Goal: Task Accomplishment & Management: Complete application form

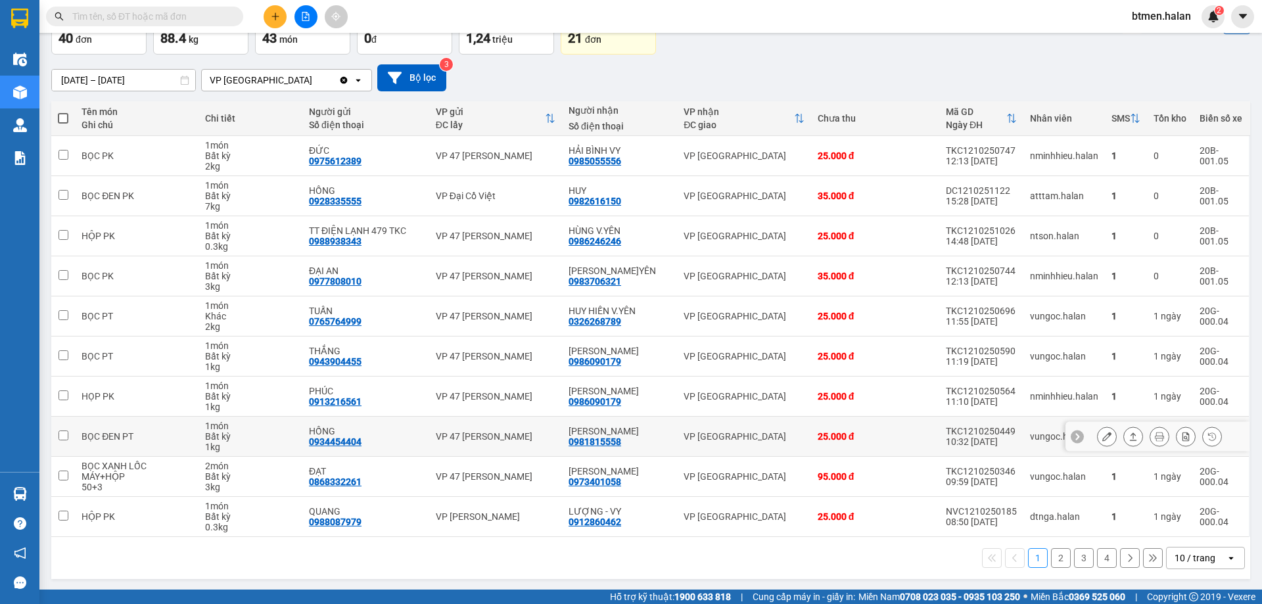
scroll to position [85, 0]
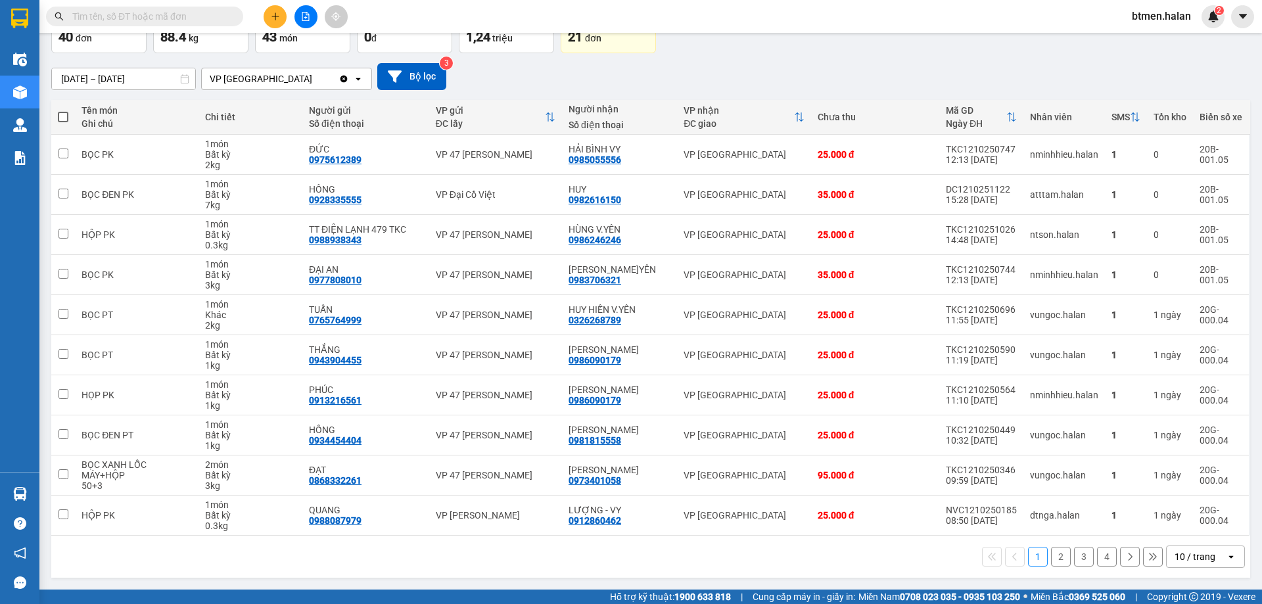
click at [1054, 559] on button "2" at bounding box center [1061, 557] width 20 height 20
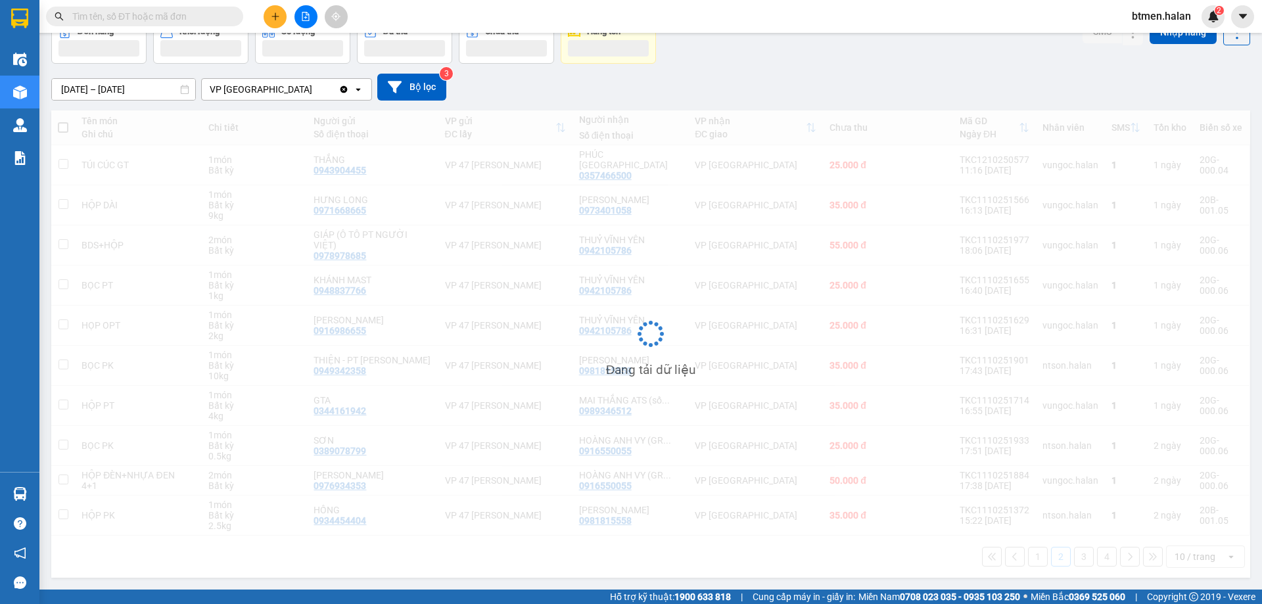
scroll to position [60, 0]
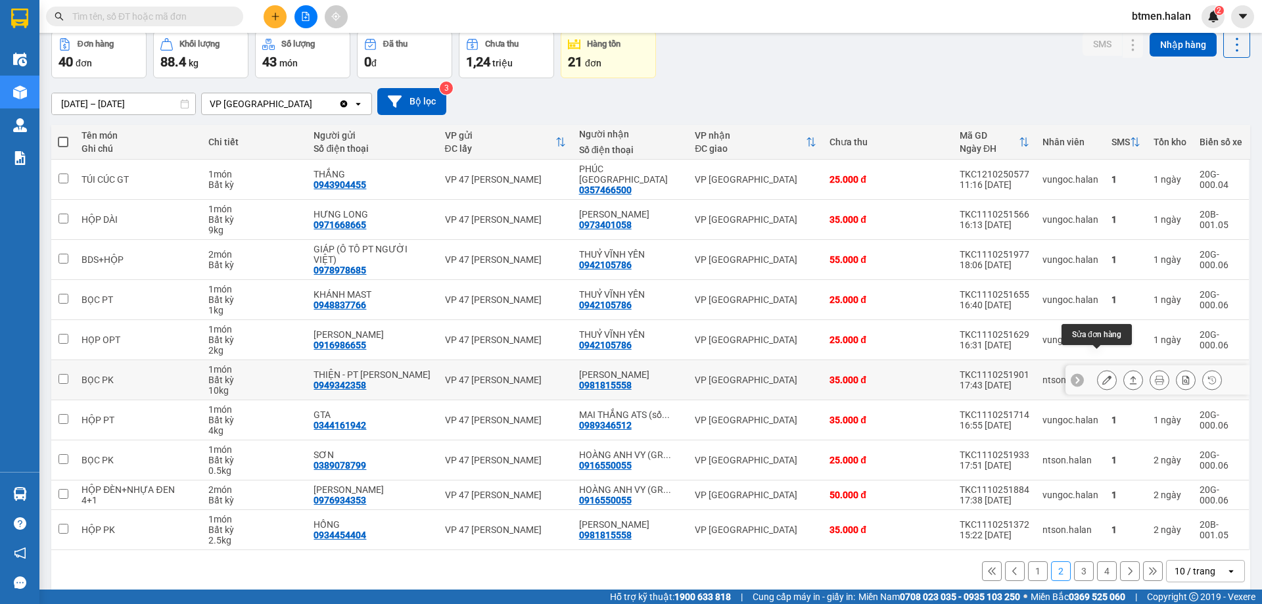
click at [1102, 375] on icon at bounding box center [1106, 379] width 9 height 9
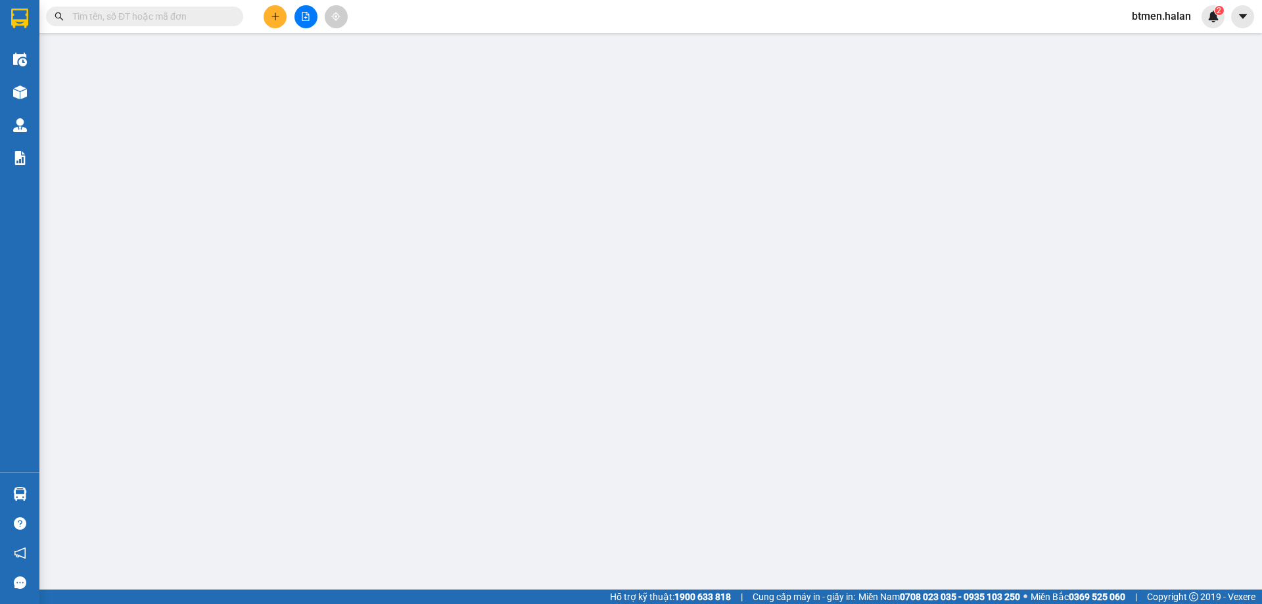
type input "0949342358"
type input "THIỆN - PT [PERSON_NAME]"
type input "0981815558"
type input "[PERSON_NAME]"
type input "0"
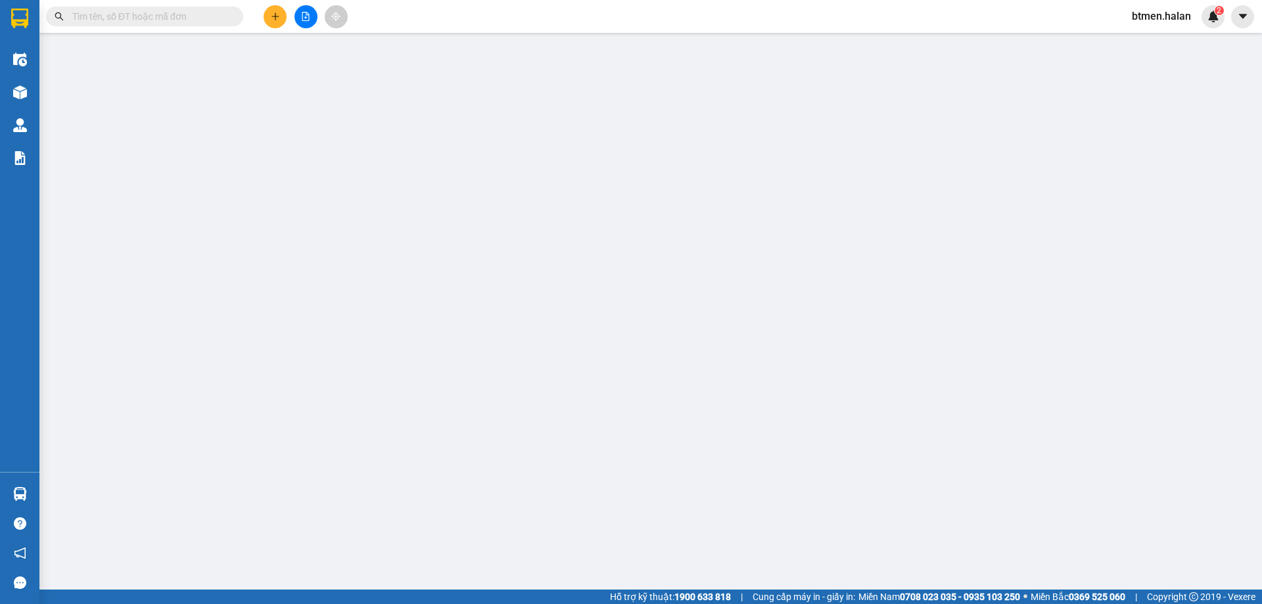
type input "35.000"
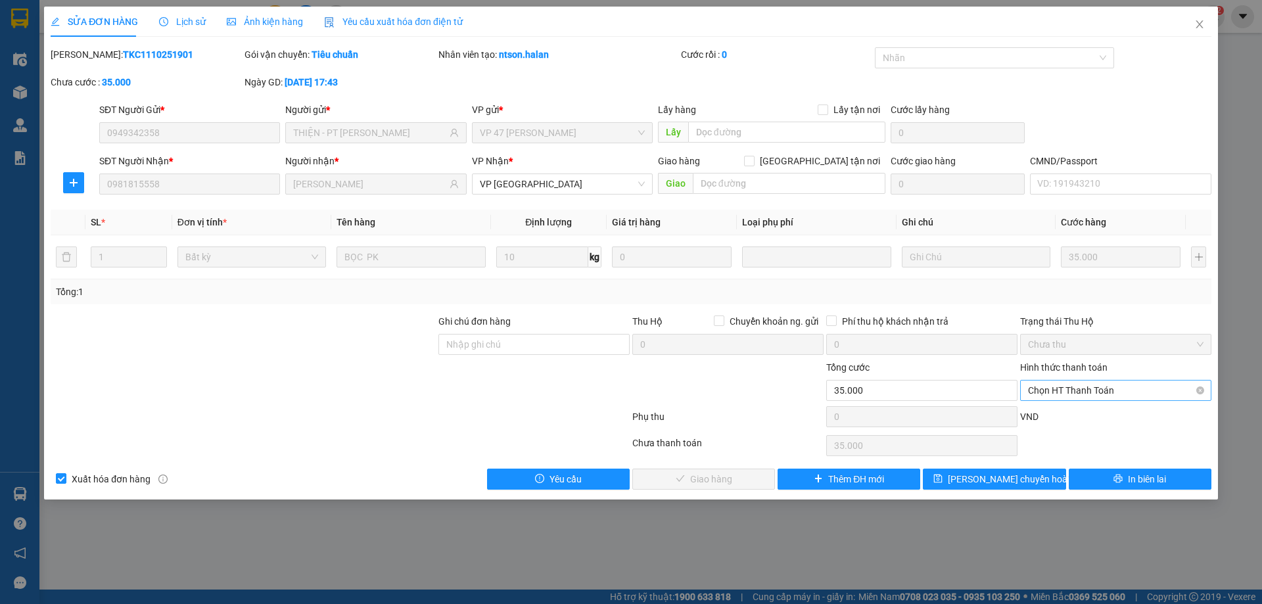
click at [1064, 391] on span "Chọn HT Thanh Toán" at bounding box center [1116, 391] width 176 height 20
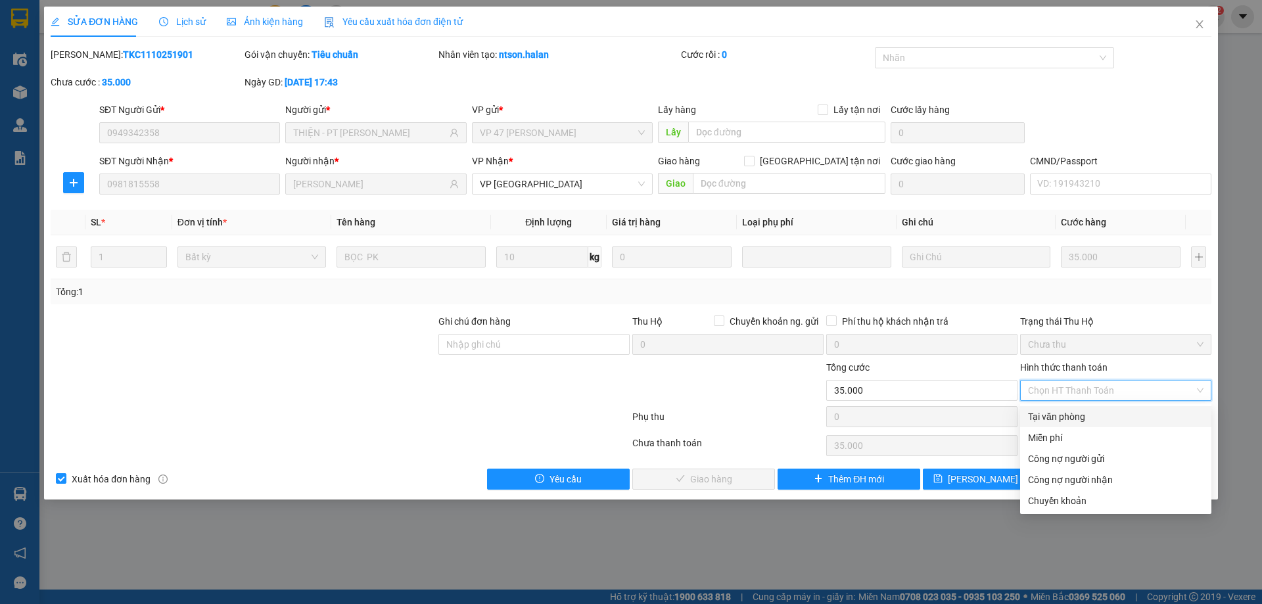
drag, startPoint x: 1050, startPoint y: 415, endPoint x: 987, endPoint y: 435, distance: 66.9
click at [1050, 415] on div "Tại văn phòng" at bounding box center [1116, 417] width 176 height 14
type input "0"
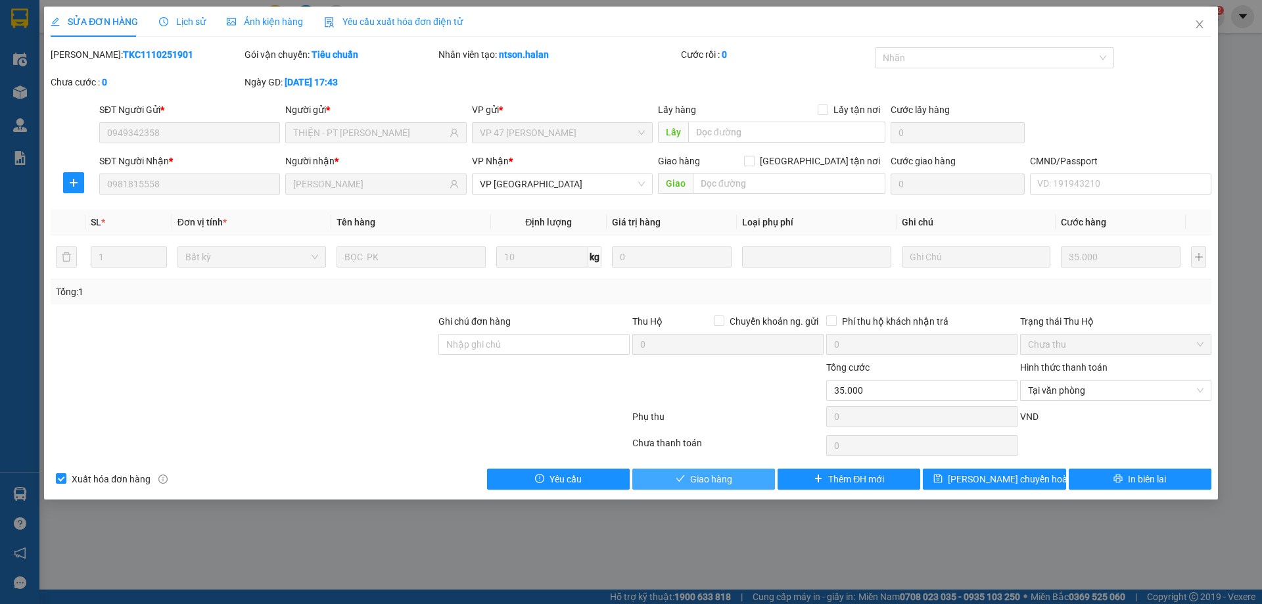
click at [736, 482] on button "Giao hàng" at bounding box center [703, 479] width 143 height 21
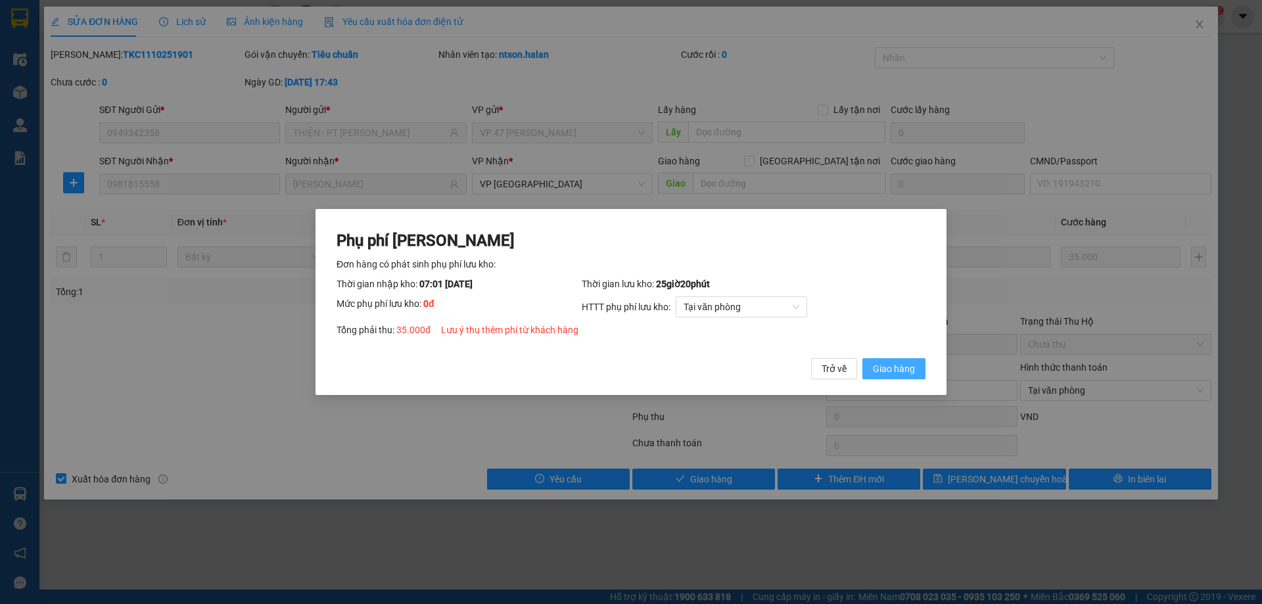
click at [895, 363] on span "Giao hàng" at bounding box center [894, 369] width 42 height 14
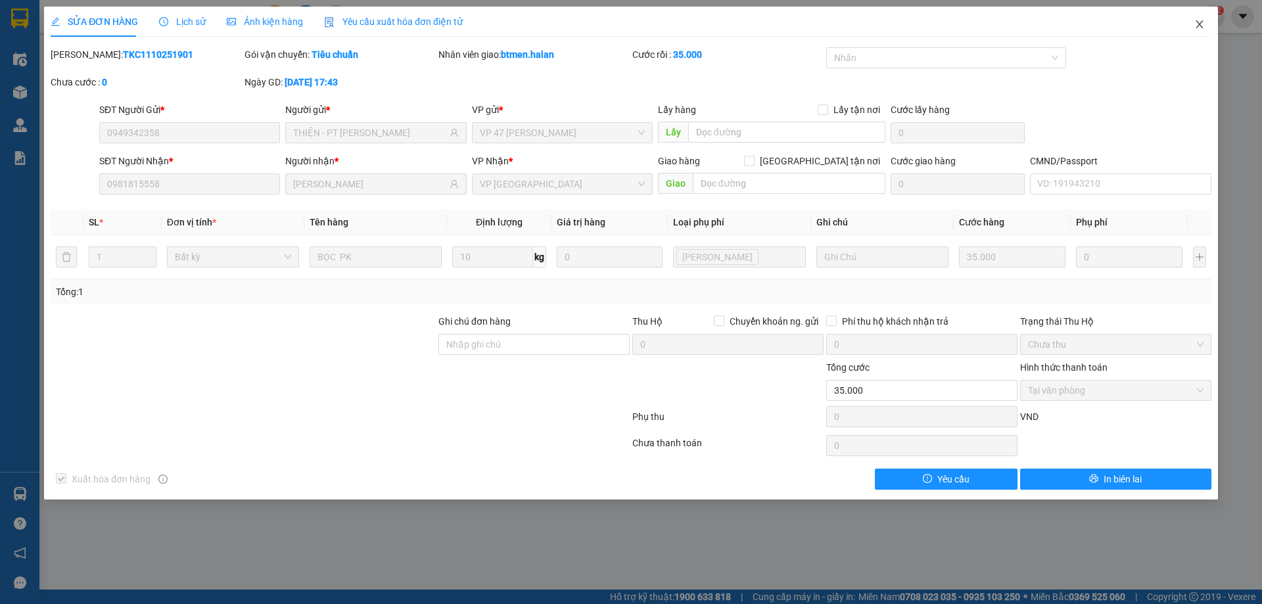
click at [1198, 28] on icon "close" at bounding box center [1199, 24] width 11 height 11
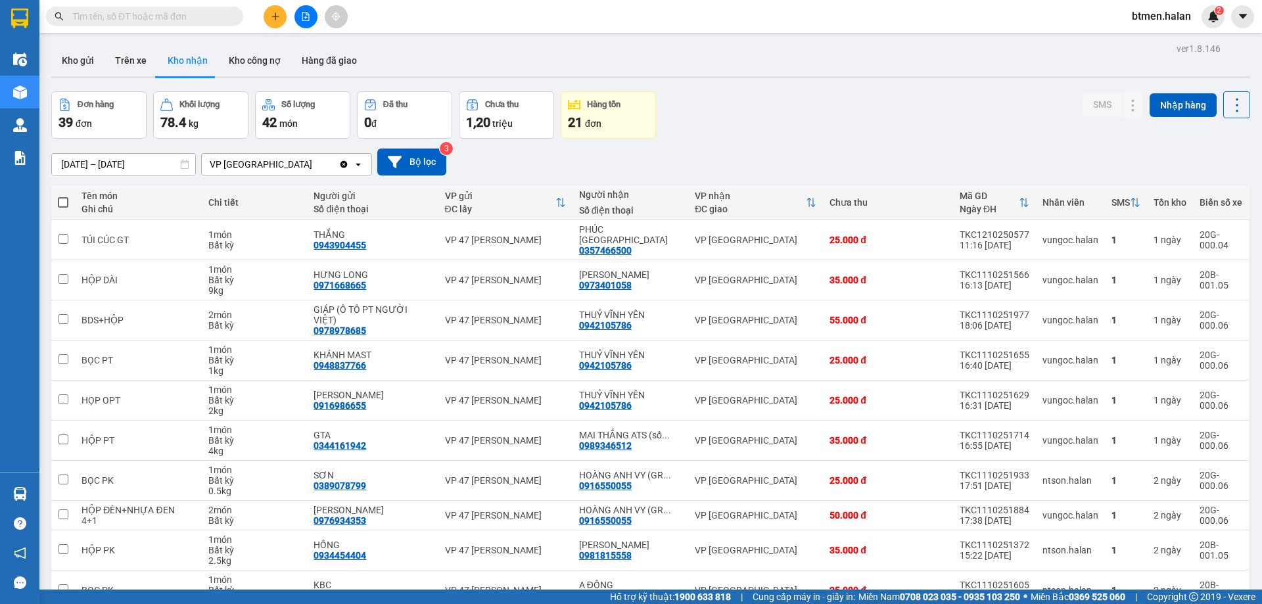
click at [163, 23] on input "text" at bounding box center [149, 16] width 155 height 14
paste input "0981815558"
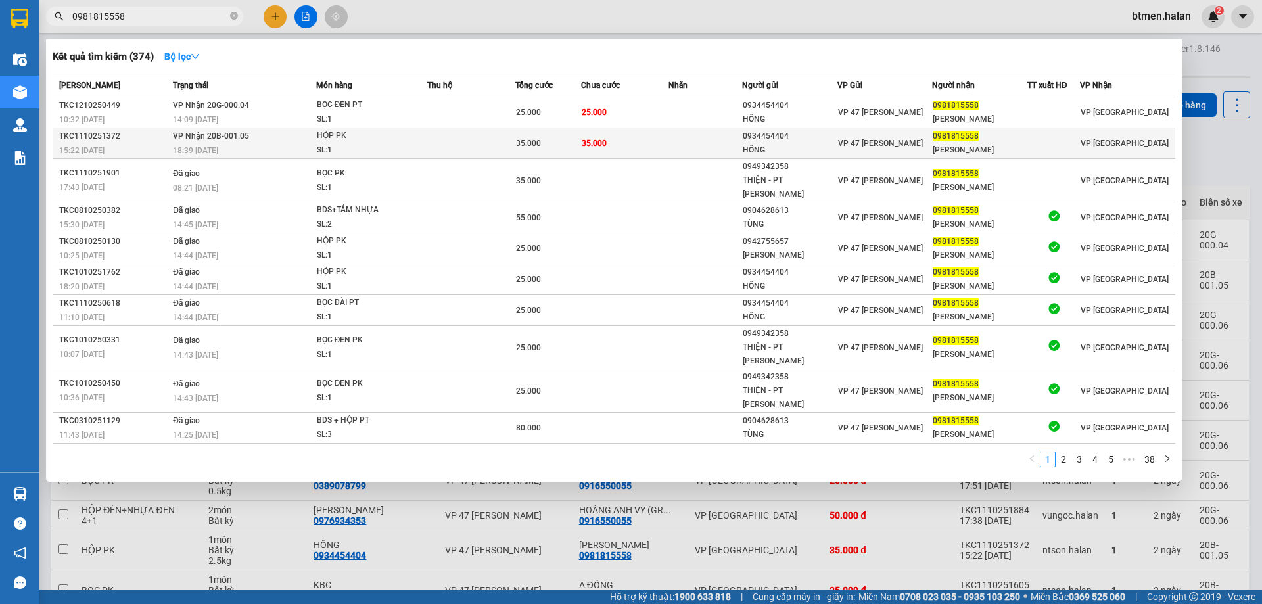
type input "0981815558"
click at [624, 142] on td "35.000" at bounding box center [625, 143] width 88 height 31
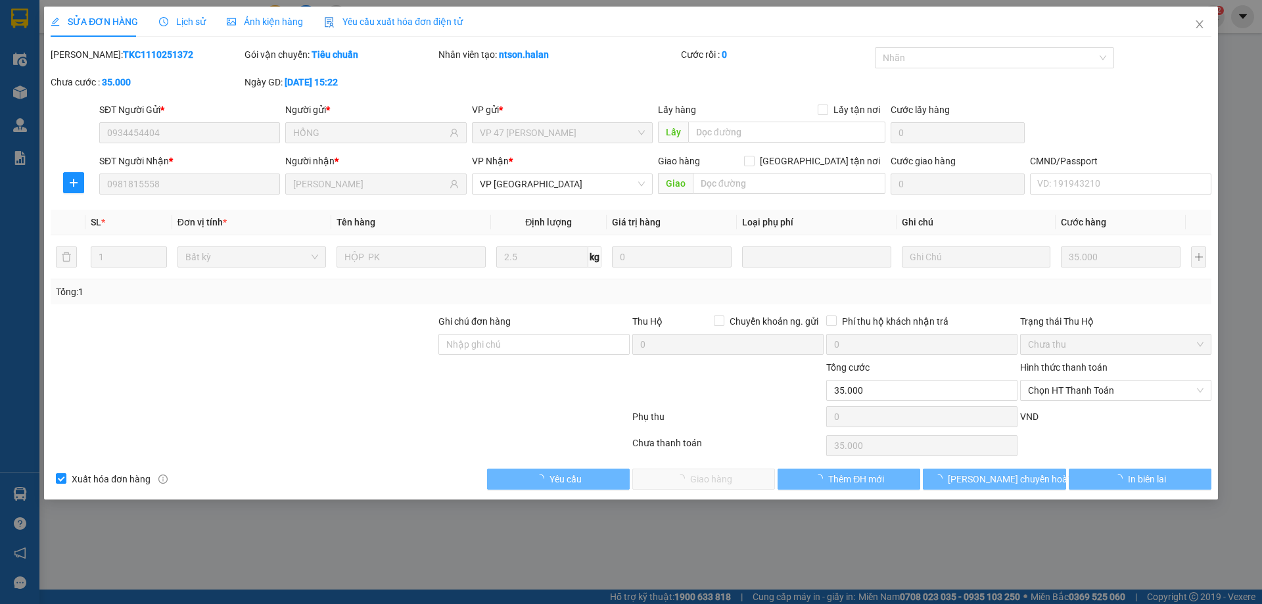
type input "0934454404"
type input "HỒNG"
type input "0981815558"
type input "[PERSON_NAME]"
type input "0"
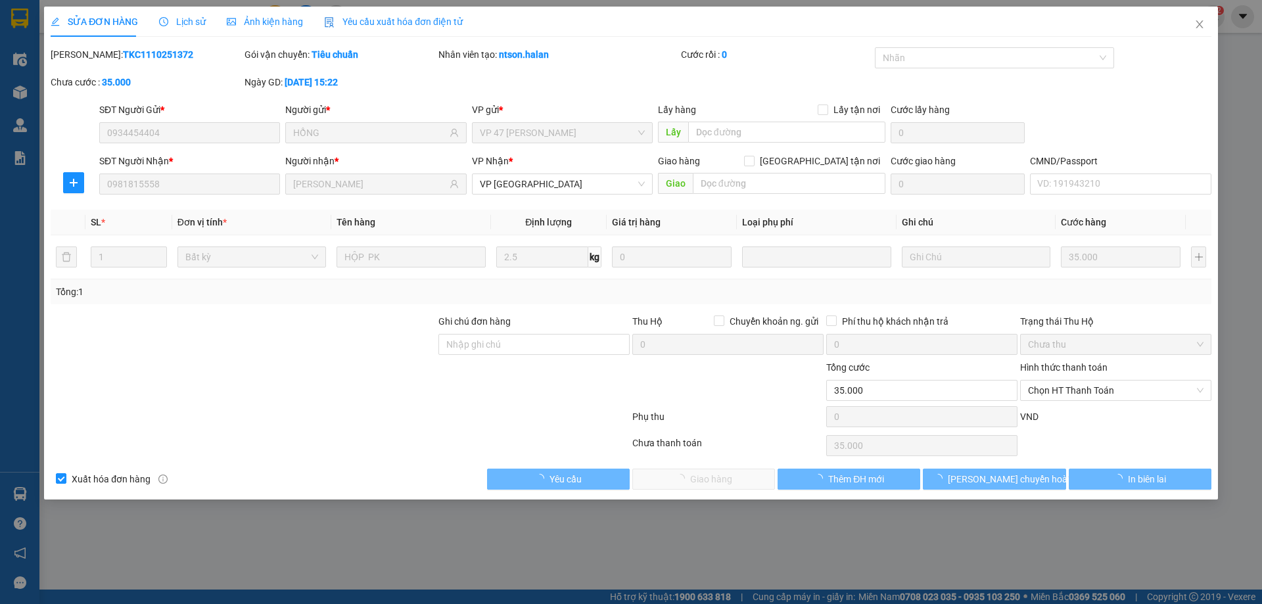
type input "35.000"
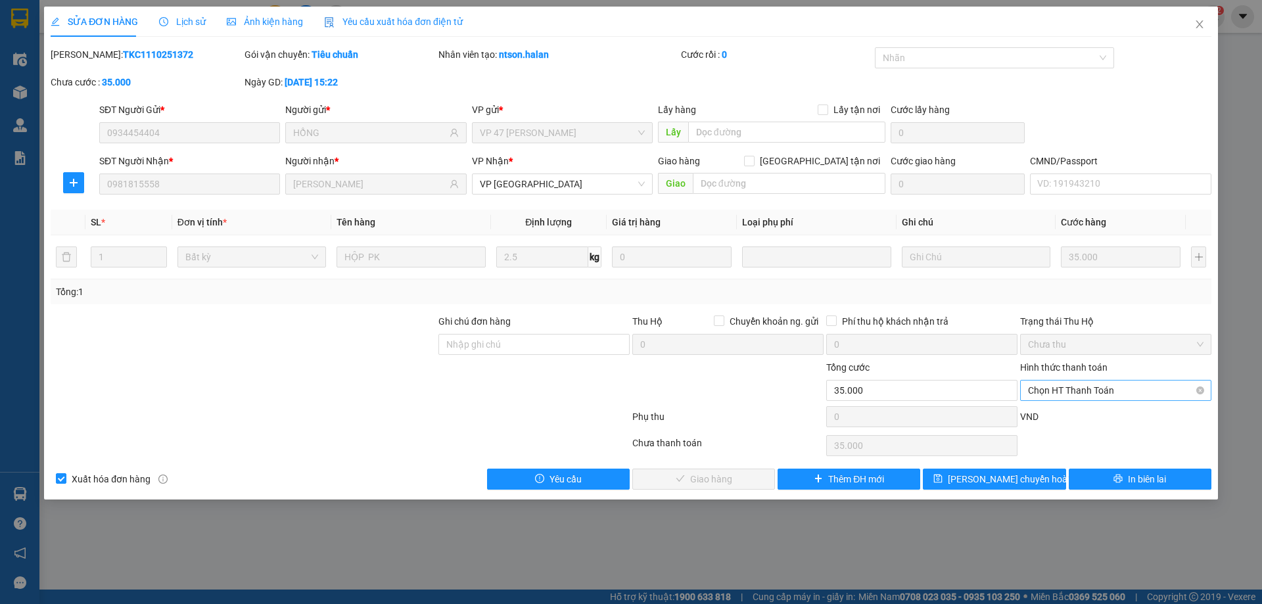
click at [1060, 383] on span "Chọn HT Thanh Toán" at bounding box center [1116, 391] width 176 height 20
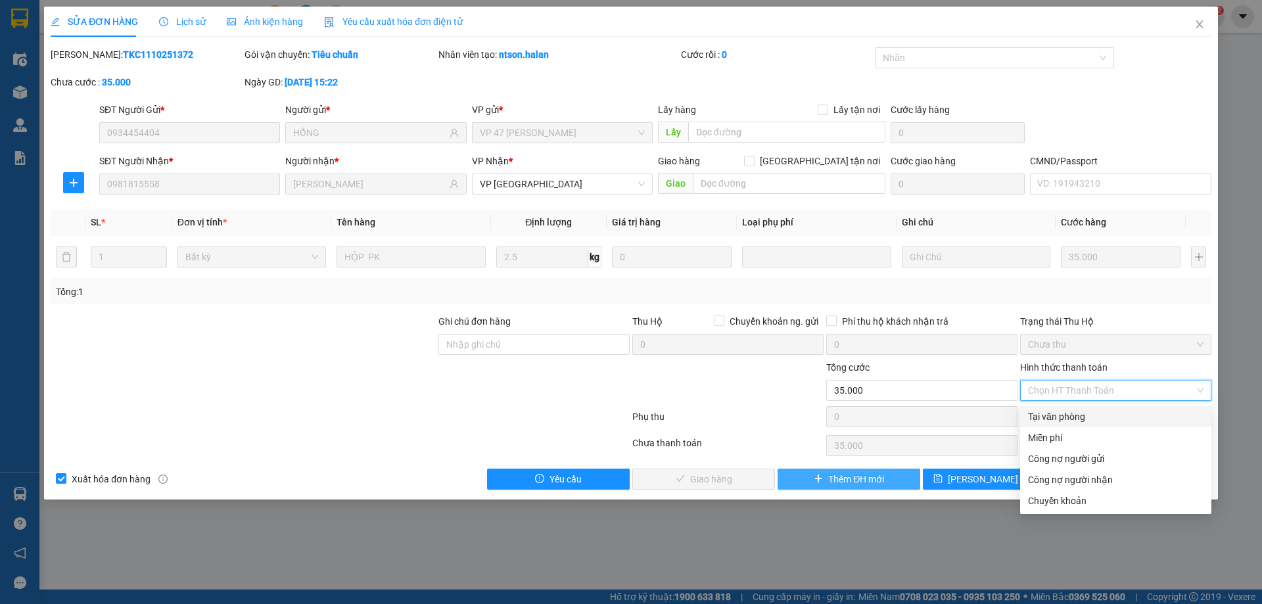
drag, startPoint x: 1050, startPoint y: 413, endPoint x: 805, endPoint y: 473, distance: 253.0
click at [1046, 415] on div "Tại văn phòng" at bounding box center [1116, 417] width 176 height 14
type input "0"
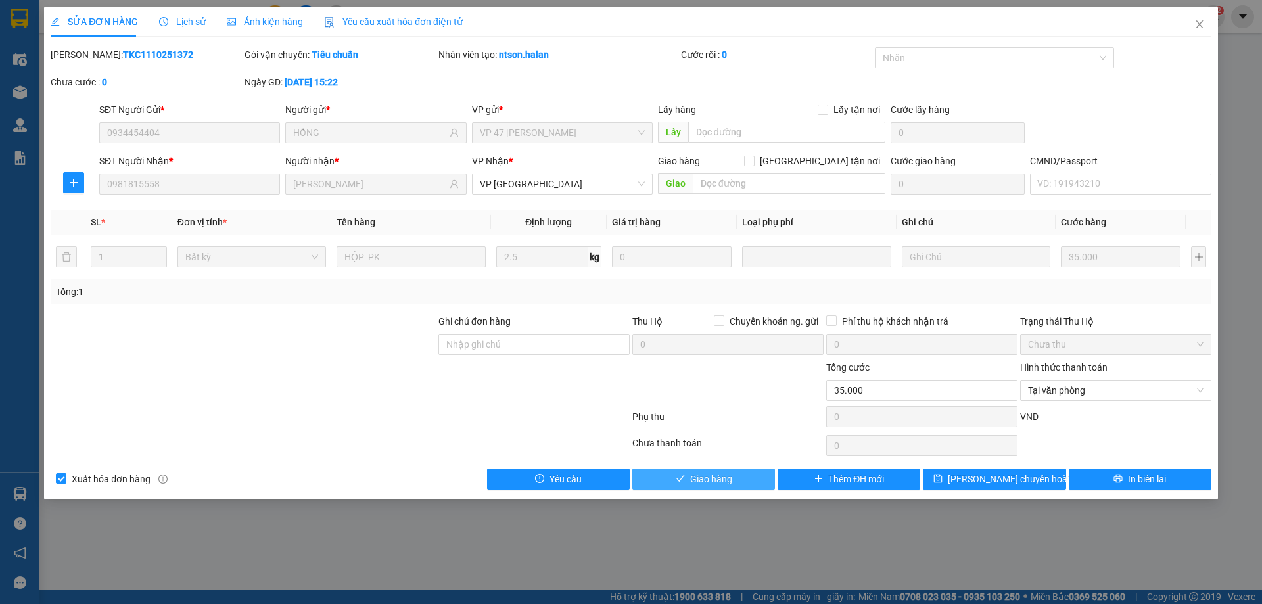
click at [714, 488] on button "Giao hàng" at bounding box center [703, 479] width 143 height 21
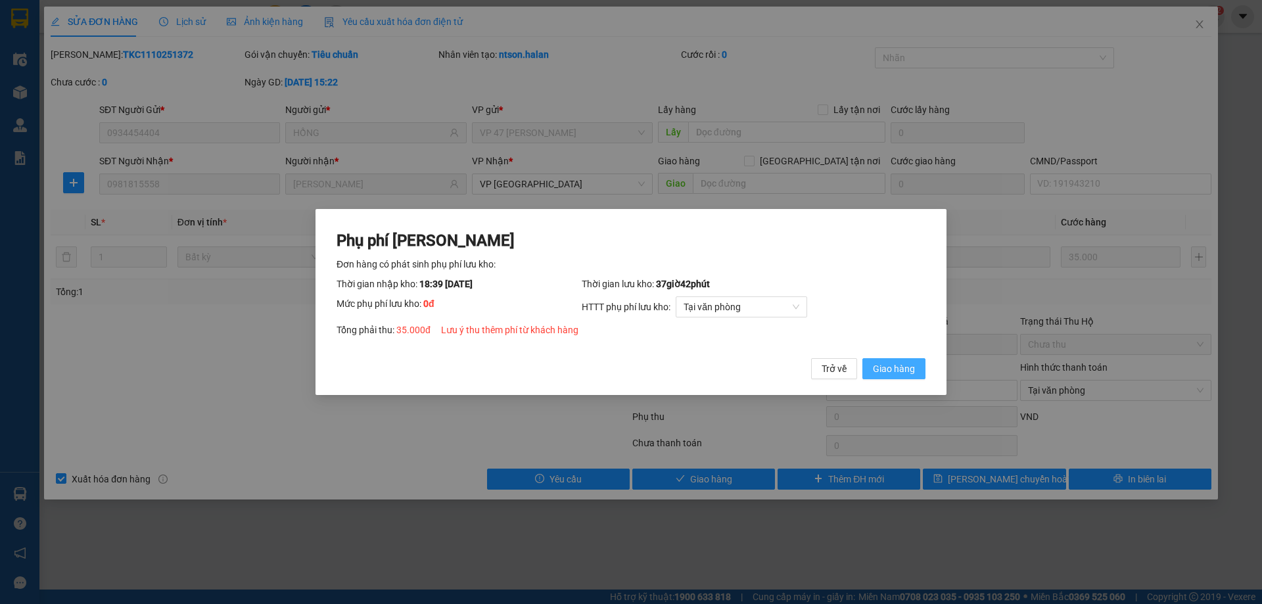
click at [880, 364] on span "Giao hàng" at bounding box center [894, 369] width 42 height 14
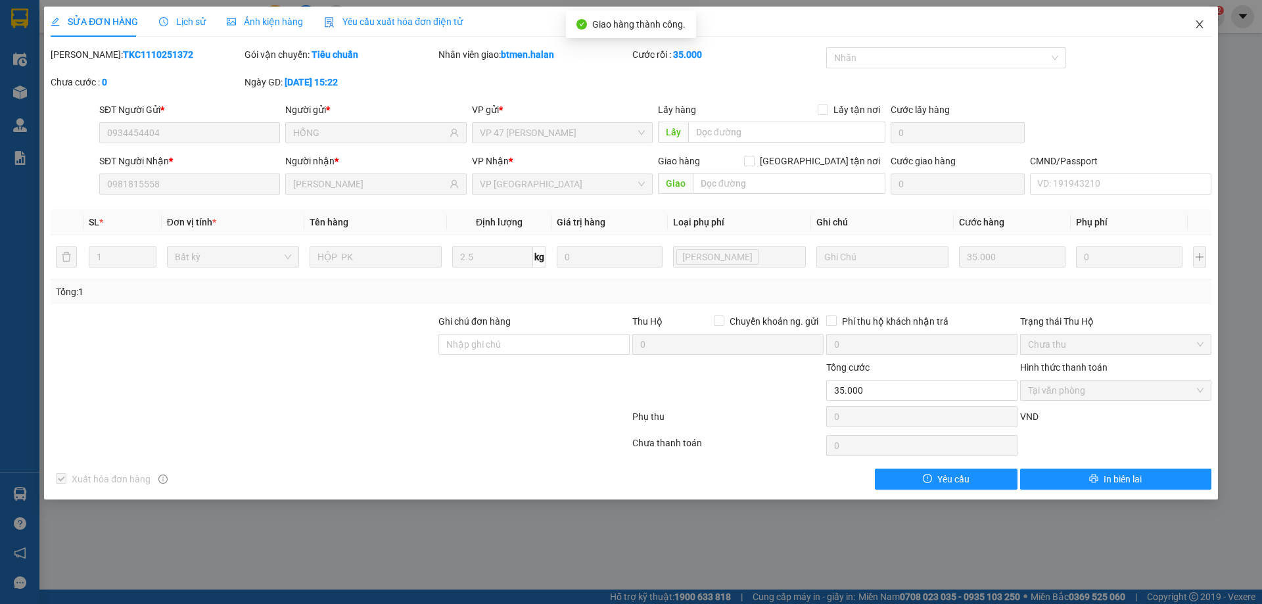
click at [1196, 22] on icon "close" at bounding box center [1199, 24] width 7 height 8
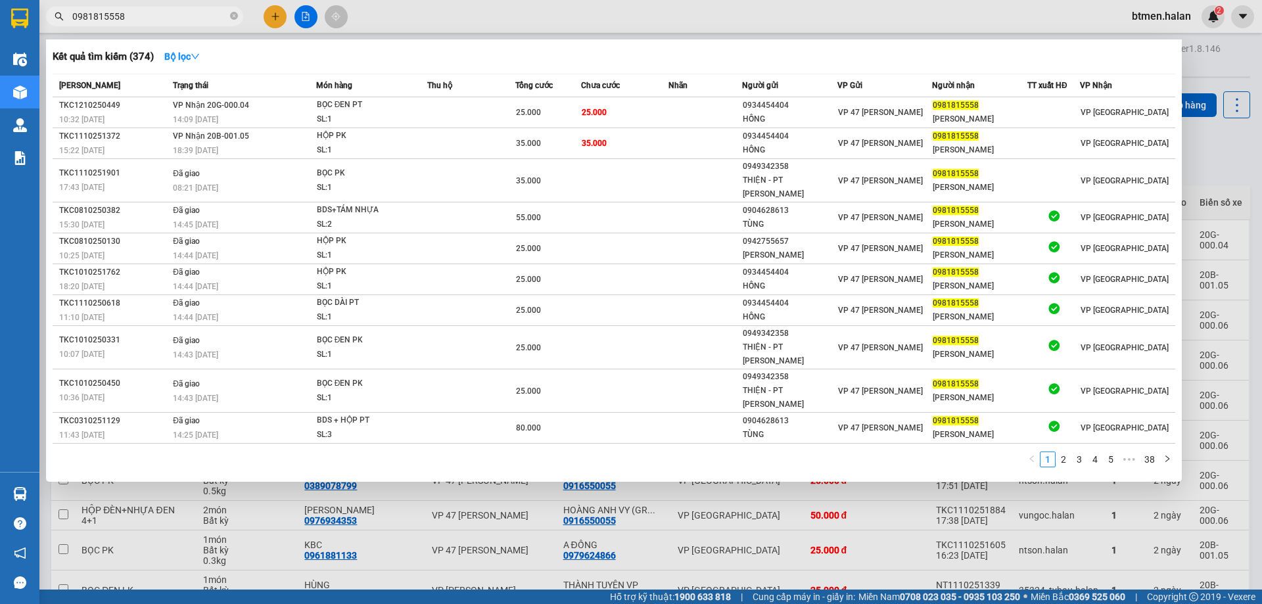
click at [172, 16] on input "0981815558" at bounding box center [149, 16] width 155 height 14
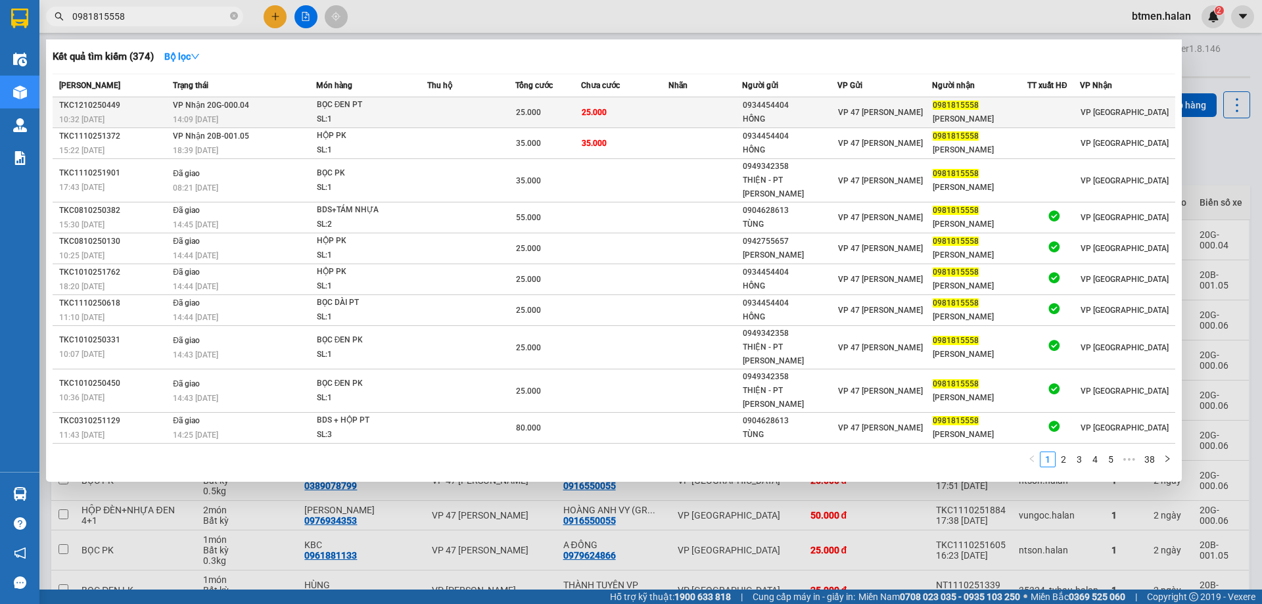
click at [717, 112] on td at bounding box center [705, 112] width 73 height 31
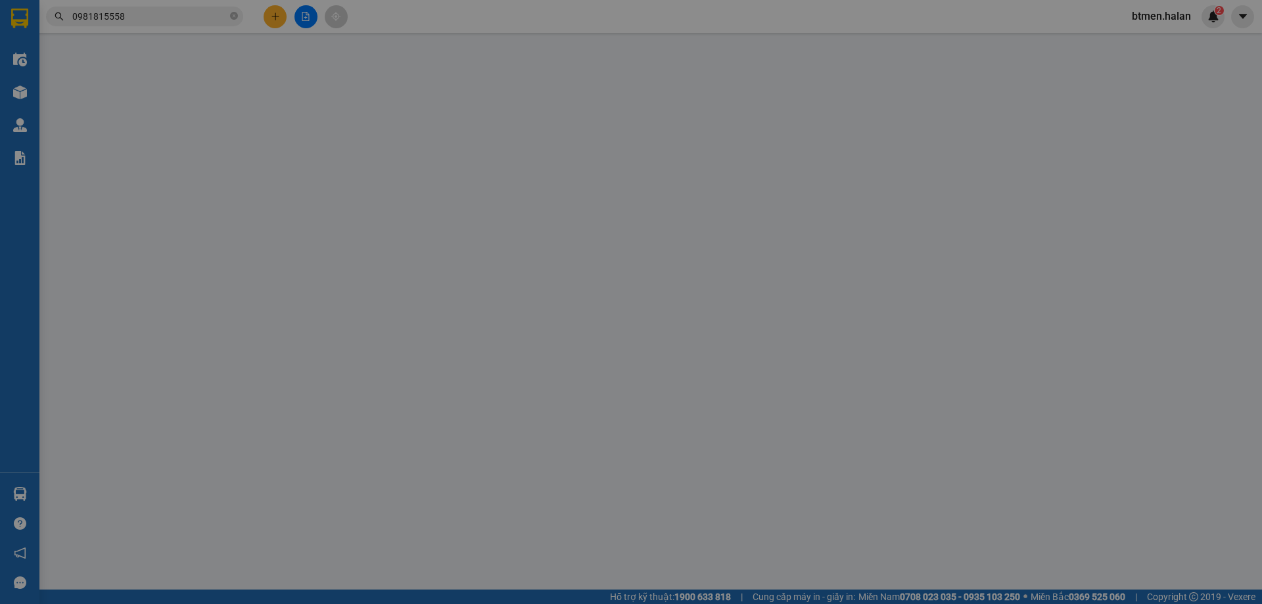
type input "0934454404"
type input "HỒNG"
type input "0981815558"
type input "NGÔ THẮNG"
type input "0"
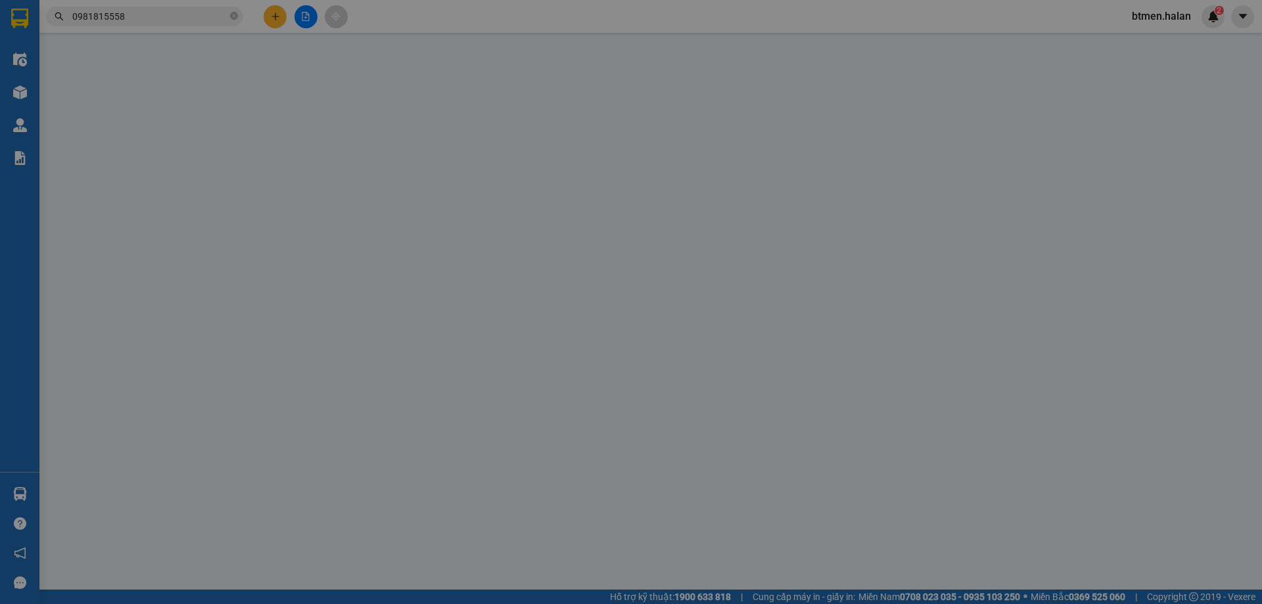
type input "25.000"
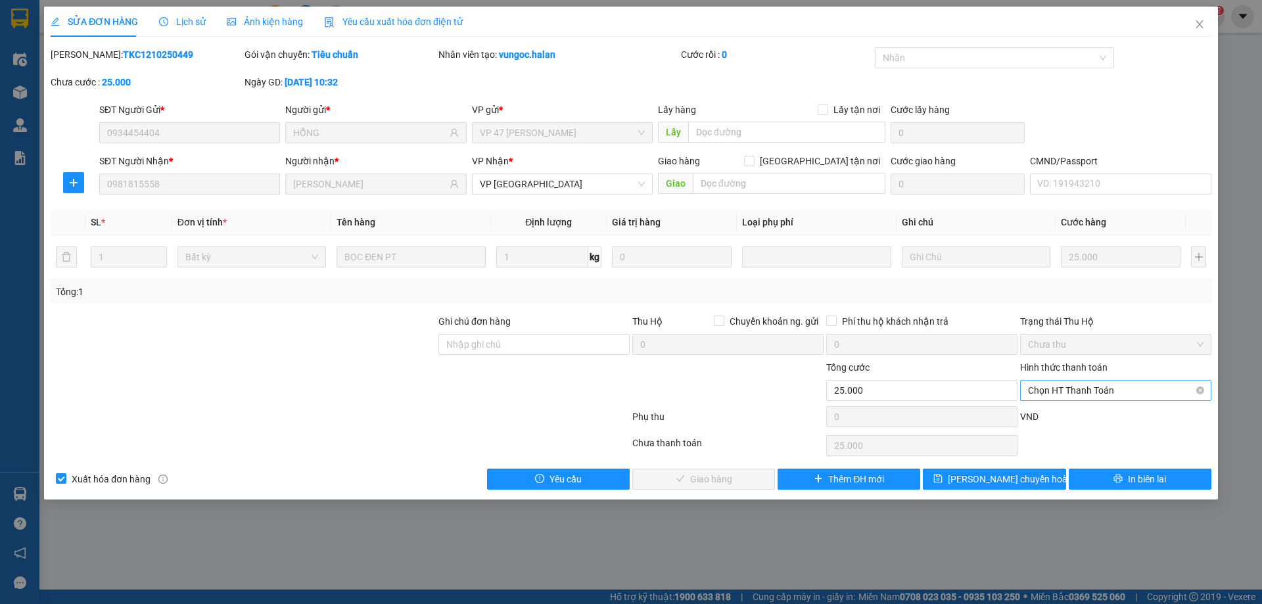
click at [1091, 389] on span "Chọn HT Thanh Toán" at bounding box center [1116, 391] width 176 height 20
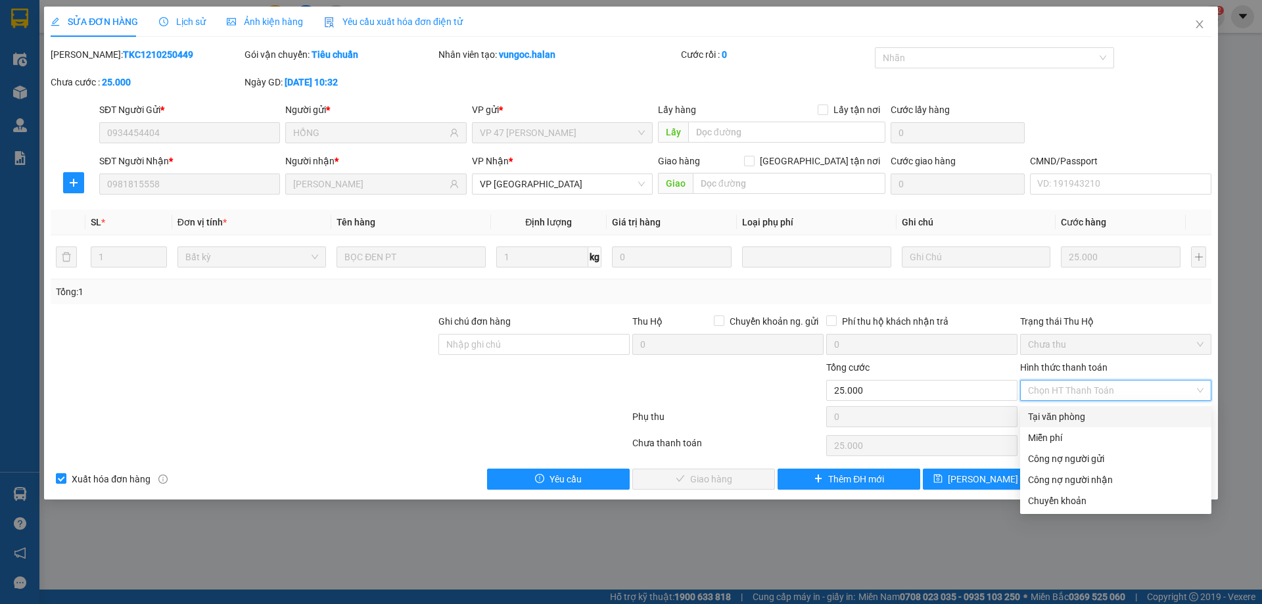
click at [1054, 415] on div "Tại văn phòng" at bounding box center [1116, 417] width 176 height 14
type input "0"
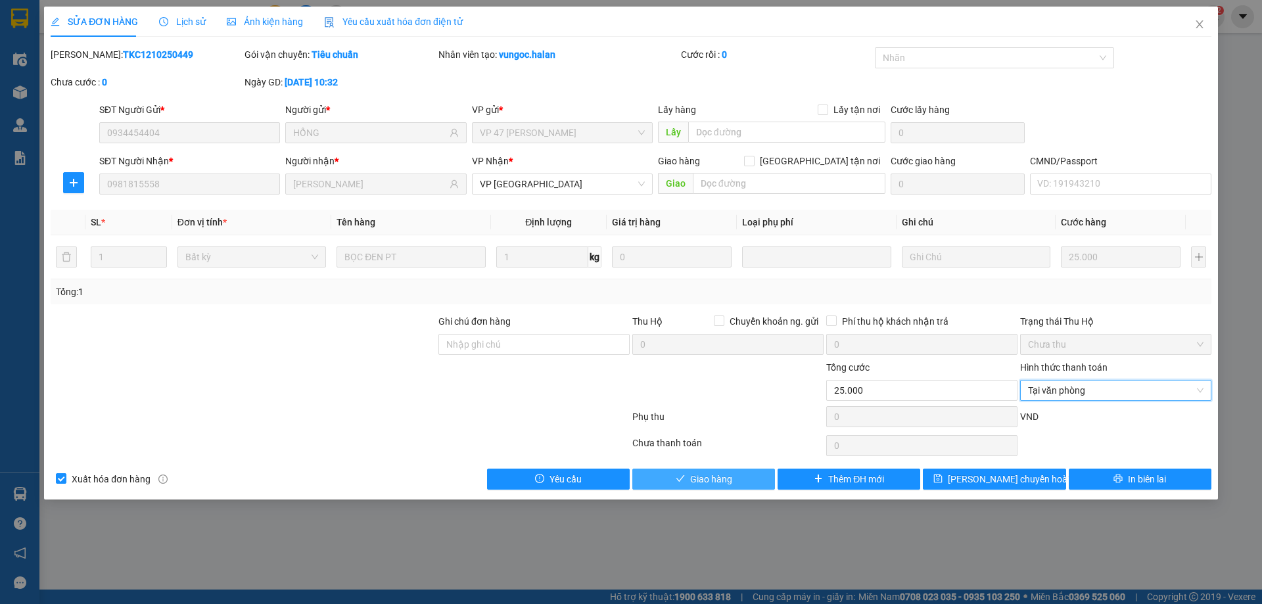
click at [741, 469] on button "Giao hàng" at bounding box center [703, 479] width 143 height 21
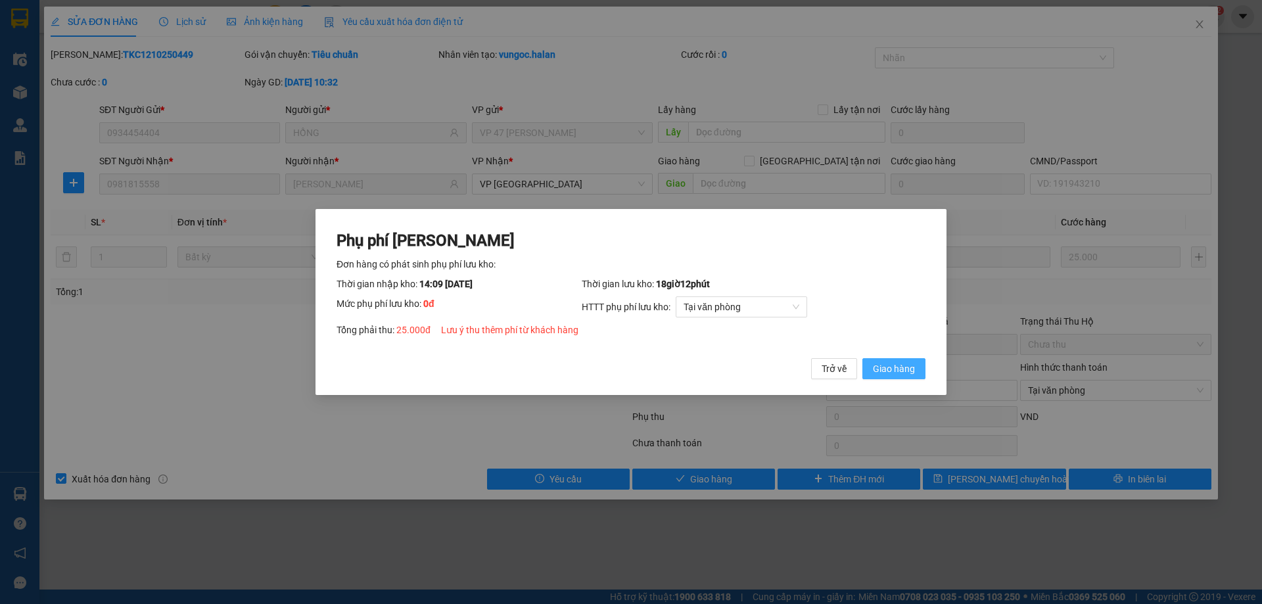
click at [889, 373] on span "Giao hàng" at bounding box center [894, 369] width 42 height 14
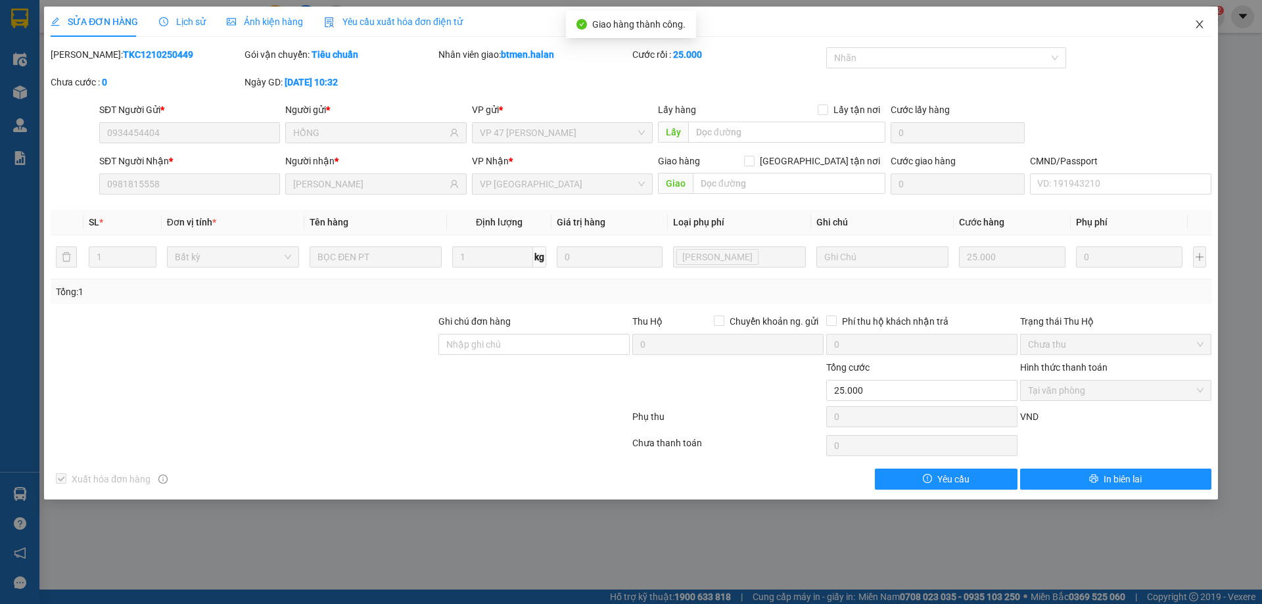
click at [1198, 22] on icon "close" at bounding box center [1199, 24] width 7 height 8
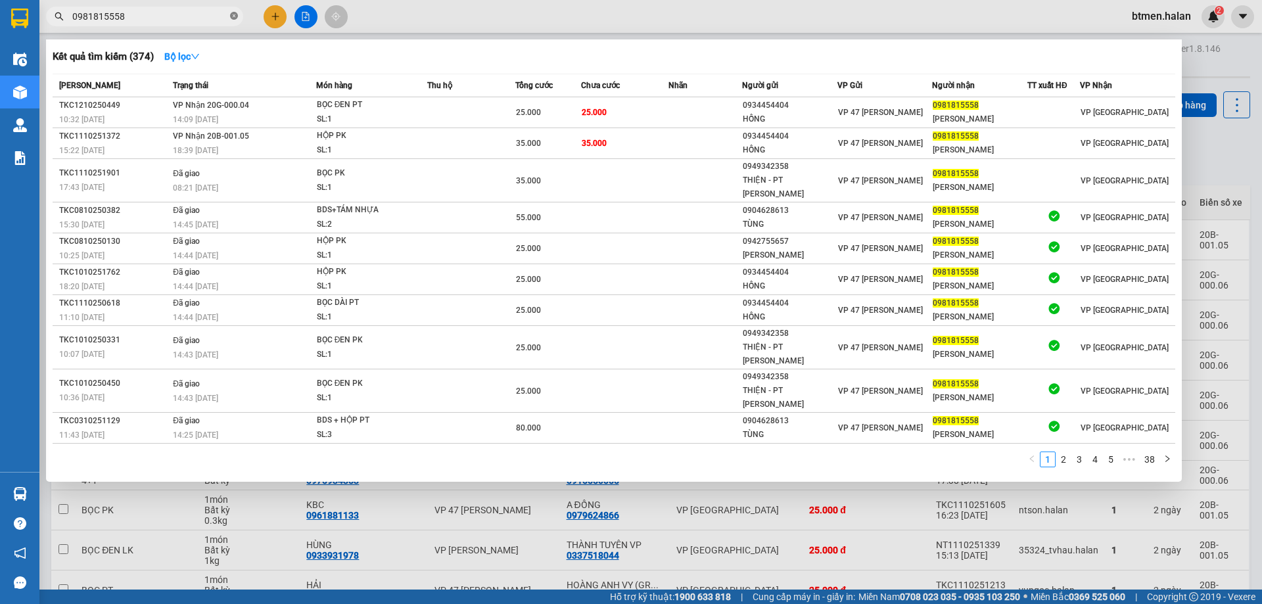
click at [234, 18] on icon "close-circle" at bounding box center [234, 16] width 8 height 8
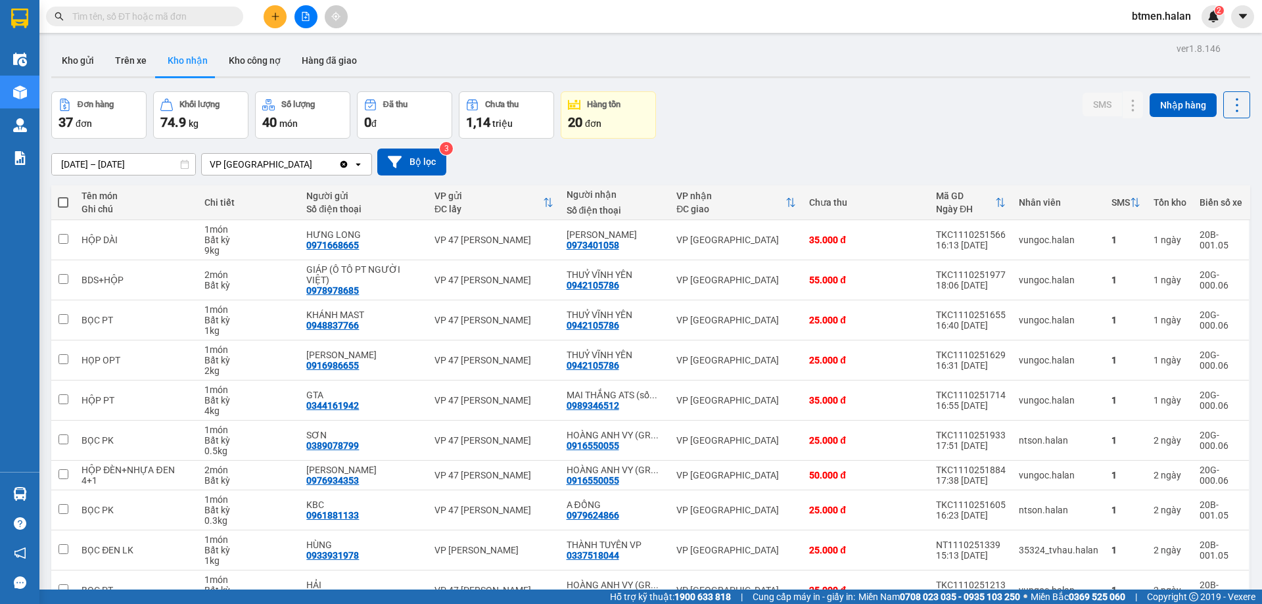
paste input "0981815558"
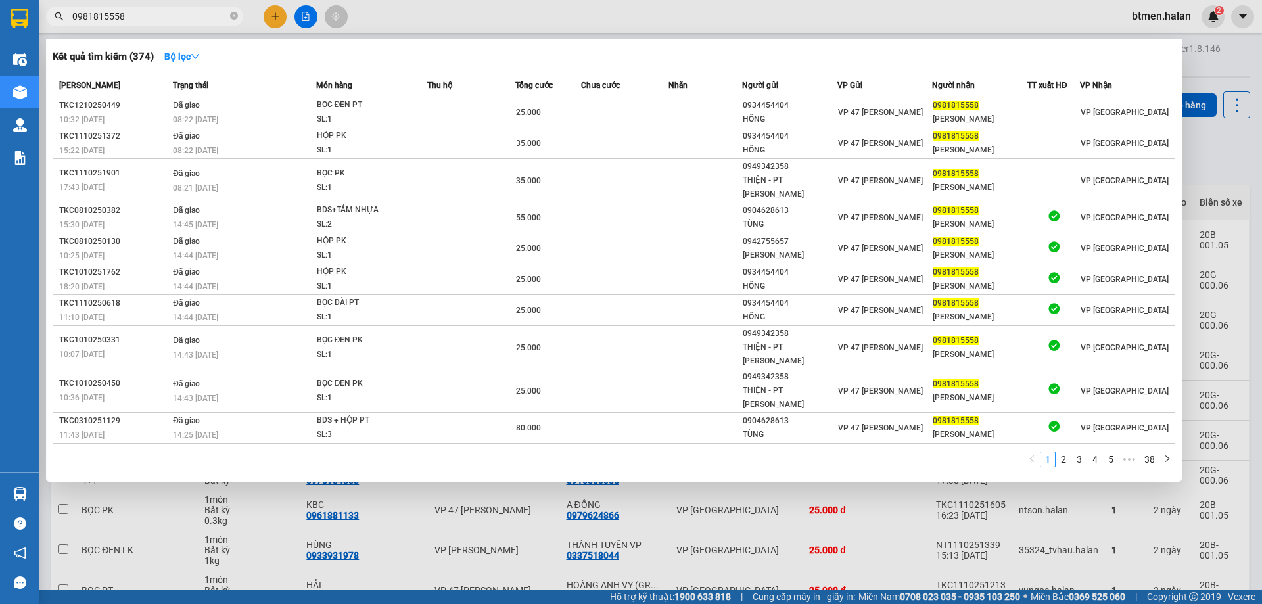
click at [1210, 149] on div at bounding box center [631, 302] width 1262 height 604
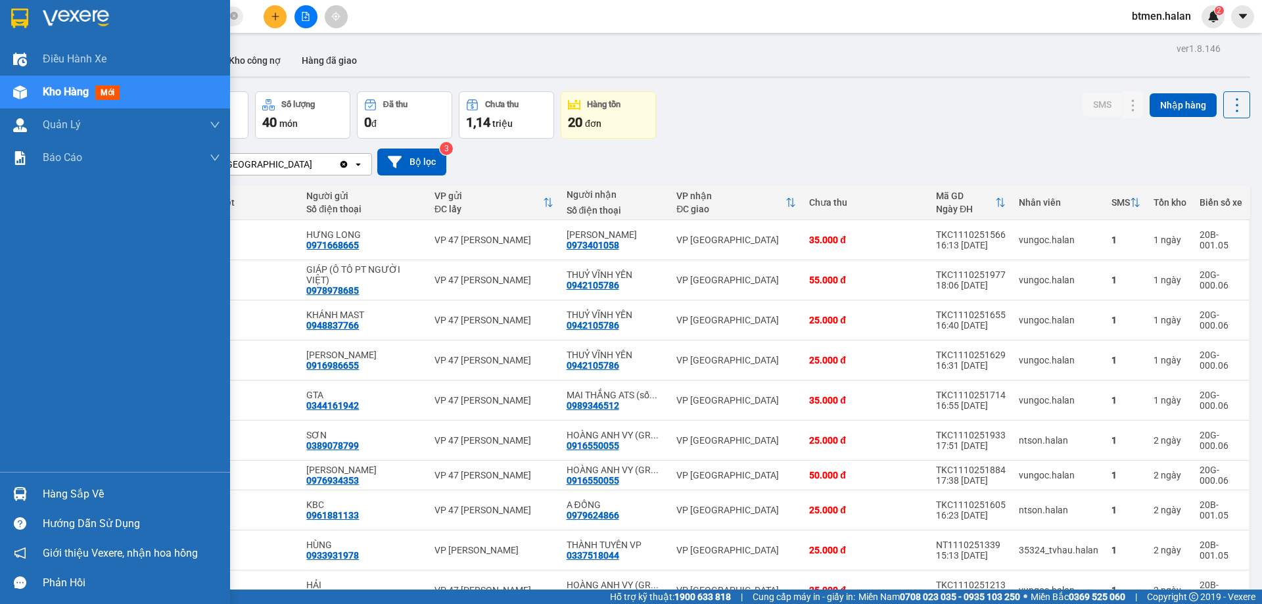
click at [70, 483] on div "Hàng sắp về" at bounding box center [115, 494] width 230 height 30
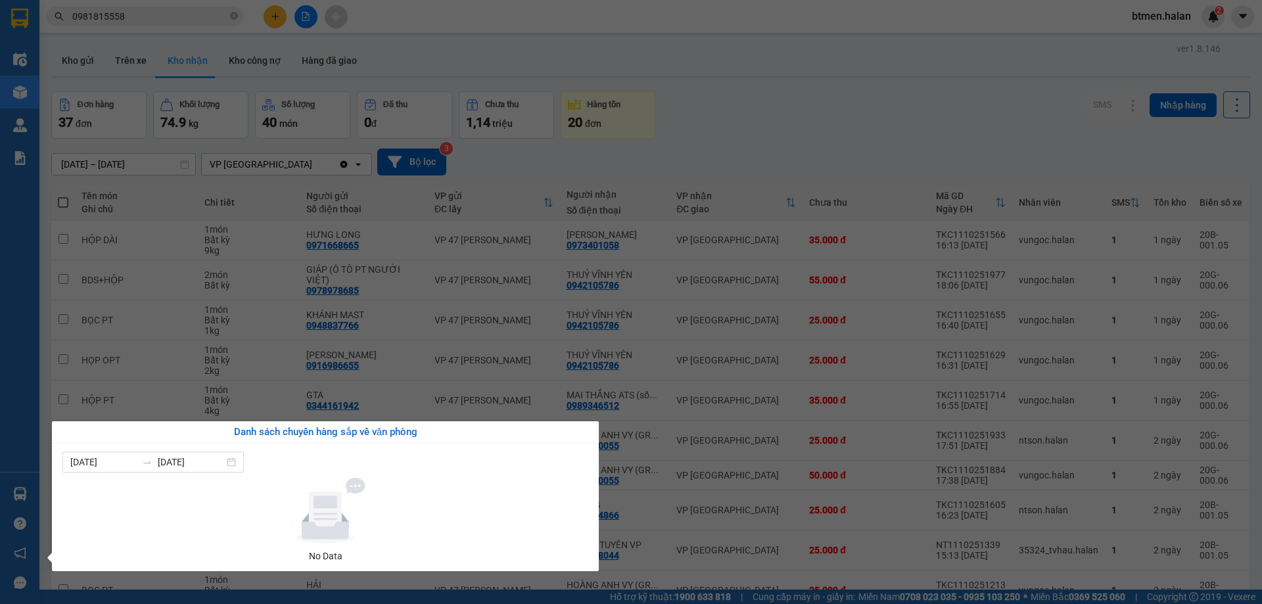
click at [762, 106] on section "Kết quả tìm kiếm ( 374 ) Bộ lọc Mã ĐH Trạng thái Món hàng Thu hộ Tổng cước Chưa…" at bounding box center [631, 302] width 1262 height 604
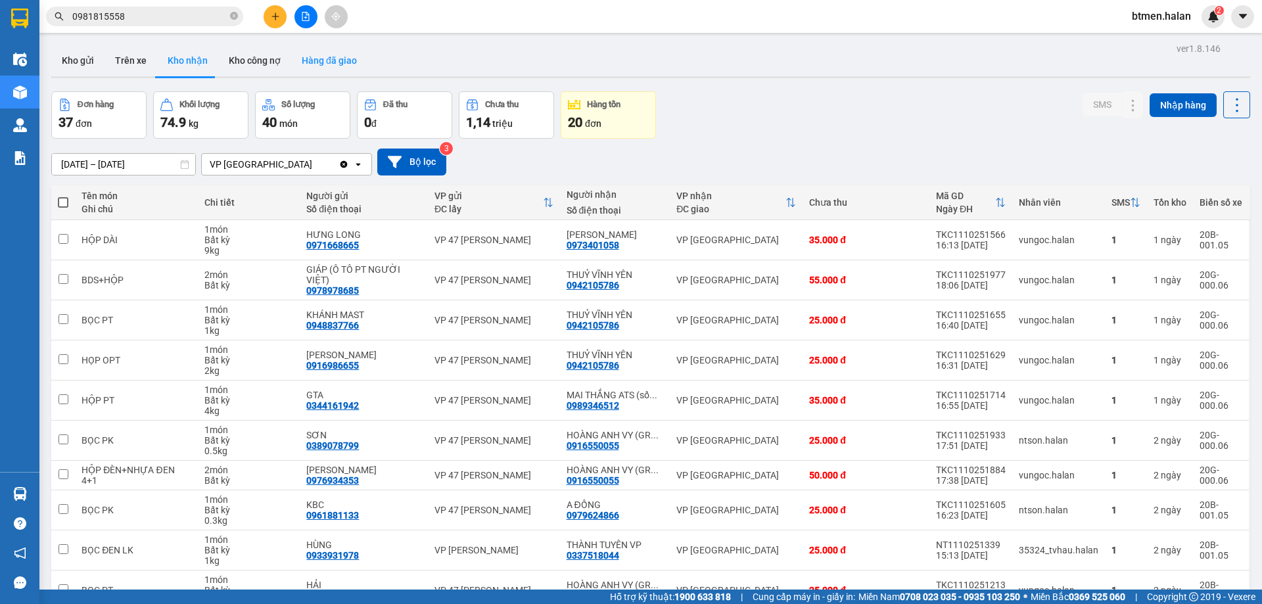
click at [327, 62] on button "Hàng đã giao" at bounding box center [329, 61] width 76 height 32
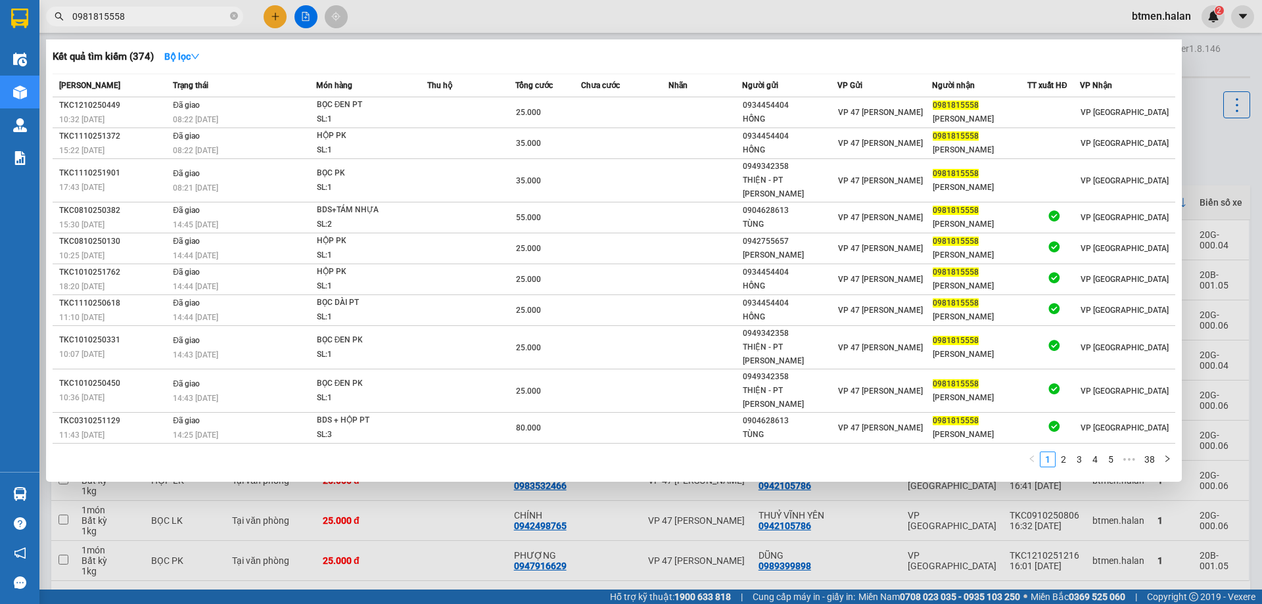
click at [144, 13] on input "0981815558" at bounding box center [149, 16] width 155 height 14
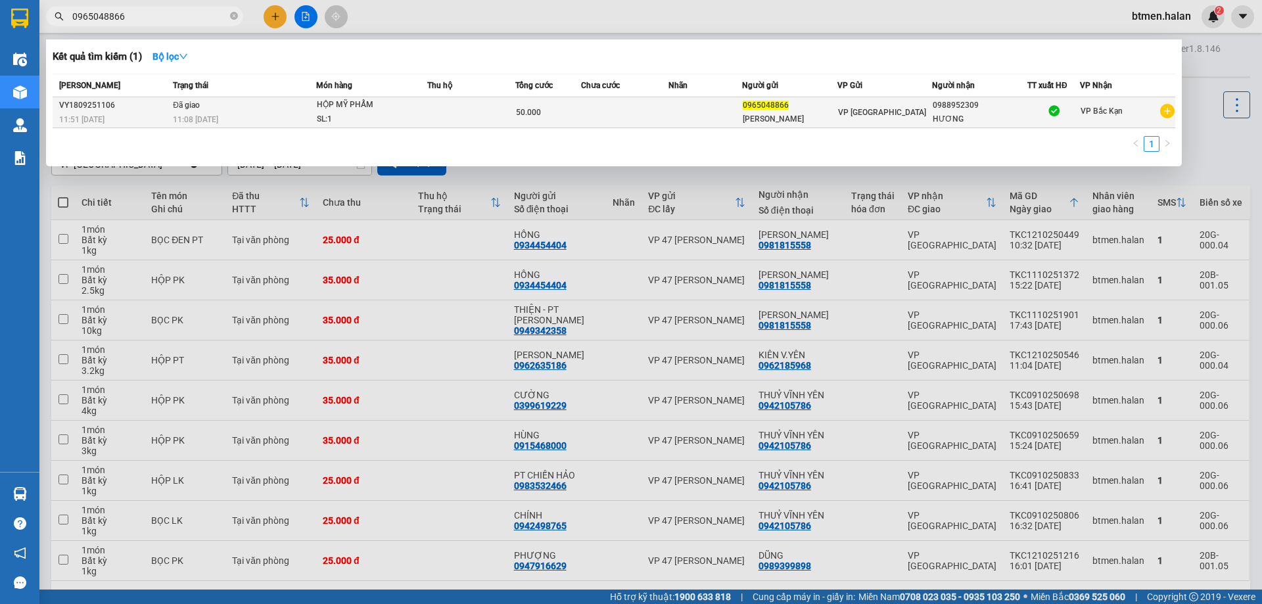
type input "0965048866"
click at [763, 112] on div "QUANG HƯƠNG" at bounding box center [790, 119] width 94 height 14
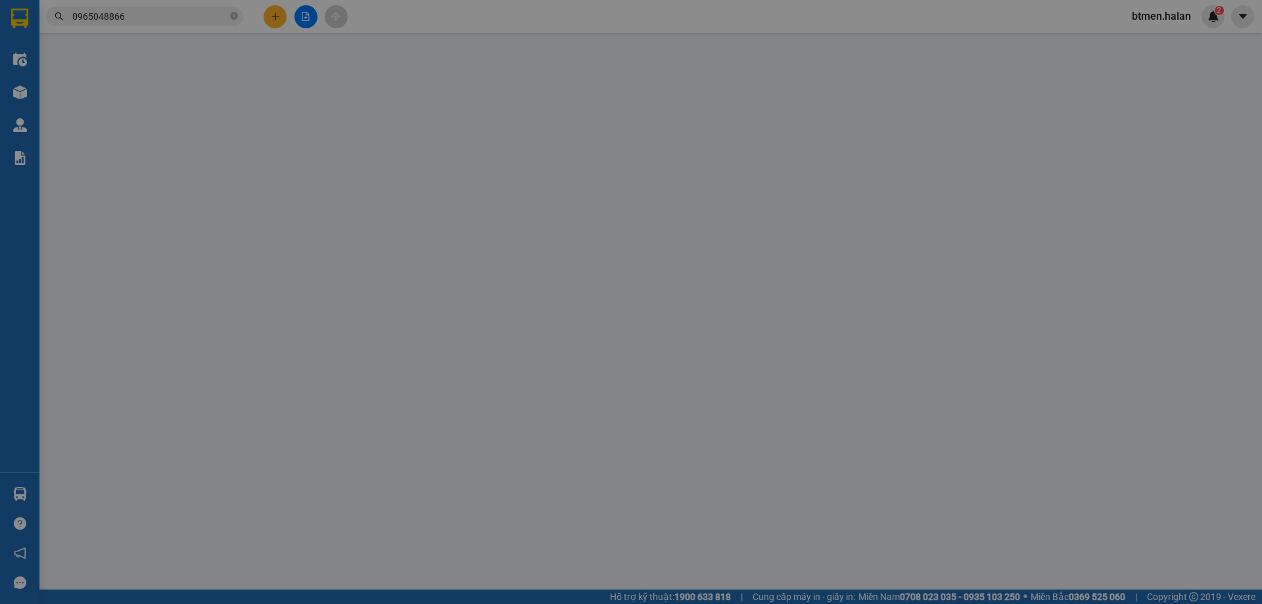
click at [763, 112] on div "Lấy hàng Lấy tận nơi" at bounding box center [771, 110] width 227 height 14
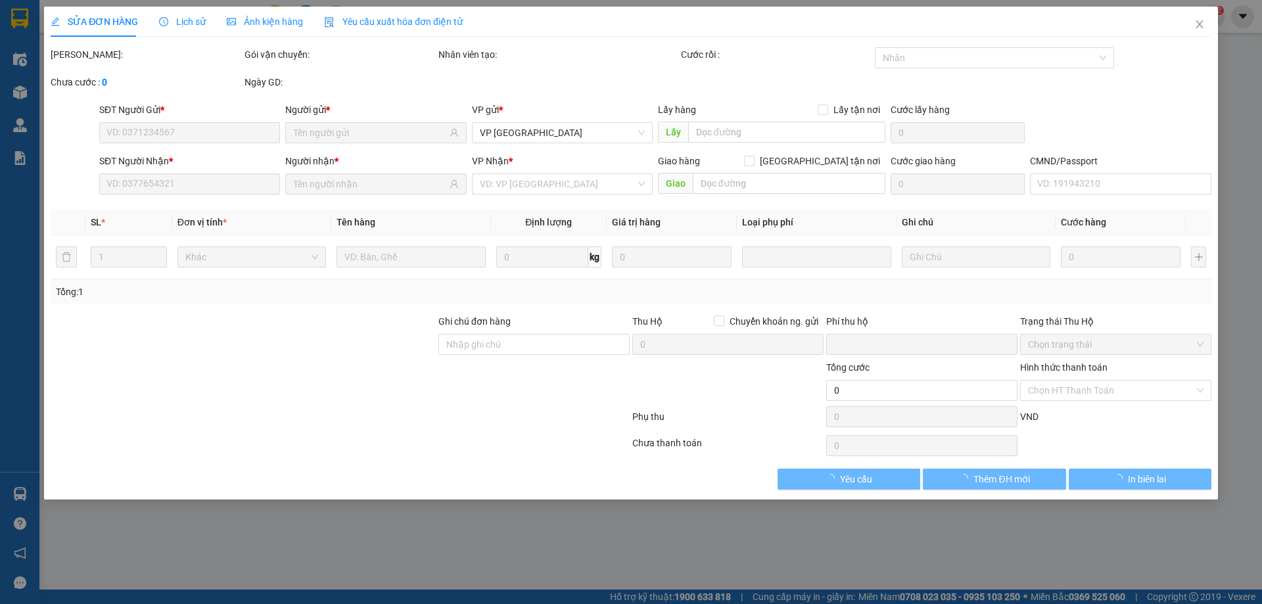
type input "0965048866"
type input "0988952309"
type input "0"
type input "50.000"
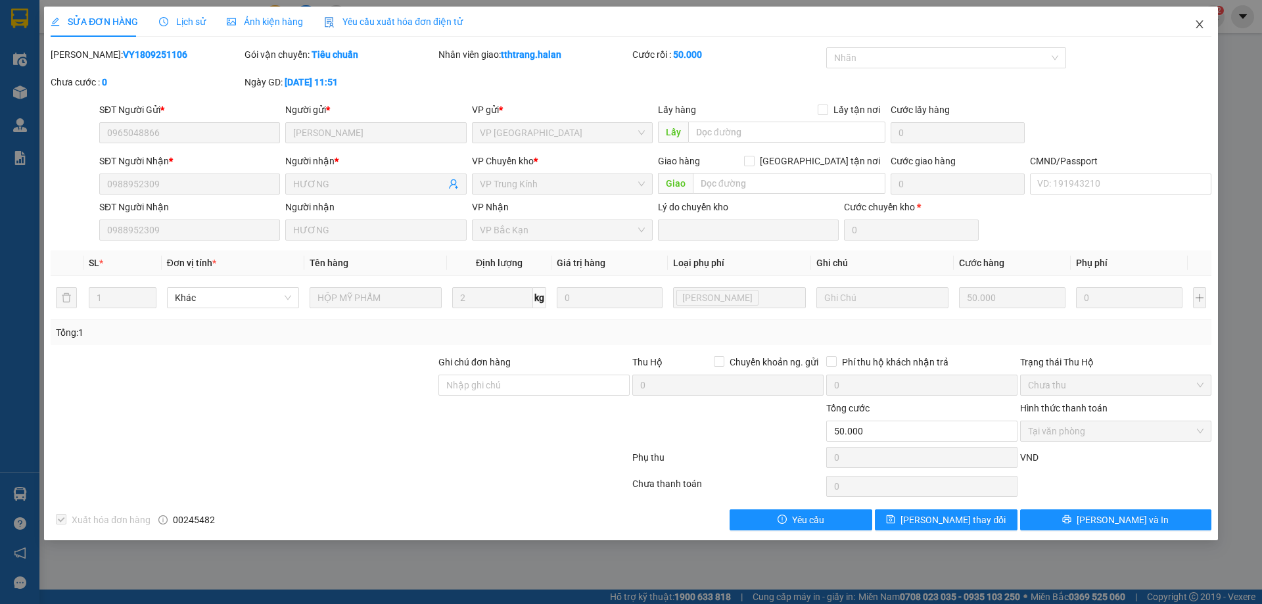
click at [1201, 25] on icon "close" at bounding box center [1199, 24] width 11 height 11
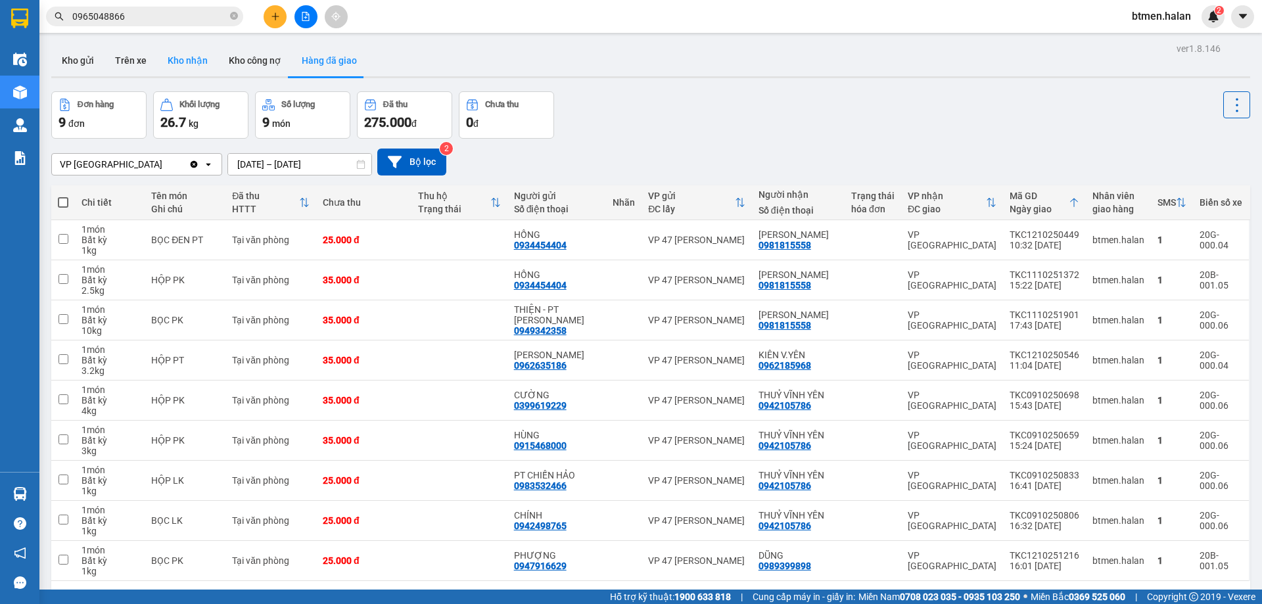
click at [199, 66] on button "Kho nhận" at bounding box center [187, 61] width 61 height 32
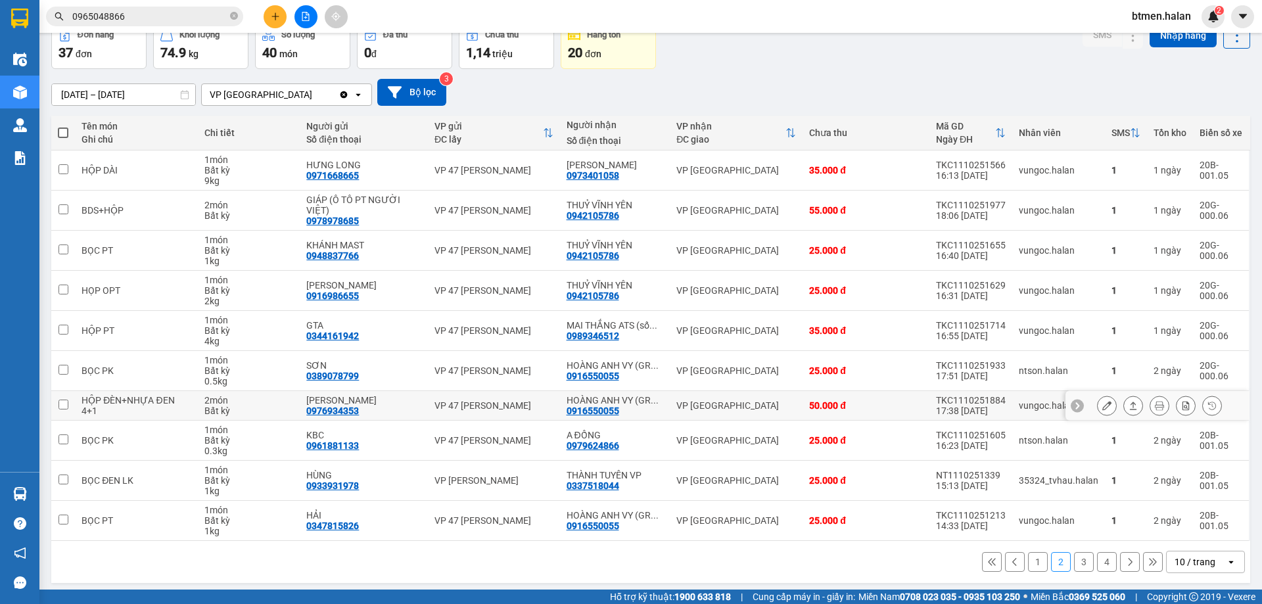
scroll to position [75, 0]
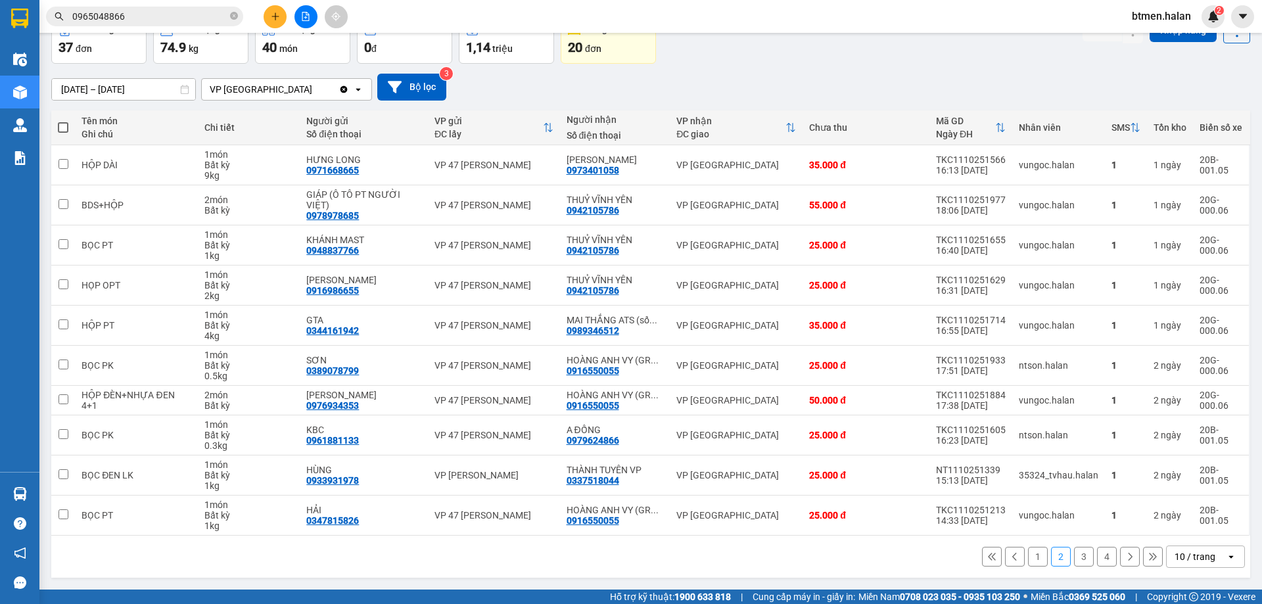
click at [1074, 557] on button "3" at bounding box center [1084, 557] width 20 height 20
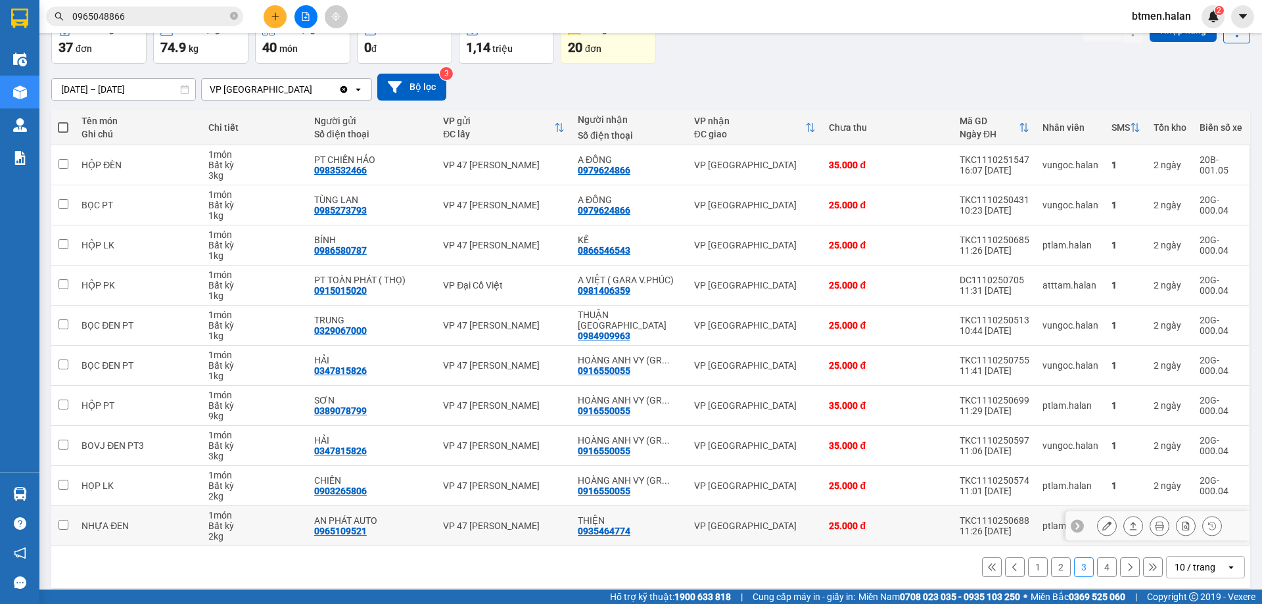
click at [616, 528] on div "0935464774" at bounding box center [604, 531] width 53 height 11
copy div "0935464774"
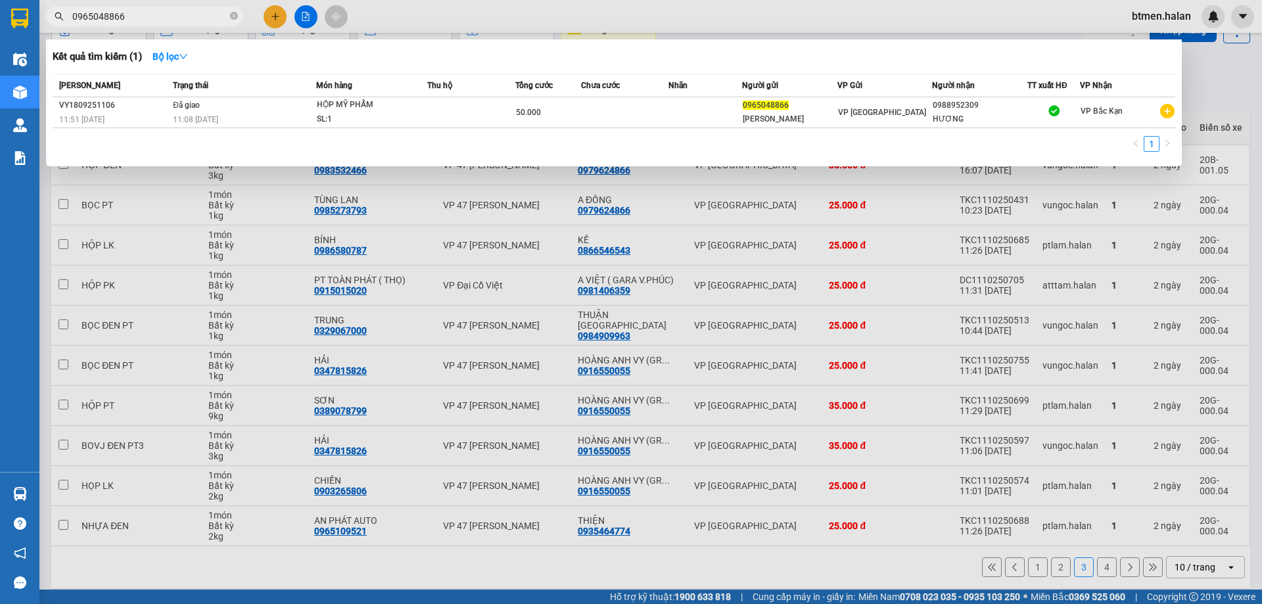
click at [143, 11] on input "0965048866" at bounding box center [149, 16] width 155 height 14
paste input "35464774"
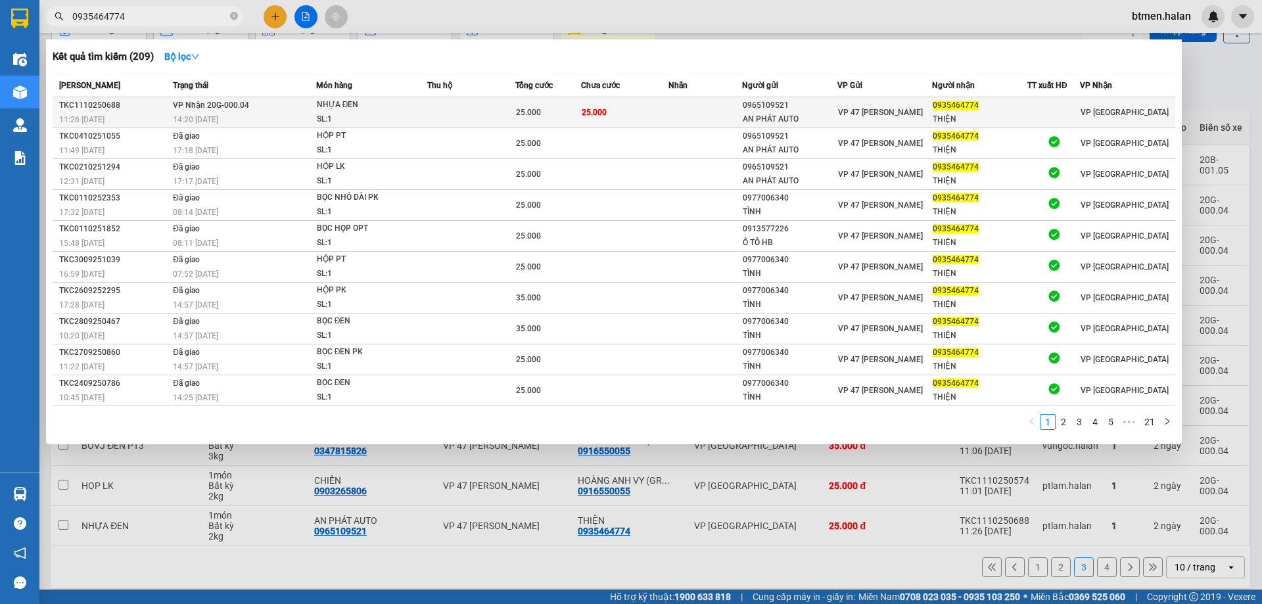
type input "0935464774"
click at [762, 111] on div "0965109521" at bounding box center [790, 106] width 94 height 14
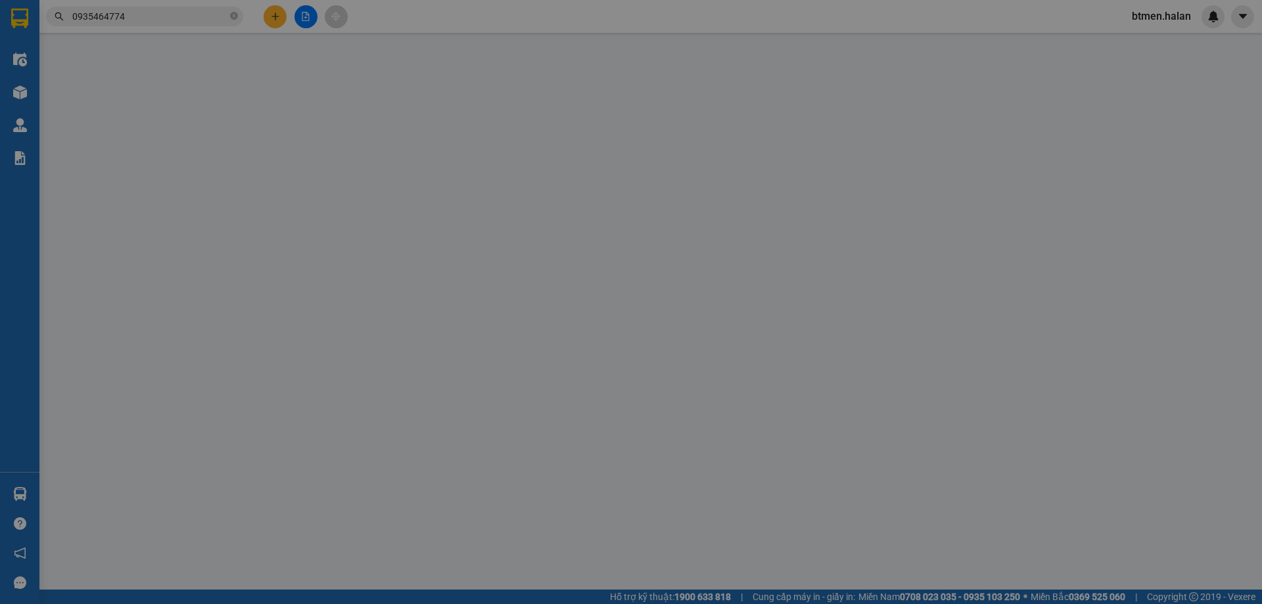
type input "0965109521"
type input "AN PHÁT AUTO"
type input "0935464774"
type input "THIỆN"
type input "0"
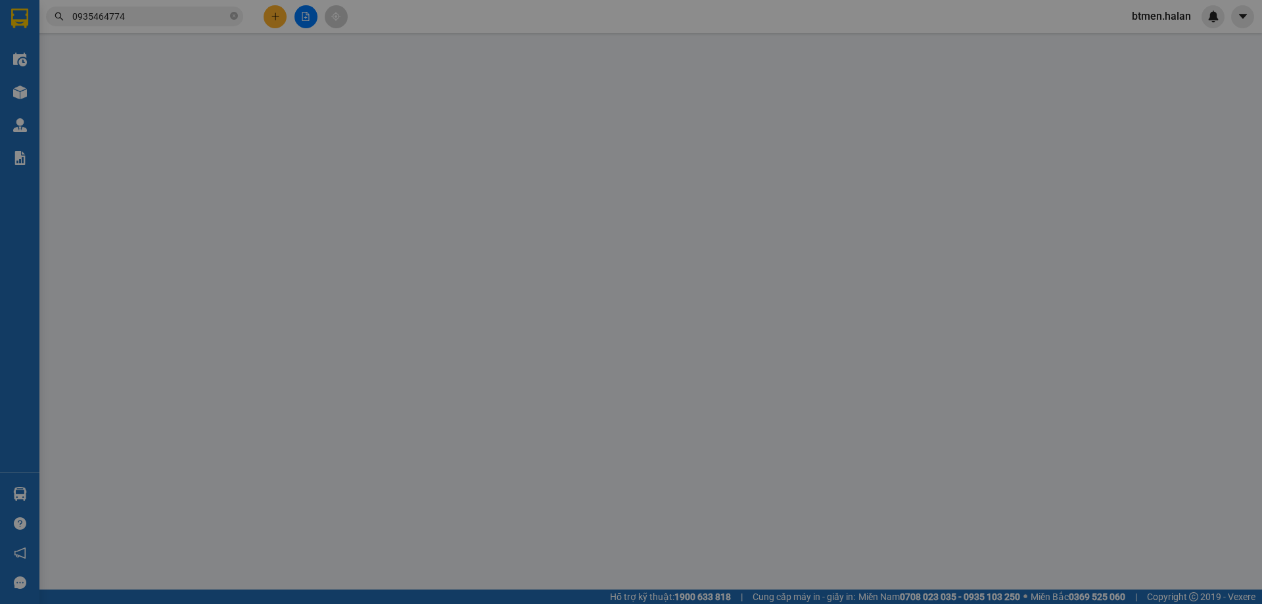
type input "25.000"
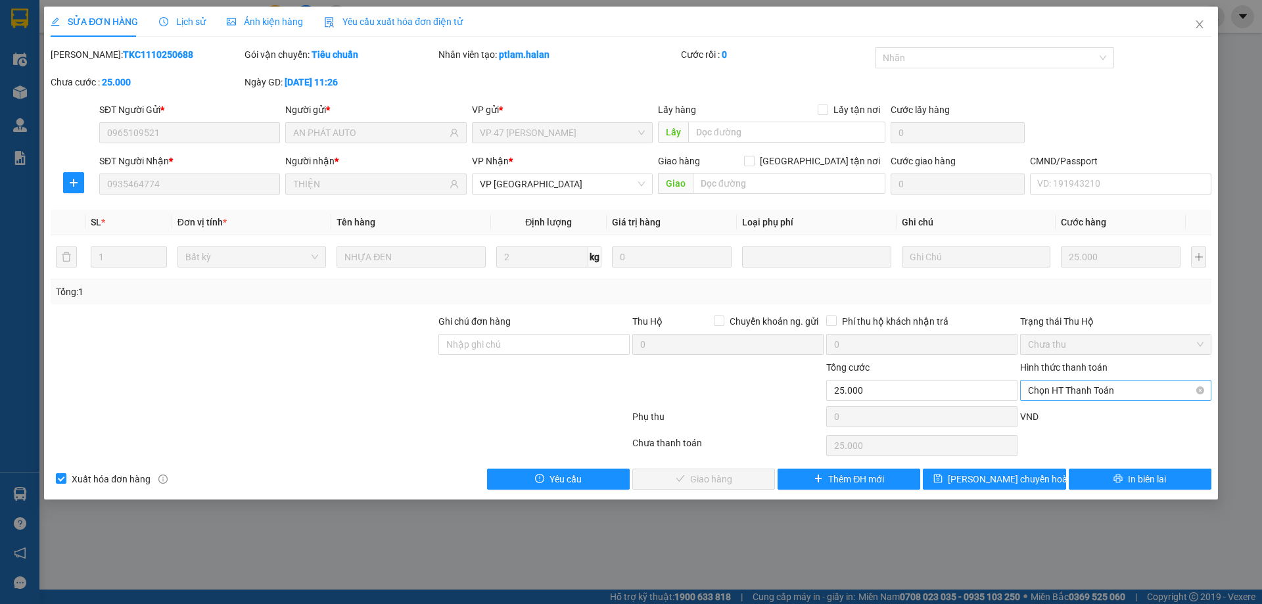
drag, startPoint x: 1117, startPoint y: 387, endPoint x: 1102, endPoint y: 399, distance: 20.1
click at [1117, 387] on span "Chọn HT Thanh Toán" at bounding box center [1116, 391] width 176 height 20
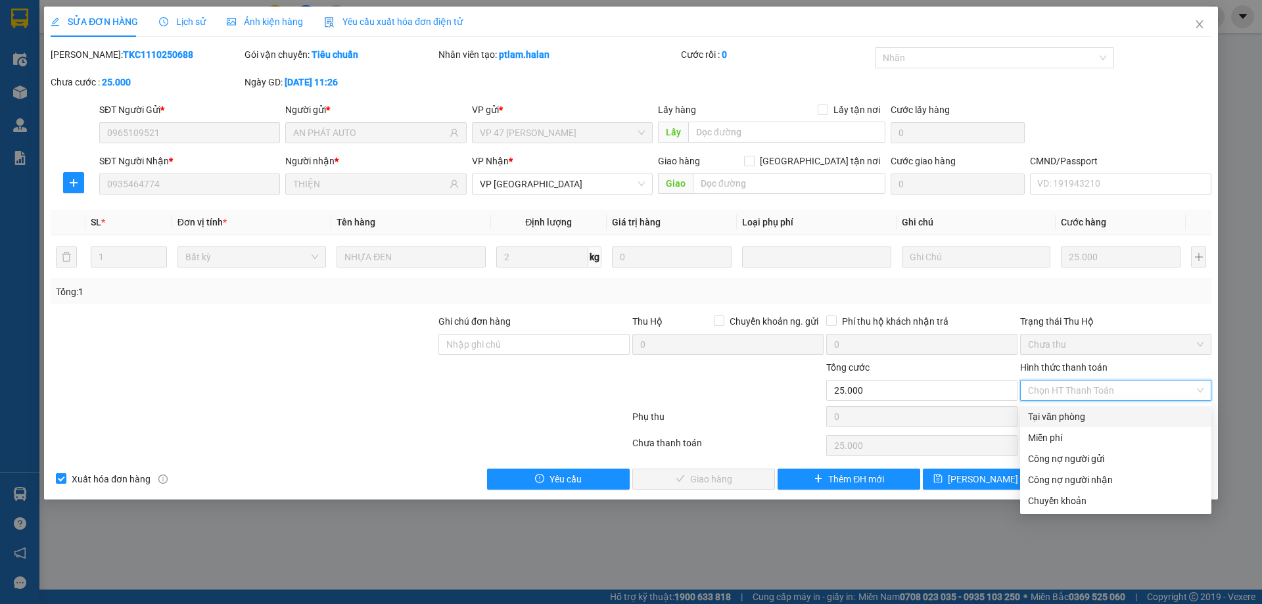
drag, startPoint x: 1081, startPoint y: 409, endPoint x: 925, endPoint y: 447, distance: 161.0
click at [1080, 410] on div "Tại văn phòng" at bounding box center [1115, 416] width 191 height 21
type input "0"
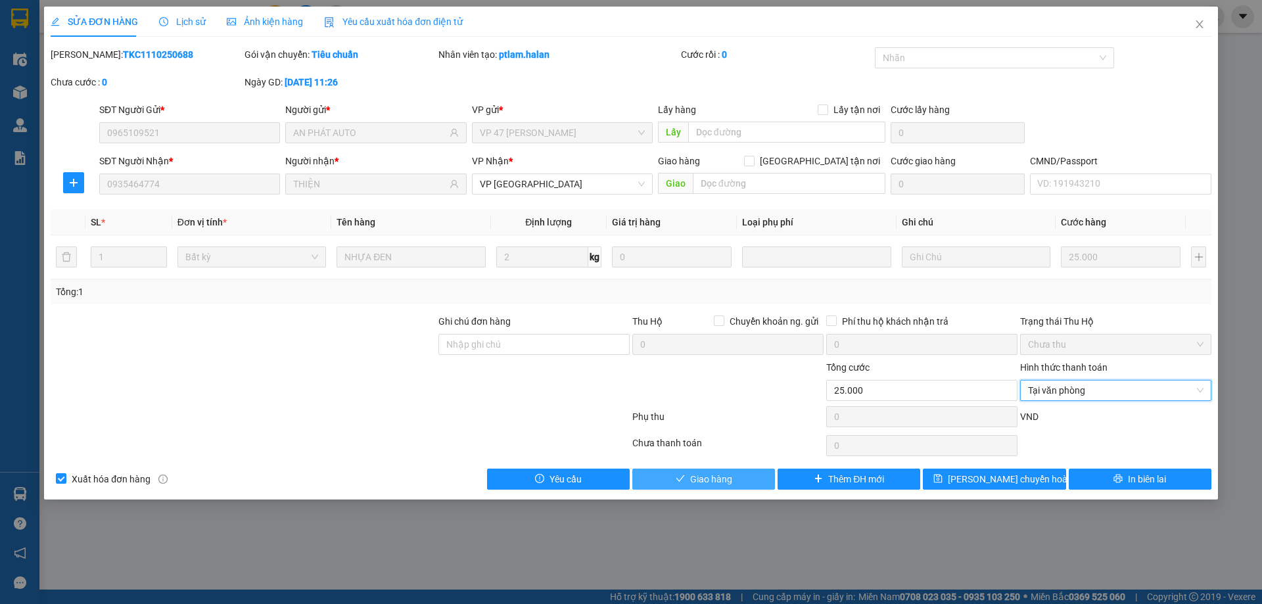
click at [747, 475] on button "Giao hàng" at bounding box center [703, 479] width 143 height 21
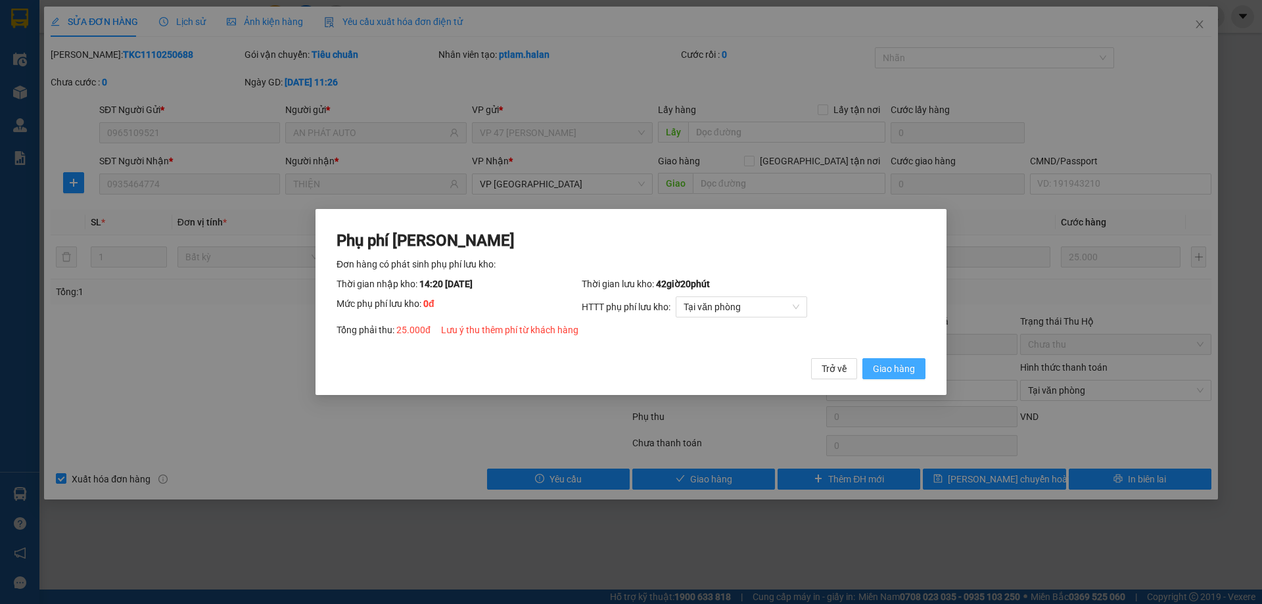
click at [885, 369] on span "Giao hàng" at bounding box center [894, 369] width 42 height 14
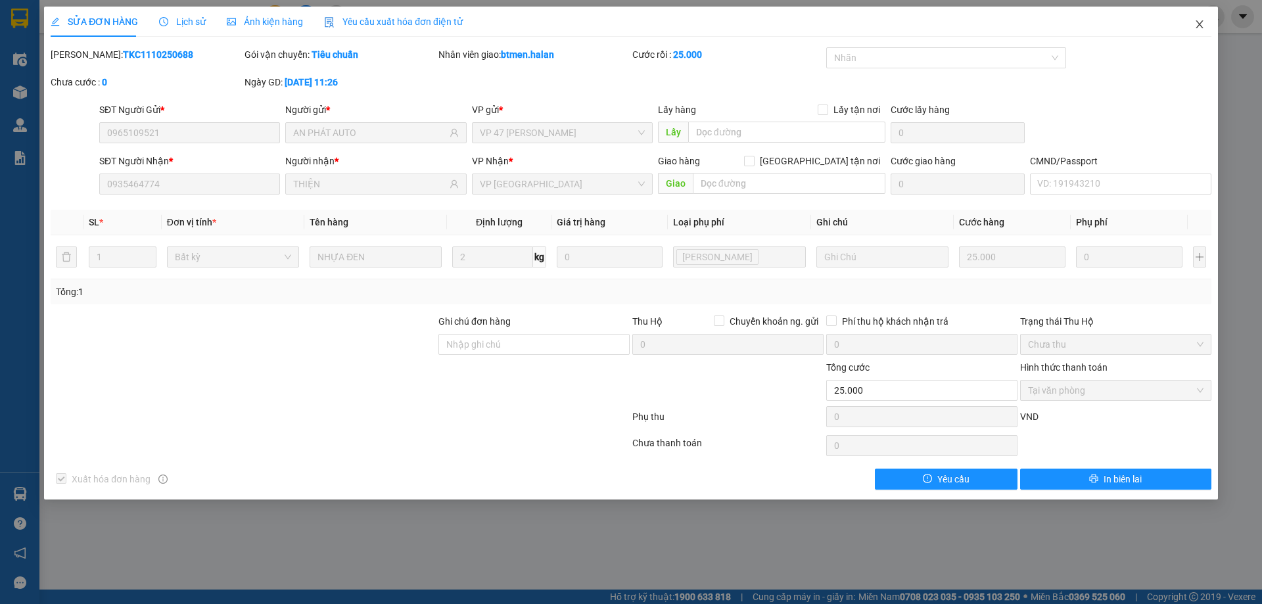
click at [1198, 24] on icon "close" at bounding box center [1199, 24] width 11 height 11
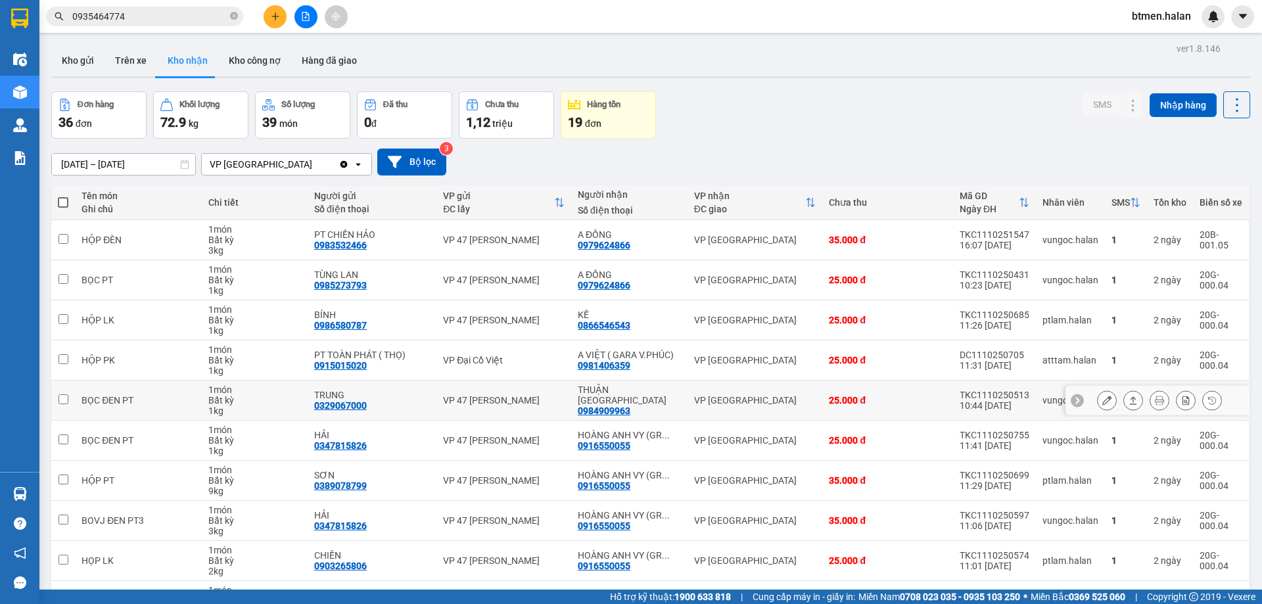
scroll to position [85, 0]
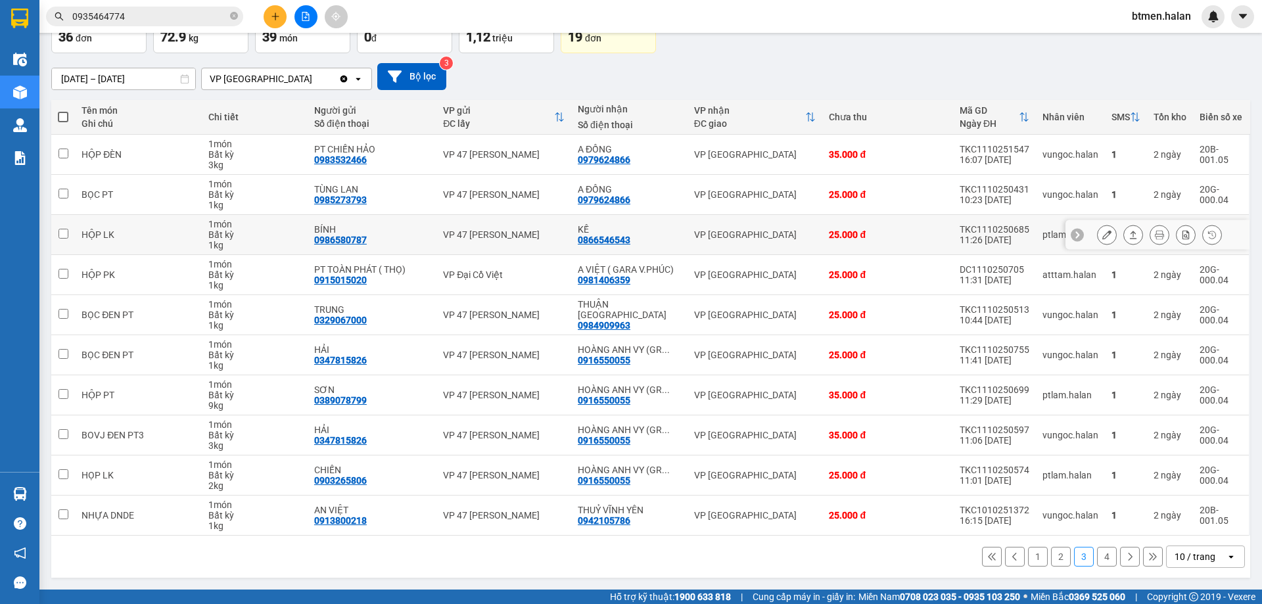
click at [623, 235] on div "0866546543" at bounding box center [604, 240] width 53 height 11
copy div "0866546543"
drag, startPoint x: 276, startPoint y: 184, endPoint x: 527, endPoint y: 329, distance: 289.5
click at [276, 184] on div "1 món" at bounding box center [254, 184] width 93 height 11
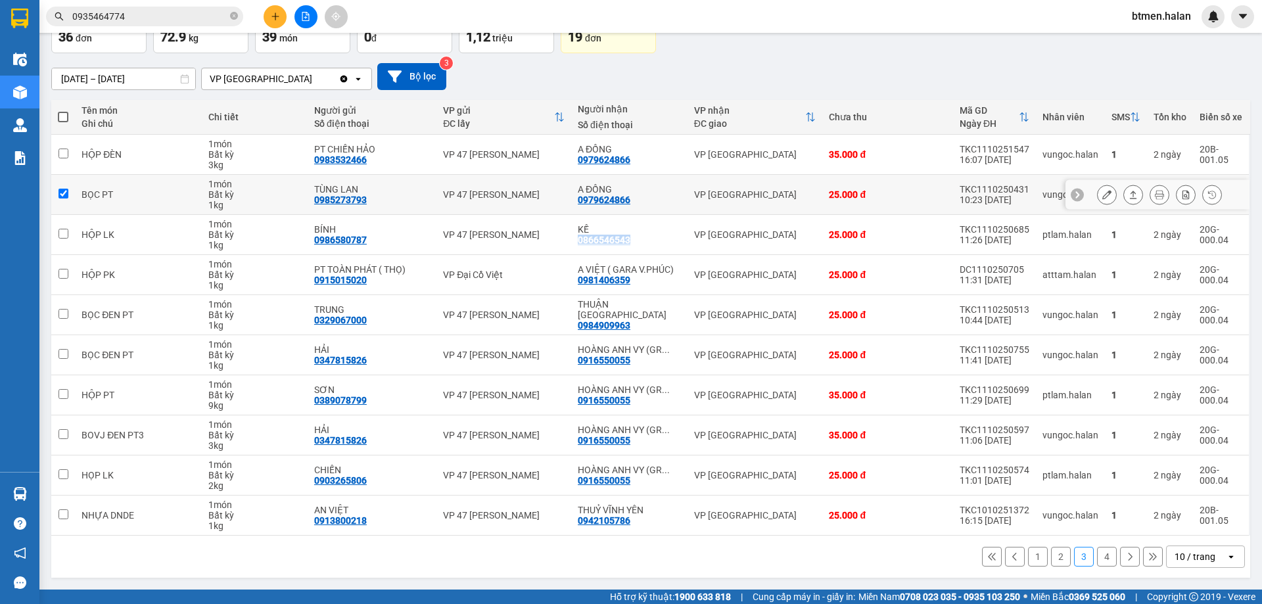
checkbox input "true"
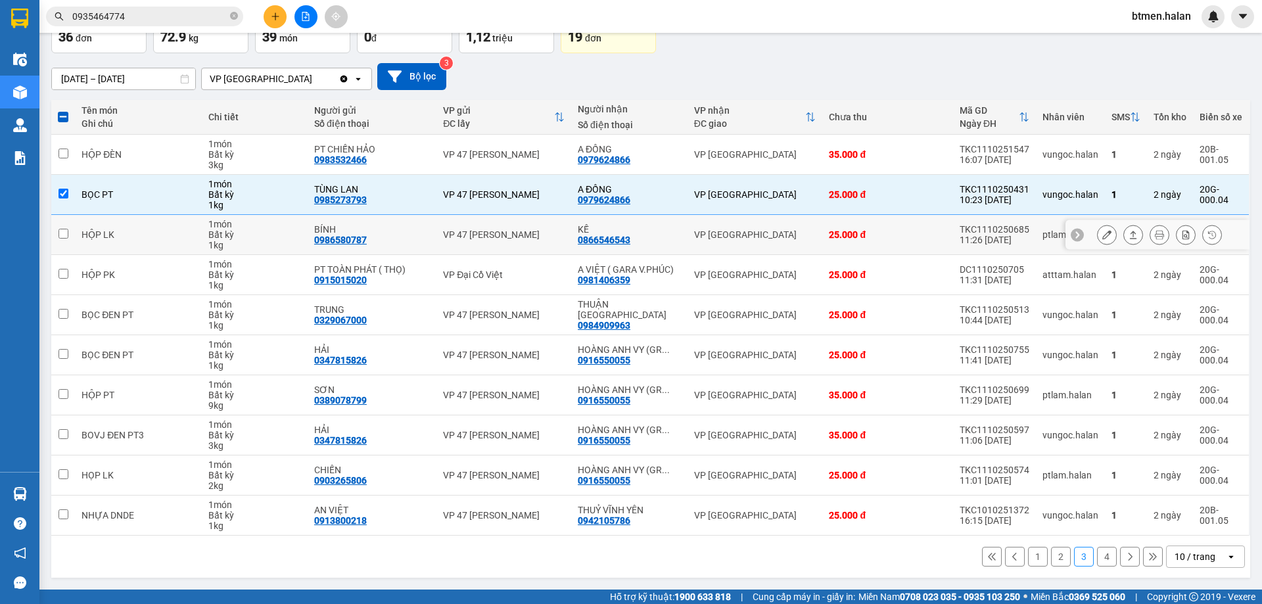
click at [592, 238] on div "0866546543" at bounding box center [604, 240] width 53 height 11
copy div "0866546543"
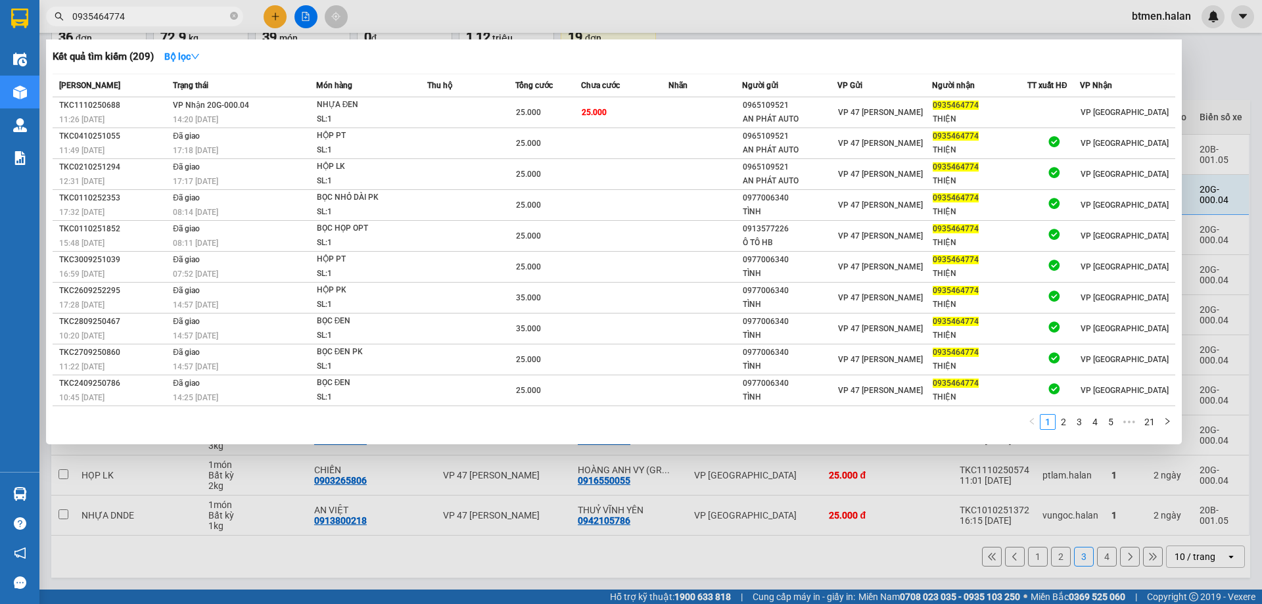
click at [182, 19] on input "0935464774" at bounding box center [149, 16] width 155 height 14
click at [1247, 82] on div at bounding box center [631, 302] width 1262 height 604
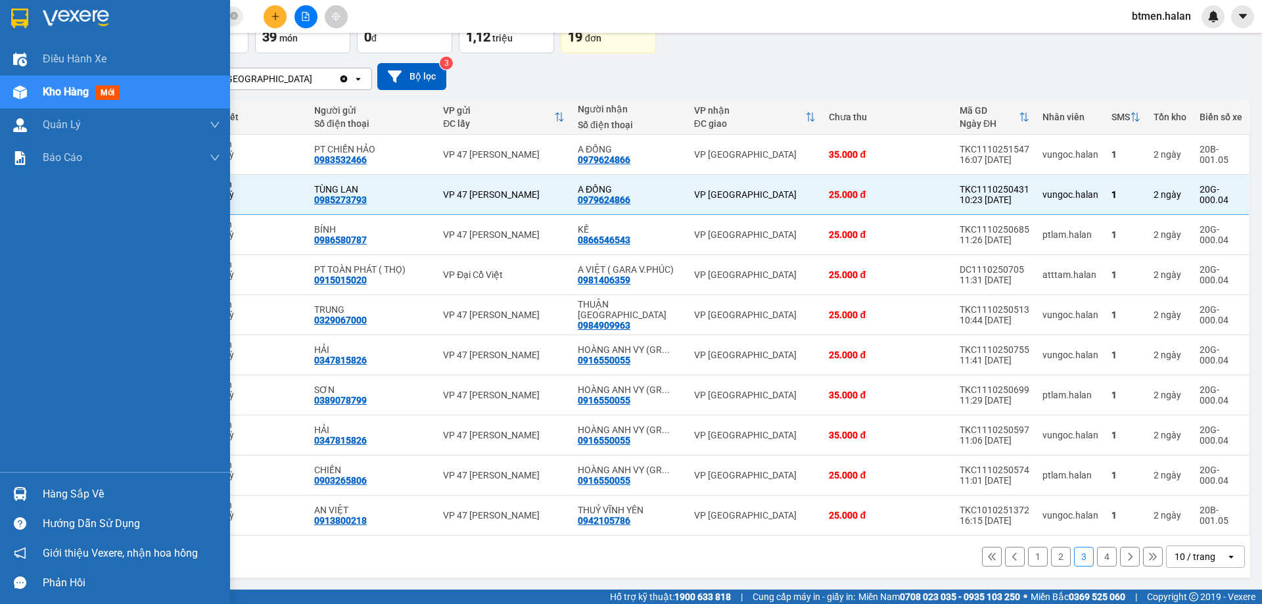
click at [43, 498] on div "Hàng sắp về" at bounding box center [131, 494] width 177 height 20
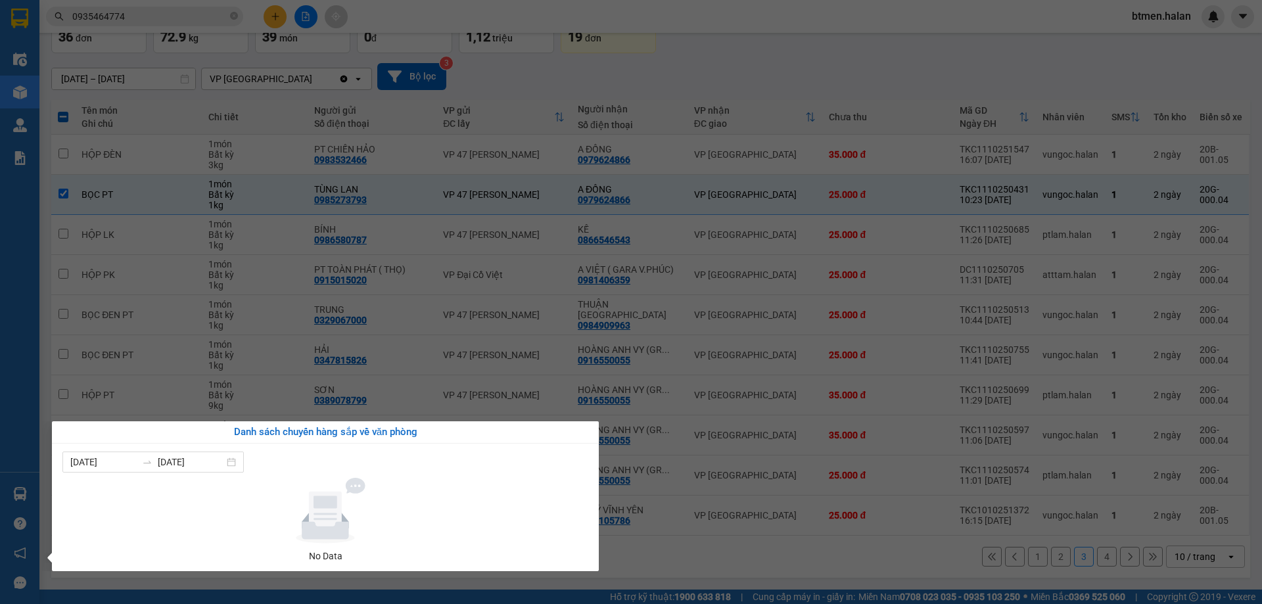
click at [706, 54] on section "Kết quả tìm kiếm ( 209 ) Bộ lọc Mã ĐH Trạng thái Món hàng Thu hộ Tổng cước Chưa…" at bounding box center [631, 302] width 1262 height 604
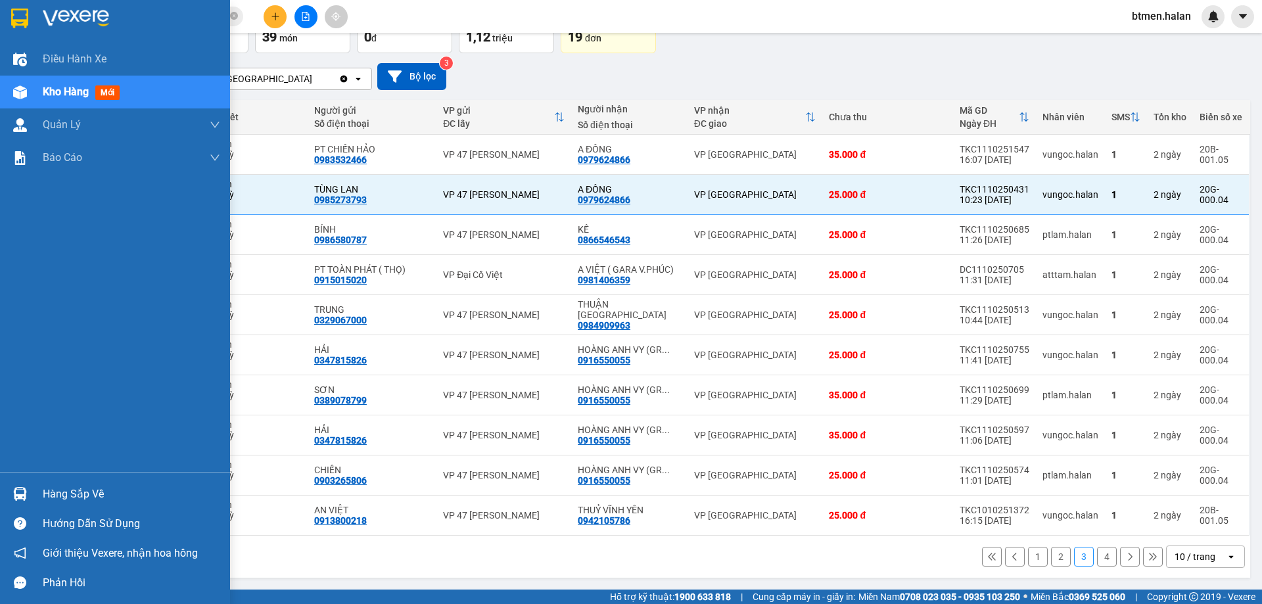
click at [81, 496] on div "Hàng sắp về" at bounding box center [131, 494] width 177 height 20
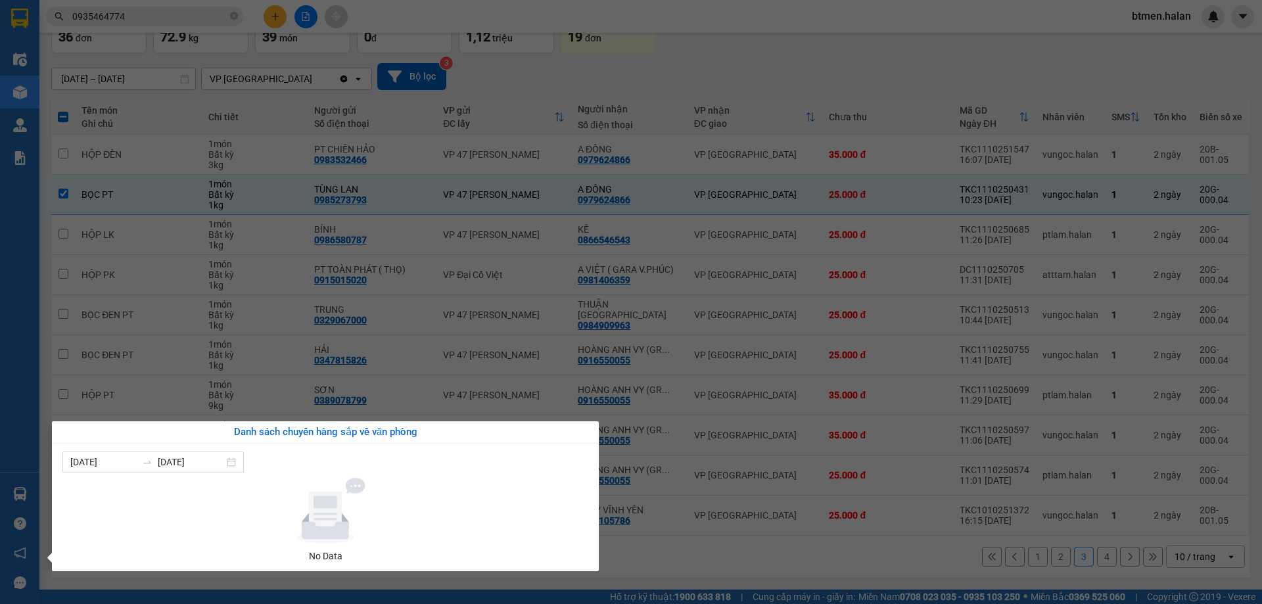
click at [834, 55] on section "Kết quả tìm kiếm ( 209 ) Bộ lọc Mã ĐH Trạng thái Món hàng Thu hộ Tổng cước Chưa…" at bounding box center [631, 302] width 1262 height 604
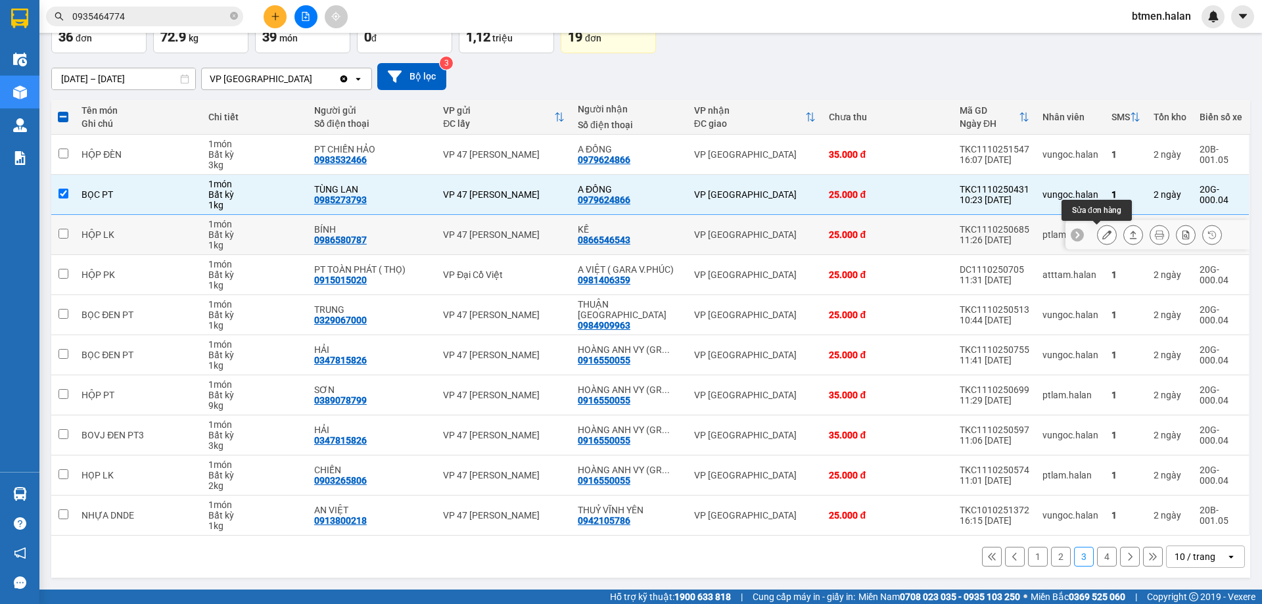
click at [1102, 233] on icon at bounding box center [1106, 234] width 9 height 9
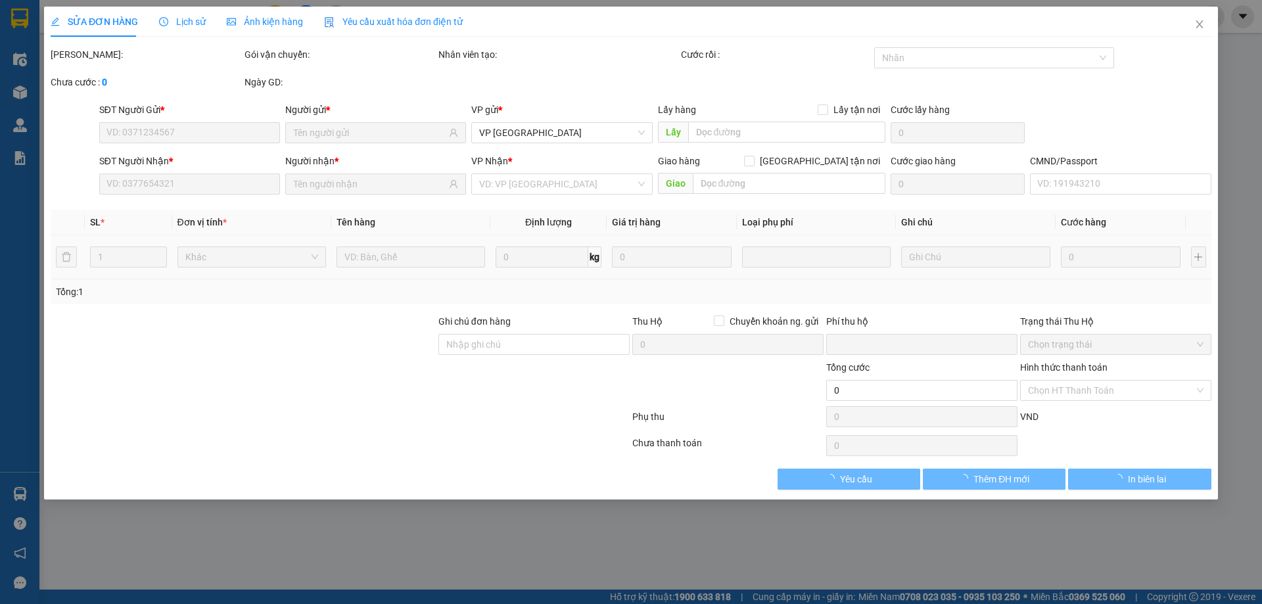
type input "0986580787"
type input "BÍNH"
type input "0866546543"
type input "KẾ"
type input "0"
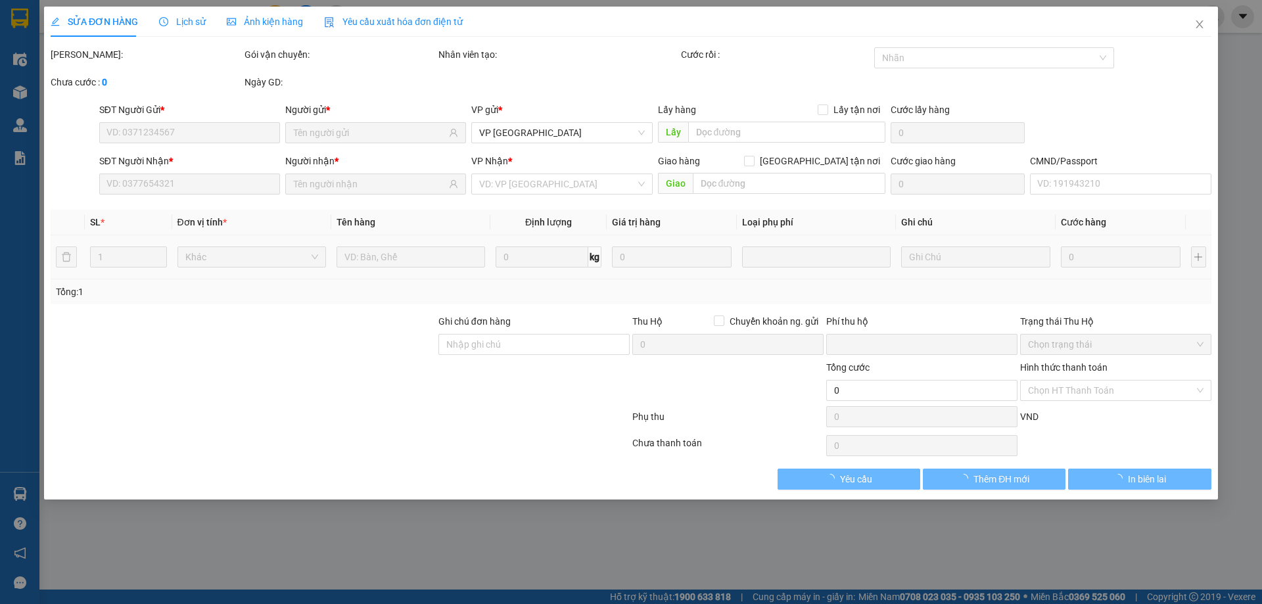
type input "25.000"
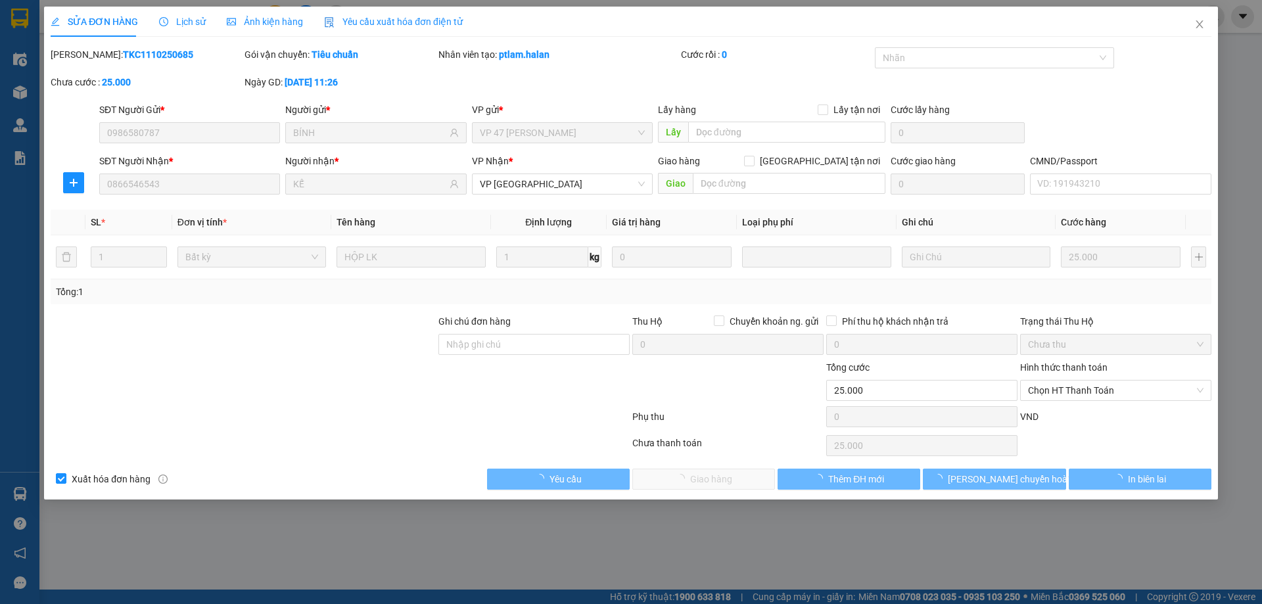
click at [1081, 402] on div "Hình thức thanh toán Chọn HT Thanh Toán" at bounding box center [1115, 383] width 191 height 46
click at [1086, 396] on span "Chọn HT Thanh Toán" at bounding box center [1116, 391] width 176 height 20
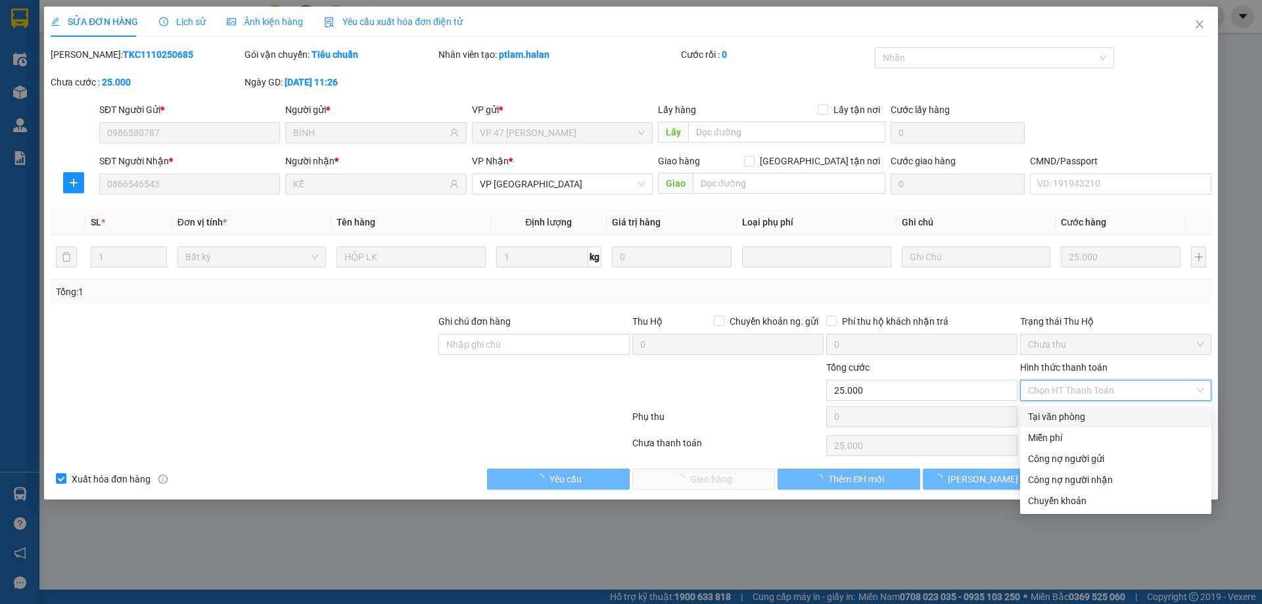
click at [1064, 411] on div "Tại văn phòng" at bounding box center [1116, 417] width 176 height 14
type input "0"
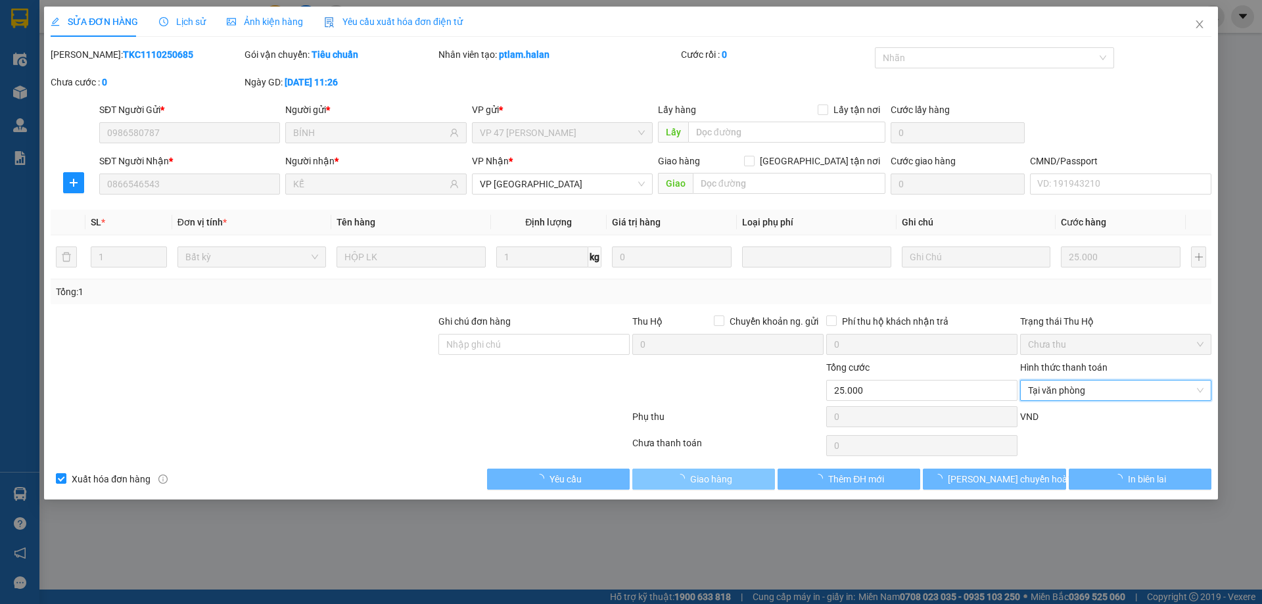
click at [707, 488] on button "Giao hàng" at bounding box center [703, 479] width 143 height 21
click at [717, 481] on span "Giao hàng" at bounding box center [711, 479] width 42 height 14
click at [690, 481] on span "Giao hàng" at bounding box center [711, 479] width 42 height 14
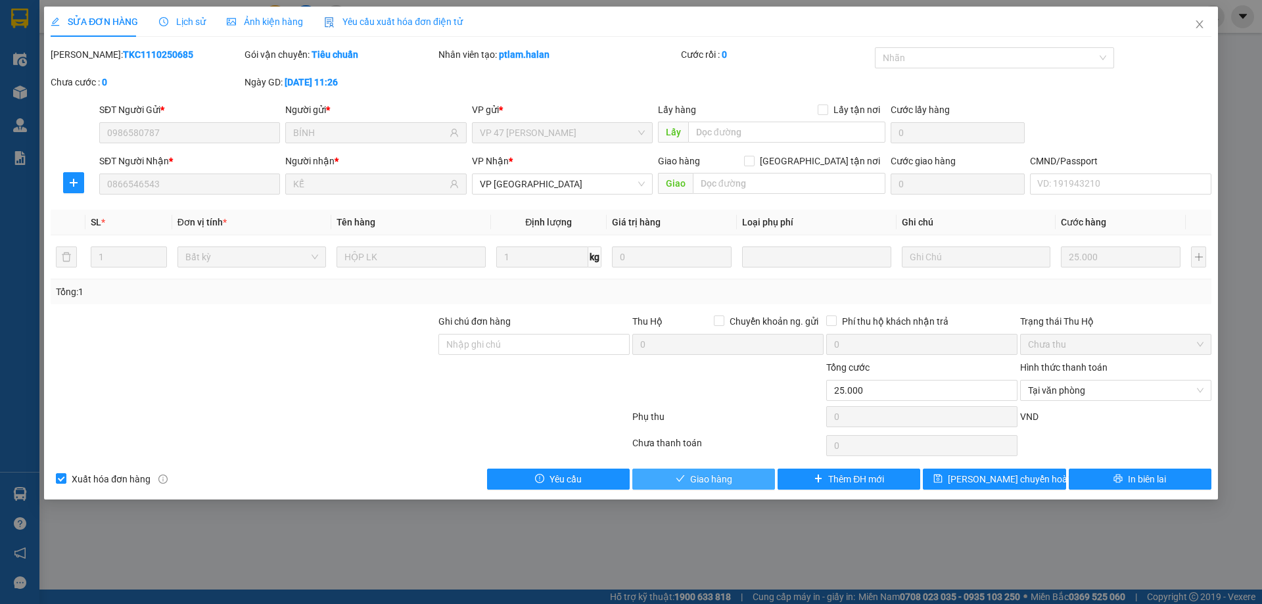
drag, startPoint x: 680, startPoint y: 461, endPoint x: 684, endPoint y: 489, distance: 27.9
click at [679, 481] on div "Total Paid Fee 0 Total UnPaid Fee 25.000 Cash Collection Total Fee Mã ĐH: TKC11…" at bounding box center [631, 268] width 1161 height 442
click at [684, 489] on button "Giao hàng" at bounding box center [703, 479] width 143 height 21
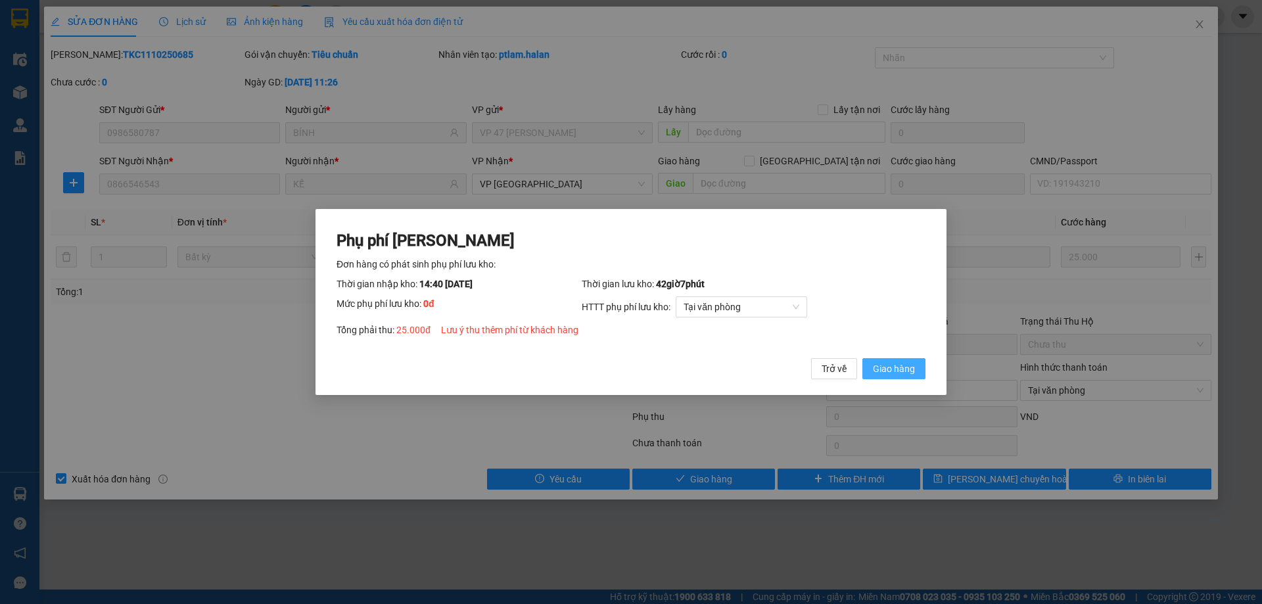
click at [884, 376] on span "Giao hàng" at bounding box center [894, 369] width 42 height 14
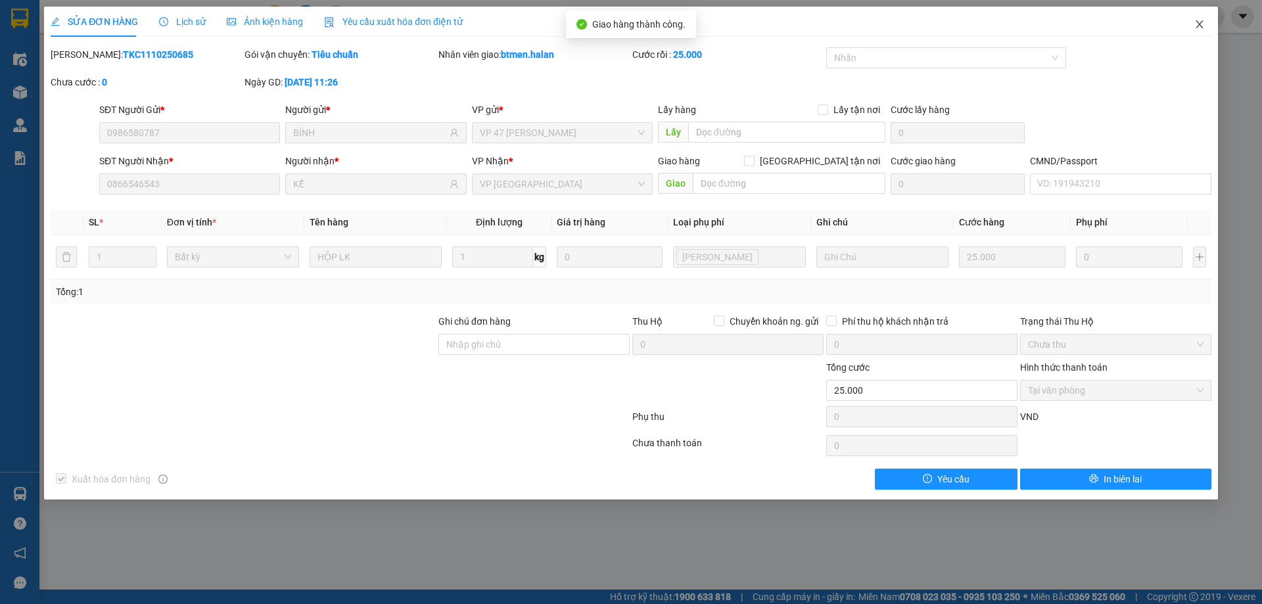
click at [1202, 27] on icon "close" at bounding box center [1199, 24] width 11 height 11
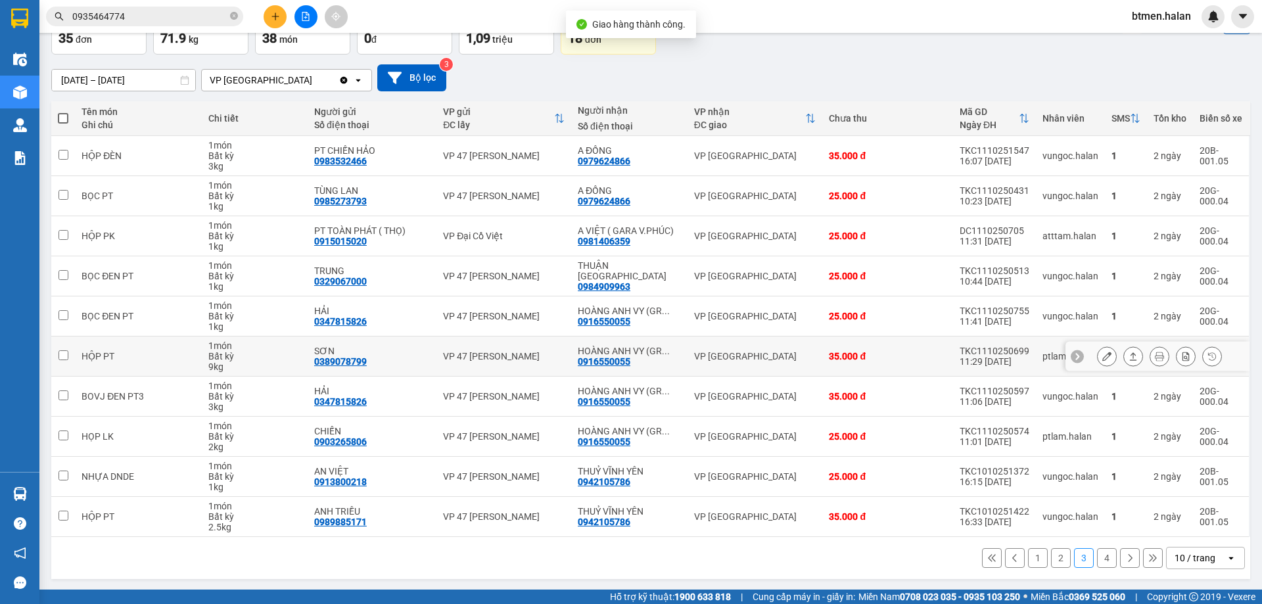
scroll to position [85, 0]
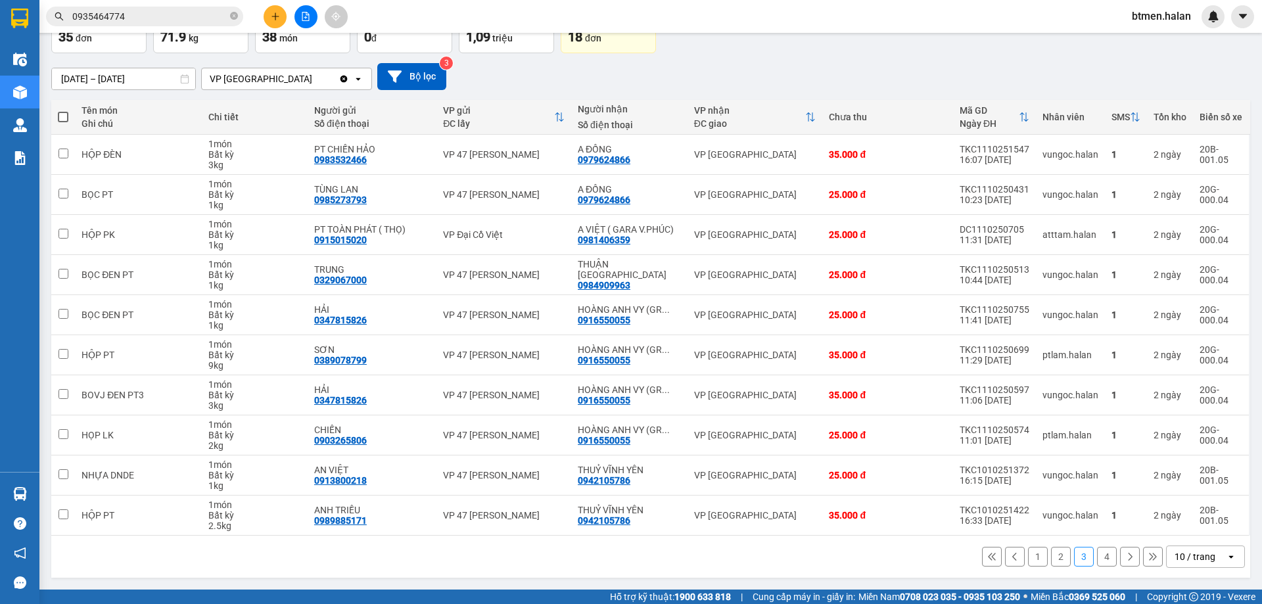
click at [1097, 556] on button "4" at bounding box center [1107, 557] width 20 height 20
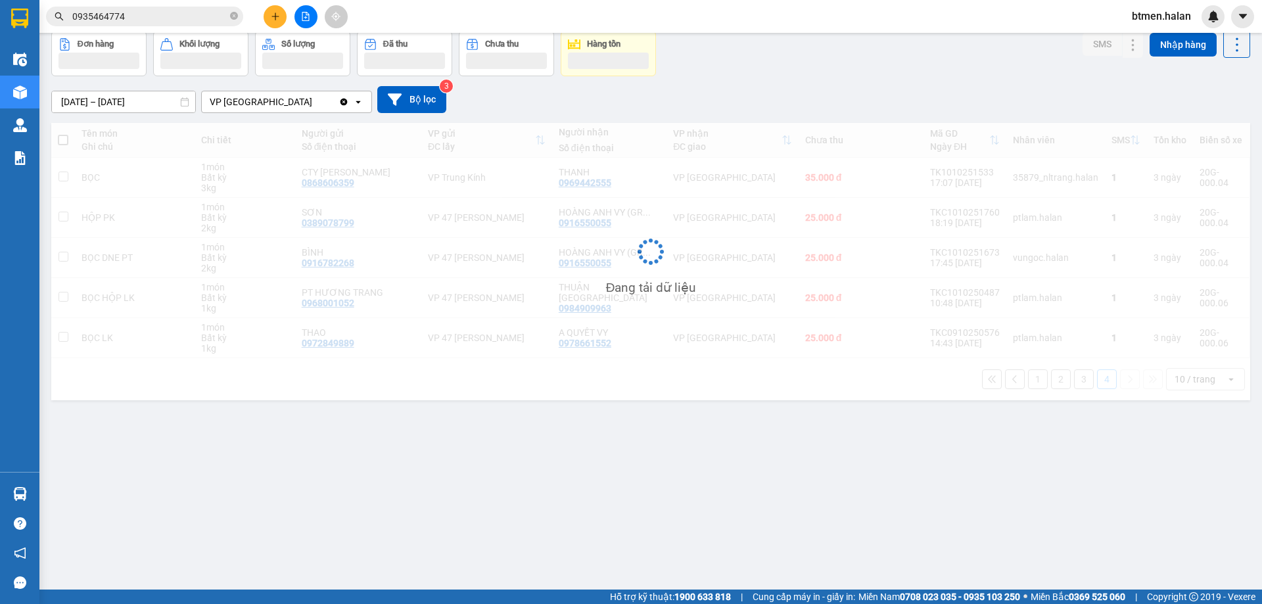
scroll to position [60, 0]
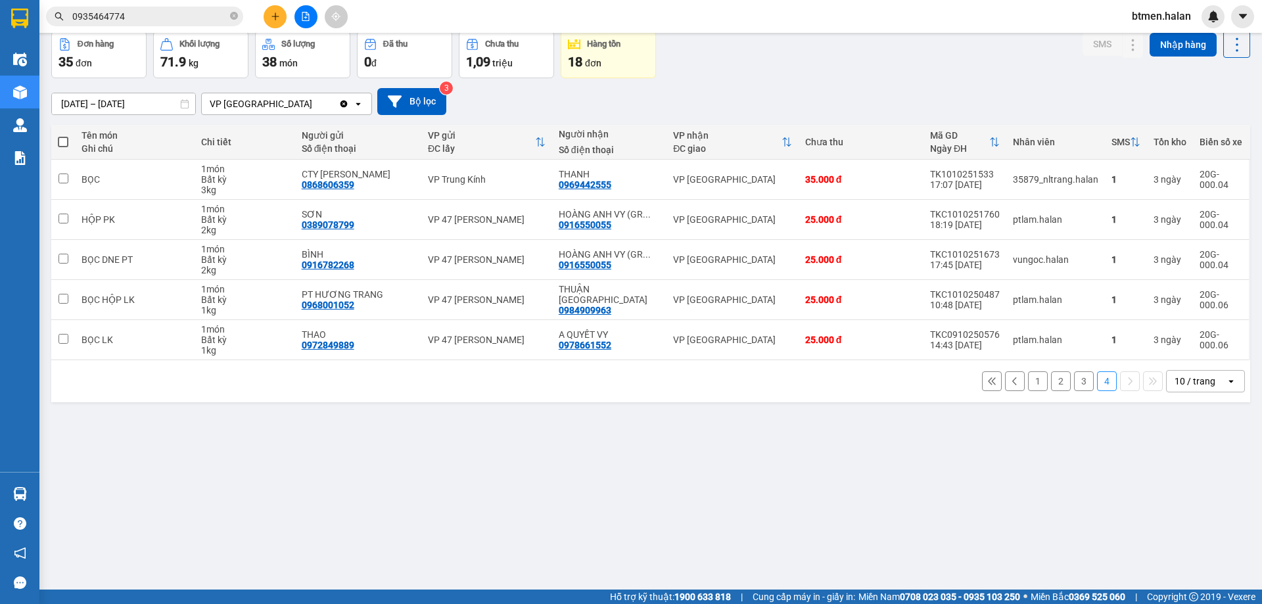
click at [1057, 377] on button "2" at bounding box center [1061, 381] width 20 height 20
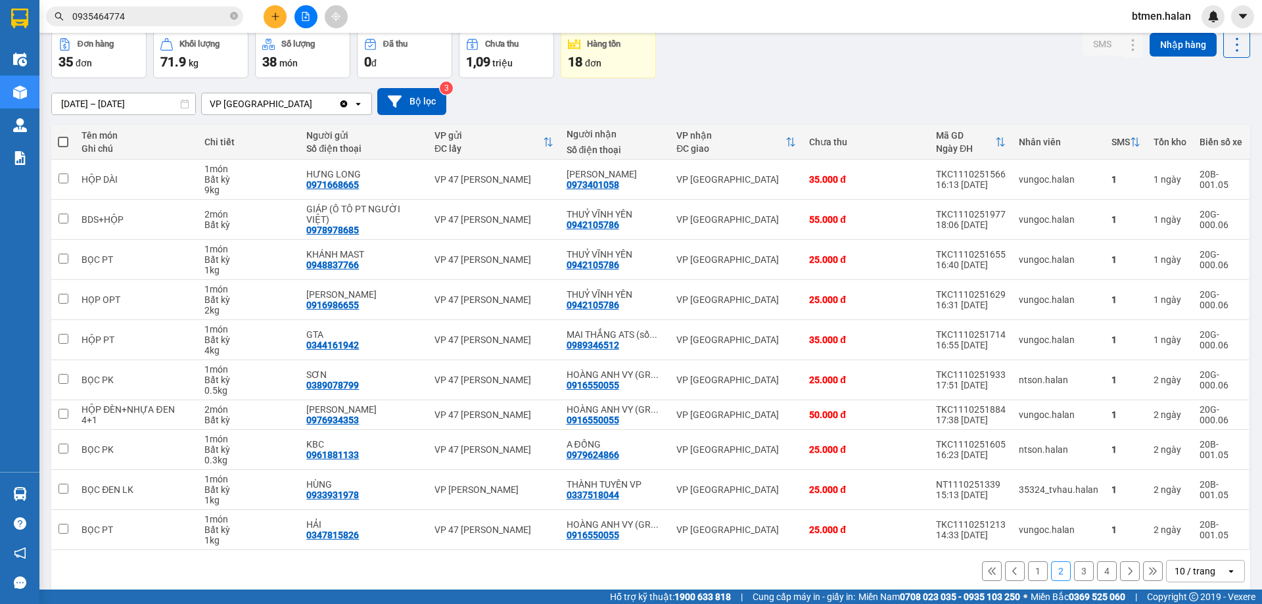
click at [1028, 576] on button "1" at bounding box center [1038, 571] width 20 height 20
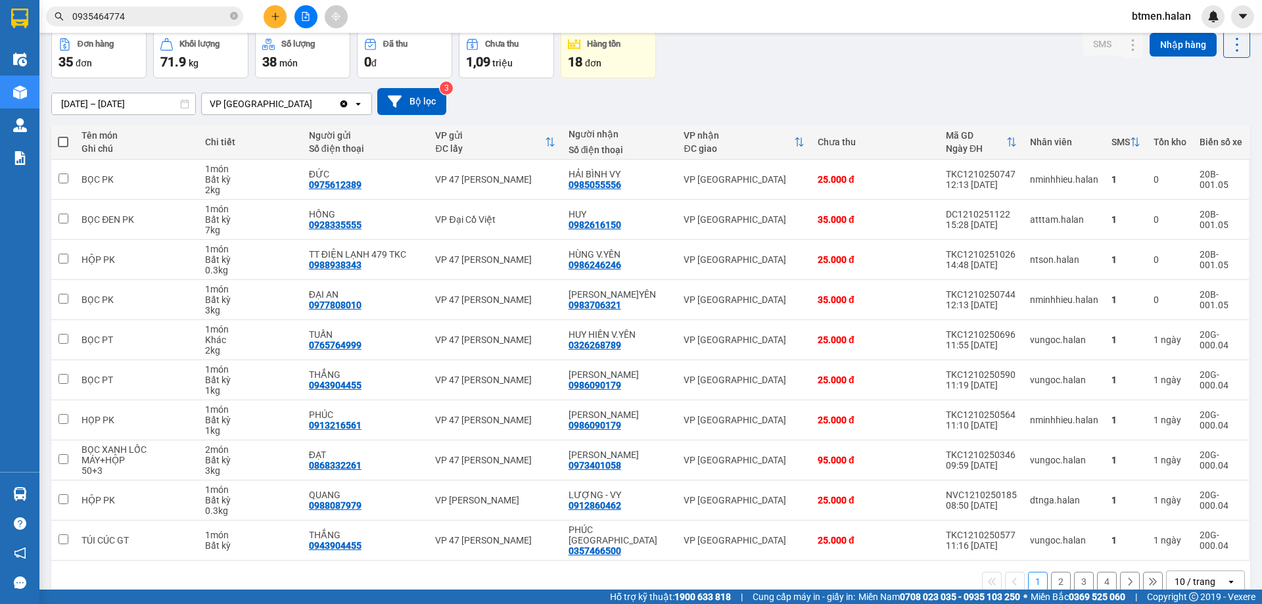
click at [1051, 572] on button "2" at bounding box center [1061, 582] width 20 height 20
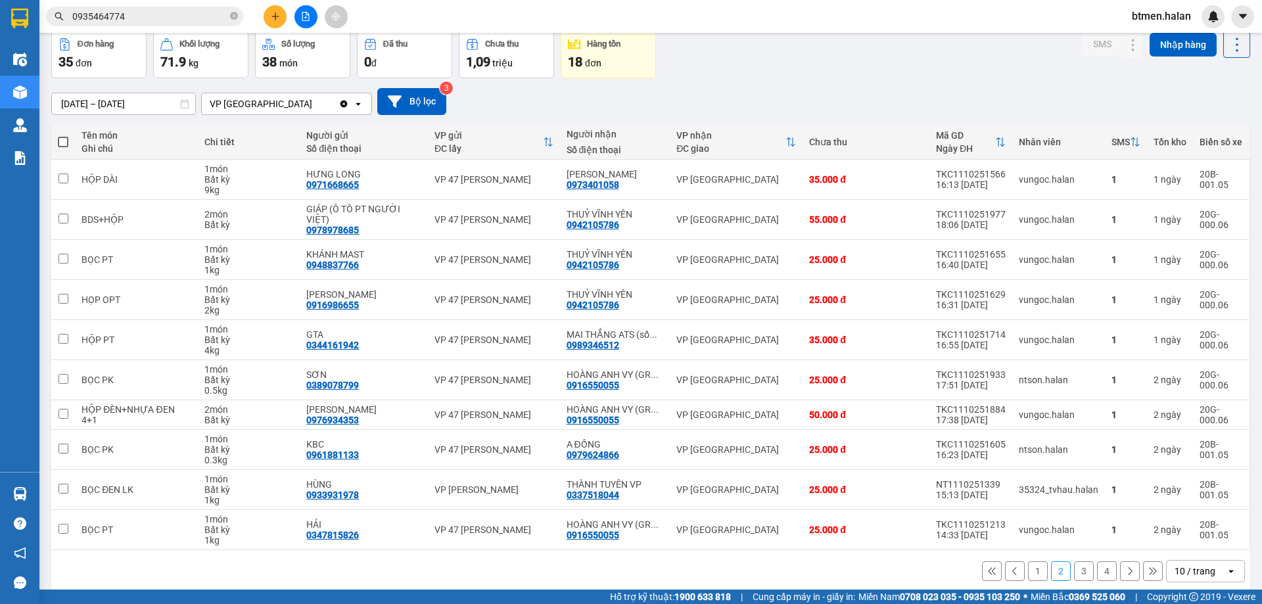
scroll to position [0, 0]
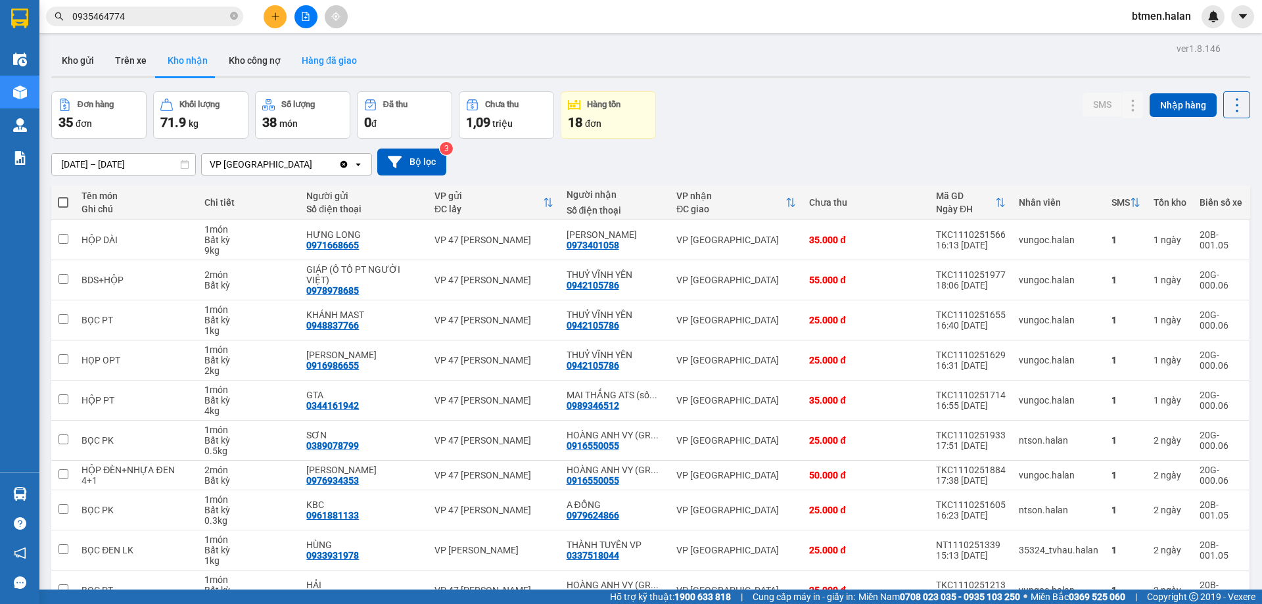
click at [339, 64] on button "Hàng đã giao" at bounding box center [329, 61] width 76 height 32
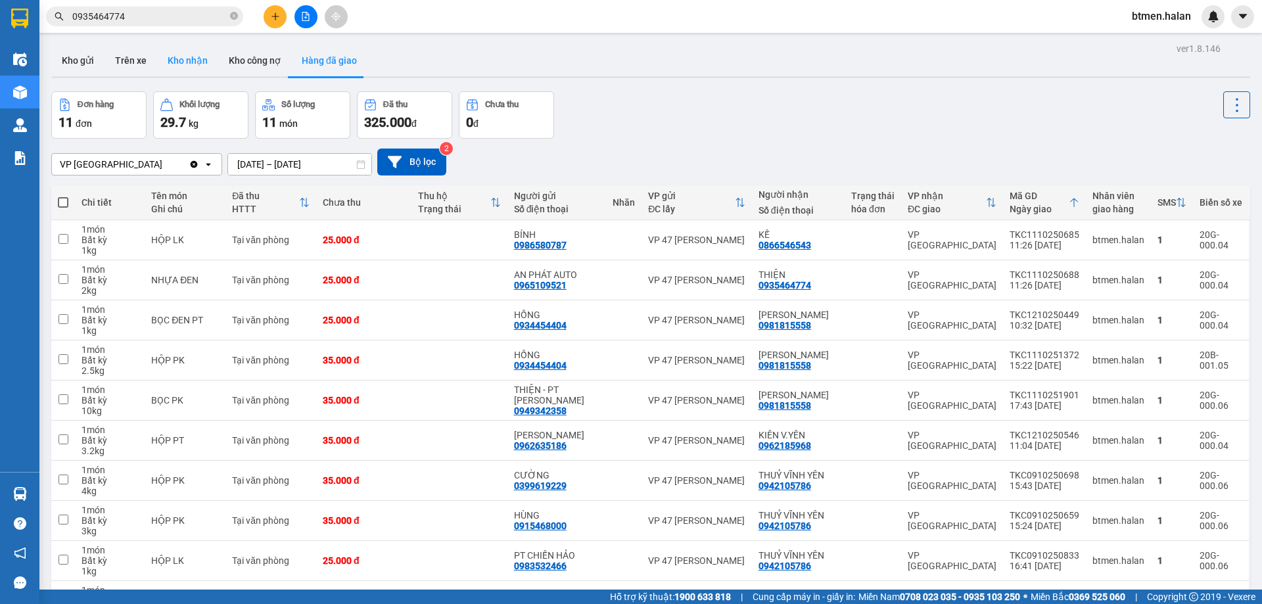
click at [170, 60] on button "Kho nhận" at bounding box center [187, 61] width 61 height 32
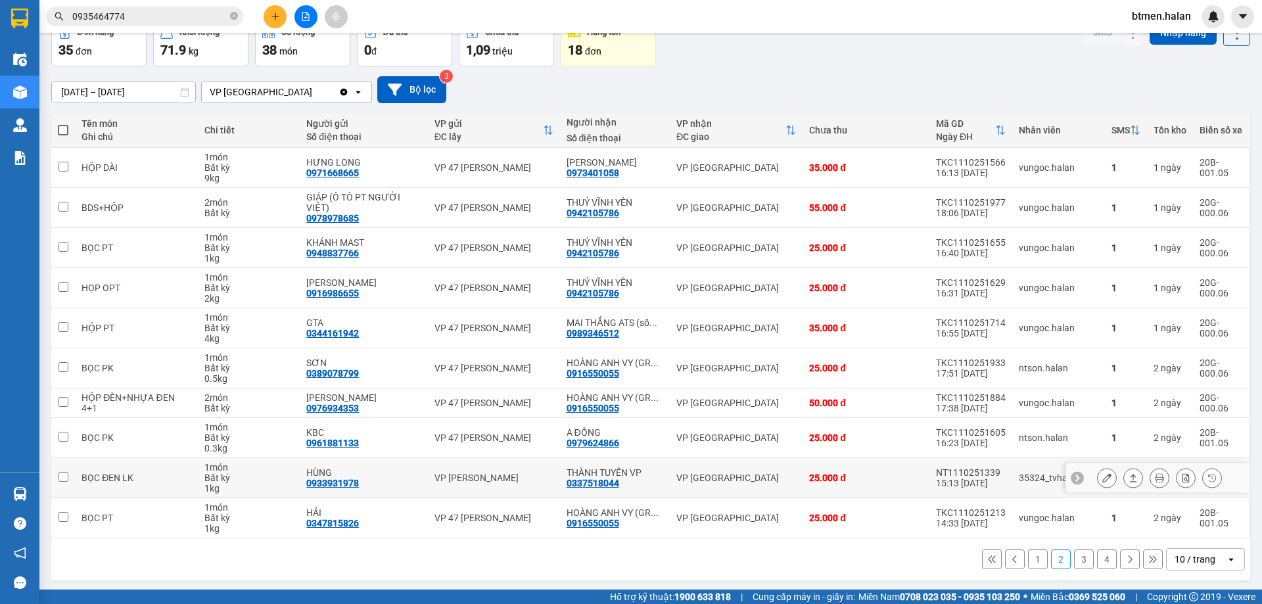
scroll to position [75, 0]
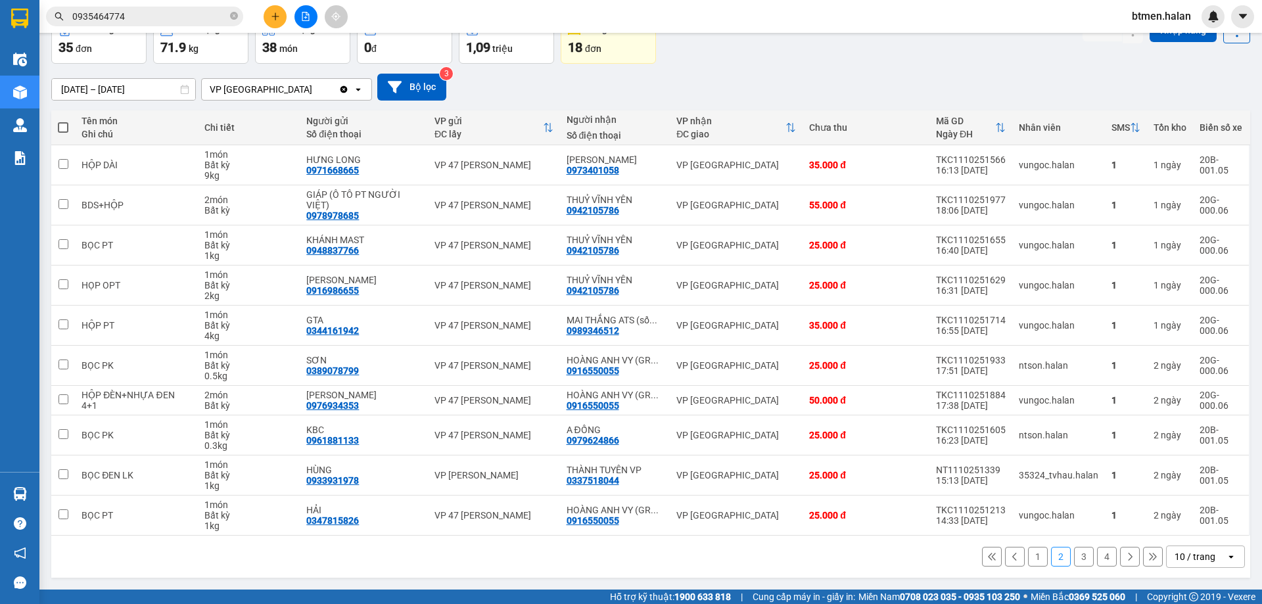
click at [1028, 553] on button "1" at bounding box center [1038, 557] width 20 height 20
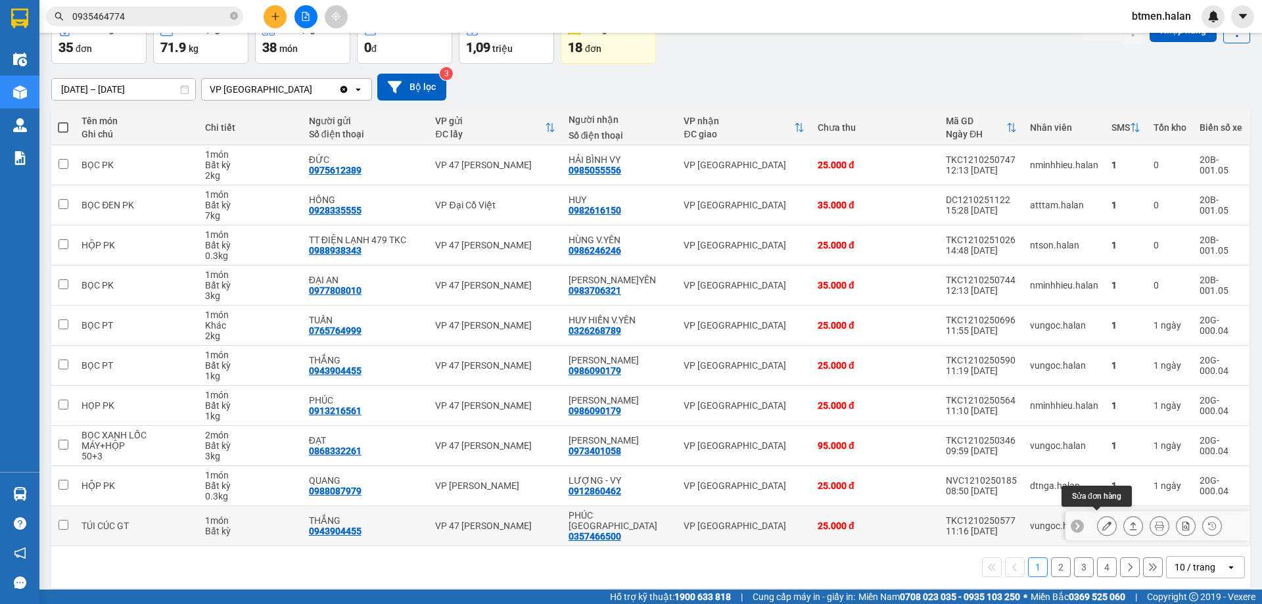
click at [1102, 521] on icon at bounding box center [1106, 525] width 9 height 9
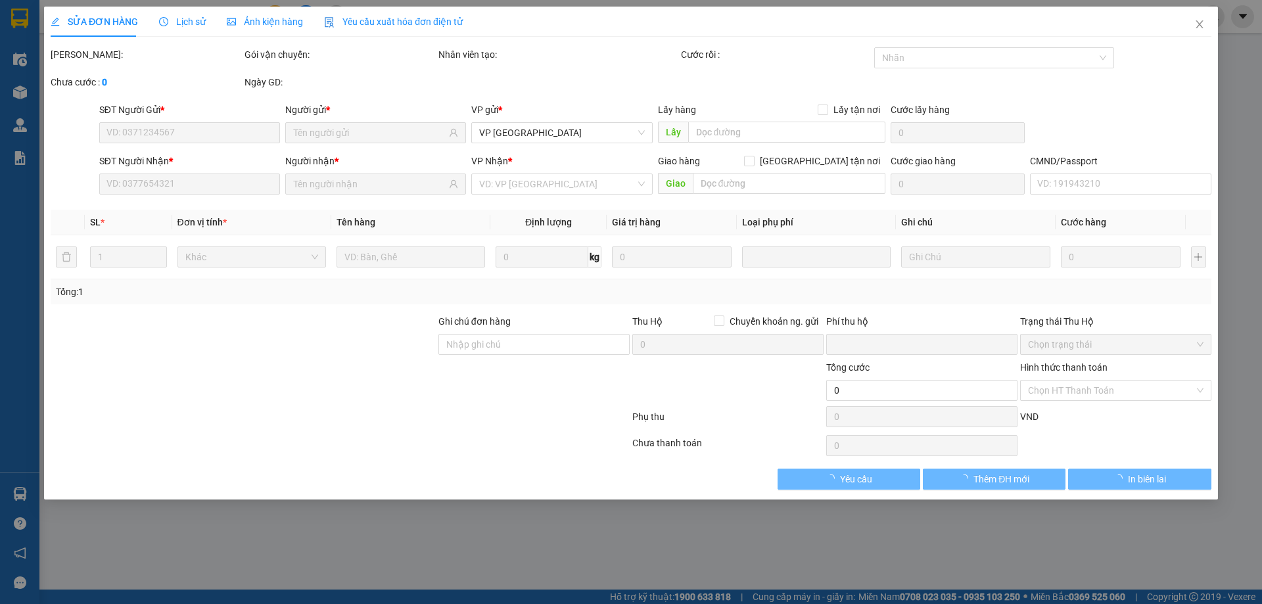
type input "0943904455"
type input "THẮNG"
type input "0357466500"
type input "PHÚC VĨNH YÊN"
type input "0"
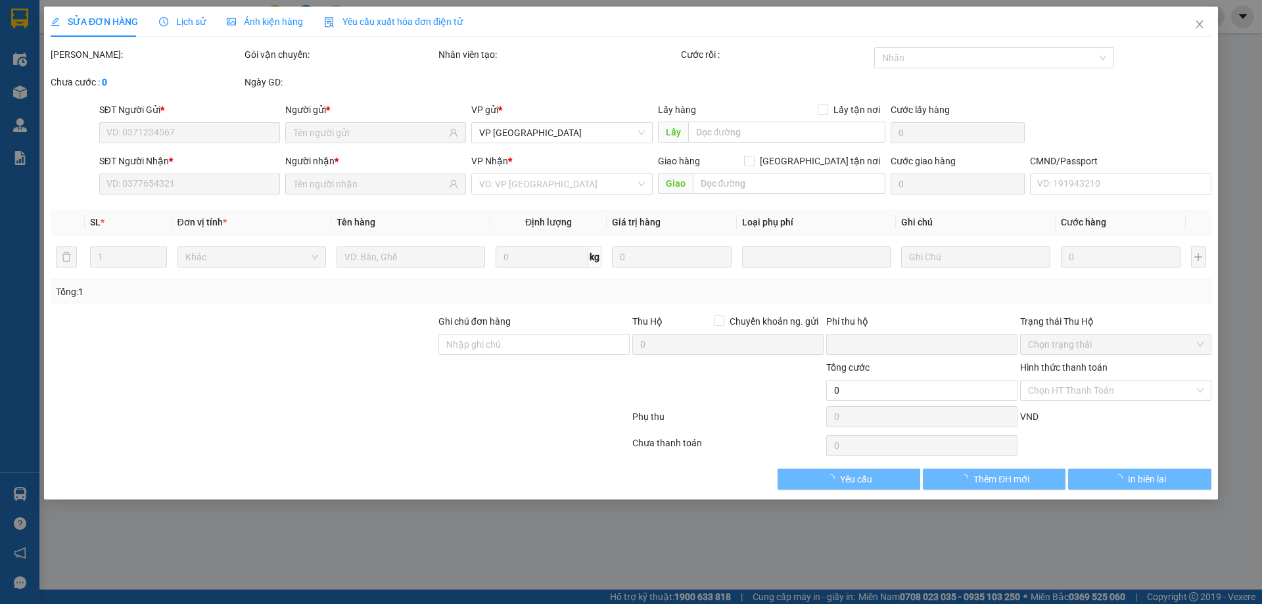
type input "25.000"
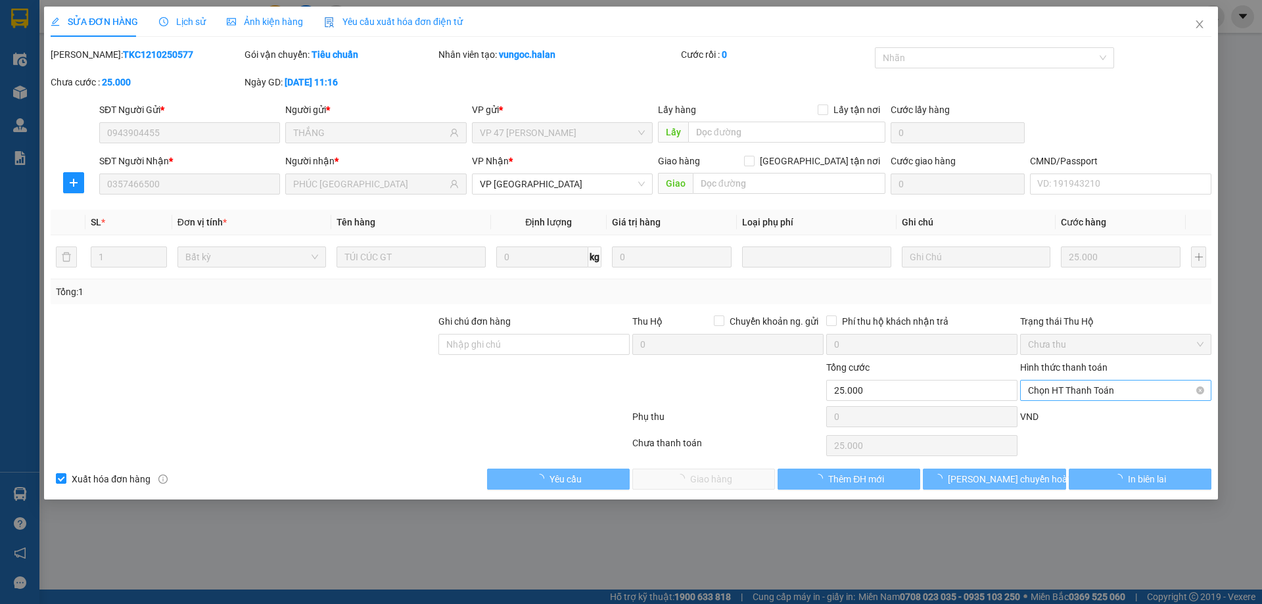
click at [1083, 389] on span "Chọn HT Thanh Toán" at bounding box center [1116, 391] width 176 height 20
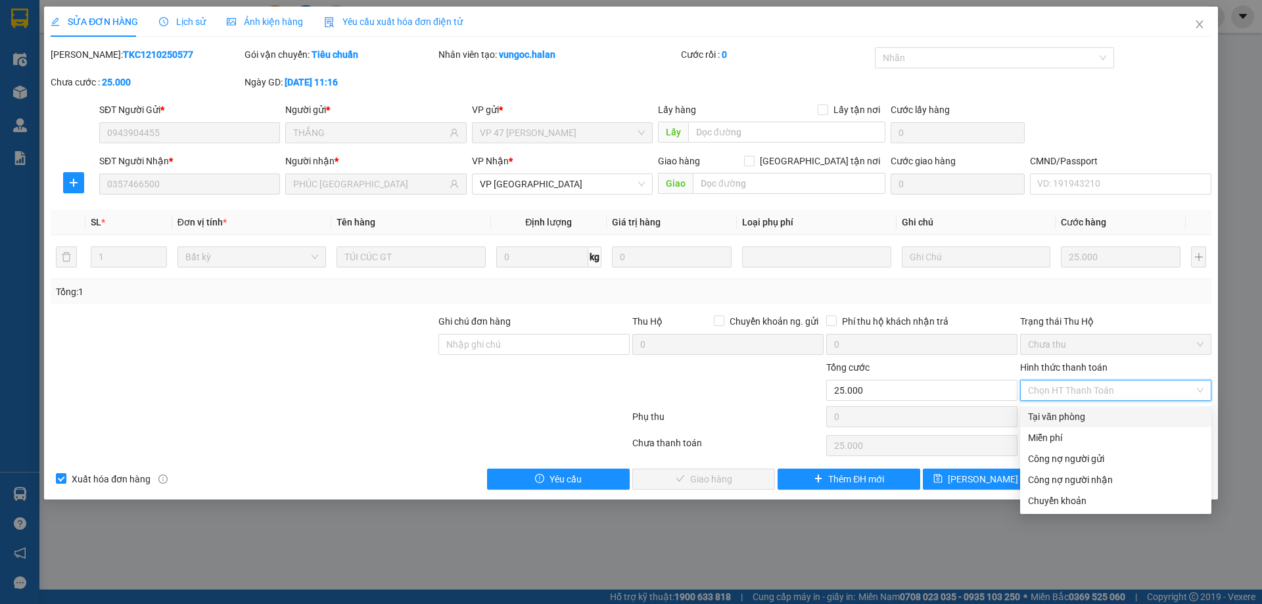
click at [1062, 411] on div "Tại văn phòng" at bounding box center [1116, 417] width 176 height 14
type input "0"
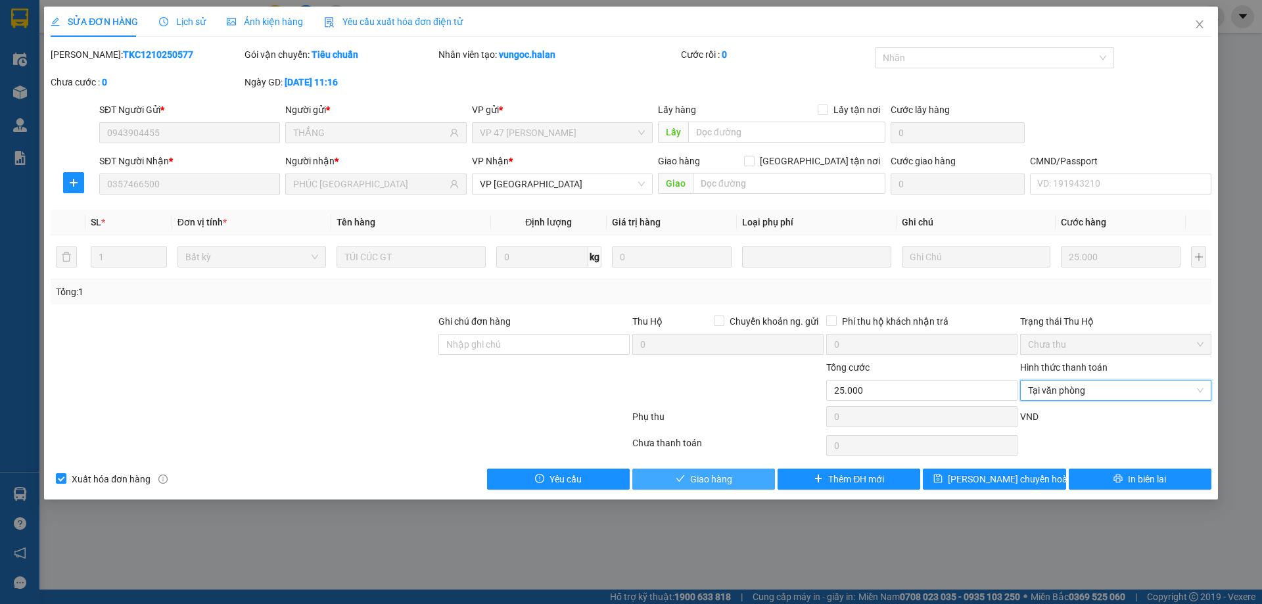
click at [723, 471] on button "Giao hàng" at bounding box center [703, 479] width 143 height 21
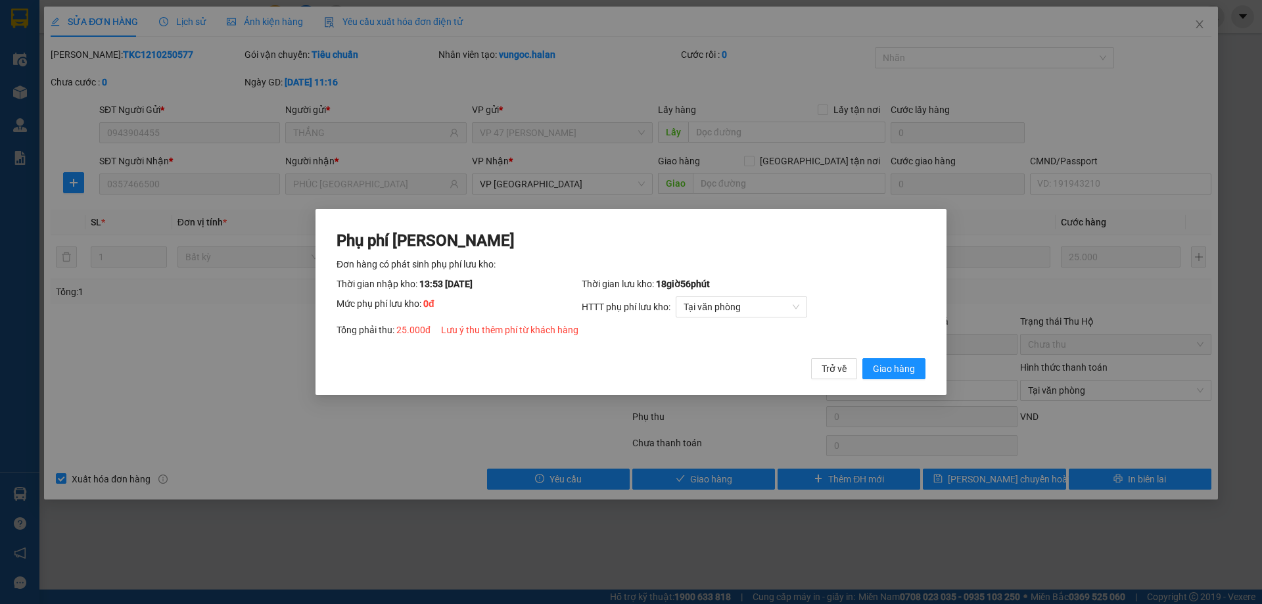
drag, startPoint x: 890, startPoint y: 369, endPoint x: 1137, endPoint y: 93, distance: 369.6
click at [892, 367] on span "Giao hàng" at bounding box center [894, 369] width 42 height 14
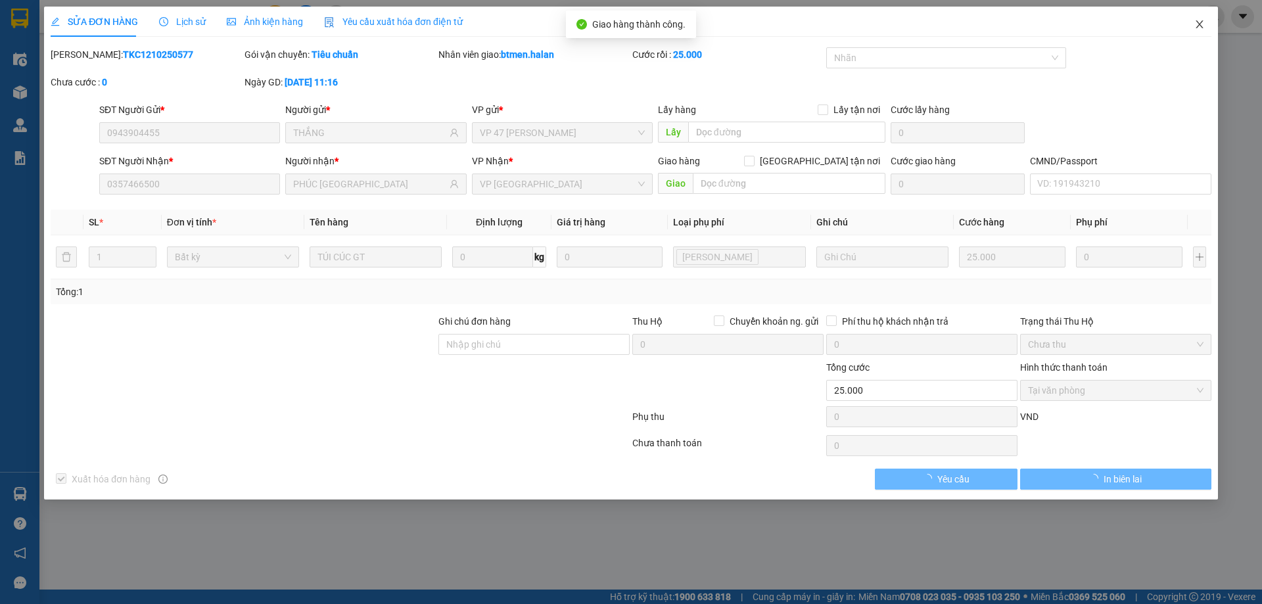
click at [1191, 24] on span "Close" at bounding box center [1199, 25] width 37 height 37
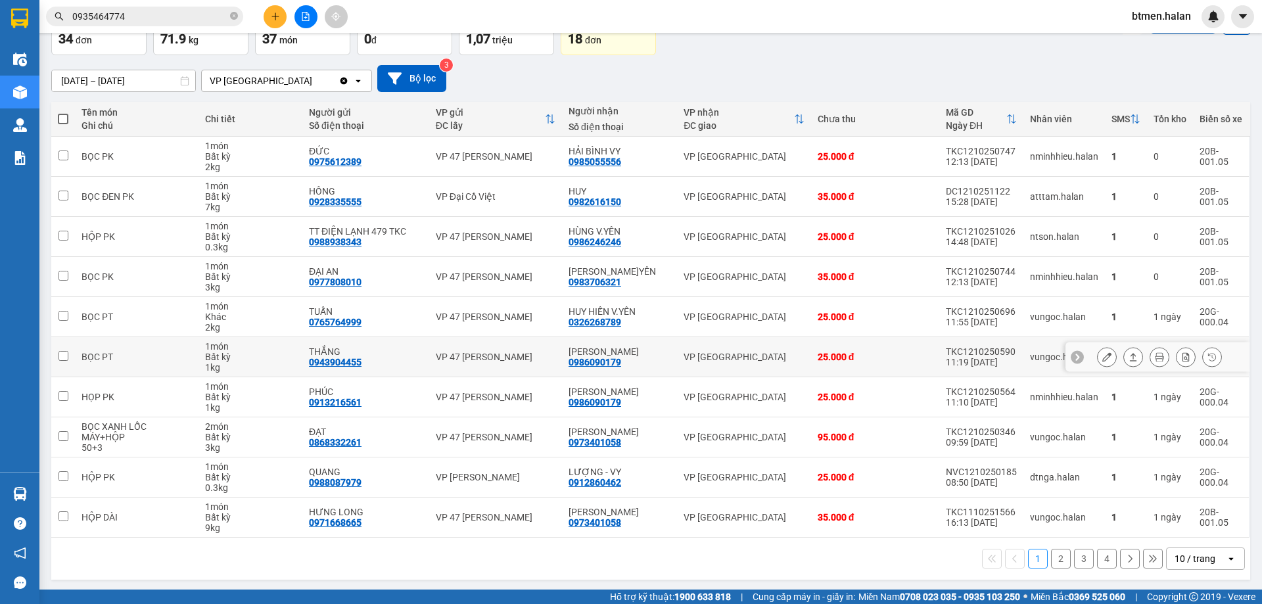
scroll to position [85, 0]
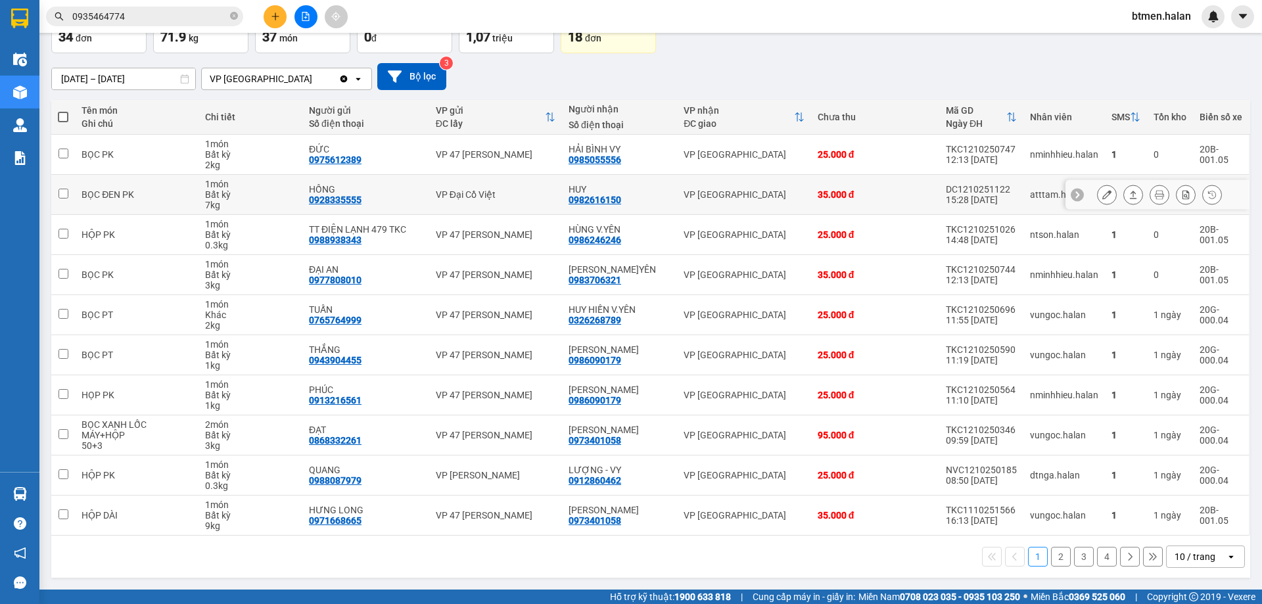
click at [602, 200] on div "0982616150" at bounding box center [595, 200] width 53 height 11
copy div "0982616150"
click at [277, 9] on button at bounding box center [275, 16] width 23 height 23
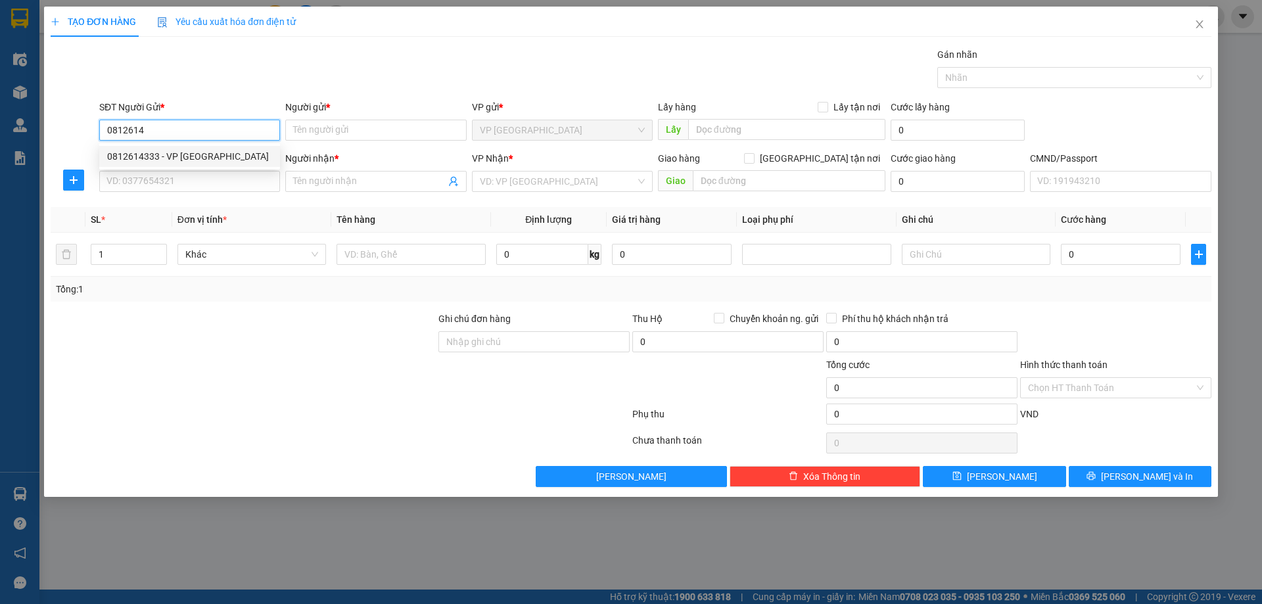
click at [234, 147] on div "0812614333 - VP VĨNH YÊN" at bounding box center [189, 156] width 181 height 21
type input "0812614333"
type input "VP VĨNH YÊN"
type input "0812614333"
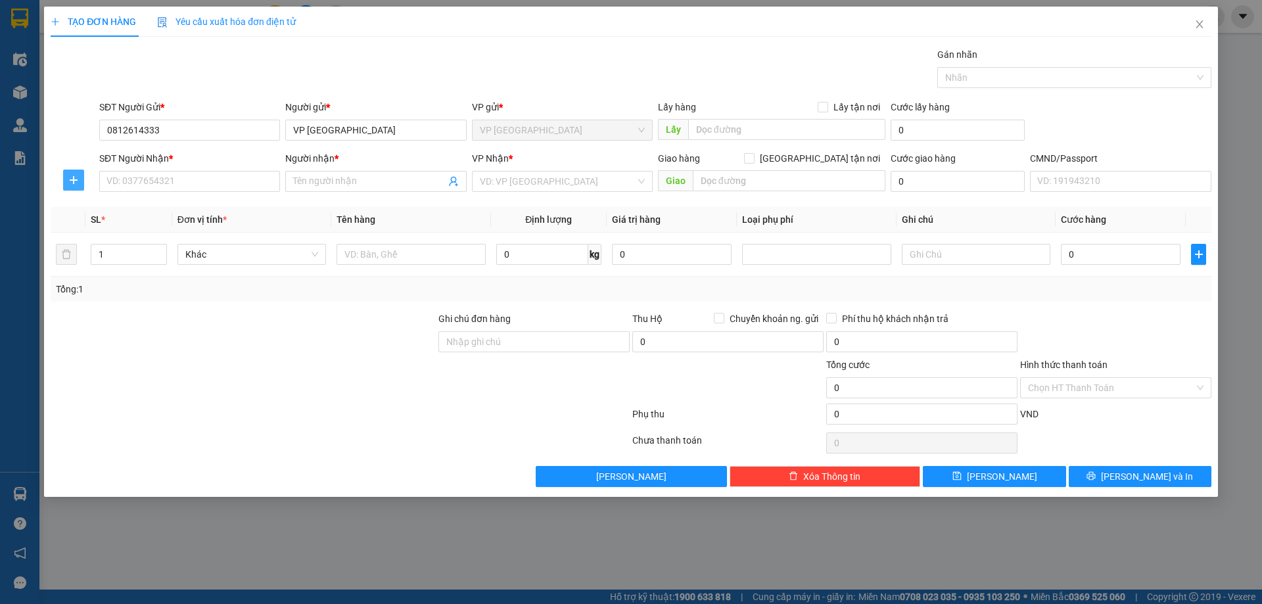
click at [76, 187] on button "button" at bounding box center [73, 180] width 21 height 21
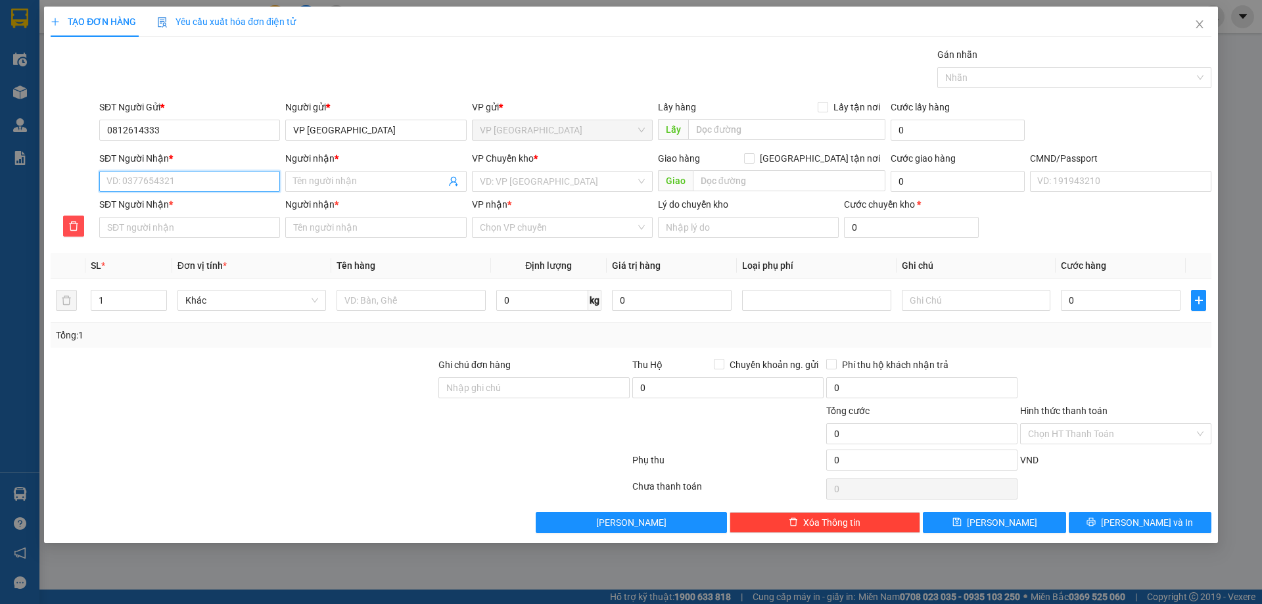
click at [158, 187] on input "SĐT Người Nhận *" at bounding box center [189, 181] width 181 height 21
click at [174, 215] on div "0988900284 - NGỌC KẾ TOÁN" at bounding box center [189, 207] width 181 height 21
type input "0988900284"
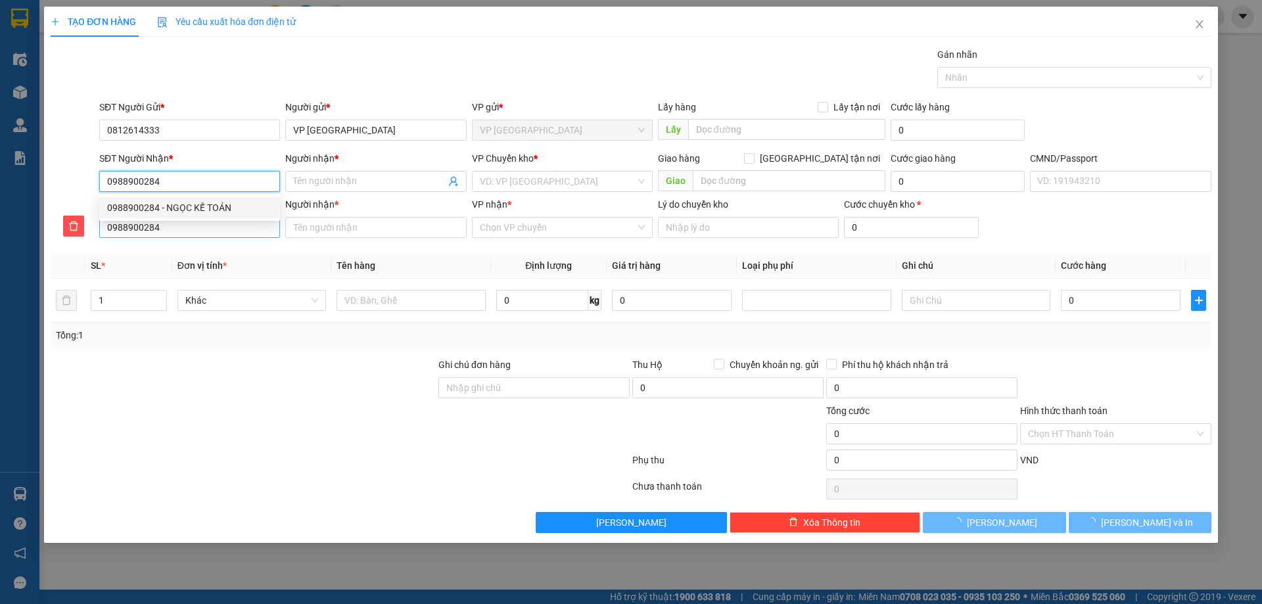
type input "NGỌC KẾ TOÁN"
click at [532, 178] on span "VP CTY HÀ LAN" at bounding box center [562, 182] width 165 height 20
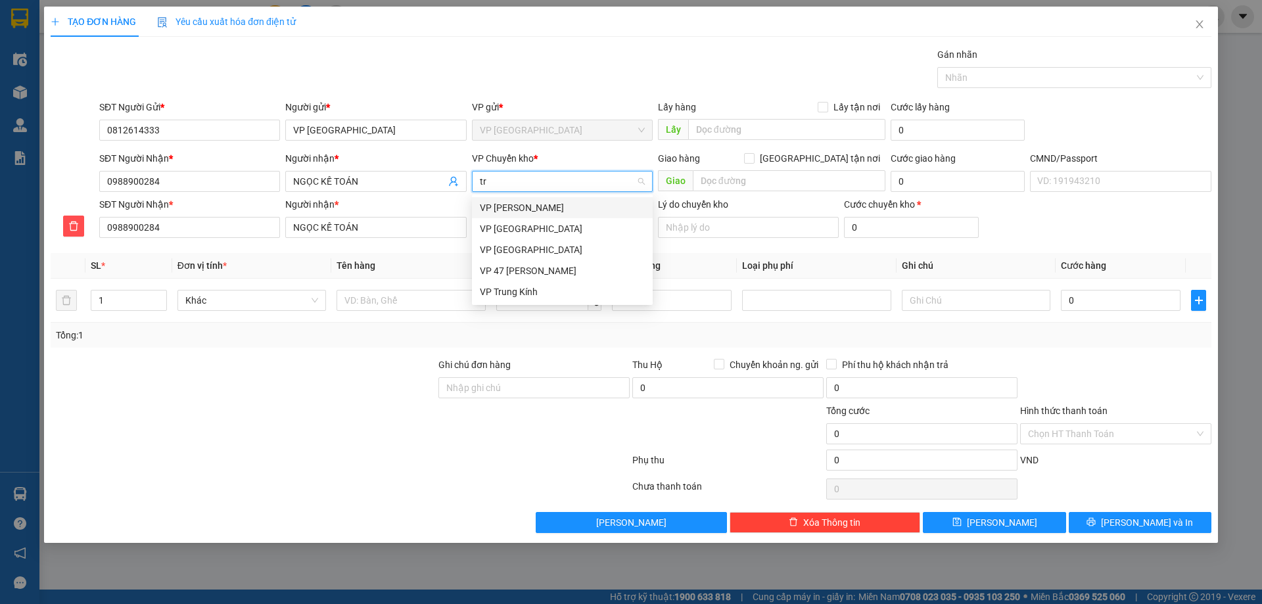
type input "tru"
click at [523, 218] on div "VP Trung Kính" at bounding box center [562, 228] width 181 height 21
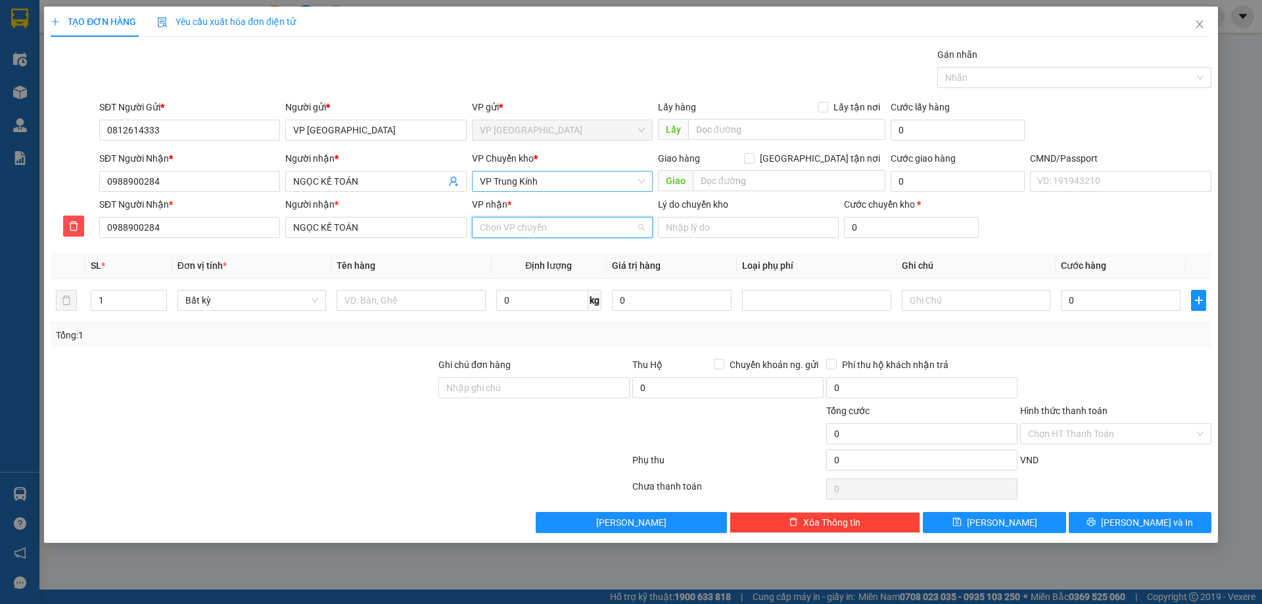
click at [520, 229] on input "VP nhận *" at bounding box center [558, 228] width 156 height 20
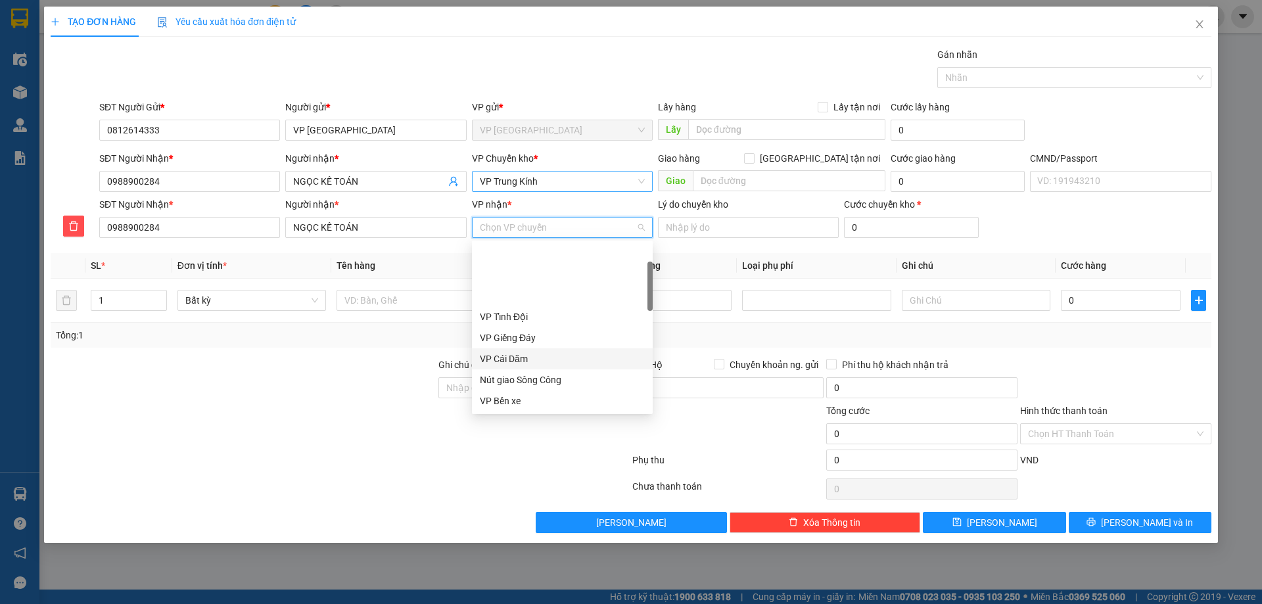
scroll to position [131, 0]
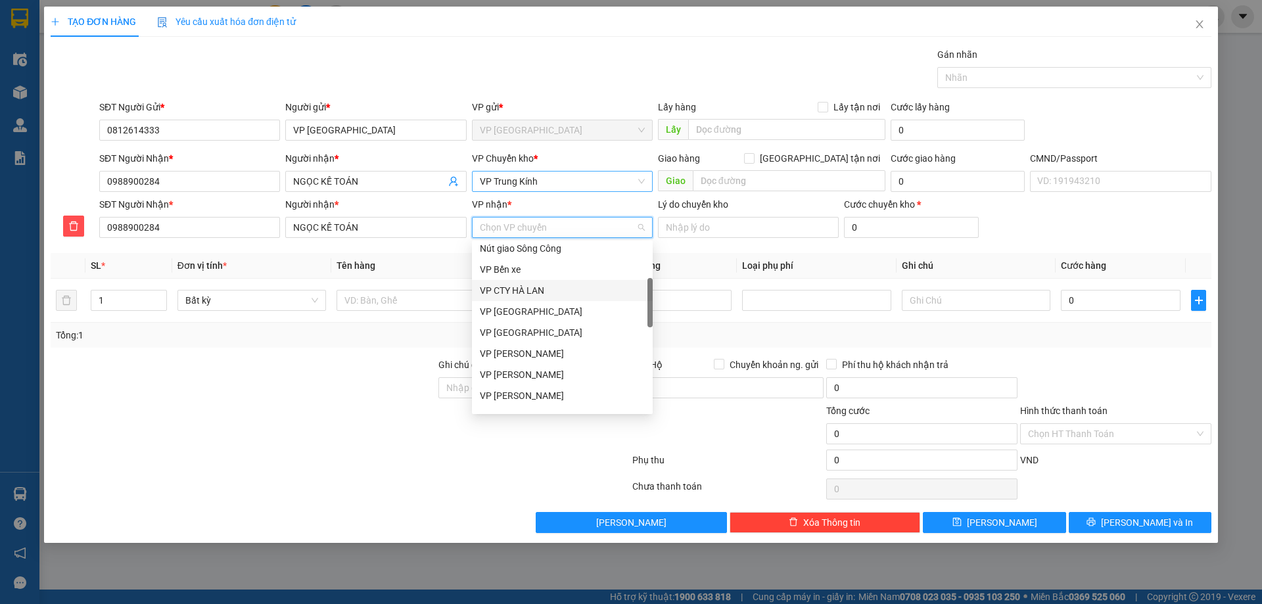
click at [555, 297] on div "VP CTY HÀ LAN" at bounding box center [562, 290] width 165 height 14
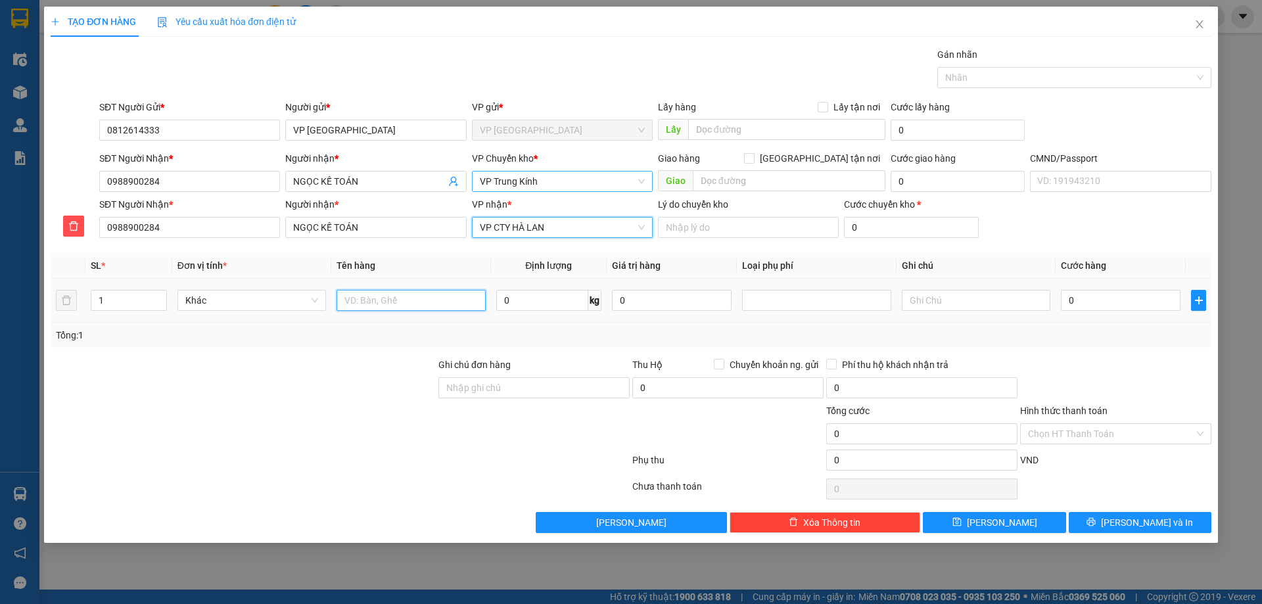
click at [438, 304] on input "text" at bounding box center [411, 300] width 149 height 21
type input "b"
type input "PB BC N12/10"
drag, startPoint x: 579, startPoint y: 321, endPoint x: 850, endPoint y: 364, distance: 274.1
click at [581, 321] on td "0 kg" at bounding box center [549, 301] width 116 height 44
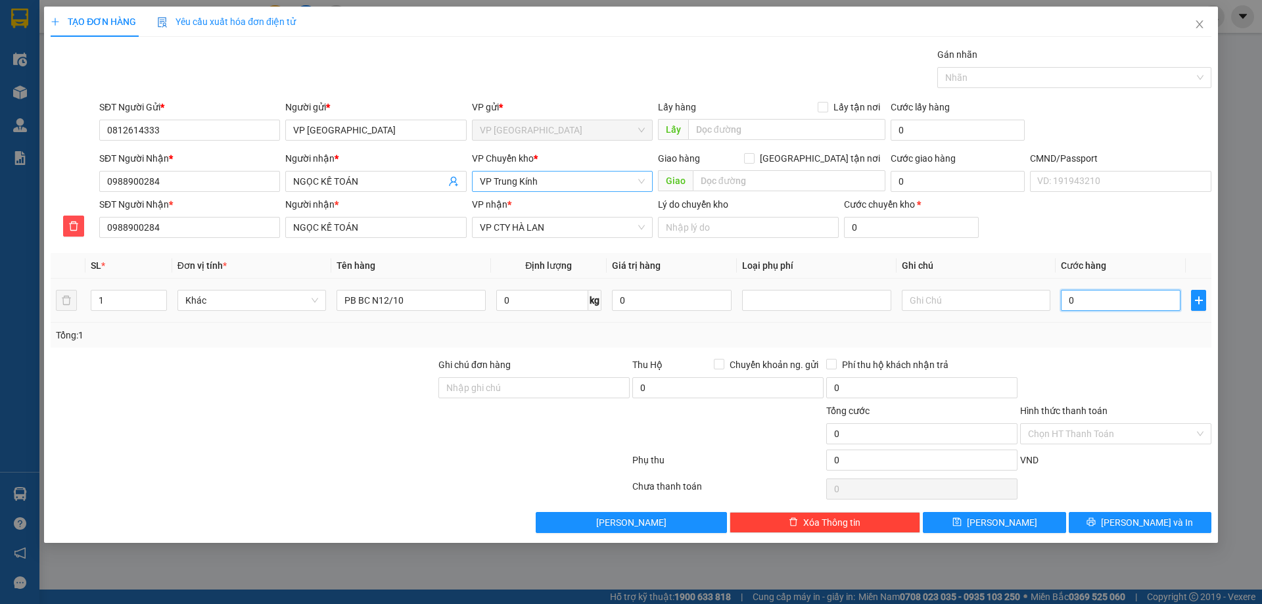
click at [1091, 306] on input "0" at bounding box center [1121, 300] width 120 height 21
click at [1126, 442] on input "Hình thức thanh toán" at bounding box center [1111, 434] width 166 height 20
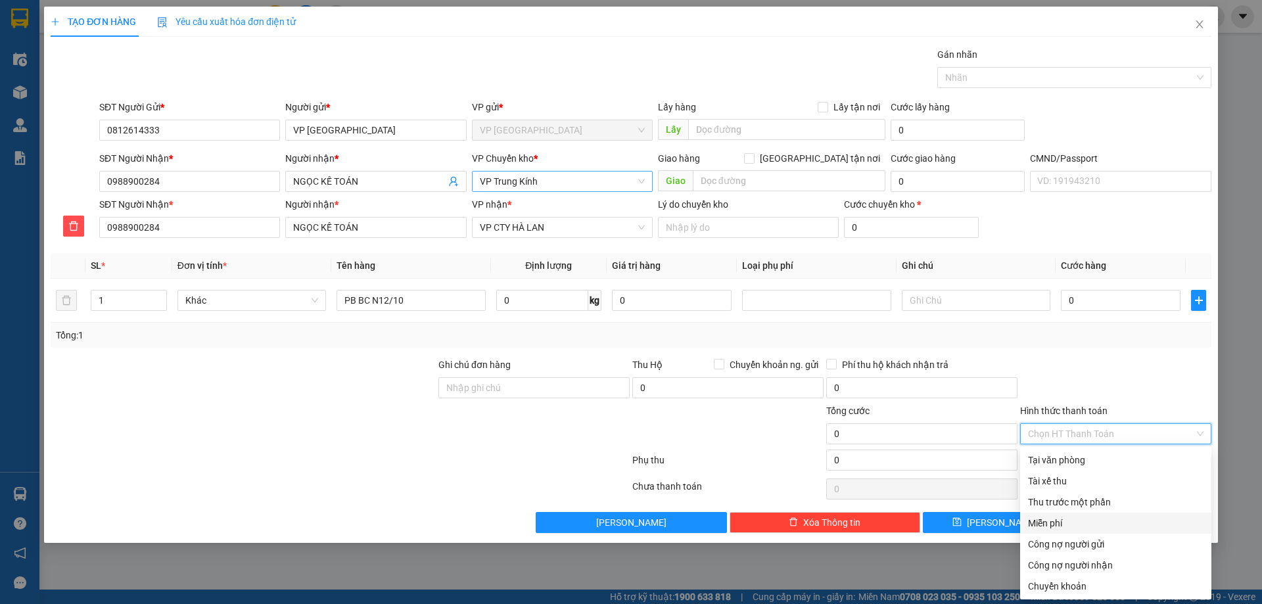
click at [1073, 523] on div "Miễn phí" at bounding box center [1116, 523] width 176 height 14
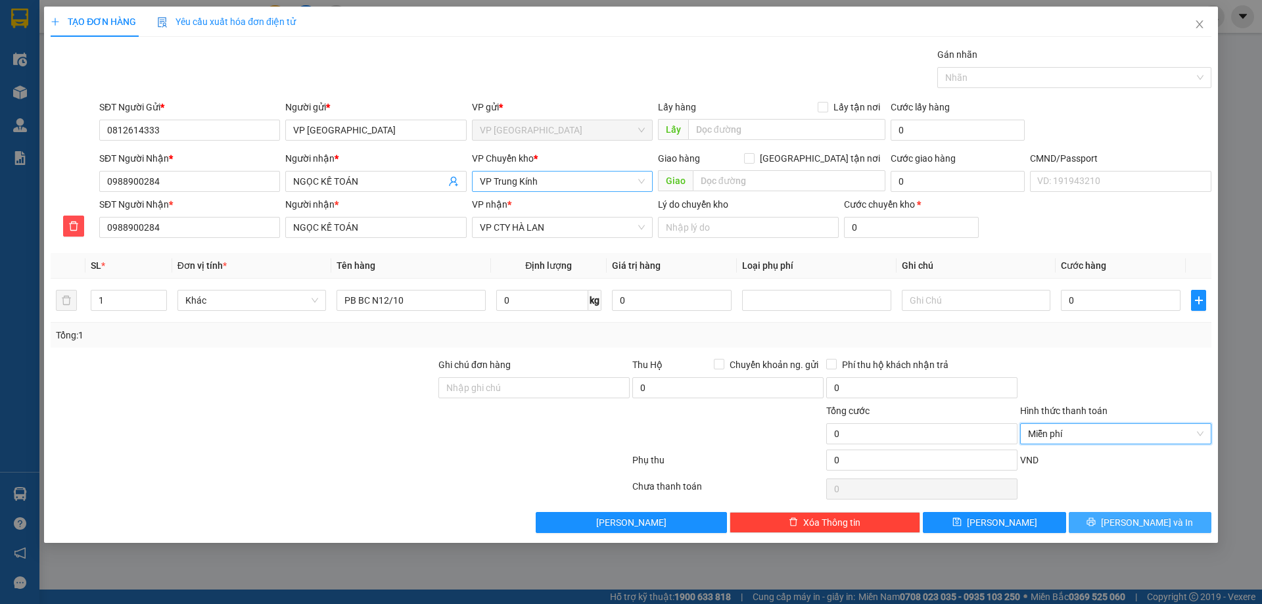
click at [1096, 522] on icon "printer" at bounding box center [1091, 521] width 9 height 9
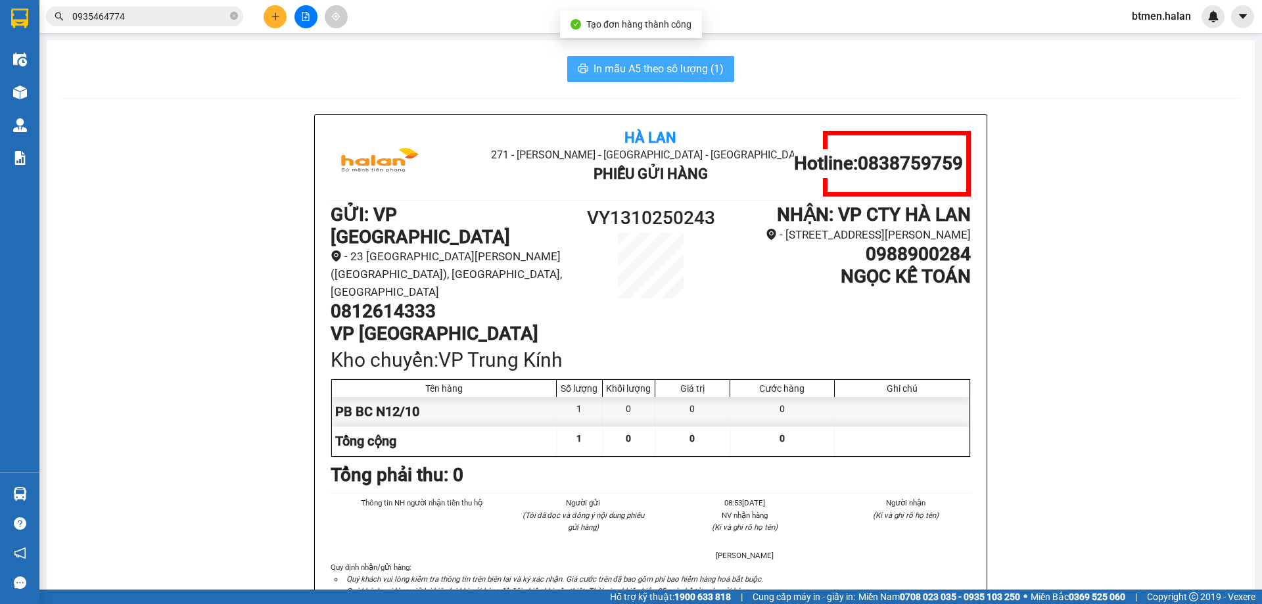
click at [713, 73] on span "In mẫu A5 theo số lượng (1)" at bounding box center [659, 68] width 130 height 16
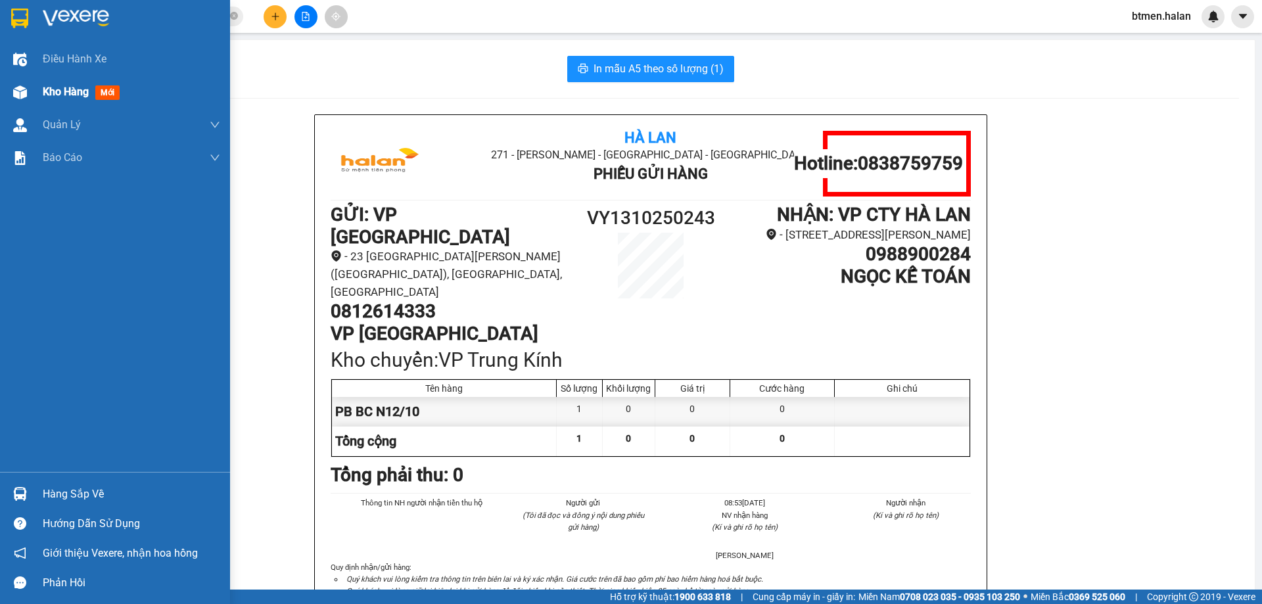
click at [89, 90] on span "Kho hàng" at bounding box center [66, 91] width 46 height 12
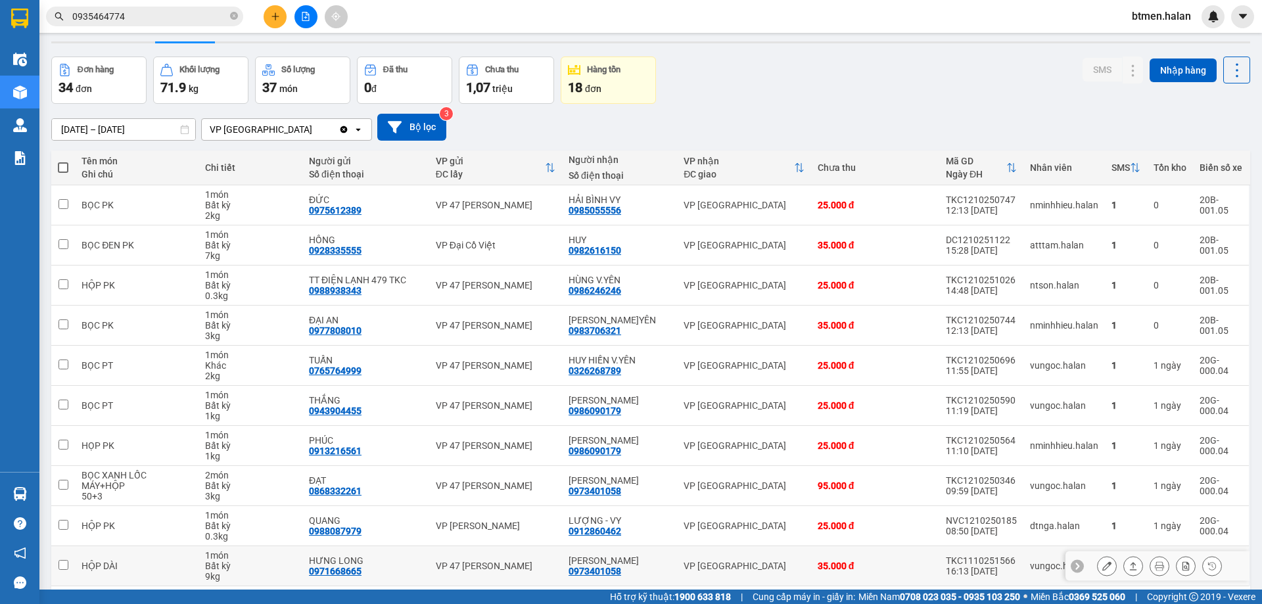
scroll to position [85, 0]
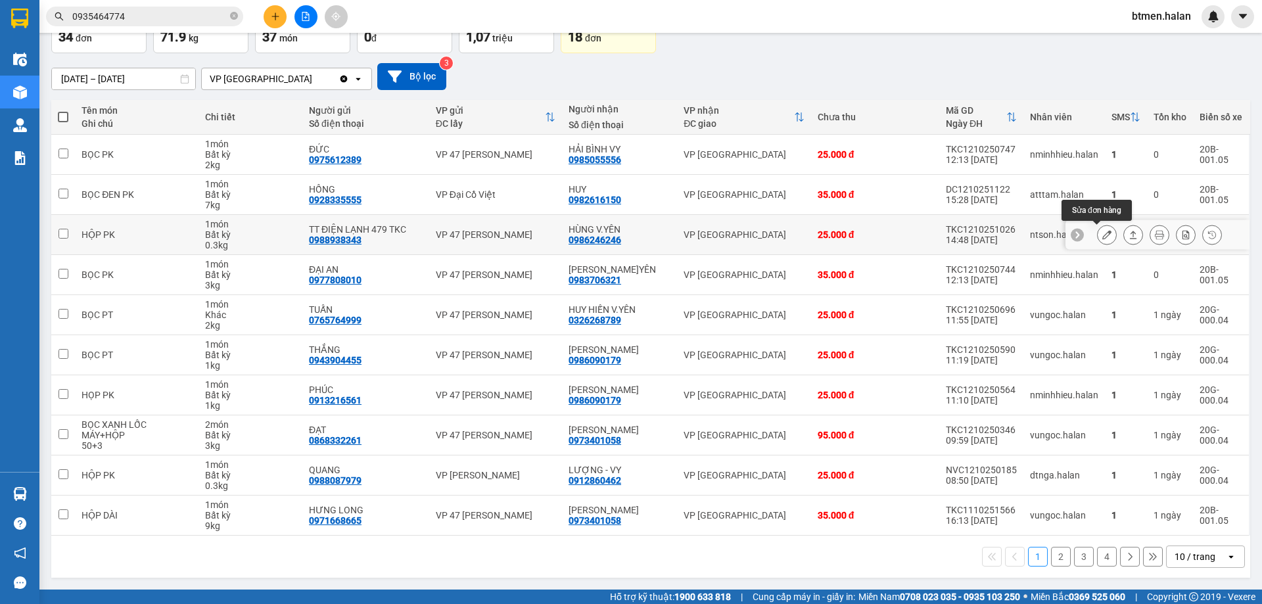
click at [1100, 240] on button at bounding box center [1107, 234] width 18 height 23
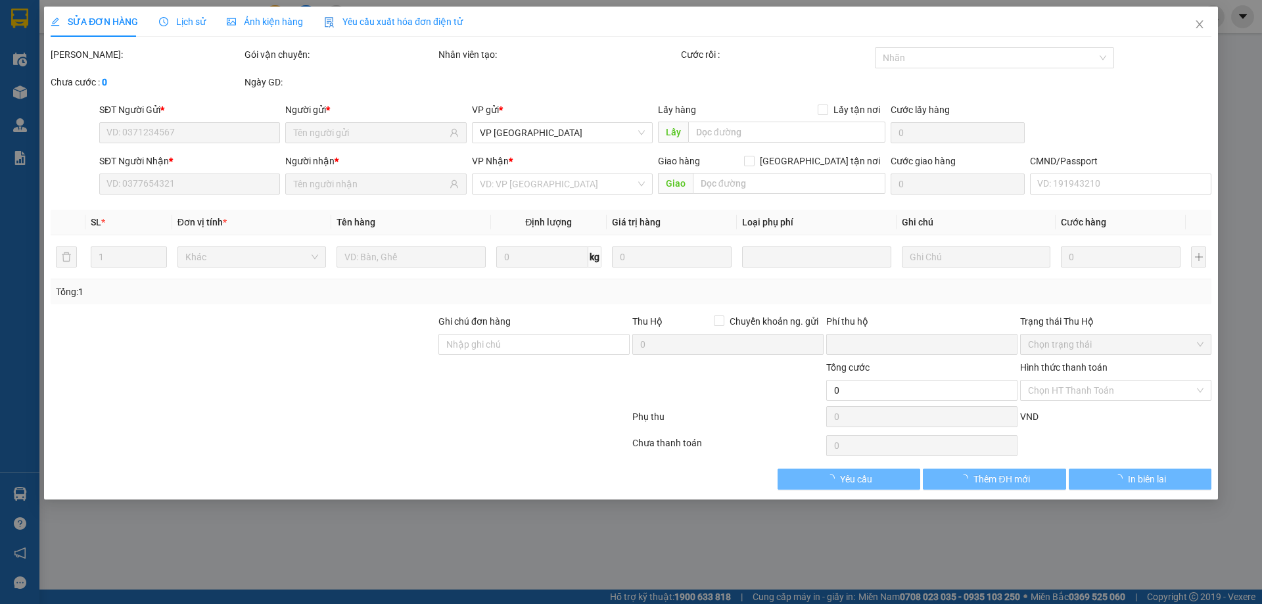
type input "0988938343"
type input "TT ĐIỆN LẠNH 479 TKC"
type input "0986246246"
type input "HÙNG V.YÊN"
type input "0"
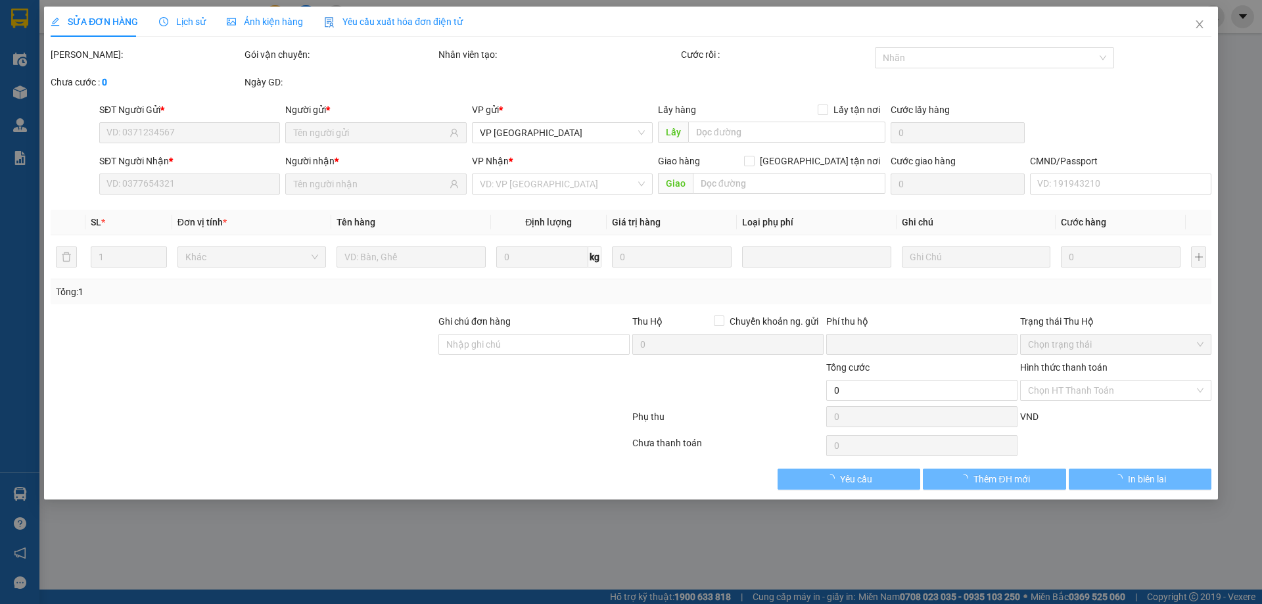
type input "25.000"
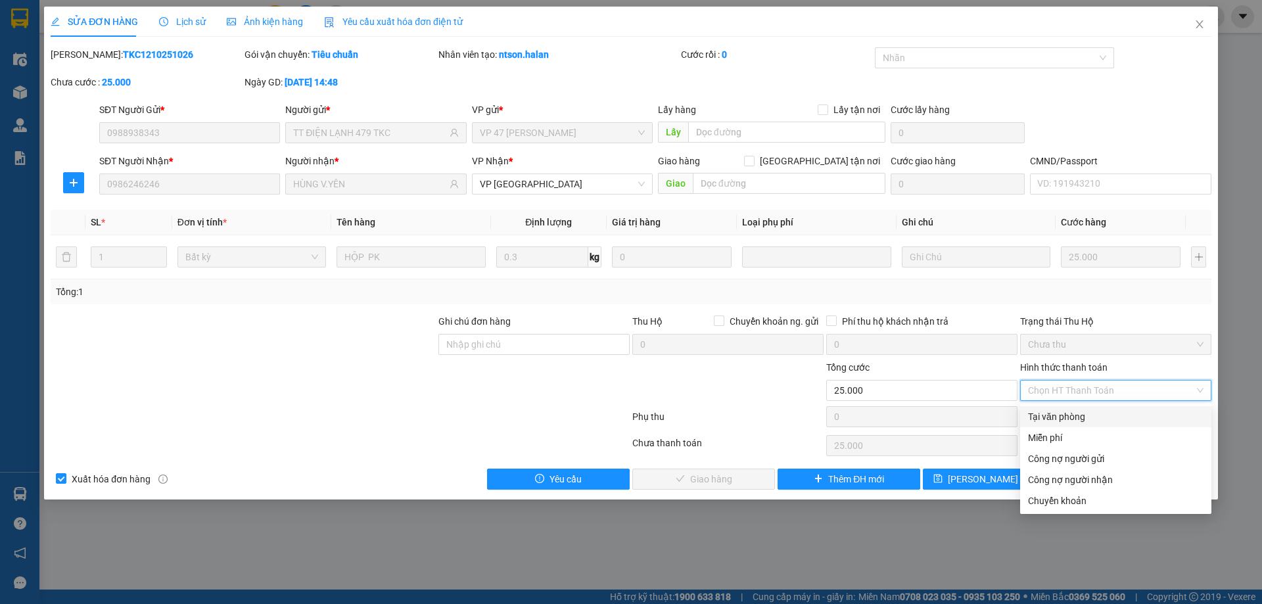
click at [1068, 423] on div "Tại văn phòng" at bounding box center [1116, 417] width 176 height 14
type input "0"
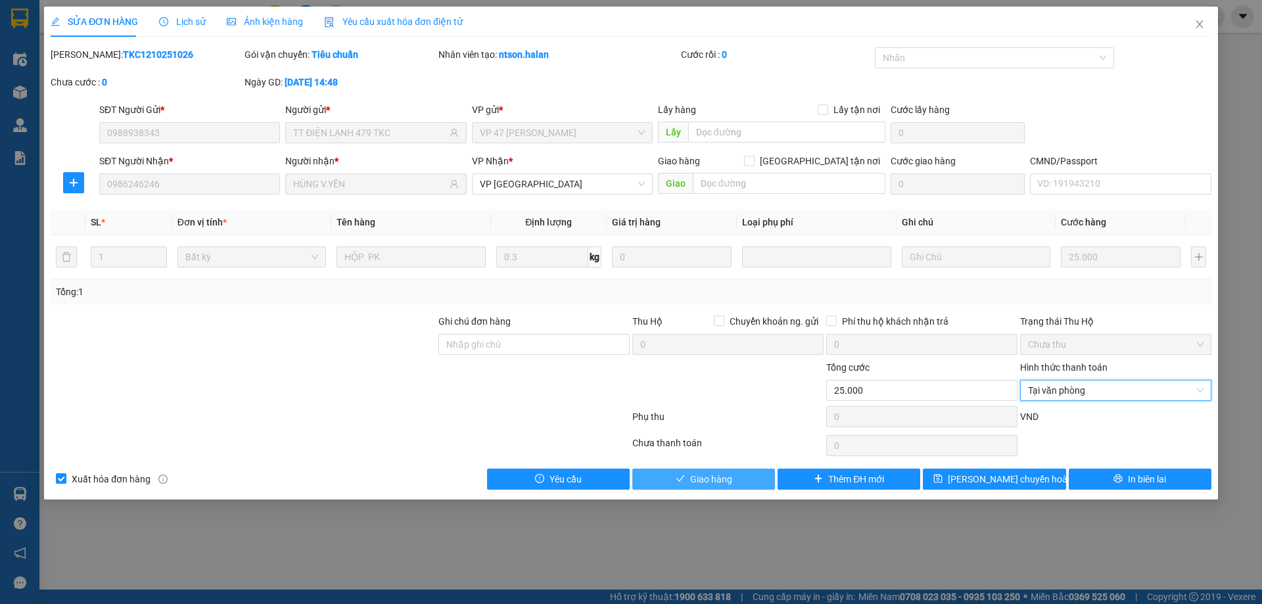
click at [771, 473] on button "Giao hàng" at bounding box center [703, 479] width 143 height 21
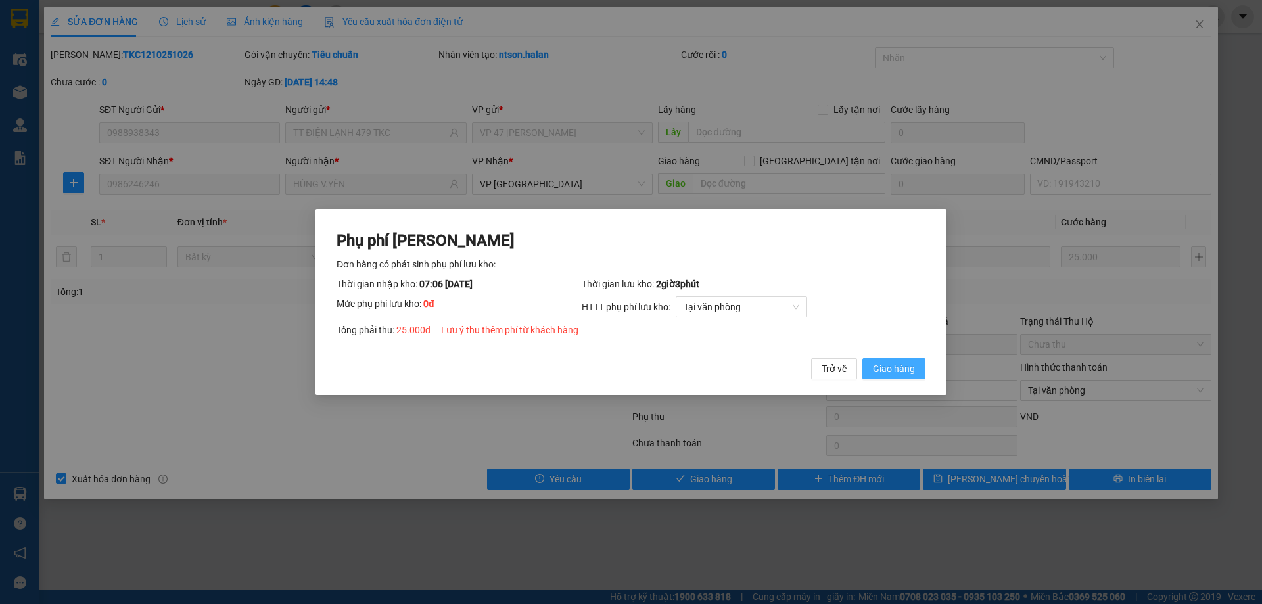
drag, startPoint x: 884, startPoint y: 353, endPoint x: 882, endPoint y: 364, distance: 11.3
click at [883, 362] on div "Phụ phí Lưu kho Đơn hàng có phát sinh phụ phí lưu kho: Thời gian nhập kho: 07:0…" at bounding box center [631, 305] width 589 height 150
drag, startPoint x: 882, startPoint y: 364, endPoint x: 1022, endPoint y: 218, distance: 202.7
click at [883, 364] on span "Giao hàng" at bounding box center [894, 369] width 42 height 14
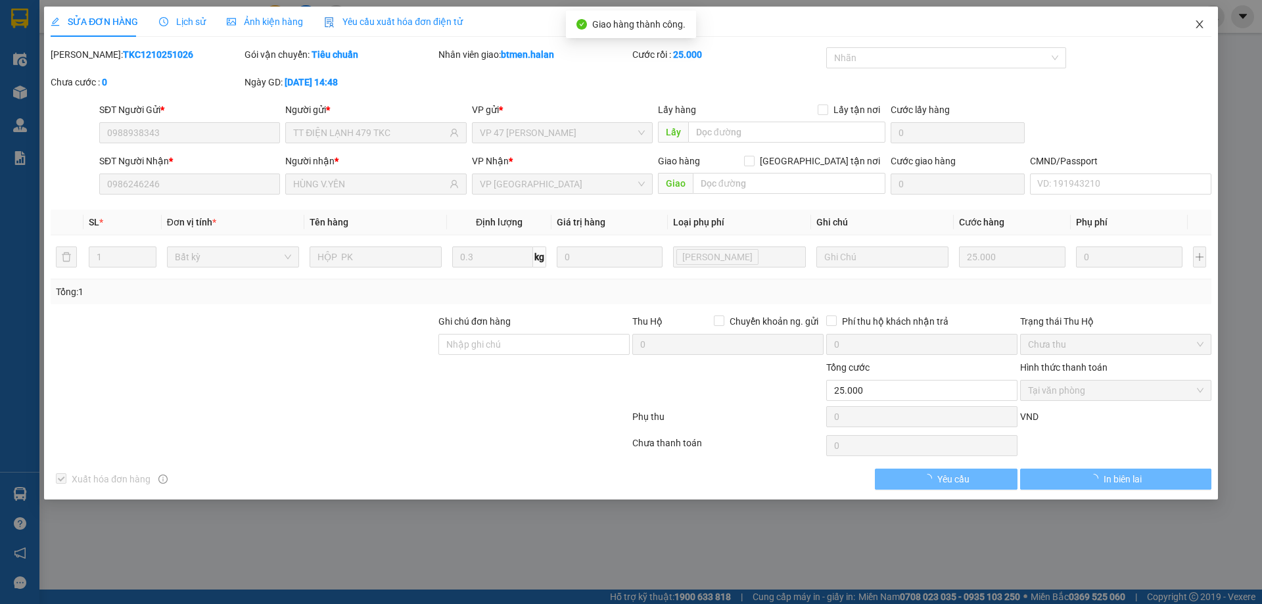
click at [1196, 25] on icon "close" at bounding box center [1199, 24] width 11 height 11
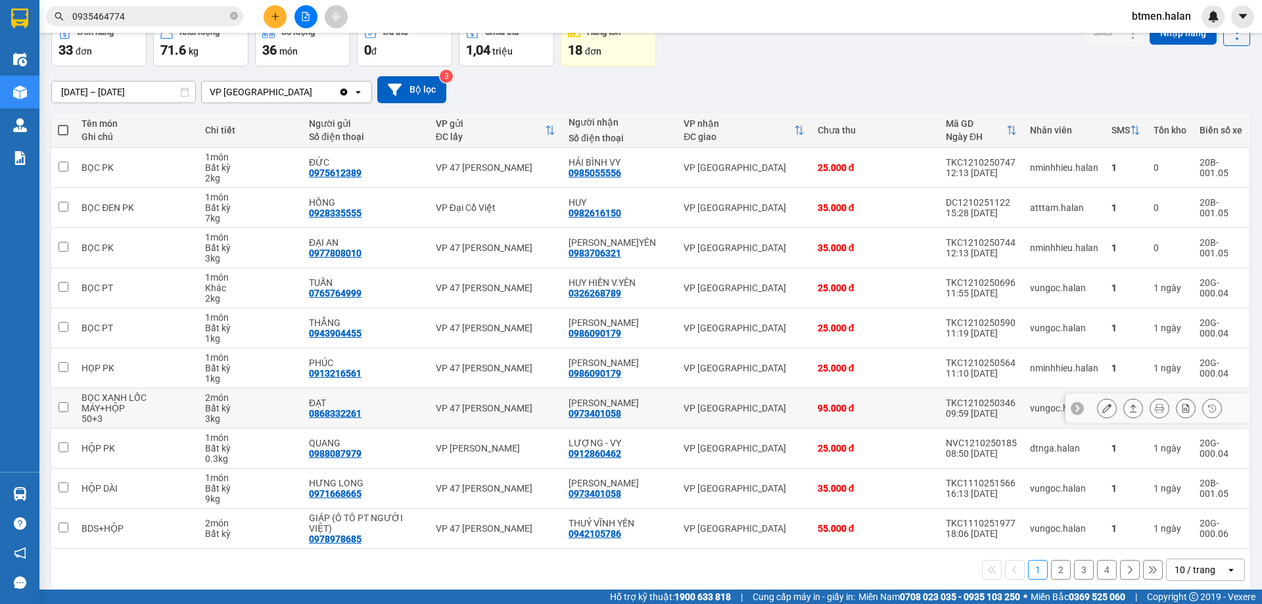
scroll to position [75, 0]
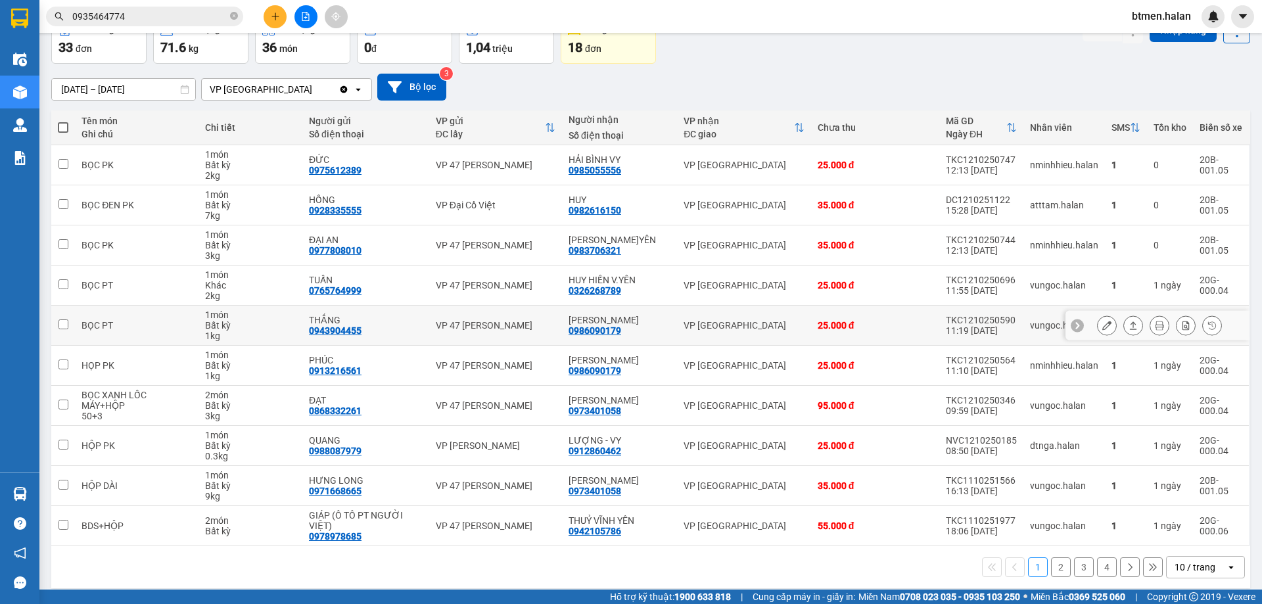
click at [611, 330] on div "0986090179" at bounding box center [595, 330] width 53 height 11
copy div "0986090179"
click at [187, 18] on input "0935464774" at bounding box center [149, 16] width 155 height 14
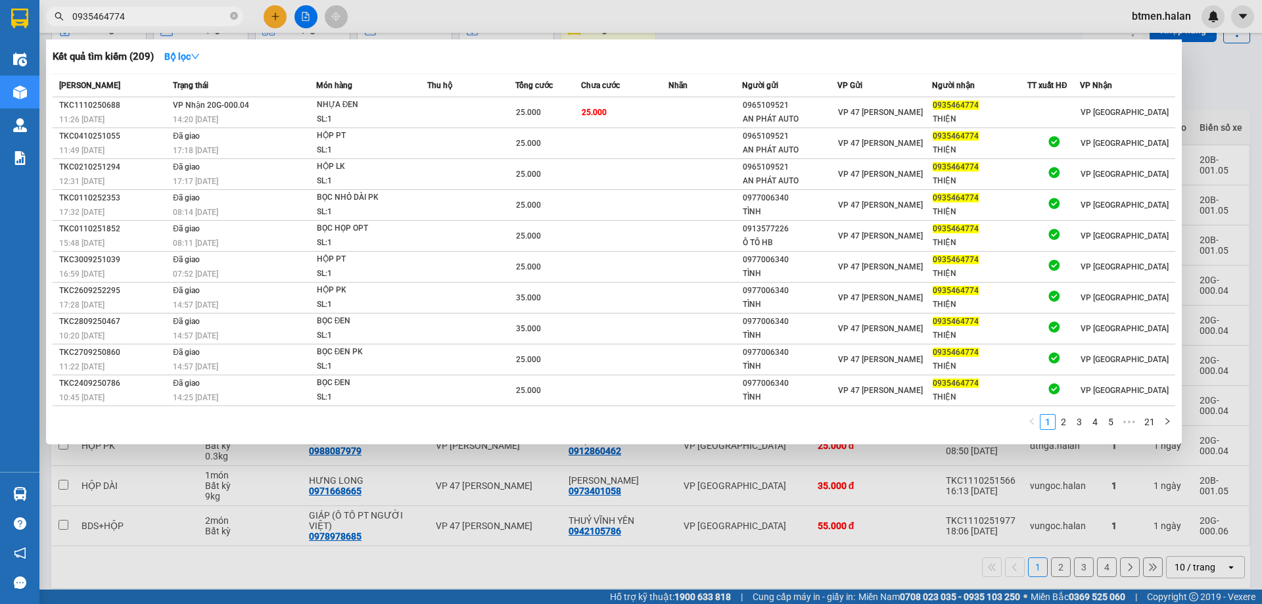
click at [187, 18] on input "0935464774" at bounding box center [149, 16] width 155 height 14
paste input "86090179"
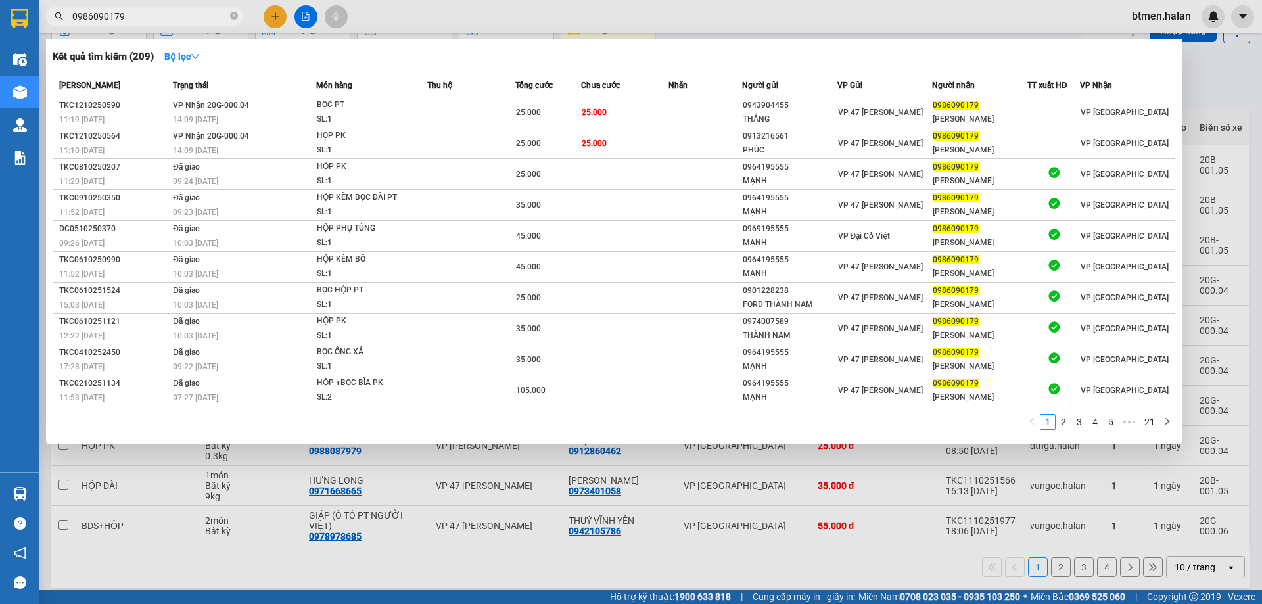
click at [1258, 66] on div at bounding box center [631, 302] width 1262 height 604
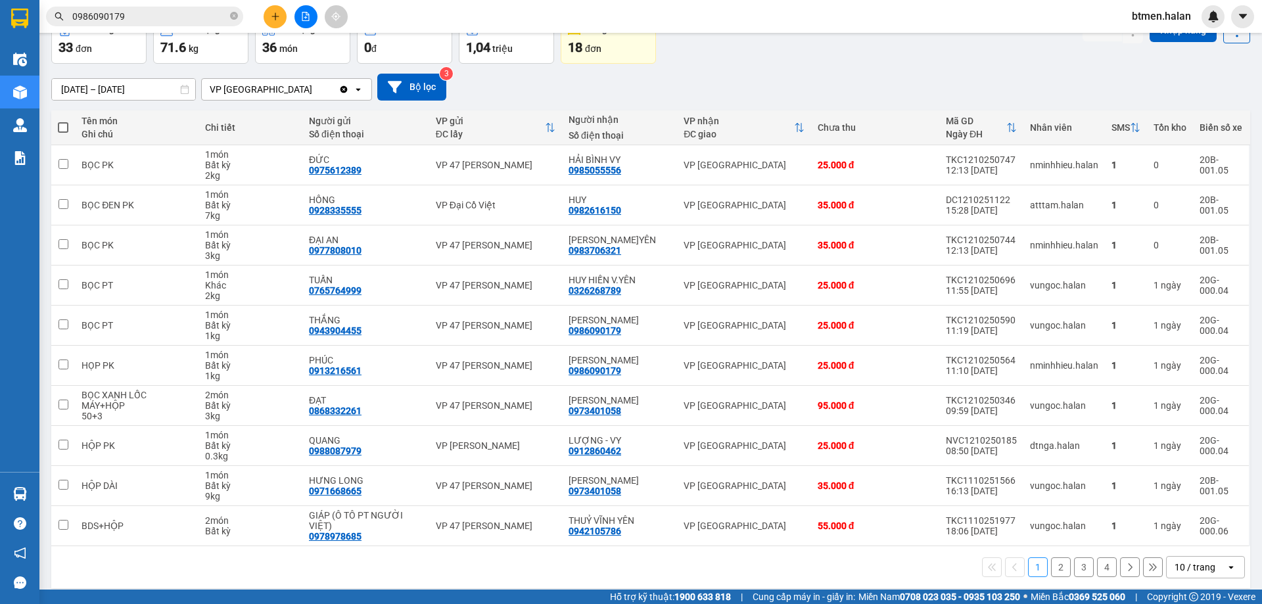
click at [1051, 562] on button "2" at bounding box center [1061, 567] width 20 height 20
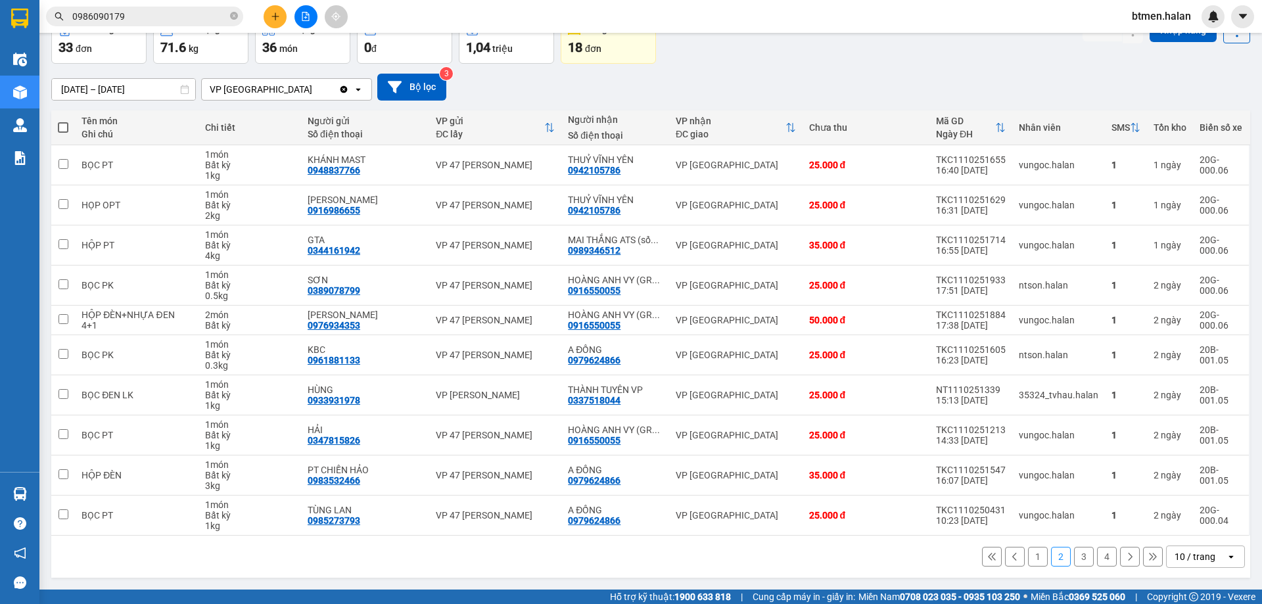
click at [1074, 561] on button "3" at bounding box center [1084, 557] width 20 height 20
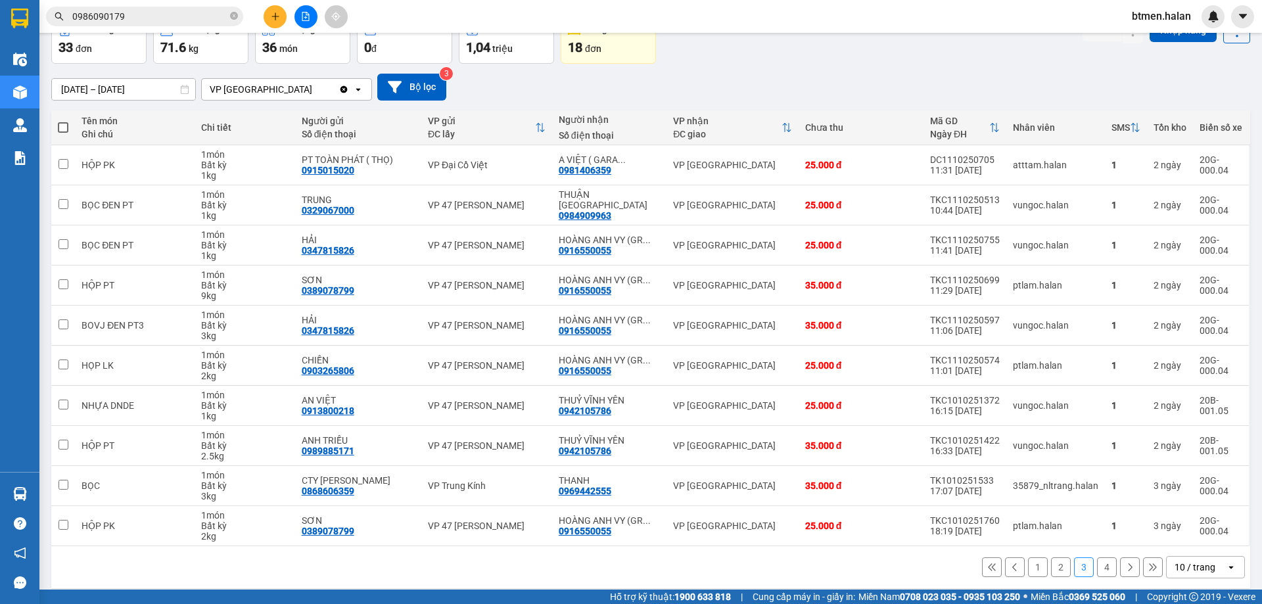
click at [1097, 566] on button "4" at bounding box center [1107, 567] width 20 height 20
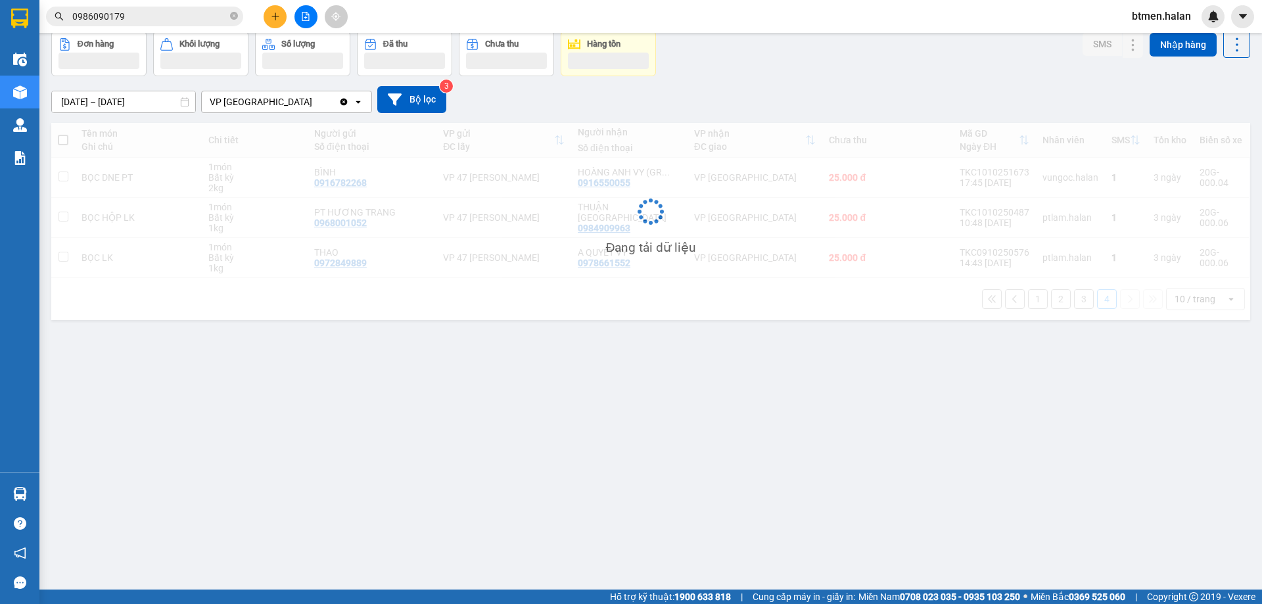
scroll to position [60, 0]
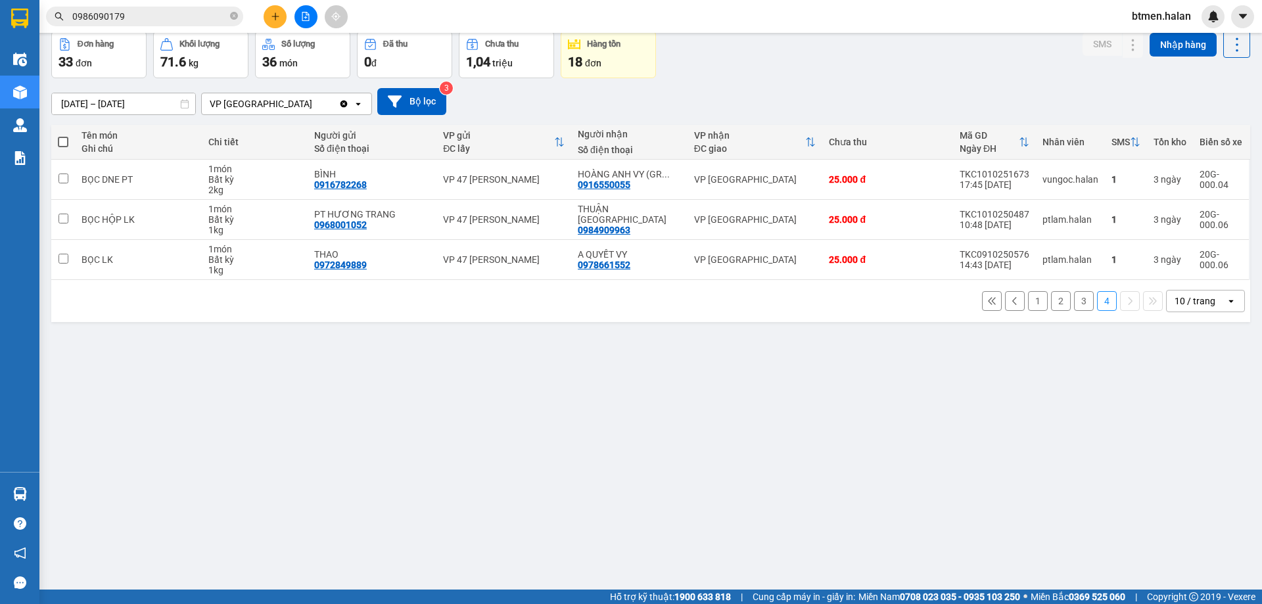
click at [146, 16] on input "0986090179" at bounding box center [149, 16] width 155 height 14
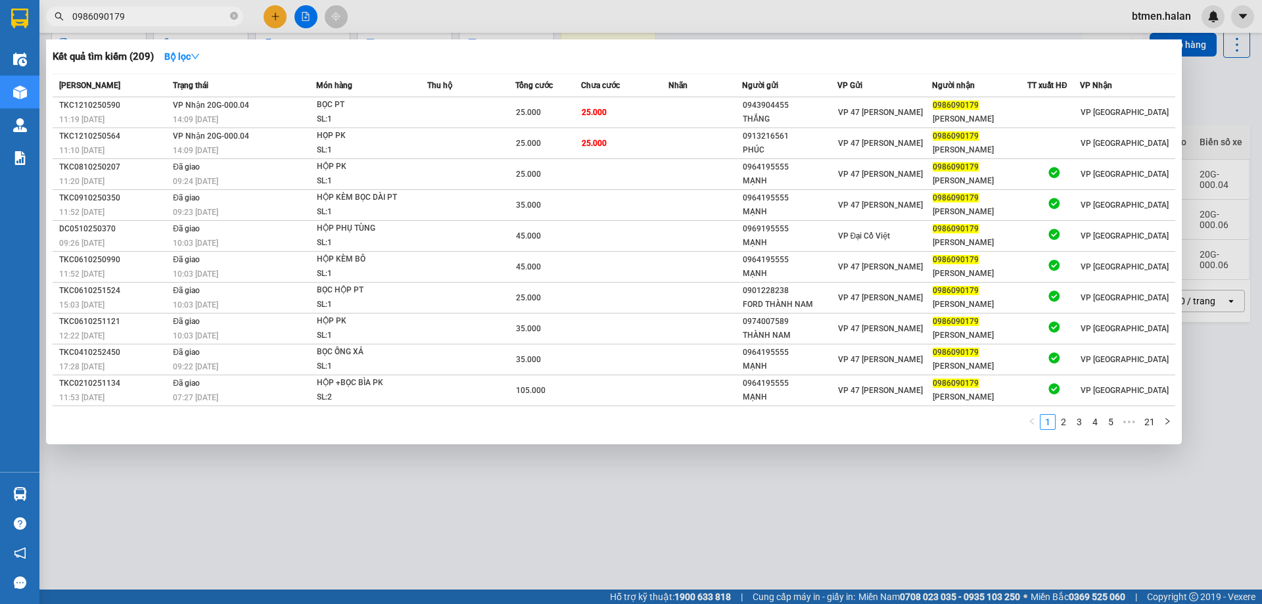
click at [146, 16] on input "0986090179" at bounding box center [149, 16] width 155 height 14
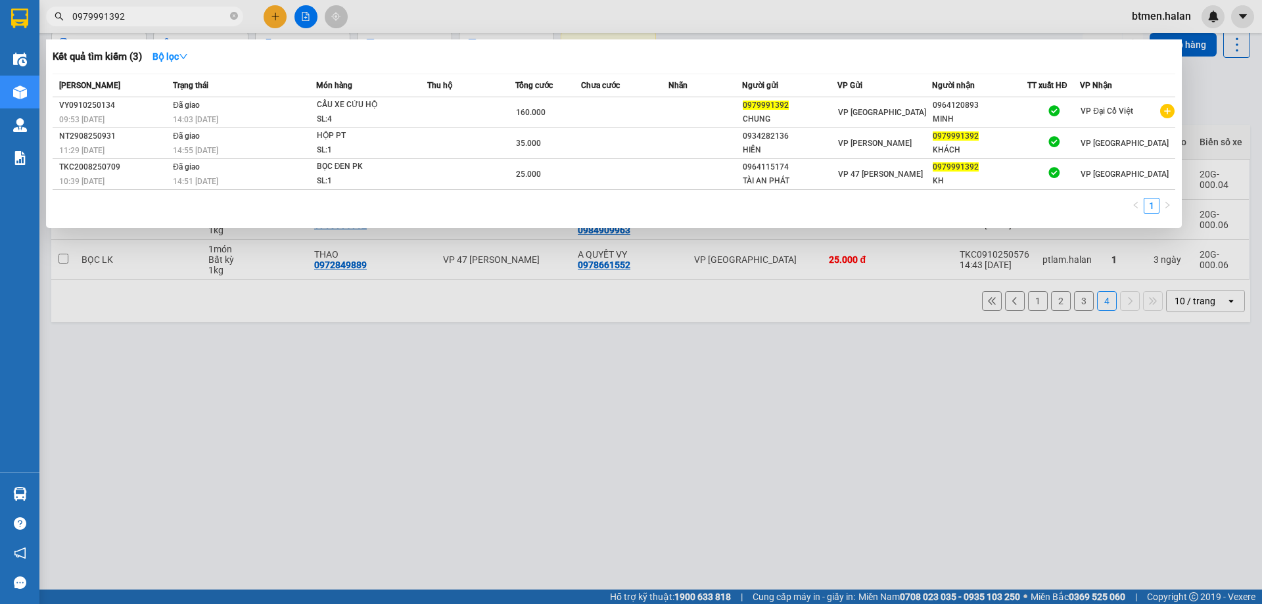
type input "0979991392"
click at [736, 431] on div at bounding box center [631, 302] width 1262 height 604
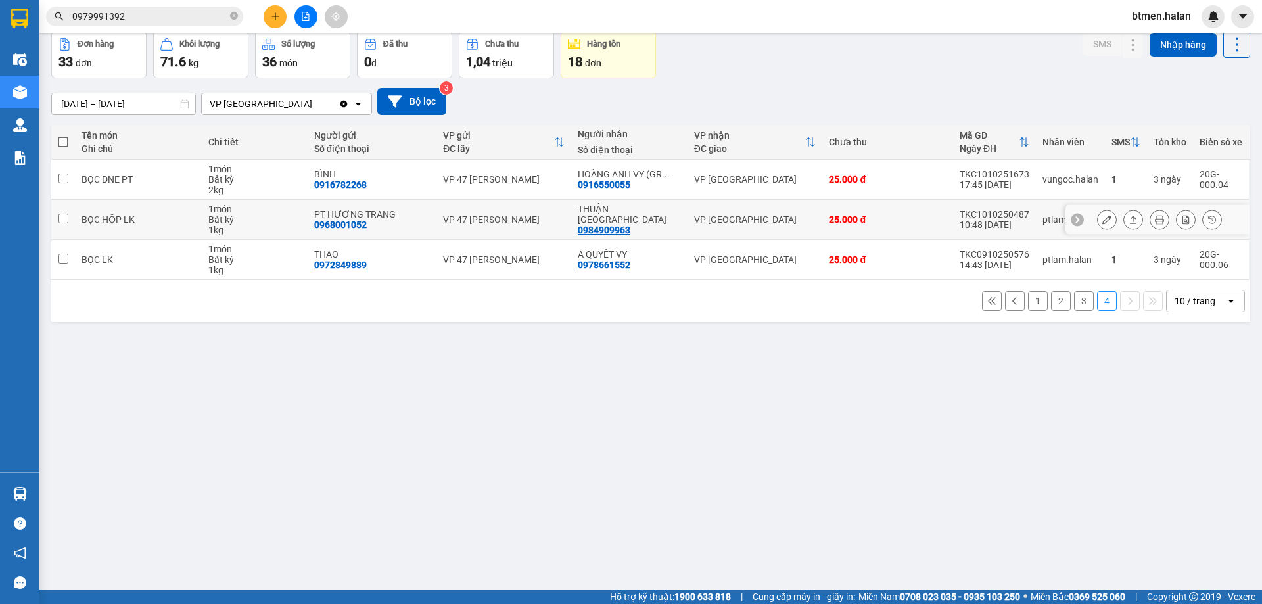
scroll to position [0, 0]
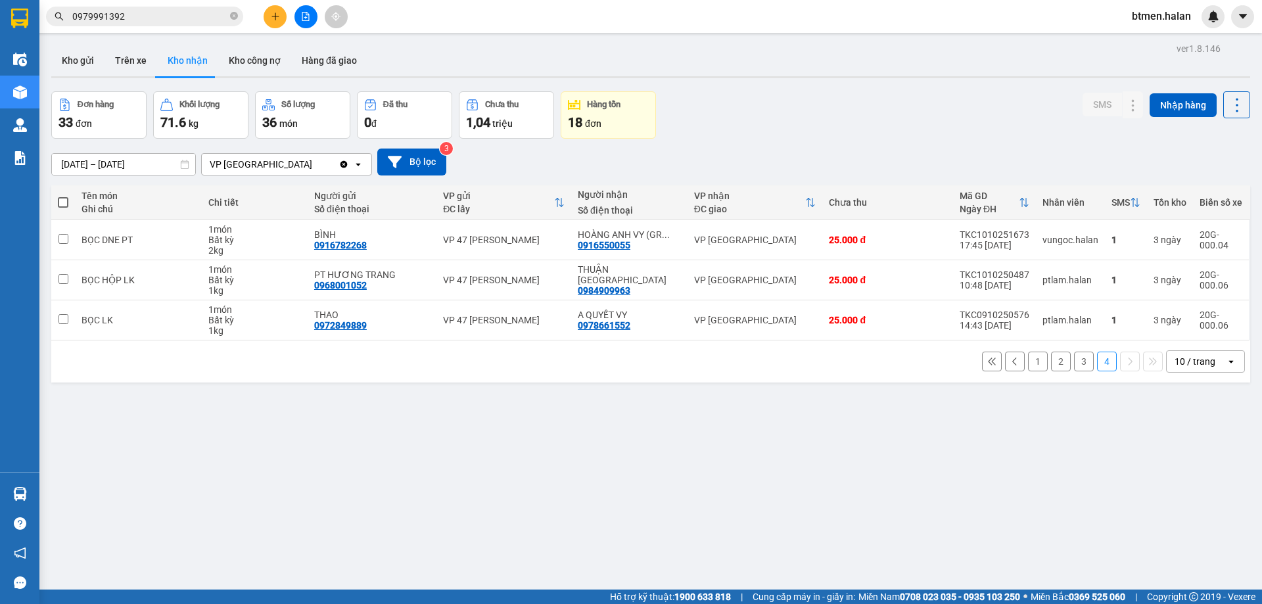
click at [1012, 364] on button at bounding box center [1015, 362] width 20 height 20
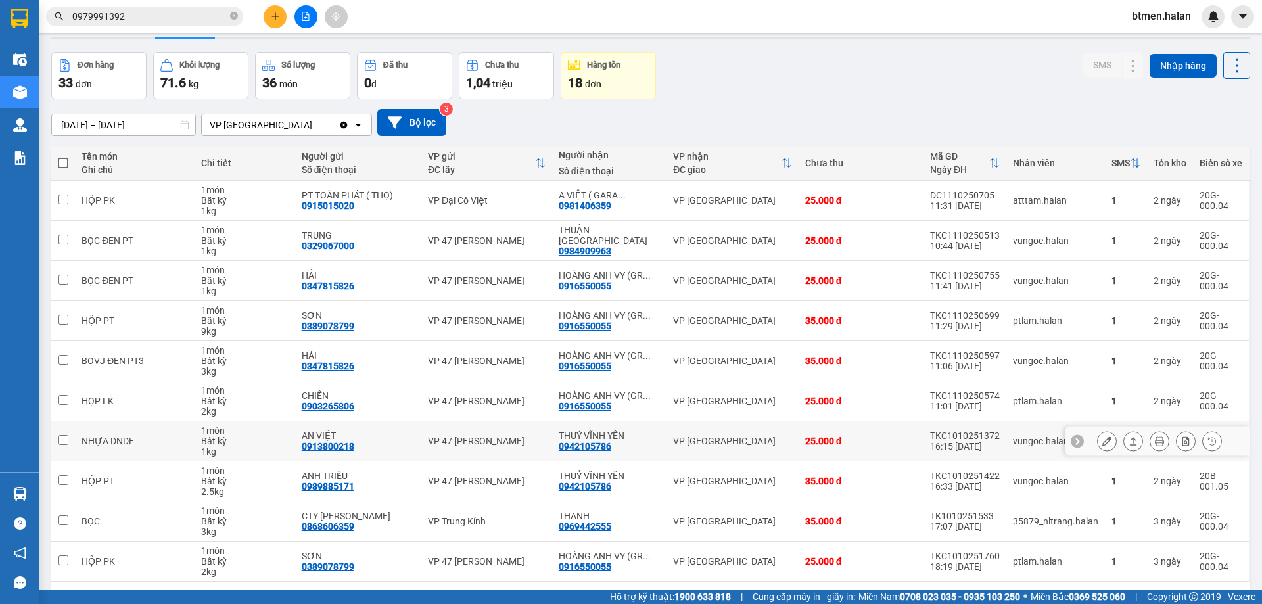
scroll to position [85, 0]
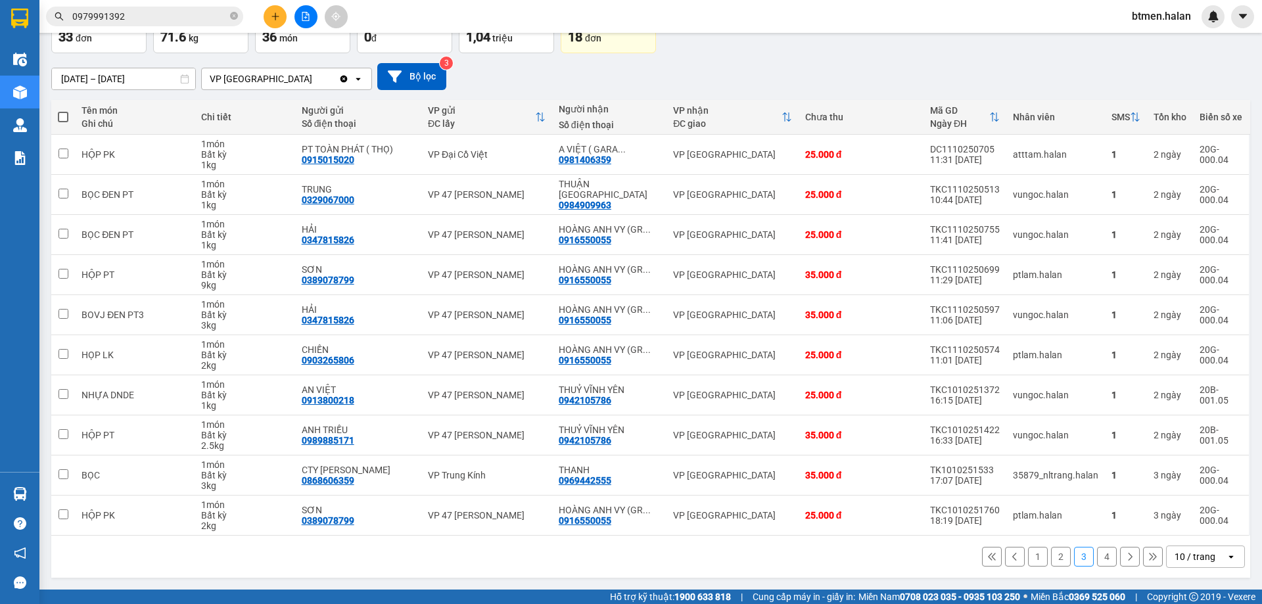
click at [1031, 555] on button "1" at bounding box center [1038, 557] width 20 height 20
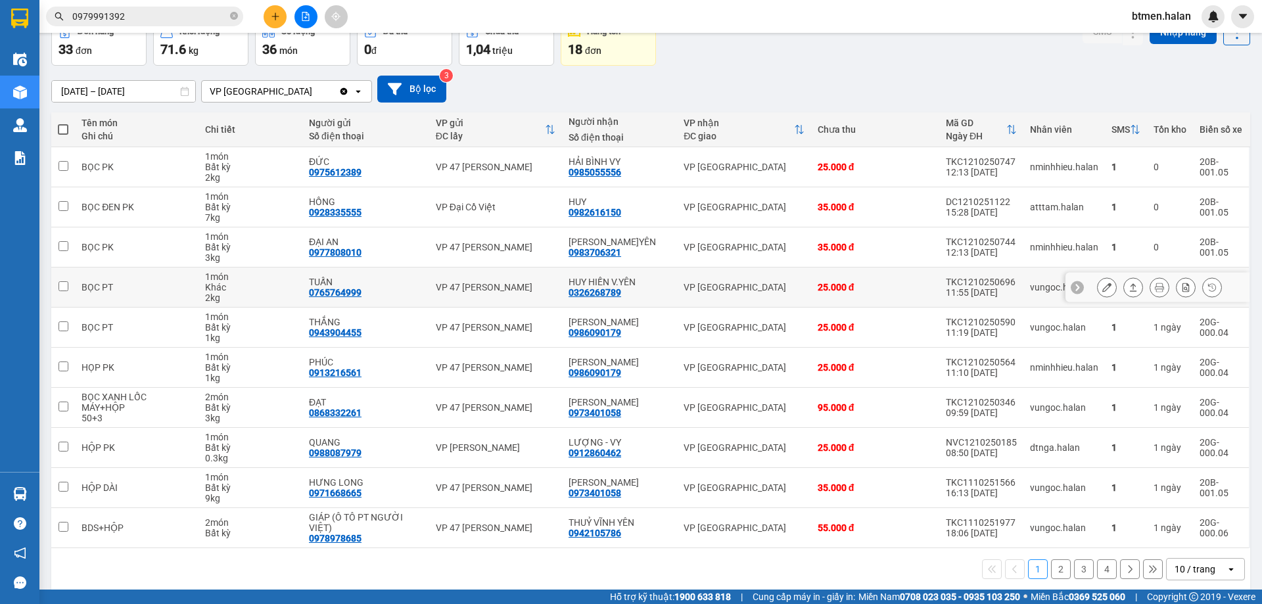
scroll to position [75, 0]
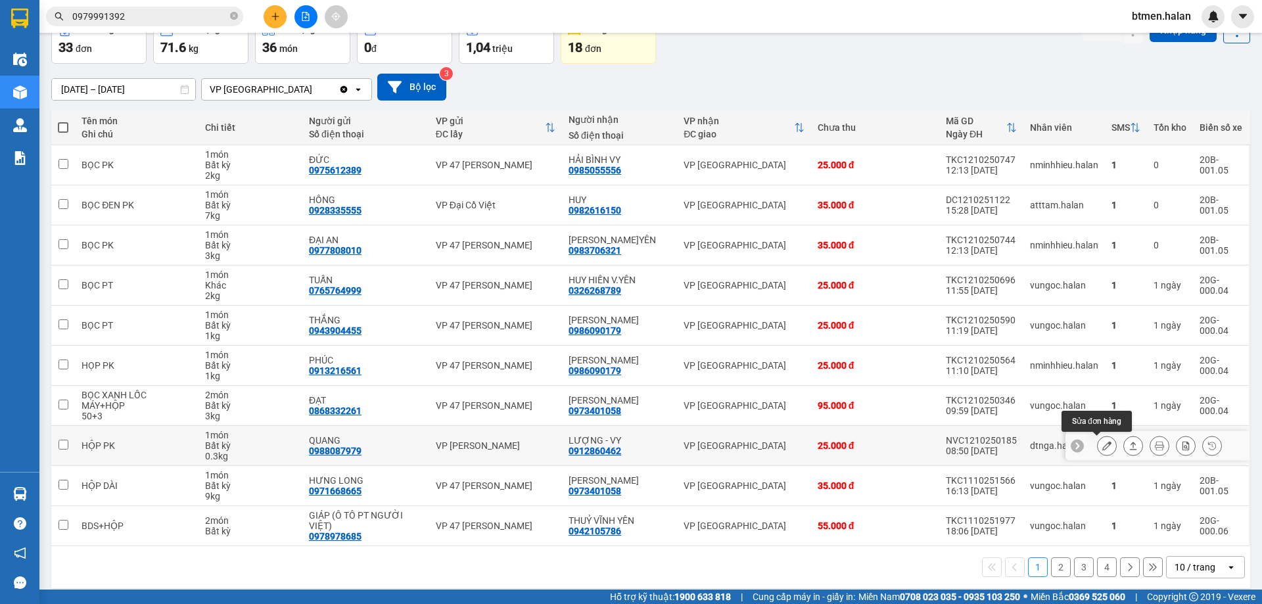
click at [1098, 449] on button at bounding box center [1107, 446] width 18 height 23
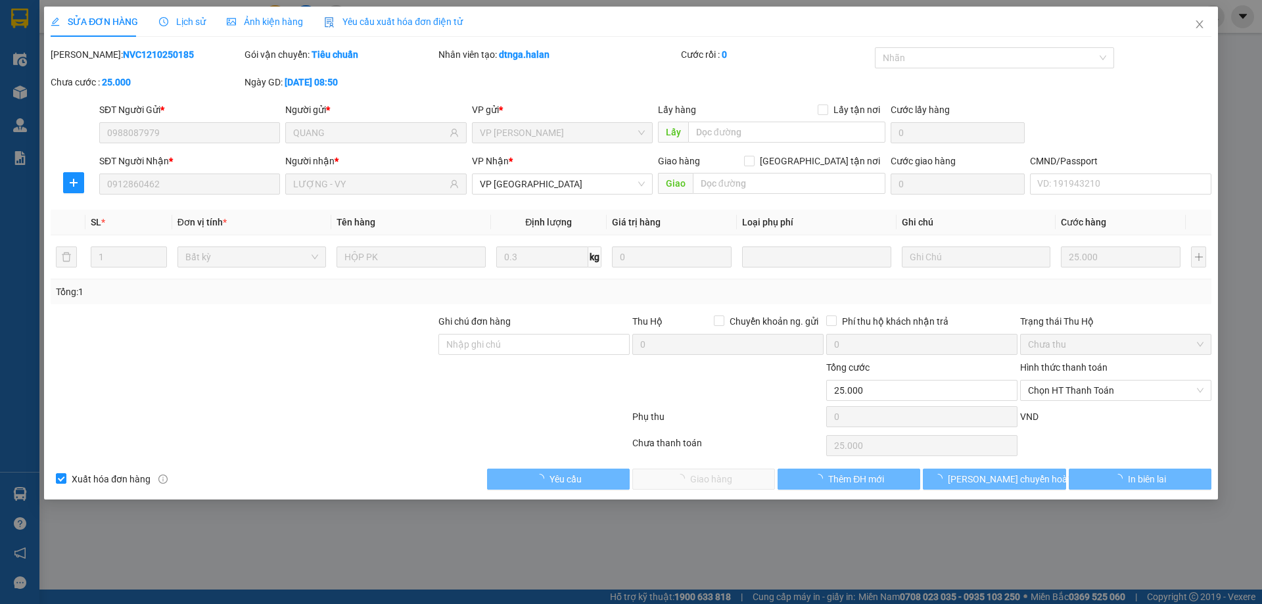
type input "0988087979"
type input "QUANG"
type input "0912860462"
type input "LƯỢNG - VY"
type input "0"
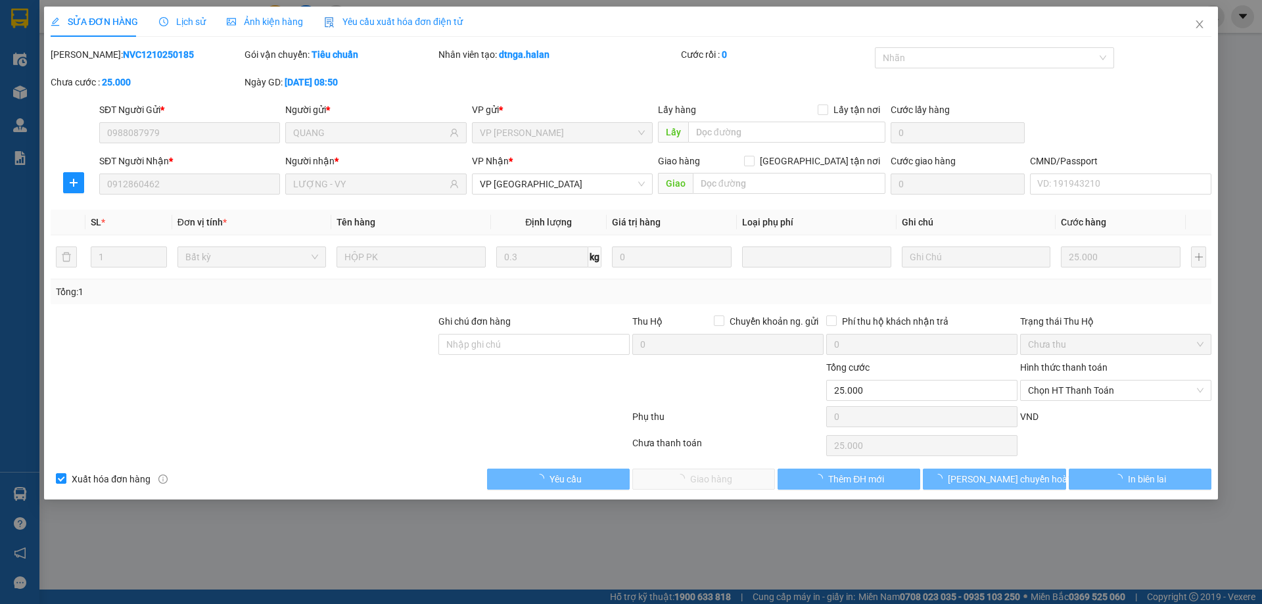
type input "25.000"
click at [1076, 392] on span "Chọn HT Thanh Toán" at bounding box center [1116, 391] width 176 height 20
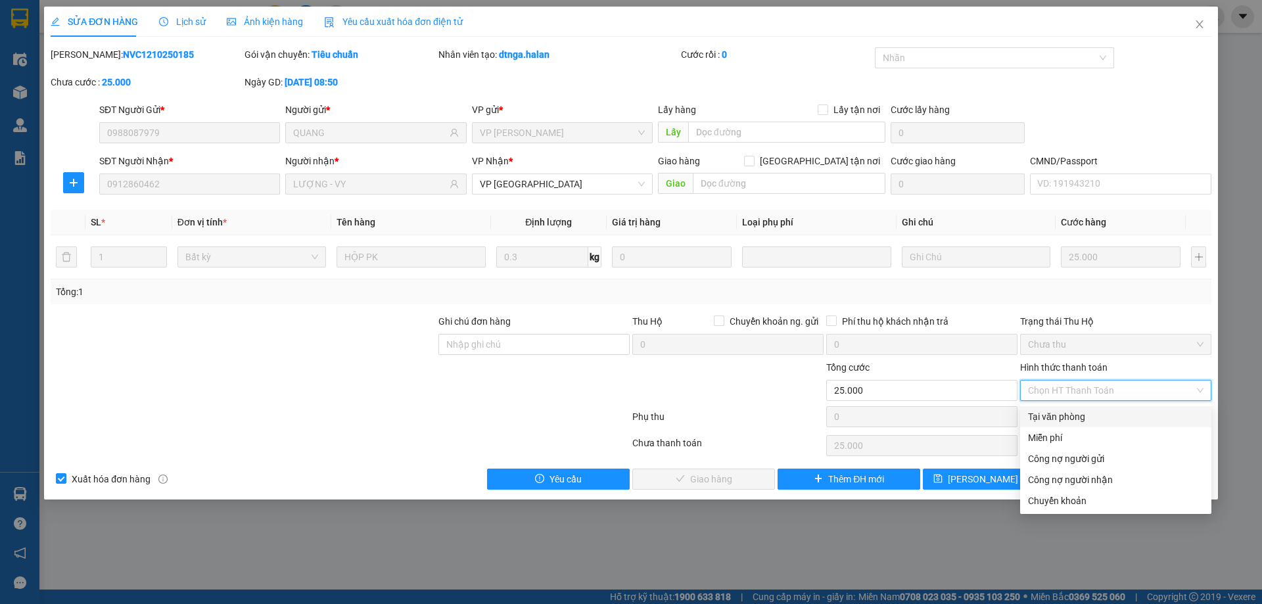
drag, startPoint x: 1060, startPoint y: 411, endPoint x: 868, endPoint y: 459, distance: 198.0
click at [1060, 411] on div "Tại văn phòng" at bounding box center [1116, 417] width 176 height 14
type input "0"
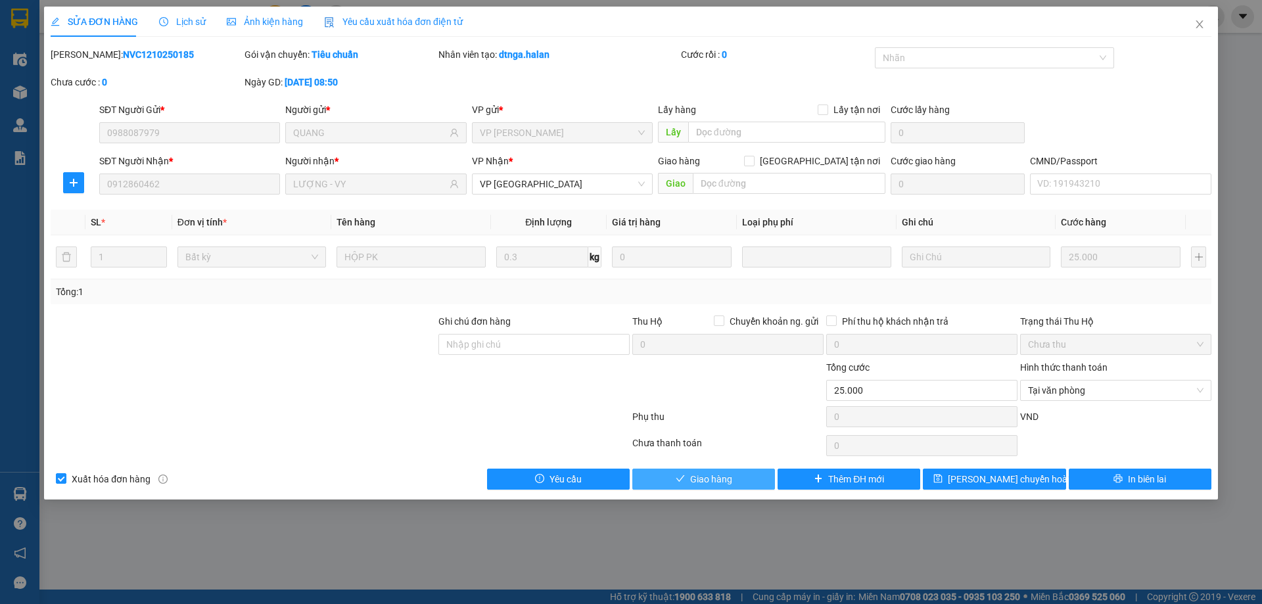
click at [704, 478] on span "Giao hàng" at bounding box center [711, 479] width 42 height 14
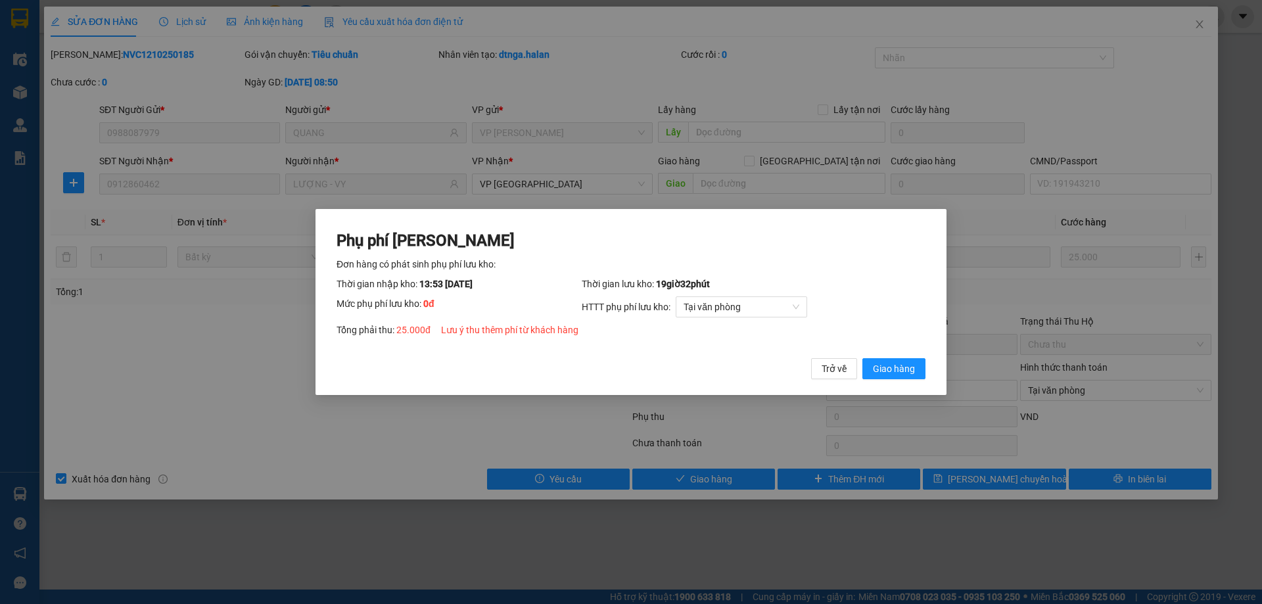
drag, startPoint x: 869, startPoint y: 367, endPoint x: 978, endPoint y: 280, distance: 139.8
click at [870, 367] on button "Giao hàng" at bounding box center [893, 368] width 63 height 21
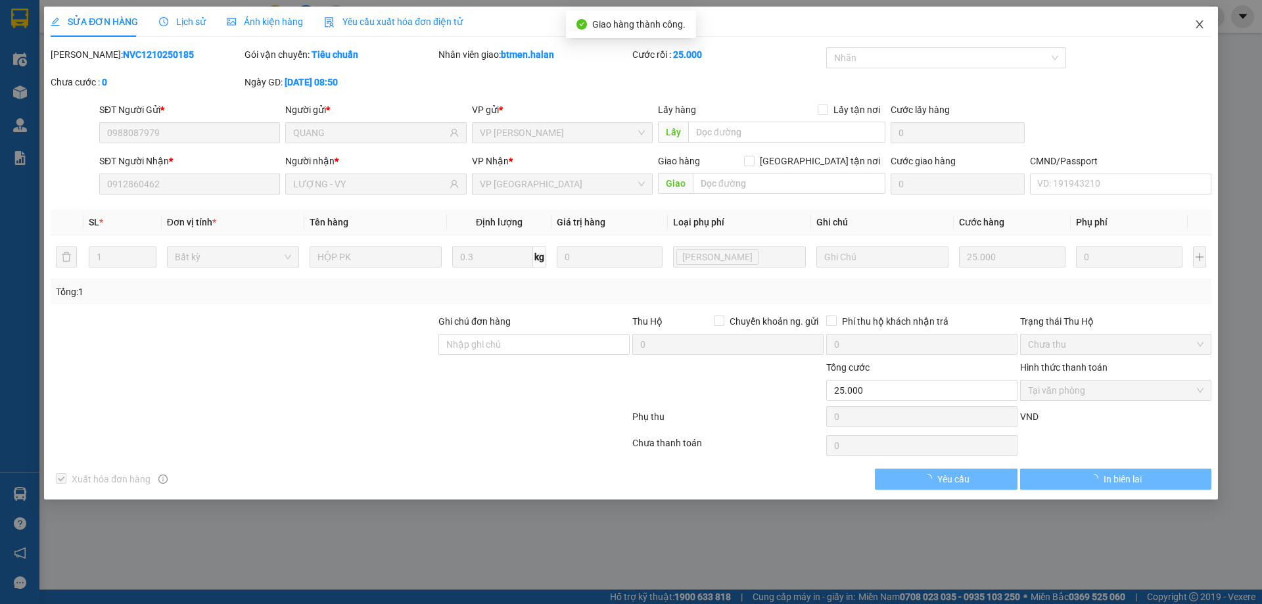
click at [1206, 22] on span "Close" at bounding box center [1199, 25] width 37 height 37
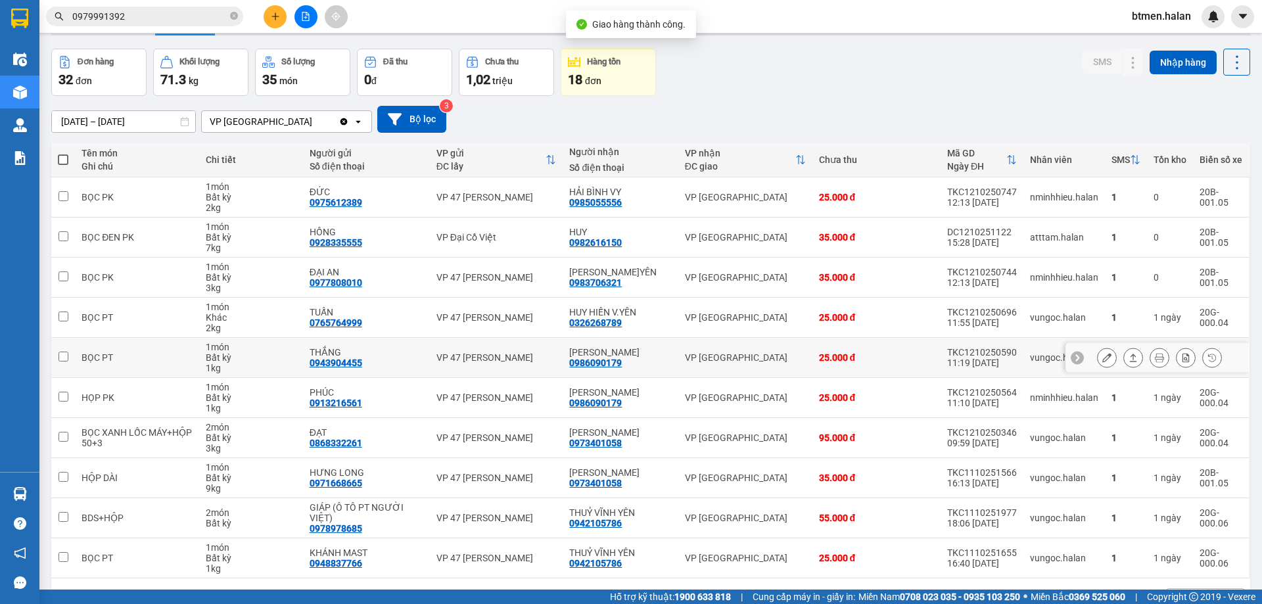
scroll to position [66, 0]
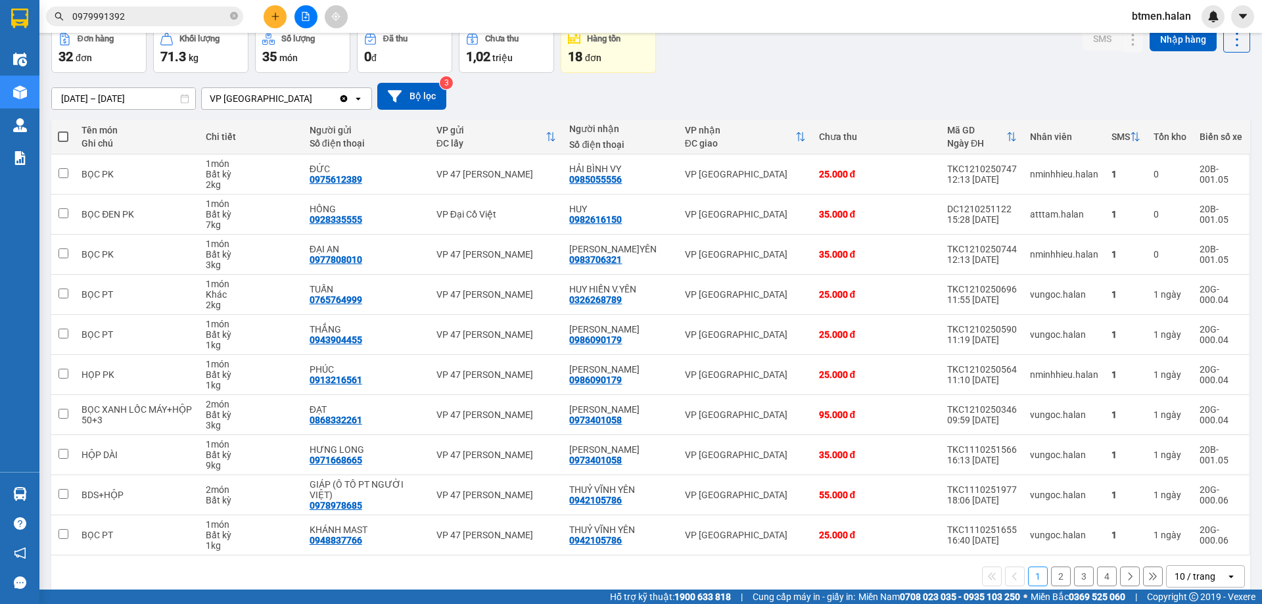
click at [1097, 569] on button "4" at bounding box center [1107, 577] width 20 height 20
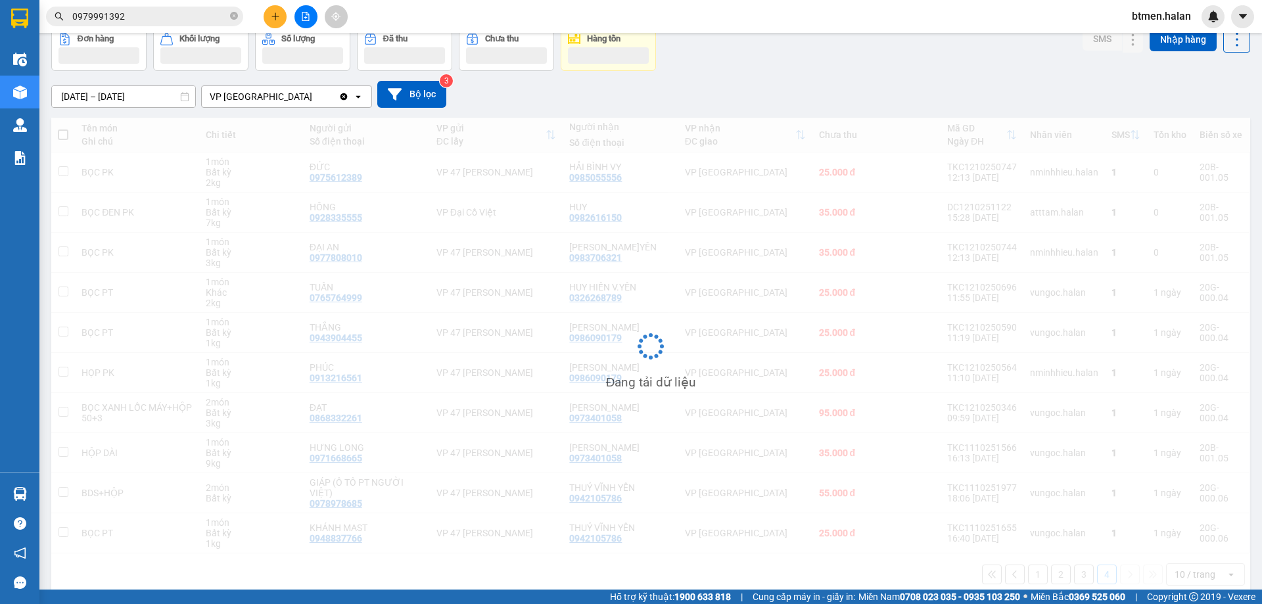
scroll to position [60, 0]
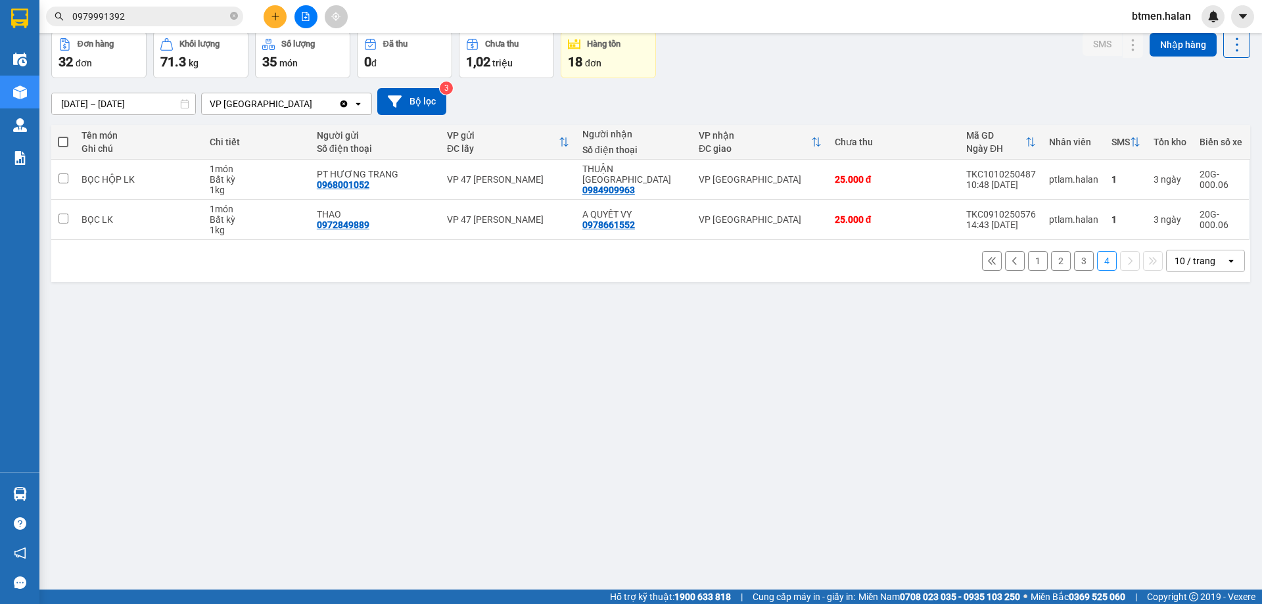
click at [1074, 265] on button "3" at bounding box center [1084, 261] width 20 height 20
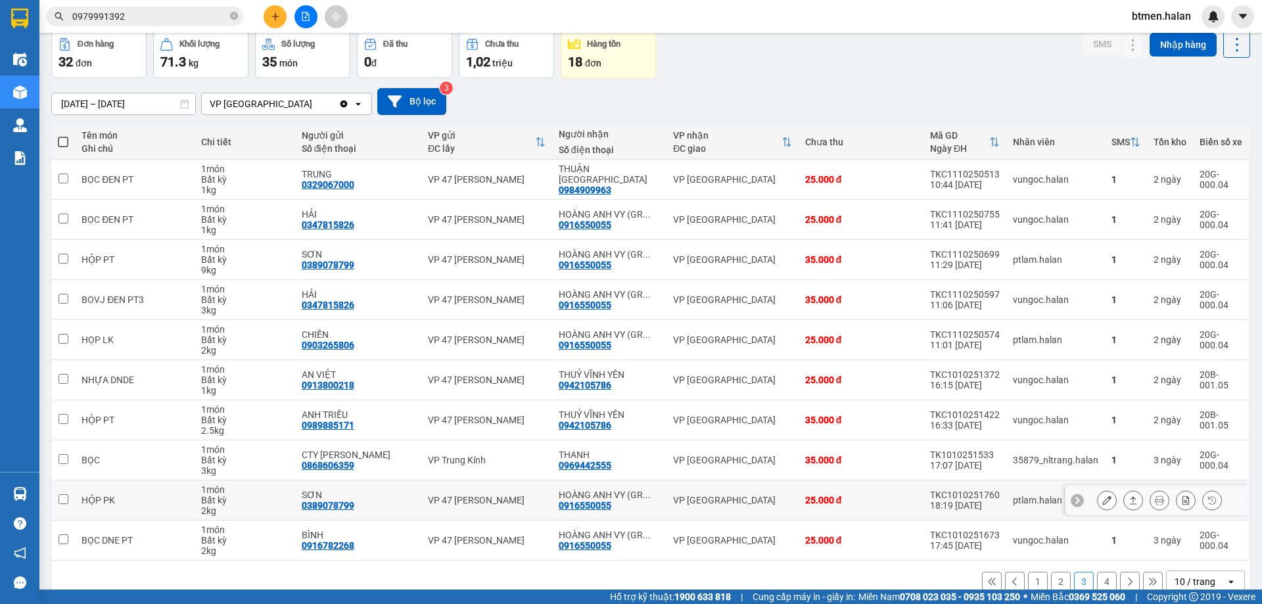
scroll to position [85, 0]
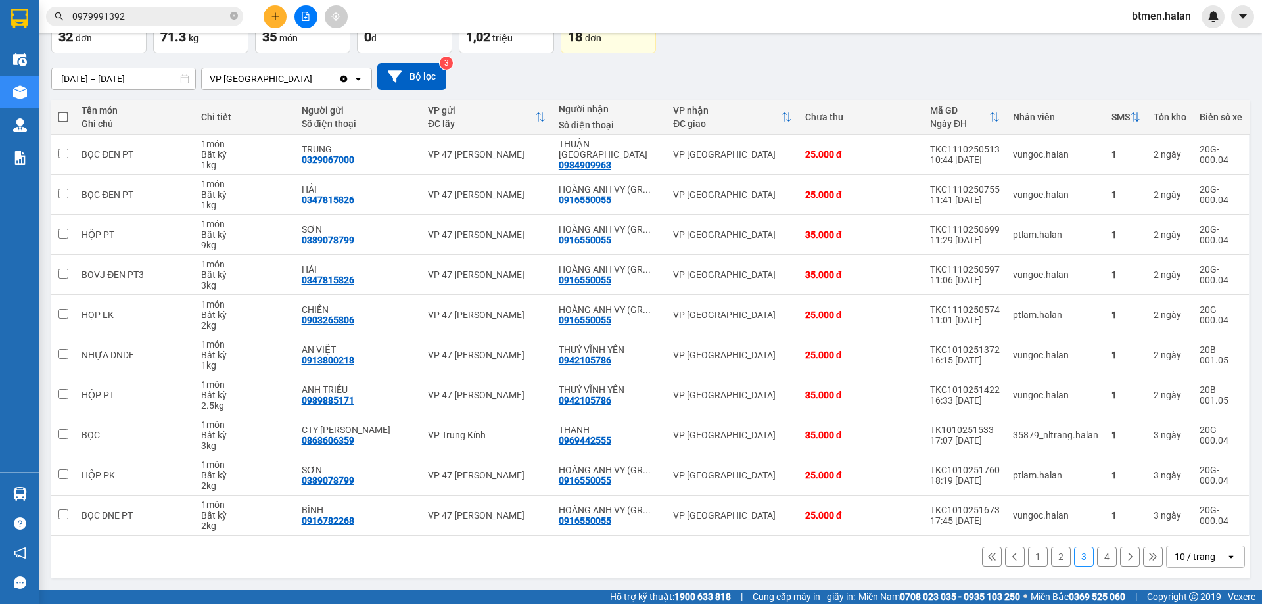
click at [132, 12] on input "0979991392" at bounding box center [149, 16] width 155 height 14
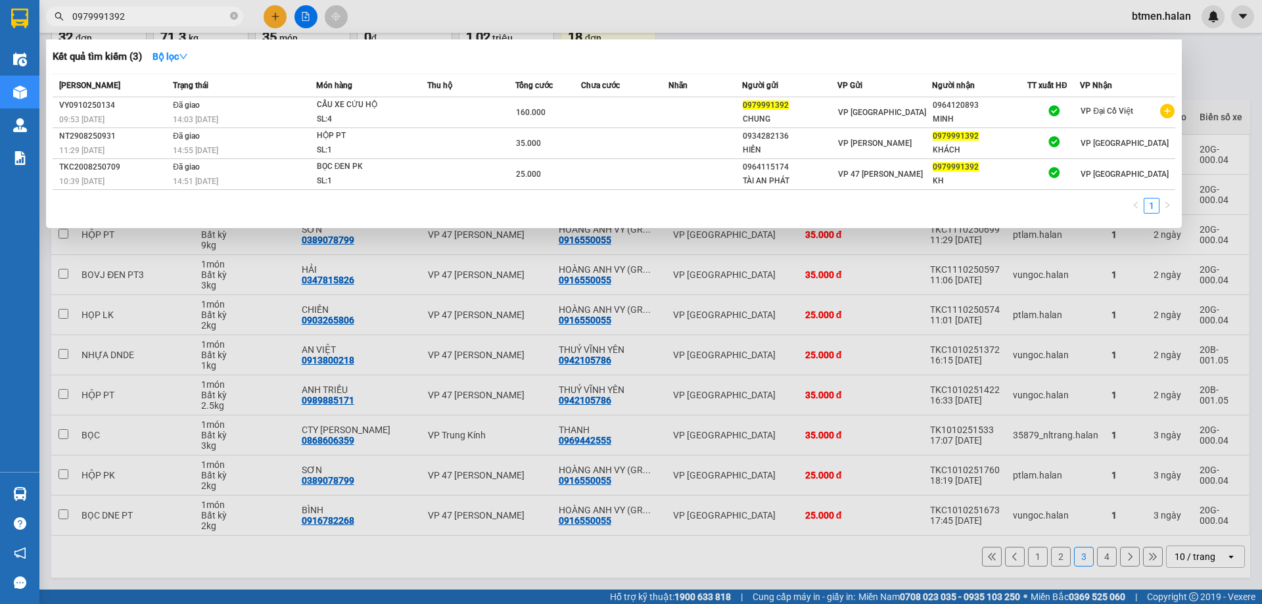
click at [132, 12] on input "0979991392" at bounding box center [149, 16] width 155 height 14
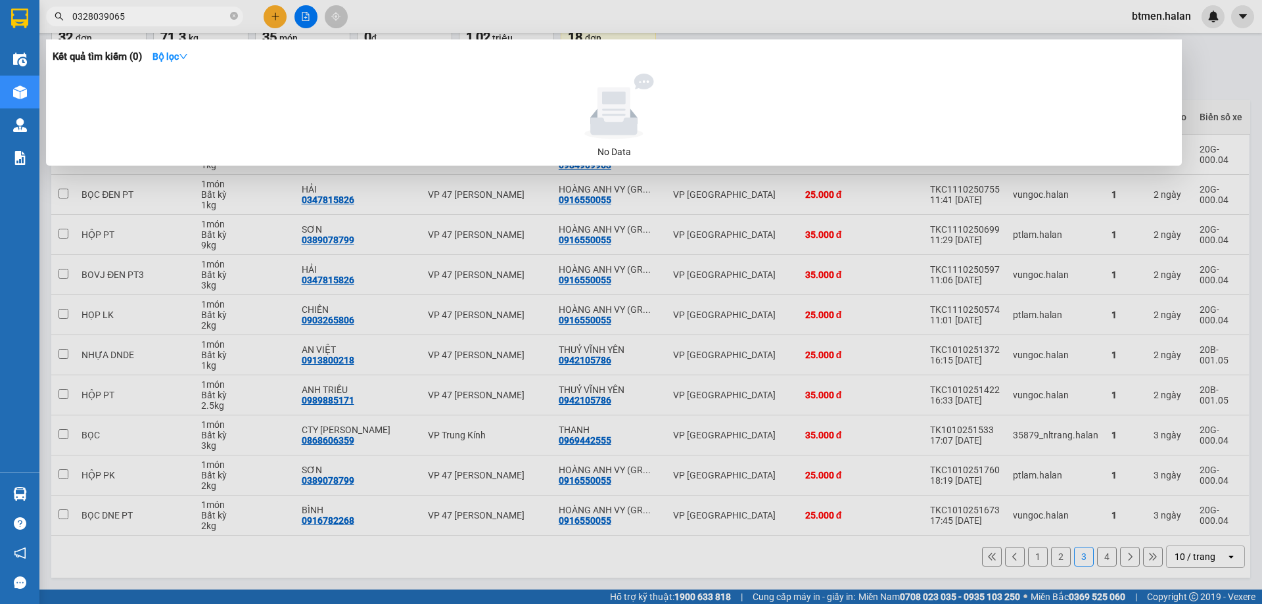
click at [133, 21] on input "0328039065" at bounding box center [149, 16] width 155 height 14
type input "0328039065"
click at [269, 16] on div at bounding box center [631, 302] width 1262 height 604
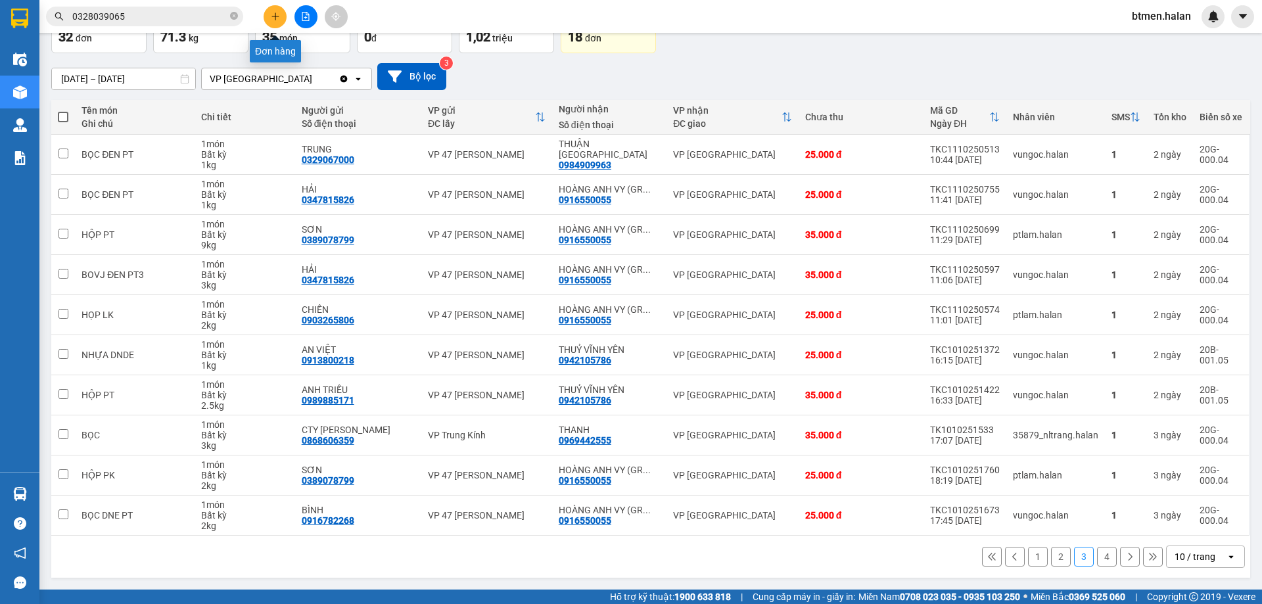
click at [278, 12] on icon "plus" at bounding box center [275, 16] width 9 height 9
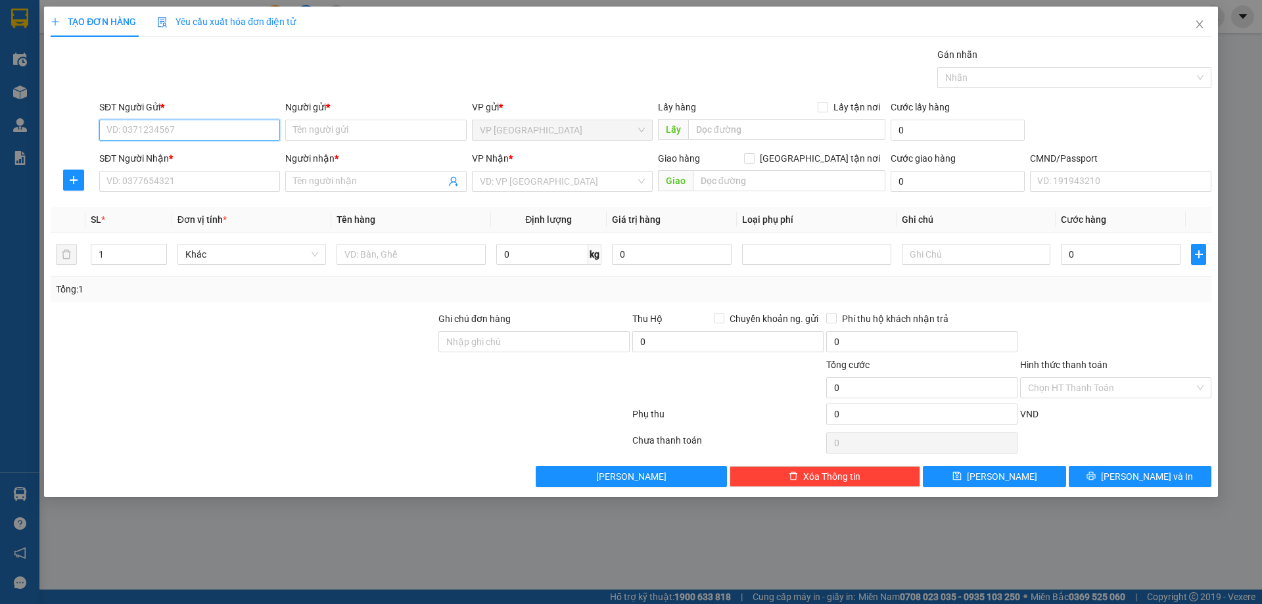
click at [215, 130] on input "SĐT Người Gửi *" at bounding box center [189, 130] width 181 height 21
type input "0977884922"
click at [200, 159] on div "0977884922 - C LIÊN" at bounding box center [189, 156] width 165 height 14
type input "C LIÊN"
type input "0977884922"
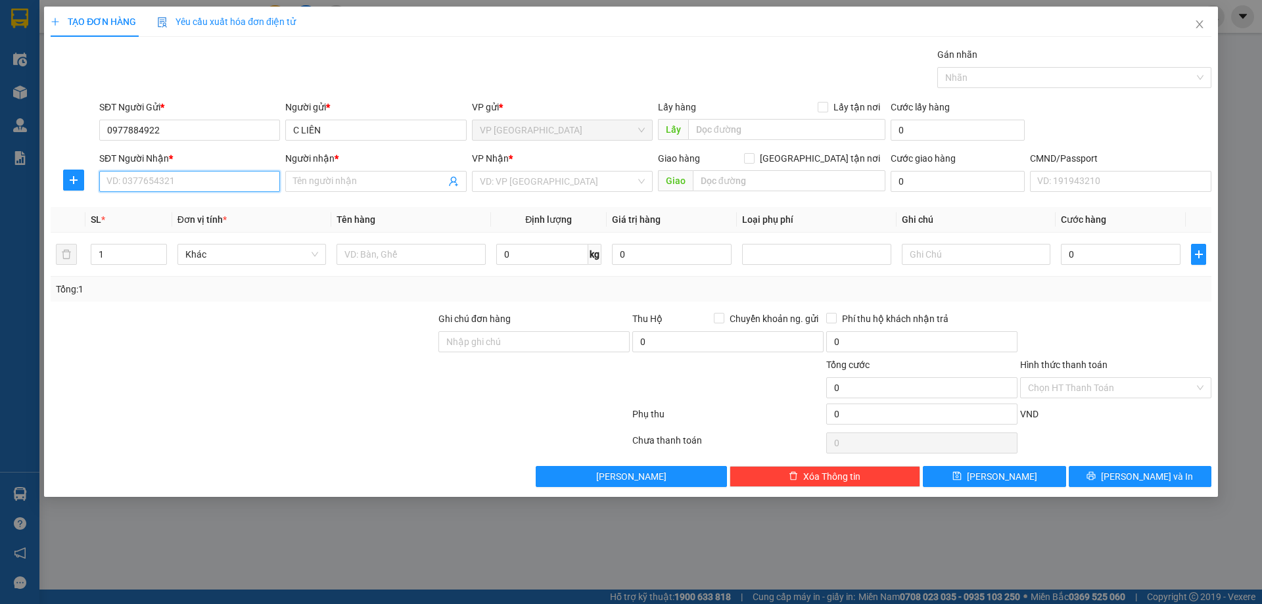
click at [190, 187] on input "SĐT Người Nhận *" at bounding box center [189, 181] width 181 height 21
drag, startPoint x: 202, startPoint y: 208, endPoint x: 385, endPoint y: 241, distance: 185.7
click at [204, 208] on div "0965946514 - ANH VIỆT" at bounding box center [189, 207] width 165 height 14
type input "0965946514"
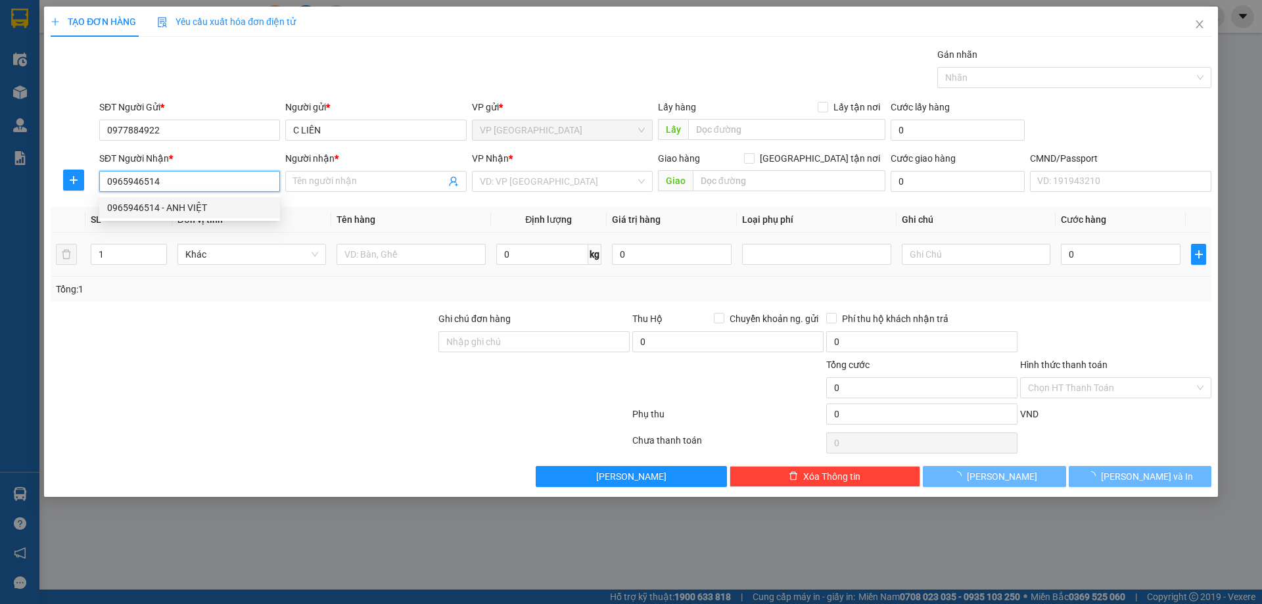
type input "ANH VIỆT"
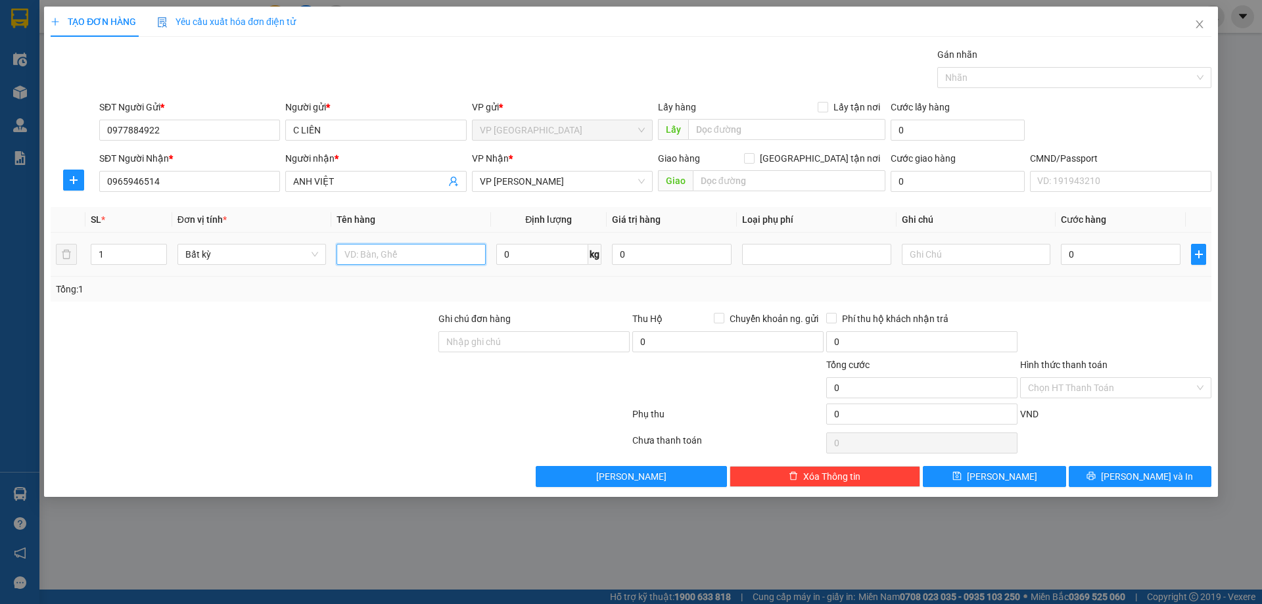
click at [448, 259] on input "text" at bounding box center [411, 254] width 149 height 21
drag, startPoint x: 385, startPoint y: 252, endPoint x: 375, endPoint y: 258, distance: 11.2
click at [375, 258] on input "BỌC XNAH TL" at bounding box center [411, 254] width 149 height 21
type input "BỌC XANH TL"
click at [532, 248] on input "0" at bounding box center [542, 254] width 92 height 21
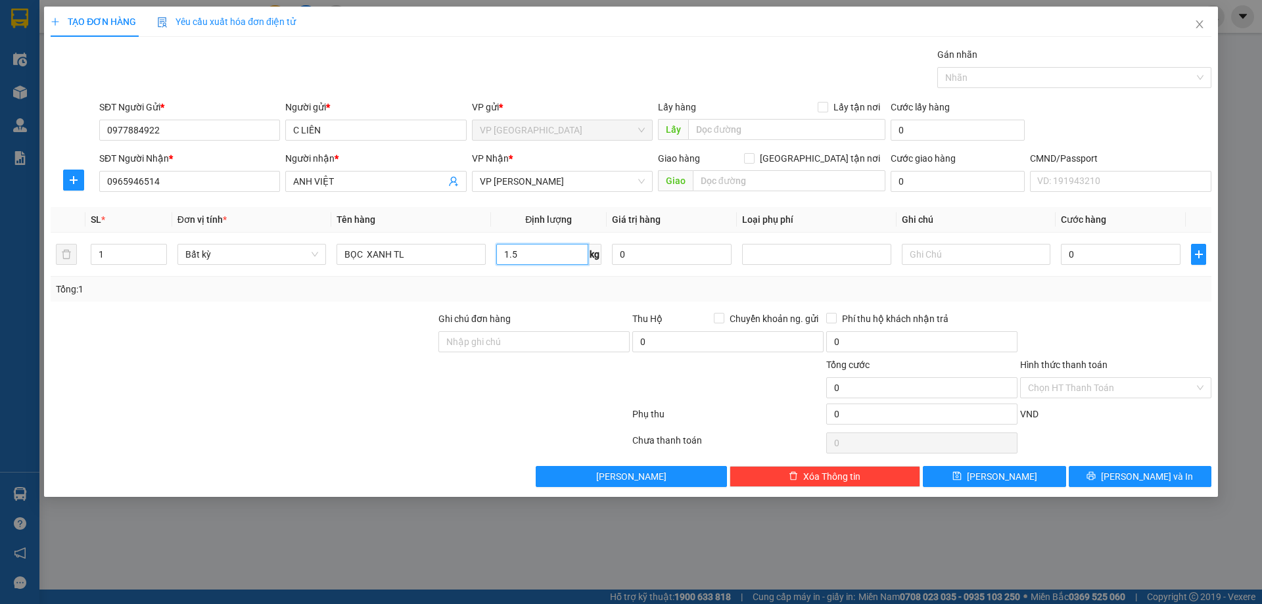
type input "1.5"
click at [1211, 327] on div at bounding box center [1116, 335] width 194 height 46
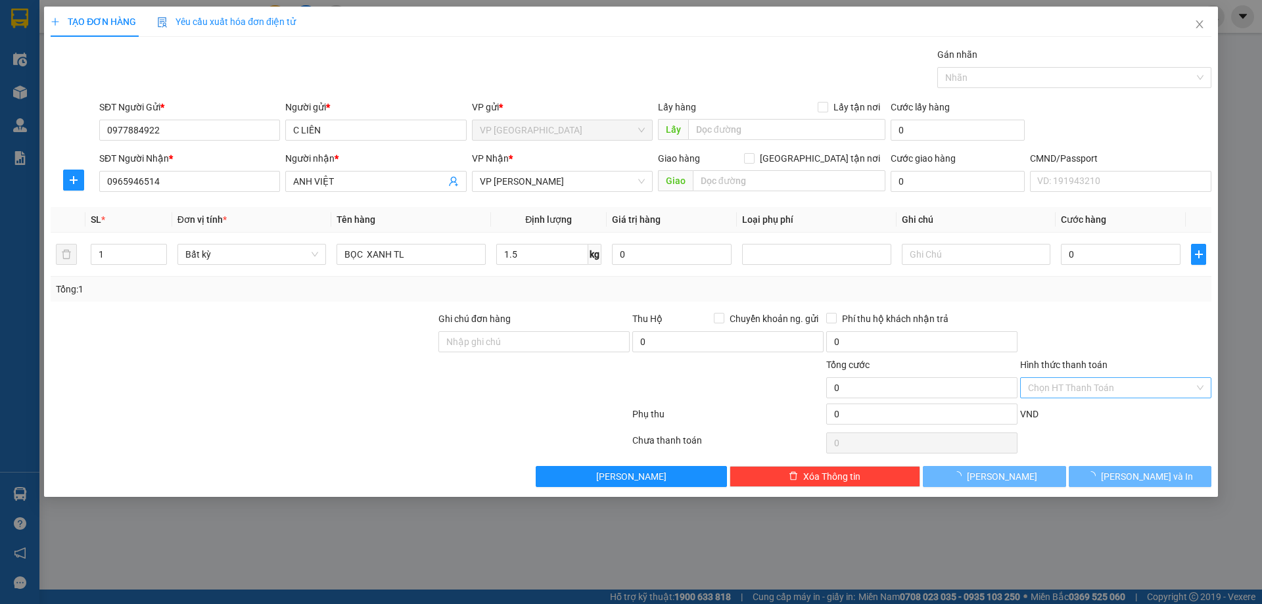
type input "25.000"
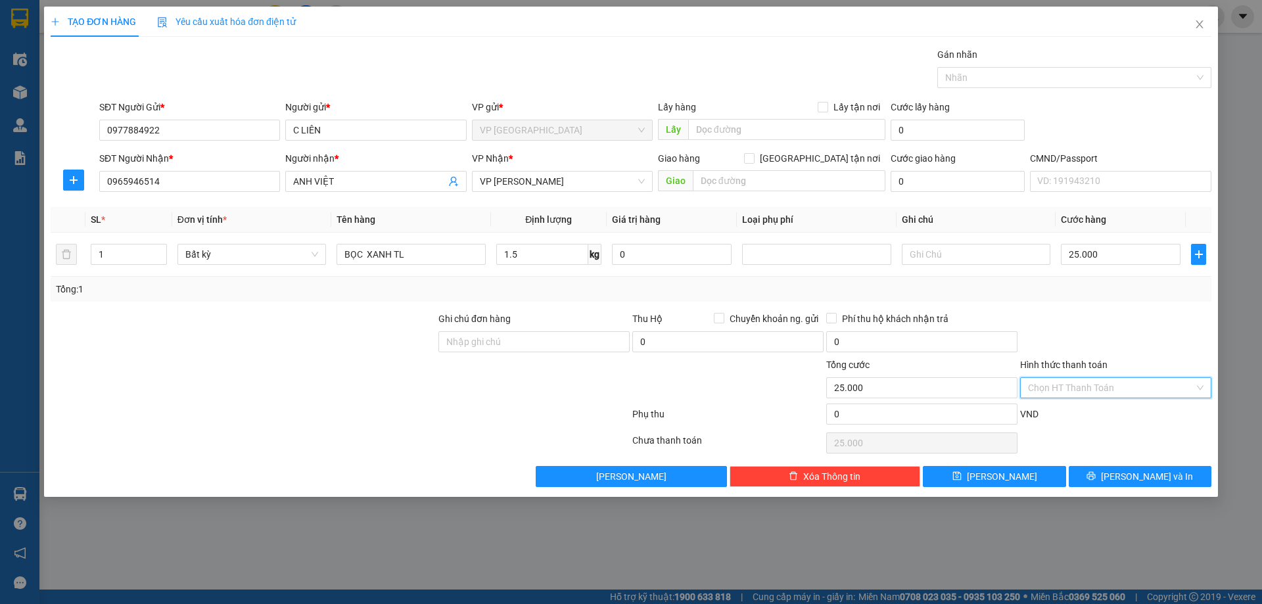
click at [1150, 387] on input "Hình thức thanh toán" at bounding box center [1111, 388] width 166 height 20
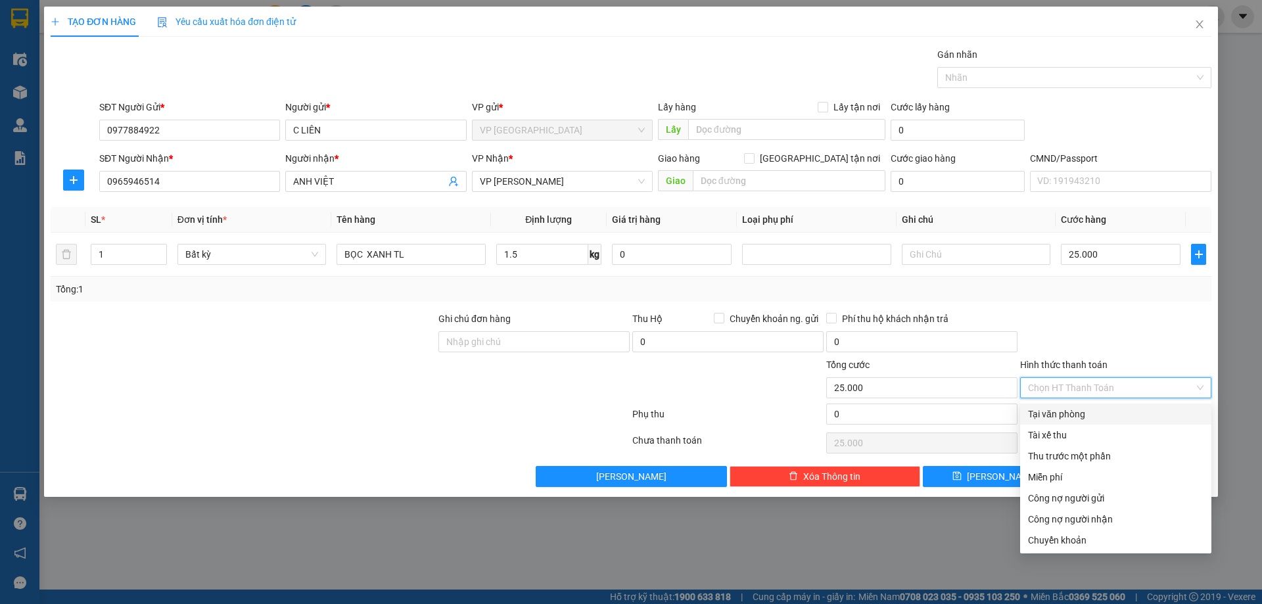
click at [1077, 416] on div "Tại văn phòng" at bounding box center [1116, 414] width 176 height 14
type input "0"
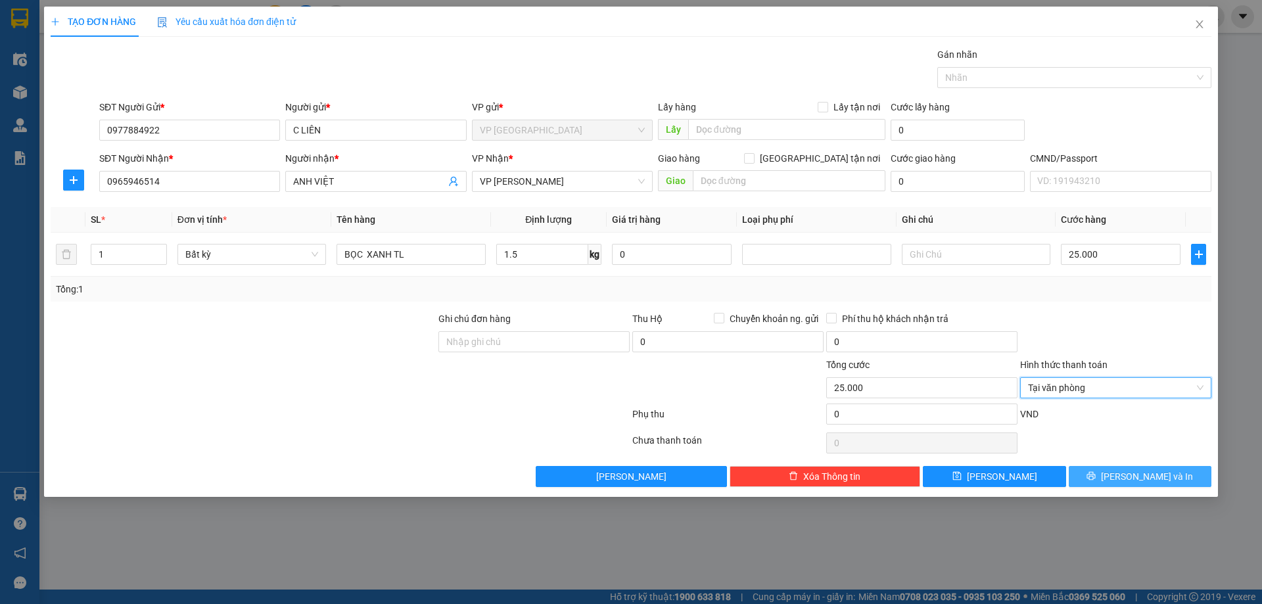
click at [1108, 471] on button "Lưu và In" at bounding box center [1140, 476] width 143 height 21
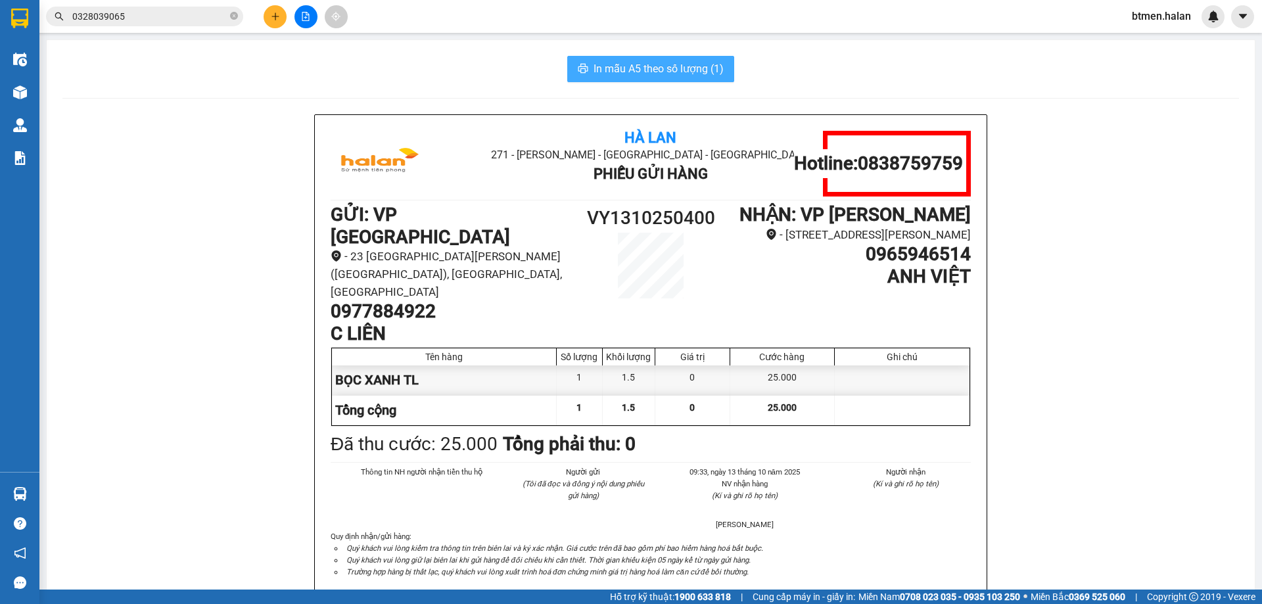
click at [706, 62] on span "In mẫu A5 theo số lượng (1)" at bounding box center [659, 68] width 130 height 16
drag, startPoint x: 181, startPoint y: 323, endPoint x: 197, endPoint y: 342, distance: 25.3
click at [268, 16] on button at bounding box center [275, 16] width 23 height 23
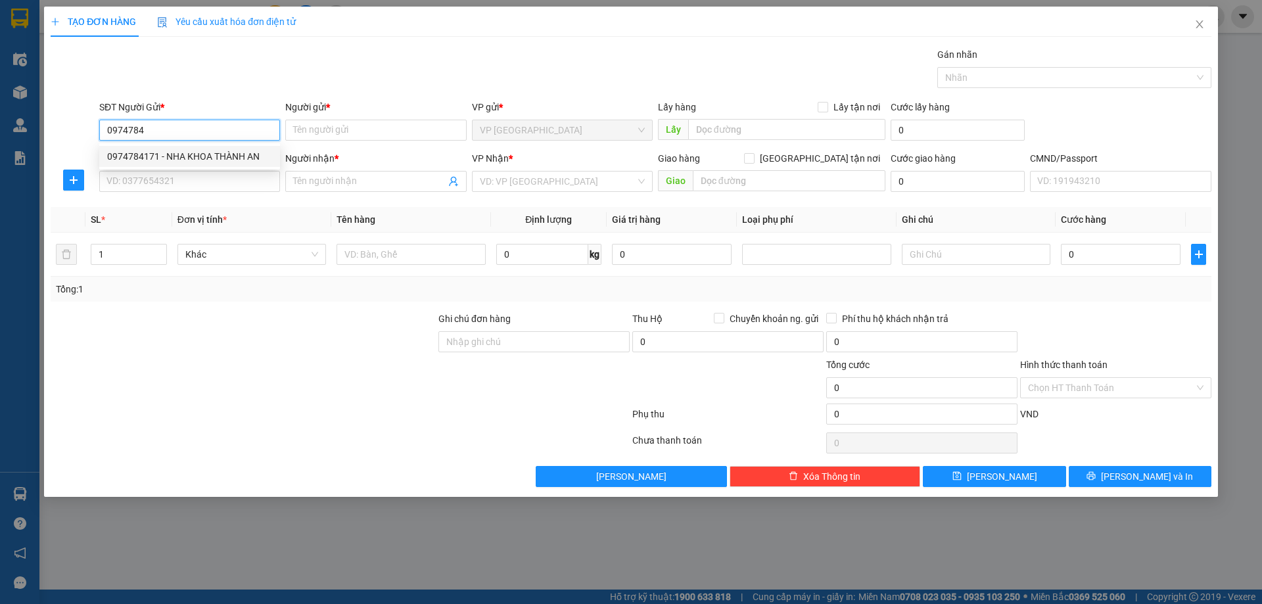
click at [236, 149] on div "0974784171 - NHA KHOA THÀNH AN" at bounding box center [189, 156] width 181 height 21
type input "0974784171"
type input "NHA KHOA THÀNH AN"
type input "0974784171"
click at [220, 181] on input "SĐT Người Nhận *" at bounding box center [189, 181] width 181 height 21
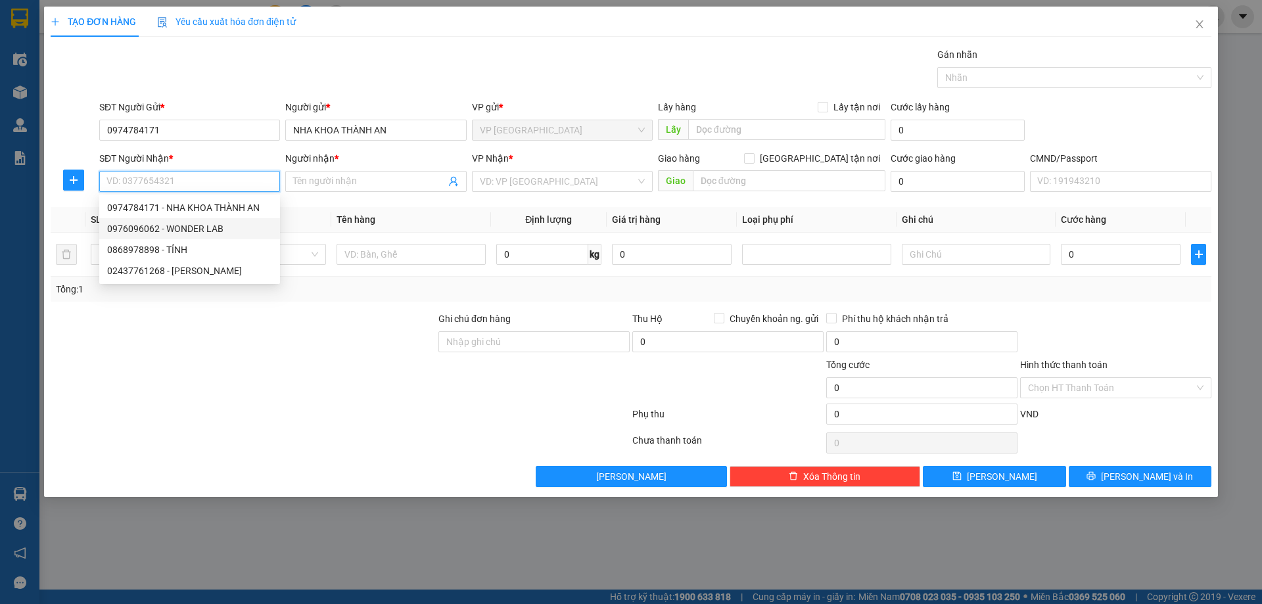
click at [214, 220] on div "0976096062 - WONDER LAB" at bounding box center [189, 228] width 181 height 21
type input "0976096062"
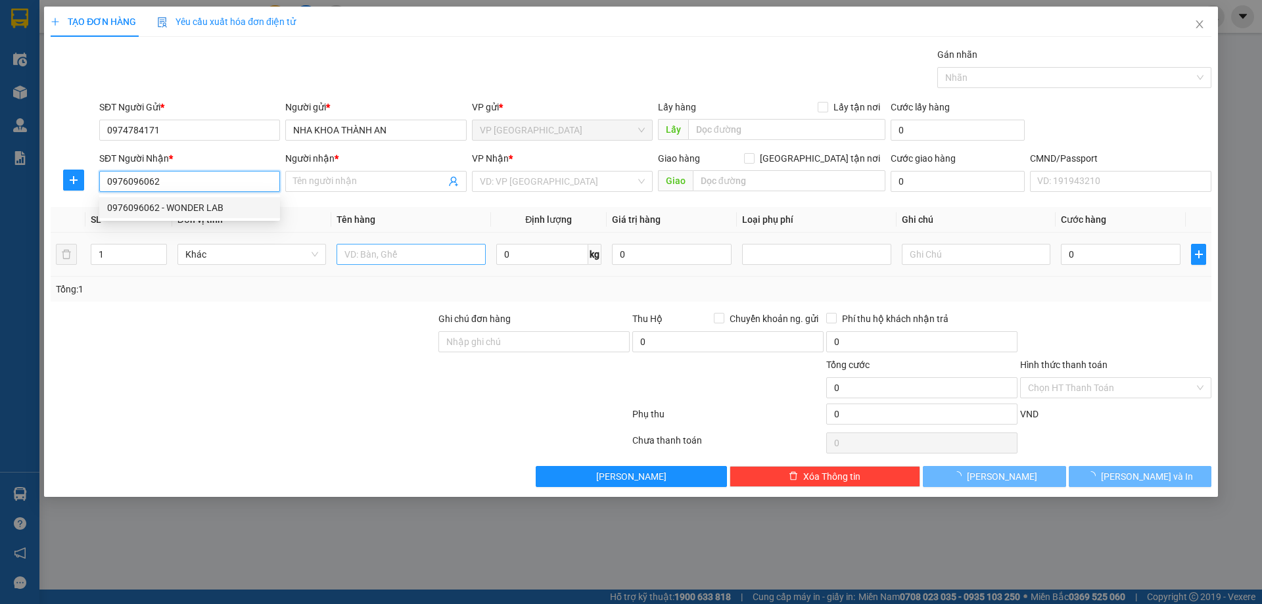
type input "WONDER LAB"
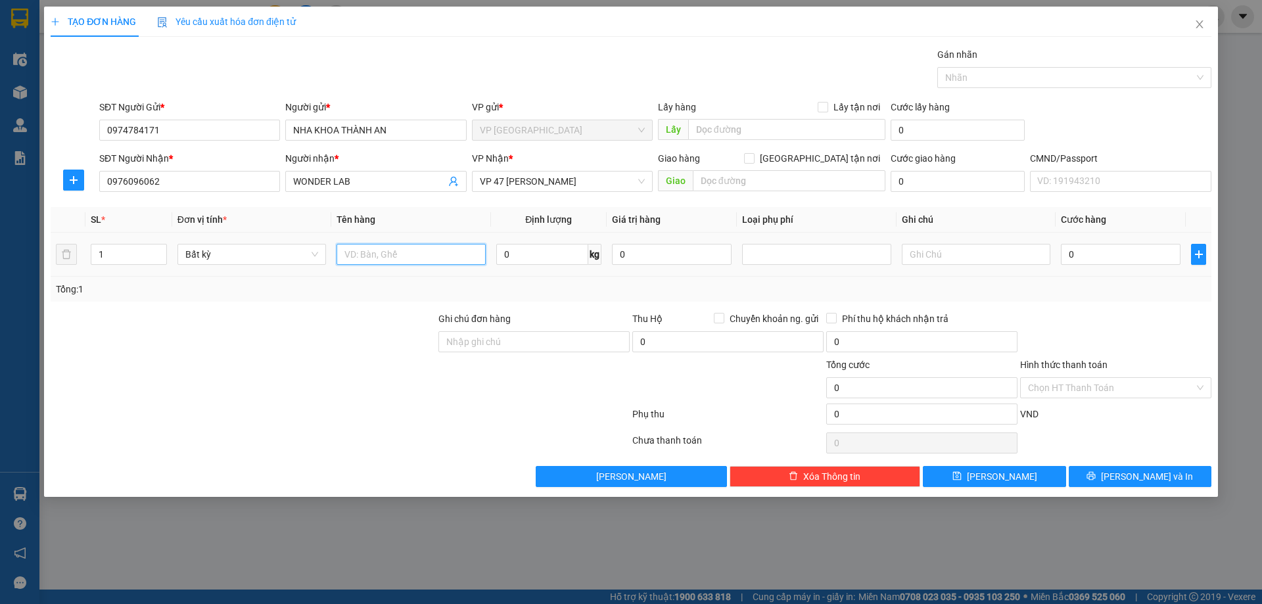
click at [427, 262] on input "text" at bounding box center [411, 254] width 149 height 21
type input "HỘP RĂNG"
click at [542, 244] on input "0" at bounding box center [542, 254] width 92 height 21
type input "0.5"
click at [1082, 322] on div at bounding box center [1116, 335] width 194 height 46
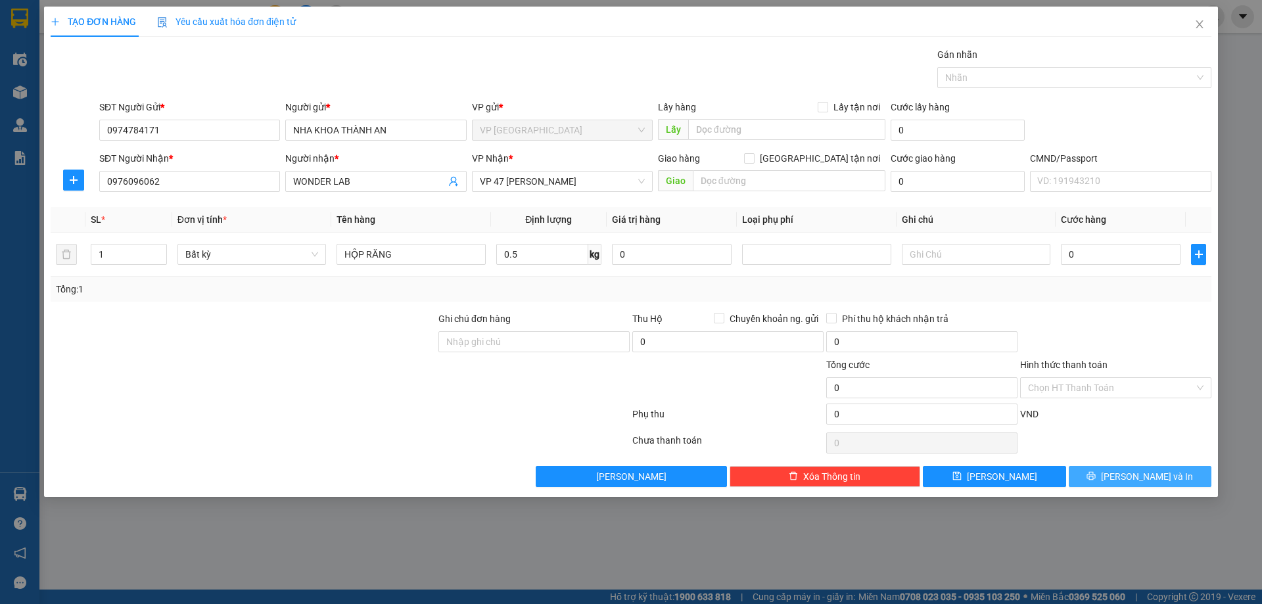
type input "25.000"
click at [1156, 475] on span "Lưu và In" at bounding box center [1147, 476] width 92 height 14
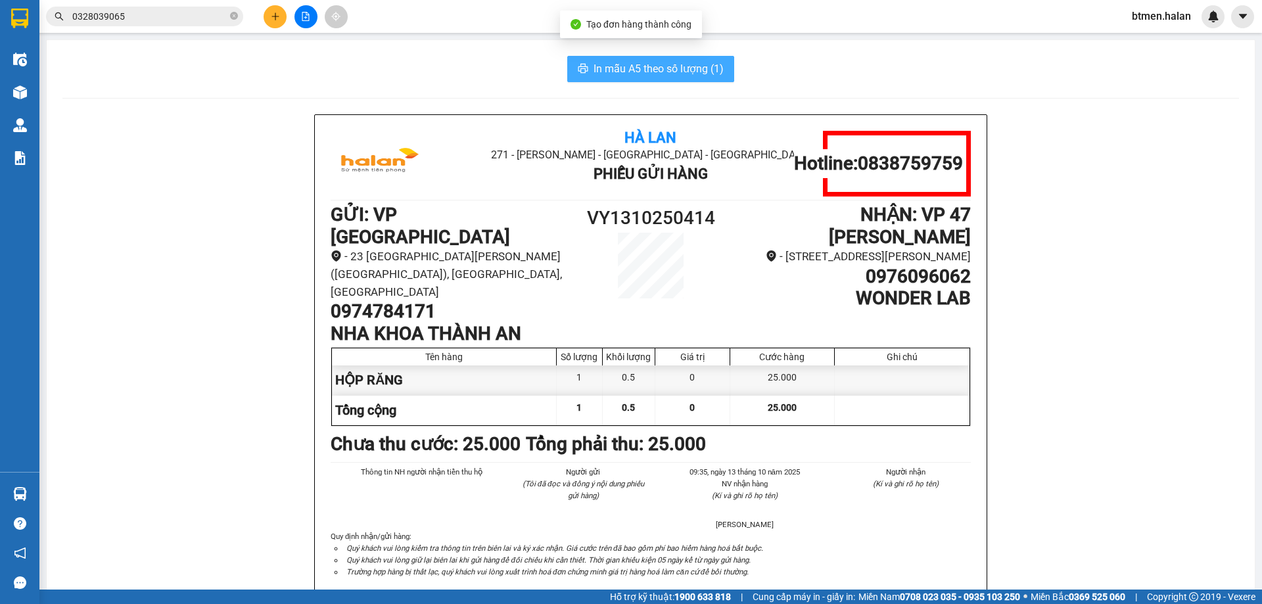
click at [655, 78] on button "In mẫu A5 theo số lượng (1)" at bounding box center [650, 69] width 167 height 26
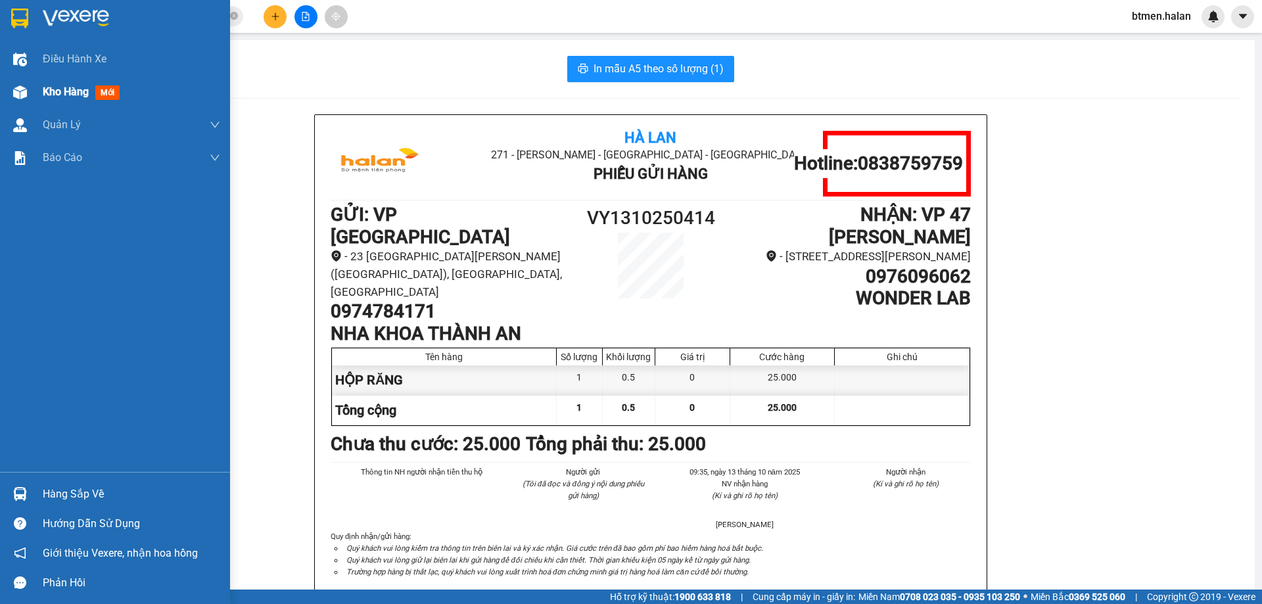
click at [45, 102] on div "Kho hàng mới" at bounding box center [131, 92] width 177 height 33
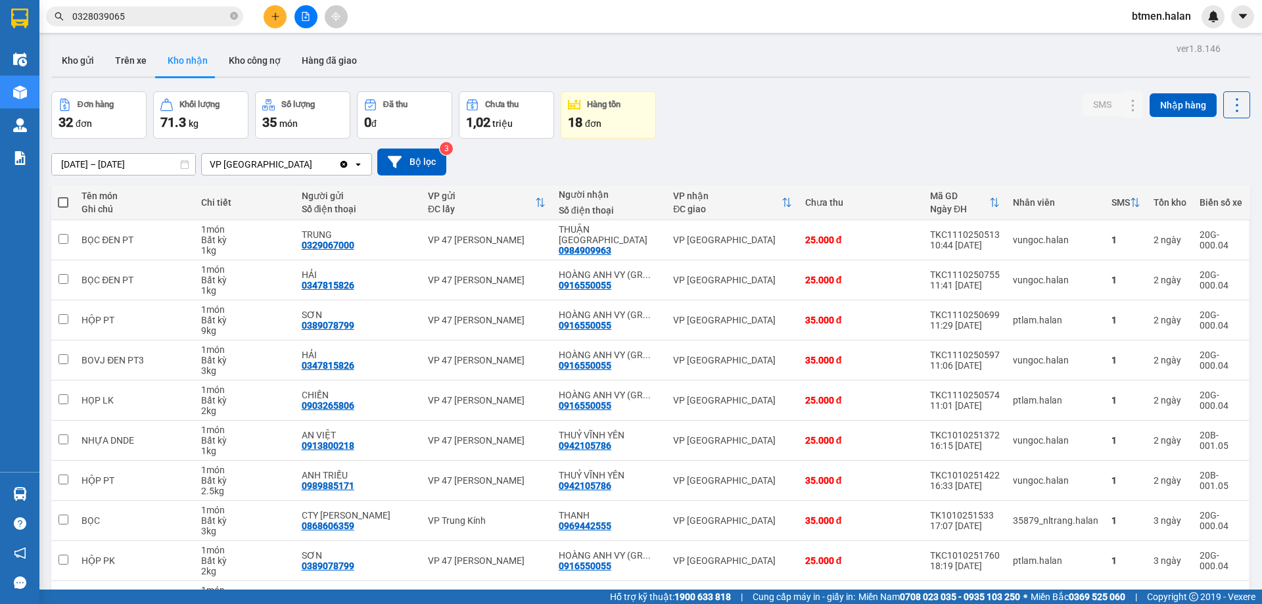
click at [1076, 150] on div "15/08/2025 – 13/10/2025 Press the down arrow key to interact with the calendar …" at bounding box center [650, 162] width 1199 height 27
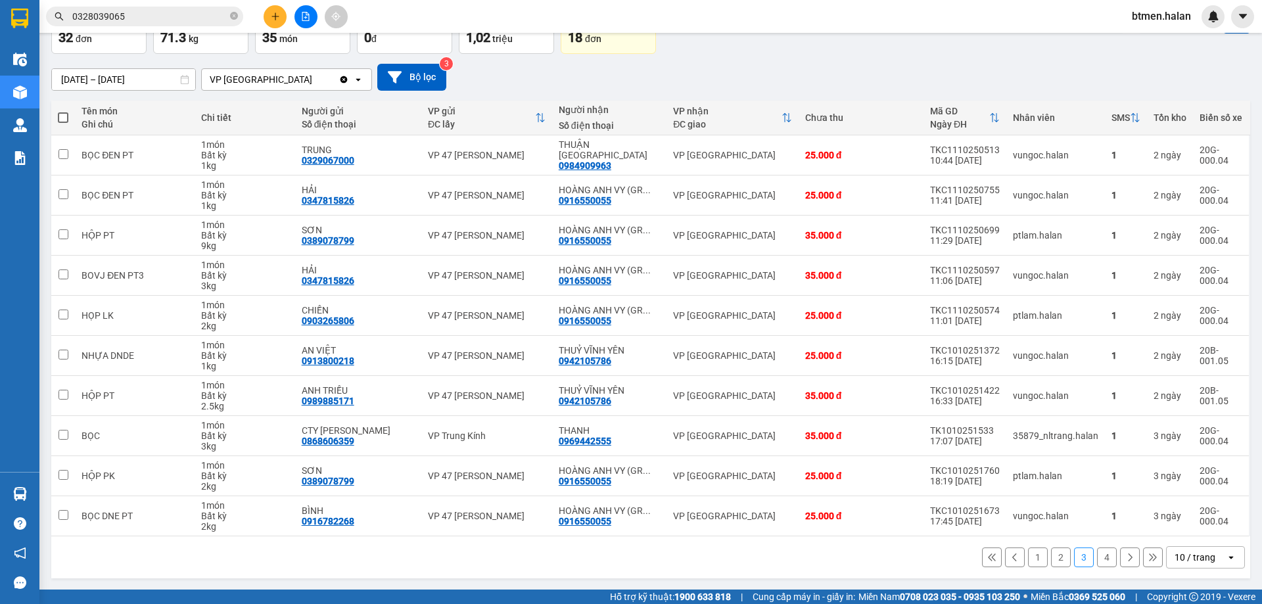
scroll to position [85, 0]
click at [1031, 559] on button "1" at bounding box center [1038, 557] width 20 height 20
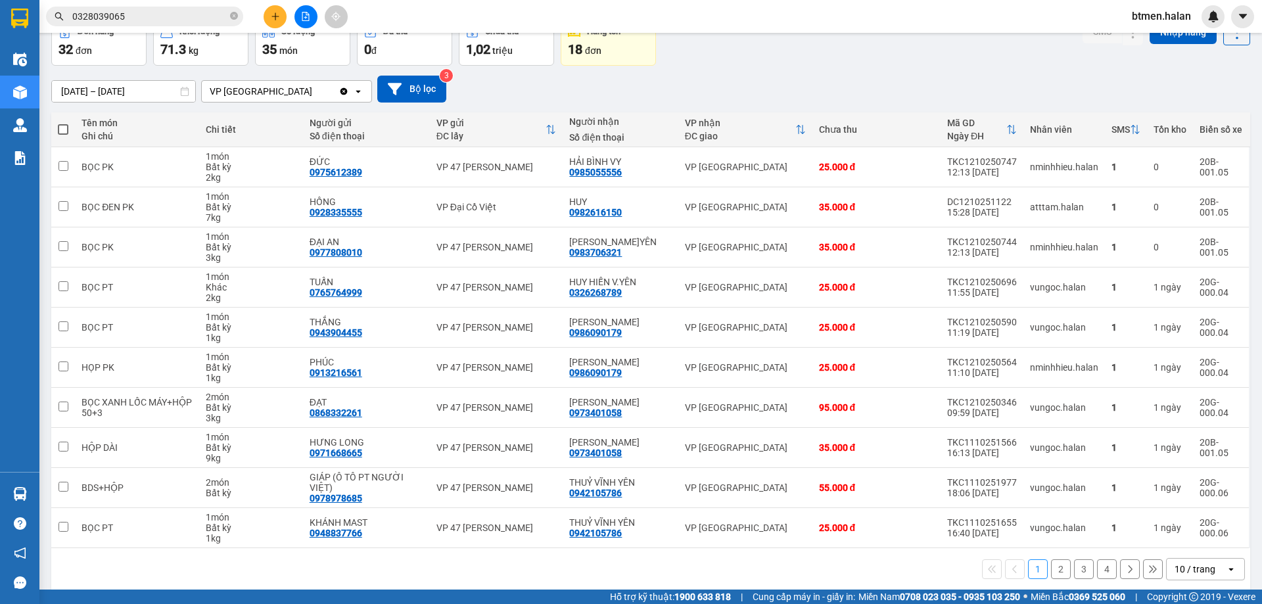
scroll to position [75, 0]
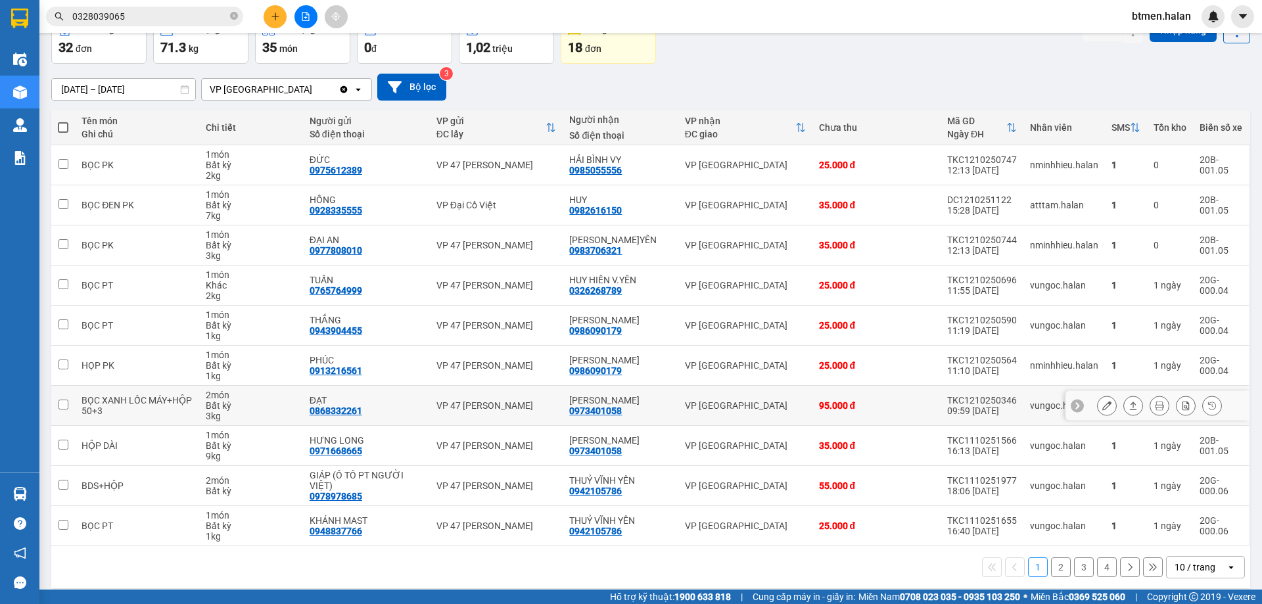
click at [609, 412] on div "0973401058" at bounding box center [595, 411] width 53 height 11
copy div "0973401058"
click at [266, 17] on button at bounding box center [275, 16] width 23 height 23
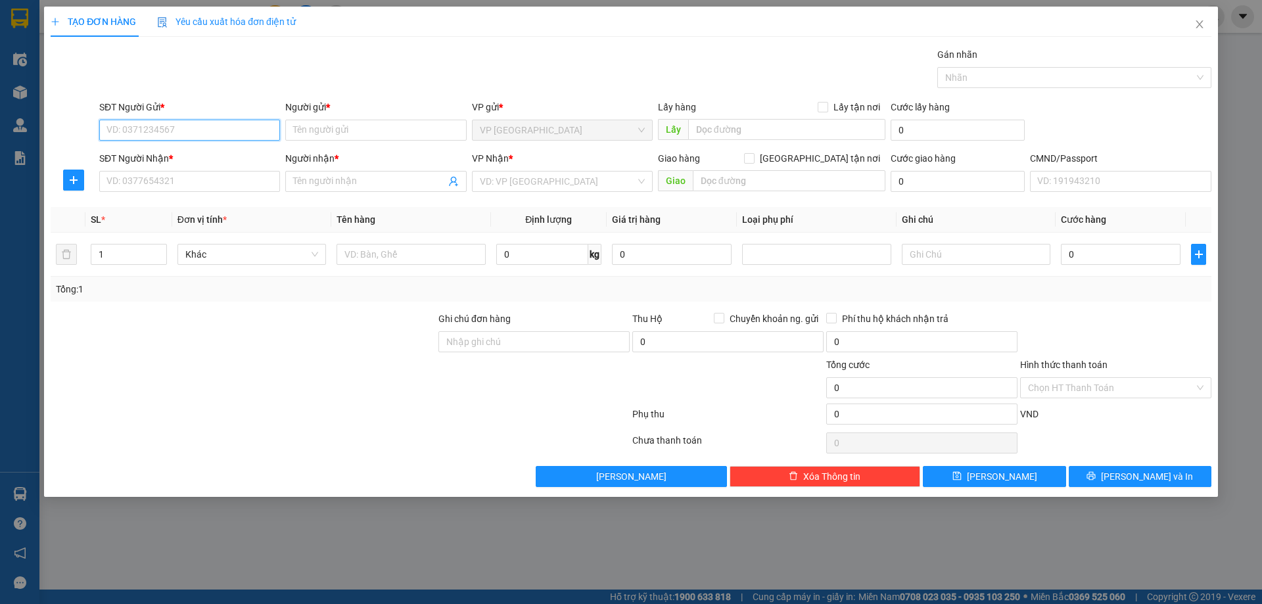
paste input "0973401058"
click at [248, 131] on input "0973401058" at bounding box center [189, 130] width 181 height 21
click at [241, 183] on input "SĐT Người Nhận *" at bounding box center [189, 181] width 181 height 21
click at [228, 131] on input "0973401058" at bounding box center [189, 130] width 181 height 21
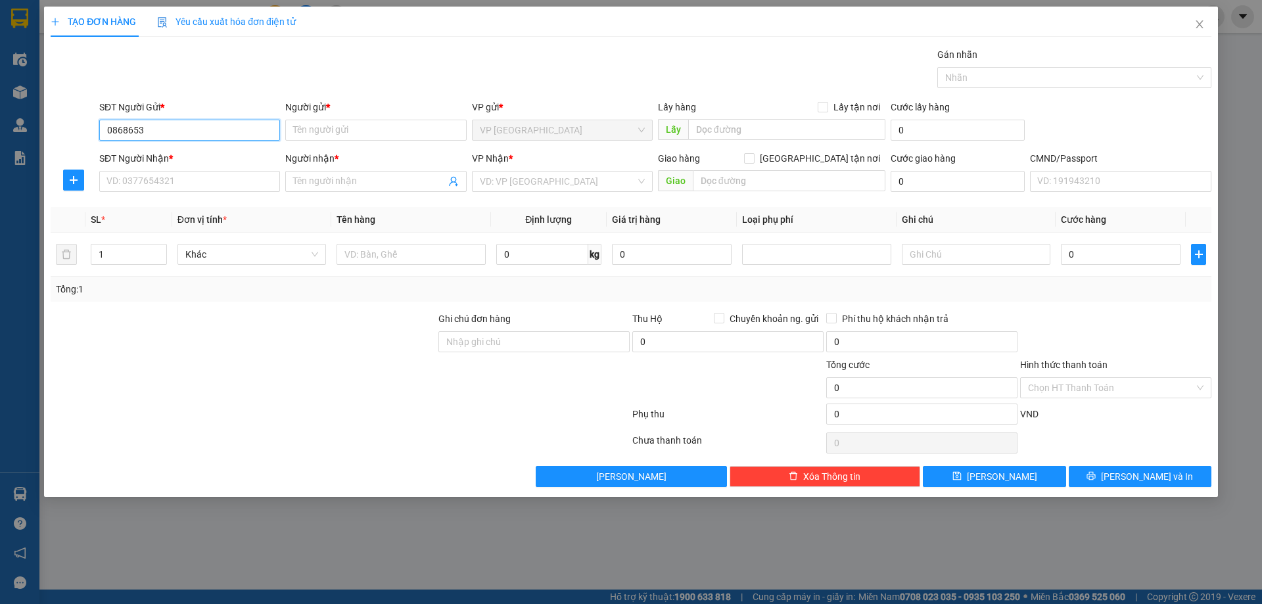
type input "0868653"
drag, startPoint x: 1204, startPoint y: 30, endPoint x: 267, endPoint y: 35, distance: 936.7
click at [1203, 30] on icon "close" at bounding box center [1199, 24] width 11 height 11
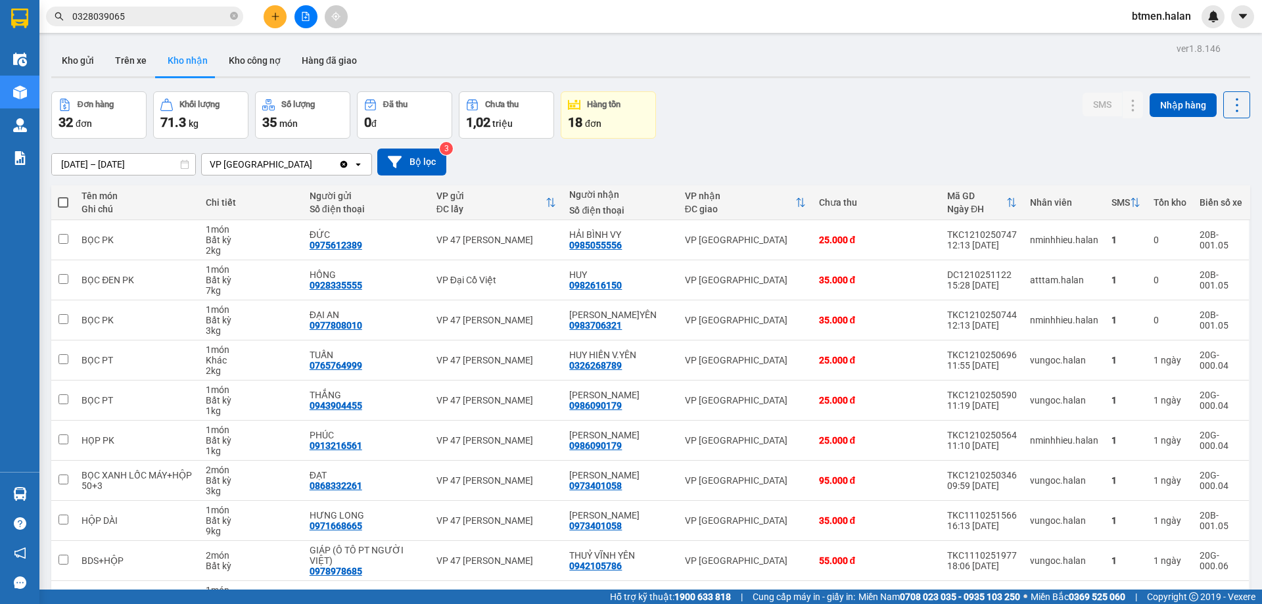
click at [158, 20] on input "0328039065" at bounding box center [149, 16] width 155 height 14
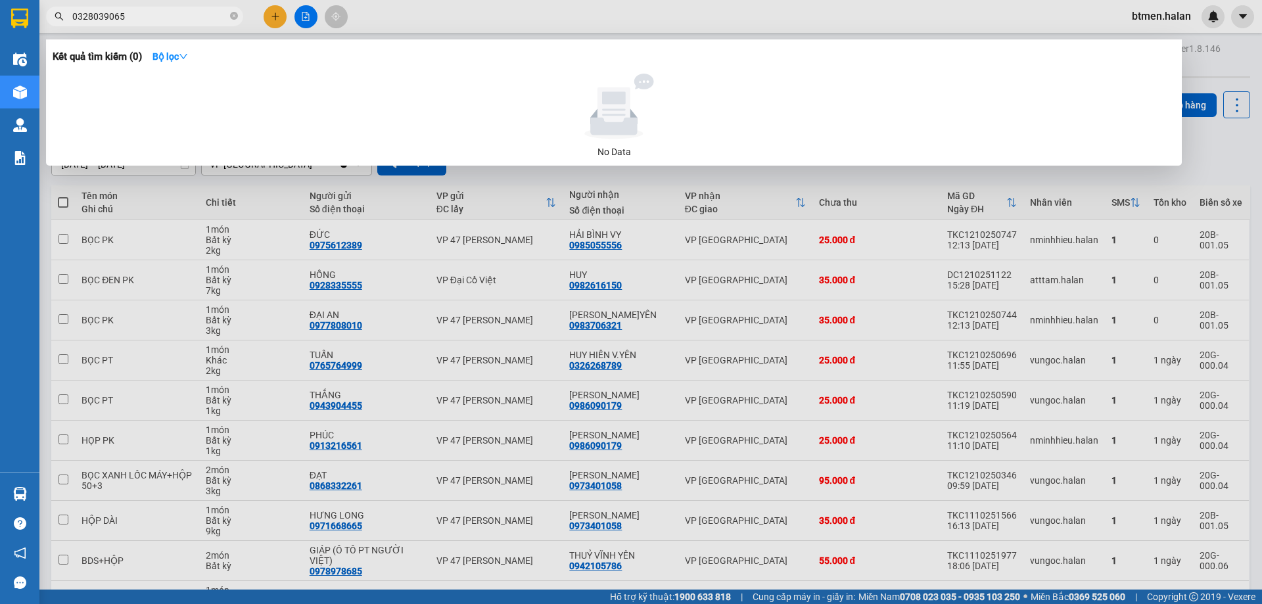
click at [158, 20] on input "0328039065" at bounding box center [149, 16] width 155 height 14
paste input "868653683"
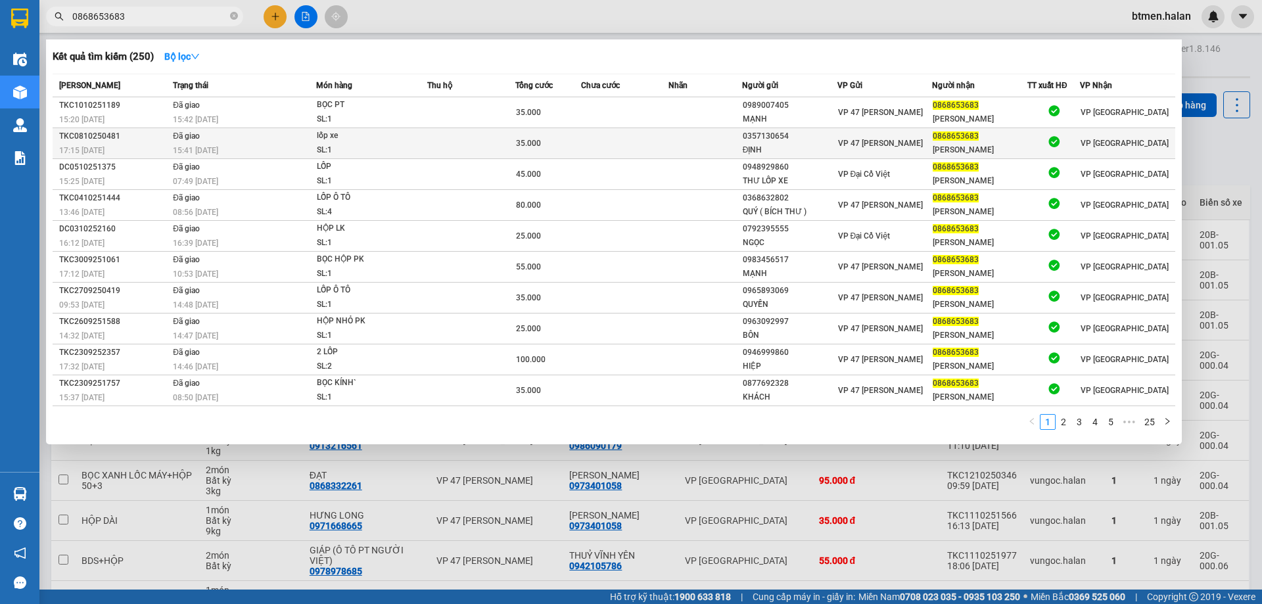
type input "0868653683"
click at [954, 151] on div "[PERSON_NAME]" at bounding box center [980, 150] width 94 height 14
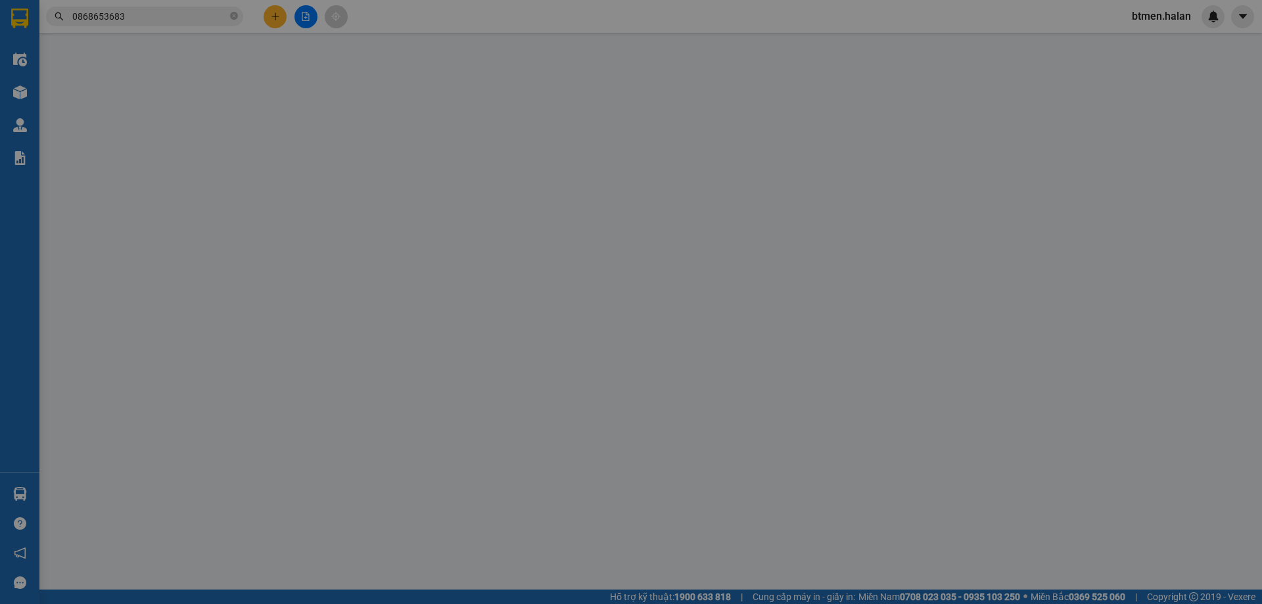
click at [954, 151] on form "SĐT Người Gửi * VD: 0371234567 Người gửi * VP gửi * VP Vĩnh Yên Lấy hàng Lấy tậ…" at bounding box center [631, 151] width 1161 height 97
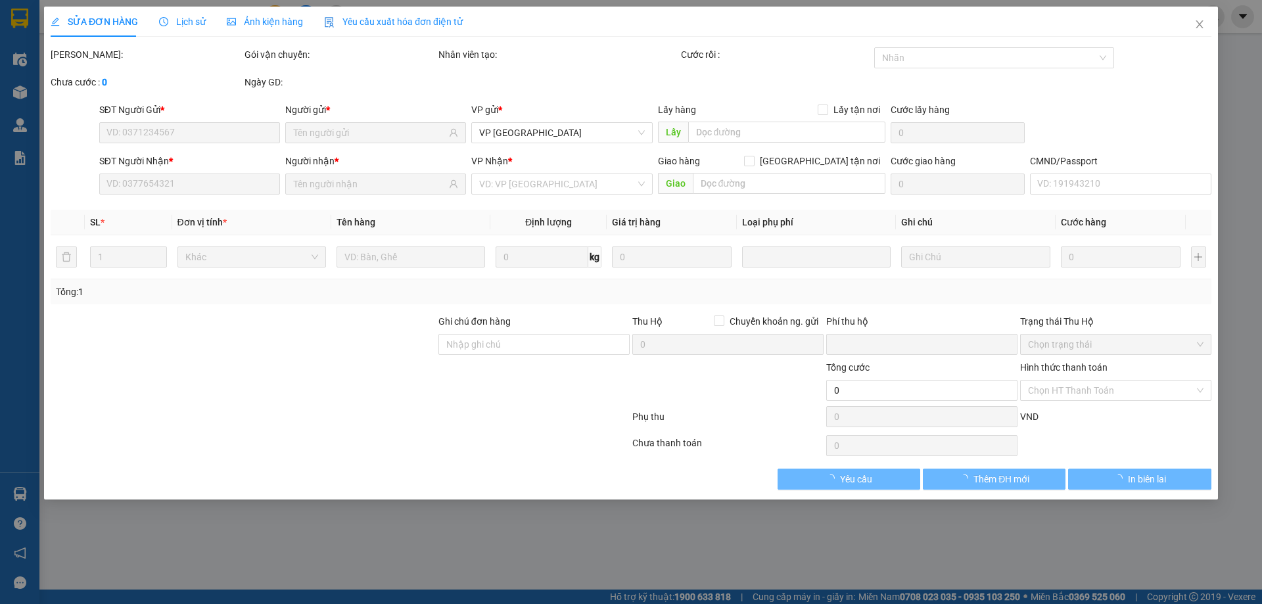
click at [954, 151] on form "SĐT Người Gửi * VD: 0371234567 Người gửi * VP gửi * VP Vĩnh Yên Lấy hàng Lấy tậ…" at bounding box center [631, 151] width 1161 height 97
type input "0357130654"
type input "ĐỊNH"
type input "0868653683"
type input "[PERSON_NAME]"
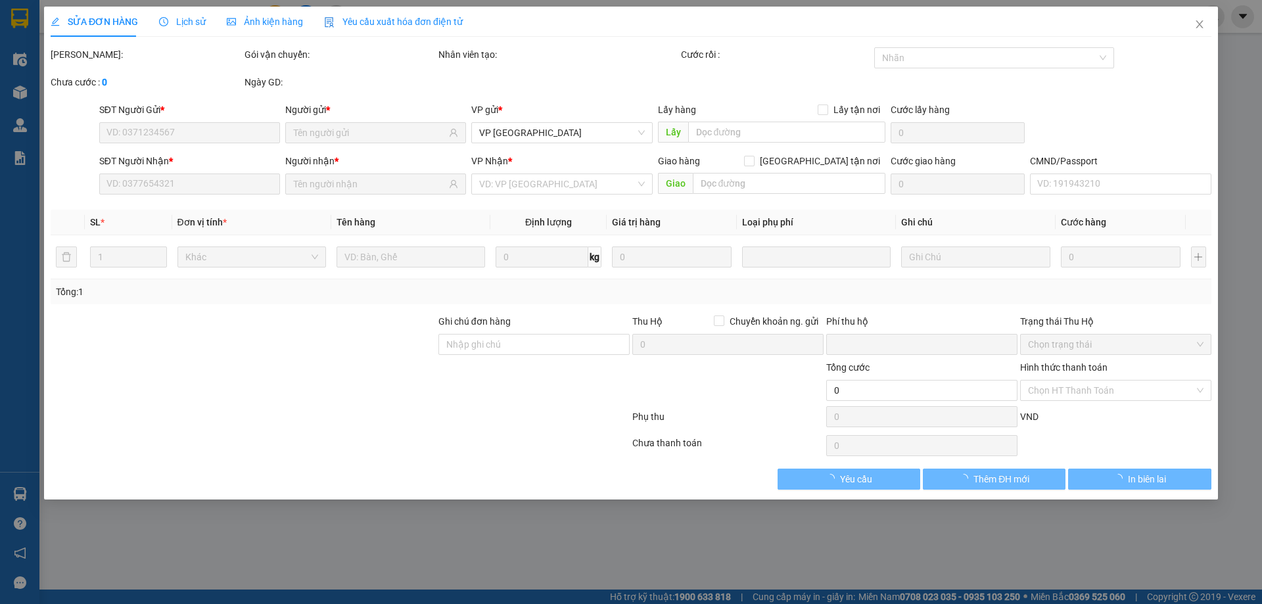
type input "0"
type input "35.000"
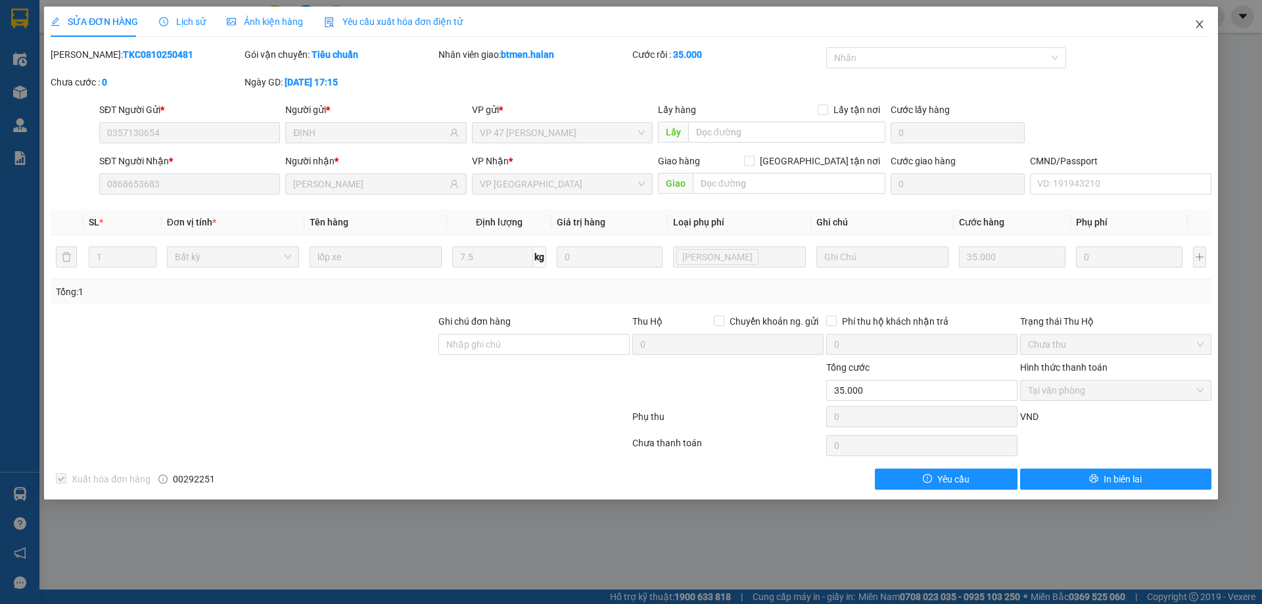
click at [1194, 28] on icon "close" at bounding box center [1199, 24] width 11 height 11
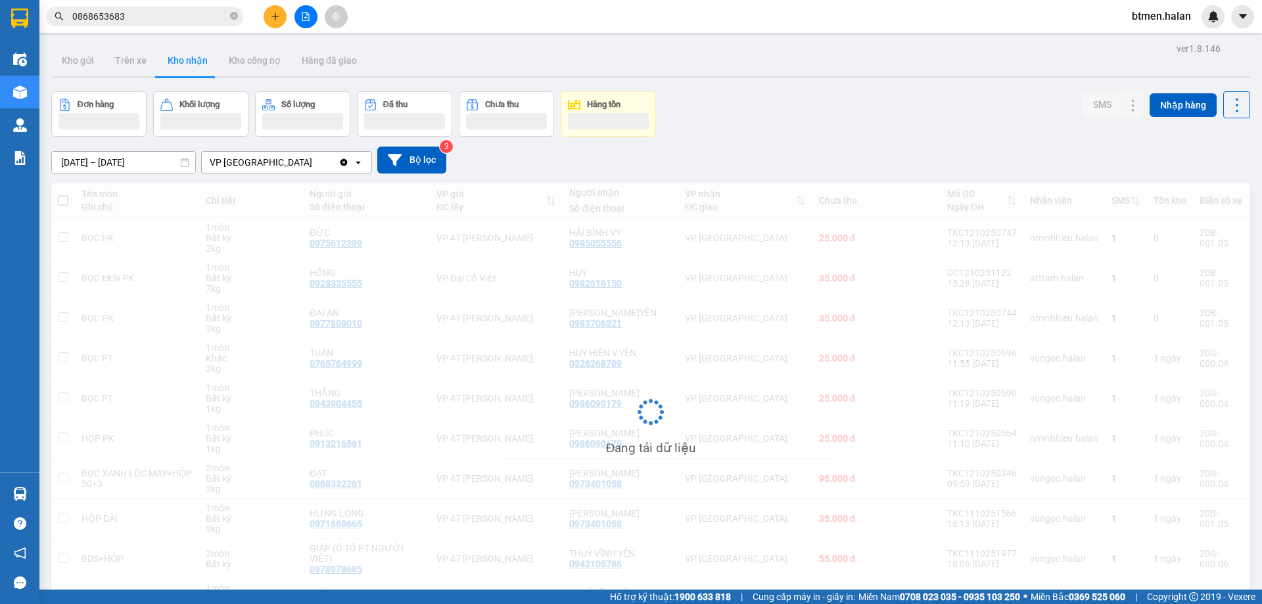
click at [181, 20] on input "0868653683" at bounding box center [149, 16] width 155 height 14
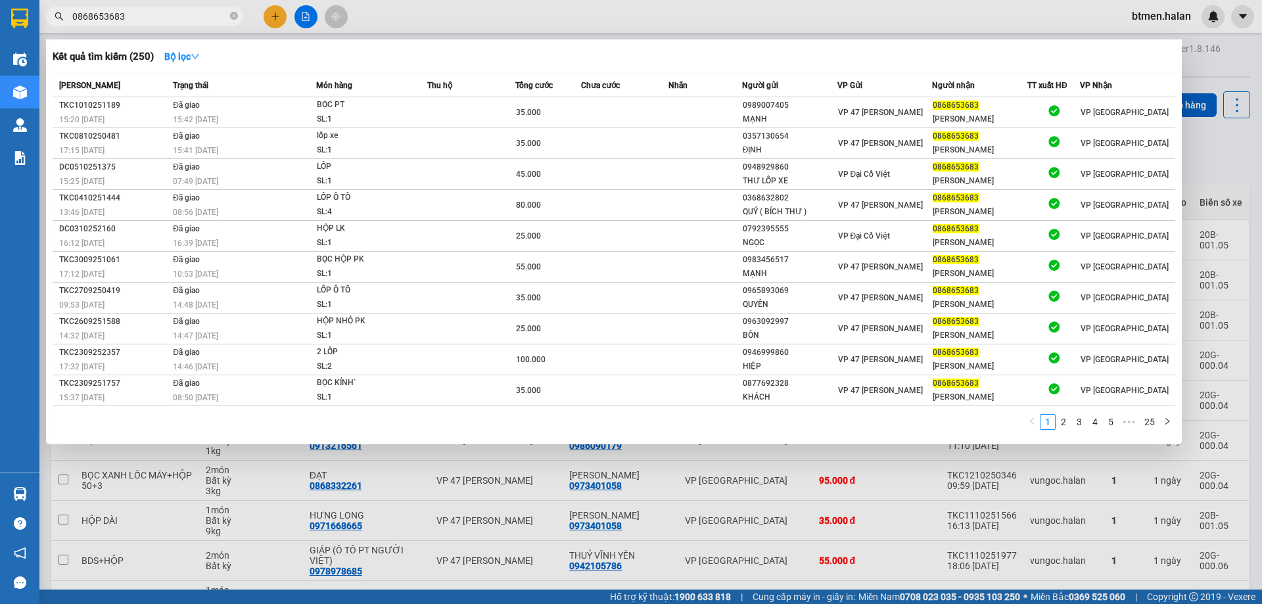
click at [181, 20] on input "0868653683" at bounding box center [149, 16] width 155 height 14
paste input "989007405"
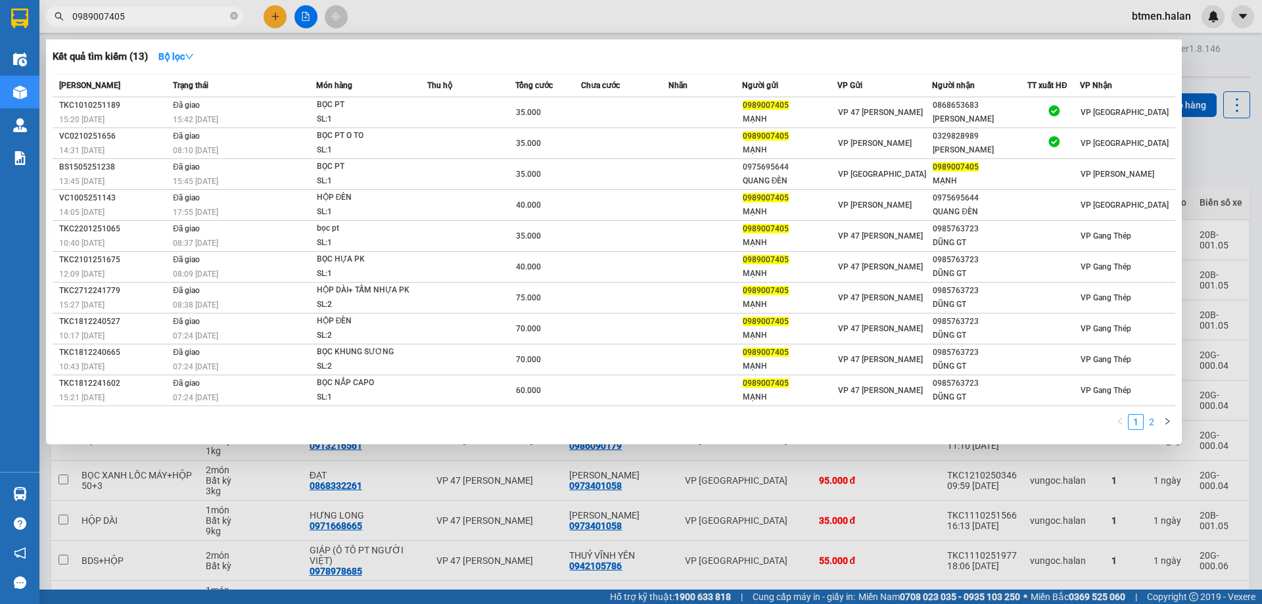
type input "0989007405"
click at [1150, 425] on link "2" at bounding box center [1151, 422] width 14 height 14
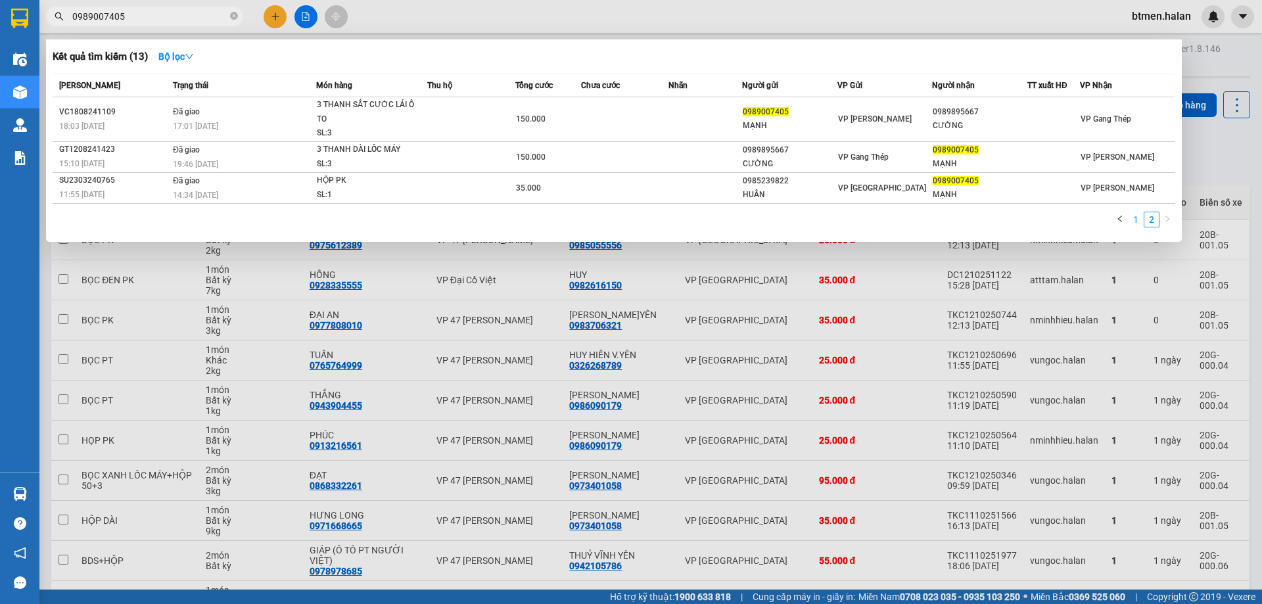
click at [1133, 218] on link "1" at bounding box center [1136, 219] width 14 height 14
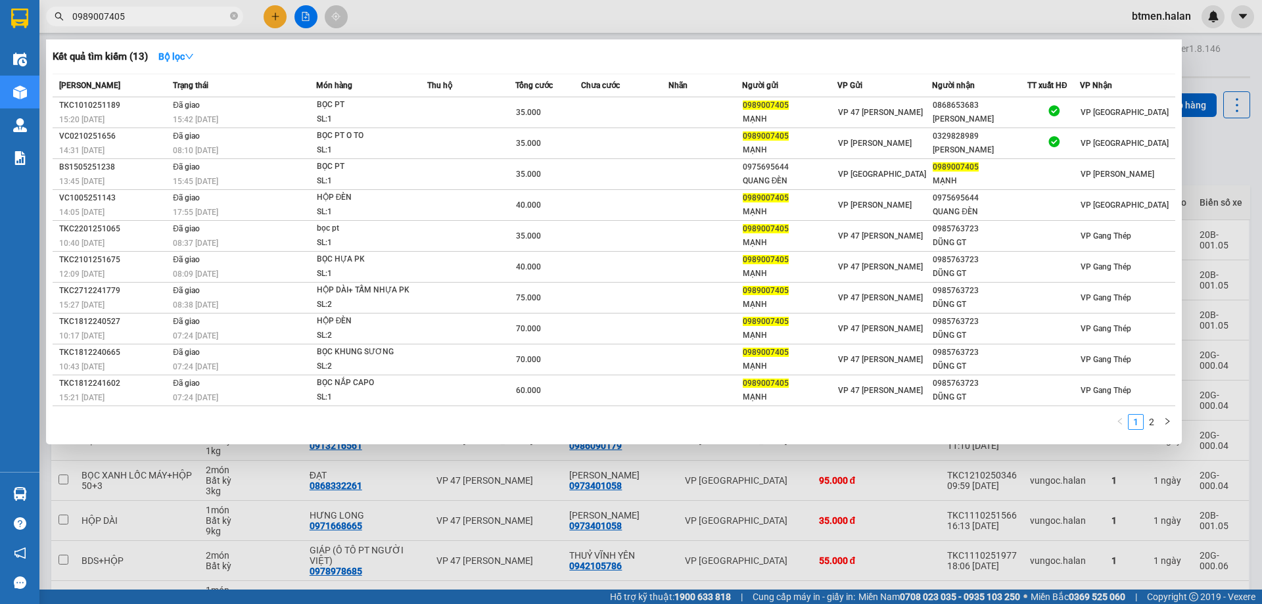
click at [1210, 68] on div at bounding box center [631, 302] width 1262 height 604
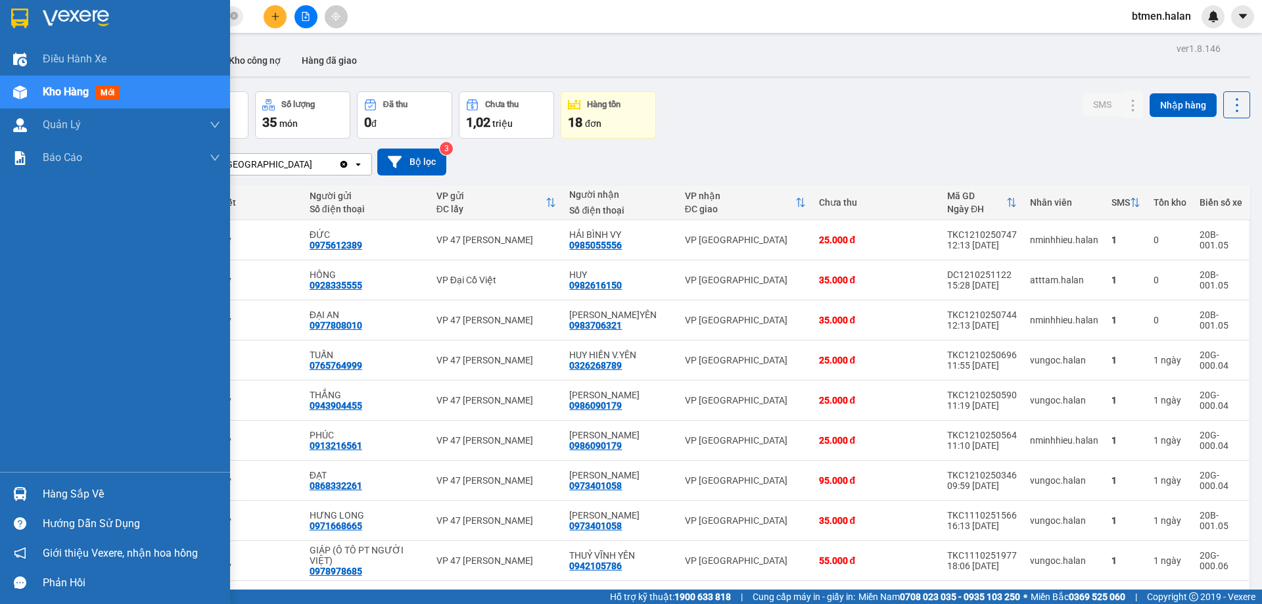
click at [70, 502] on div "Hàng sắp về" at bounding box center [131, 494] width 177 height 20
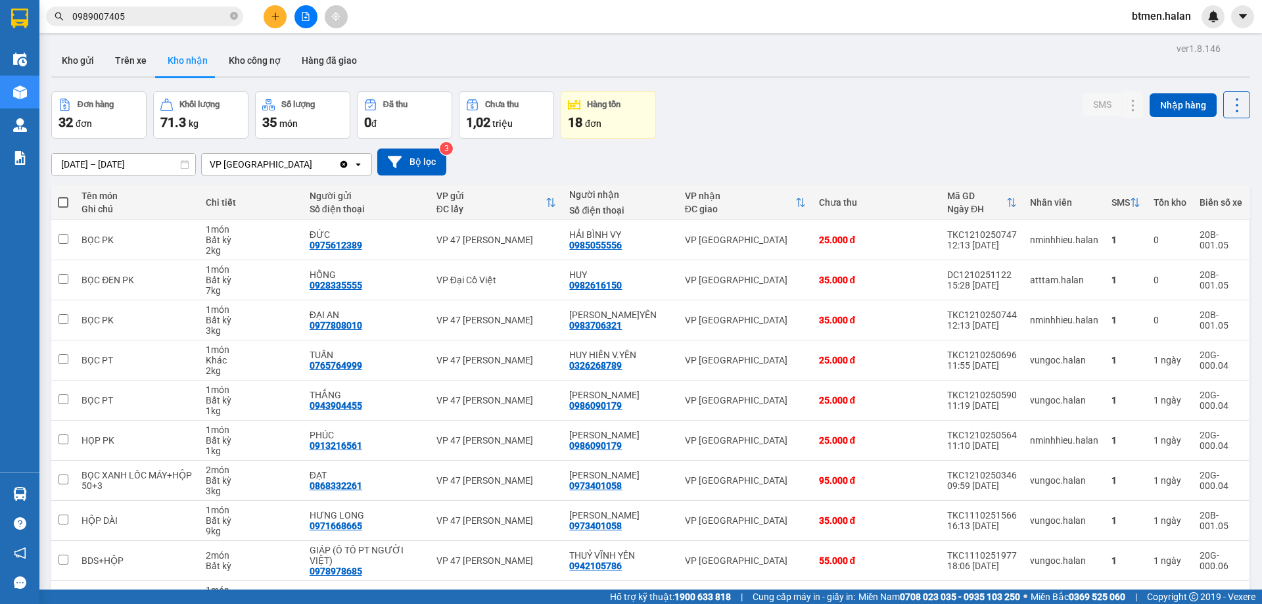
click at [883, 112] on section "Kết quả tìm kiếm ( 13 ) Bộ lọc Mã ĐH Trạng thái Món hàng Thu hộ Tổng cước Chưa …" at bounding box center [631, 302] width 1262 height 604
click at [96, 61] on button "Kho gửi" at bounding box center [77, 61] width 53 height 32
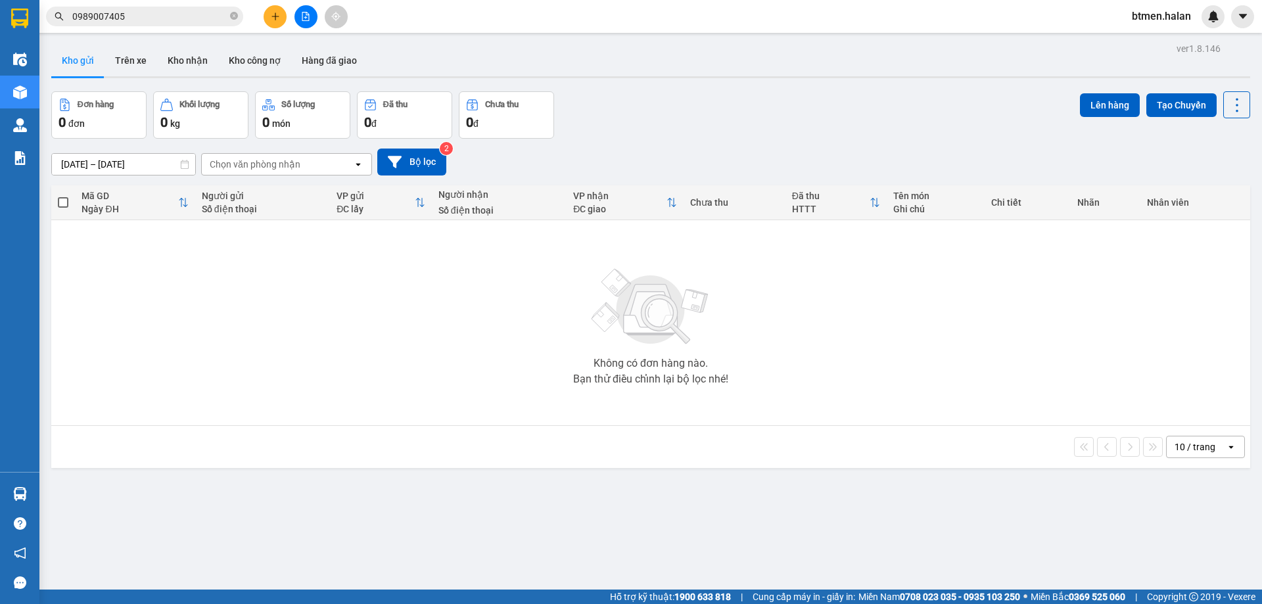
click at [277, 12] on icon "plus" at bounding box center [275, 16] width 9 height 9
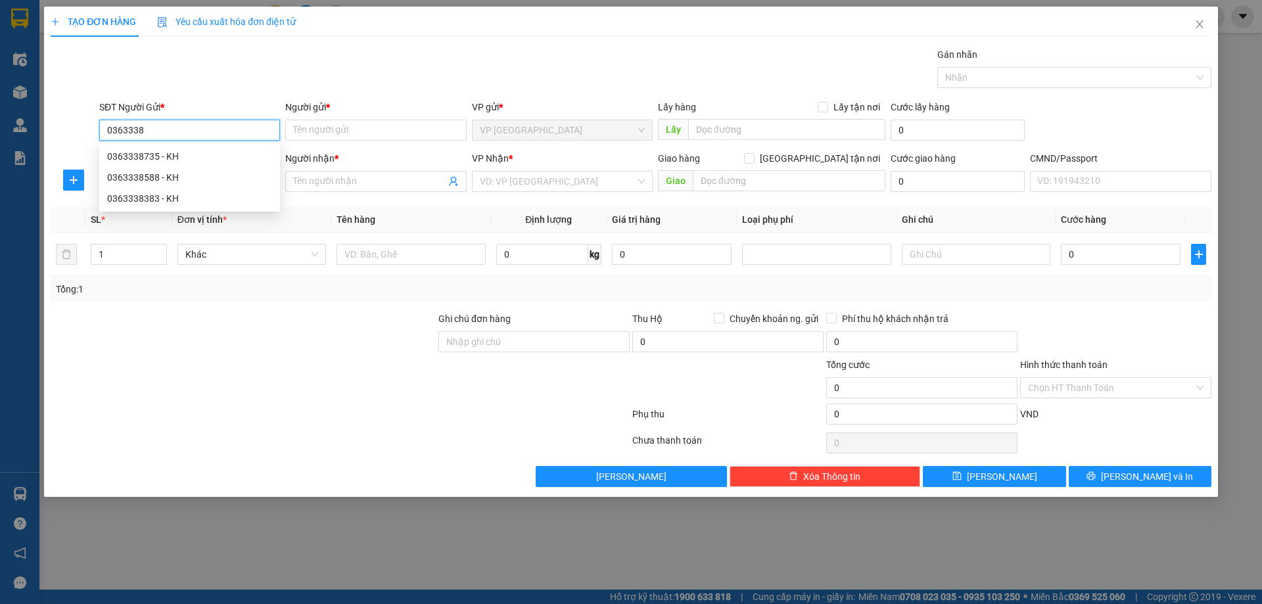
click at [137, 126] on input "0363338" at bounding box center [189, 130] width 181 height 21
click at [174, 154] on div "0363383338 - DC AUTO" at bounding box center [189, 156] width 165 height 14
type input "0363383338"
type input "DC AUTO"
type input "0363383338"
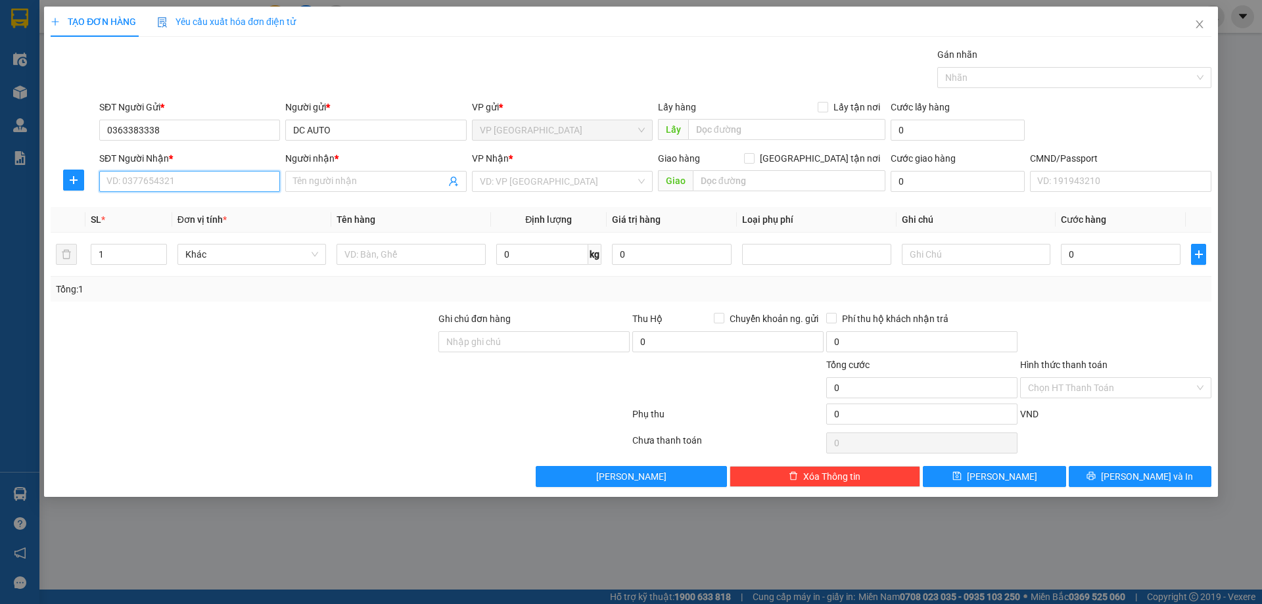
click at [181, 188] on input "SĐT Người Nhận *" at bounding box center [189, 181] width 181 height 21
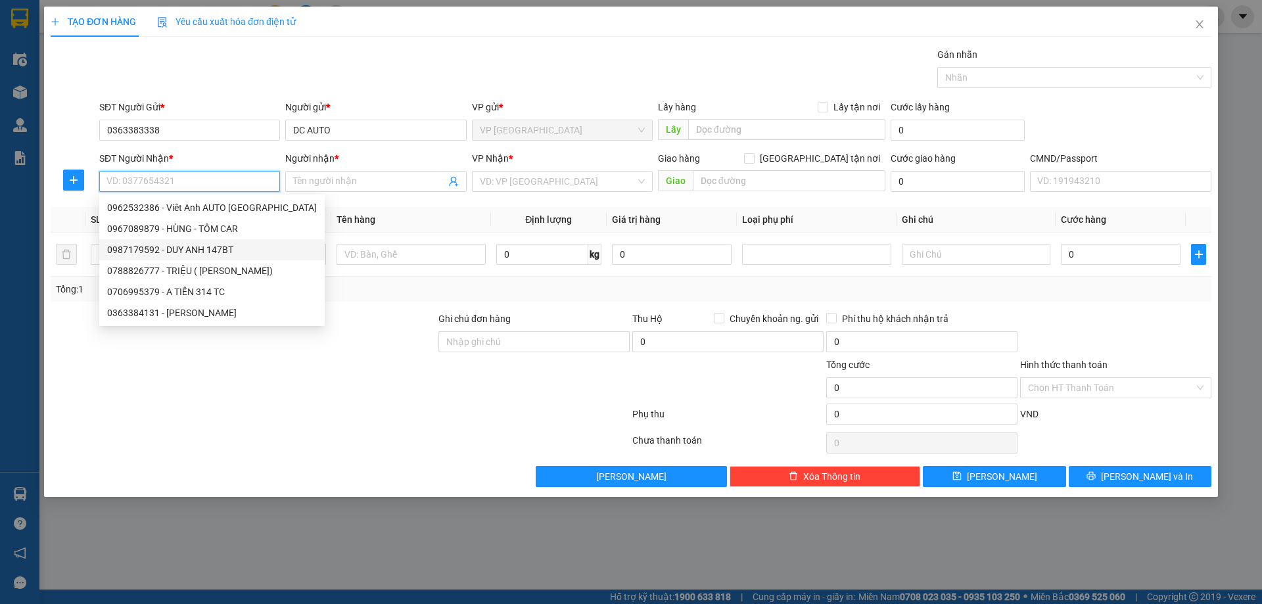
click at [218, 254] on div "0987179592 - DUY ANH 147BT" at bounding box center [212, 250] width 210 height 14
type input "0987179592"
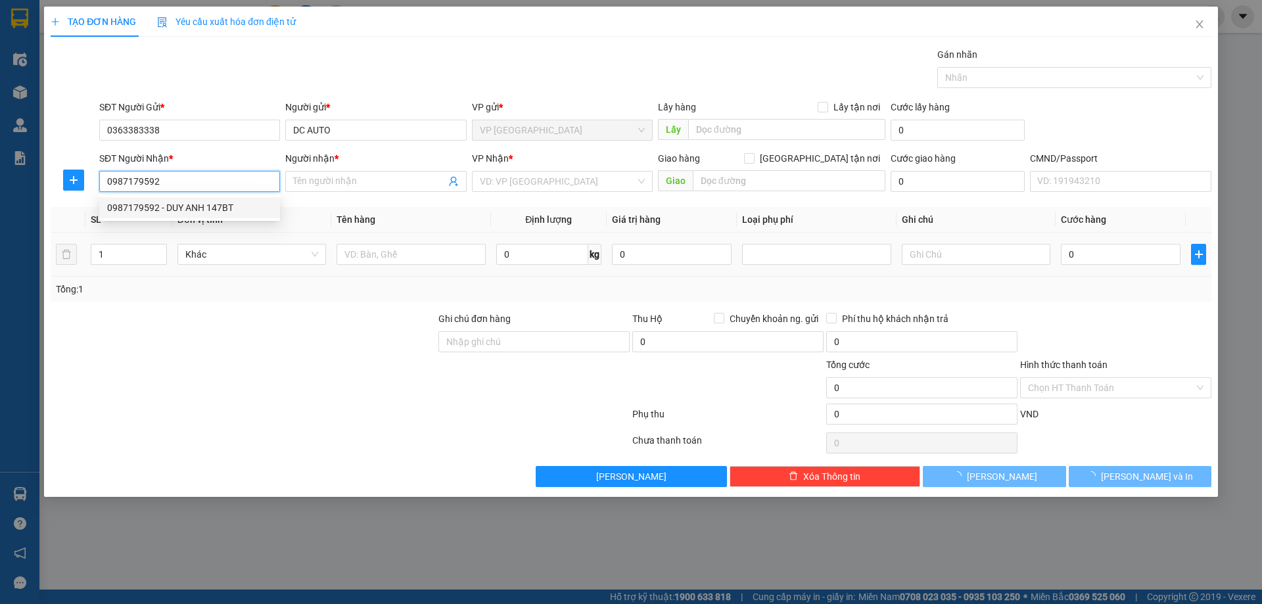
type input "DUY ANH 147BT"
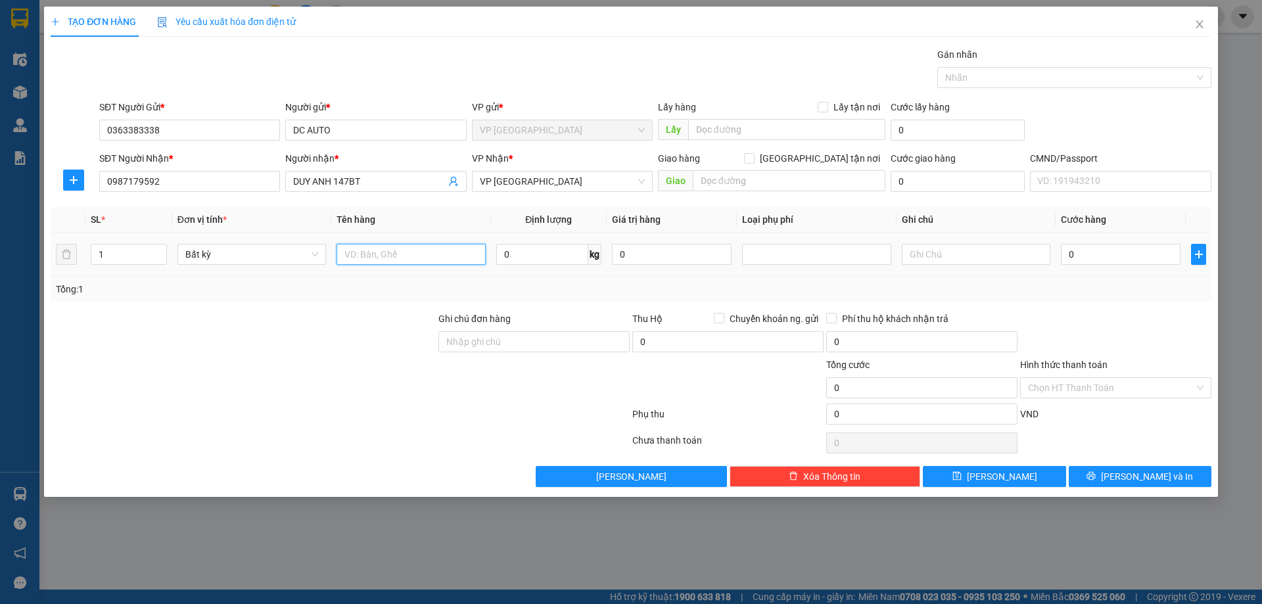
click at [360, 264] on input "text" at bounding box center [411, 254] width 149 height 21
type input "BỌC TRẮNG LK"
click at [576, 262] on input "0" at bounding box center [542, 254] width 92 height 21
type input "4.5"
click at [1112, 316] on div at bounding box center [1116, 335] width 194 height 46
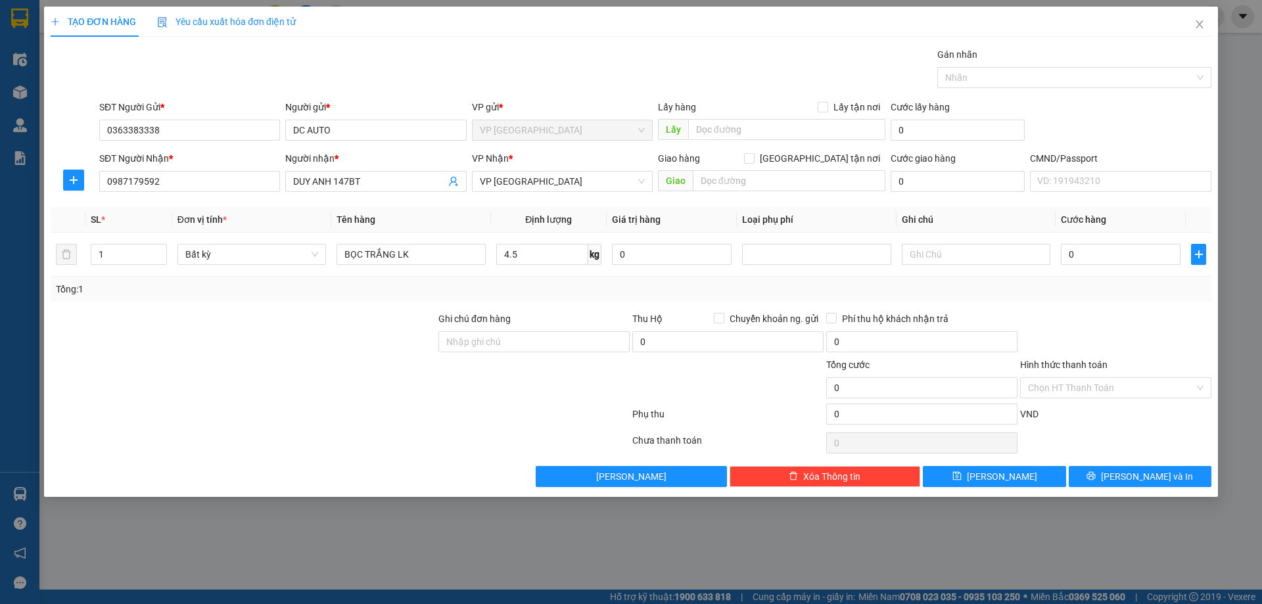
type input "35.000"
click at [1104, 486] on button "Lưu và In" at bounding box center [1140, 476] width 143 height 21
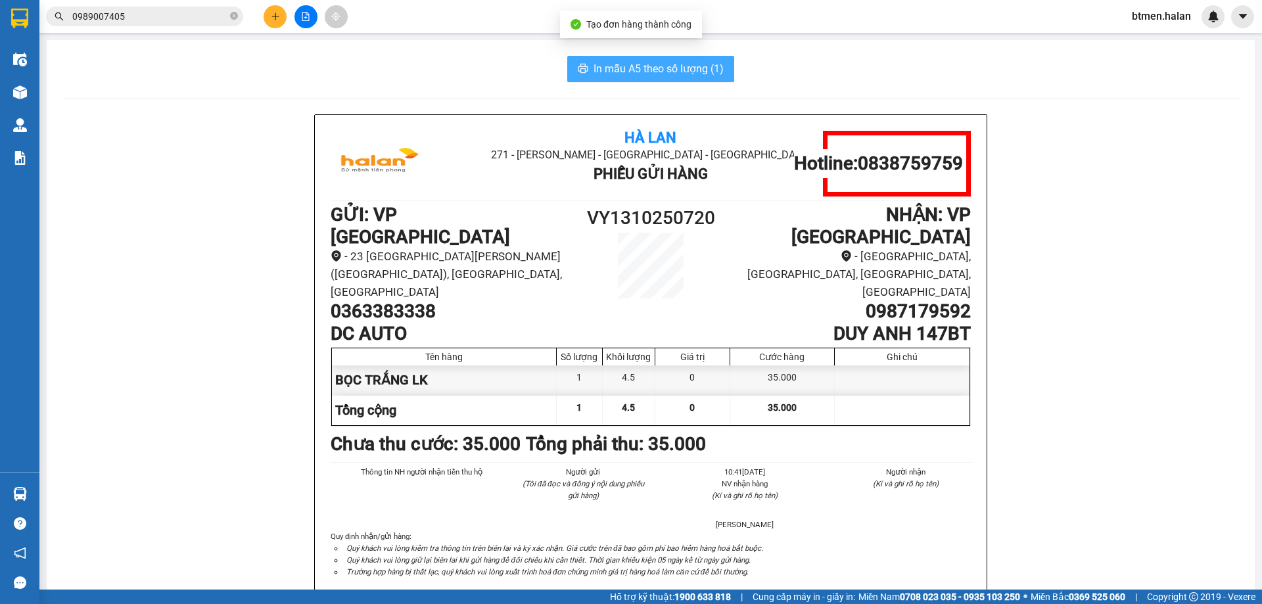
click at [643, 67] on span "In mẫu A5 theo số lượng (1)" at bounding box center [659, 68] width 130 height 16
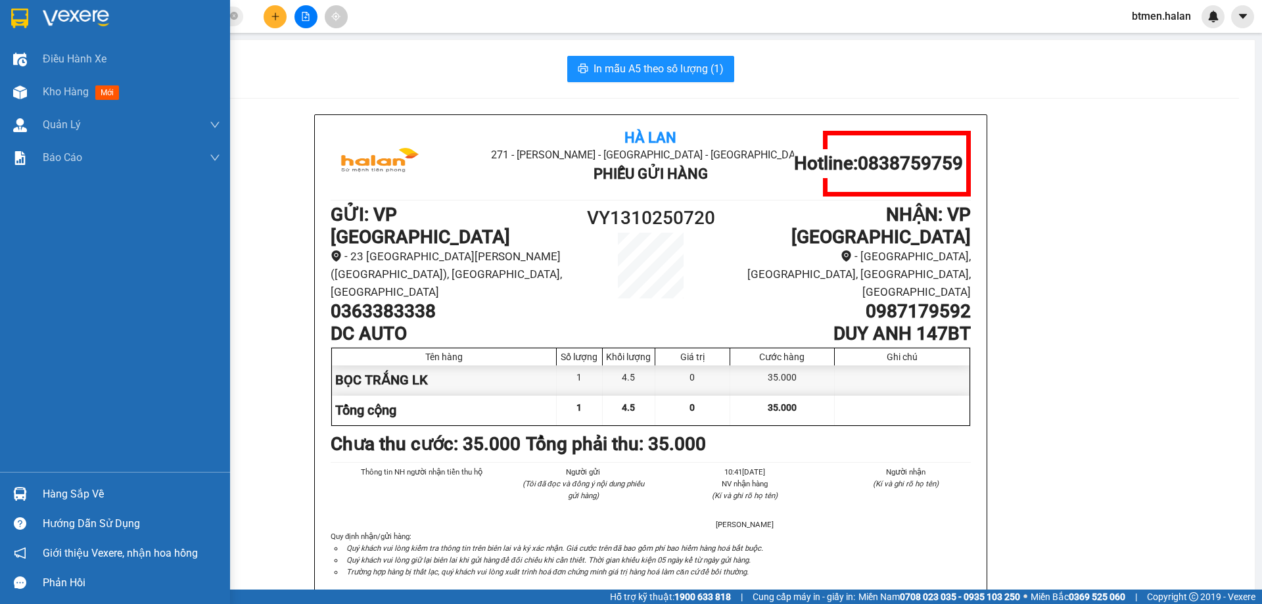
click at [46, 490] on div "Hàng sắp về" at bounding box center [131, 494] width 177 height 20
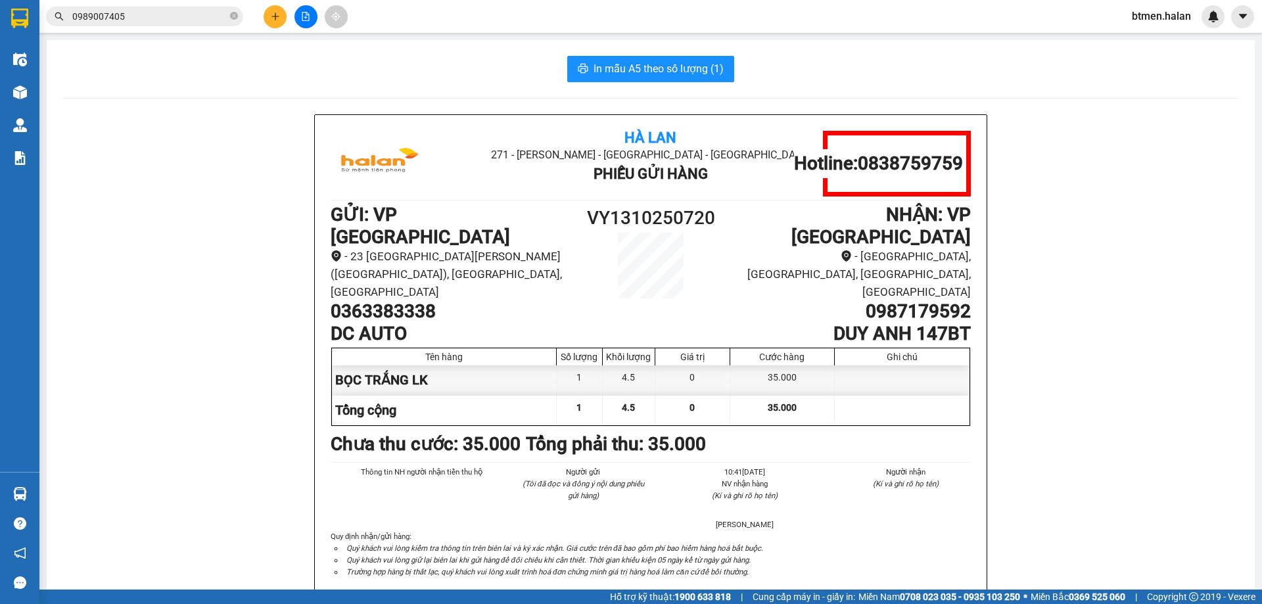
click at [1071, 219] on section "Kết quả tìm kiếm ( 13 ) Bộ lọc Mã ĐH Trạng thái Món hàng Thu hộ Tổng cước Chưa …" at bounding box center [631, 302] width 1262 height 604
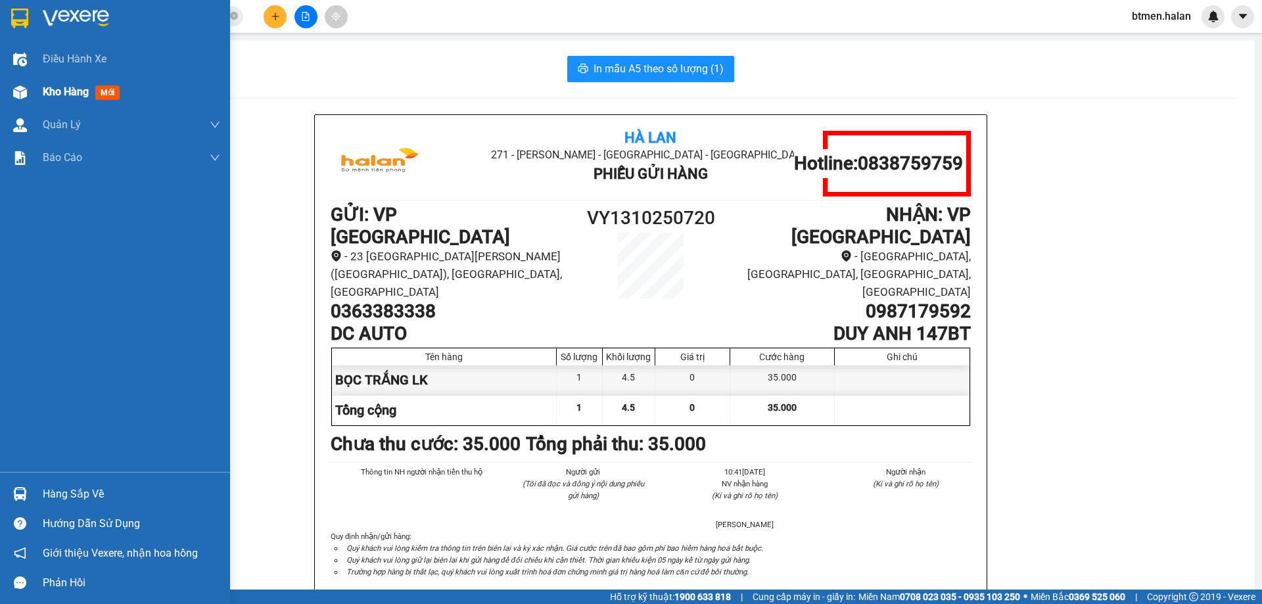
click at [61, 93] on span "Kho hàng" at bounding box center [66, 91] width 46 height 12
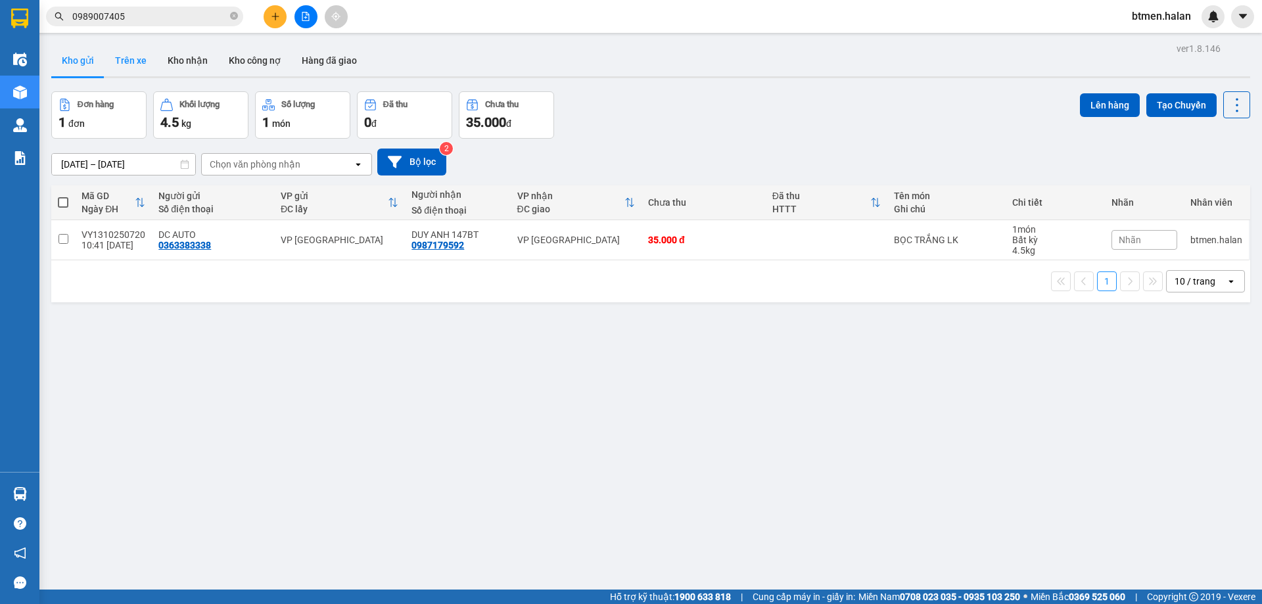
click at [129, 49] on button "Trên xe" at bounding box center [131, 61] width 53 height 32
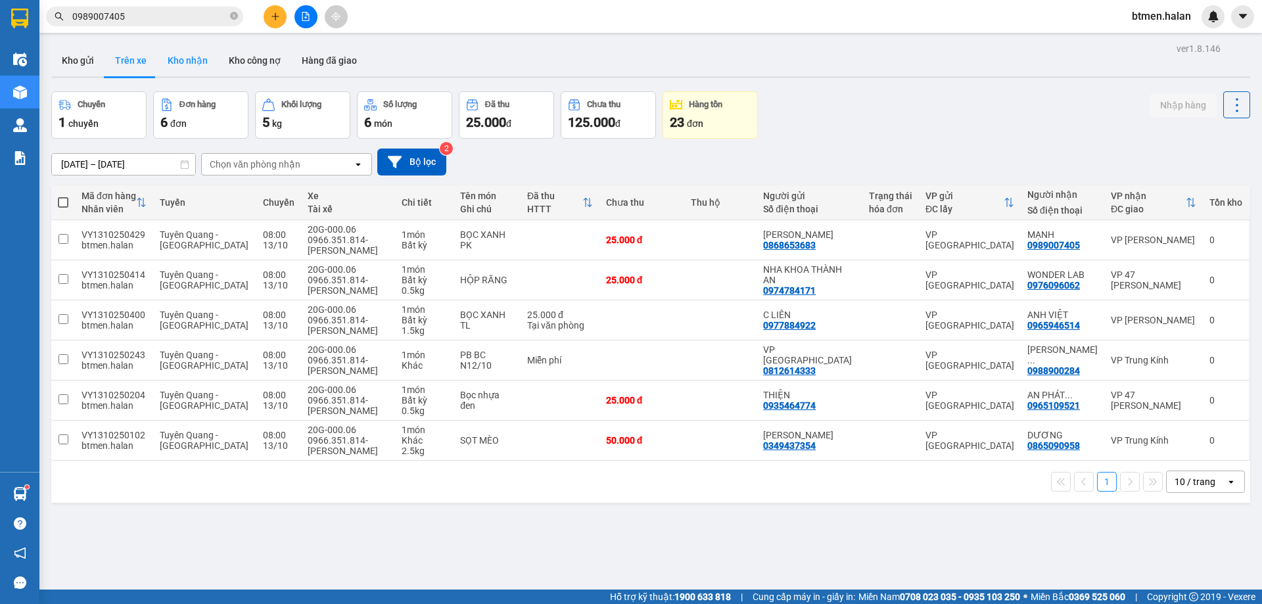
drag, startPoint x: 187, startPoint y: 60, endPoint x: 461, endPoint y: 158, distance: 291.3
click at [189, 60] on button "Kho nhận" at bounding box center [187, 61] width 61 height 32
type input "[DATE] – [DATE]"
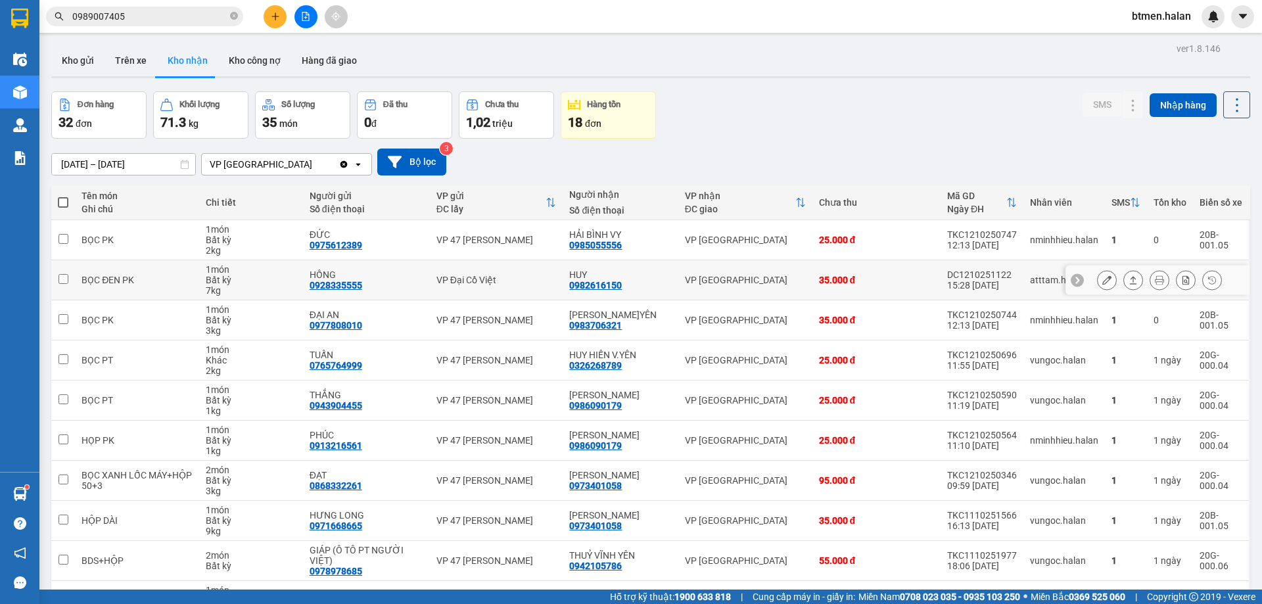
click at [1098, 284] on button at bounding box center [1107, 280] width 18 height 23
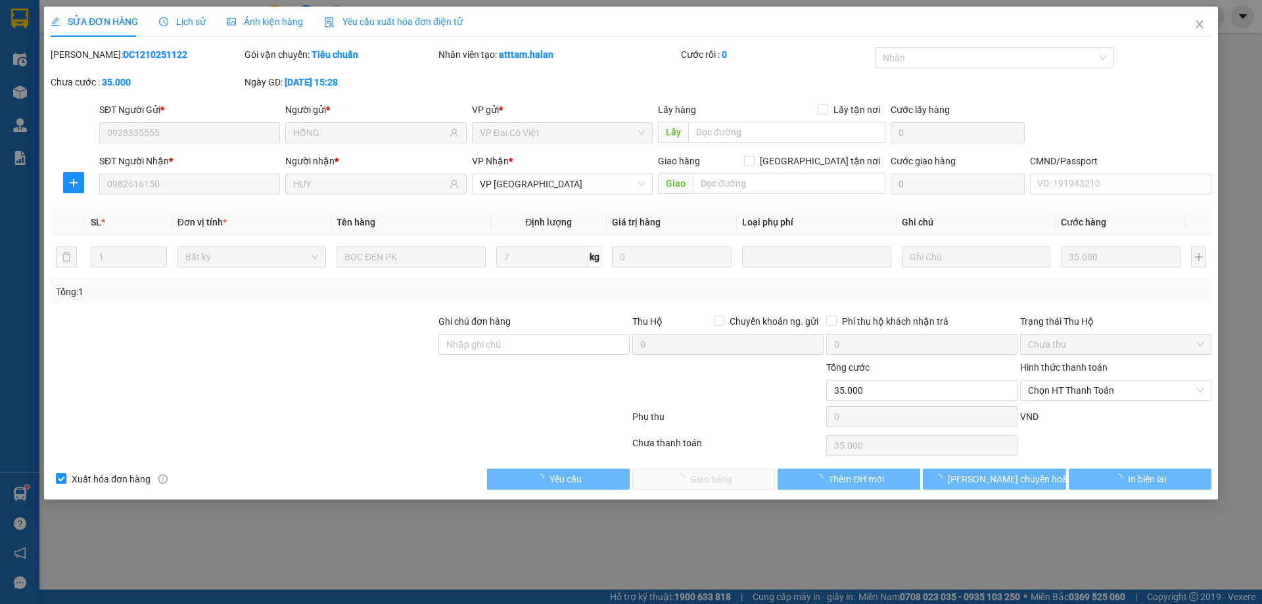
type input "0928335555"
type input "HỒNG"
type input "0982616150"
type input "HUY"
type input "0"
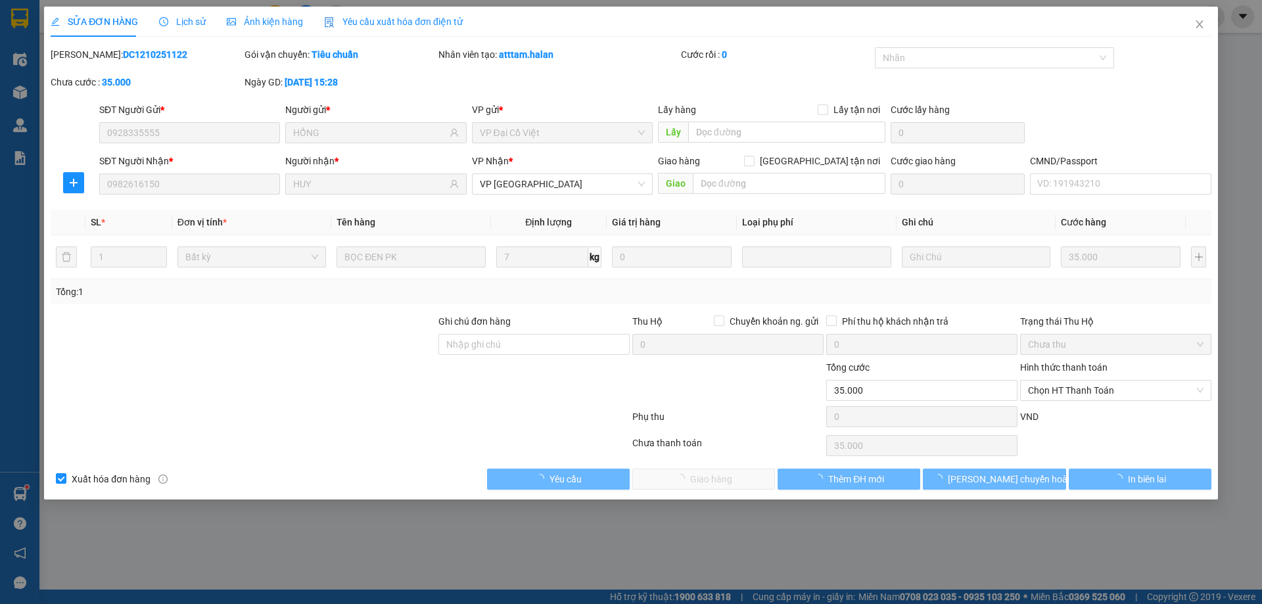
type input "35.000"
click at [1089, 392] on span "Chọn HT Thanh Toán" at bounding box center [1116, 391] width 176 height 20
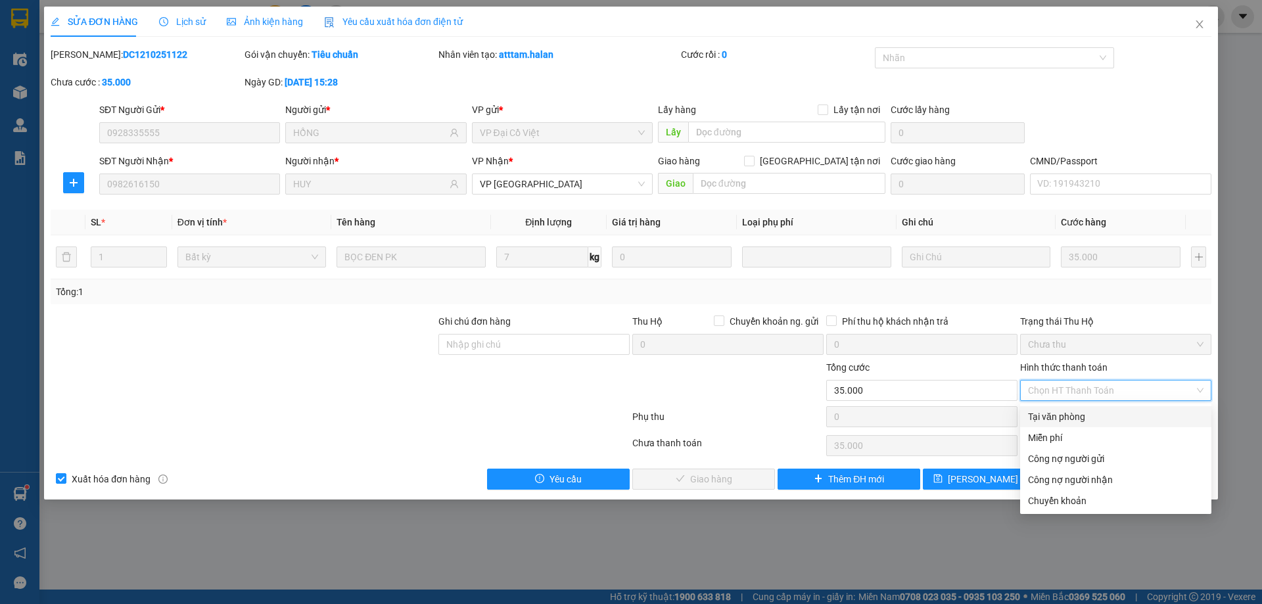
drag, startPoint x: 1085, startPoint y: 414, endPoint x: 882, endPoint y: 454, distance: 206.3
click at [1082, 414] on div "Tại văn phòng" at bounding box center [1116, 417] width 176 height 14
type input "0"
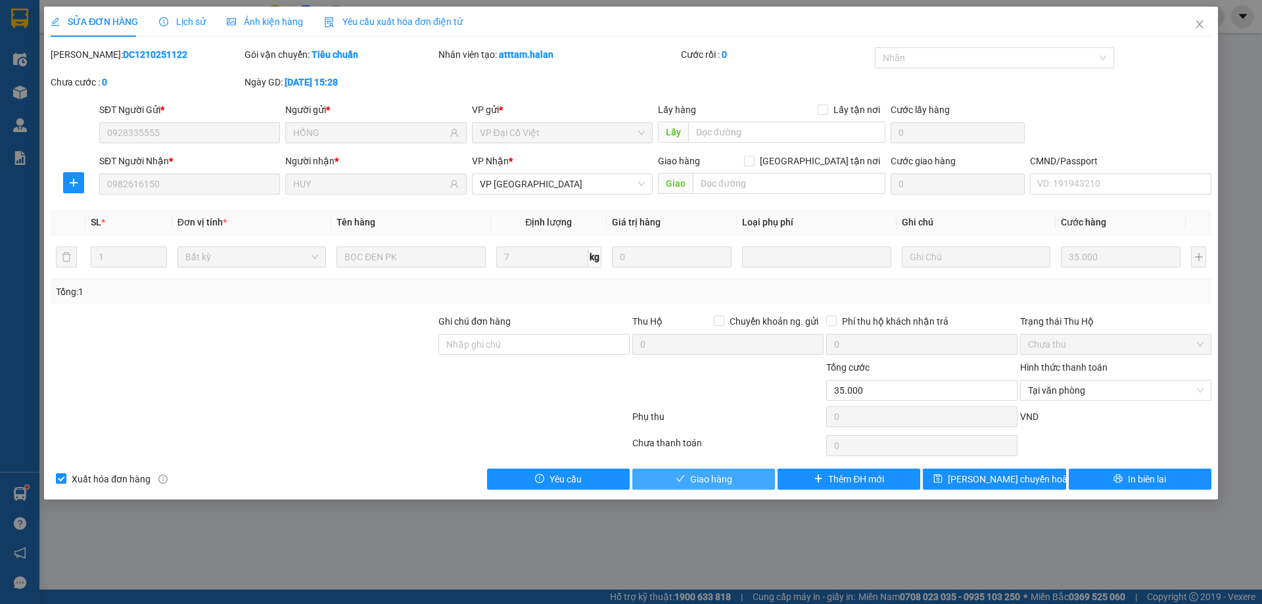
click at [718, 484] on span "Giao hàng" at bounding box center [711, 479] width 42 height 14
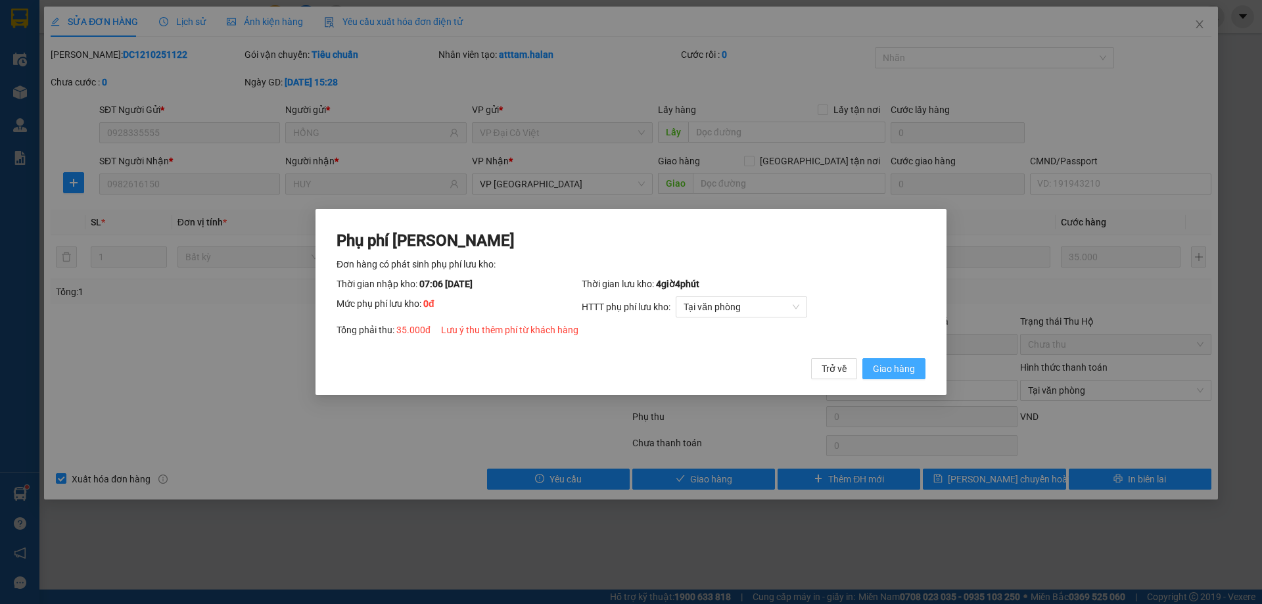
click at [924, 367] on button "Giao hàng" at bounding box center [893, 368] width 63 height 21
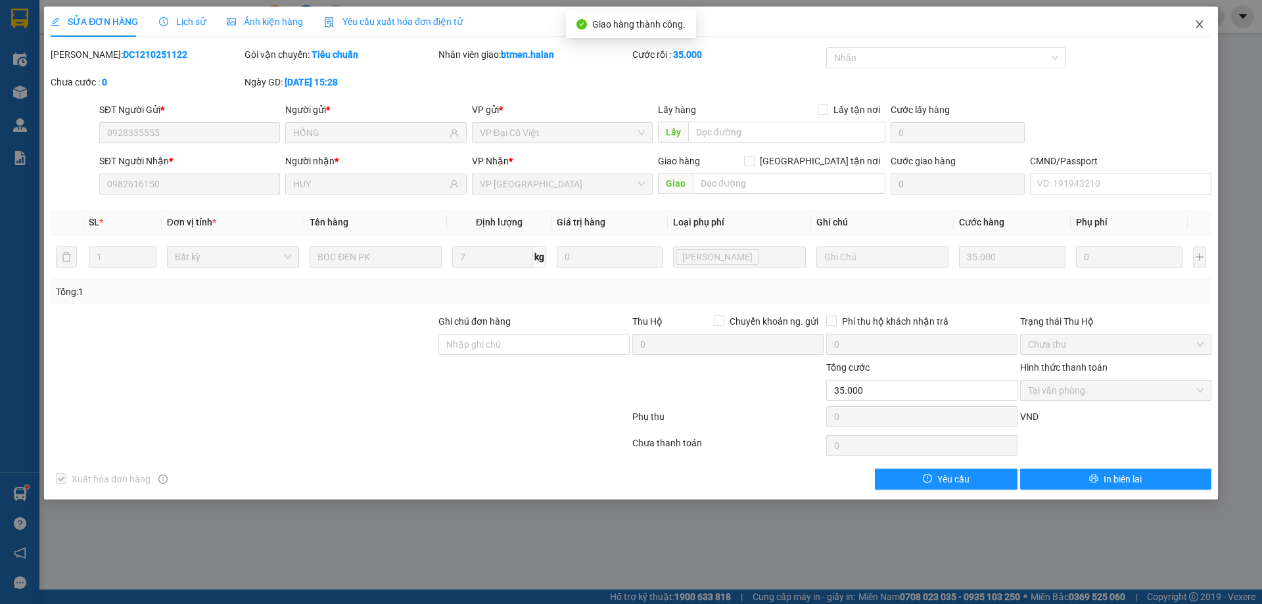
click at [1194, 30] on icon "close" at bounding box center [1199, 24] width 11 height 11
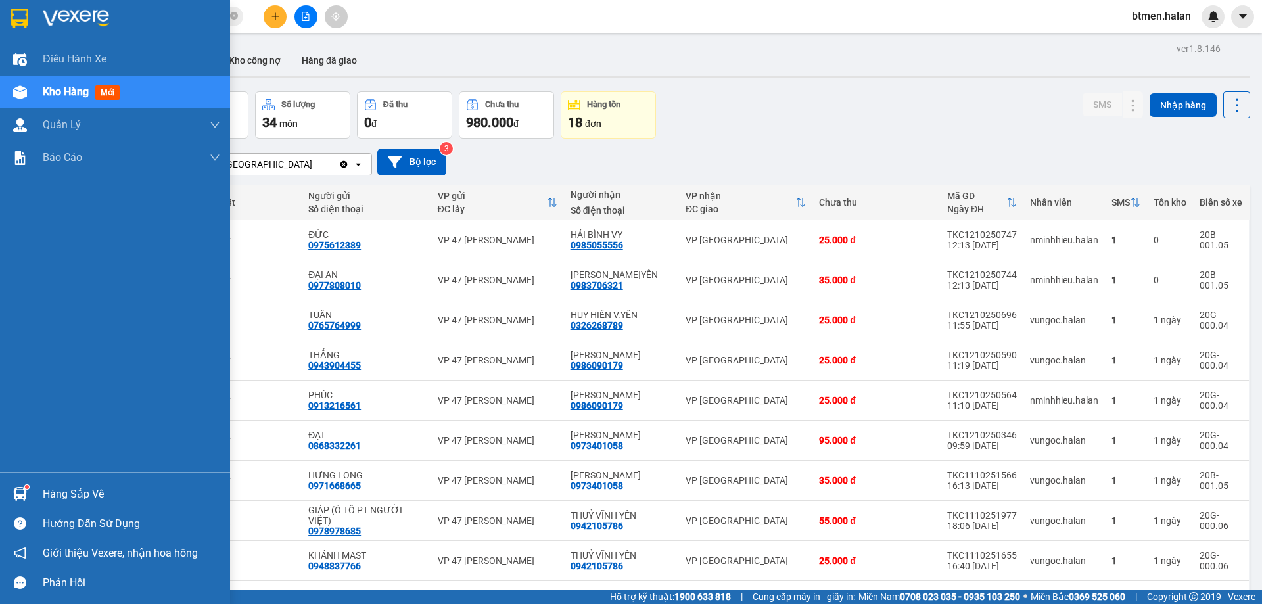
drag, startPoint x: 37, startPoint y: 488, endPoint x: 192, endPoint y: 496, distance: 154.7
click at [37, 488] on div "Hàng sắp về" at bounding box center [115, 494] width 230 height 30
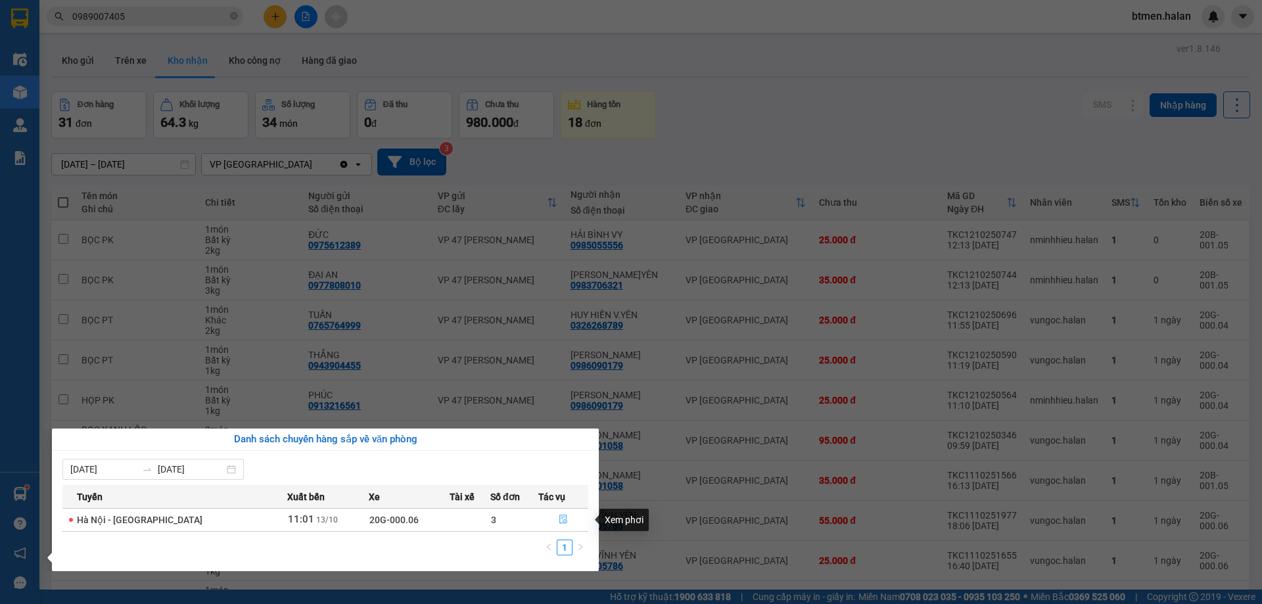
click at [559, 516] on icon "file-done" at bounding box center [563, 519] width 9 height 9
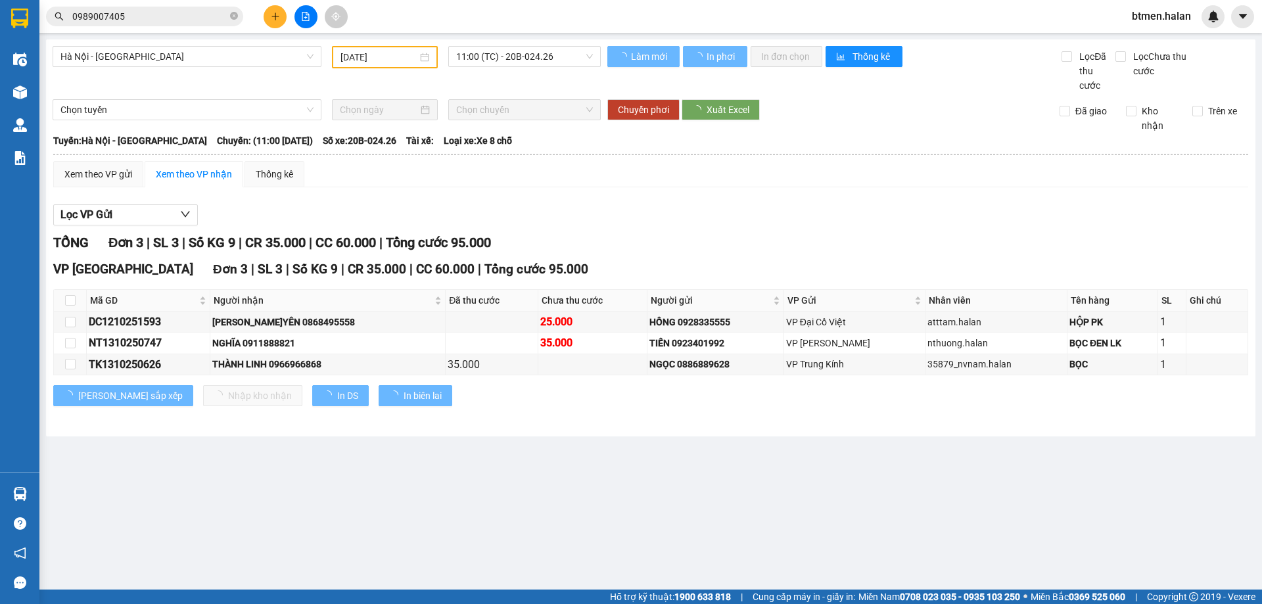
type input "[DATE]"
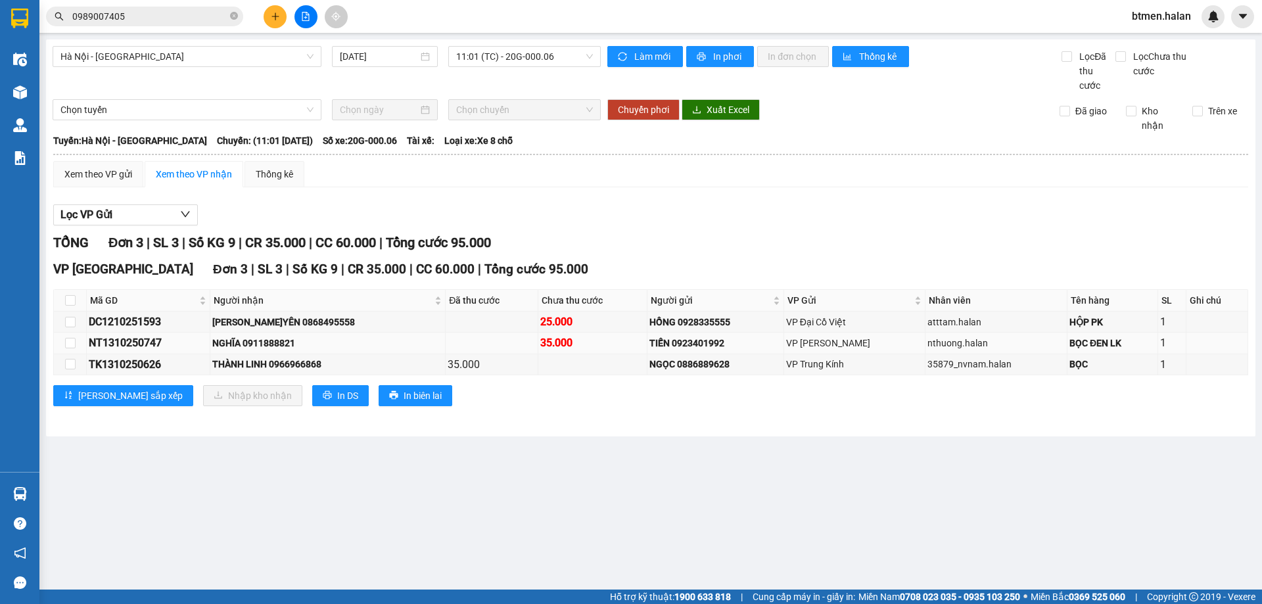
click at [280, 337] on div "NGHĨA 0911888821" at bounding box center [327, 343] width 231 height 14
click at [337, 320] on div "[PERSON_NAME]YÊN 0868495558" at bounding box center [327, 322] width 231 height 14
copy div "0868495558"
click at [206, 11] on input "0989007405" at bounding box center [149, 16] width 155 height 14
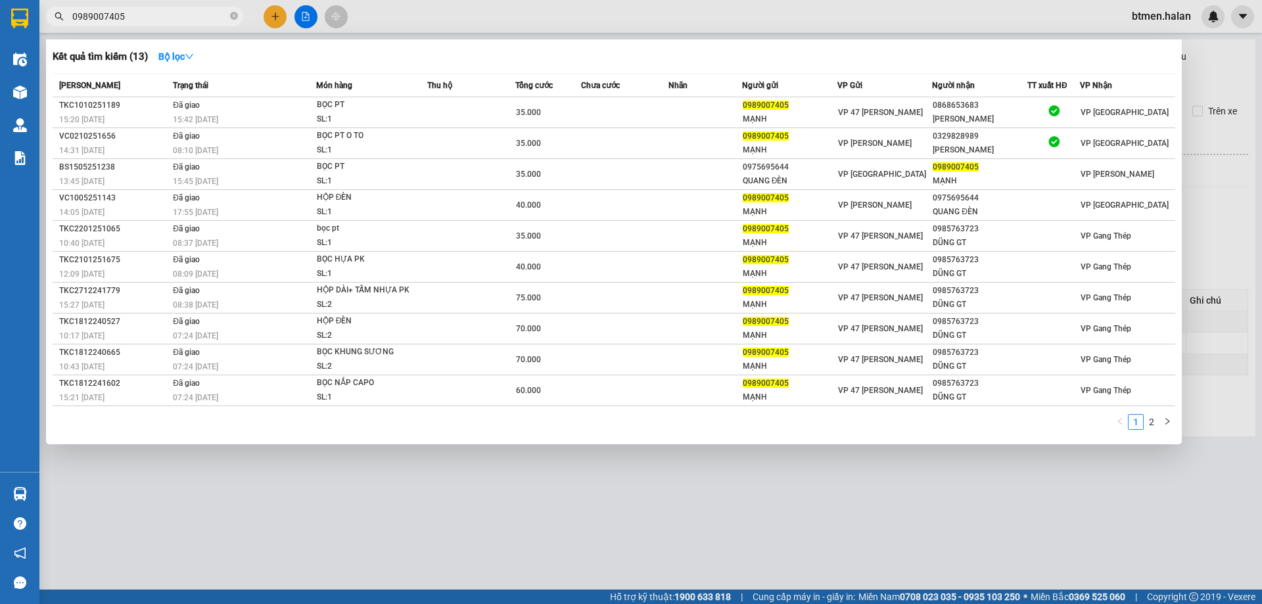
click at [206, 11] on input "0989007405" at bounding box center [149, 16] width 155 height 14
paste input "868495558"
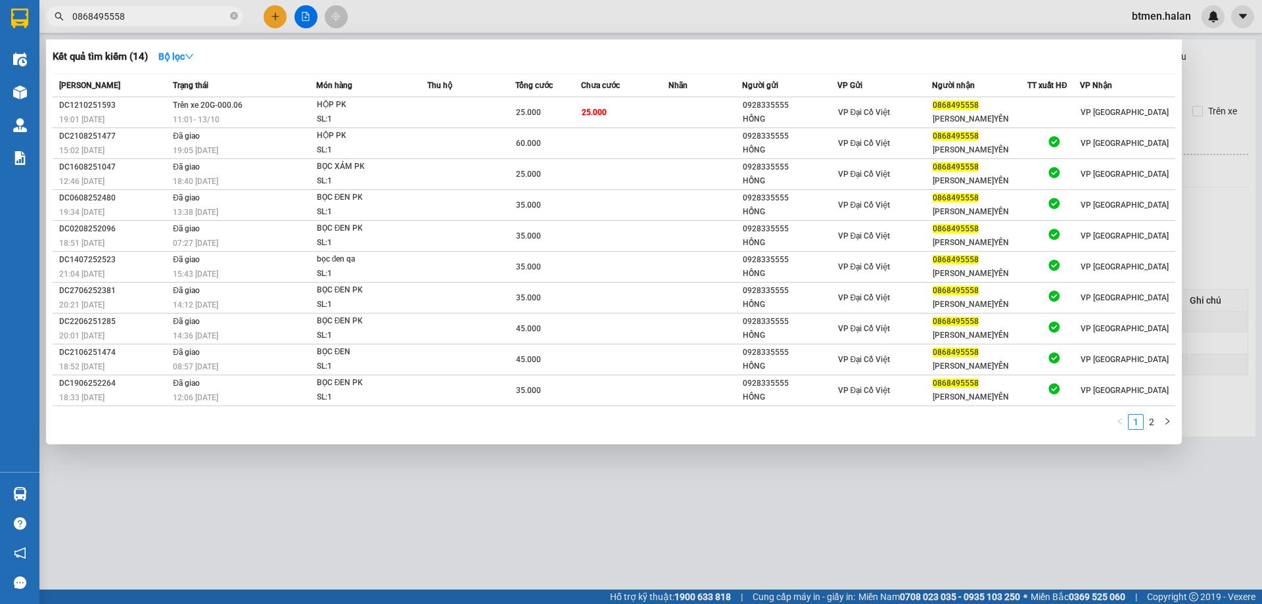
type input "0868495558"
click at [1261, 145] on div at bounding box center [631, 302] width 1262 height 604
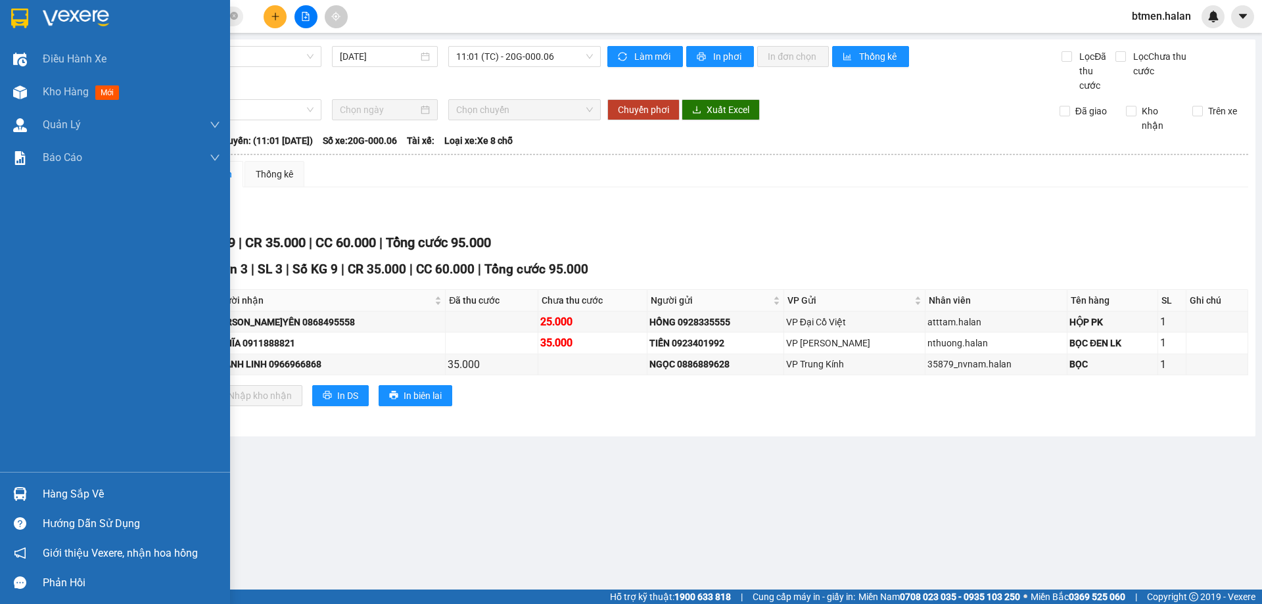
drag, startPoint x: 62, startPoint y: 498, endPoint x: 89, endPoint y: 494, distance: 26.6
click at [64, 497] on div "Hàng sắp về" at bounding box center [131, 494] width 177 height 20
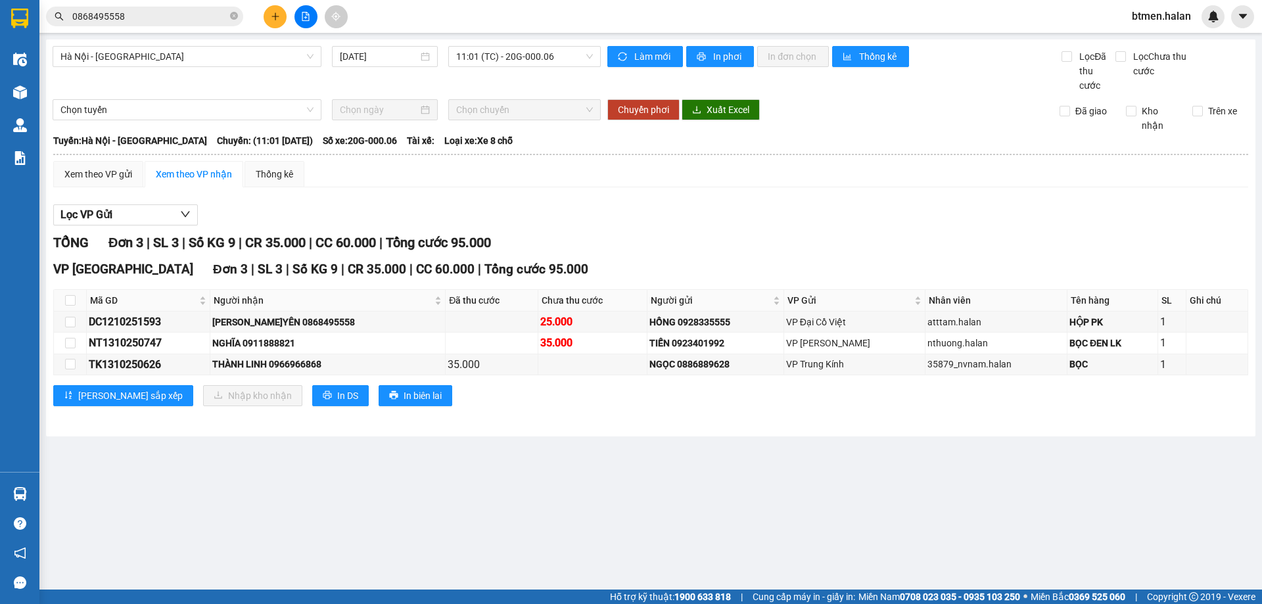
click at [660, 499] on section "Kết quả tìm kiếm ( 14 ) Bộ lọc Mã ĐH Trạng thái Món hàng Thu hộ Tổng cước Chưa …" at bounding box center [631, 302] width 1262 height 604
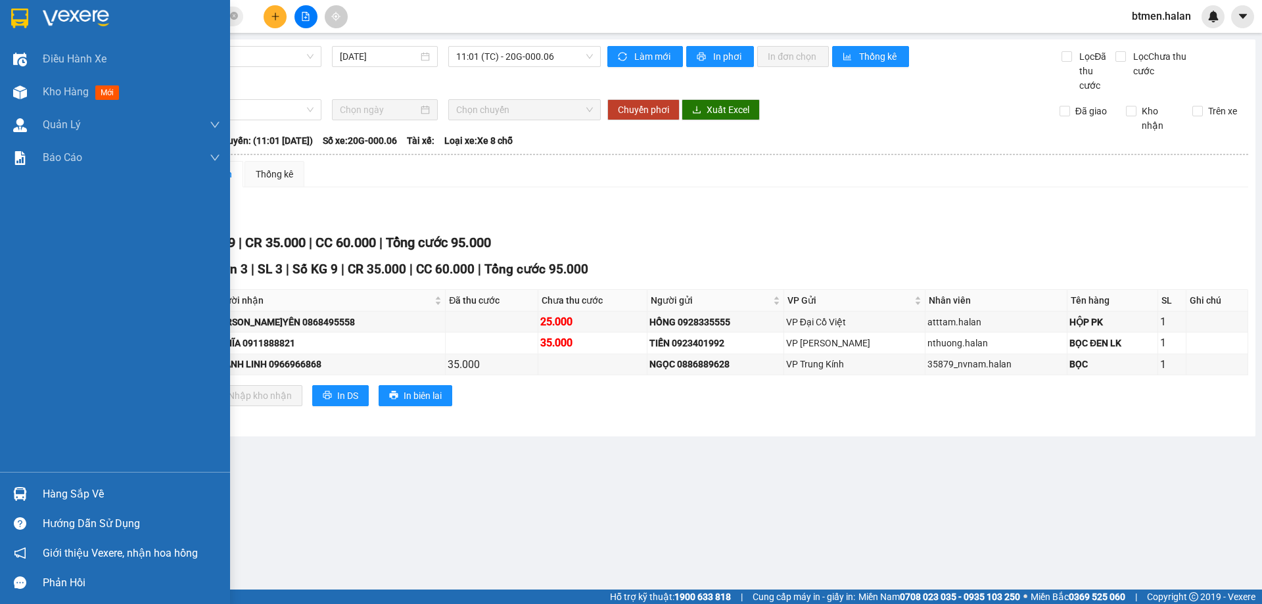
click at [60, 498] on div "Hàng sắp về" at bounding box center [131, 494] width 177 height 20
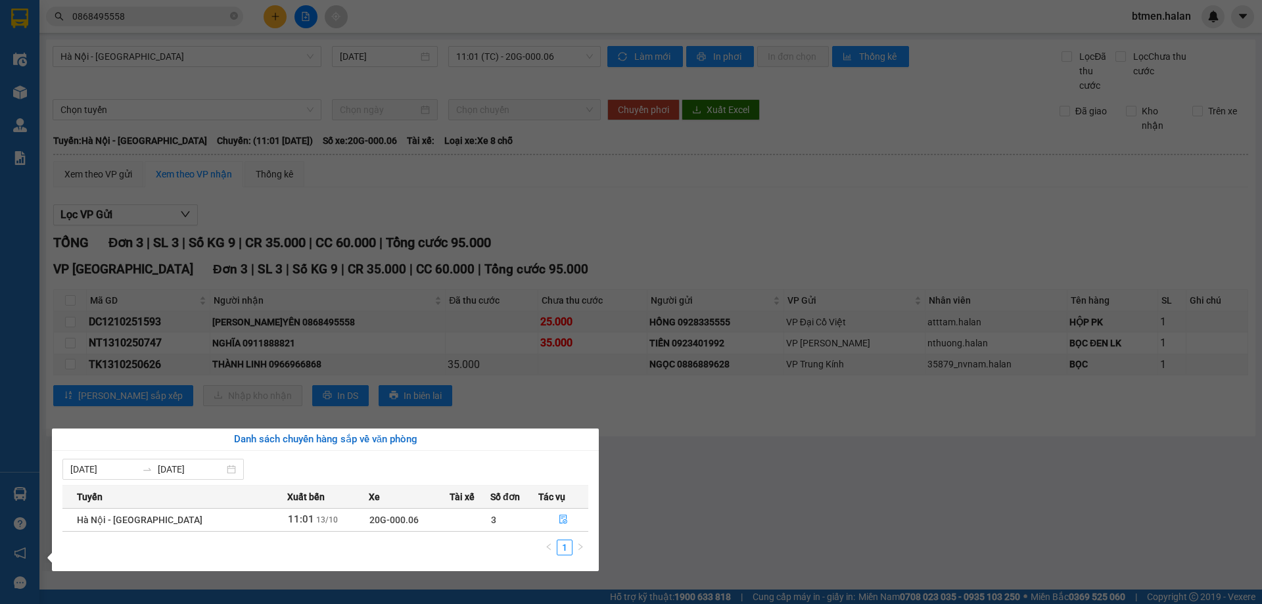
click at [659, 508] on section "Kết quả tìm kiếm ( 14 ) Bộ lọc Mã ĐH Trạng thái Món hàng Thu hộ Tổng cước Chưa …" at bounding box center [631, 302] width 1262 height 604
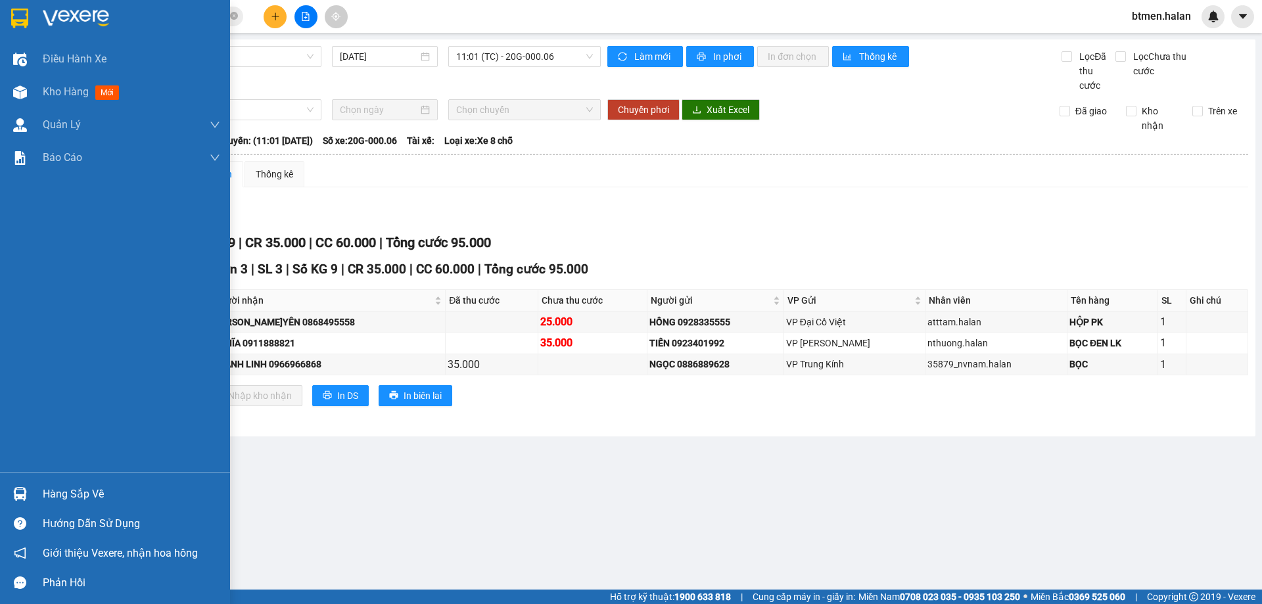
click at [67, 496] on div "Hàng sắp về" at bounding box center [131, 494] width 177 height 20
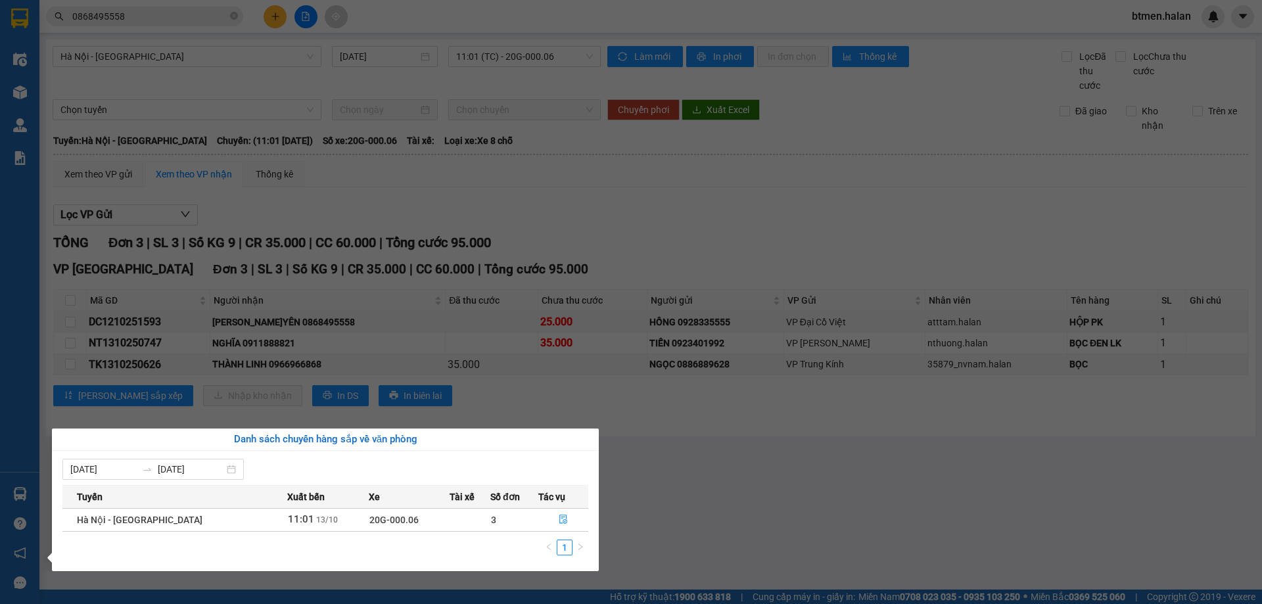
click at [835, 465] on section "Kết quả tìm kiếm ( 14 ) Bộ lọc Mã ĐH Trạng thái Món hàng Thu hộ Tổng cước Chưa …" at bounding box center [631, 302] width 1262 height 604
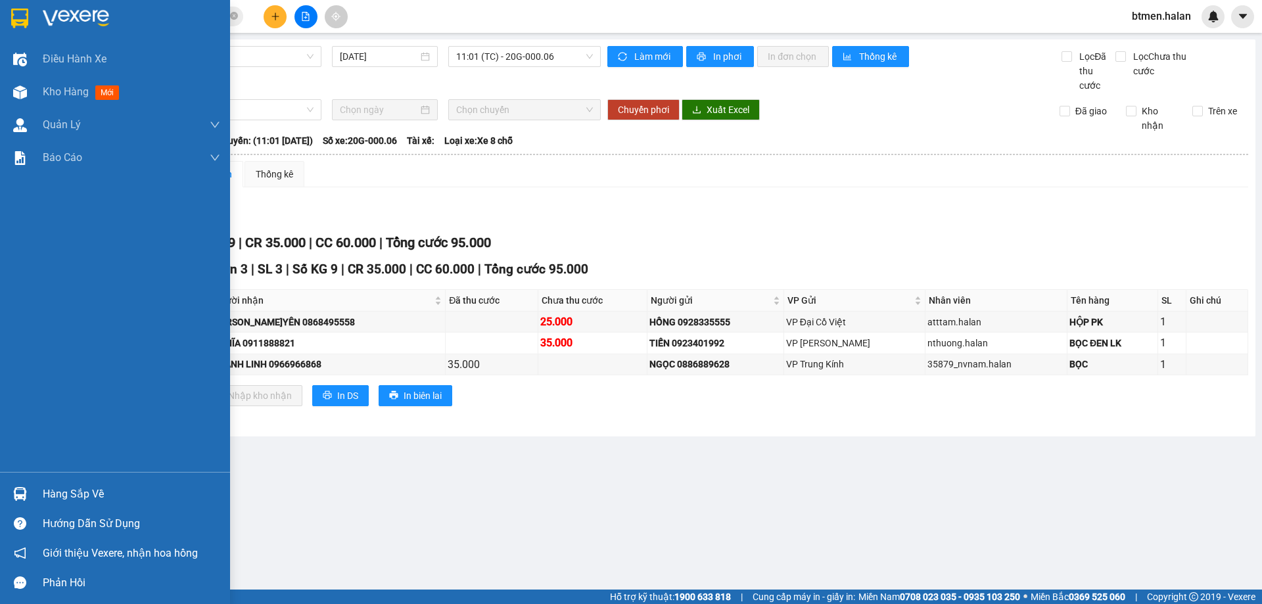
click at [43, 502] on div "Hàng sắp về" at bounding box center [131, 494] width 177 height 20
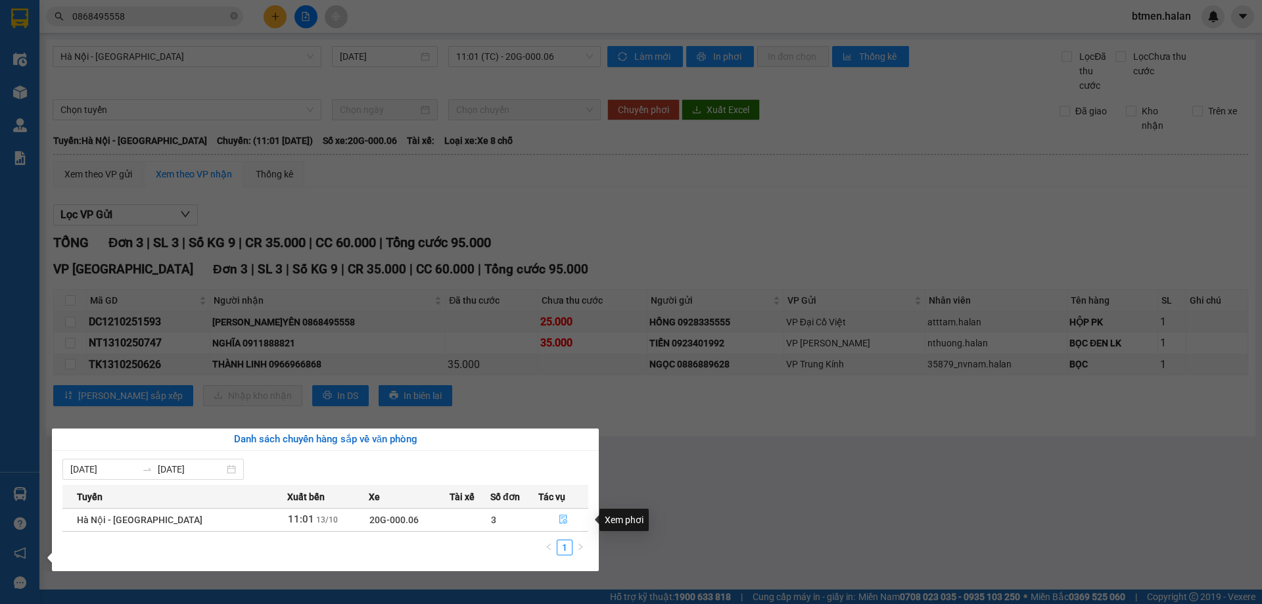
click at [563, 524] on icon "file-done" at bounding box center [563, 519] width 9 height 9
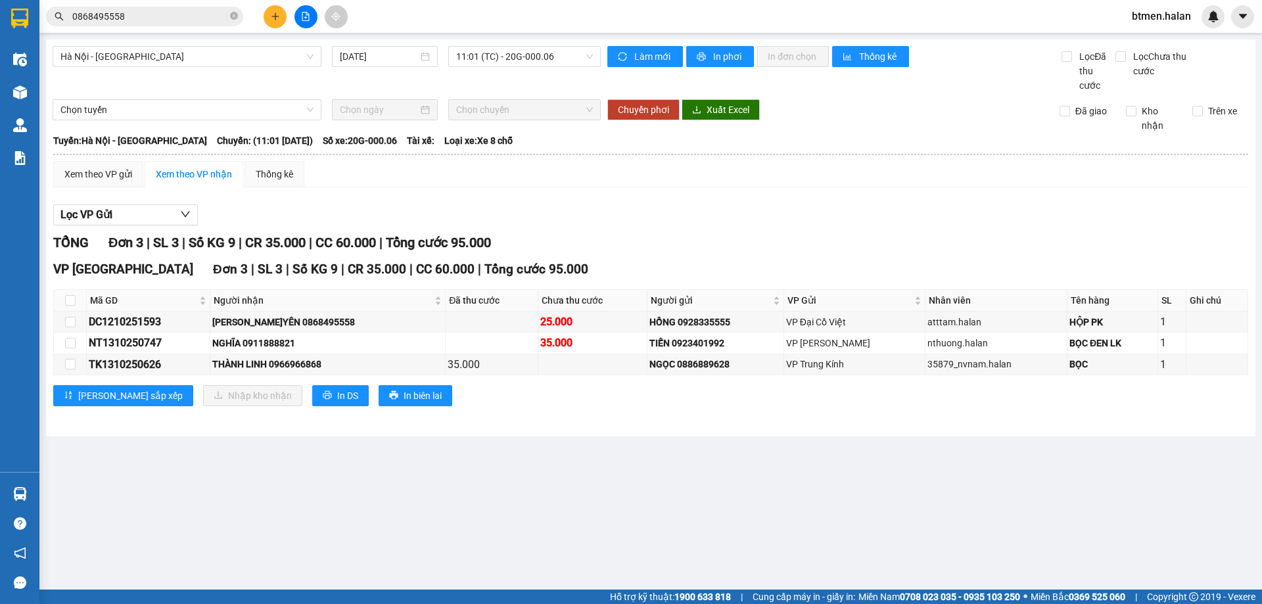
drag, startPoint x: 777, startPoint y: 459, endPoint x: 325, endPoint y: 592, distance: 471.3
click at [776, 461] on main "Hà Nội - Tuyên Quang 13/10/2025 11:01 (TC) - 20G-000.06 Làm mới In phơi In đơn …" at bounding box center [631, 295] width 1262 height 590
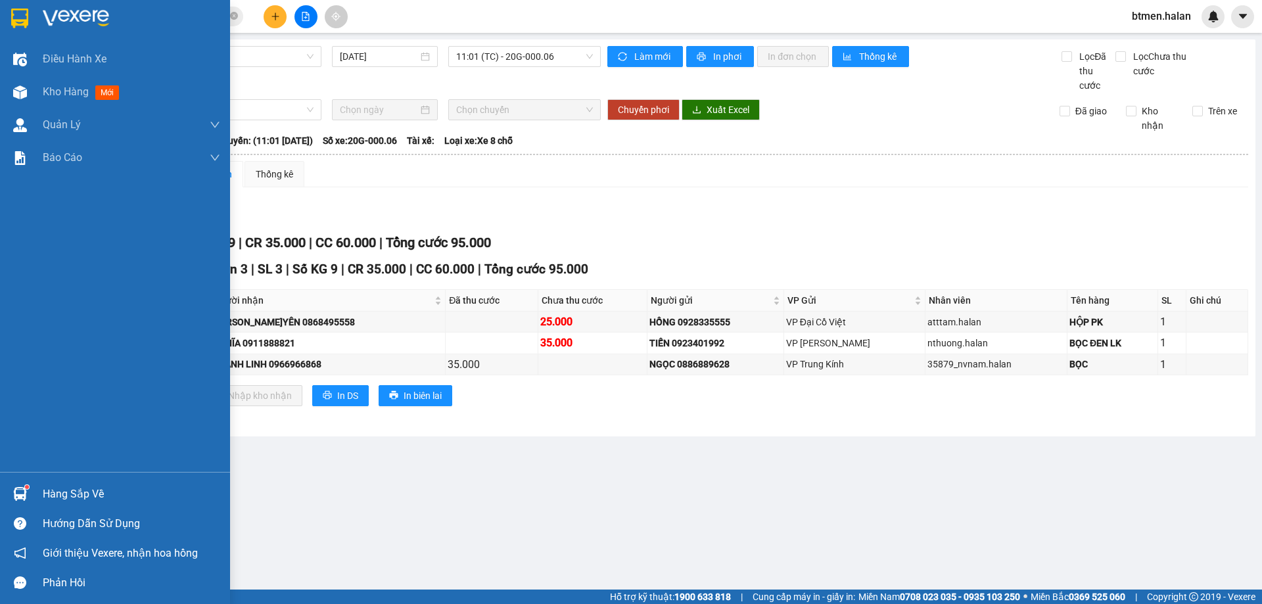
click at [80, 491] on div "Hàng sắp về" at bounding box center [131, 494] width 177 height 20
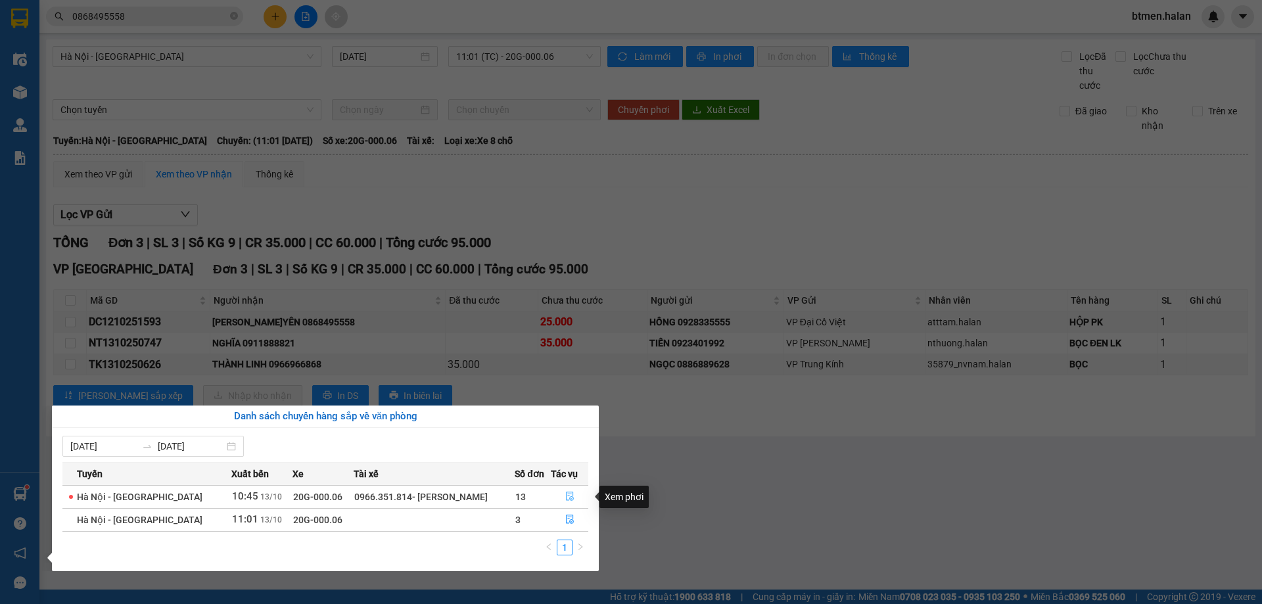
click at [566, 494] on icon "file-done" at bounding box center [570, 496] width 8 height 9
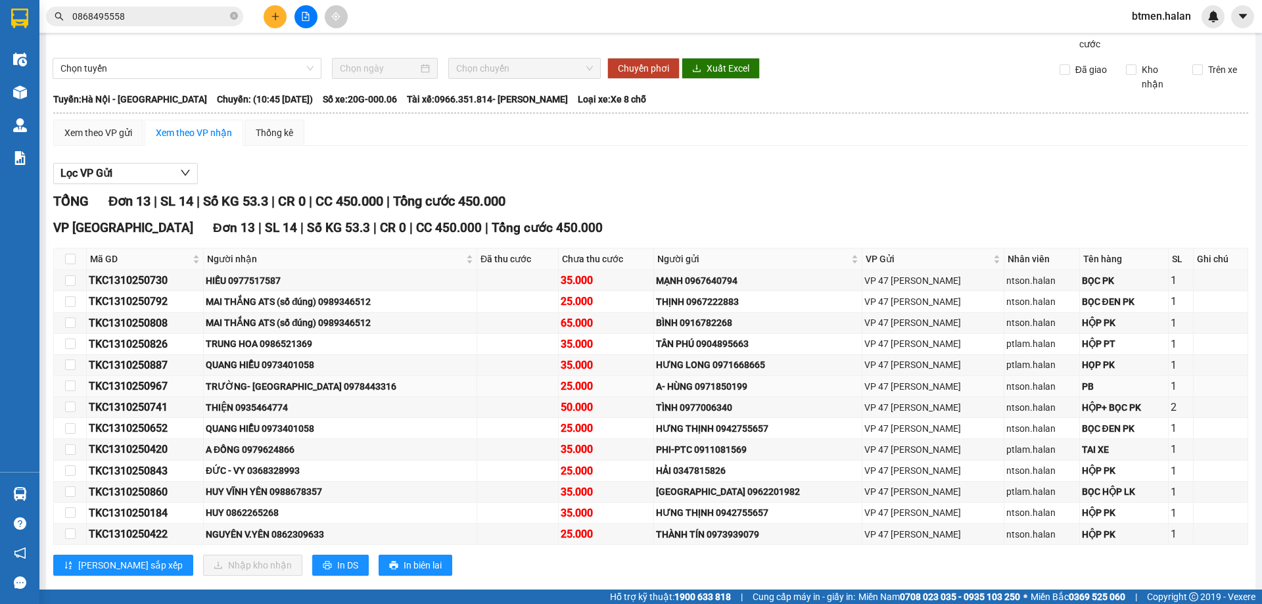
scroll to position [64, 0]
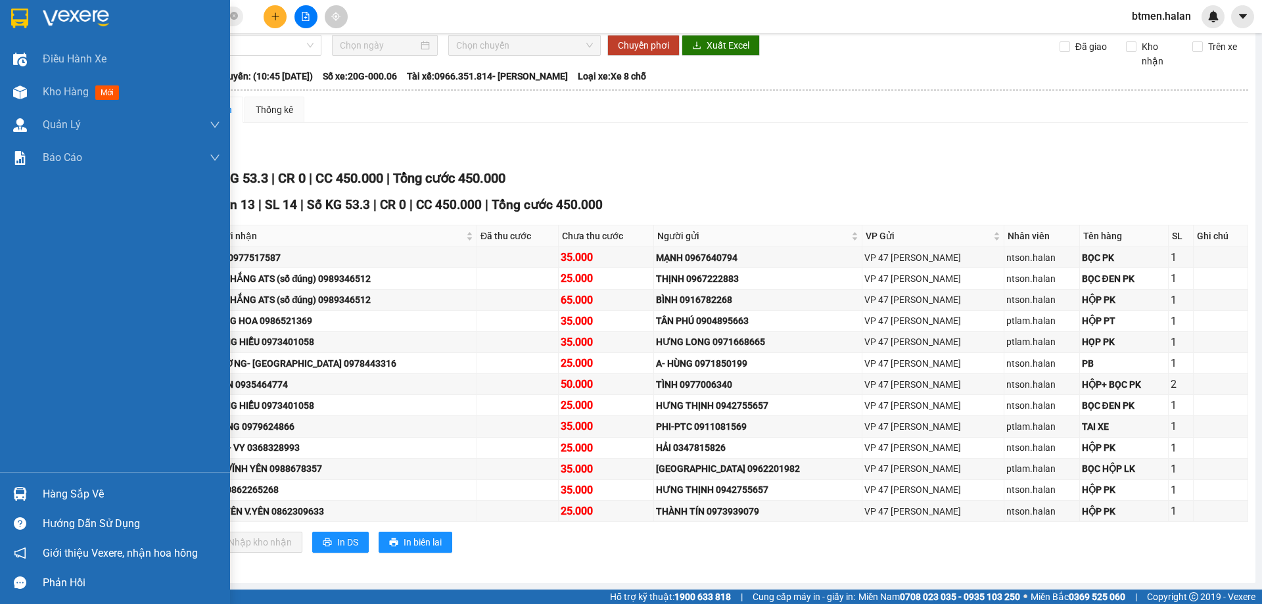
click at [34, 489] on div "Hàng sắp về" at bounding box center [115, 494] width 230 height 30
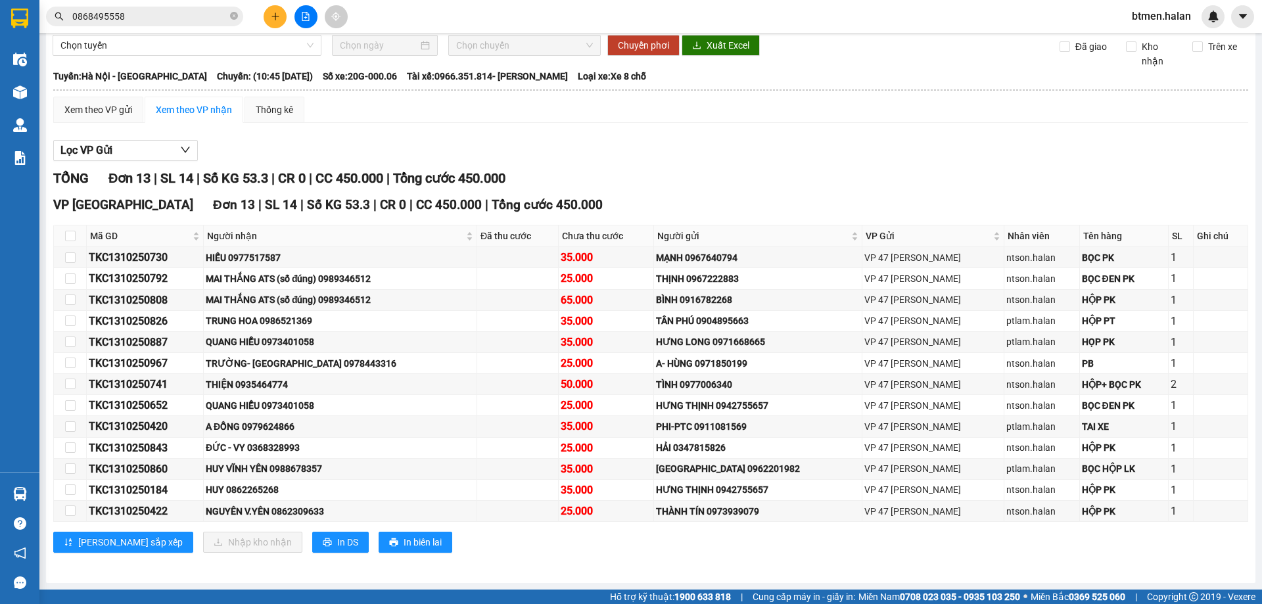
click at [709, 126] on section "Kết quả tìm kiếm ( 14 ) Bộ lọc Mã ĐH Trạng thái Món hàng Thu hộ Tổng cước Chưa …" at bounding box center [631, 302] width 1262 height 604
click at [222, 237] on span "Người nhận" at bounding box center [335, 236] width 256 height 14
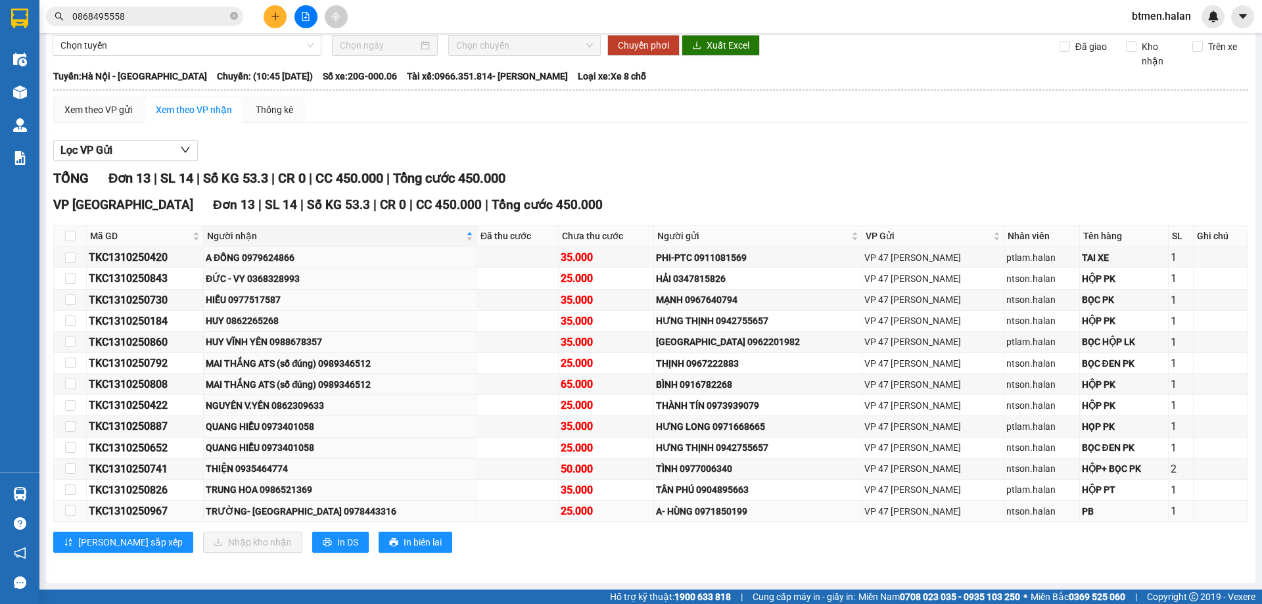
click at [324, 512] on div "TRƯỜNG- [GEOGRAPHIC_DATA] 0978443316" at bounding box center [340, 511] width 269 height 14
copy div "TRƯỜNG- [GEOGRAPHIC_DATA] 0978443316"
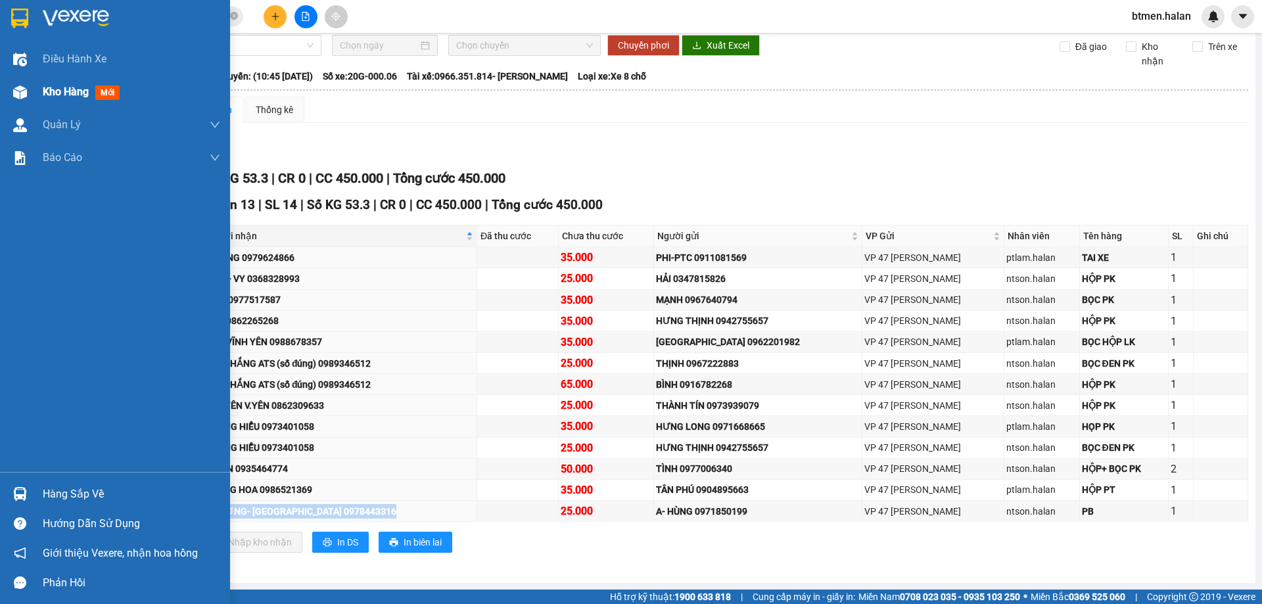
click at [59, 94] on span "Kho hàng" at bounding box center [66, 91] width 46 height 12
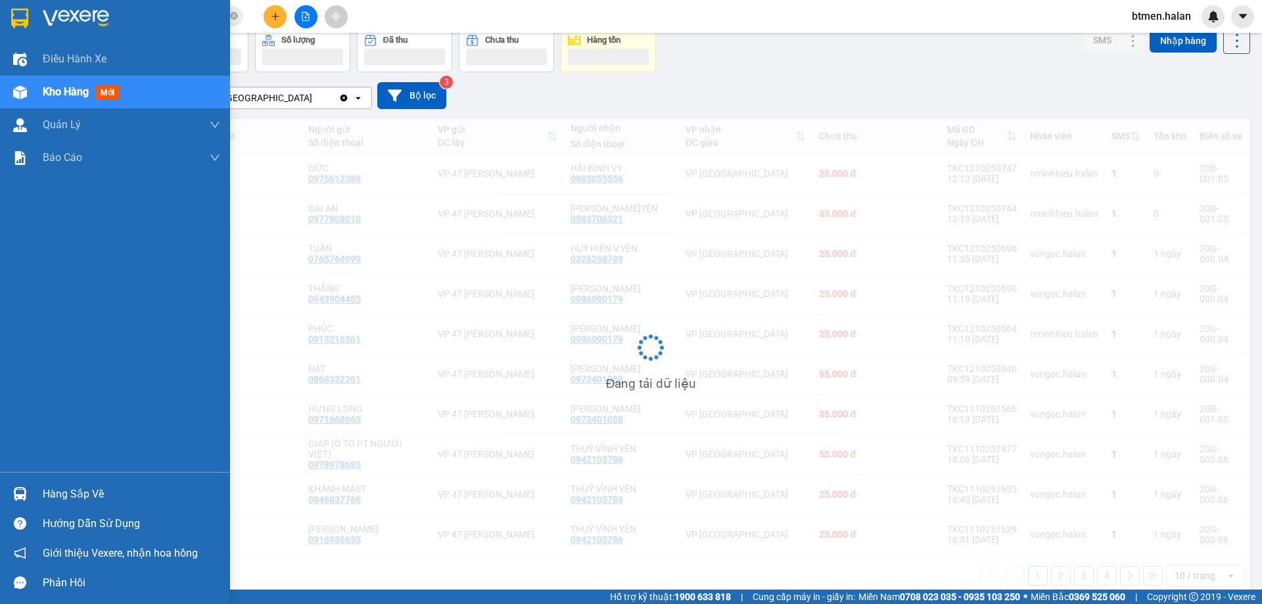
click at [89, 500] on div "Hàng sắp về" at bounding box center [131, 494] width 177 height 20
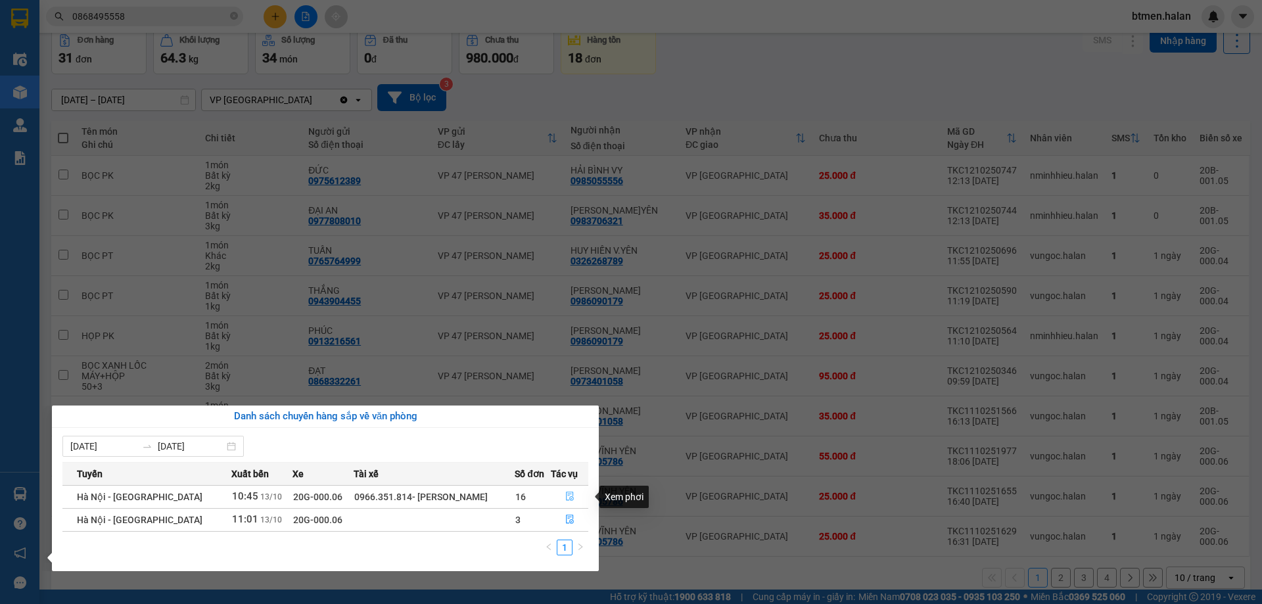
click at [565, 498] on icon "file-done" at bounding box center [569, 496] width 9 height 9
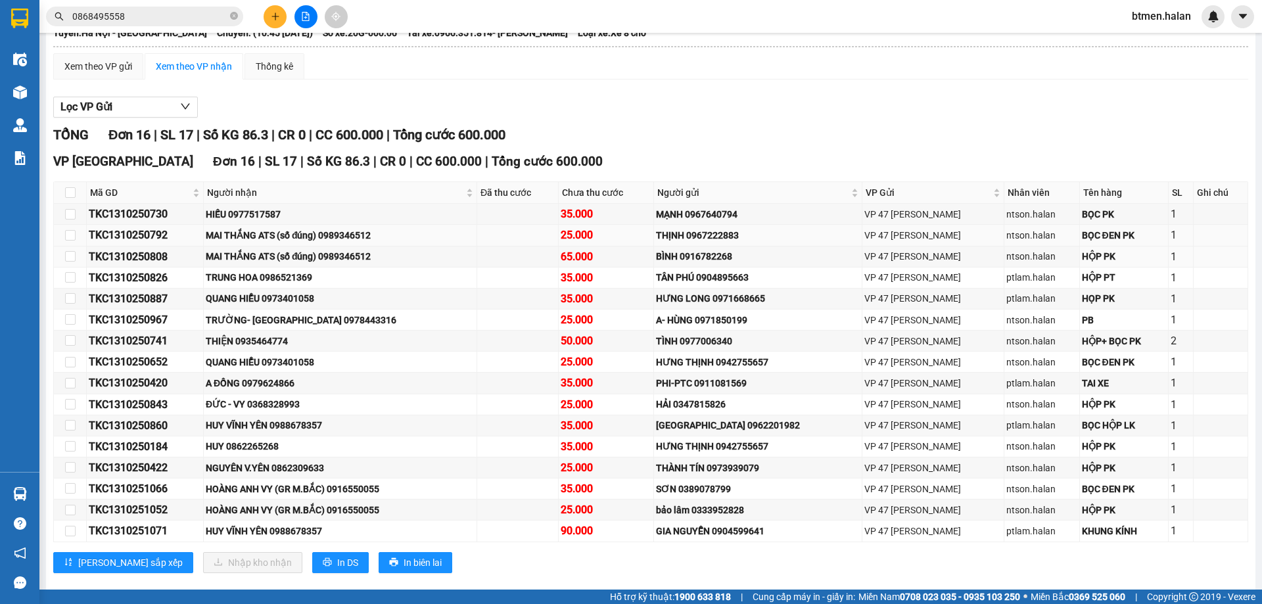
scroll to position [128, 0]
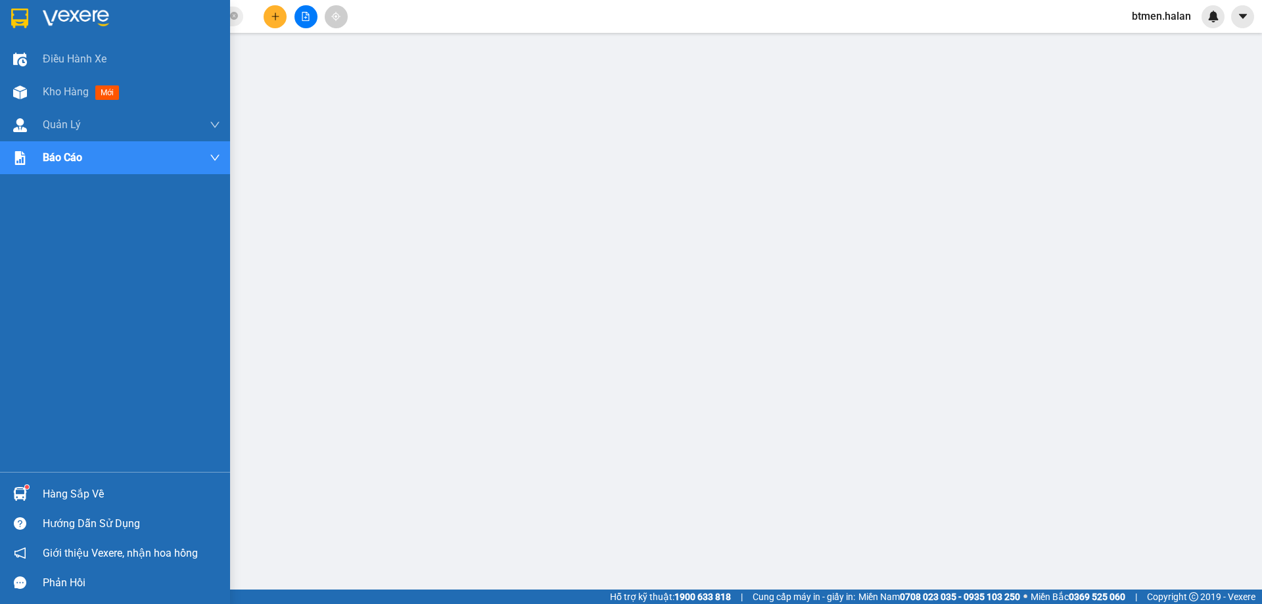
click at [46, 482] on div "Hàng sắp về" at bounding box center [115, 494] width 230 height 30
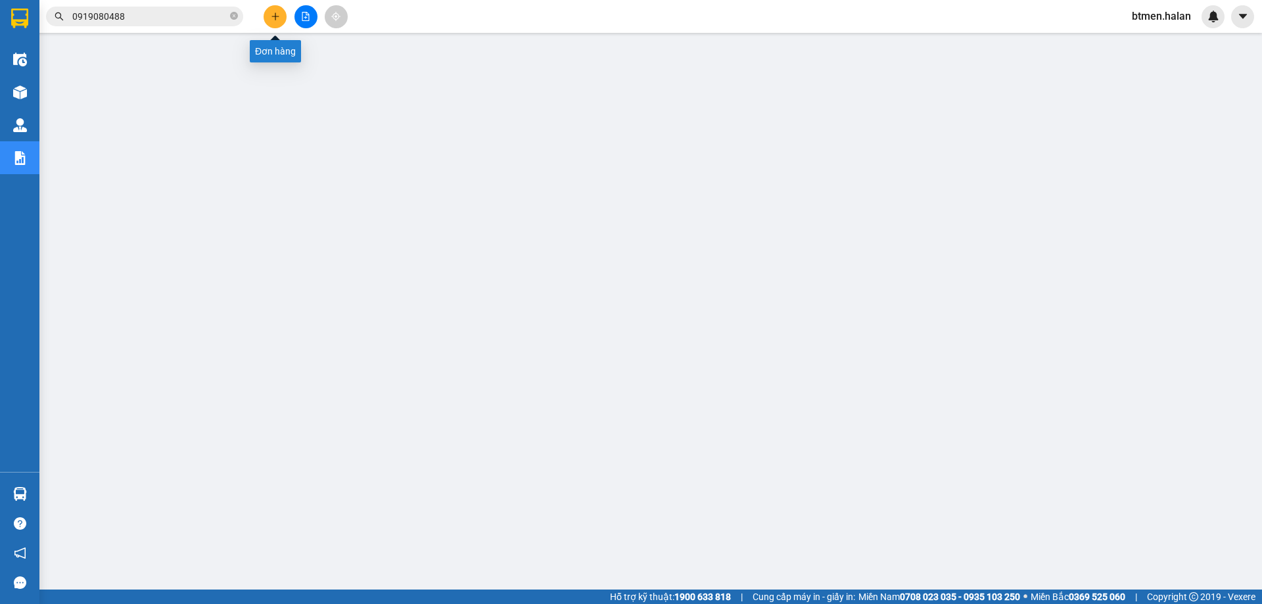
click at [273, 18] on icon "plus" at bounding box center [275, 16] width 9 height 9
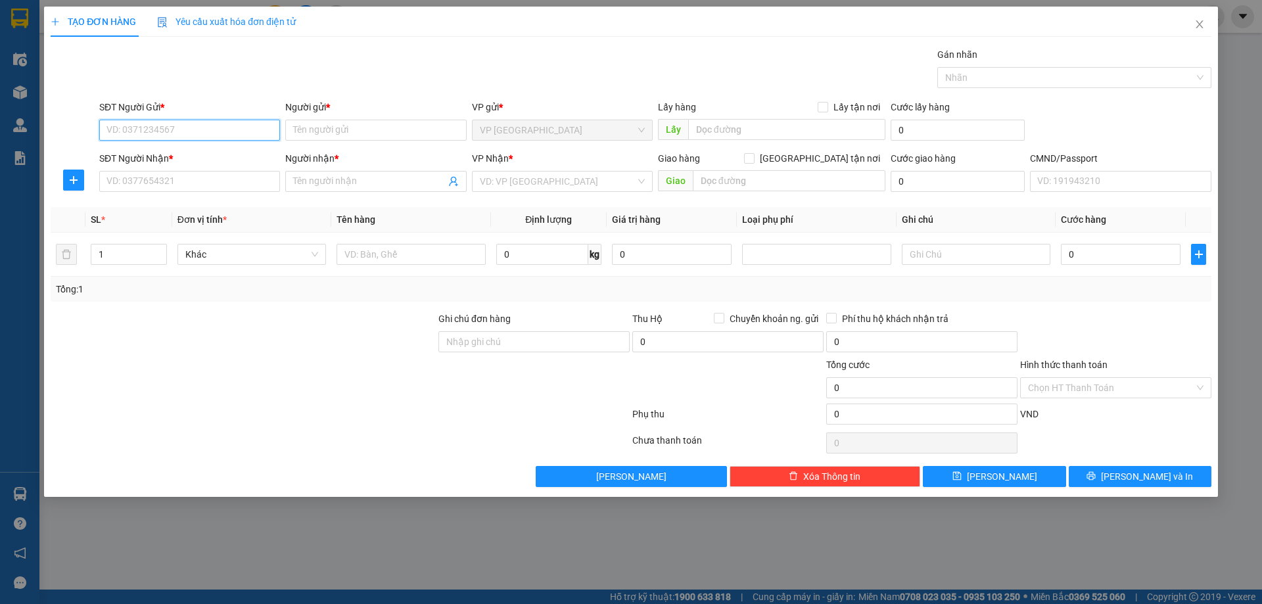
click at [204, 129] on input "SĐT Người Gửi *" at bounding box center [189, 130] width 181 height 21
paste input "0935464774"
type input "0935464774"
click at [315, 129] on input "Người gửi *" at bounding box center [375, 130] width 181 height 21
paste input "THIỆN"
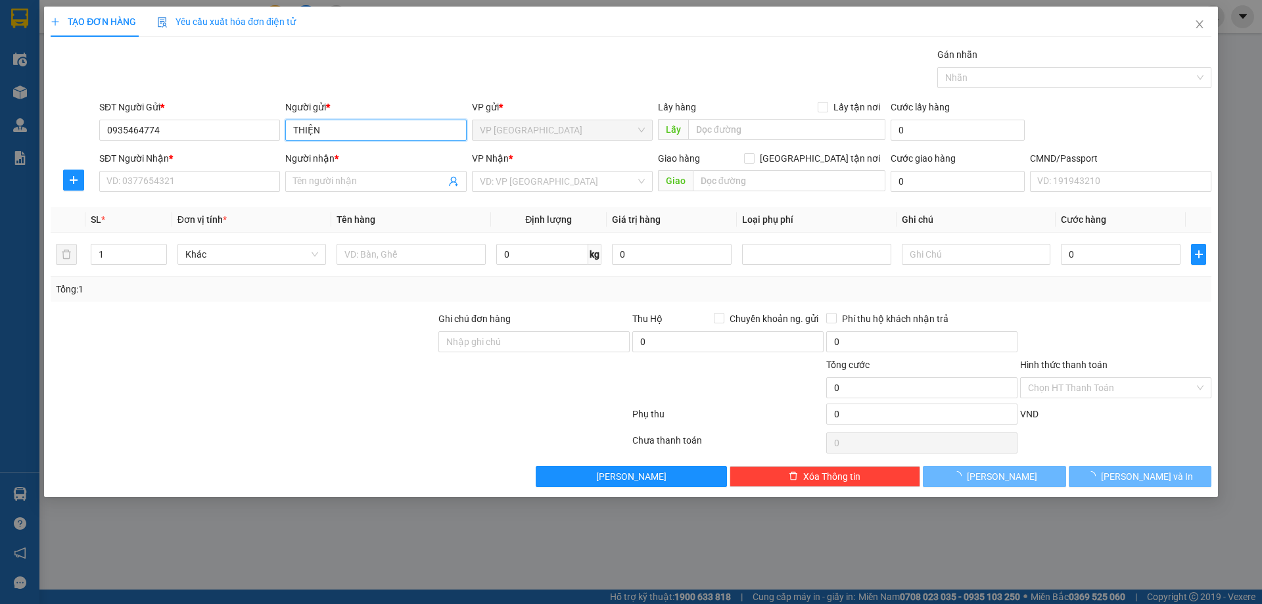
type input "THIỆN"
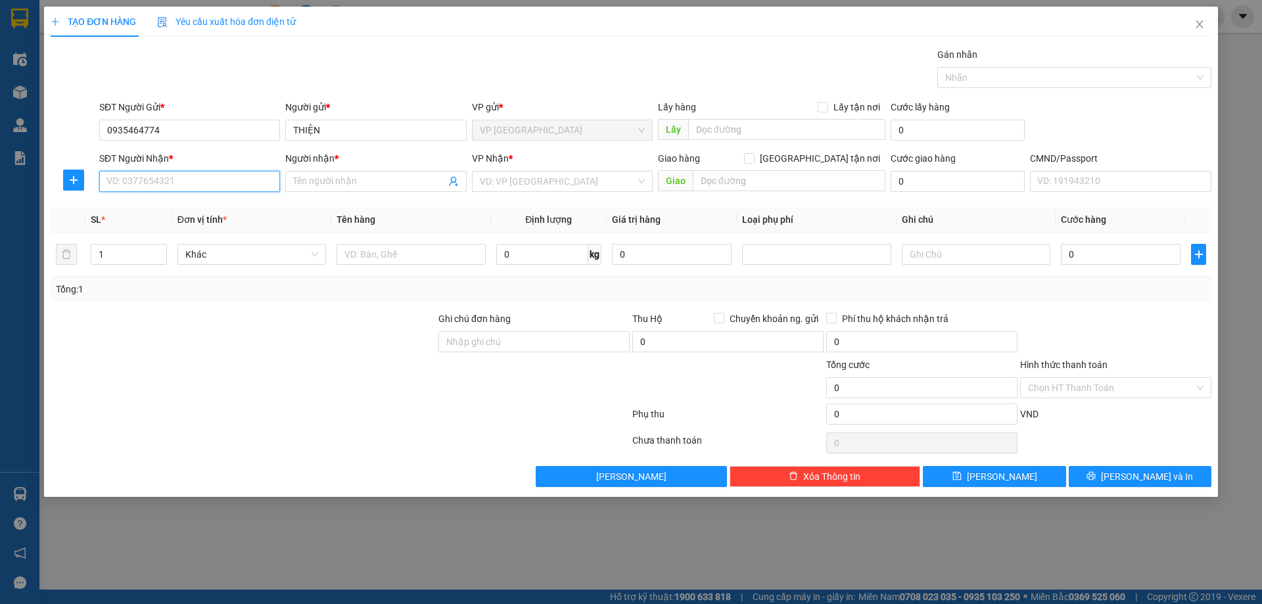
click at [237, 186] on input "SĐT Người Nhận *" at bounding box center [189, 181] width 181 height 21
paste input "0965109521"
type input "0965109521"
click at [330, 179] on input "Người nhận *" at bounding box center [369, 181] width 152 height 14
paste input "AN PHÁT AUTO"
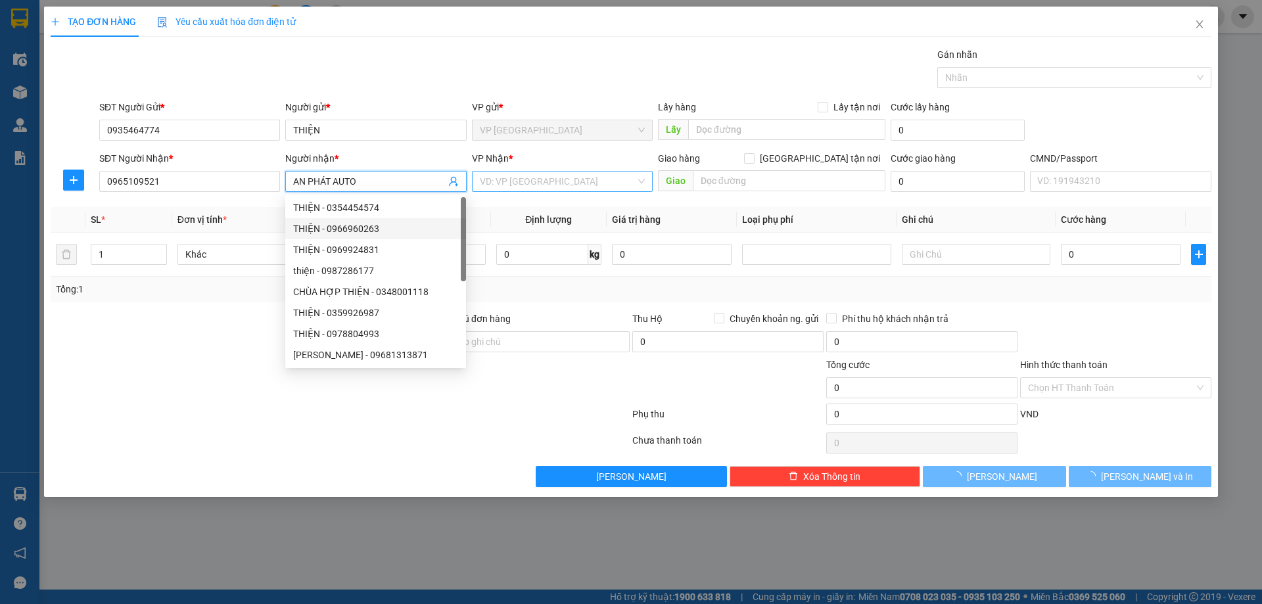
type input "AN PHÁT AUTO"
click at [505, 185] on input "search" at bounding box center [558, 182] width 156 height 20
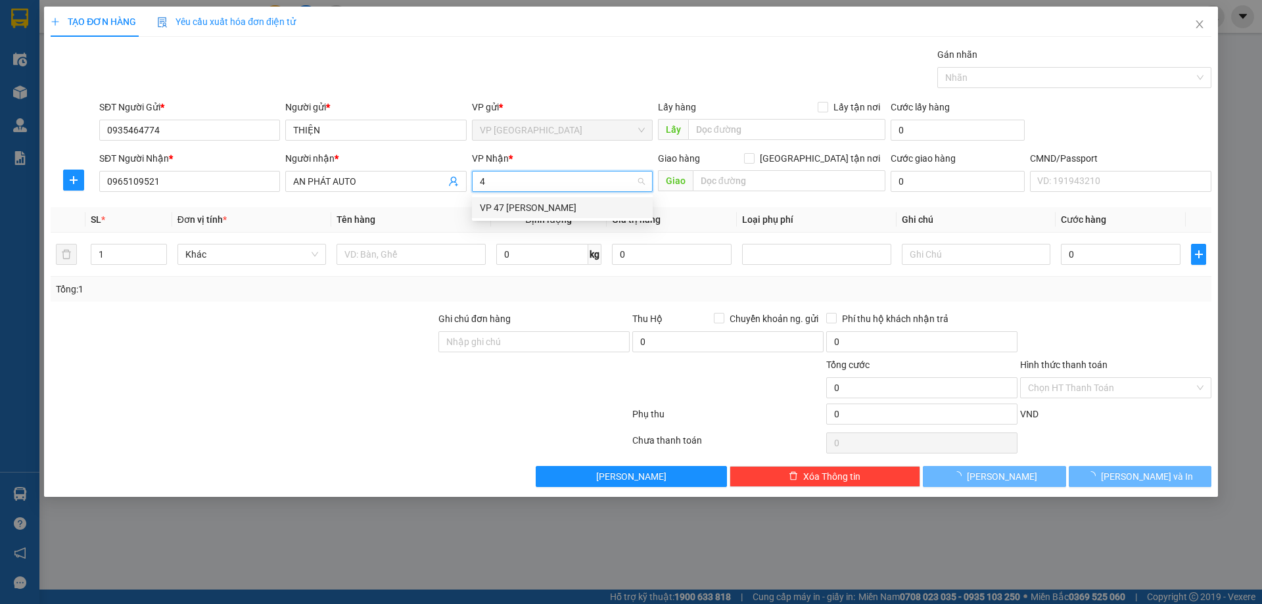
type input "47"
click at [558, 206] on div "VP 47 [PERSON_NAME]" at bounding box center [562, 207] width 165 height 14
click at [407, 262] on input "text" at bounding box center [411, 254] width 149 height 21
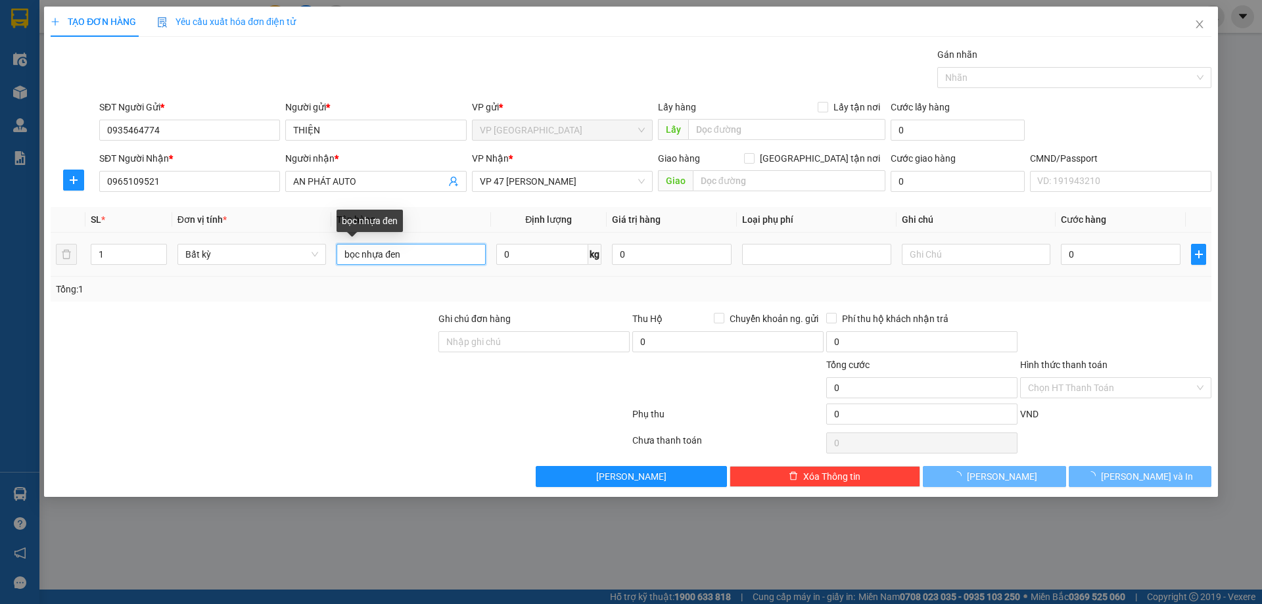
drag, startPoint x: 348, startPoint y: 258, endPoint x: 339, endPoint y: 258, distance: 8.5
click at [339, 258] on input "bọc nhựa đen" at bounding box center [411, 254] width 149 height 21
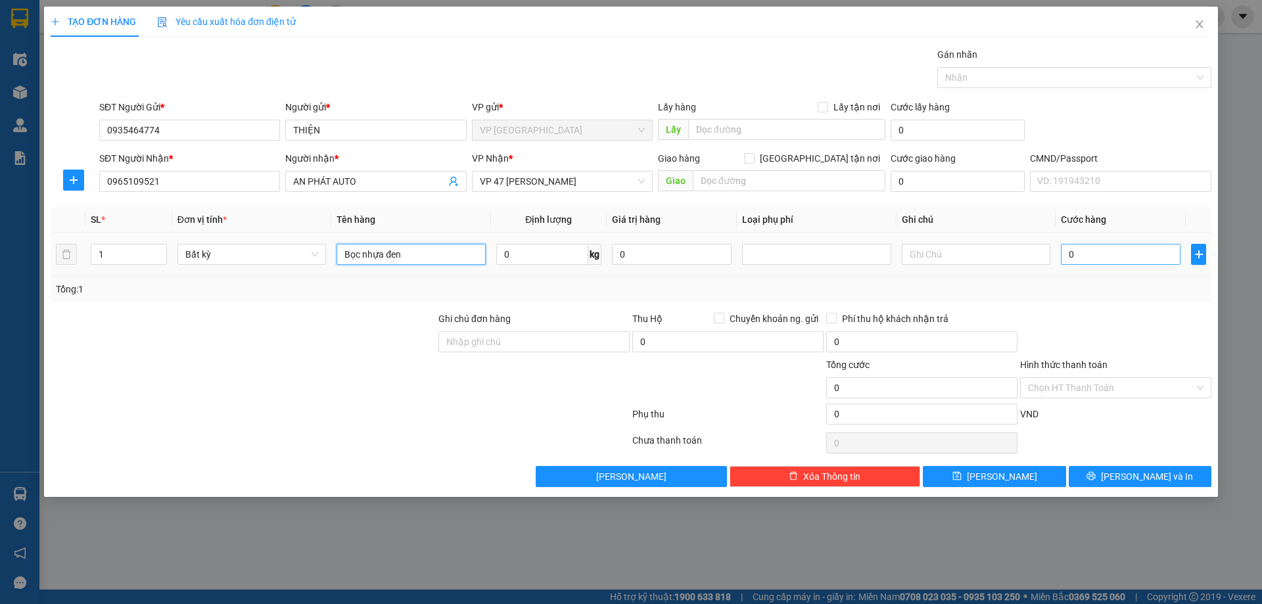
type input "Bọc nhựa đen"
click at [1147, 260] on input "0" at bounding box center [1121, 254] width 120 height 21
type input "2"
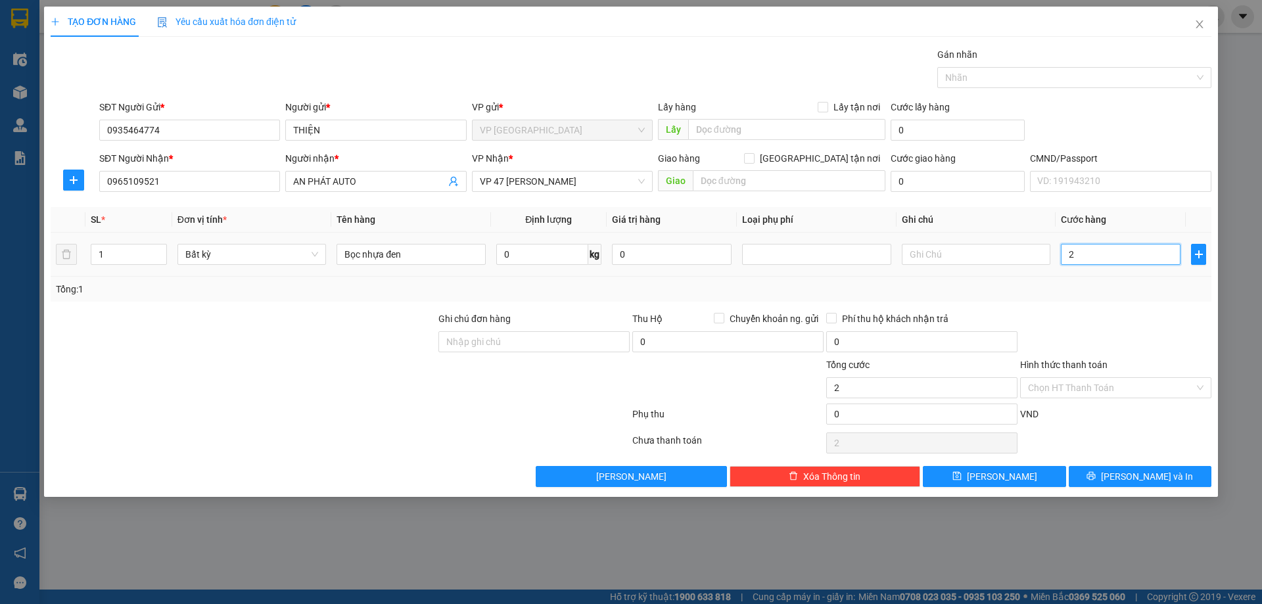
type input "25"
type input "250"
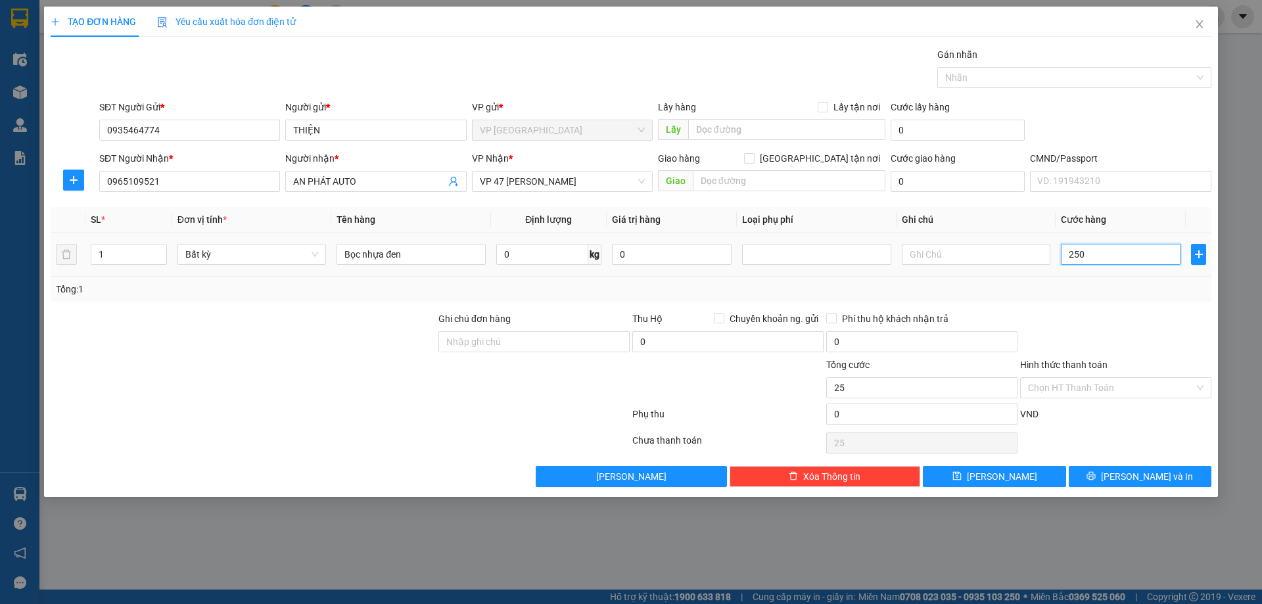
type input "250"
type input "2.500"
type input "25.000"
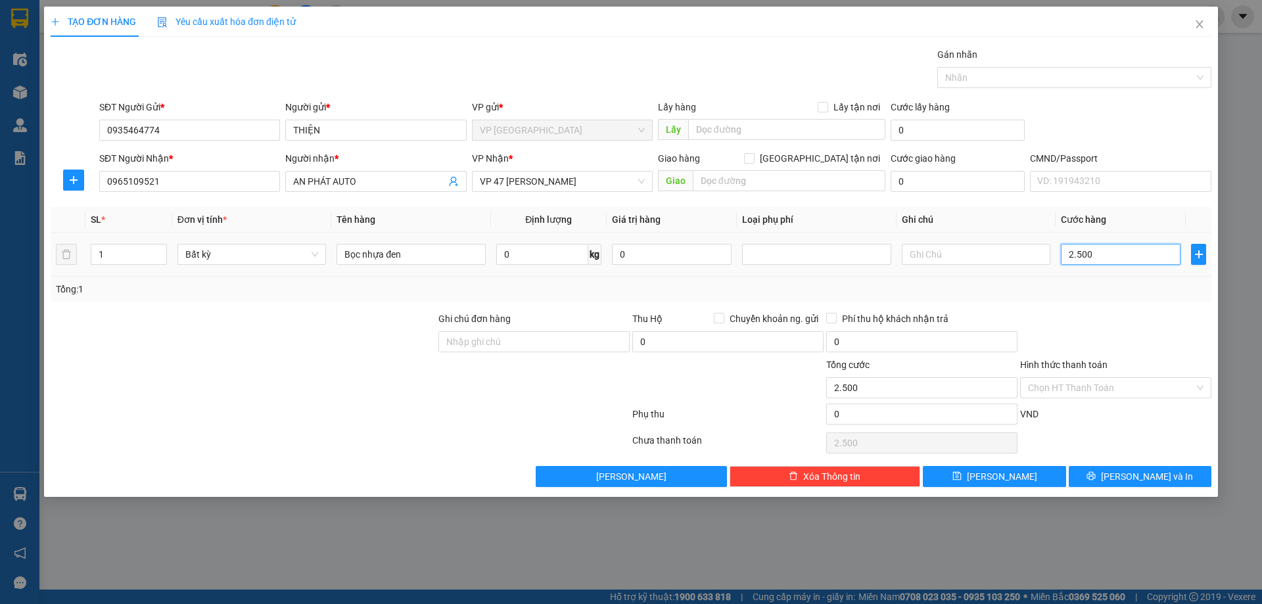
type input "25.000"
click at [1129, 308] on div "Transit Pickup Surcharge Ids Transit Deliver Surcharge Ids Transit Deliver Surc…" at bounding box center [631, 267] width 1161 height 440
click at [517, 248] on input "0" at bounding box center [542, 254] width 92 height 21
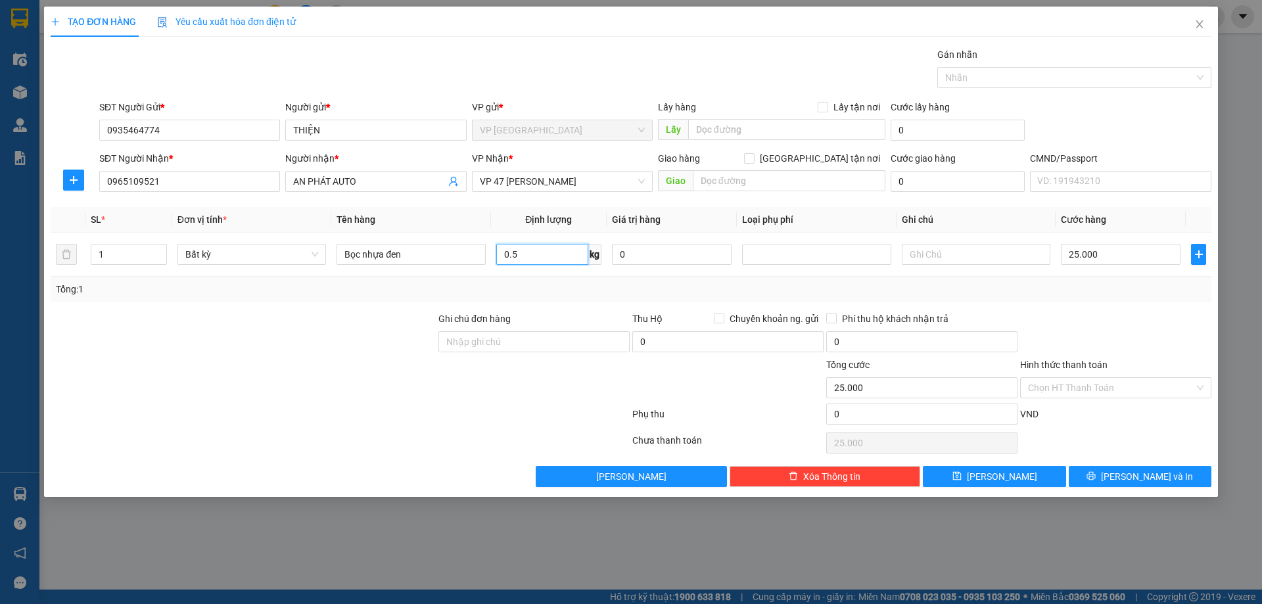
type input "0.5"
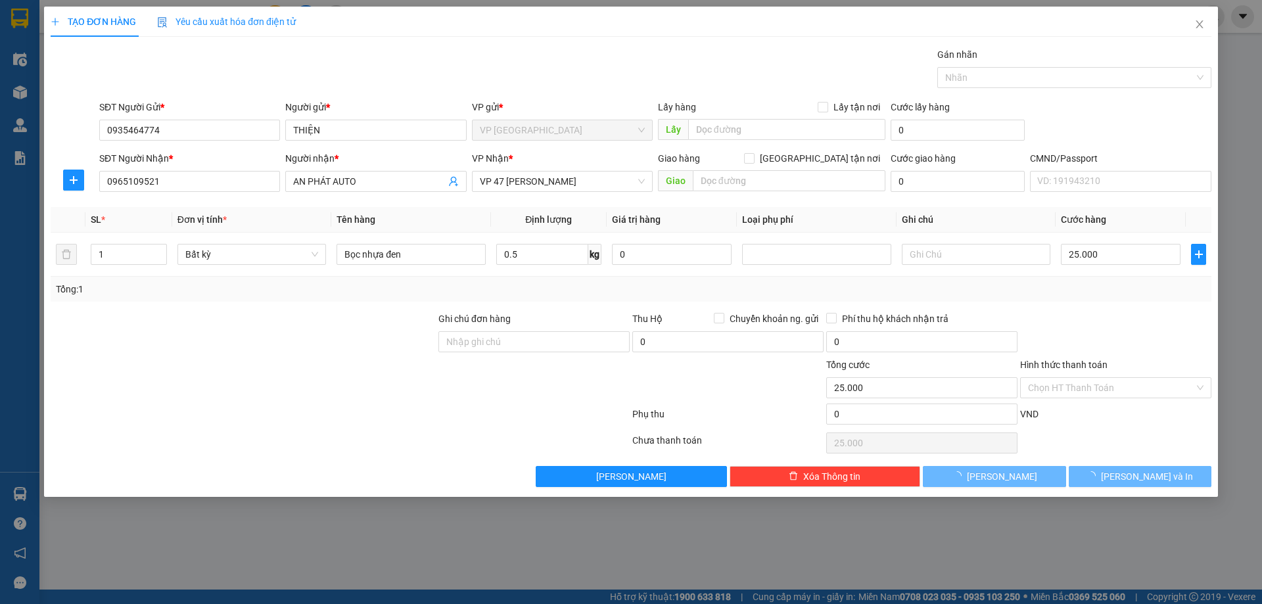
click at [1101, 465] on div "Transit Pickup Surcharge Ids Transit Deliver Surcharge Ids Transit Deliver Surc…" at bounding box center [631, 267] width 1161 height 440
click at [1106, 482] on button "[PERSON_NAME] và In" at bounding box center [1140, 476] width 143 height 21
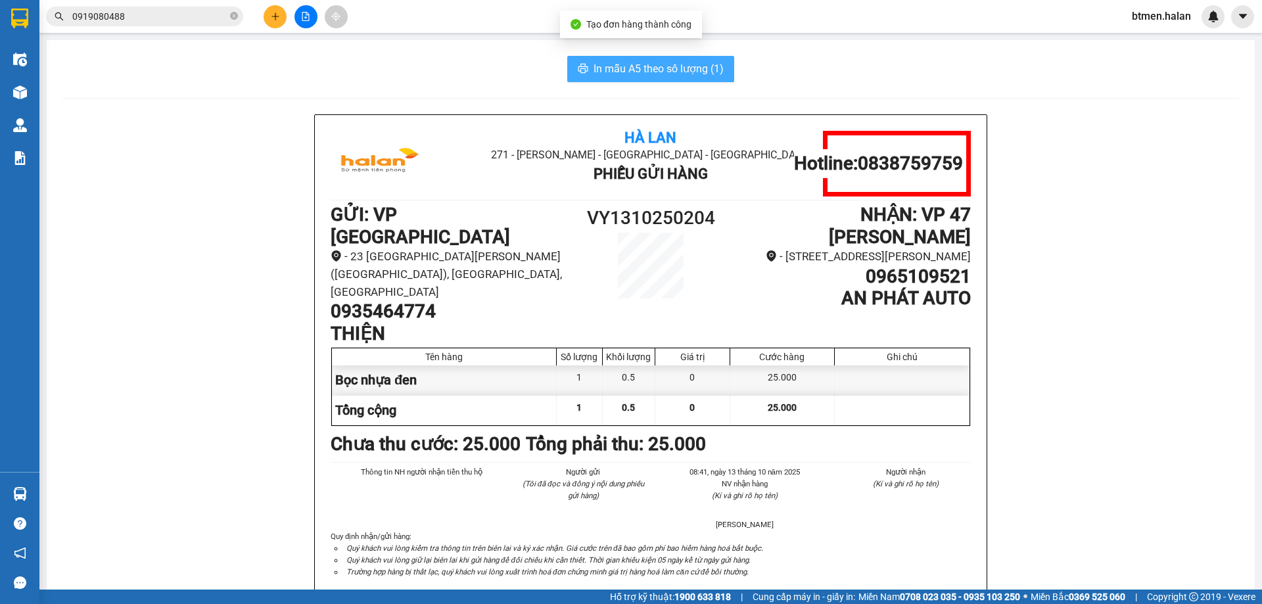
click at [683, 67] on span "In mẫu A5 theo số lượng (1)" at bounding box center [659, 68] width 130 height 16
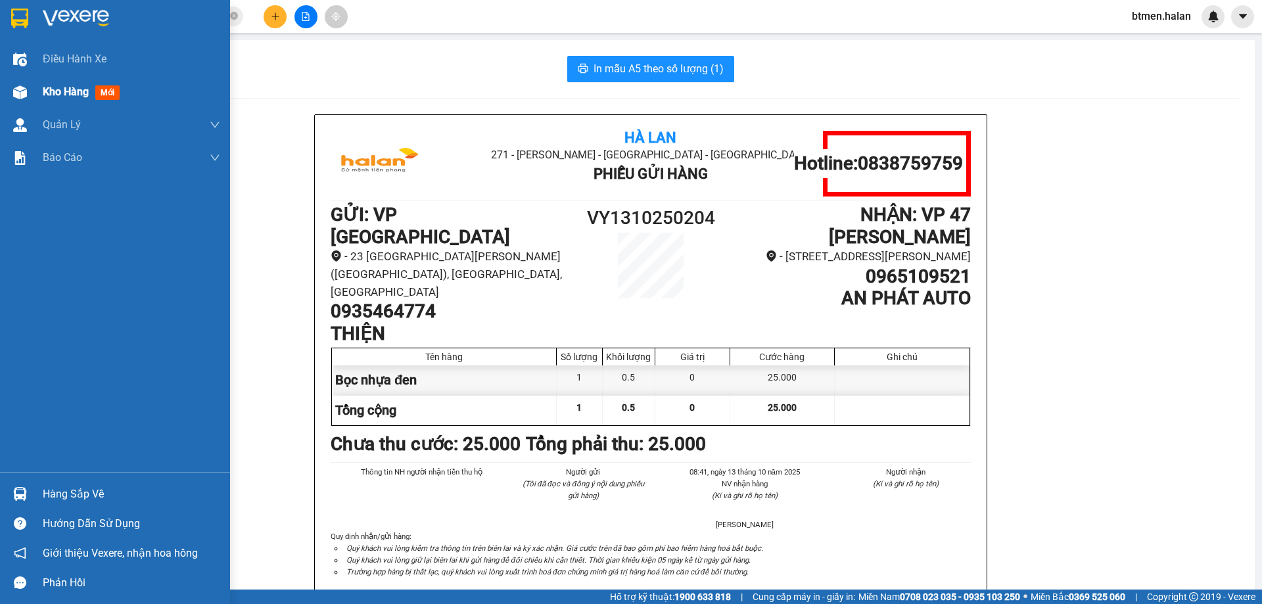
click at [64, 95] on span "Kho hàng" at bounding box center [66, 91] width 46 height 12
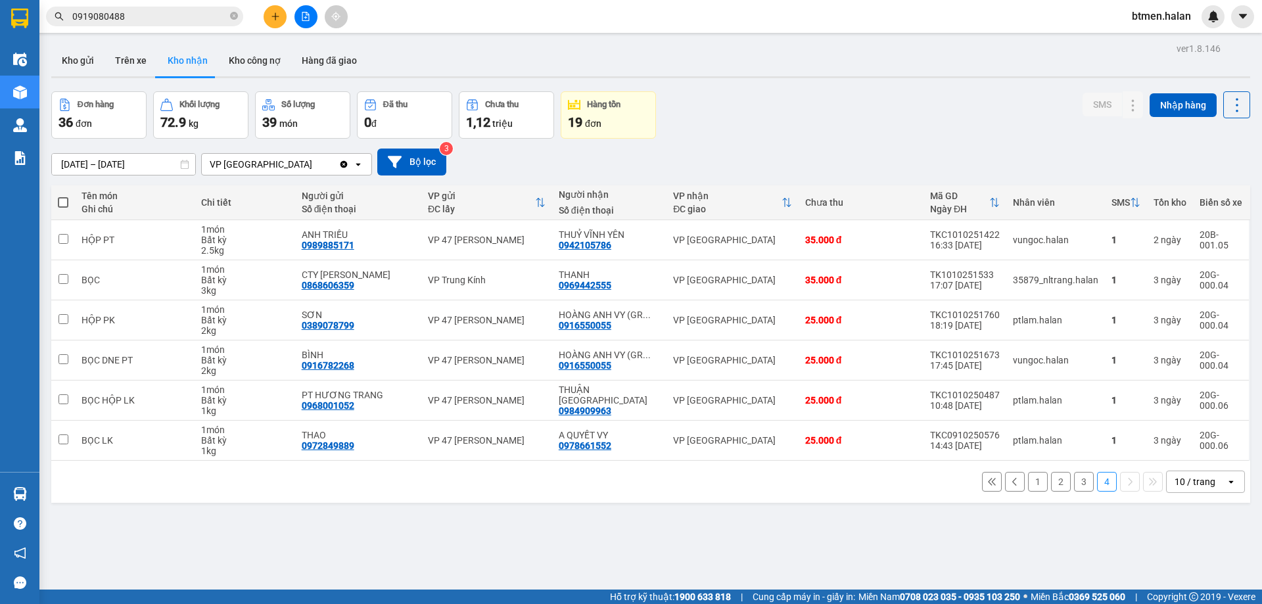
click at [909, 137] on div "Đơn hàng 36 đơn Khối lượng 72.9 kg Số lượng 39 món Đã thu 0 đ Chưa thu 1,12 tri…" at bounding box center [650, 114] width 1199 height 47
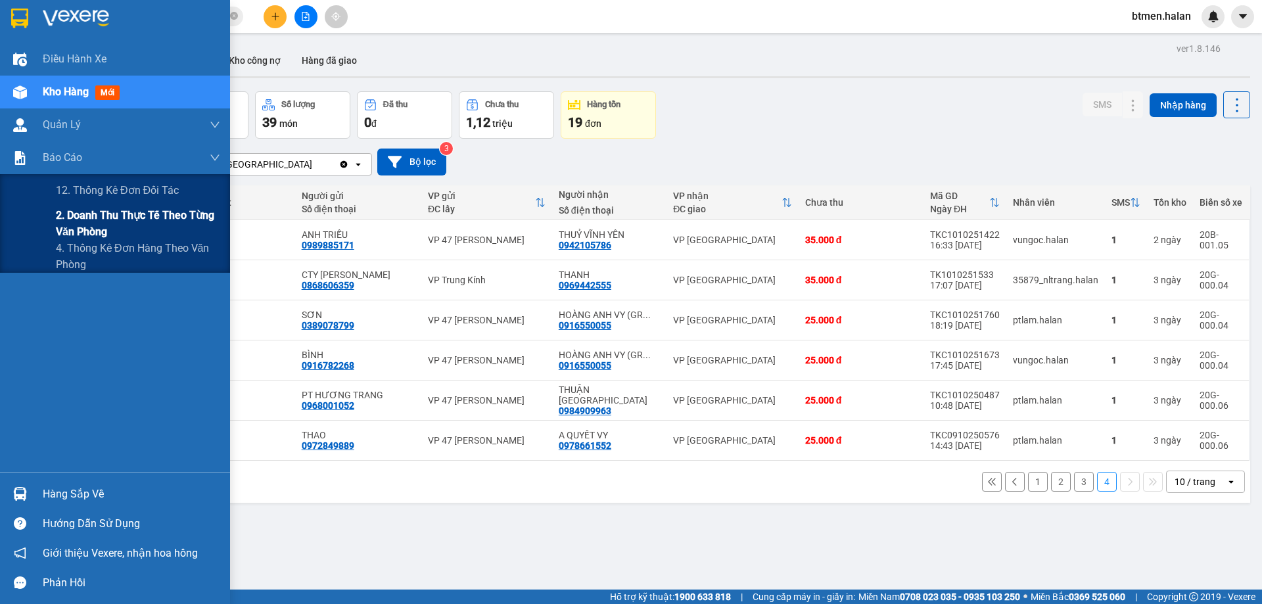
click at [91, 219] on span "2. Doanh thu thực tế theo từng văn phòng" at bounding box center [138, 223] width 164 height 33
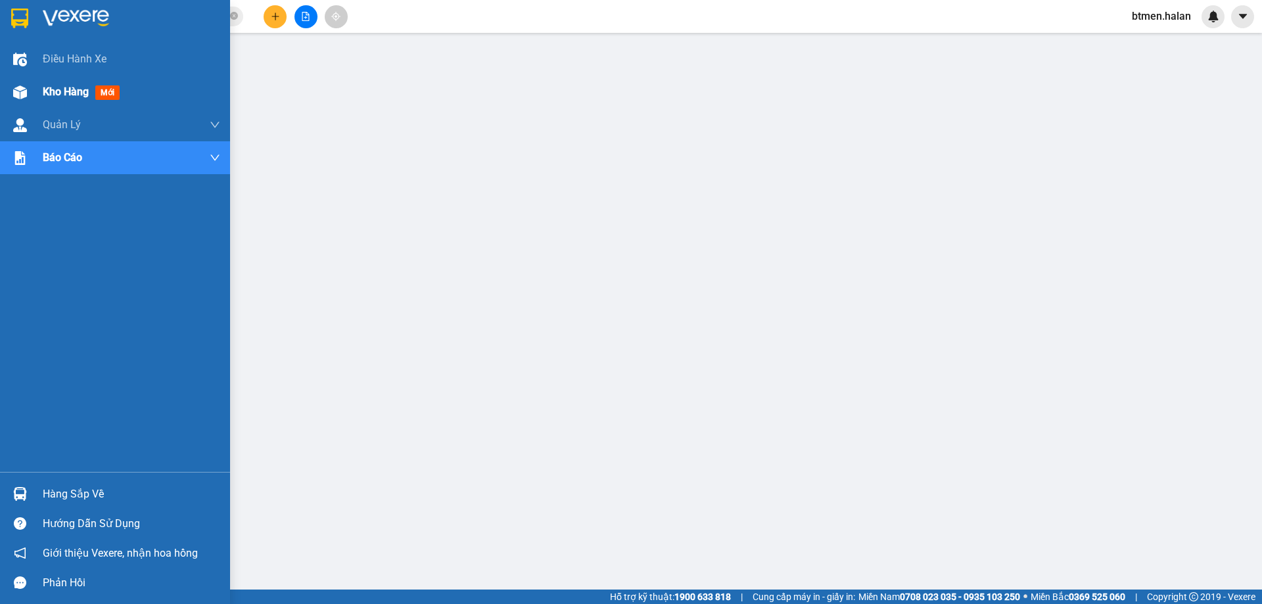
click at [34, 95] on div "Kho hàng mới" at bounding box center [115, 92] width 230 height 33
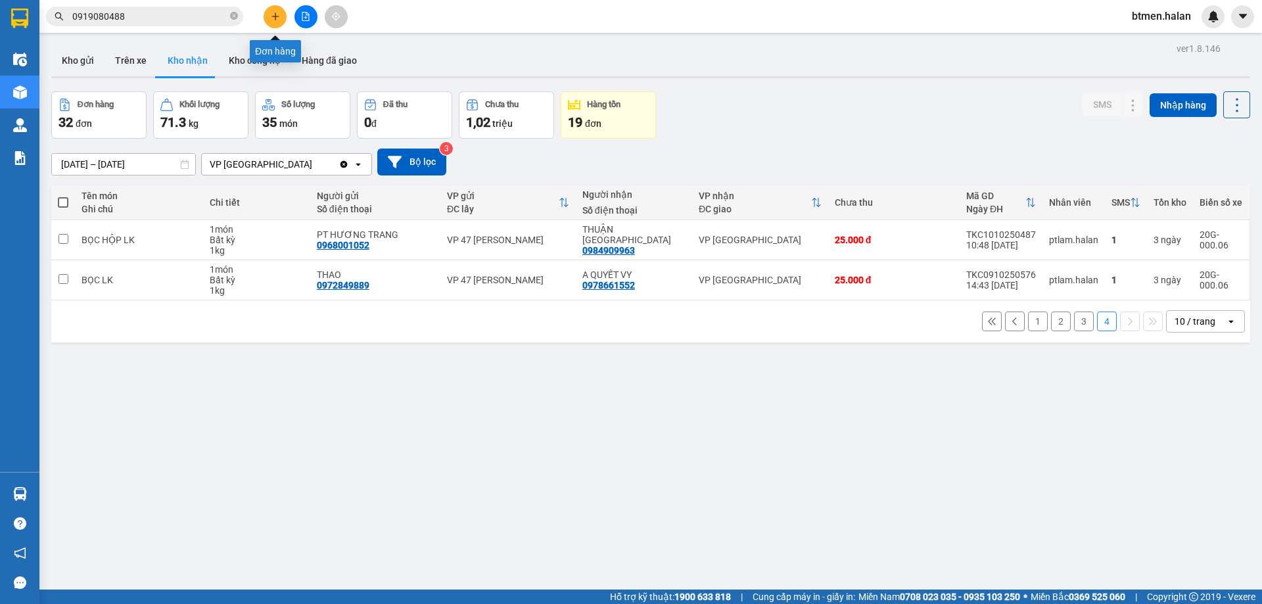
click at [271, 16] on icon "plus" at bounding box center [275, 16] width 9 height 9
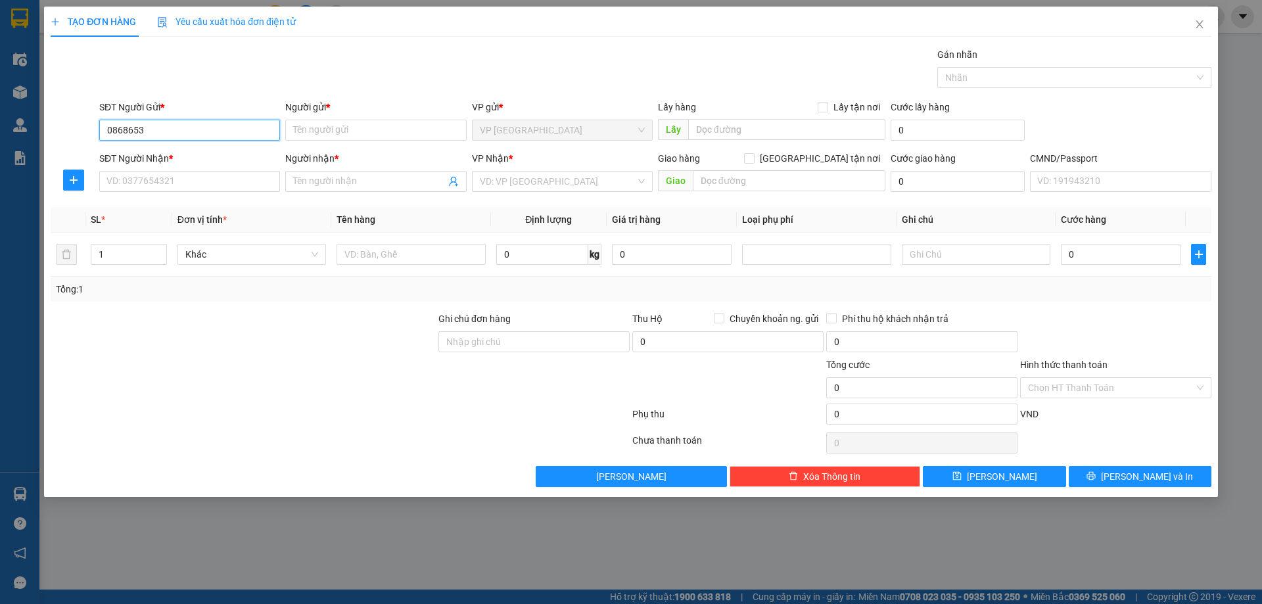
click at [187, 129] on input "0868653" at bounding box center [189, 130] width 181 height 21
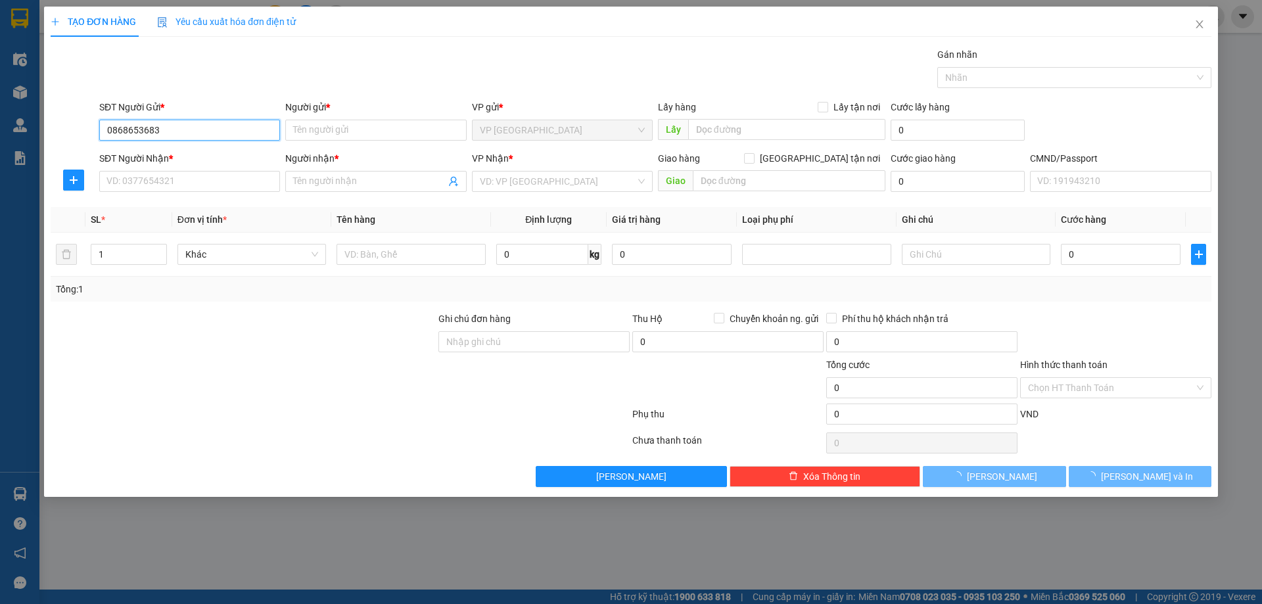
click at [187, 129] on input "0868653683" at bounding box center [189, 130] width 181 height 21
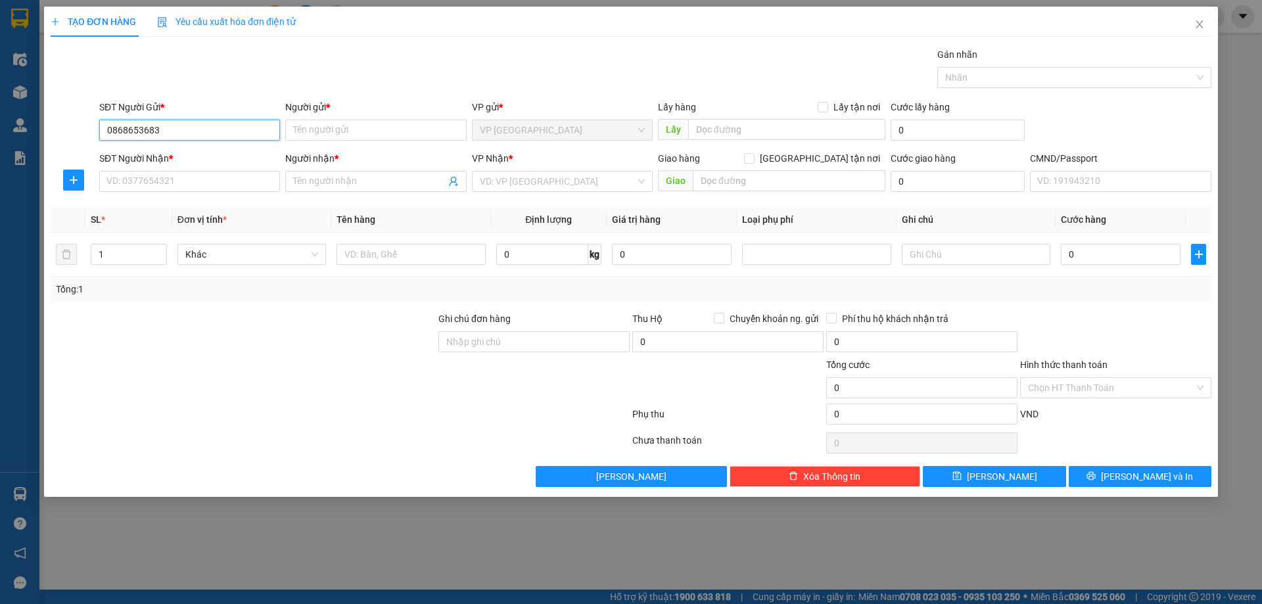
click at [187, 129] on input "0868653683" at bounding box center [189, 130] width 181 height 21
paste input "973401058"
click at [208, 133] on input "0973401058" at bounding box center [189, 130] width 181 height 21
type input "0868653683"
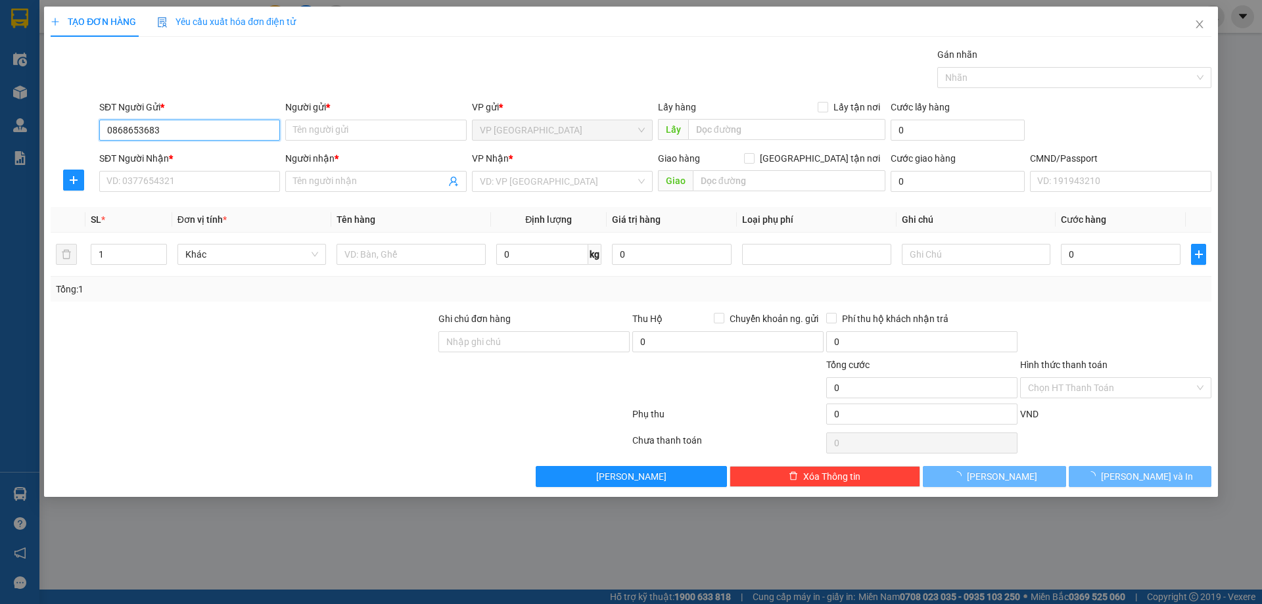
click at [208, 133] on input "0868653683" at bounding box center [189, 130] width 181 height 21
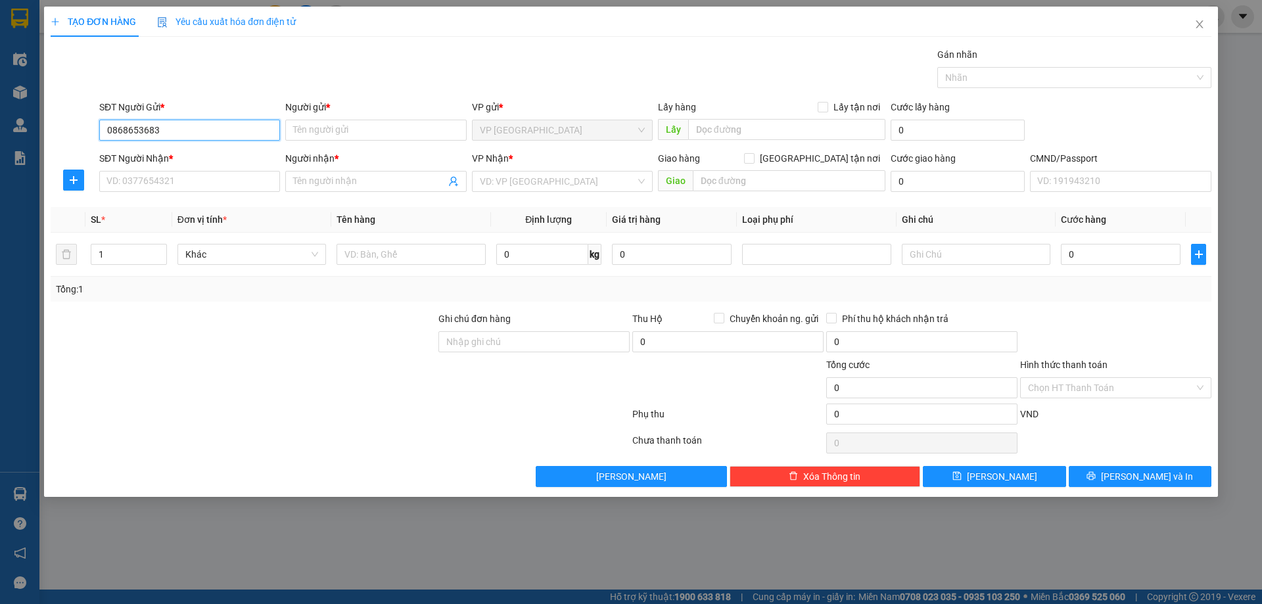
click at [208, 133] on input "0868653683" at bounding box center [189, 130] width 181 height 21
click at [312, 129] on input "Người gửi *" at bounding box center [375, 130] width 181 height 21
paste input "[PERSON_NAME]"
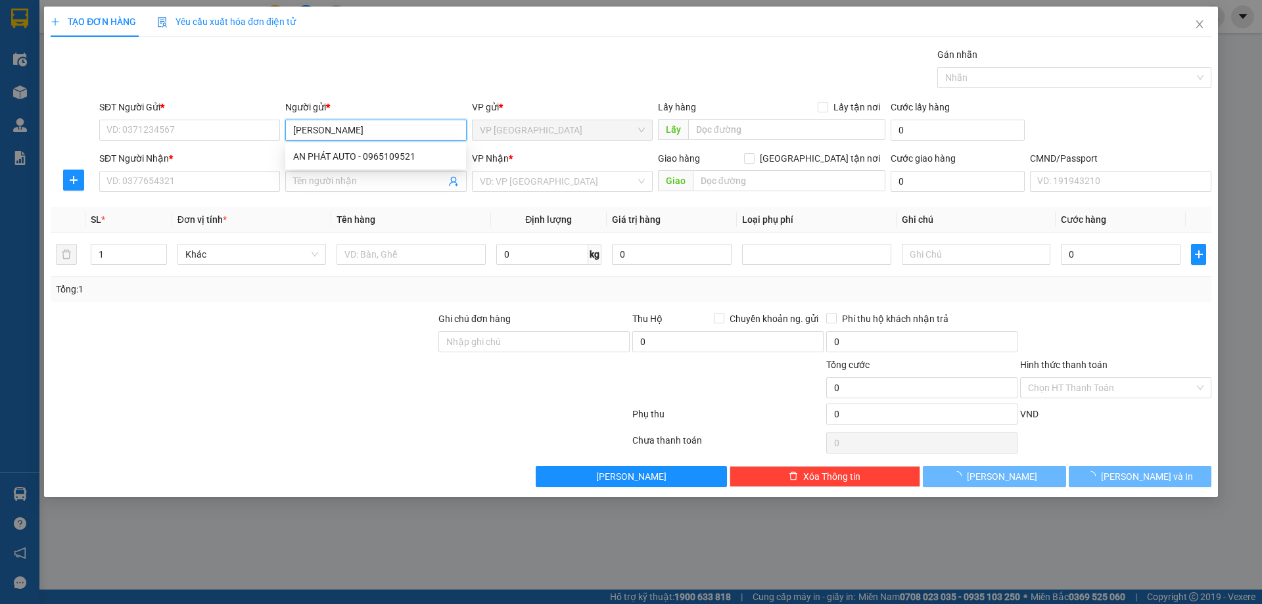
type input "[PERSON_NAME]"
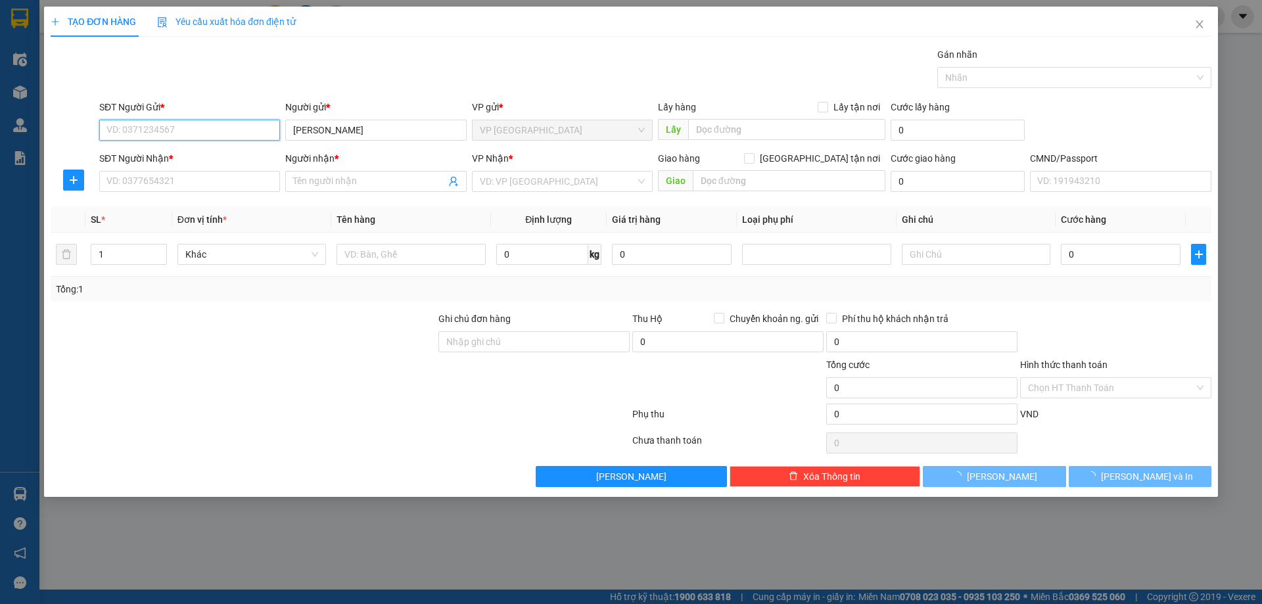
click at [180, 127] on input "SĐT Người Gửi *" at bounding box center [189, 130] width 181 height 21
paste input "0868653683"
type input "0868653683"
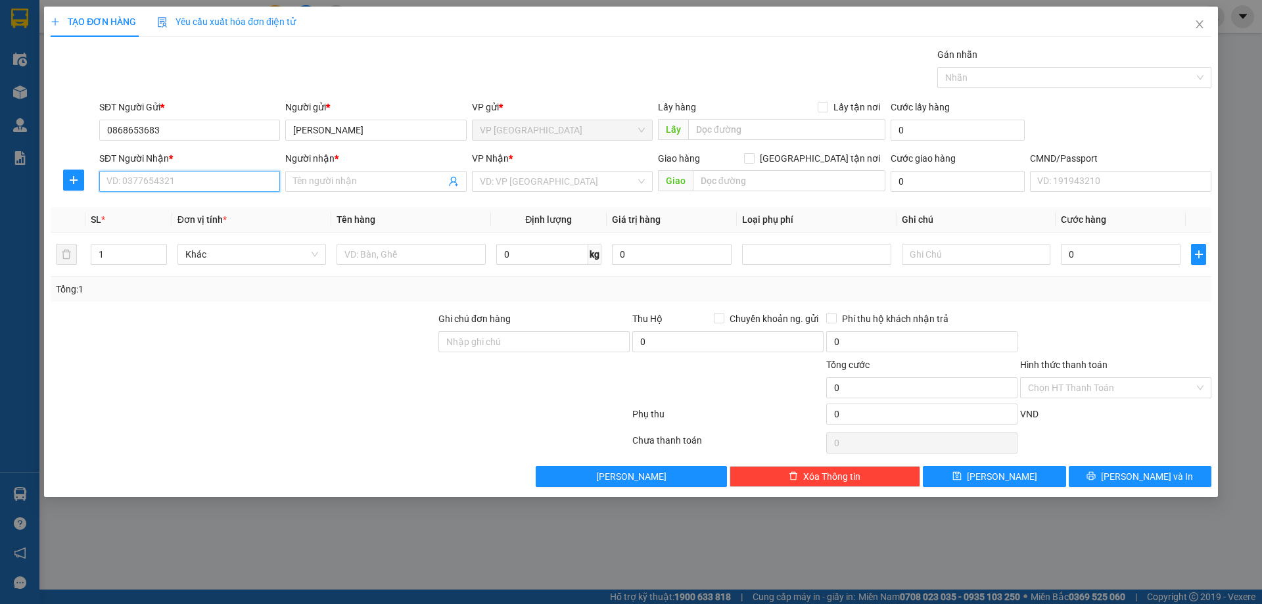
click at [173, 181] on input "SĐT Người Nhận *" at bounding box center [189, 181] width 181 height 21
click at [182, 187] on input "0989007" at bounding box center [189, 181] width 181 height 21
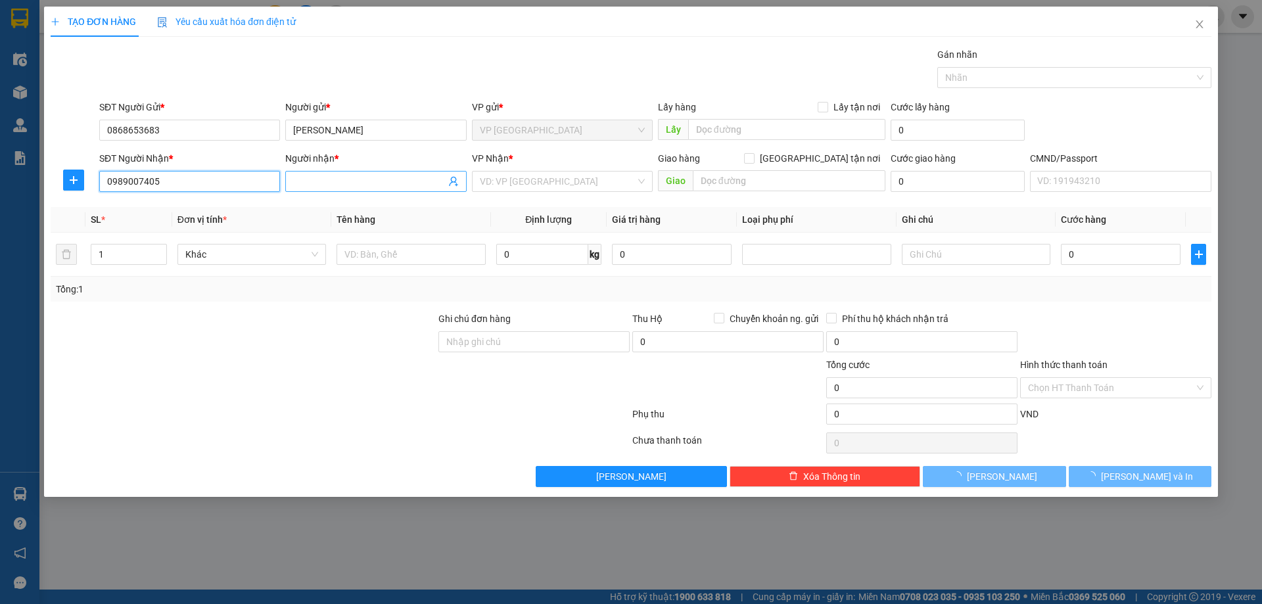
type input "0989007405"
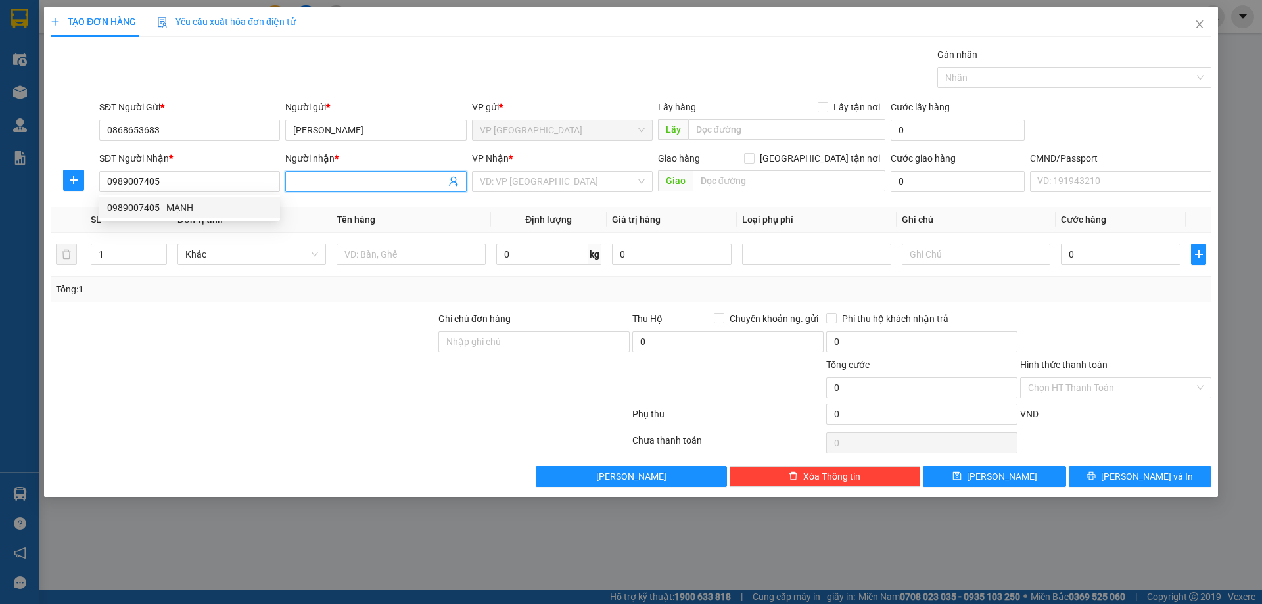
click at [313, 180] on input "Người nhận *" at bounding box center [369, 181] width 152 height 14
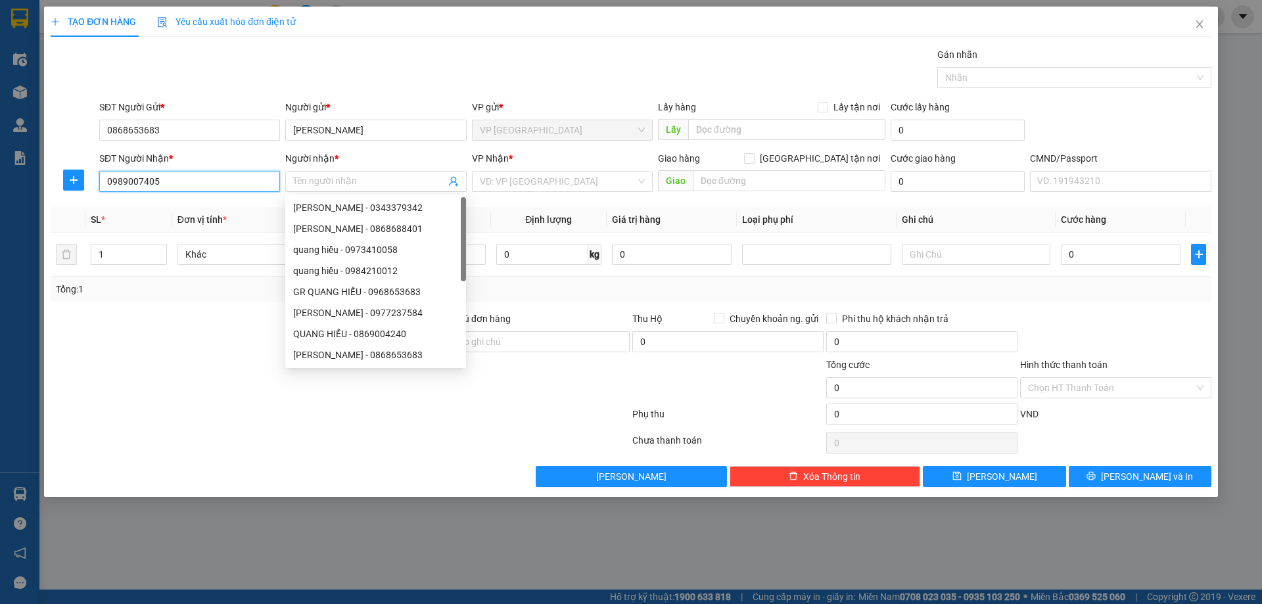
click at [193, 188] on input "0989007405" at bounding box center [189, 181] width 181 height 21
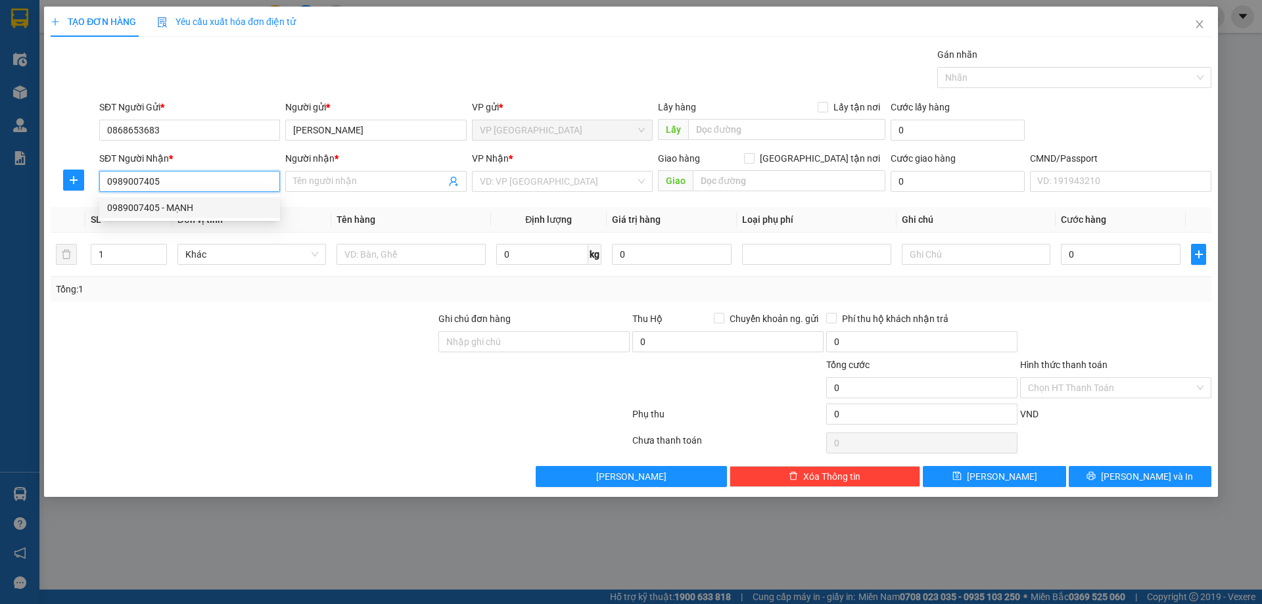
click at [191, 213] on div "0989007405 - MẠNH" at bounding box center [189, 207] width 165 height 14
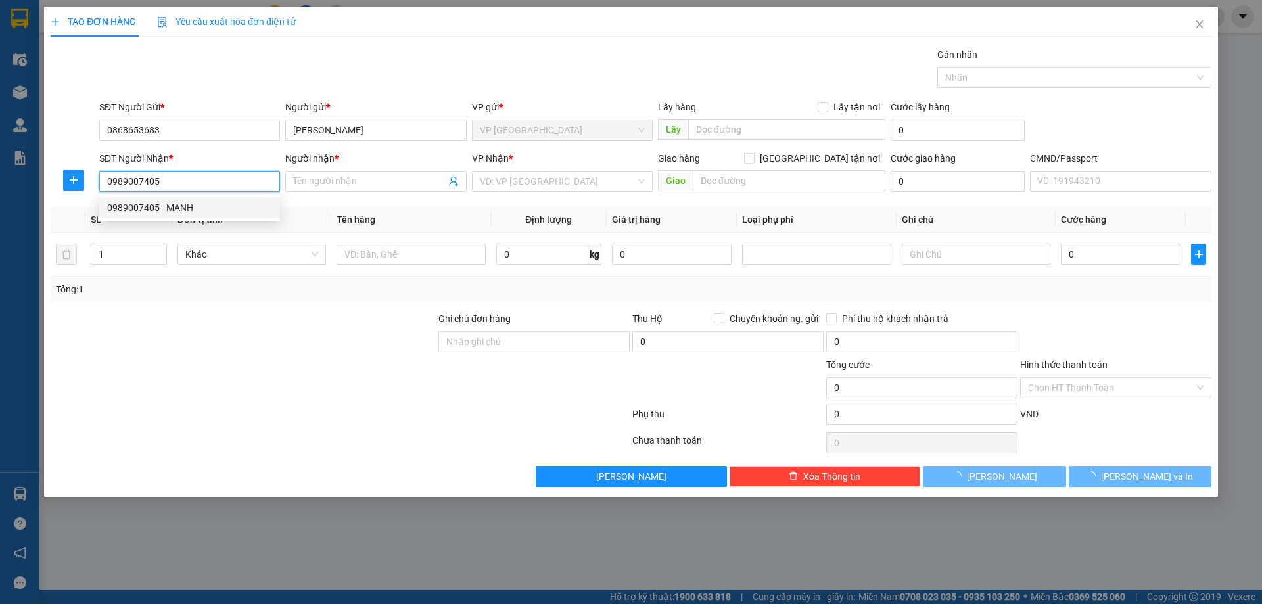
type input "MẠNH"
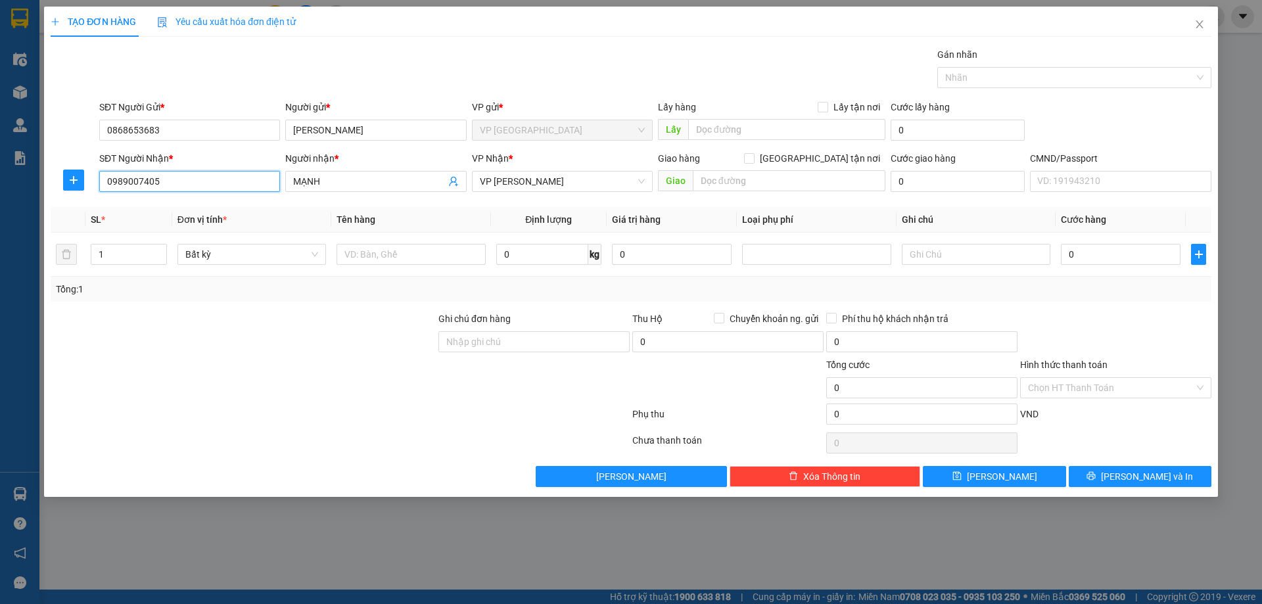
click at [216, 180] on input "0989007405" at bounding box center [189, 181] width 181 height 21
click at [529, 181] on span "VP Võ Chí Công" at bounding box center [562, 182] width 165 height 20
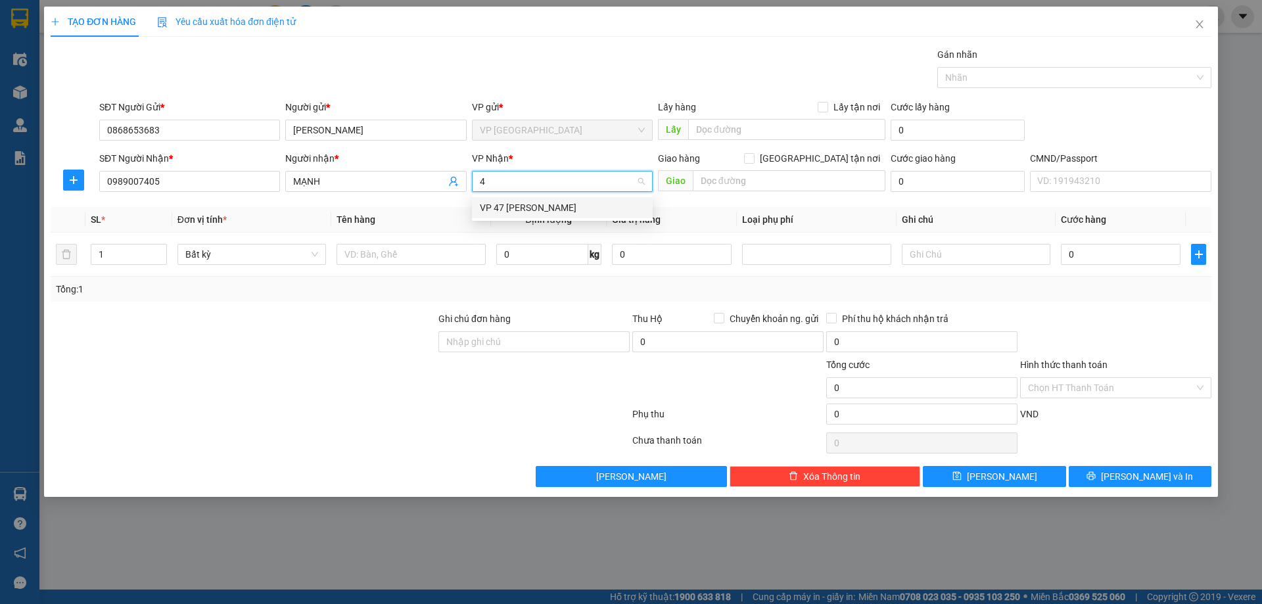
type input "47"
click at [542, 210] on div "VP 47 [PERSON_NAME]" at bounding box center [562, 207] width 165 height 14
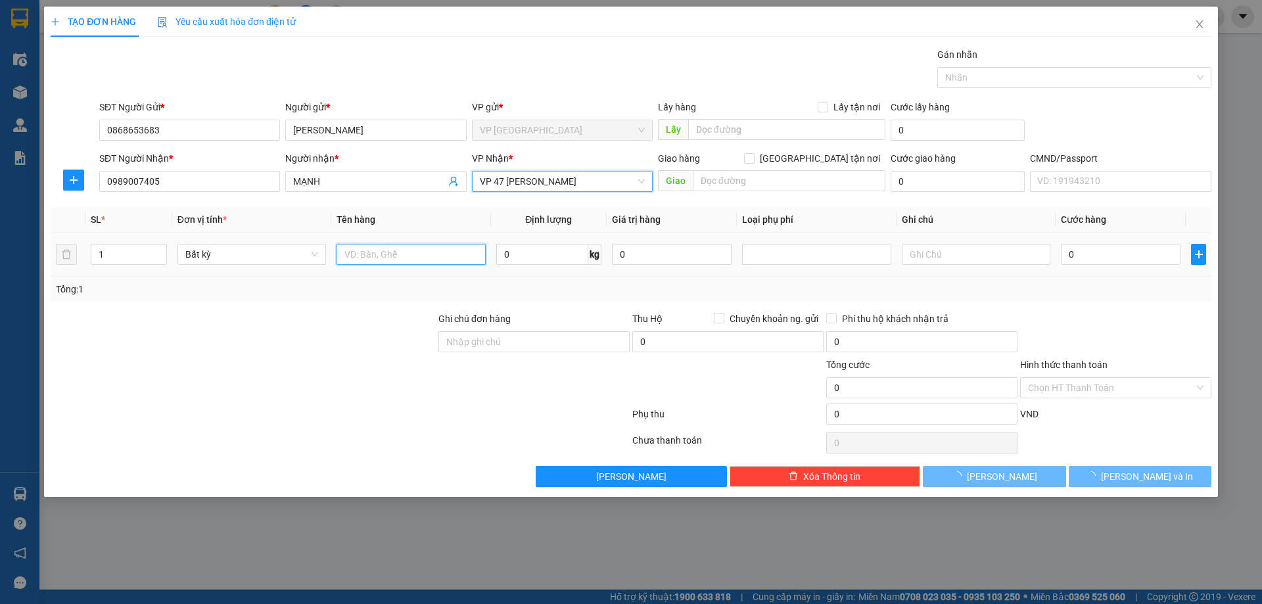
click at [434, 251] on input "text" at bounding box center [411, 254] width 149 height 21
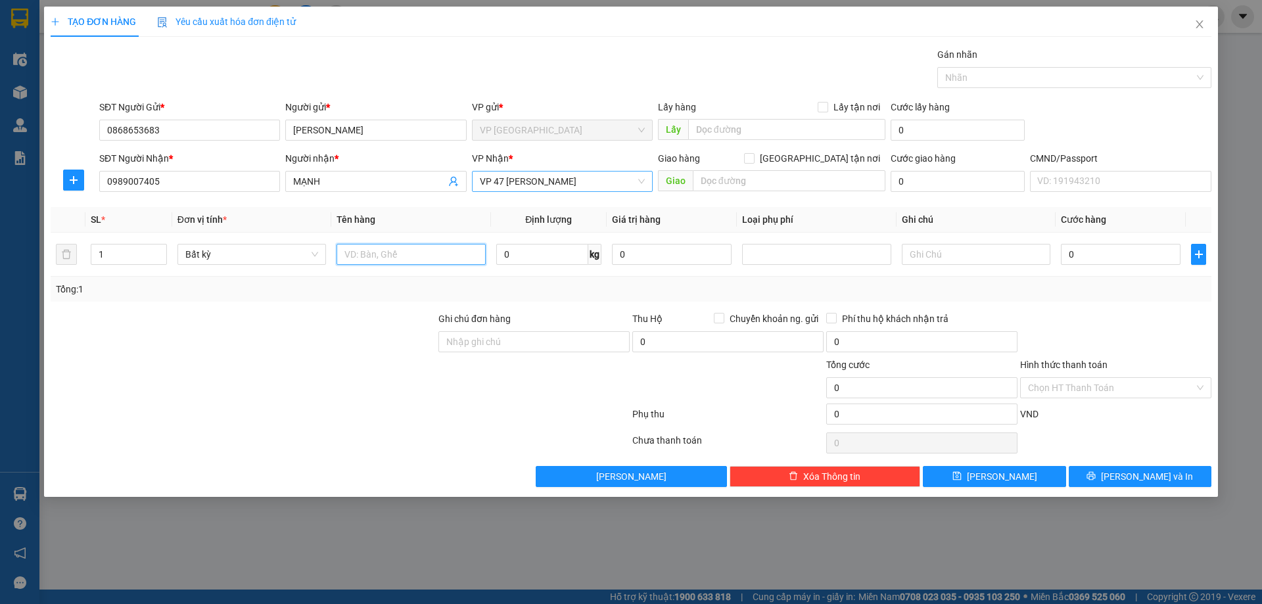
click at [527, 188] on span "VP 47 [PERSON_NAME]" at bounding box center [562, 182] width 165 height 20
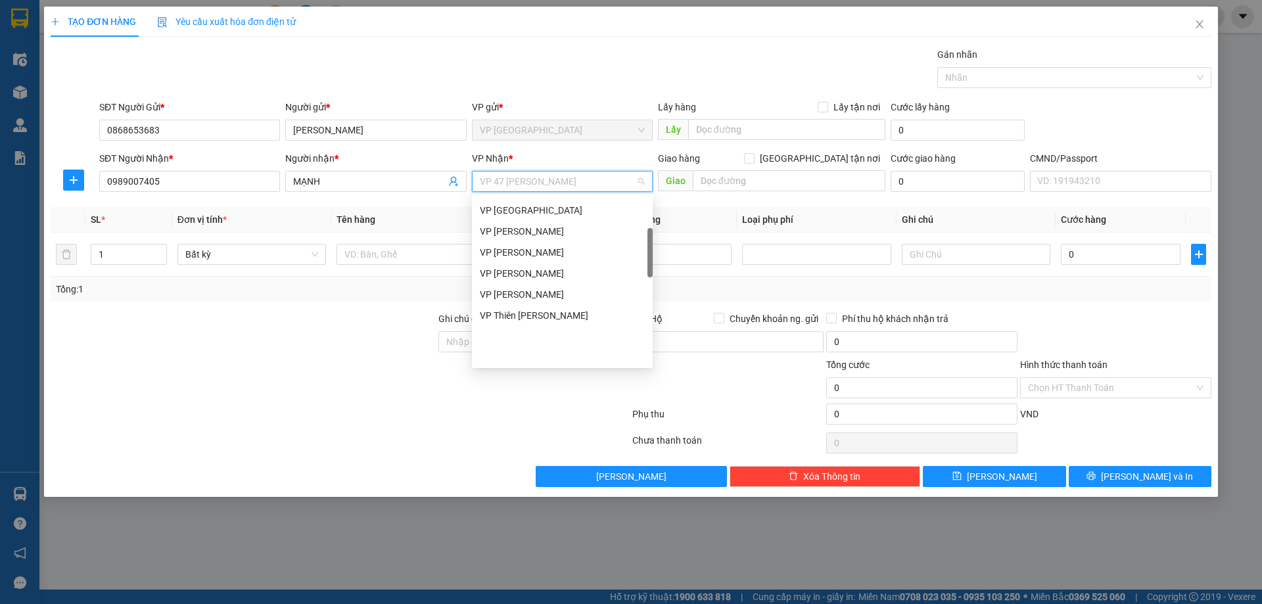
scroll to position [142, 0]
click at [537, 332] on div "VP Võ Chí Công" at bounding box center [562, 339] width 165 height 14
click at [523, 342] on div "VP Võ Chí Công" at bounding box center [562, 339] width 165 height 14
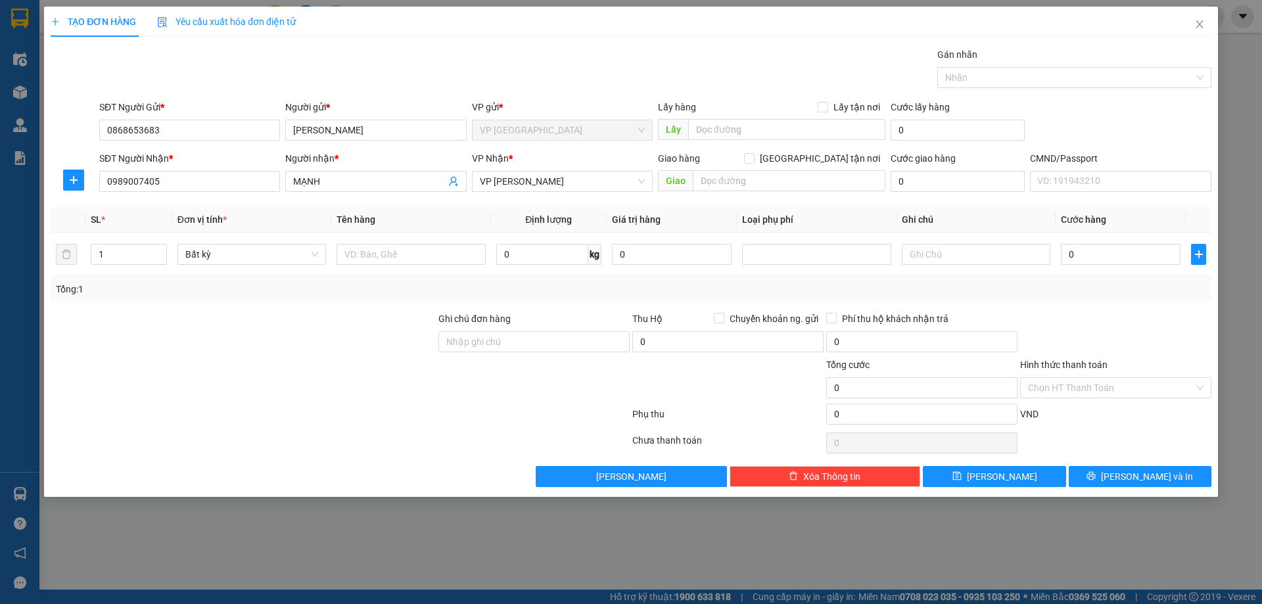
click at [310, 285] on div "Tổng: 1" at bounding box center [271, 289] width 431 height 14
click at [371, 256] on input "text" at bounding box center [411, 254] width 149 height 21
type input "BỌC XANH PK"
click at [523, 257] on input "0" at bounding box center [542, 254] width 92 height 21
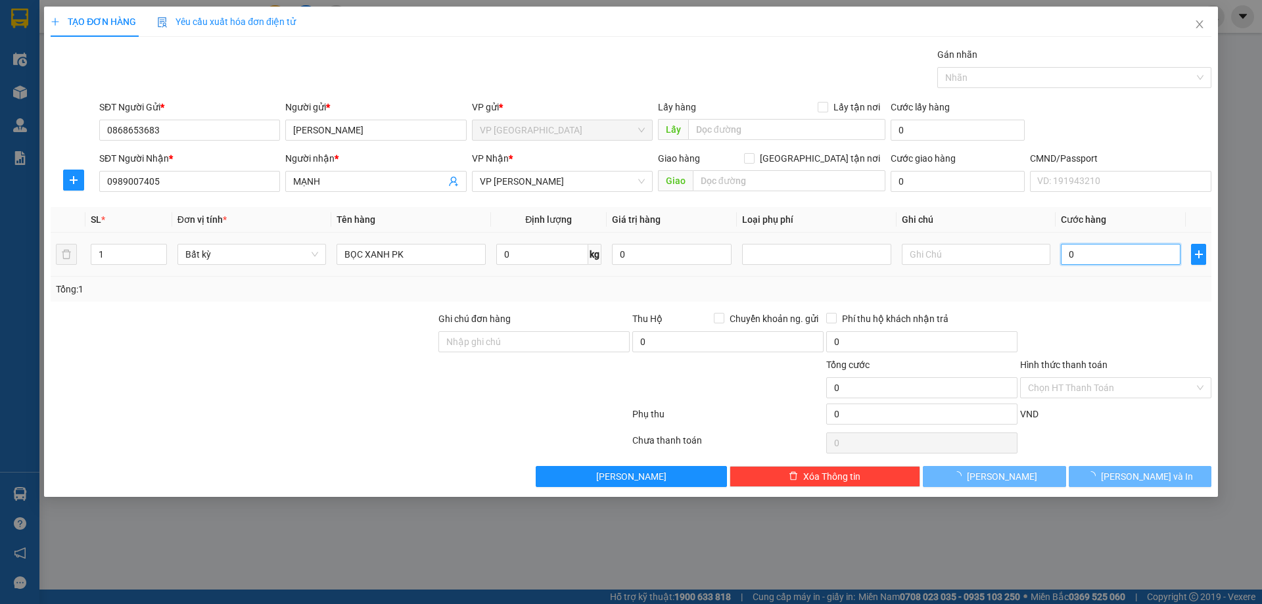
click at [1117, 254] on input "0" at bounding box center [1121, 254] width 120 height 21
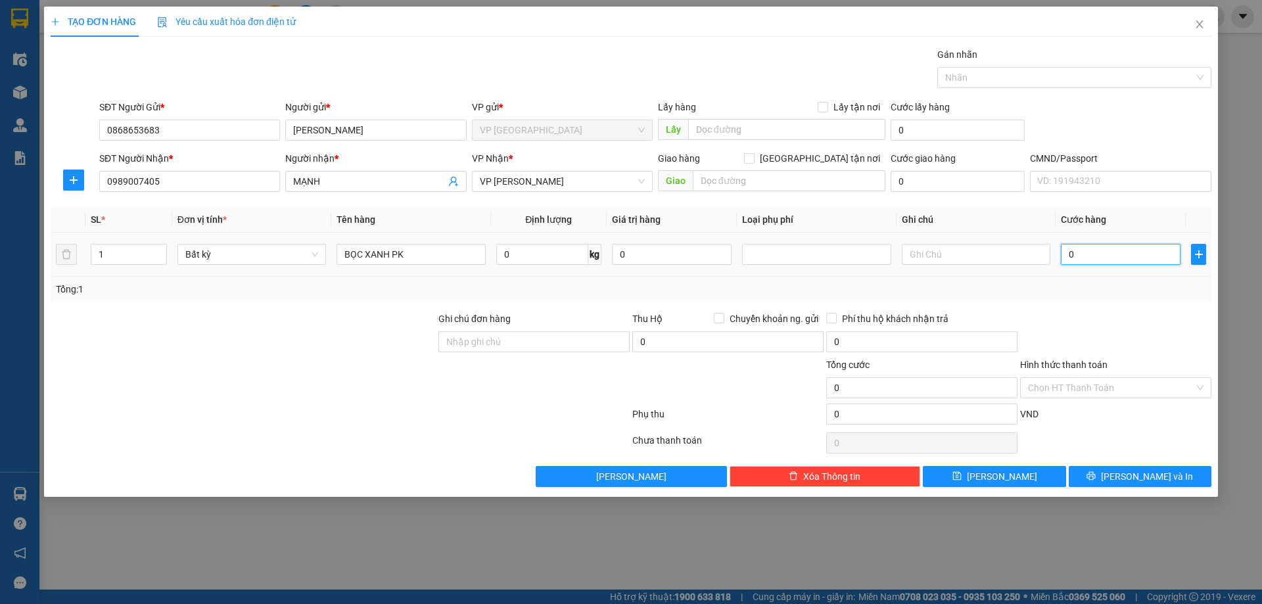
type input "2"
type input "25"
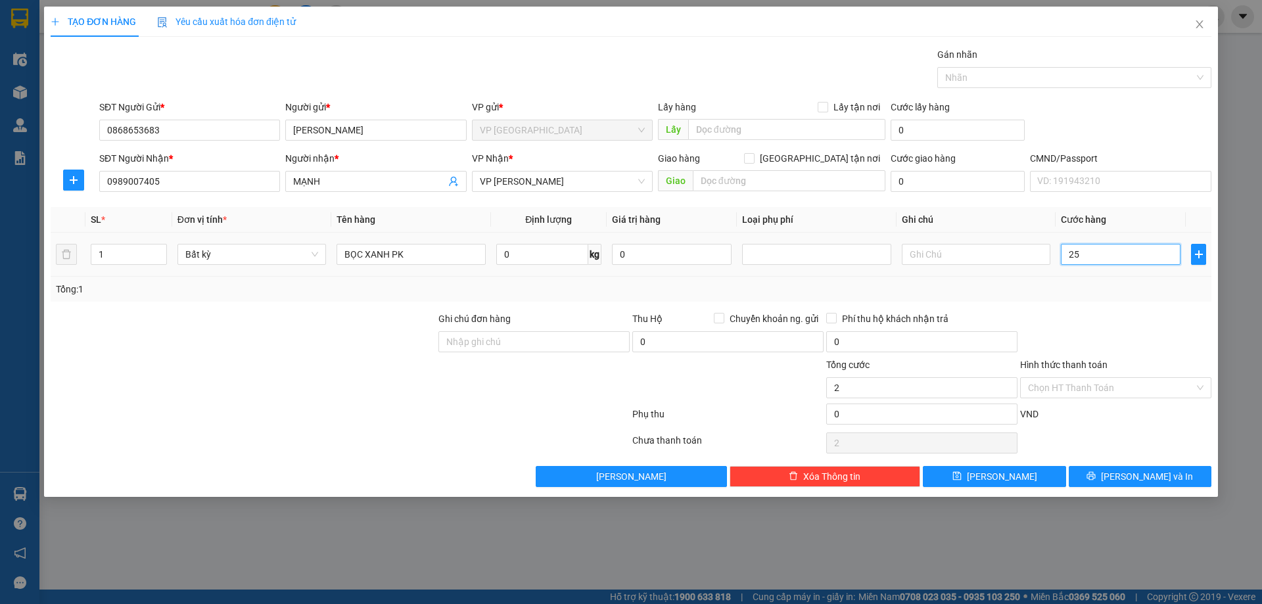
type input "25"
type input "250"
type input "2.500"
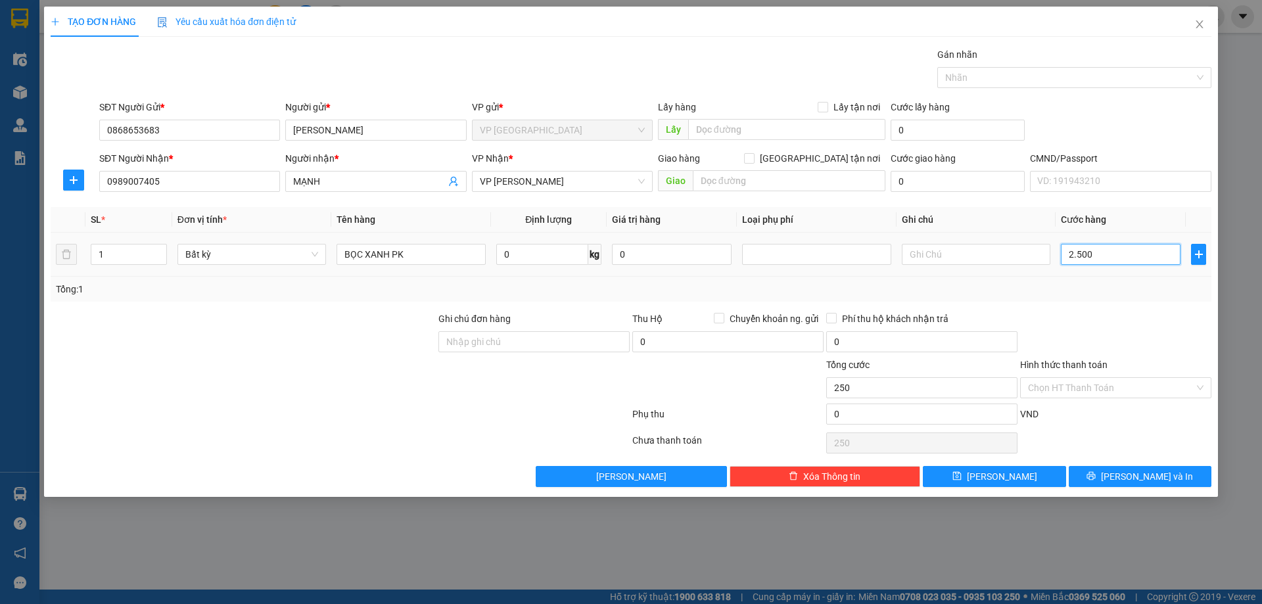
type input "2.500"
type input "25.000"
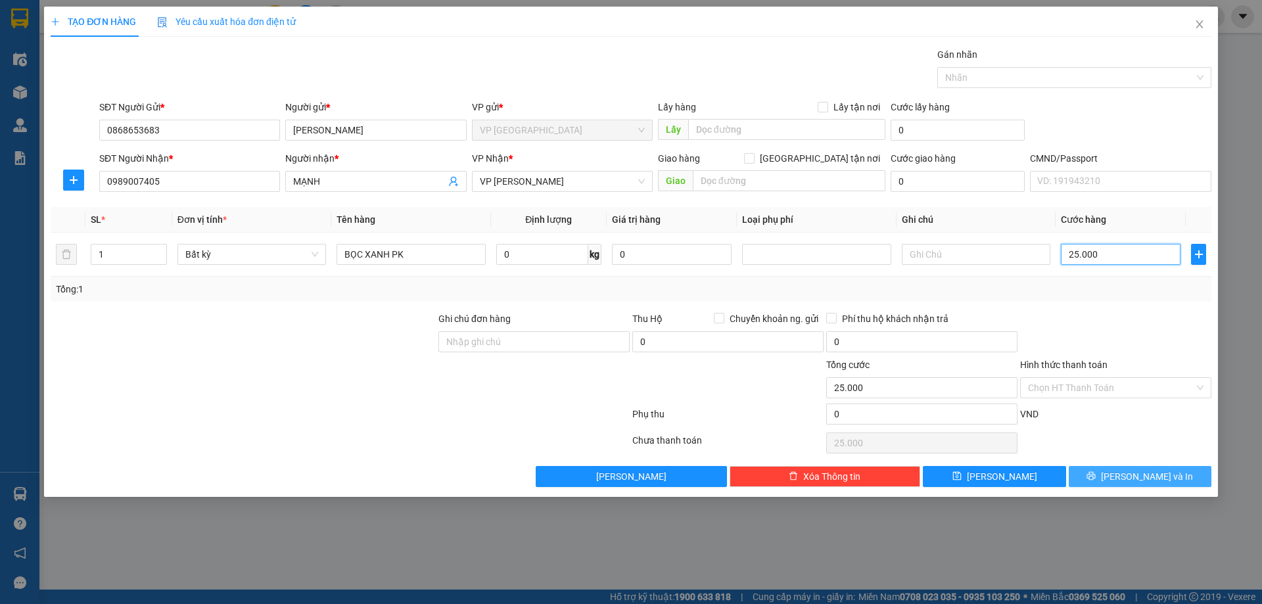
type input "25.000"
click at [1148, 481] on span "Lưu và In" at bounding box center [1147, 476] width 92 height 14
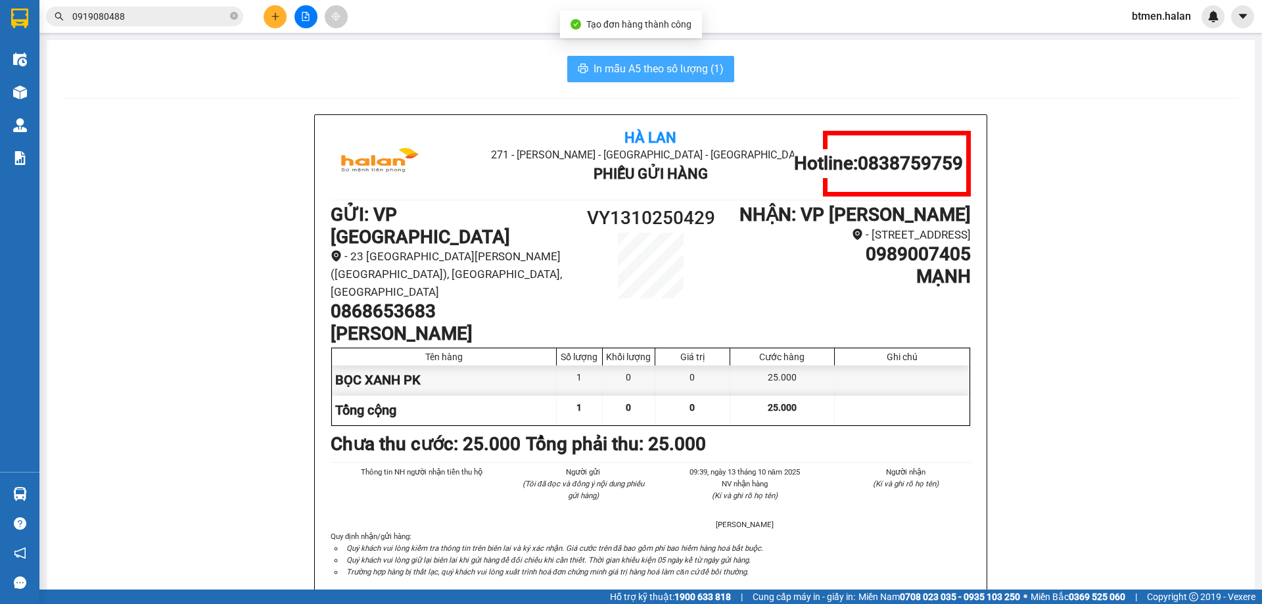
click at [663, 63] on span "In mẫu A5 theo số lượng (1)" at bounding box center [659, 68] width 130 height 16
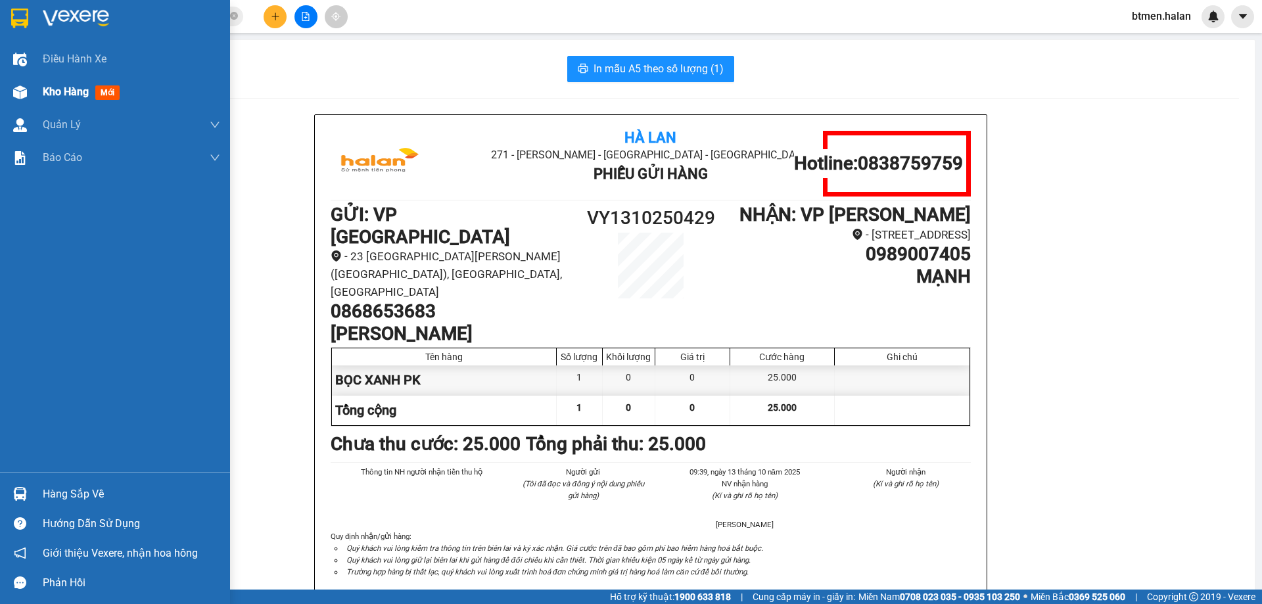
click at [50, 99] on div "Kho hàng mới" at bounding box center [84, 91] width 82 height 16
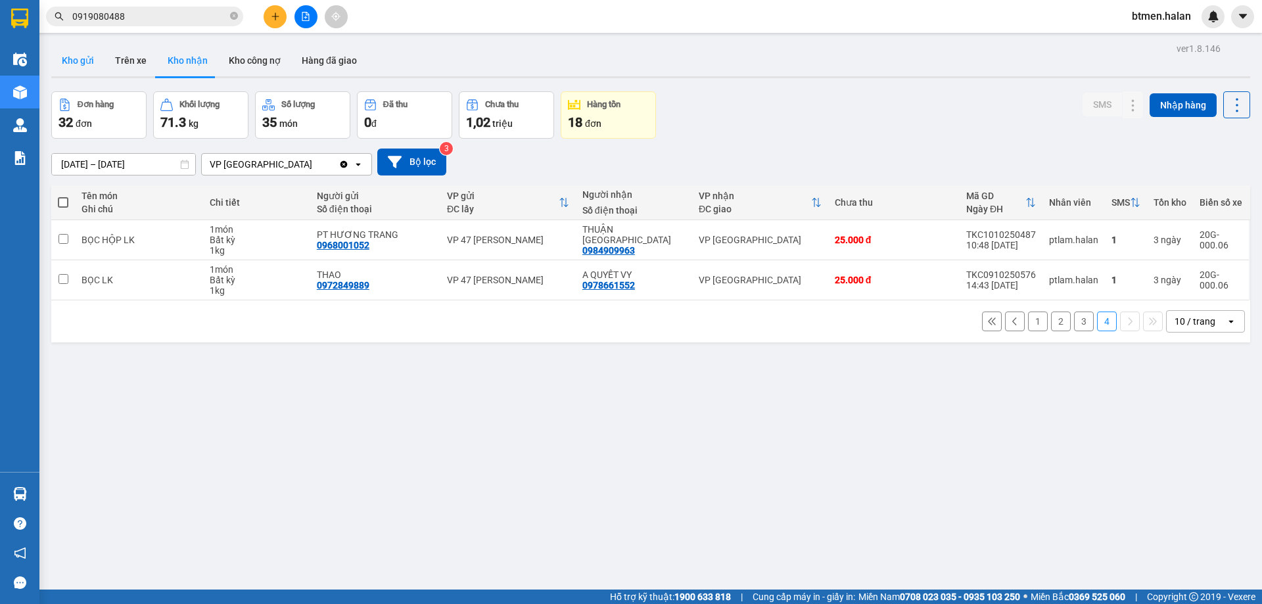
click at [87, 62] on button "Kho gửi" at bounding box center [77, 61] width 53 height 32
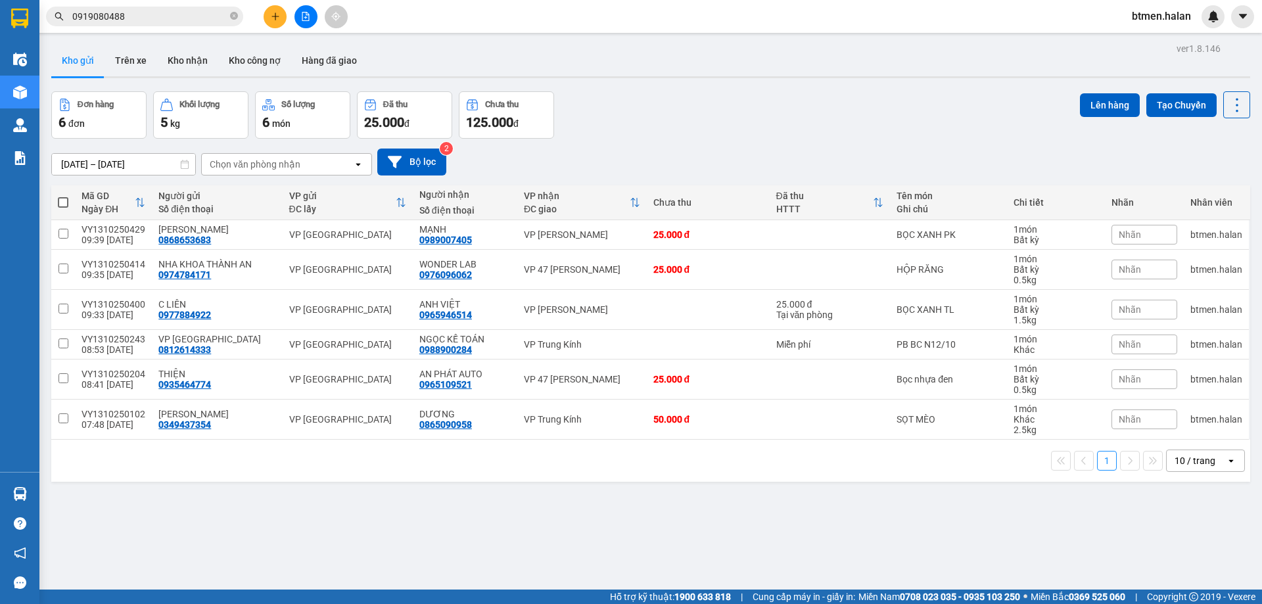
click at [64, 204] on span at bounding box center [63, 202] width 11 height 11
click at [63, 196] on input "checkbox" at bounding box center [63, 196] width 0 height 0
checkbox input "true"
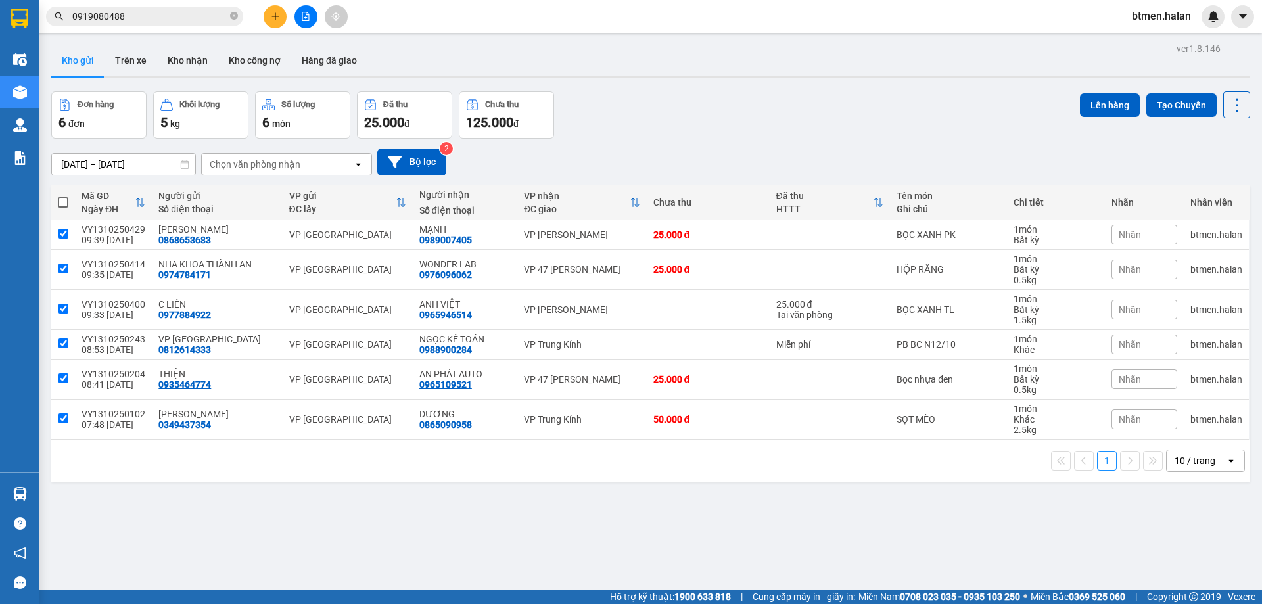
checkbox input "true"
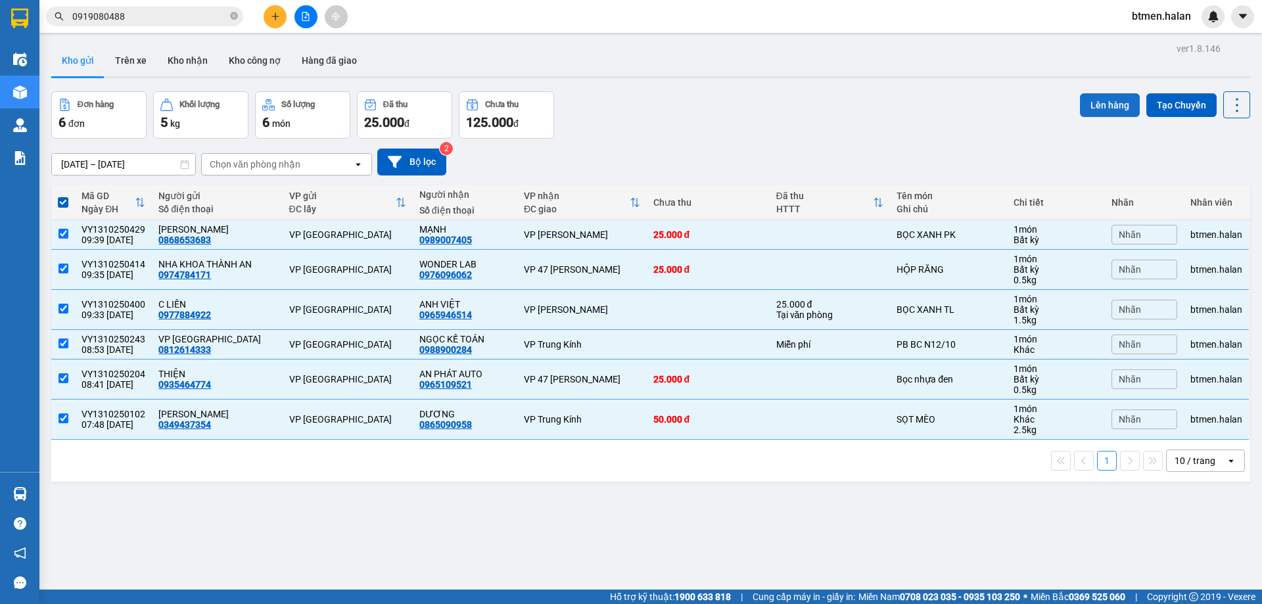
click at [1091, 100] on button "Lên hàng" at bounding box center [1110, 105] width 60 height 24
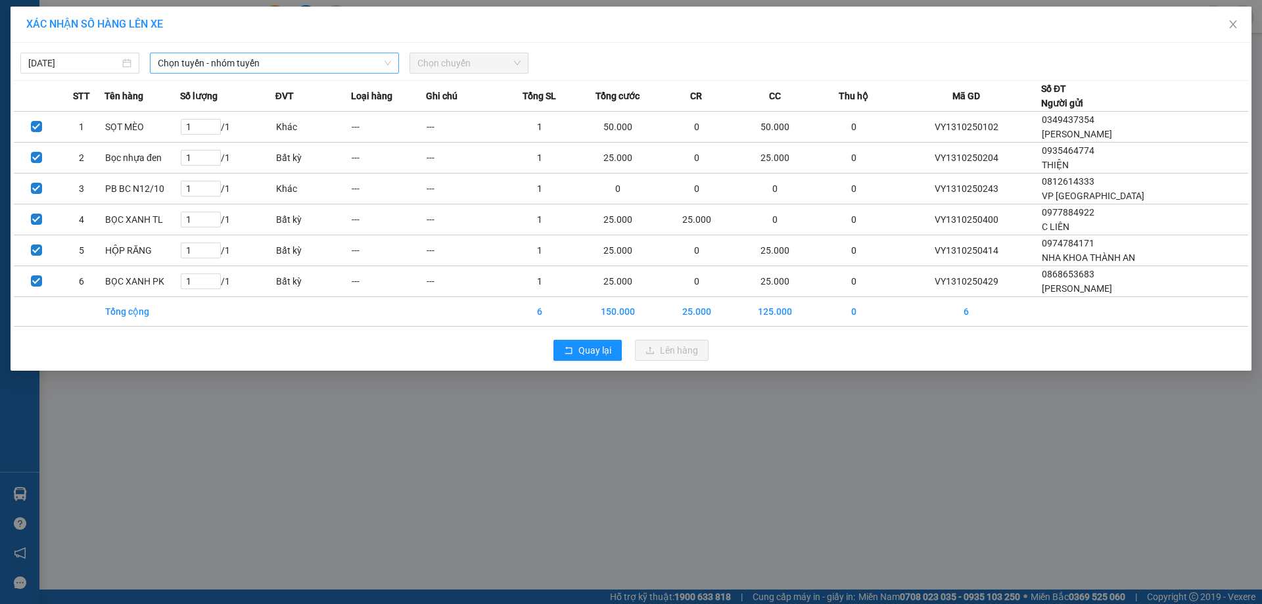
click at [286, 57] on span "Chọn tuyến - nhóm tuyến" at bounding box center [274, 63] width 233 height 20
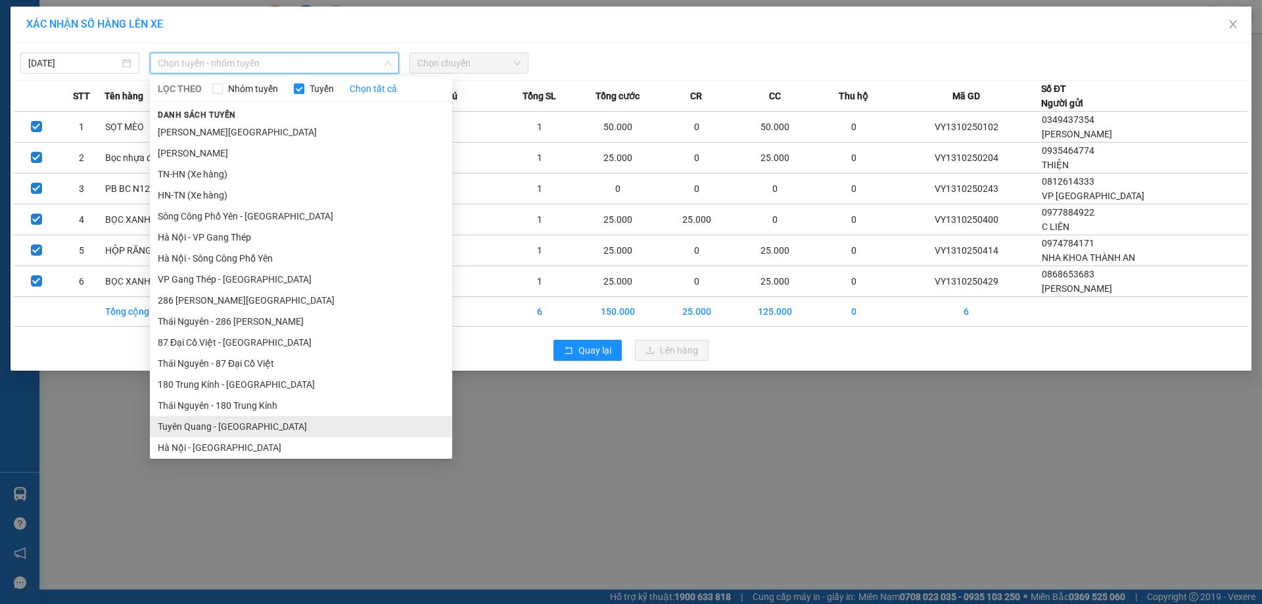
click at [235, 429] on li "Tuyên Quang - Hà Nội" at bounding box center [301, 426] width 302 height 21
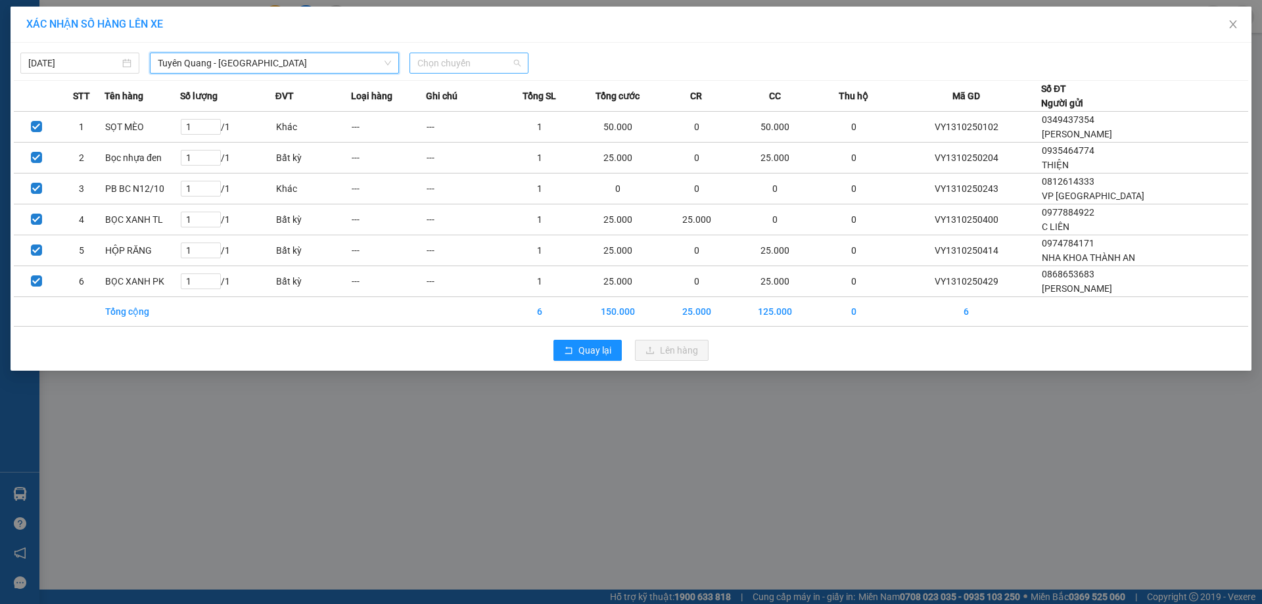
click at [486, 67] on span "Chọn chuyến" at bounding box center [468, 63] width 103 height 20
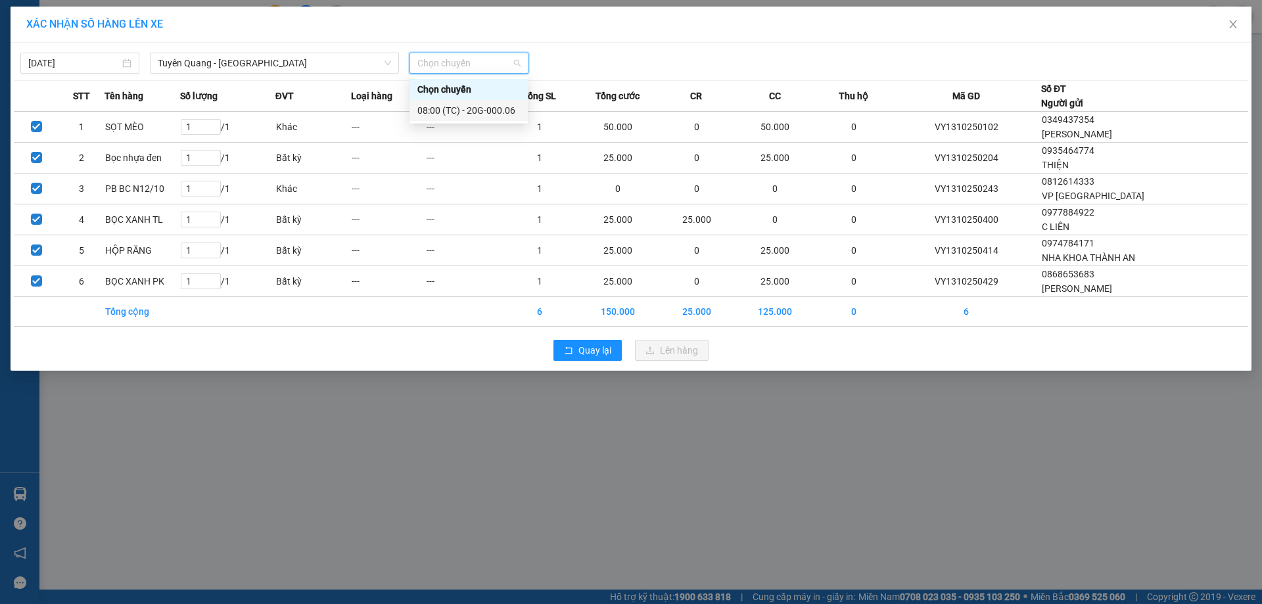
click at [499, 111] on div "08:00 (TC) - 20G-000.06" at bounding box center [468, 110] width 103 height 14
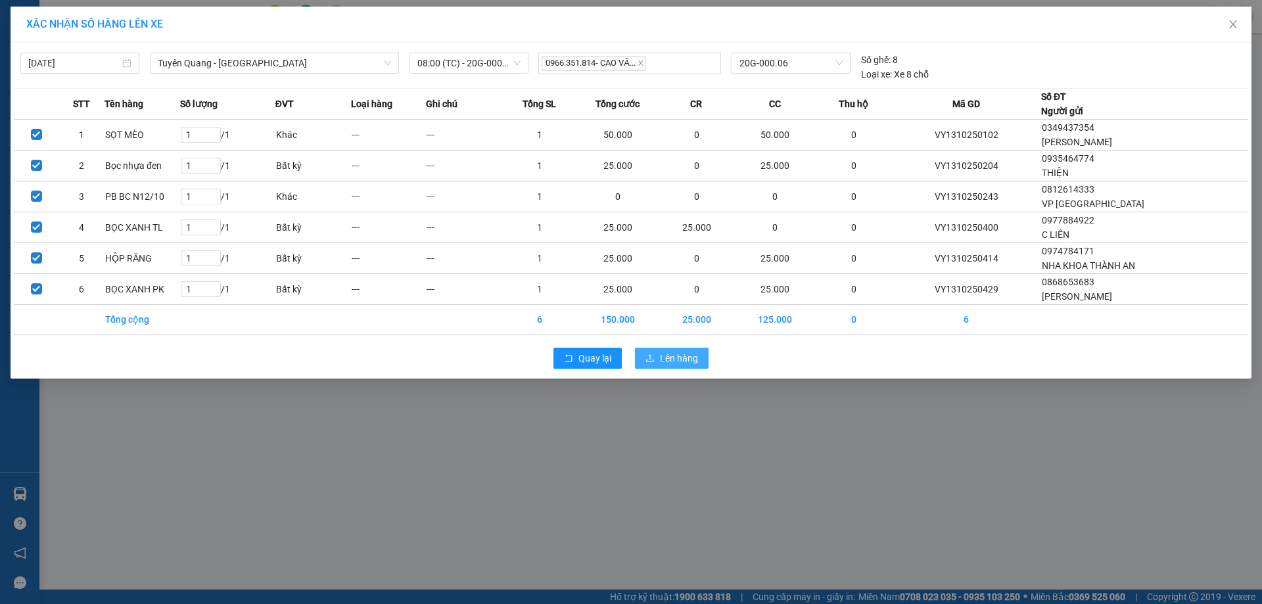
click at [703, 356] on button "Lên hàng" at bounding box center [672, 358] width 74 height 21
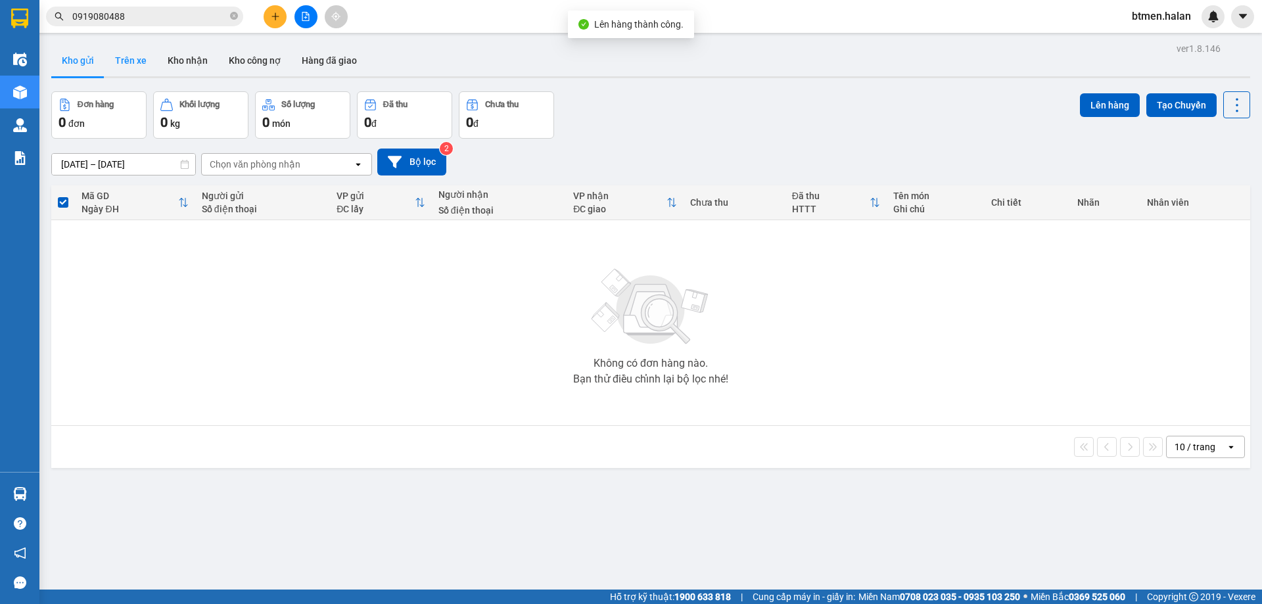
click at [132, 62] on button "Trên xe" at bounding box center [131, 61] width 53 height 32
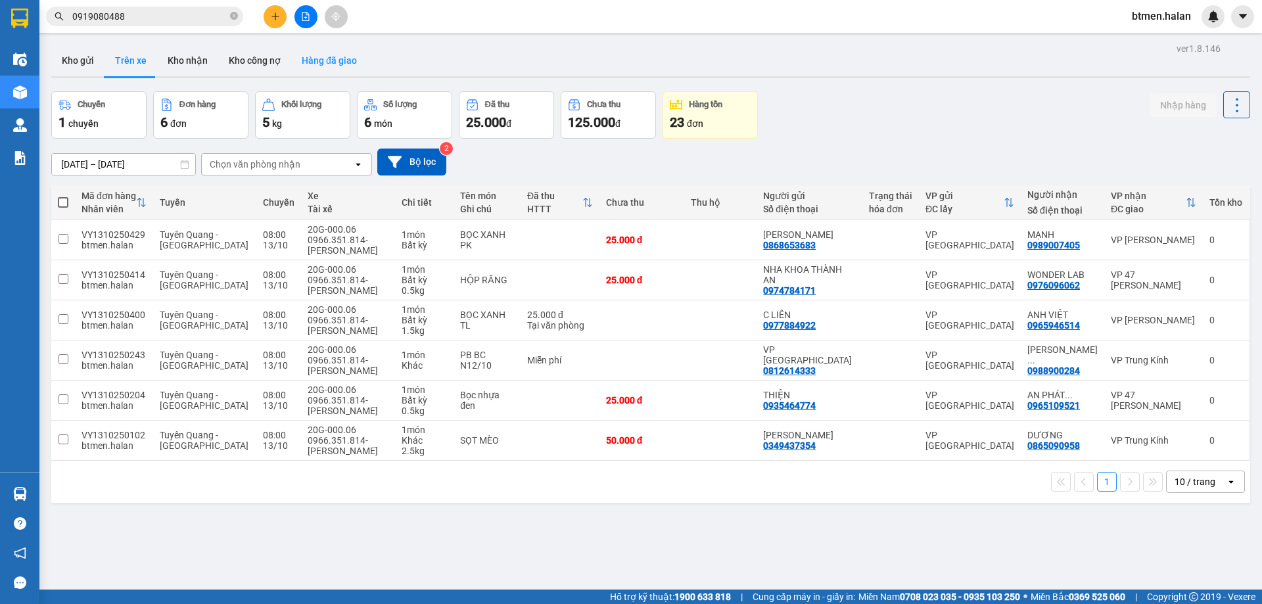
click at [320, 62] on button "Hàng đã giao" at bounding box center [329, 61] width 76 height 32
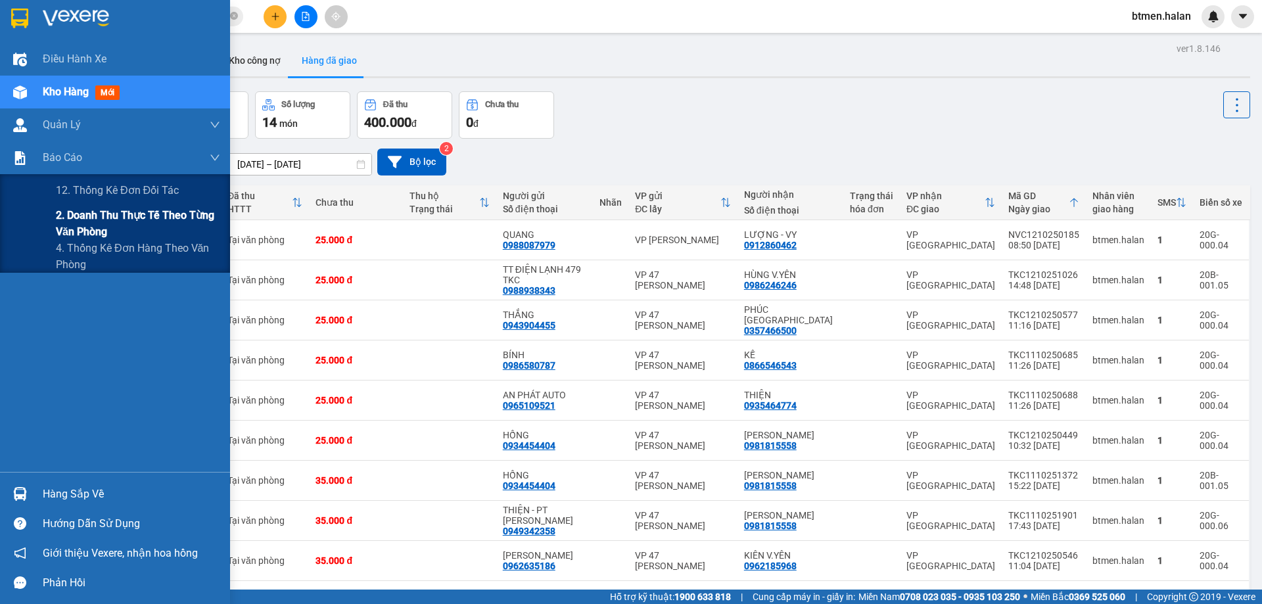
click at [91, 210] on span "2. Doanh thu thực tế theo từng văn phòng" at bounding box center [138, 223] width 164 height 33
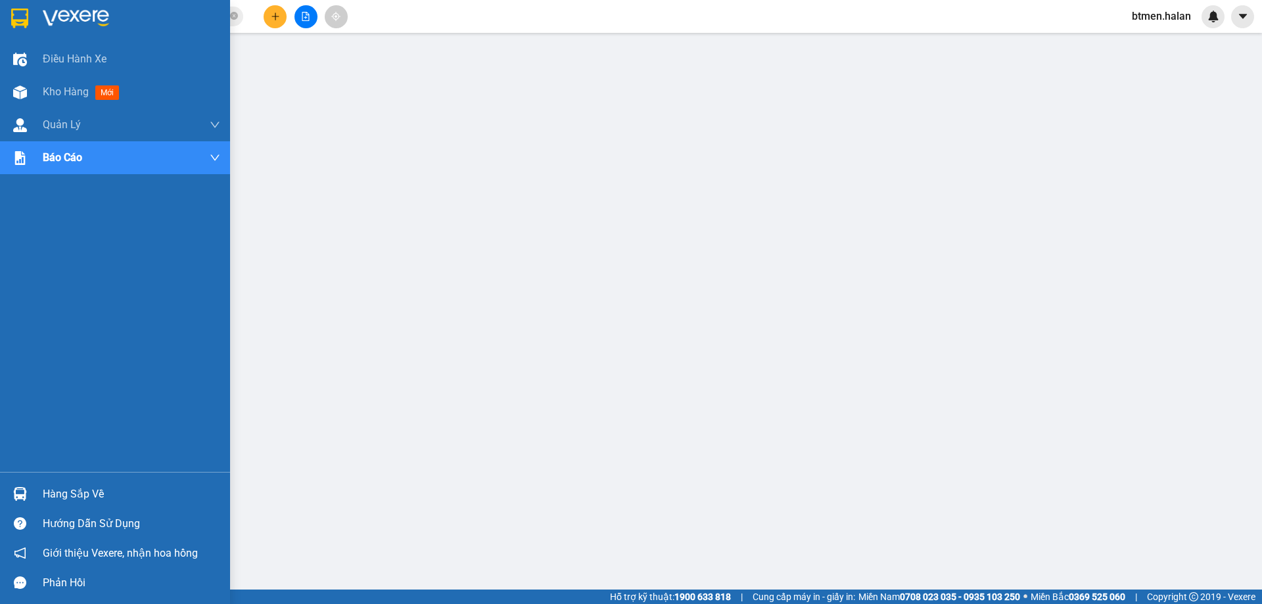
click at [45, 485] on div "Hàng sắp về" at bounding box center [131, 494] width 177 height 20
click at [63, 95] on span "Kho hàng" at bounding box center [66, 91] width 46 height 12
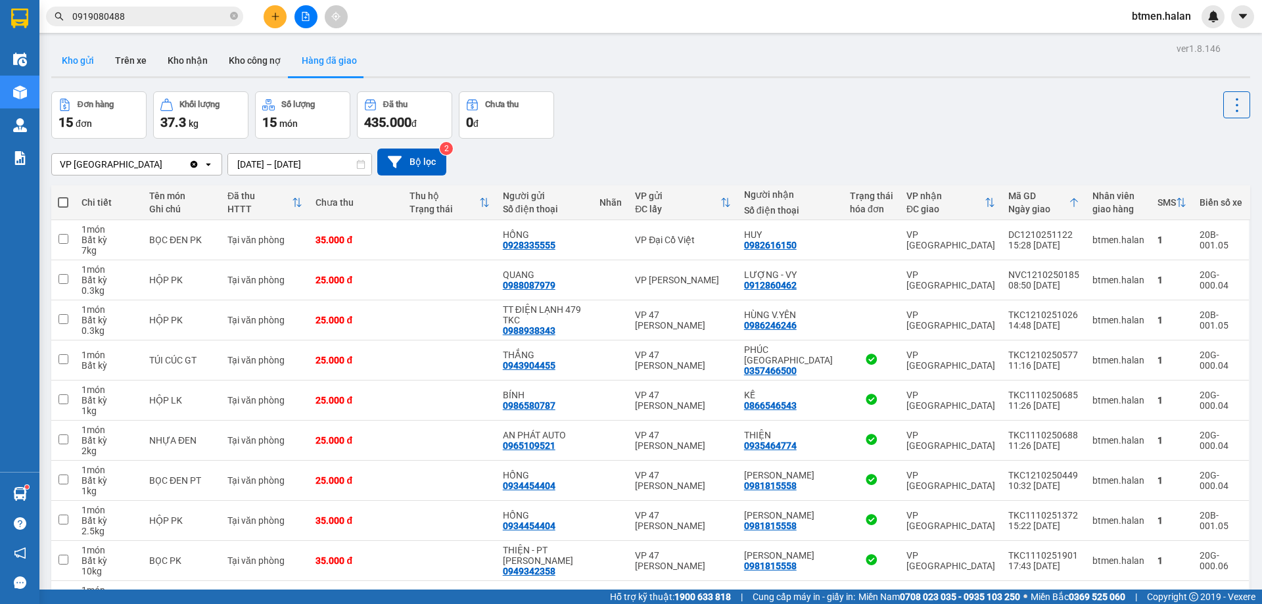
click at [86, 60] on button "Kho gửi" at bounding box center [77, 61] width 53 height 32
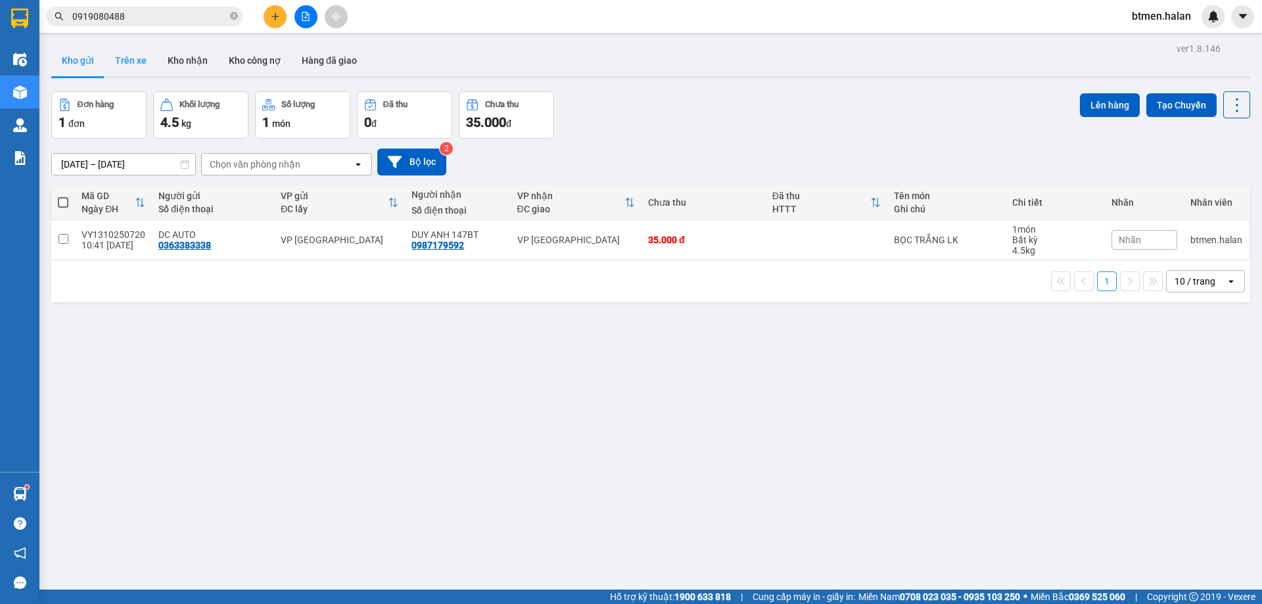
click at [114, 57] on button "Trên xe" at bounding box center [131, 61] width 53 height 32
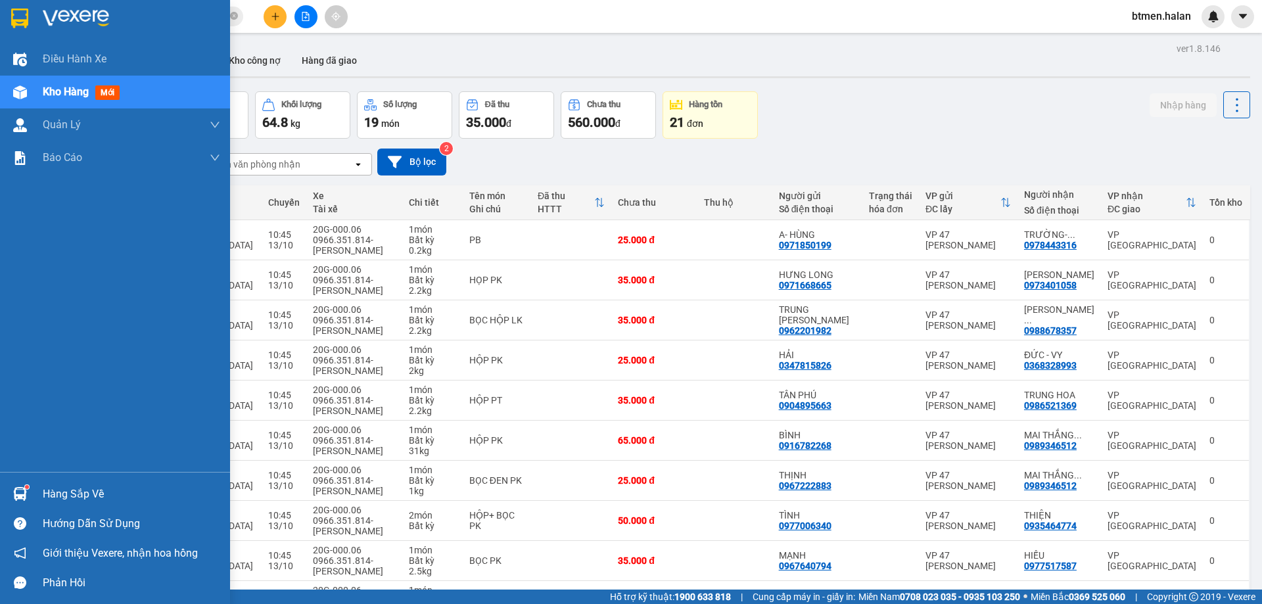
click at [53, 494] on div "Hàng sắp về" at bounding box center [131, 494] width 177 height 20
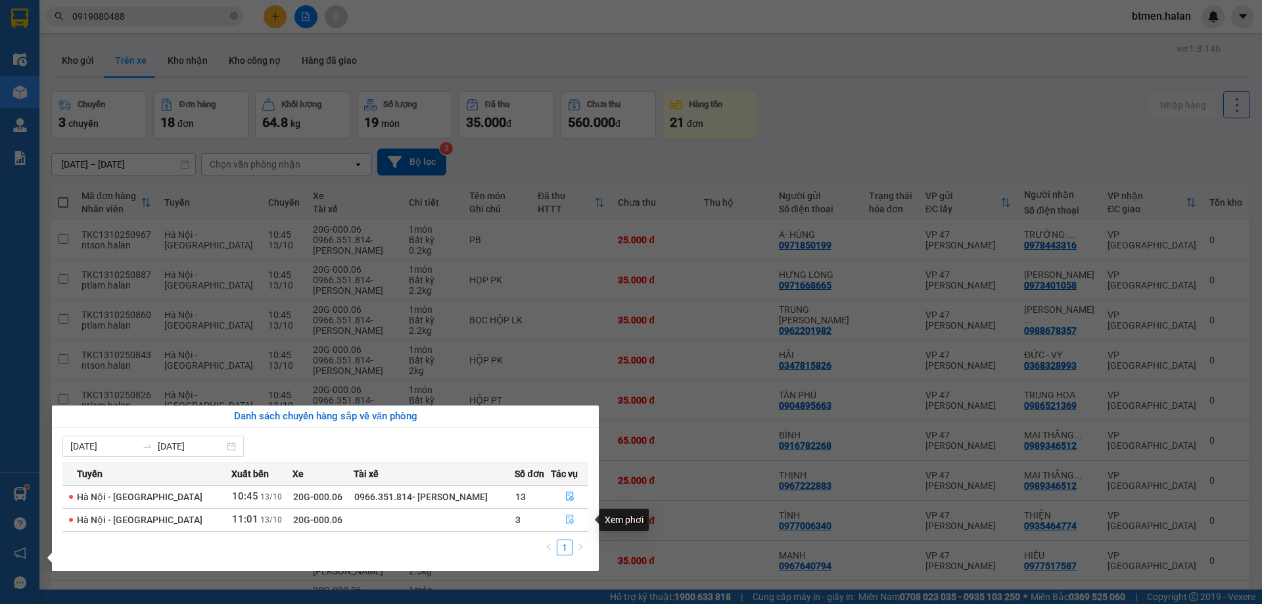
click at [570, 521] on icon "file-done" at bounding box center [570, 519] width 8 height 9
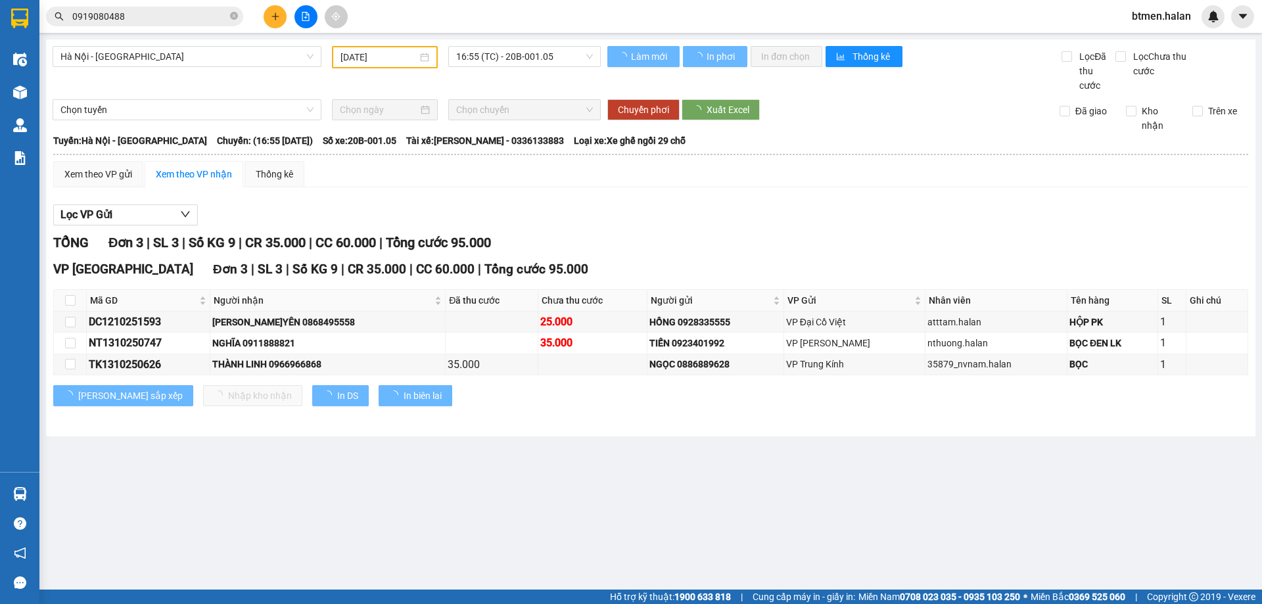
type input "[DATE]"
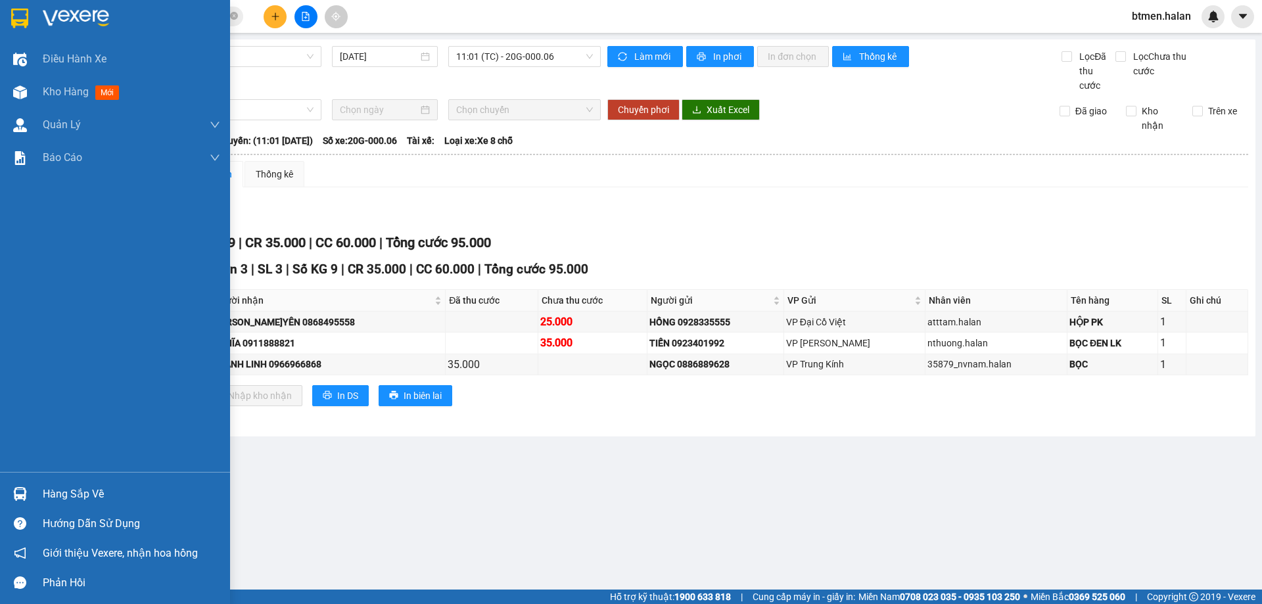
click at [54, 486] on div "Hàng sắp về" at bounding box center [131, 494] width 177 height 20
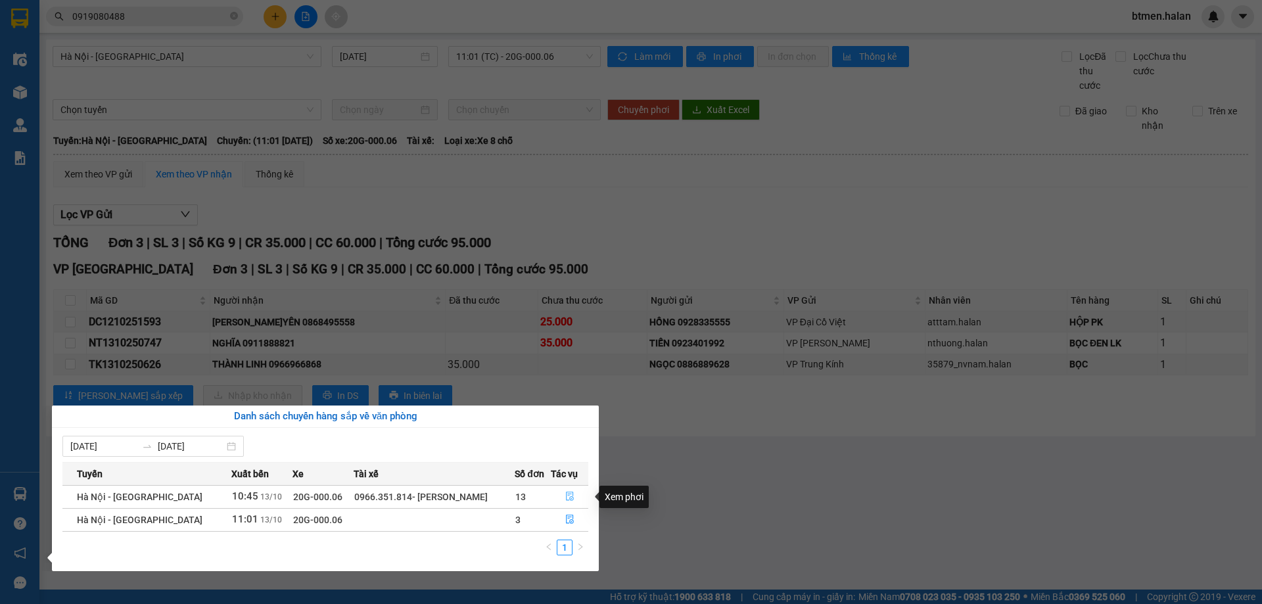
click at [567, 492] on icon "file-done" at bounding box center [570, 496] width 8 height 9
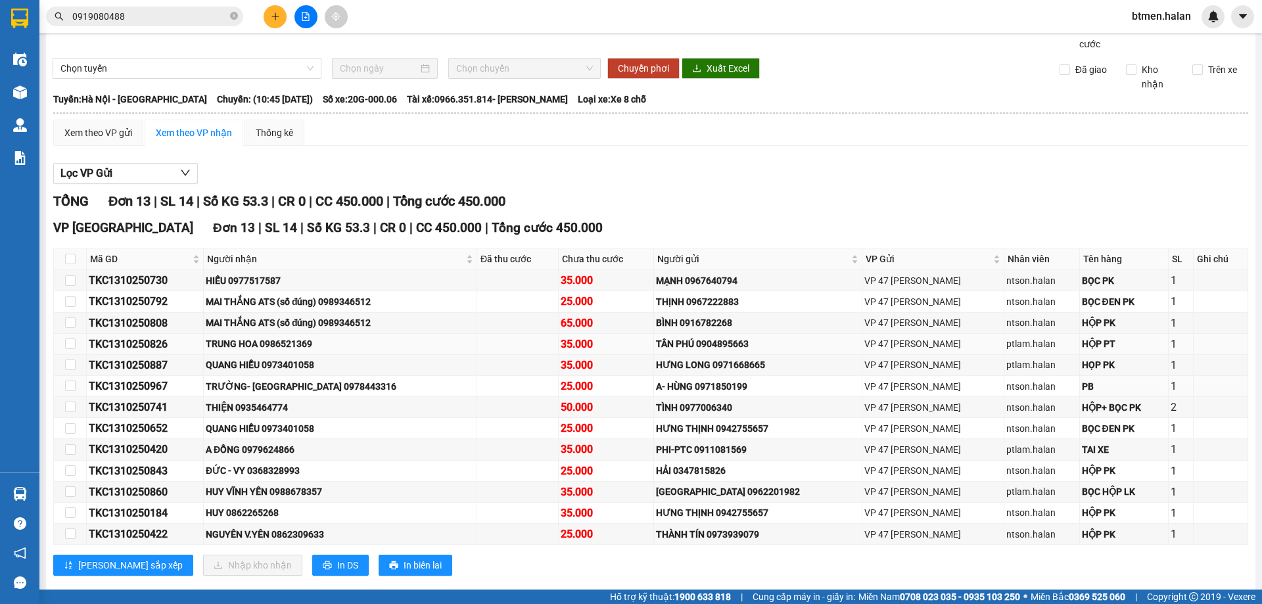
scroll to position [64, 0]
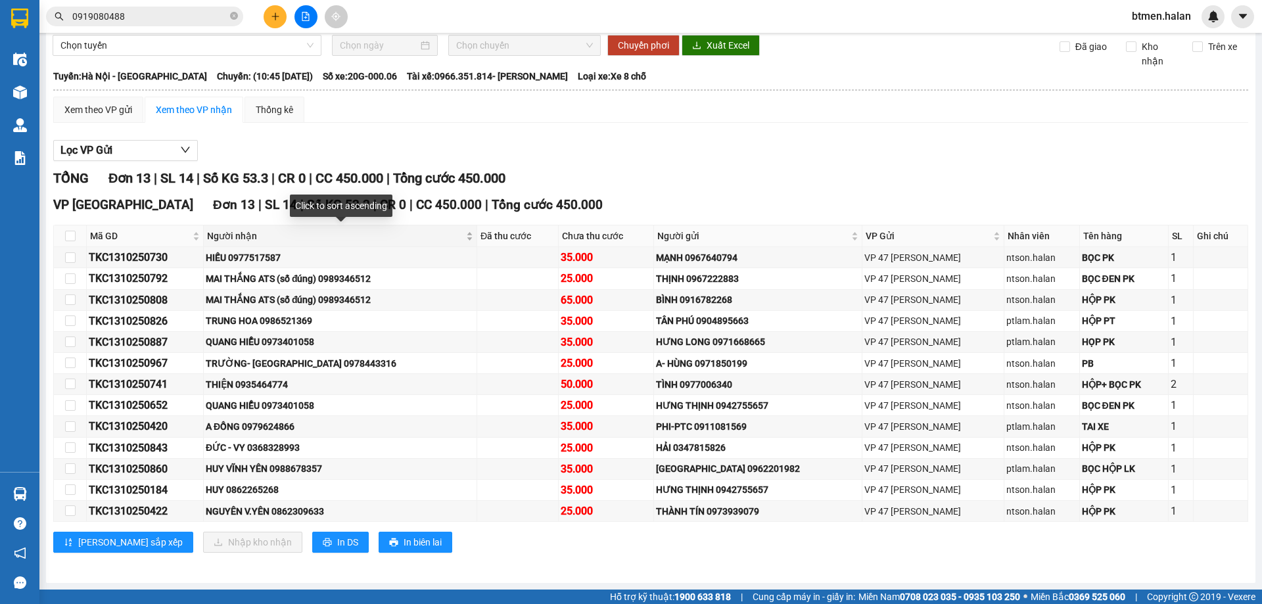
click at [254, 239] on span "Người nhận" at bounding box center [335, 236] width 256 height 14
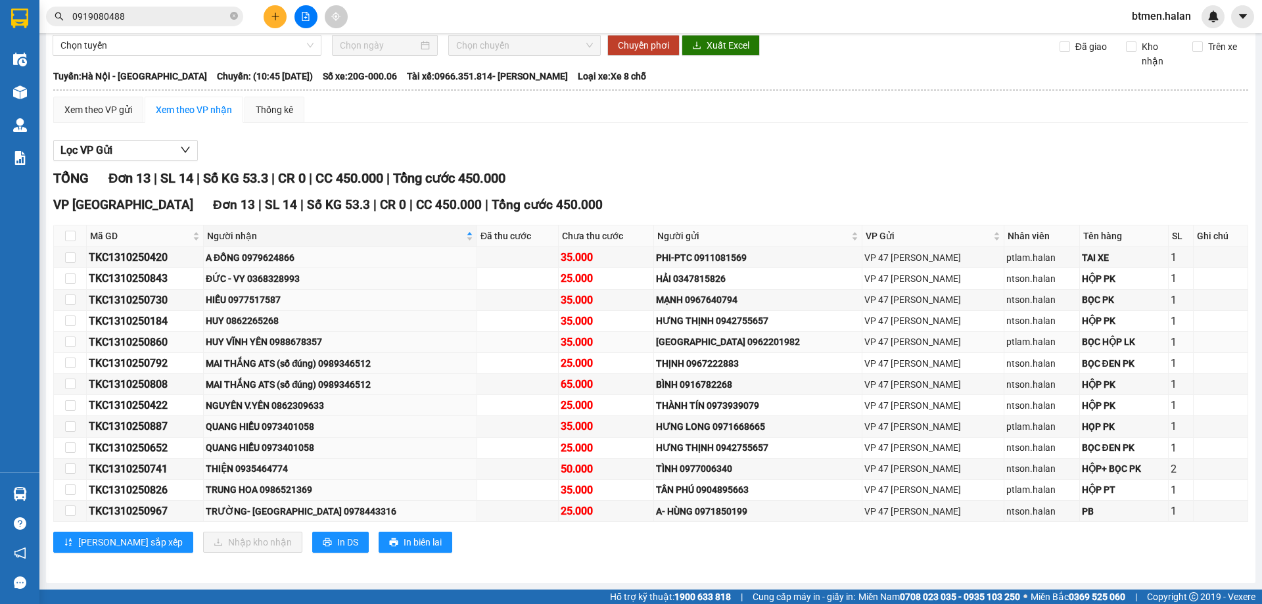
click at [244, 337] on div "HUY VĨNH YÊN 0988678357" at bounding box center [340, 342] width 269 height 14
copy div "HUY VĨNH YÊN 0988678357"
click at [319, 299] on div "HIẾU 0977517587" at bounding box center [340, 300] width 269 height 14
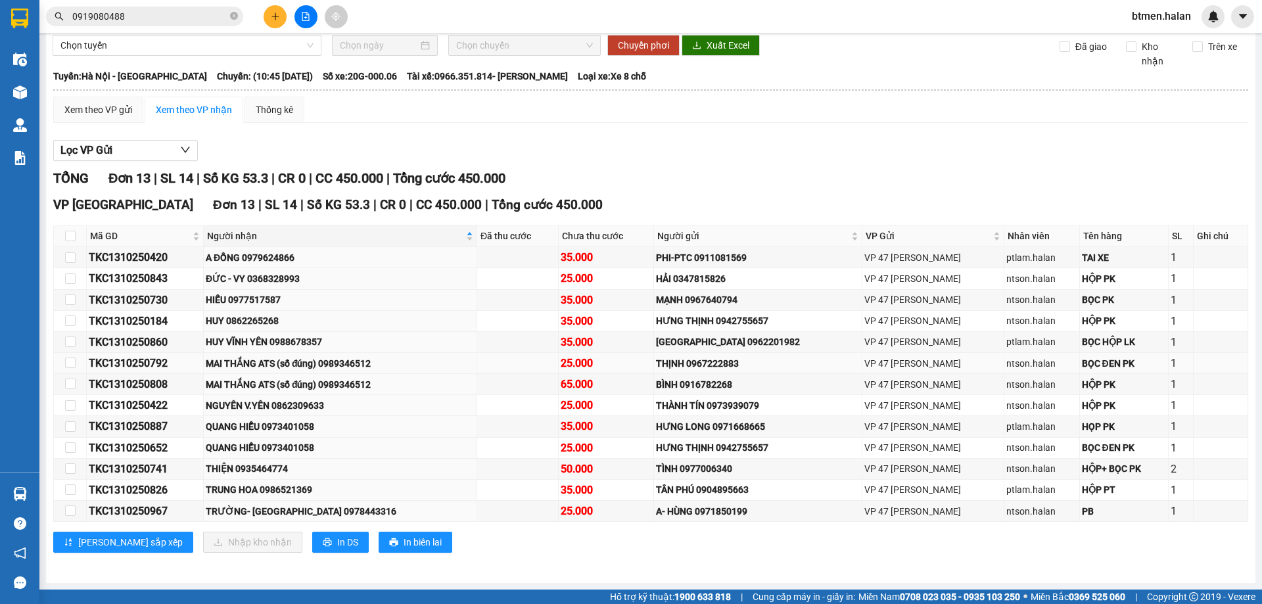
click at [356, 354] on td "MAI THẮNG ATS (số đúng) 0989346512" at bounding box center [340, 363] width 273 height 21
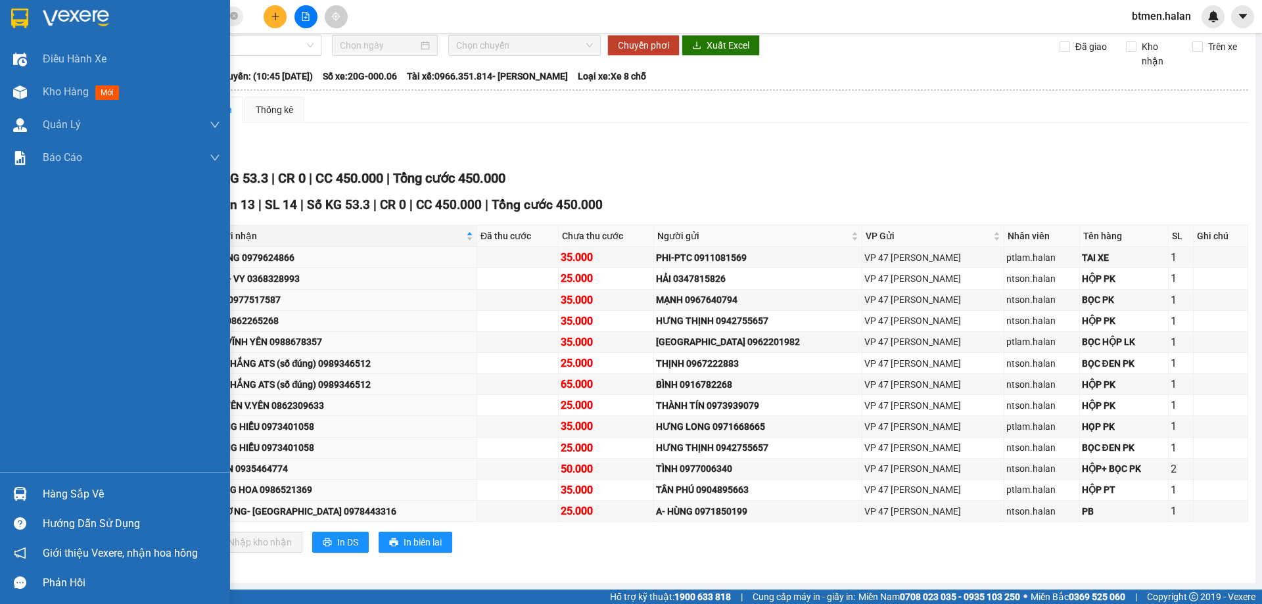
click at [32, 485] on div "Hàng sắp về" at bounding box center [115, 494] width 230 height 30
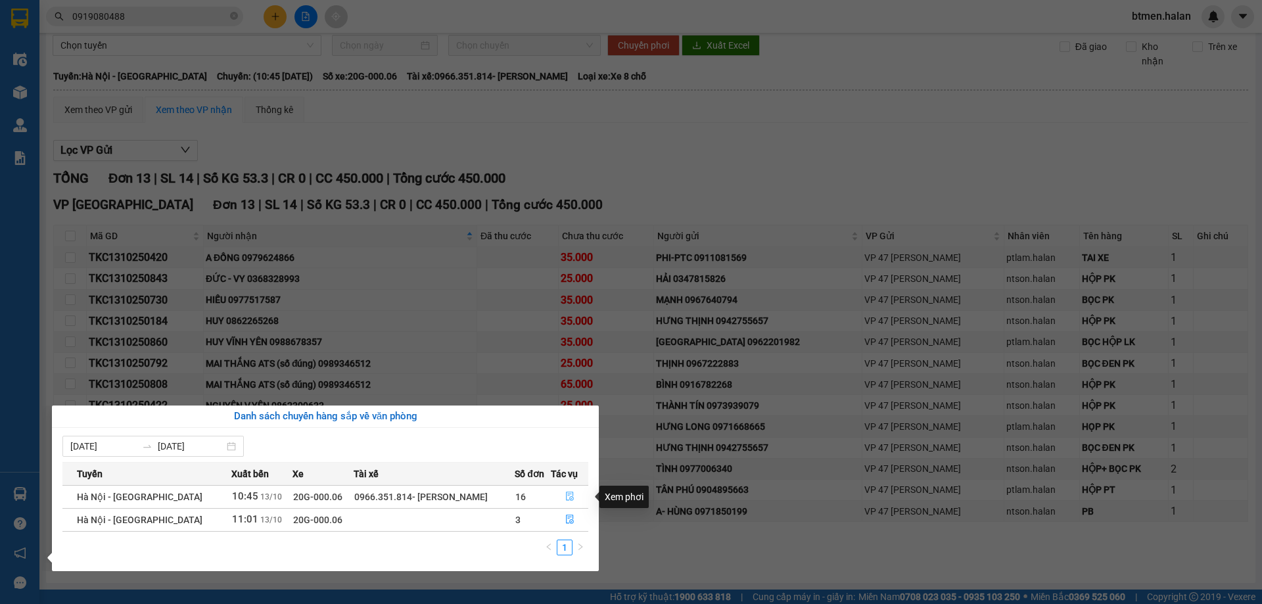
click at [570, 492] on icon "file-done" at bounding box center [570, 496] width 8 height 9
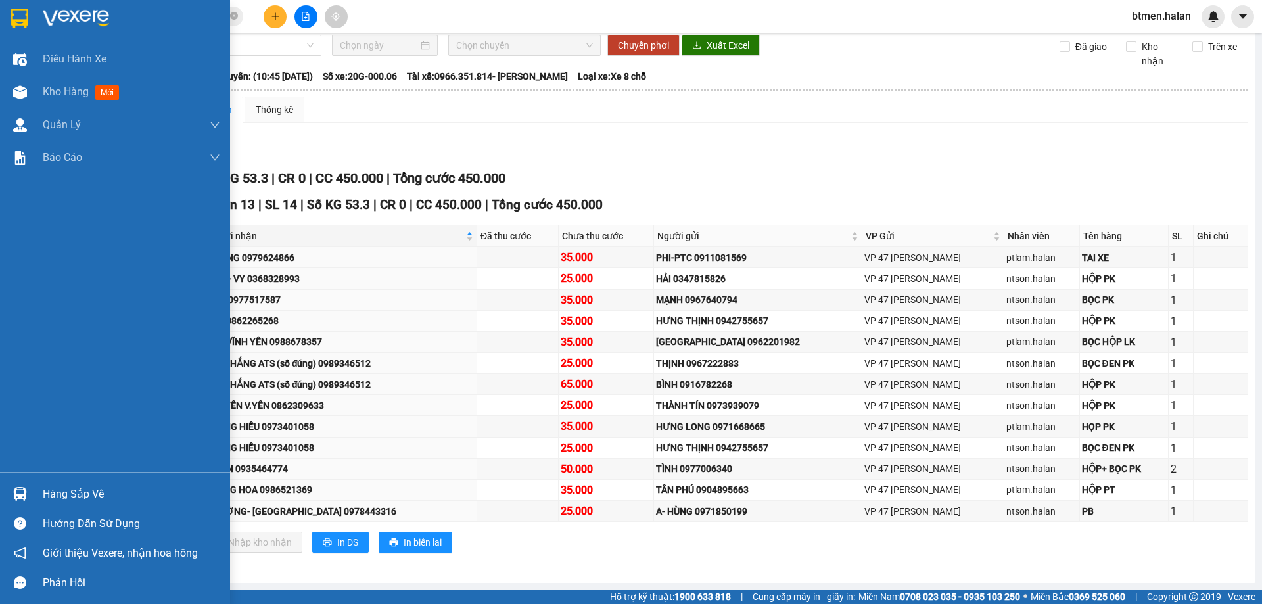
click at [116, 485] on div "Hàng sắp về" at bounding box center [131, 494] width 177 height 20
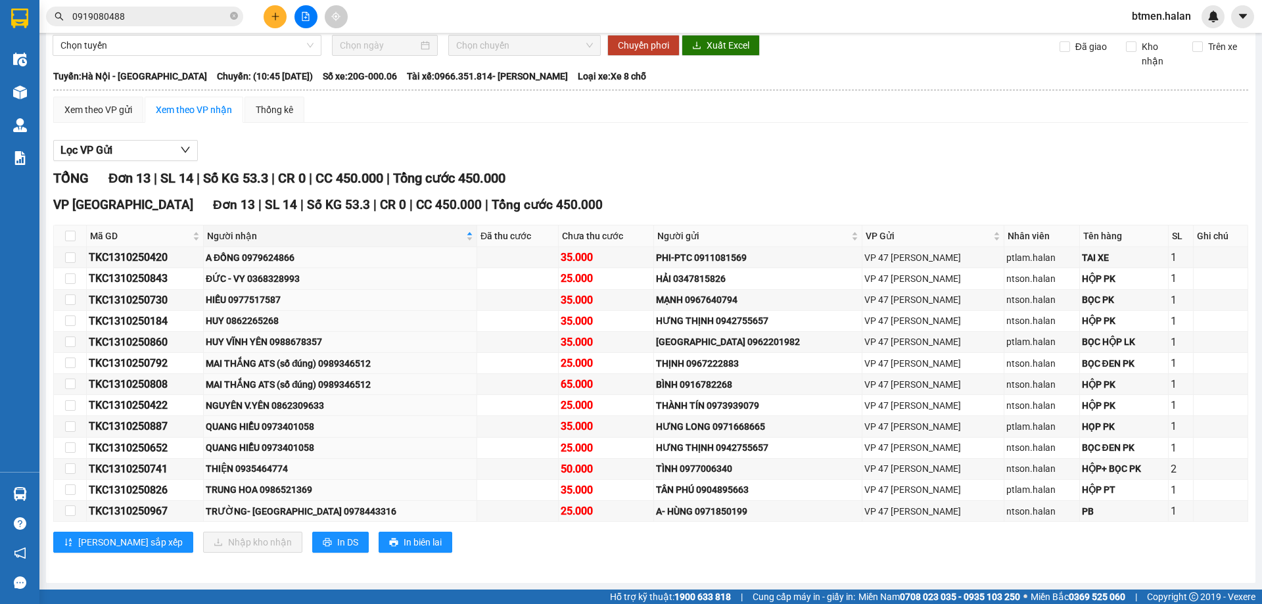
click at [604, 162] on section "Kết quả tìm kiếm ( 2 ) Bộ lọc Mã ĐH Trạng thái Món hàng Thu hộ Tổng cước Chưa c…" at bounding box center [631, 302] width 1262 height 604
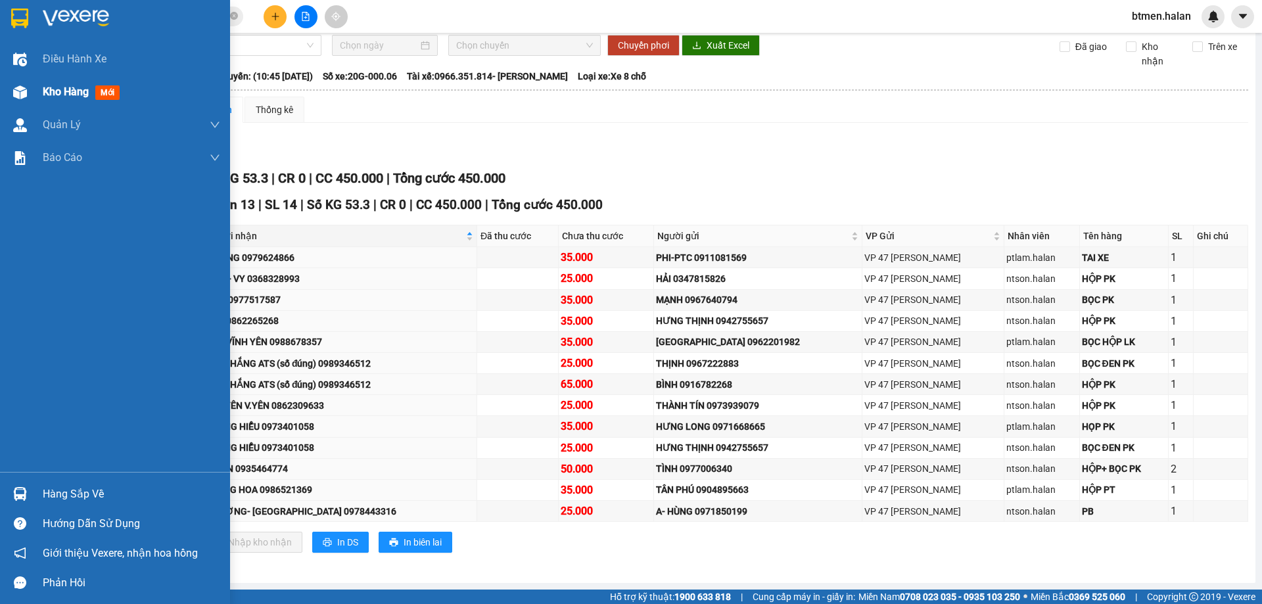
click at [38, 86] on div "Kho hàng mới" at bounding box center [115, 92] width 230 height 33
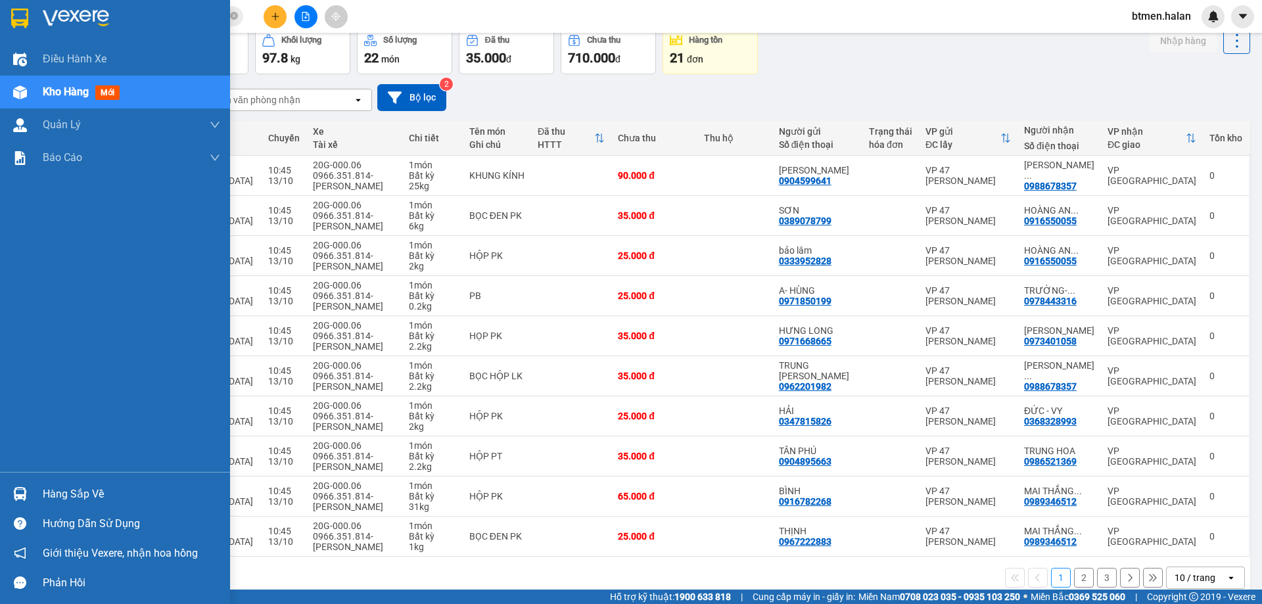
click at [40, 488] on div "Hàng sắp về" at bounding box center [115, 494] width 230 height 30
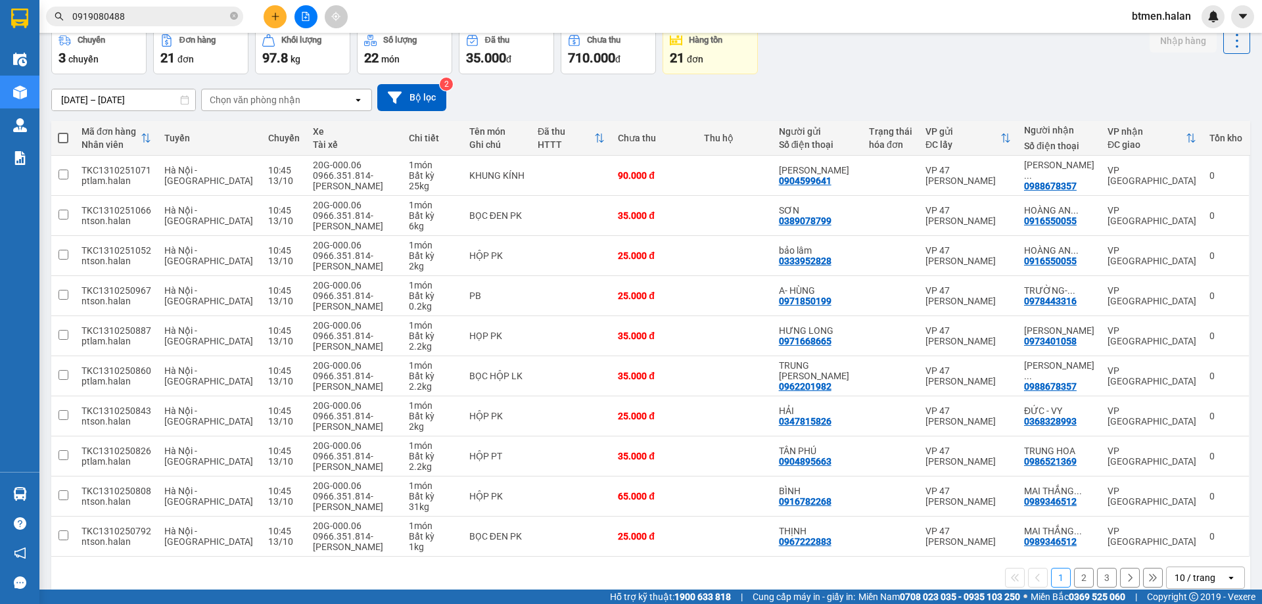
click at [807, 97] on section "Kết quả tìm kiếm ( 2 ) Bộ lọc Mã ĐH Trạng thái Món hàng Thu hộ Tổng cước Chưa c…" at bounding box center [631, 302] width 1262 height 604
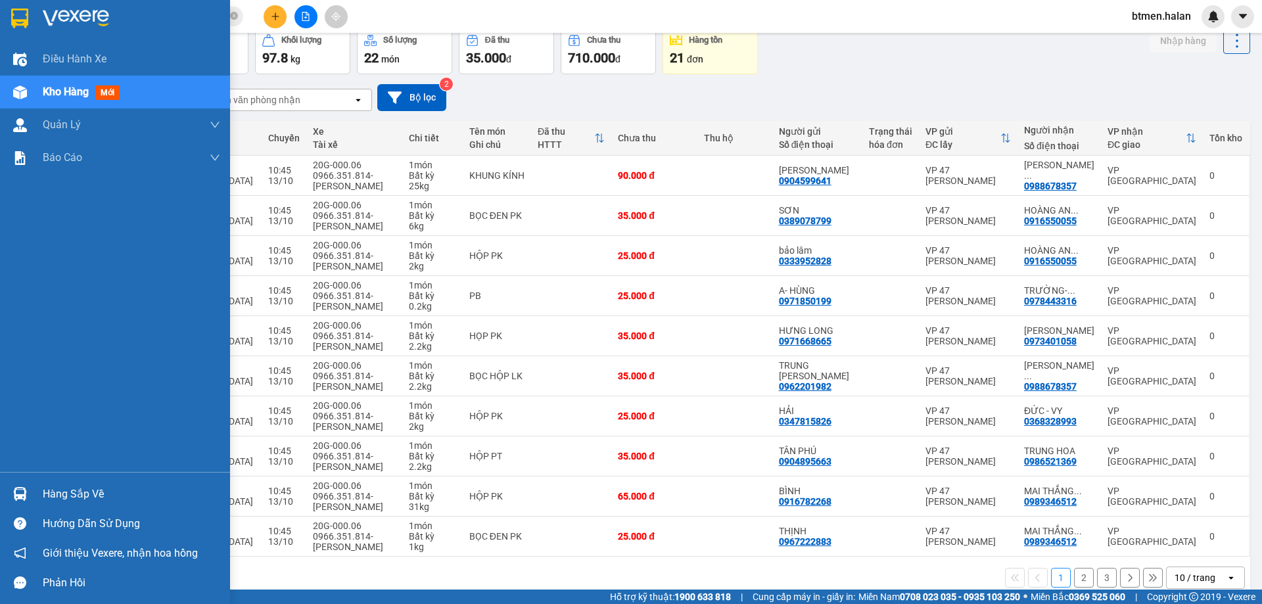
click at [77, 494] on div "Hàng sắp về" at bounding box center [131, 494] width 177 height 20
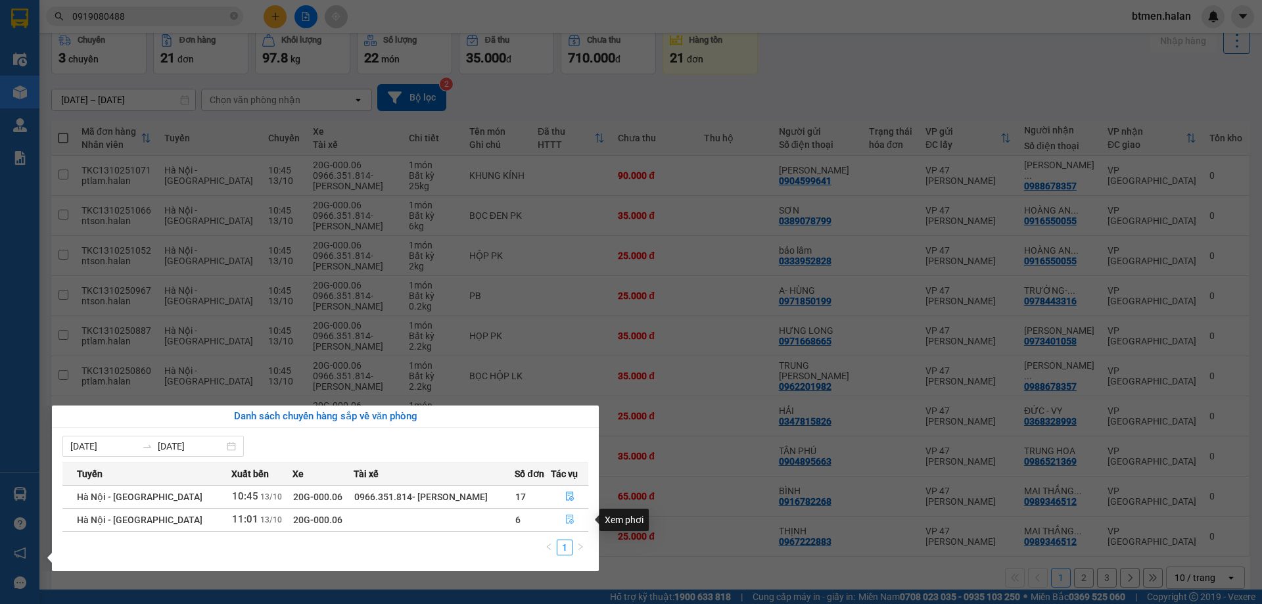
click at [565, 517] on icon "file-done" at bounding box center [569, 519] width 9 height 9
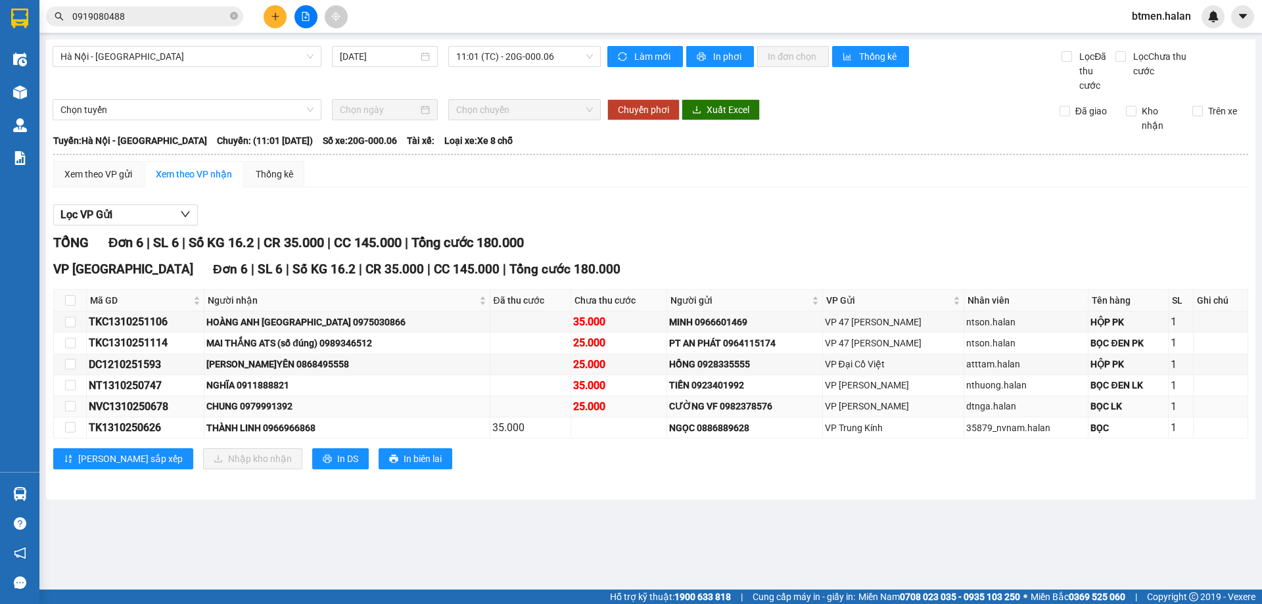
click at [290, 408] on div "CHUNG 0979991392" at bounding box center [346, 406] width 281 height 14
copy div "0979991392"
click at [181, 14] on input "0919080488" at bounding box center [149, 16] width 155 height 14
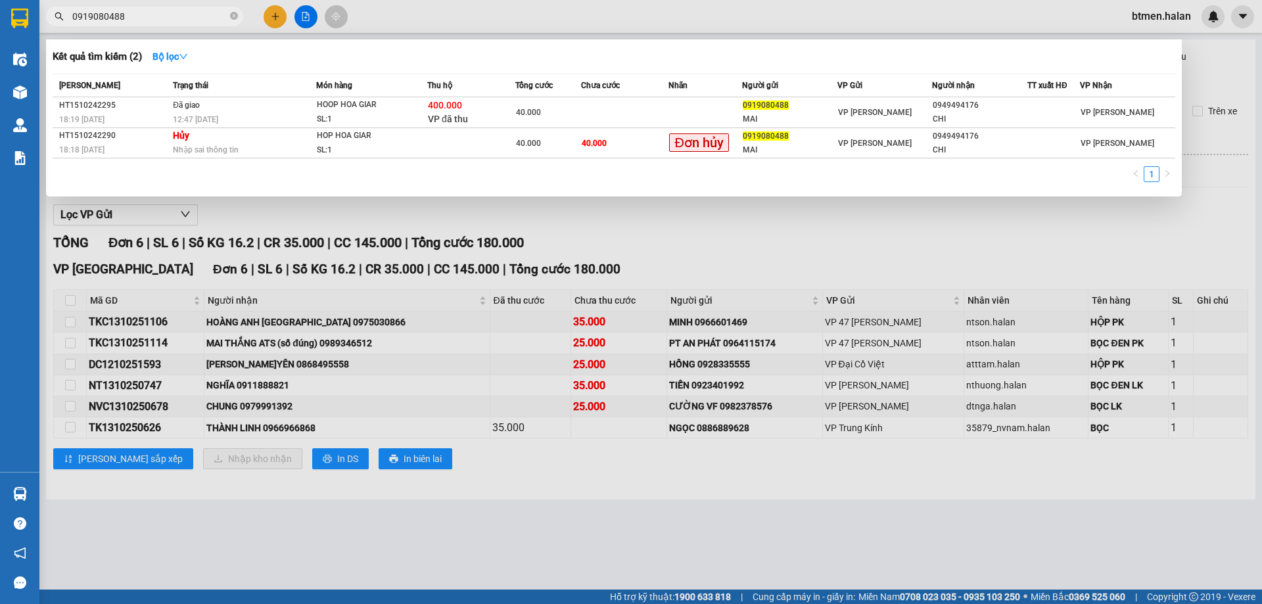
click at [181, 14] on input "0919080488" at bounding box center [149, 16] width 155 height 14
paste input "79991392"
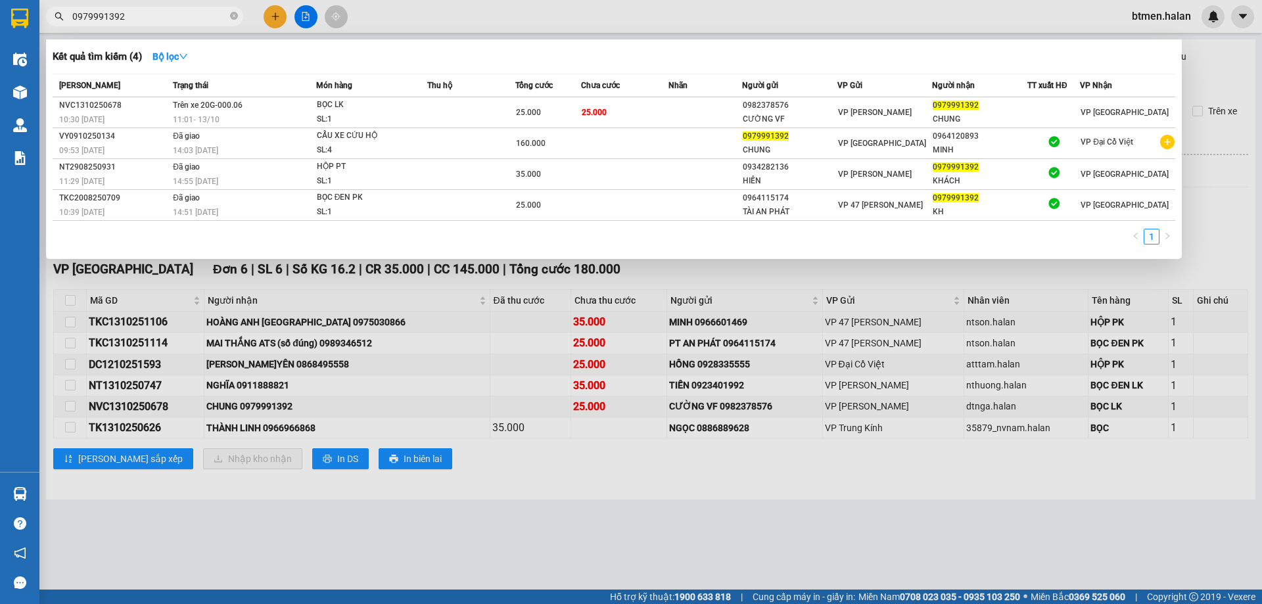
type input "0979991392"
click at [411, 529] on div at bounding box center [631, 302] width 1262 height 604
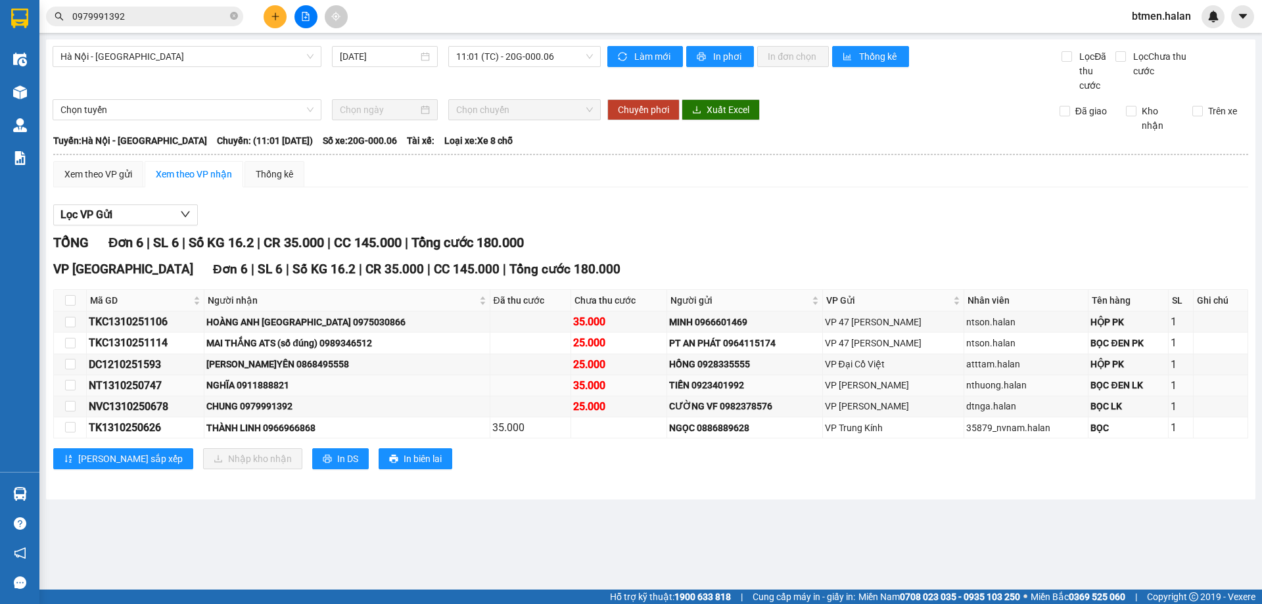
click at [256, 388] on div "NGHĨA 0911888821" at bounding box center [346, 385] width 281 height 14
click at [290, 362] on div "[PERSON_NAME]YÊN 0868495558" at bounding box center [346, 364] width 281 height 14
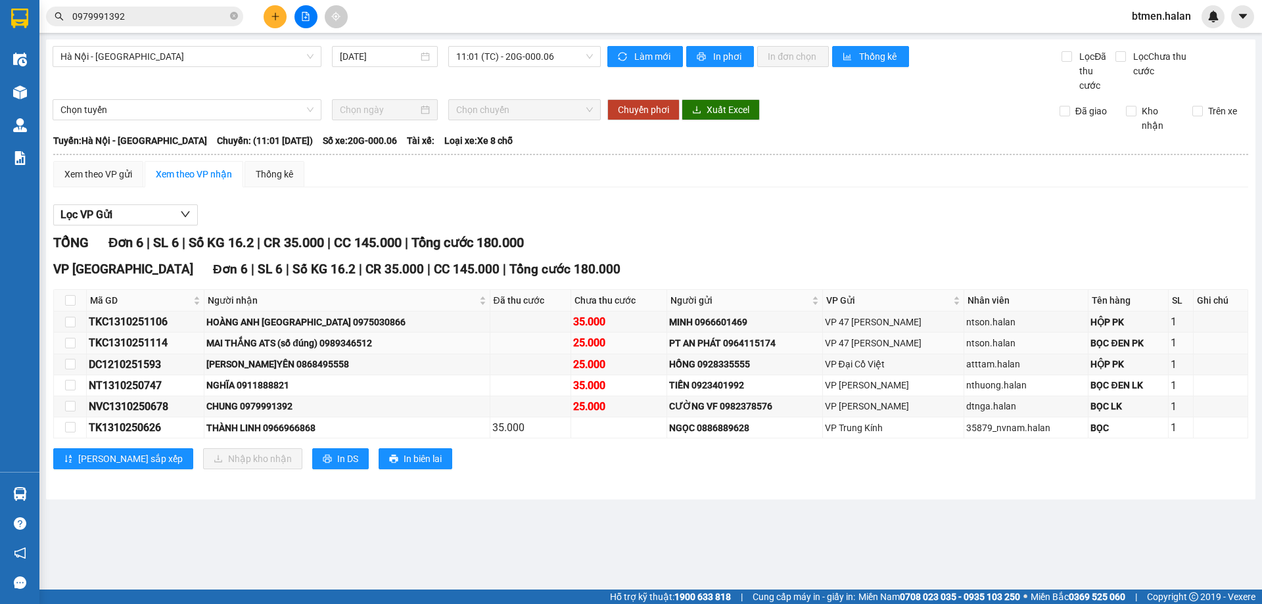
click at [323, 336] on div "MAI THẮNG ATS (số đúng) 0989346512" at bounding box center [346, 343] width 281 height 14
click at [337, 317] on div "HOÀNG ANH [GEOGRAPHIC_DATA] 0975030866" at bounding box center [346, 322] width 281 height 14
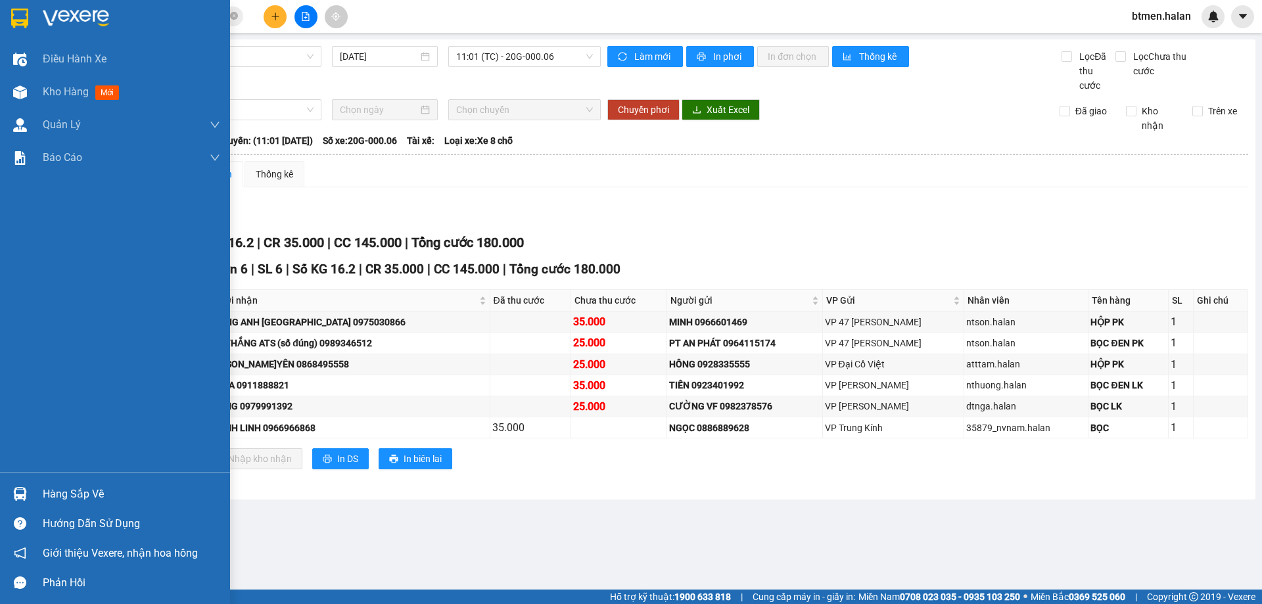
click at [59, 483] on div "Hàng sắp về" at bounding box center [115, 494] width 230 height 30
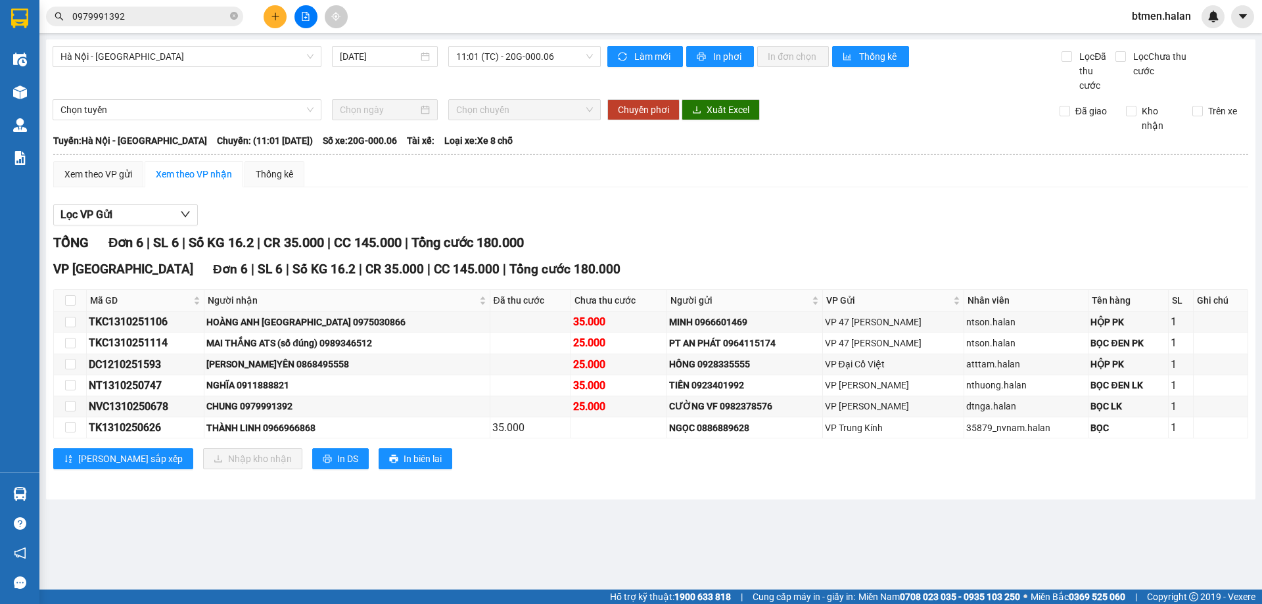
click at [710, 517] on section "Kết quả tìm kiếm ( 4 ) Bộ lọc Mã ĐH Trạng thái Món hàng Thu hộ Tổng cước Chưa c…" at bounding box center [631, 302] width 1262 height 604
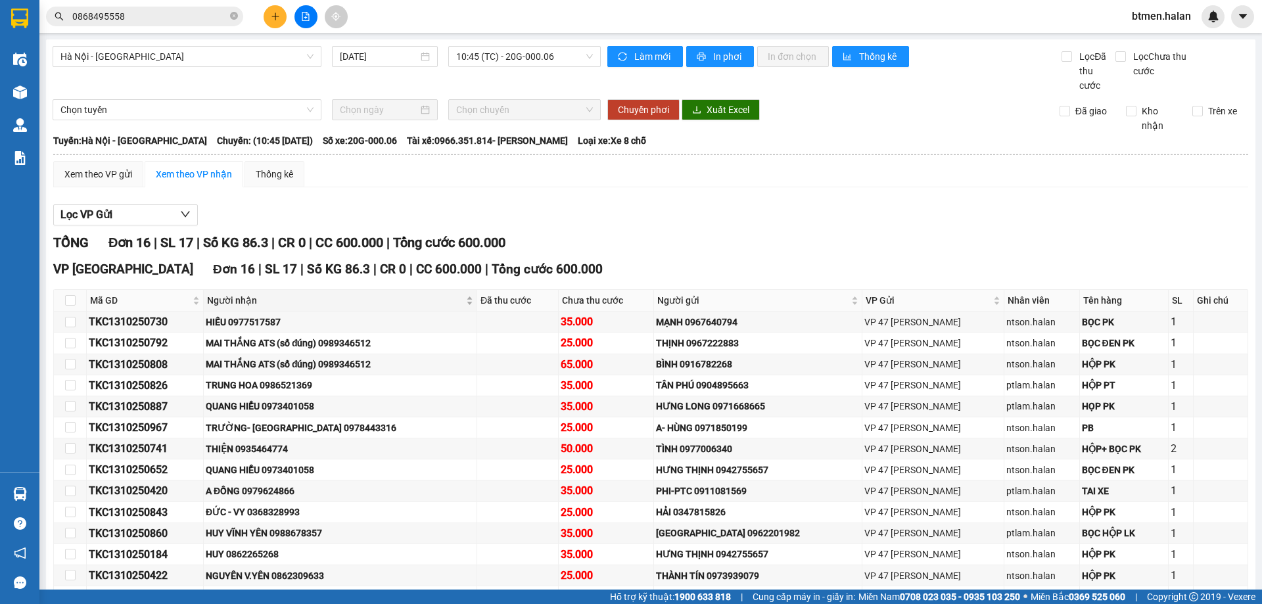
scroll to position [128, 0]
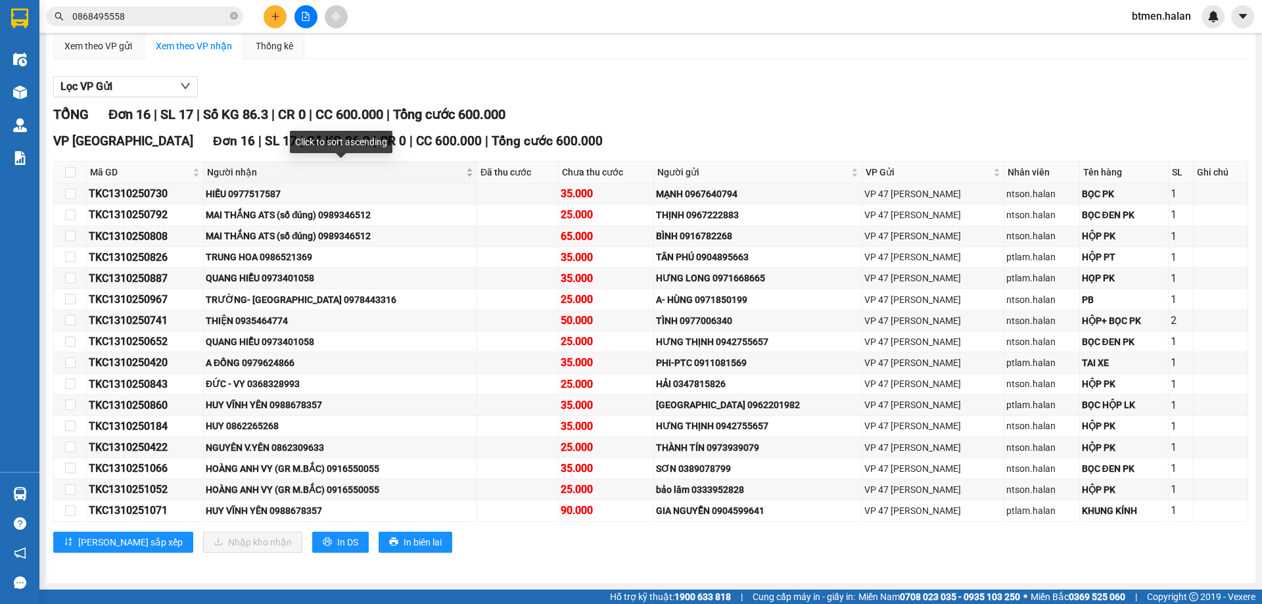
click at [241, 172] on span "Người nhận" at bounding box center [335, 172] width 256 height 14
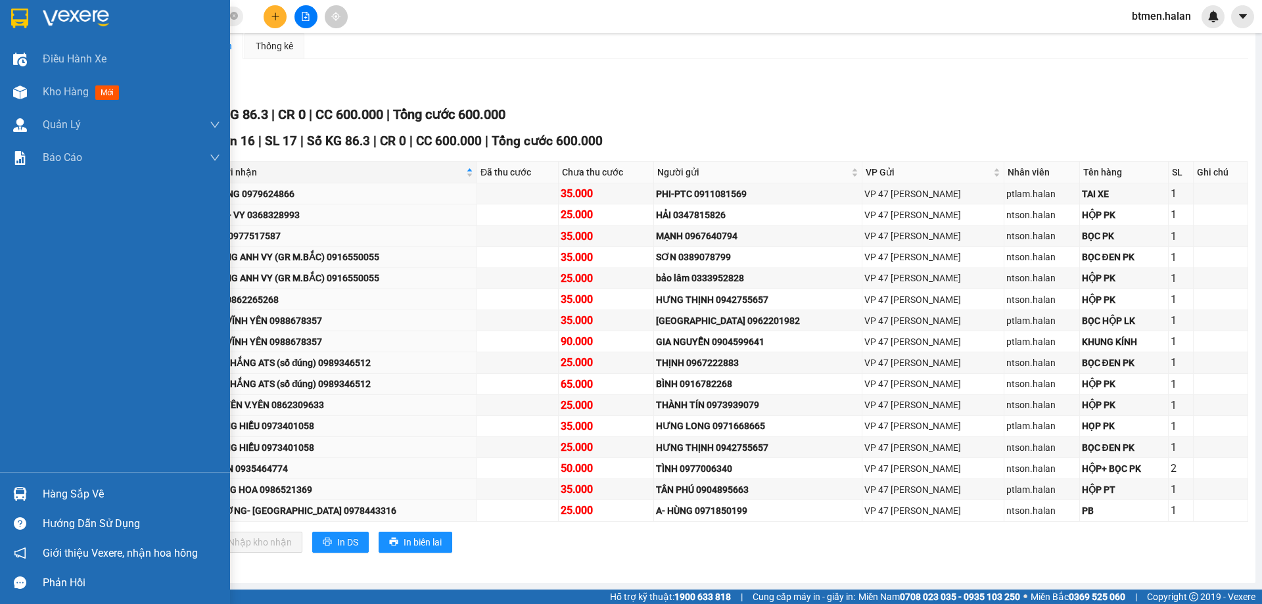
click at [24, 487] on img at bounding box center [20, 494] width 14 height 14
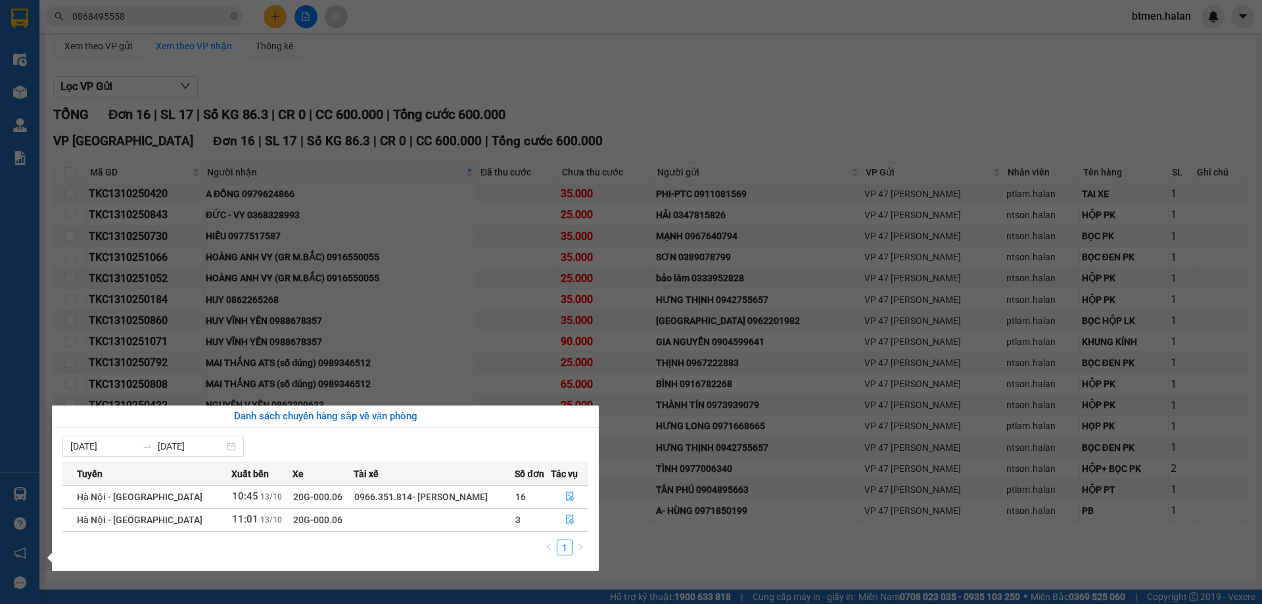
click at [492, 251] on section "Kết quả tìm kiếm ( 14 ) Bộ lọc Mã ĐH Trạng thái Món hàng Thu hộ Tổng cước Chưa …" at bounding box center [631, 302] width 1262 height 604
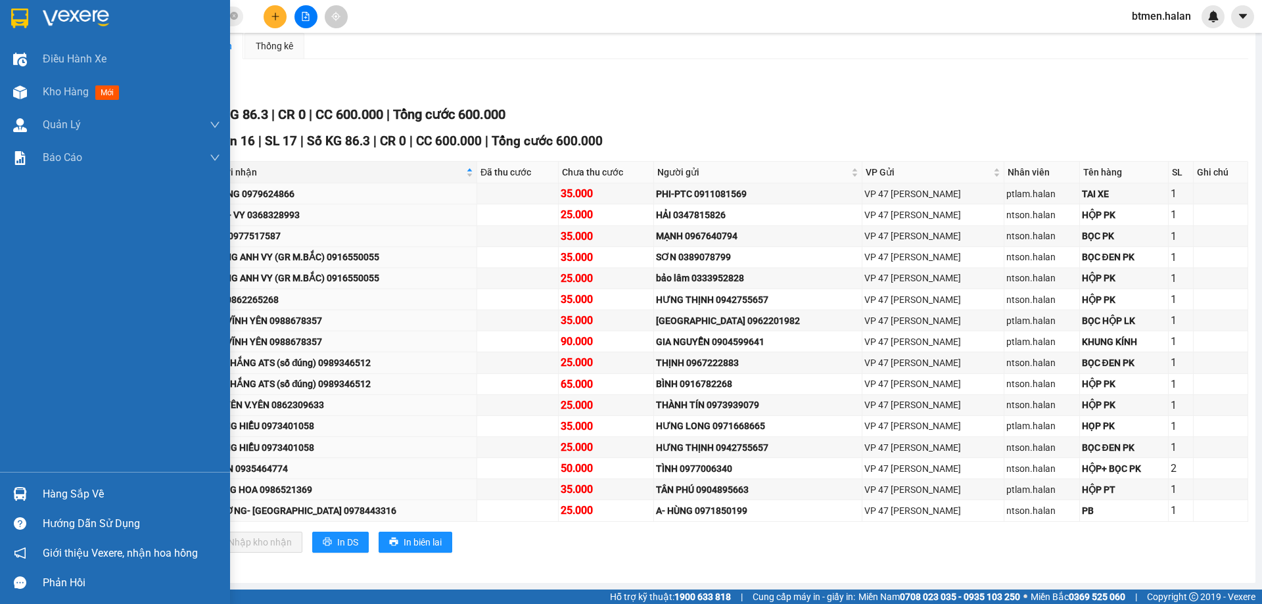
click at [51, 494] on div "Hàng sắp về" at bounding box center [131, 494] width 177 height 20
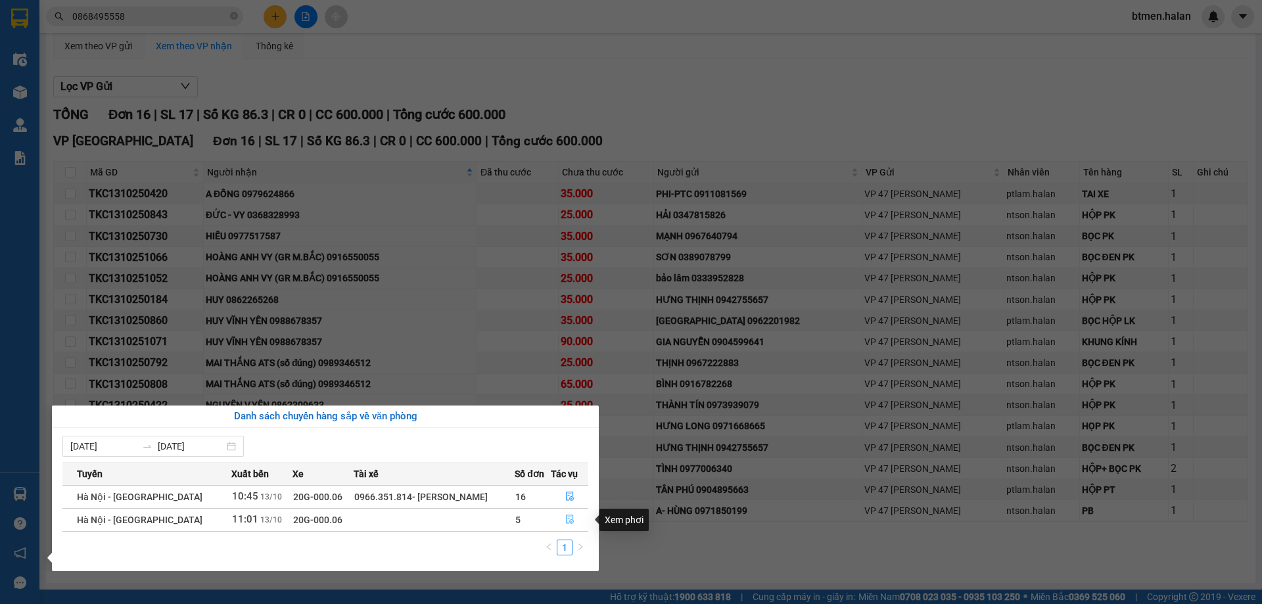
click at [567, 519] on icon "file-done" at bounding box center [569, 519] width 9 height 9
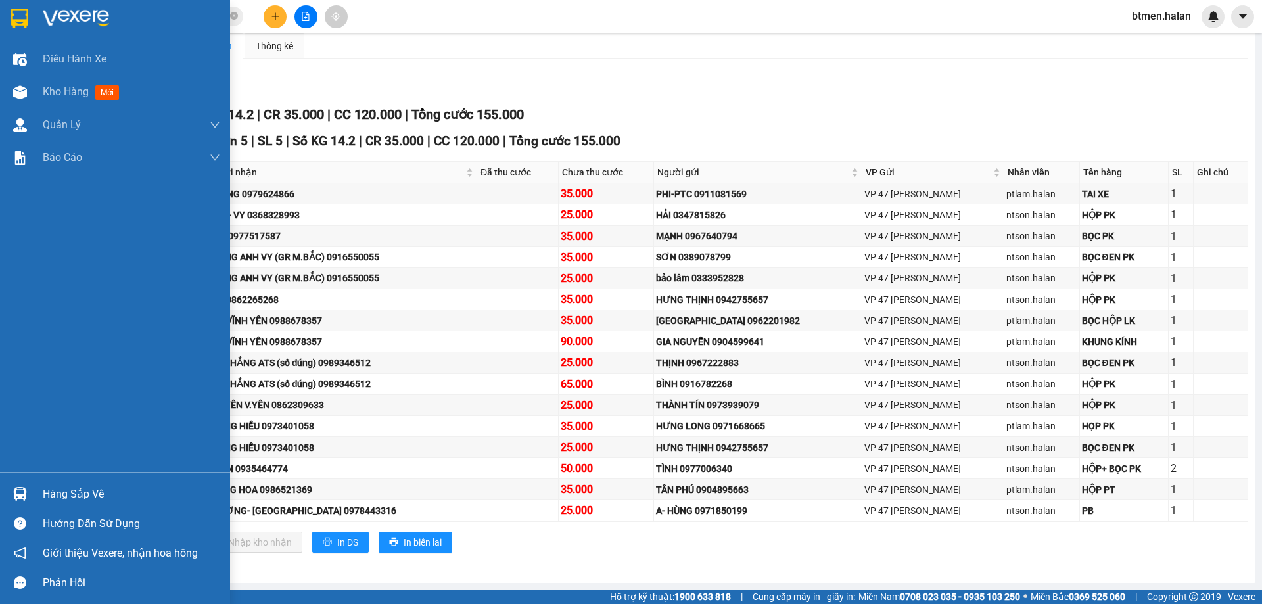
click at [29, 89] on div at bounding box center [20, 92] width 23 height 23
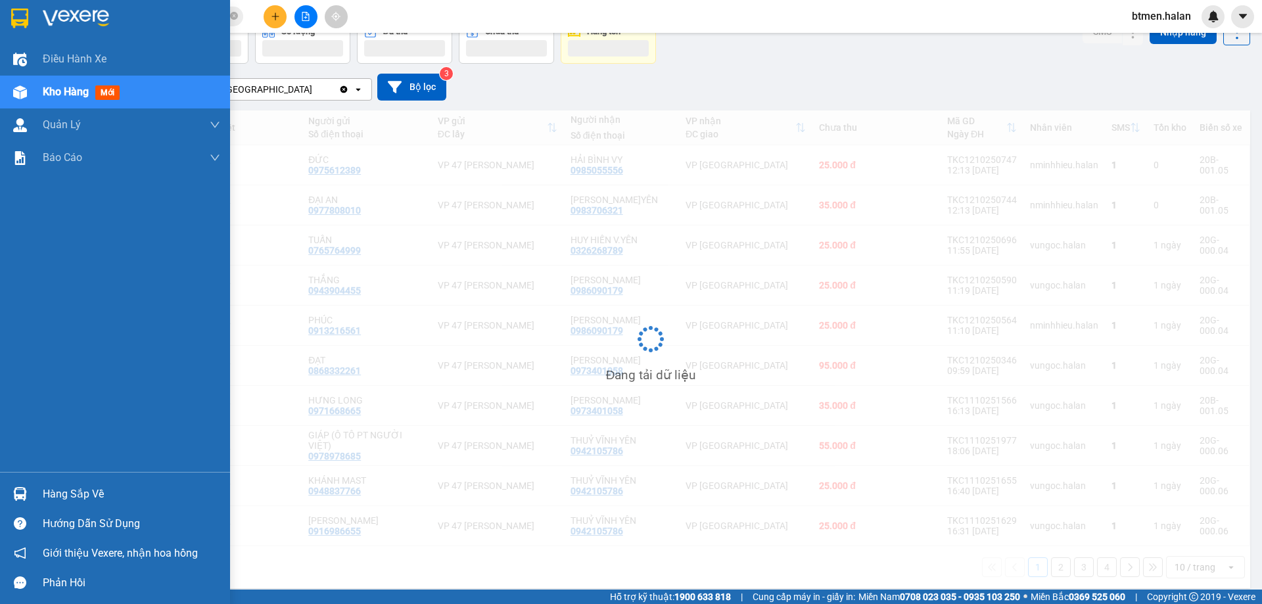
scroll to position [75, 0]
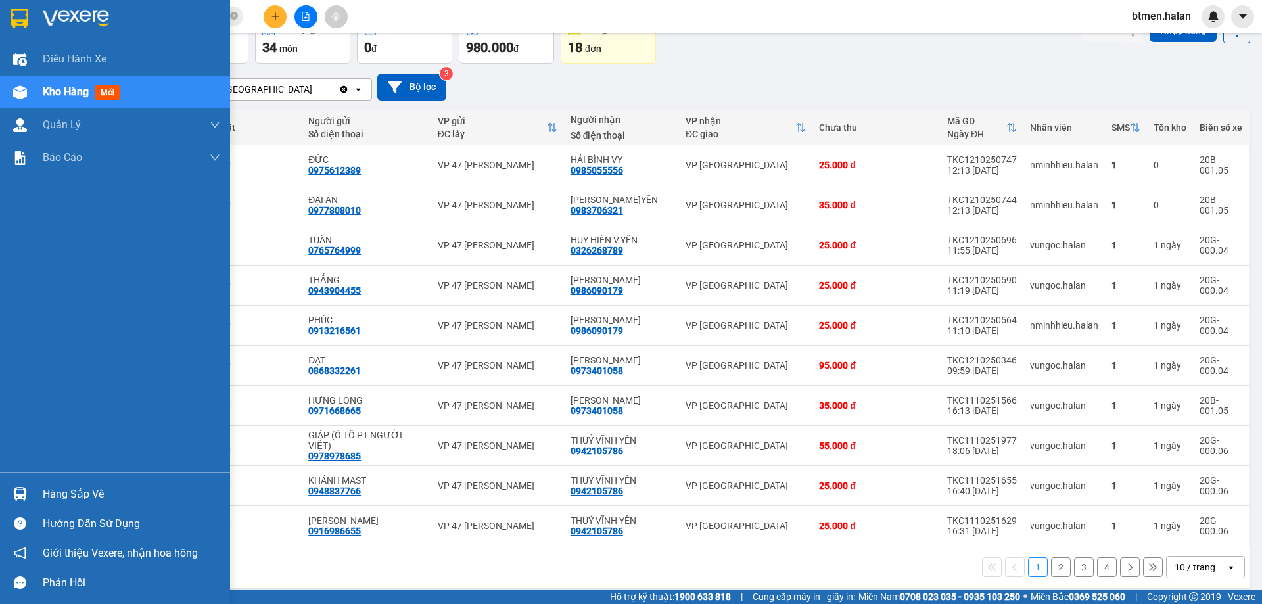
click at [84, 491] on div "Hàng sắp về" at bounding box center [131, 494] width 177 height 20
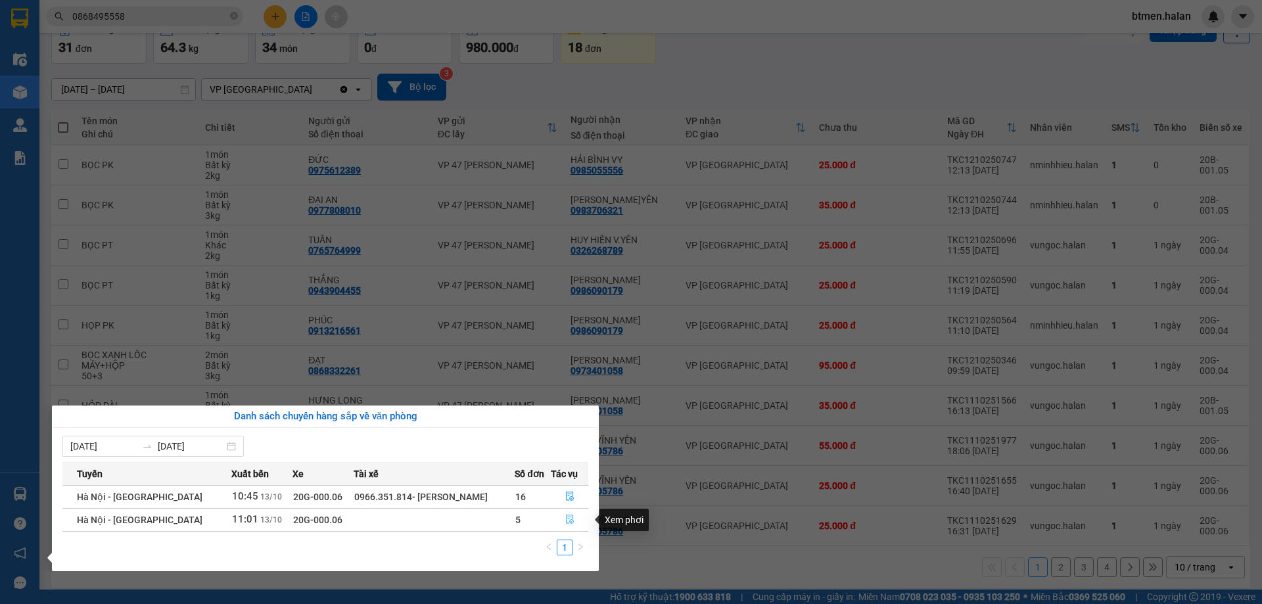
click at [562, 518] on button "button" at bounding box center [570, 519] width 37 height 21
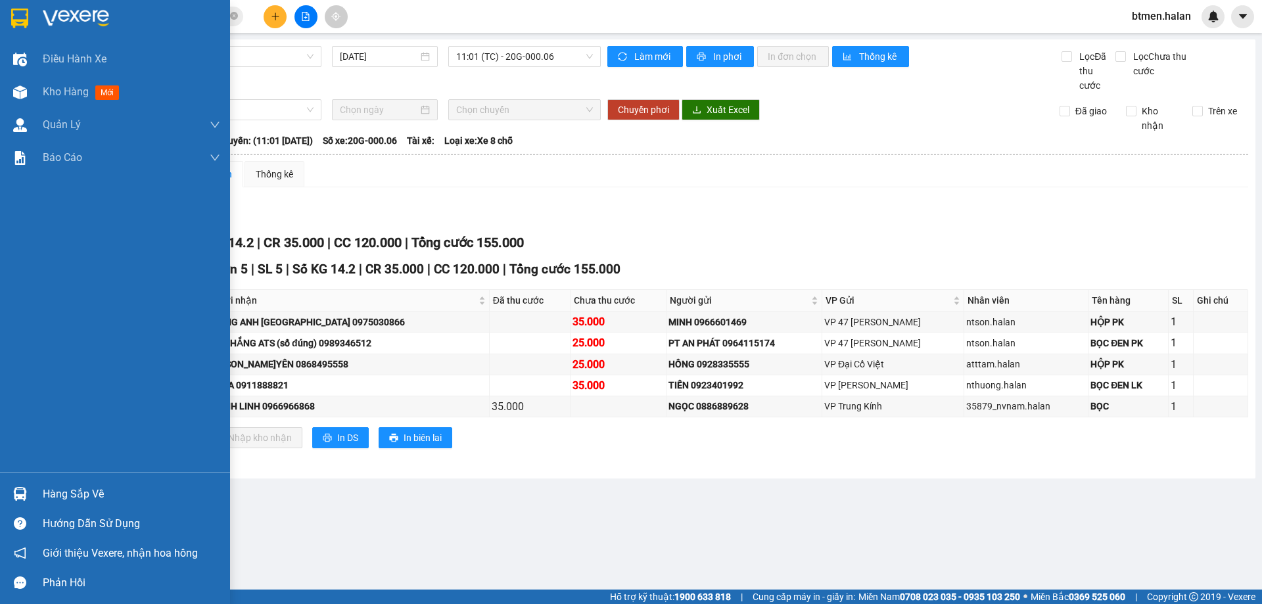
click at [95, 500] on div "Hàng sắp về" at bounding box center [131, 494] width 177 height 20
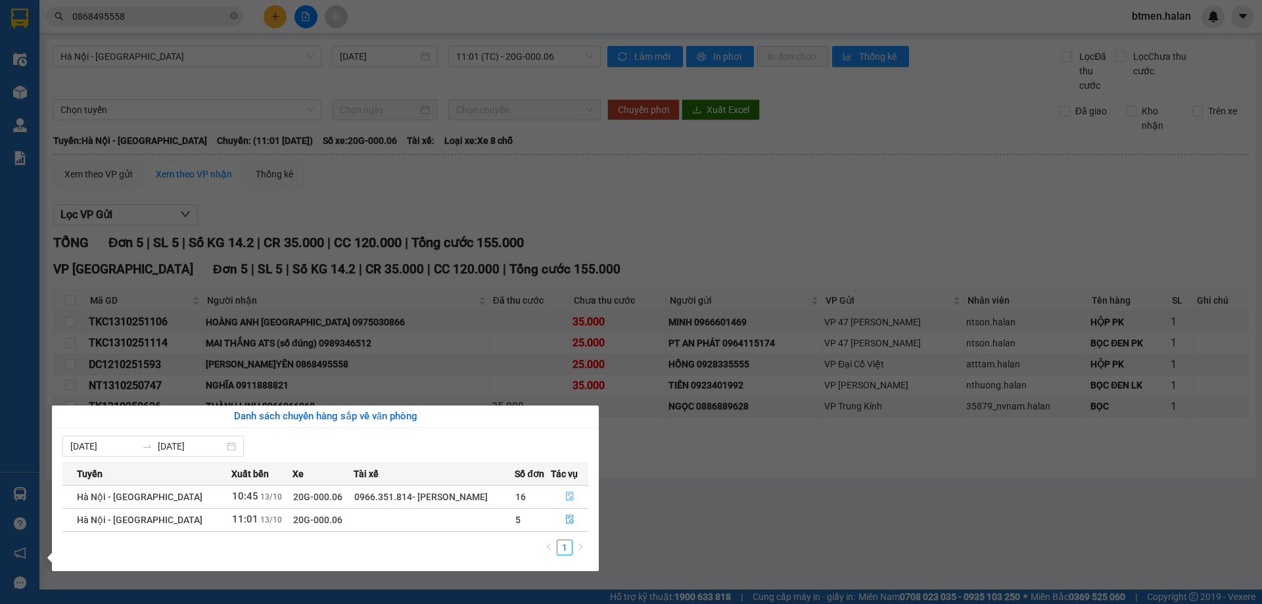
click at [567, 496] on icon "file-done" at bounding box center [569, 496] width 9 height 9
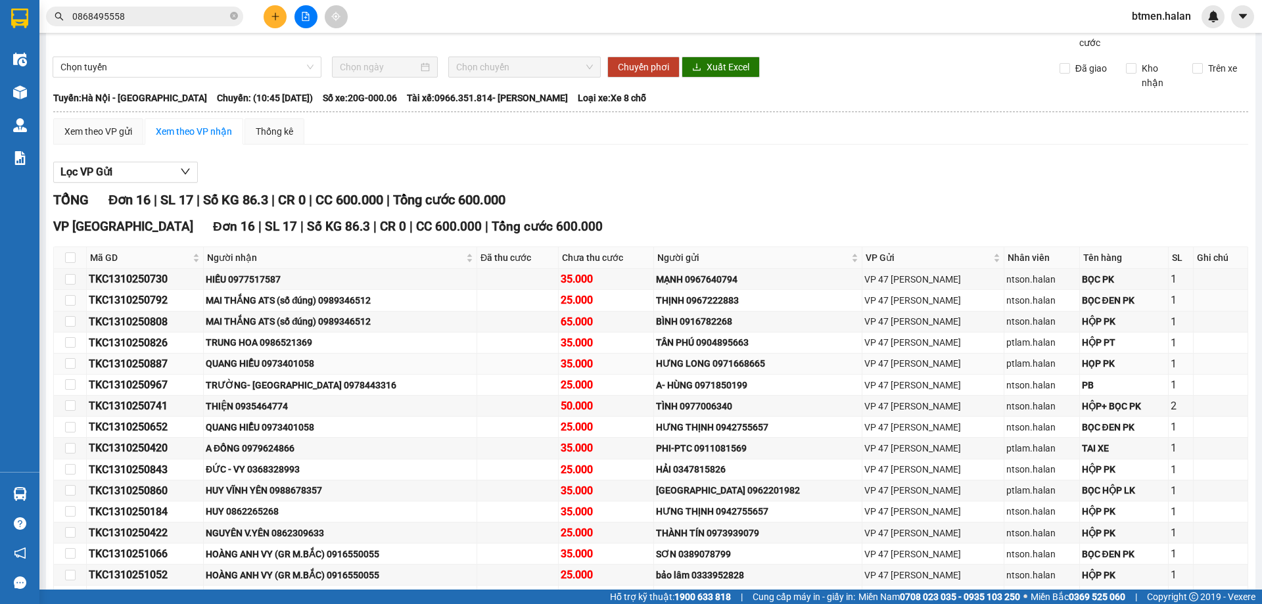
scroll to position [66, 0]
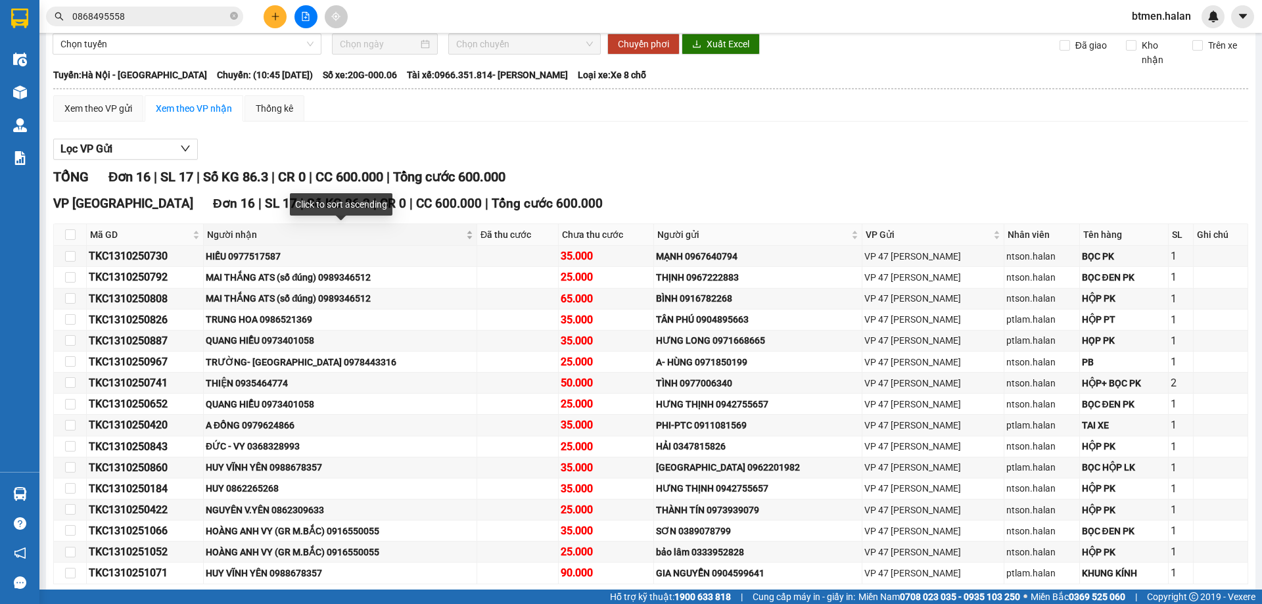
click at [235, 234] on span "Người nhận" at bounding box center [335, 234] width 256 height 14
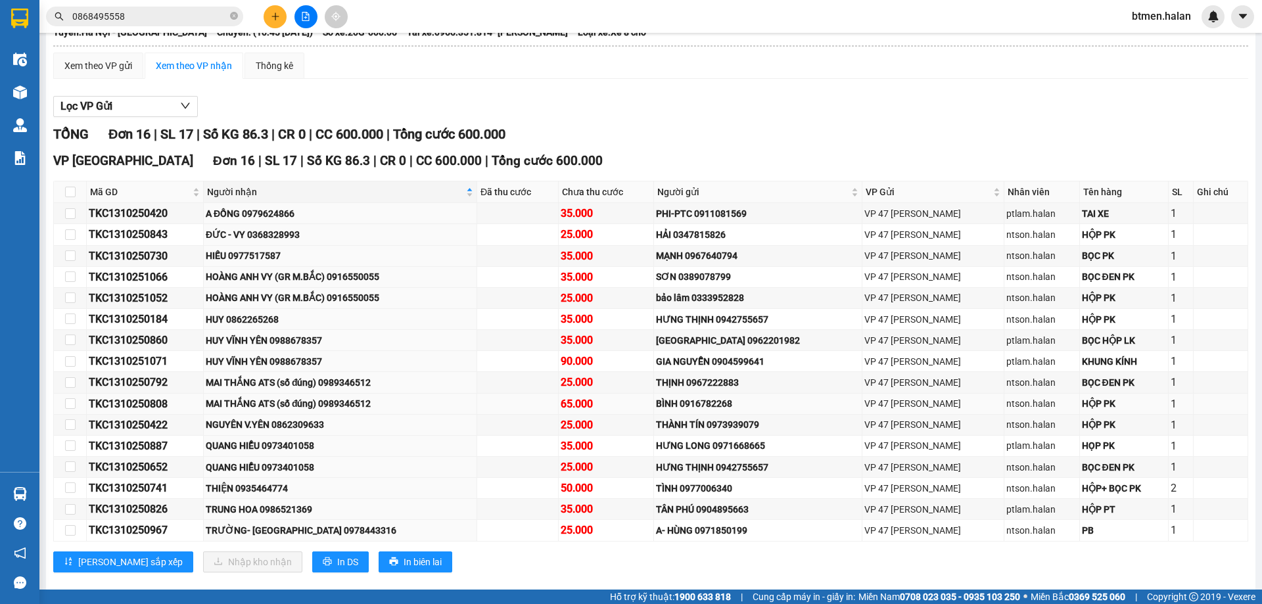
scroll to position [128, 0]
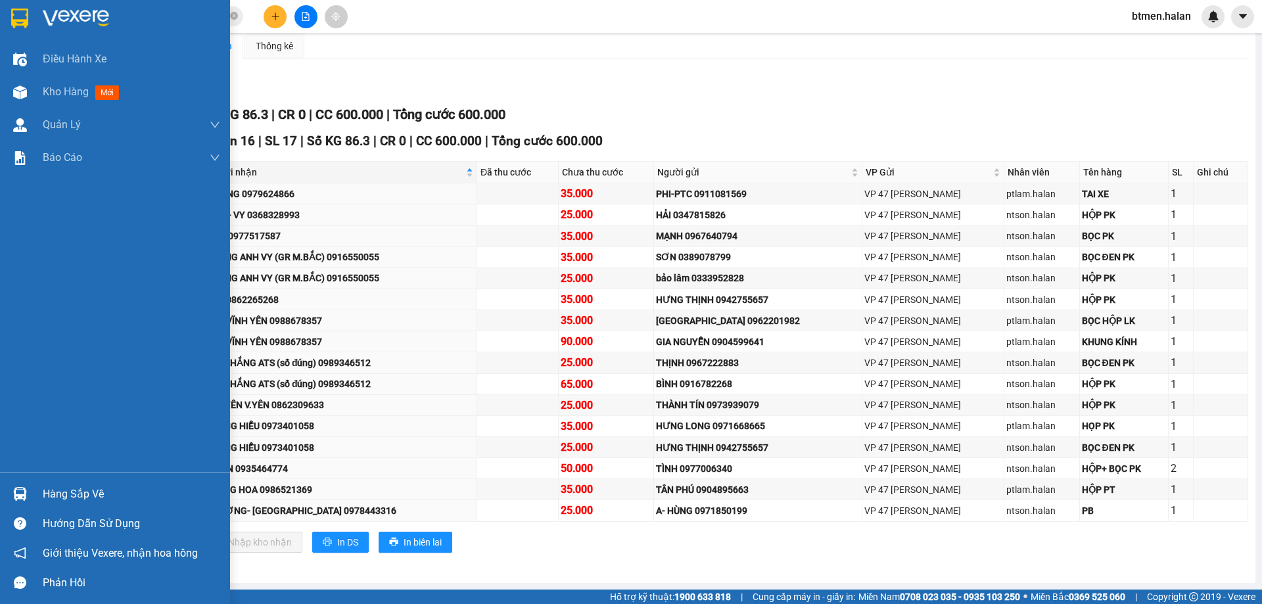
click at [55, 495] on div "Hàng sắp về" at bounding box center [131, 494] width 177 height 20
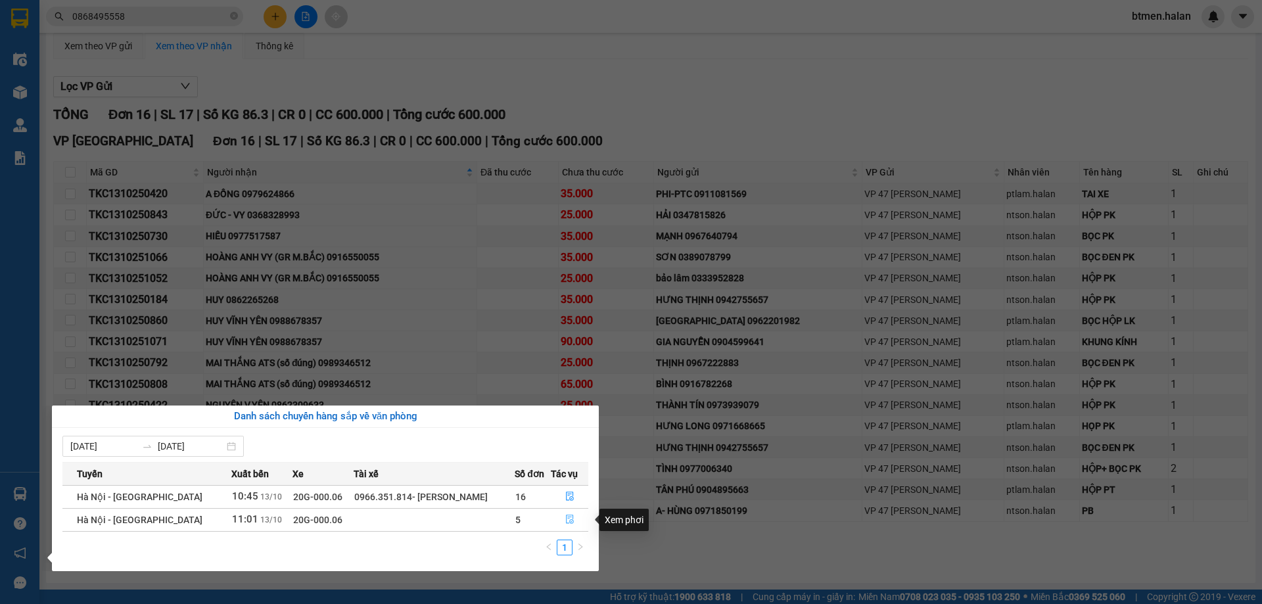
click at [565, 522] on icon "file-done" at bounding box center [569, 519] width 9 height 9
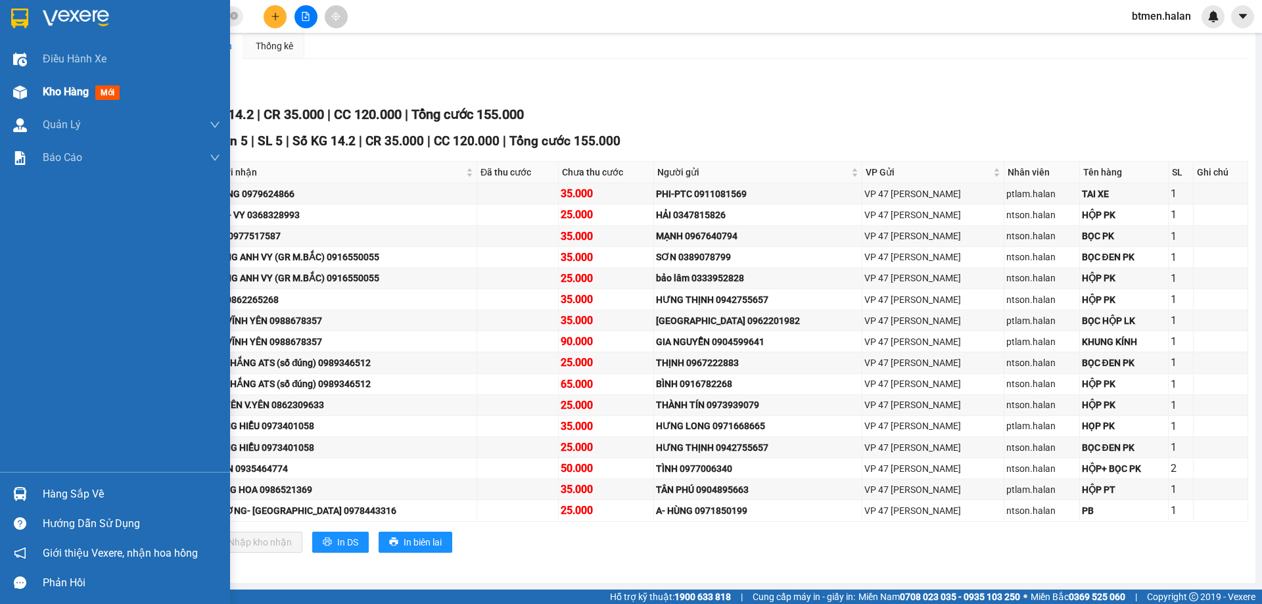
click at [26, 95] on img at bounding box center [20, 92] width 14 height 14
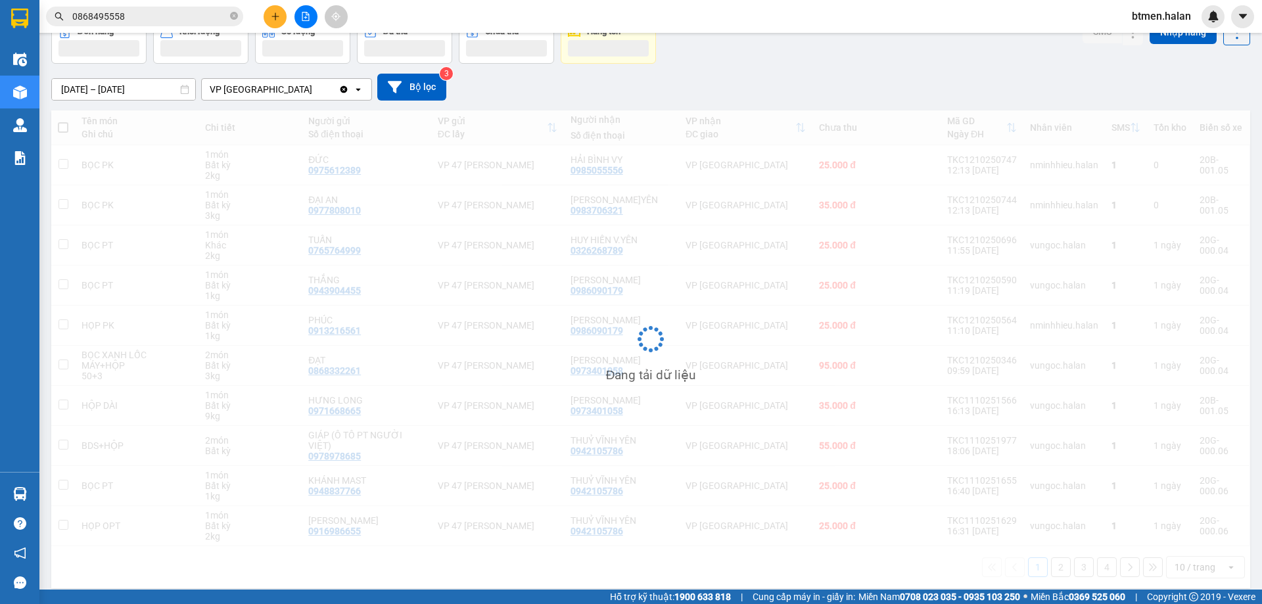
scroll to position [75, 0]
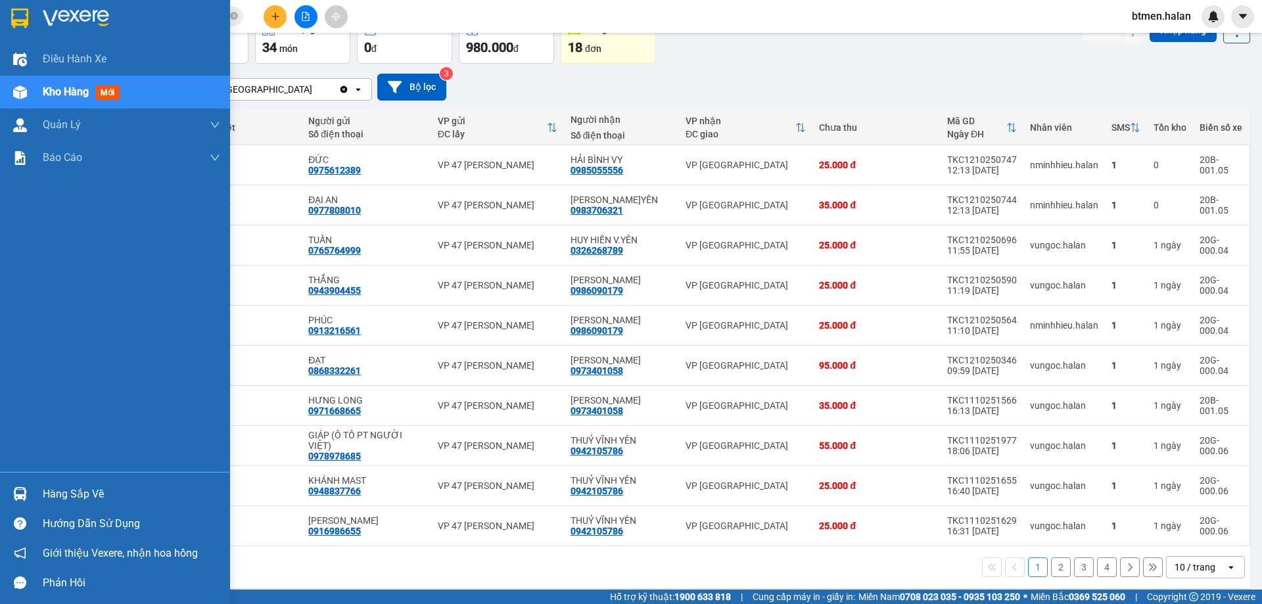
click at [61, 492] on div "Hàng sắp về" at bounding box center [131, 494] width 177 height 20
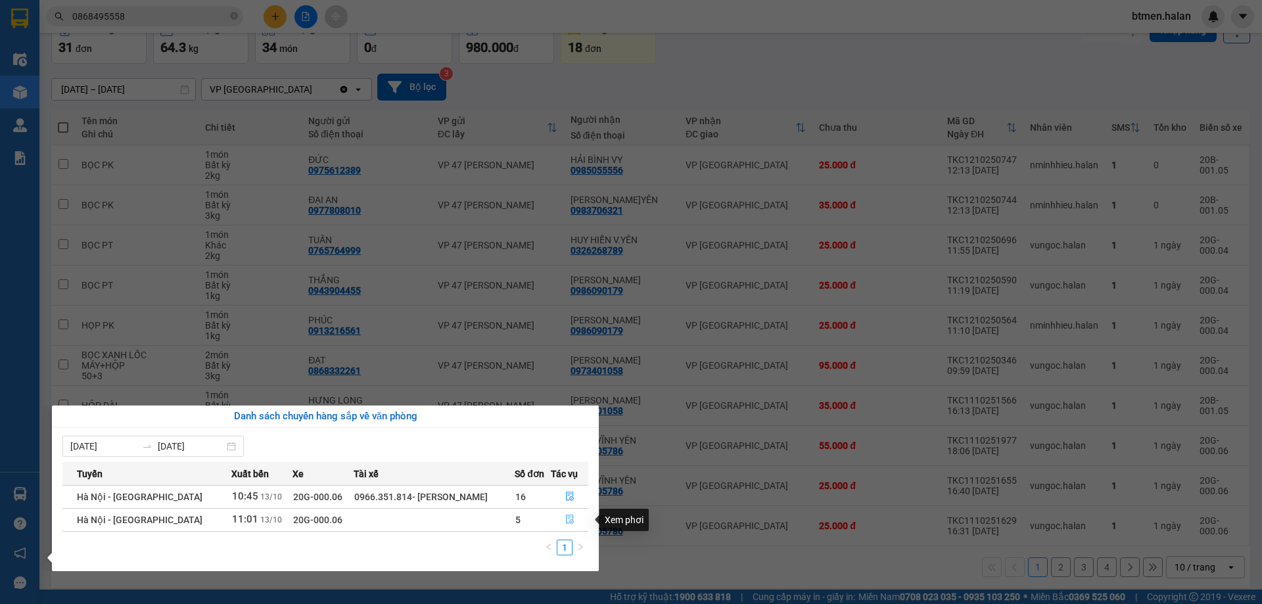
click at [565, 520] on icon "file-done" at bounding box center [569, 519] width 9 height 9
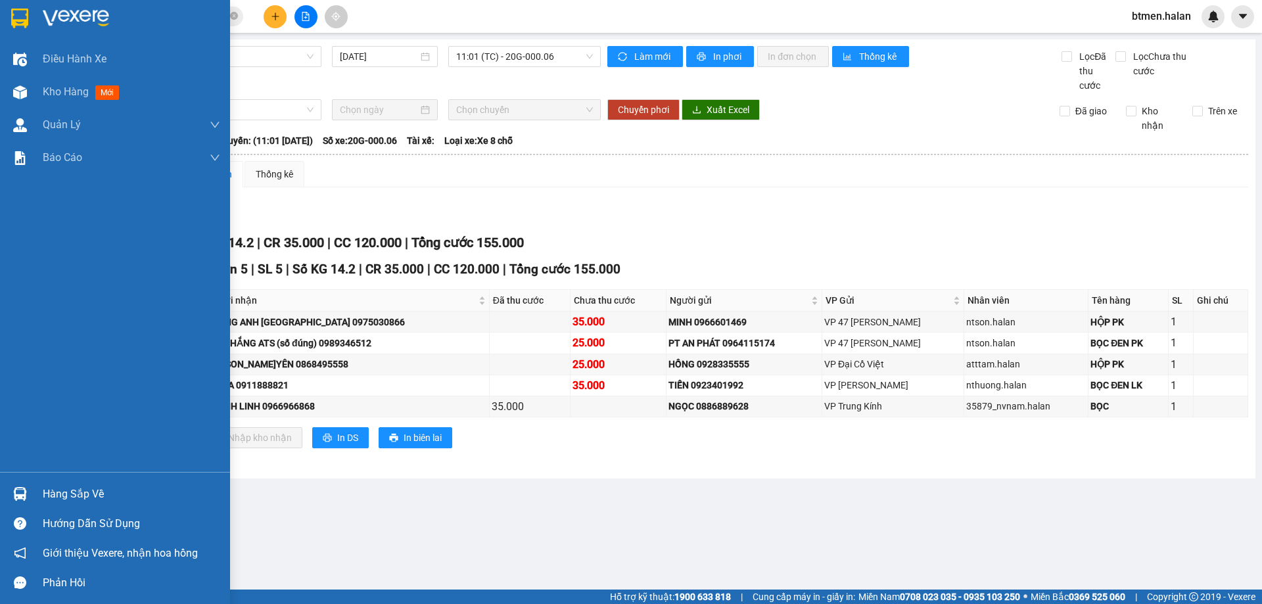
click at [51, 492] on div "Hàng sắp về" at bounding box center [131, 494] width 177 height 20
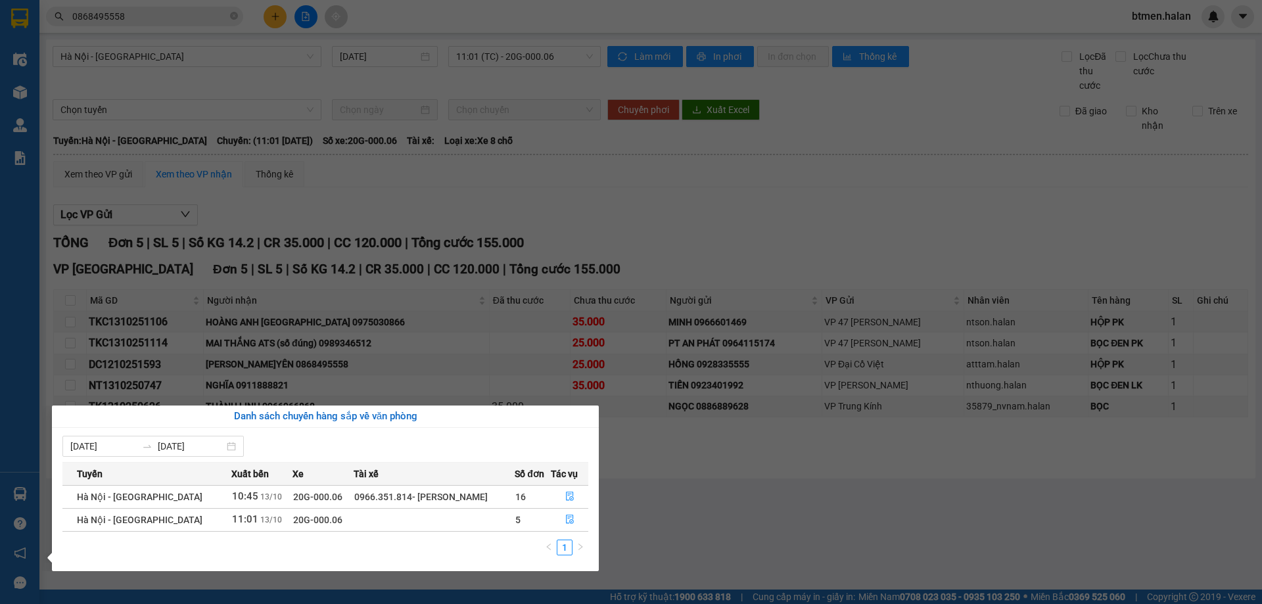
click at [809, 258] on section "Kết quả tìm kiếm ( 14 ) Bộ lọc Mã ĐH Trạng thái Món hàng Thu hộ Tổng cước Chưa …" at bounding box center [631, 302] width 1262 height 604
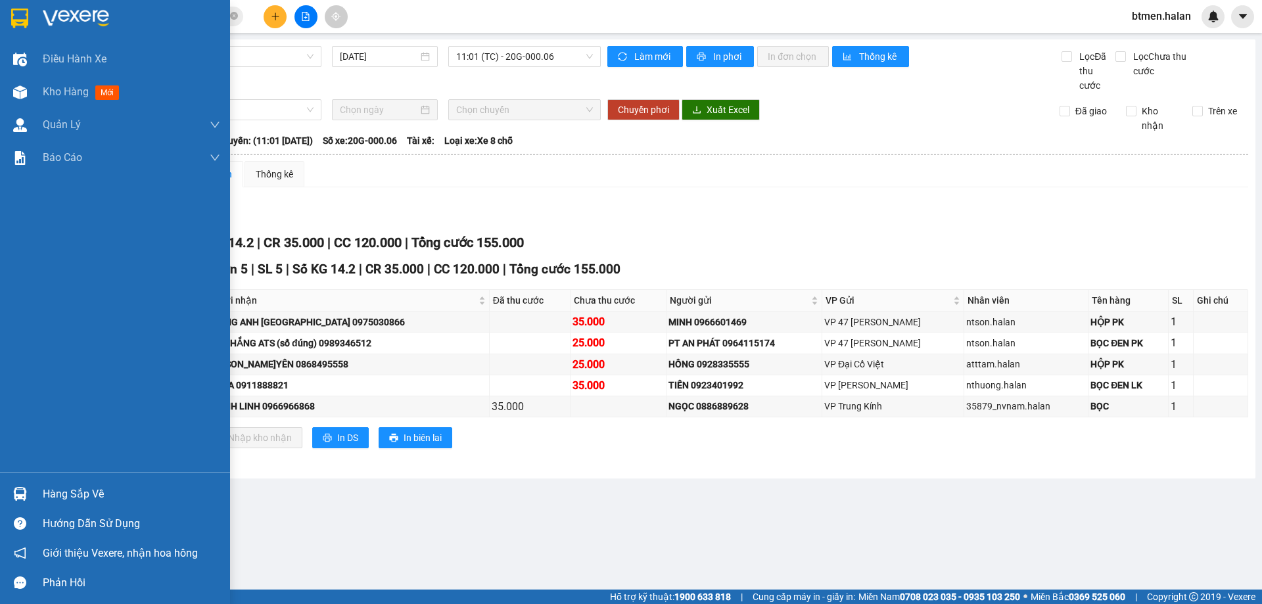
click at [77, 494] on div "Hàng sắp về" at bounding box center [131, 494] width 177 height 20
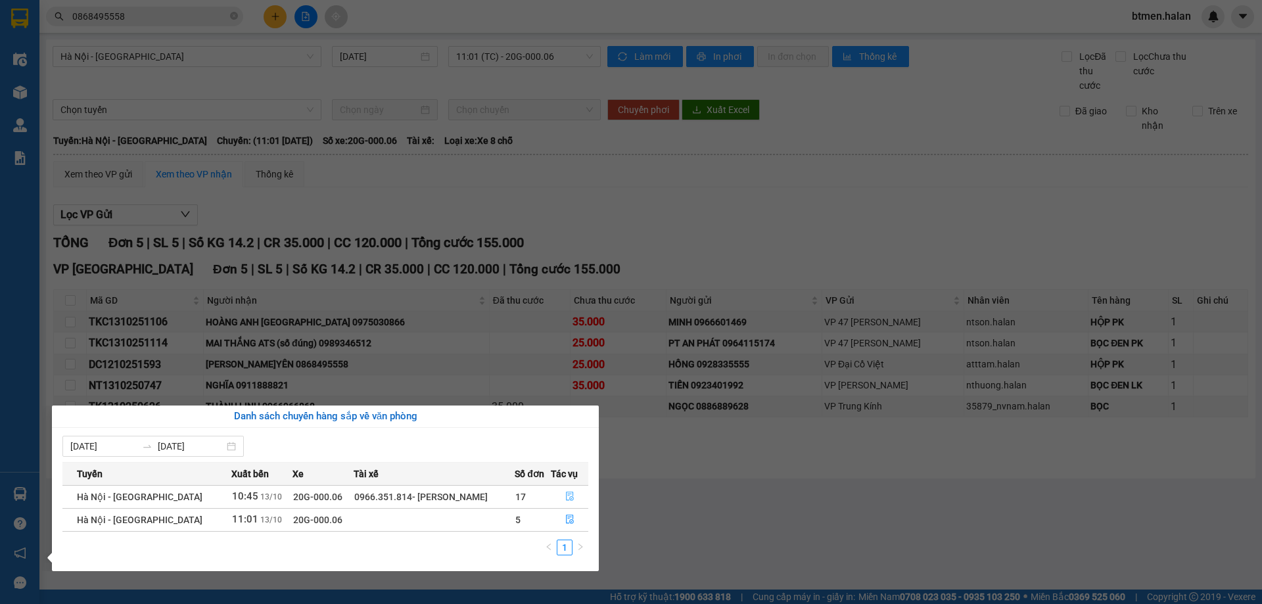
click at [562, 494] on button "button" at bounding box center [570, 496] width 37 height 21
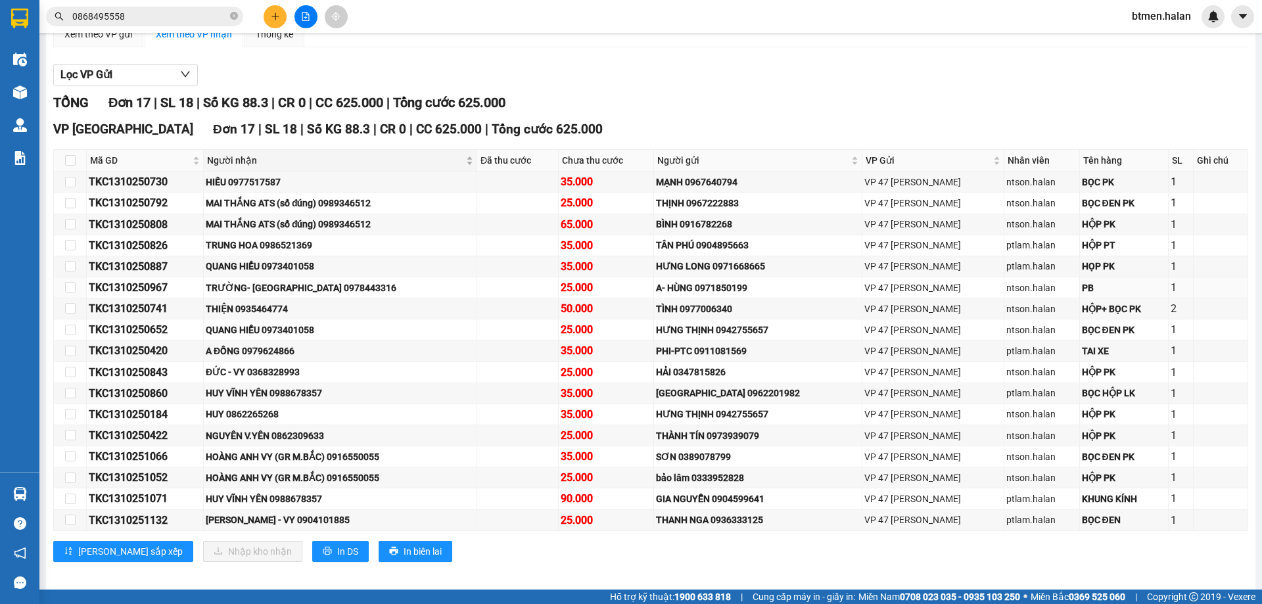
scroll to position [149, 0]
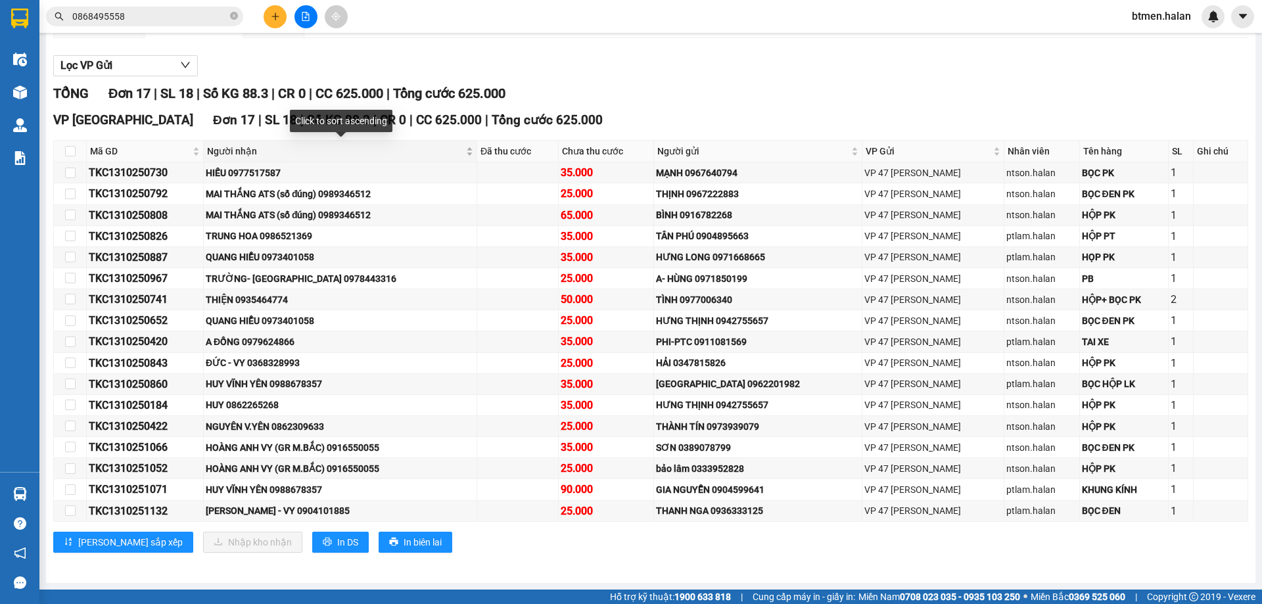
click at [223, 151] on span "Người nhận" at bounding box center [335, 151] width 256 height 14
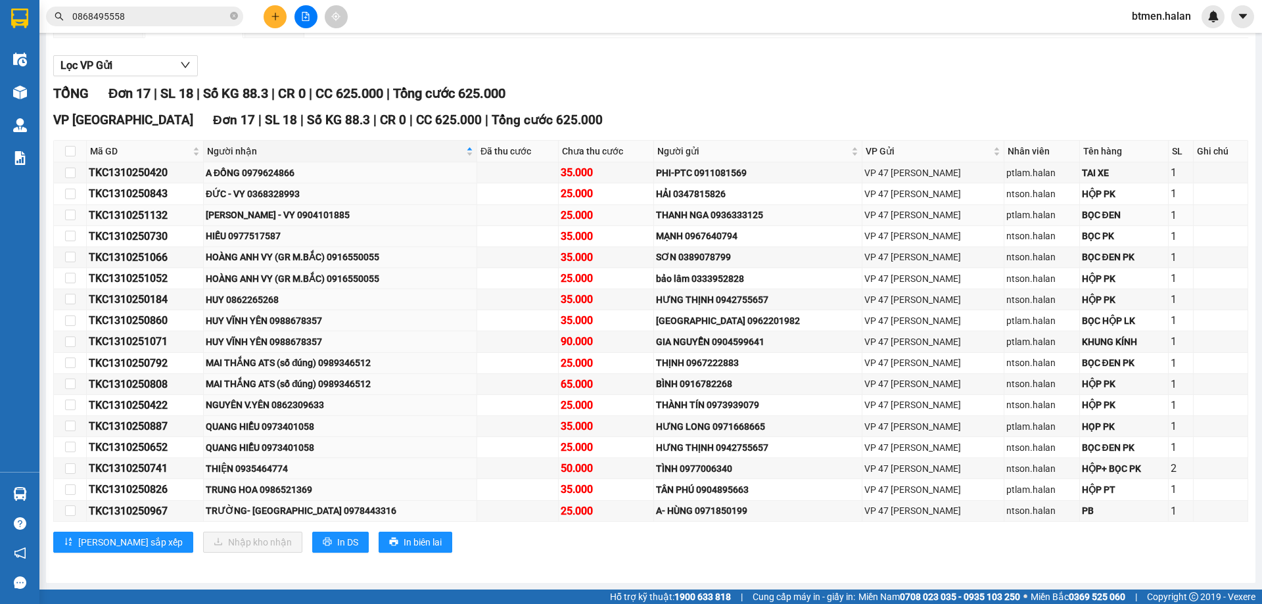
click at [131, 218] on div "TKC1310251132" at bounding box center [145, 215] width 112 height 16
copy div "TKC1310251132"
click at [142, 14] on input "0868495558" at bounding box center [149, 16] width 155 height 14
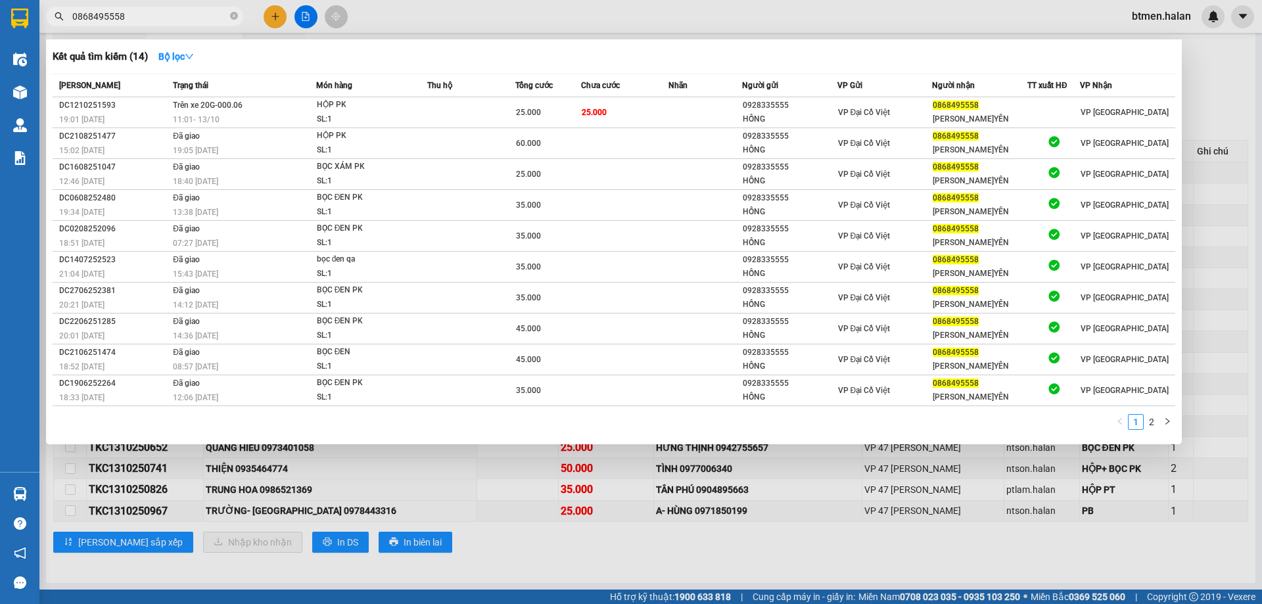
click at [142, 14] on input "0868495558" at bounding box center [149, 16] width 155 height 14
paste input "TKC1310251132"
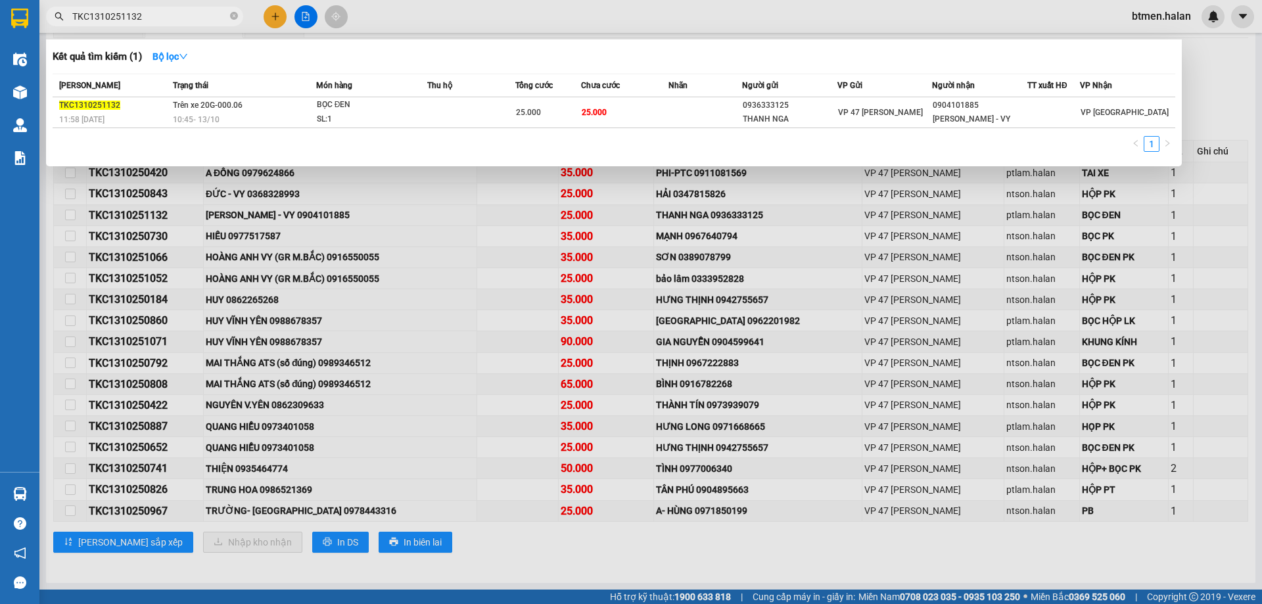
type input "TKC1310251132"
click at [510, 546] on div at bounding box center [631, 302] width 1262 height 604
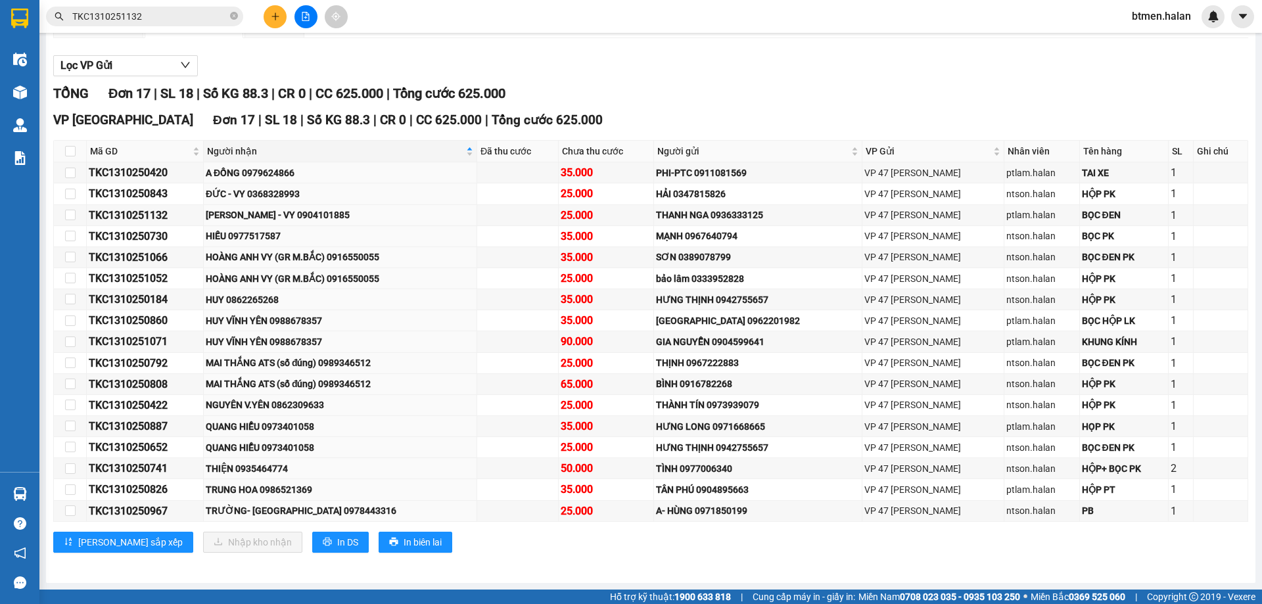
click at [510, 545] on div "[PERSON_NAME] sắp xếp Nhập kho nhận In DS In biên lai" at bounding box center [650, 542] width 1195 height 21
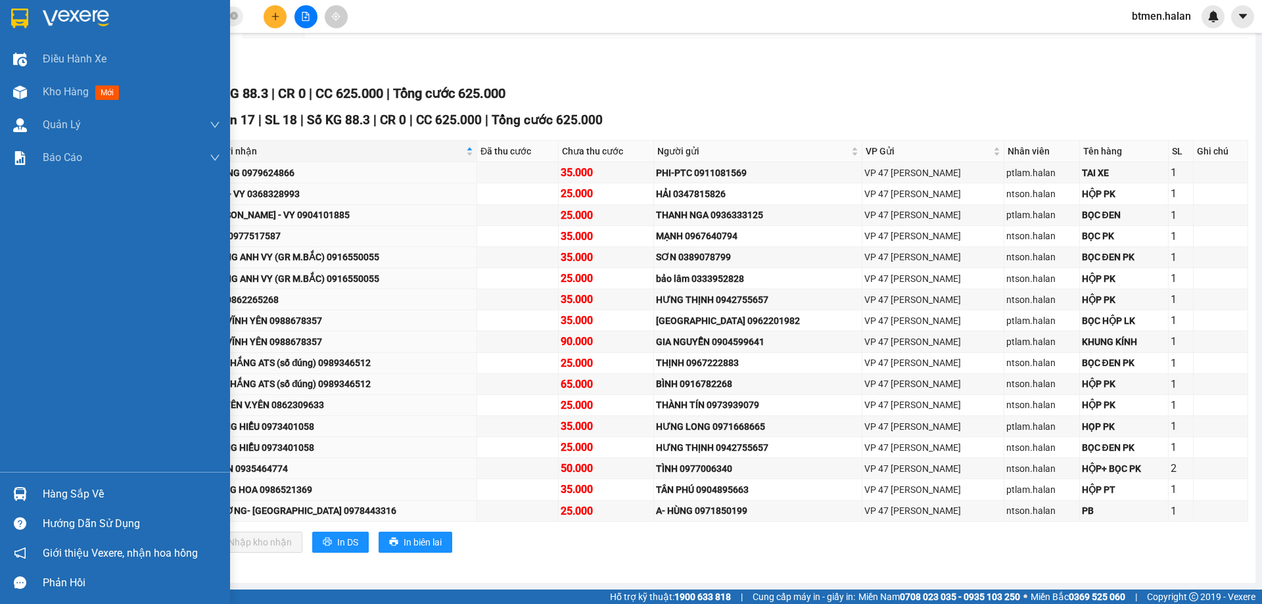
click at [83, 491] on div "Hàng sắp về" at bounding box center [131, 494] width 177 height 20
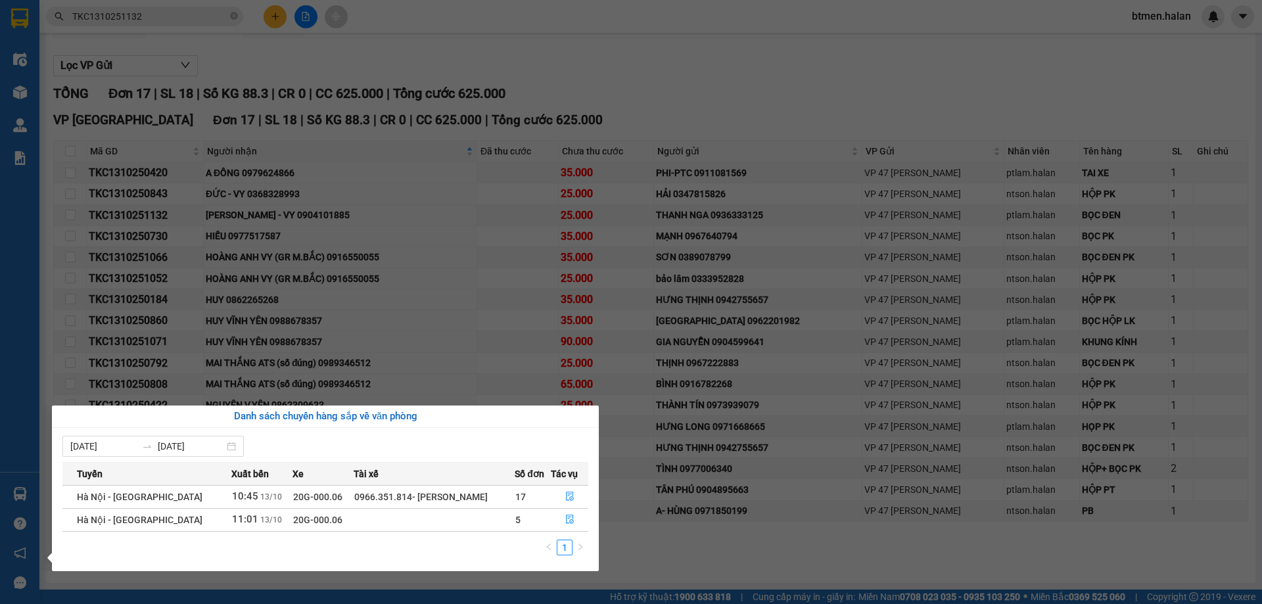
click at [502, 248] on section "Kết quả tìm kiếm ( 1 ) Bộ lọc Mã ĐH Trạng thái Món hàng Thu hộ Tổng cước Chưa c…" at bounding box center [631, 302] width 1262 height 604
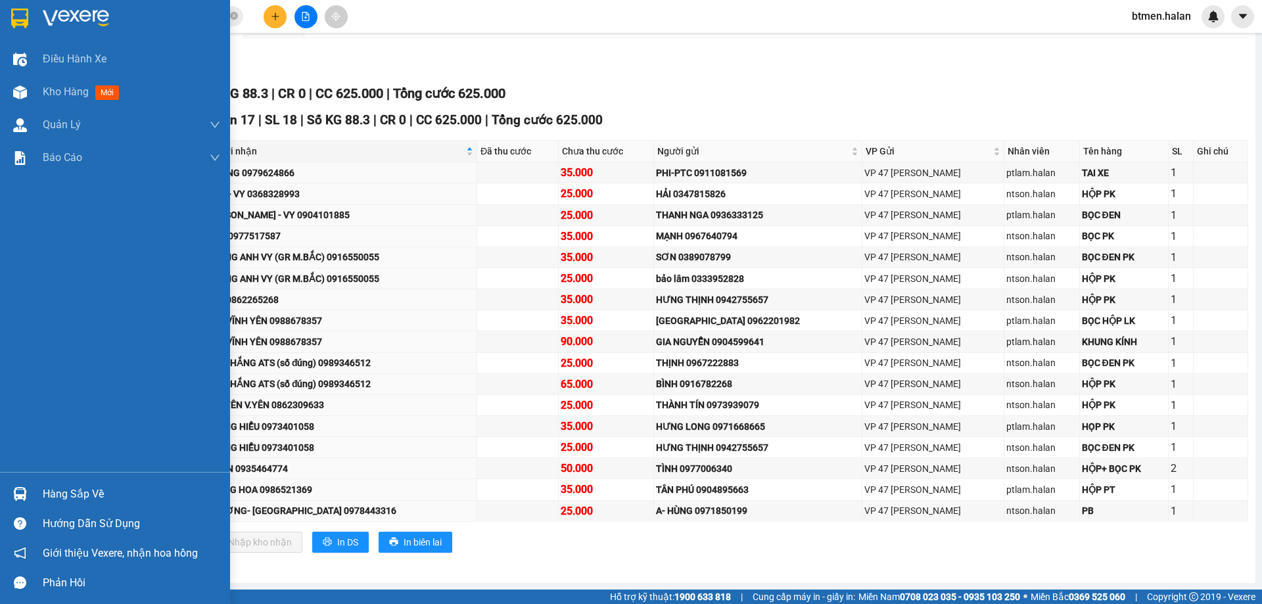
click at [45, 490] on div "Hàng sắp về" at bounding box center [131, 494] width 177 height 20
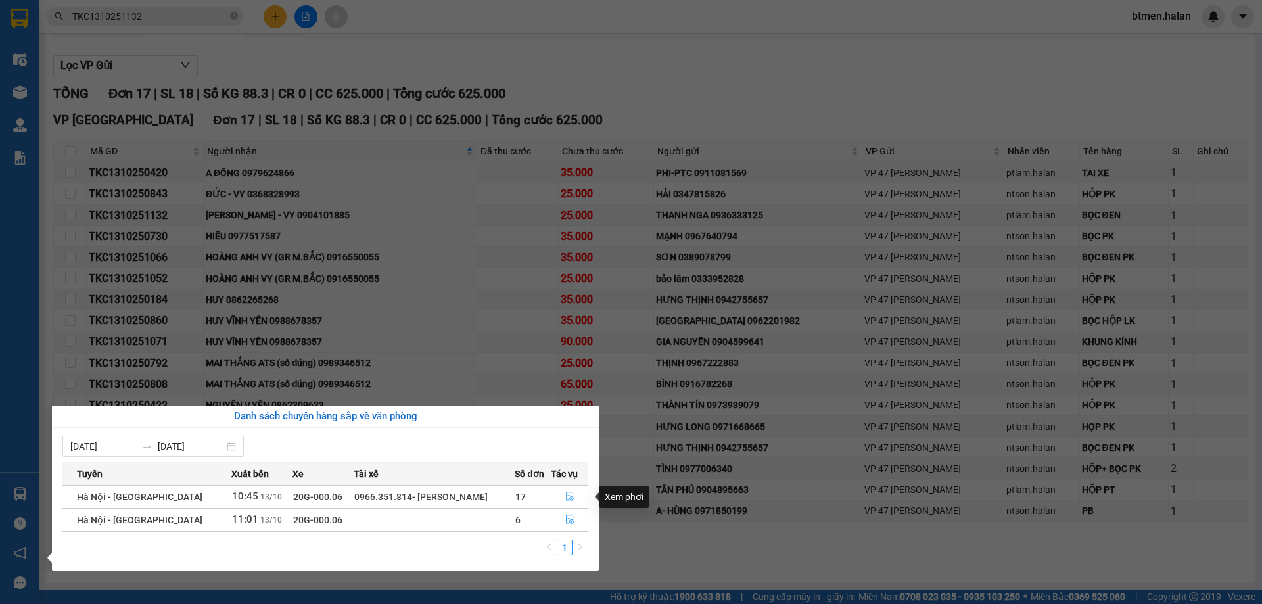
click at [565, 495] on icon "file-done" at bounding box center [569, 496] width 9 height 9
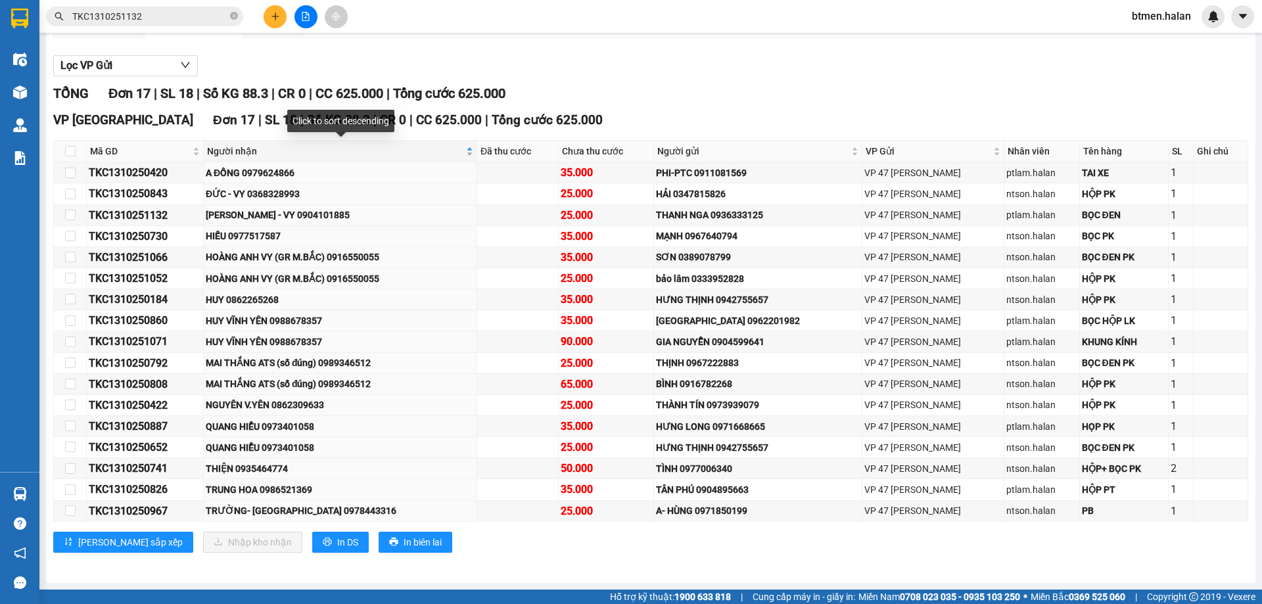
click at [245, 144] on div "Người nhận" at bounding box center [340, 151] width 266 height 14
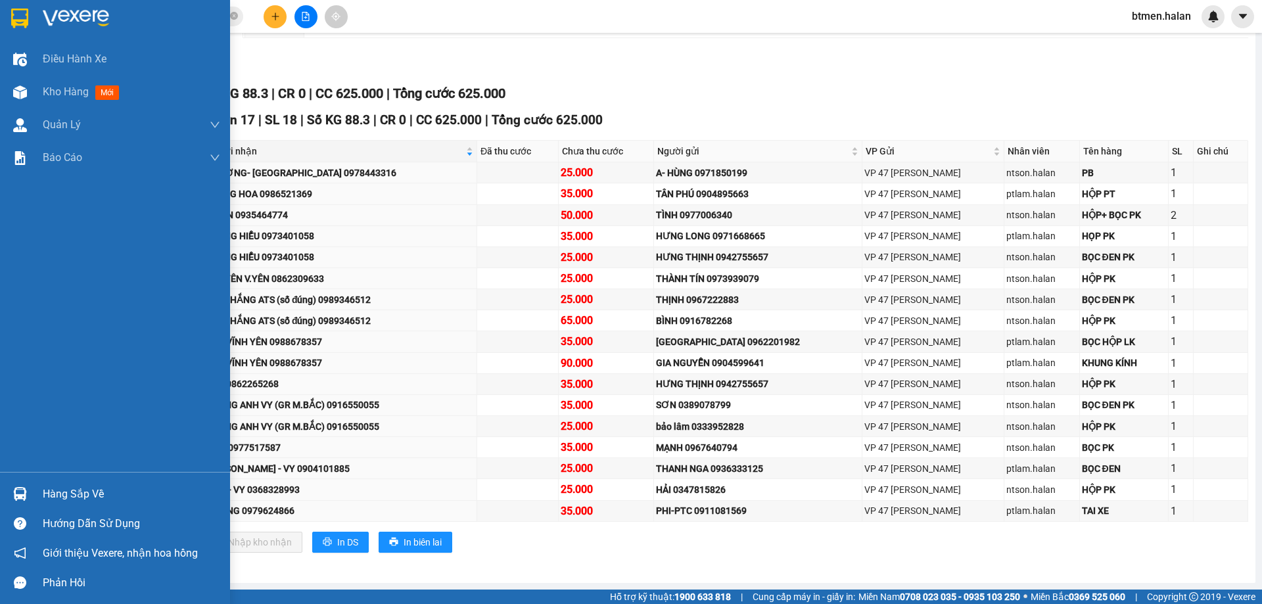
click at [86, 486] on div "Hàng sắp về" at bounding box center [131, 494] width 177 height 20
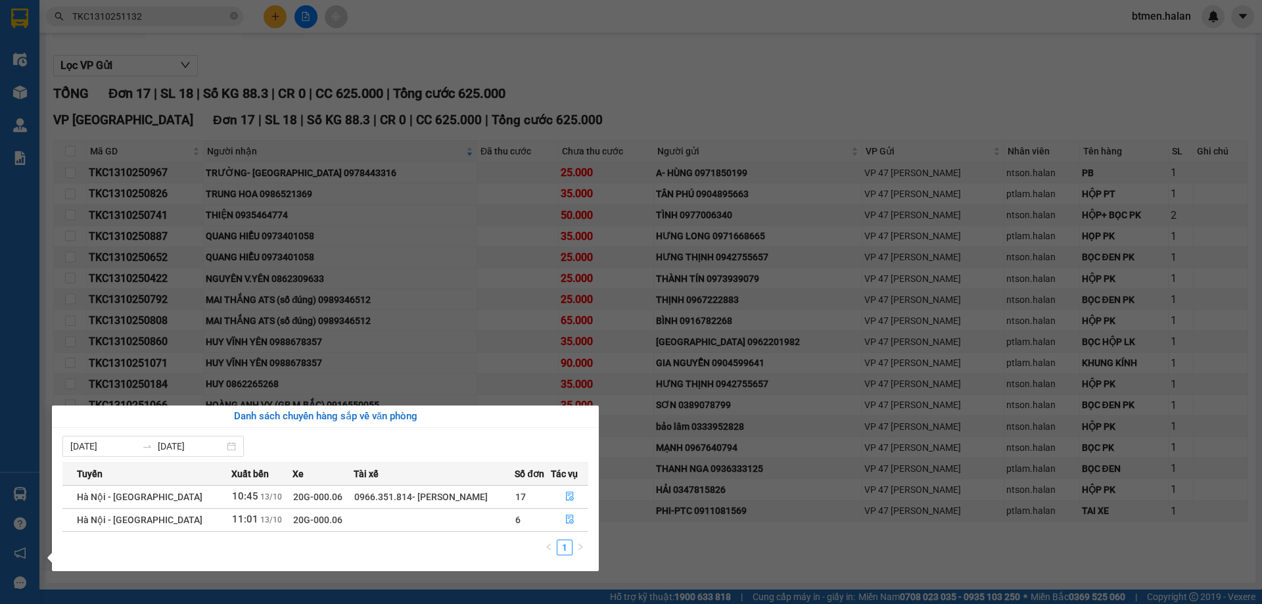
click at [669, 95] on section "Kết quả tìm kiếm ( 1 ) Bộ lọc Mã ĐH Trạng thái Món hàng Thu hộ Tổng cước Chưa c…" at bounding box center [631, 302] width 1262 height 604
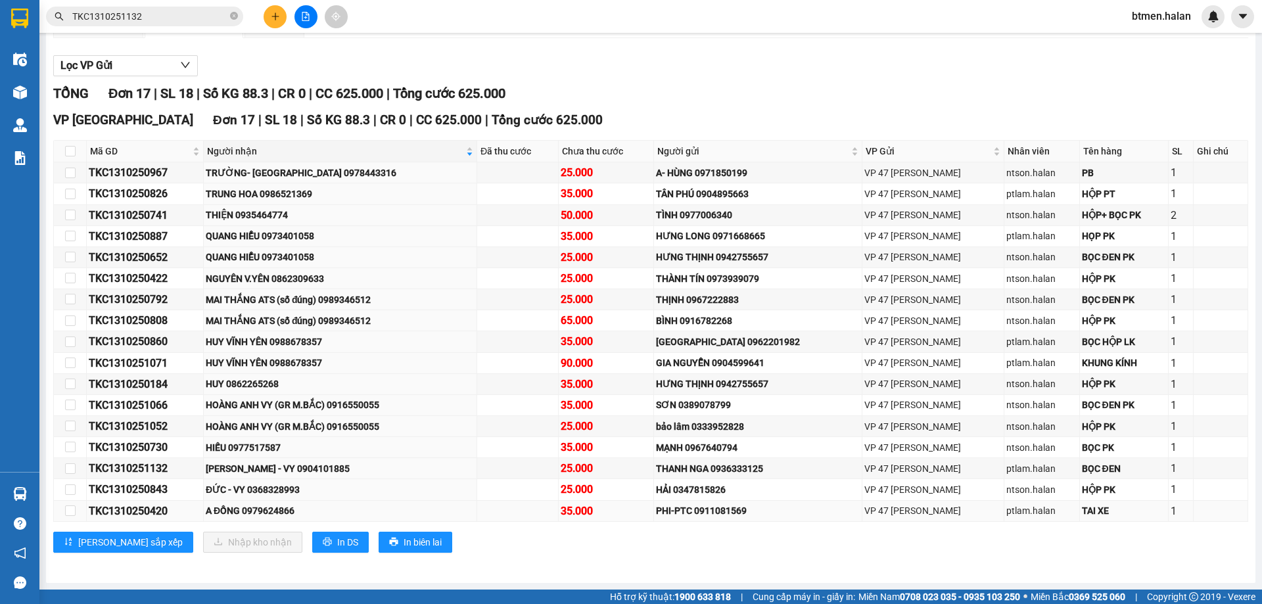
click at [228, 509] on div "A ĐỒNG 0979624866" at bounding box center [340, 511] width 269 height 14
click at [250, 490] on div "ĐỨC - VY 0368328993" at bounding box center [340, 489] width 269 height 14
click at [266, 461] on div "[PERSON_NAME] - VY 0904101885" at bounding box center [340, 468] width 269 height 14
click at [272, 448] on div "HIẾU 0977517587" at bounding box center [340, 447] width 269 height 14
click at [269, 378] on div "HUY 0862265268" at bounding box center [340, 384] width 269 height 14
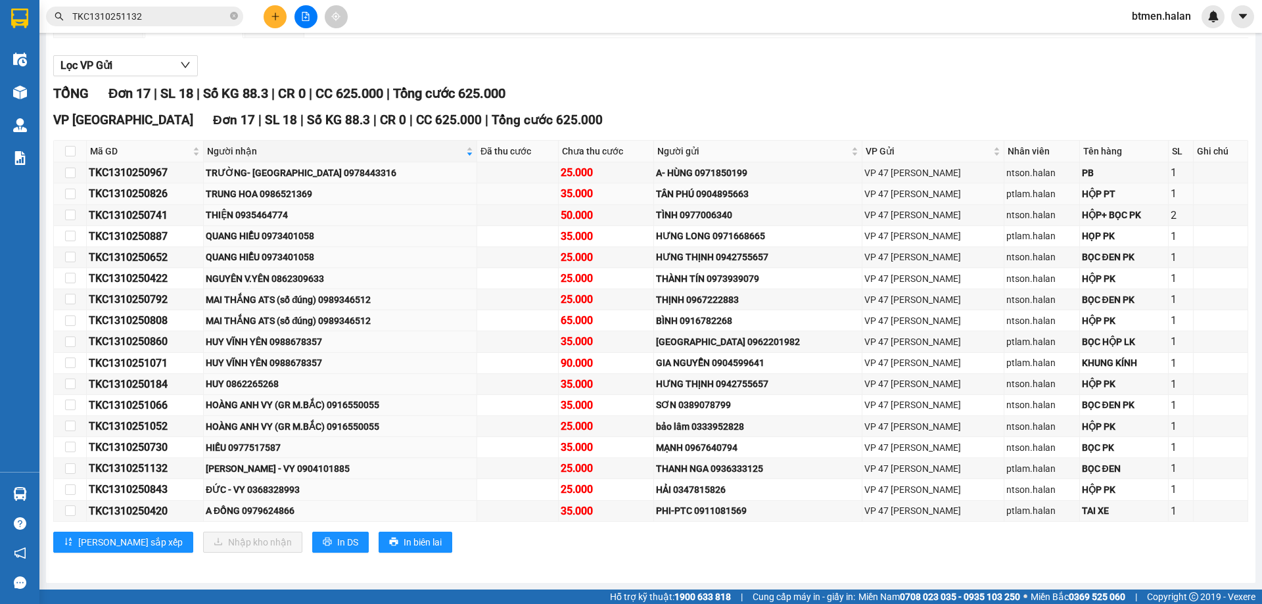
click at [273, 195] on div "TRUNG HOA 0986521369" at bounding box center [340, 194] width 269 height 14
click at [523, 555] on div "VP [GEOGRAPHIC_DATA] 17 | SL 18 | Số KG 88.3 | CR 0 | CC 625.000 | Tổng cước 62…" at bounding box center [650, 336] width 1195 height 452
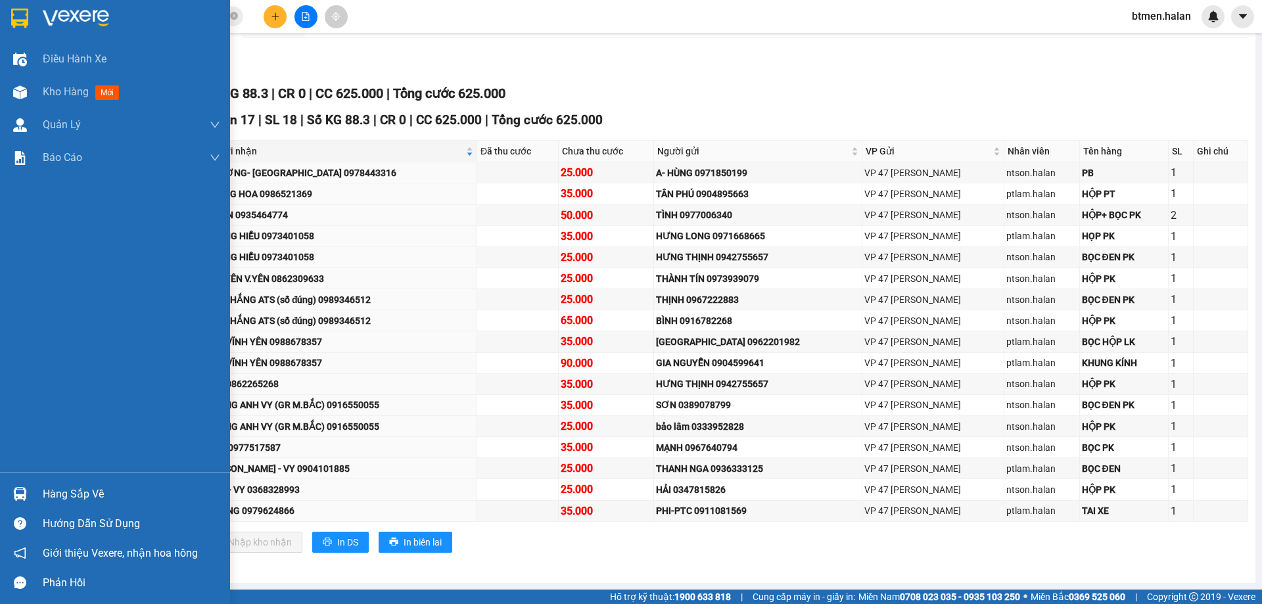
click at [62, 492] on div "Hàng sắp về" at bounding box center [131, 494] width 177 height 20
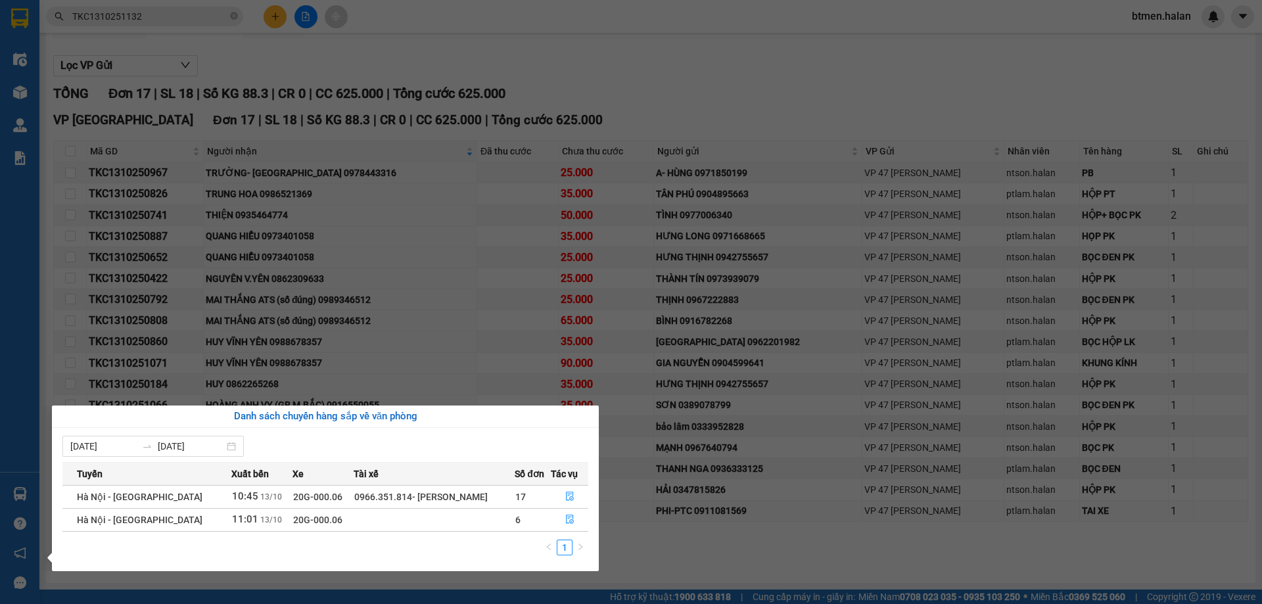
click at [703, 520] on section "Kết quả tìm kiếm ( 1 ) Bộ lọc Mã ĐH Trạng thái Món hàng Thu hộ Tổng cước Chưa c…" at bounding box center [631, 302] width 1262 height 604
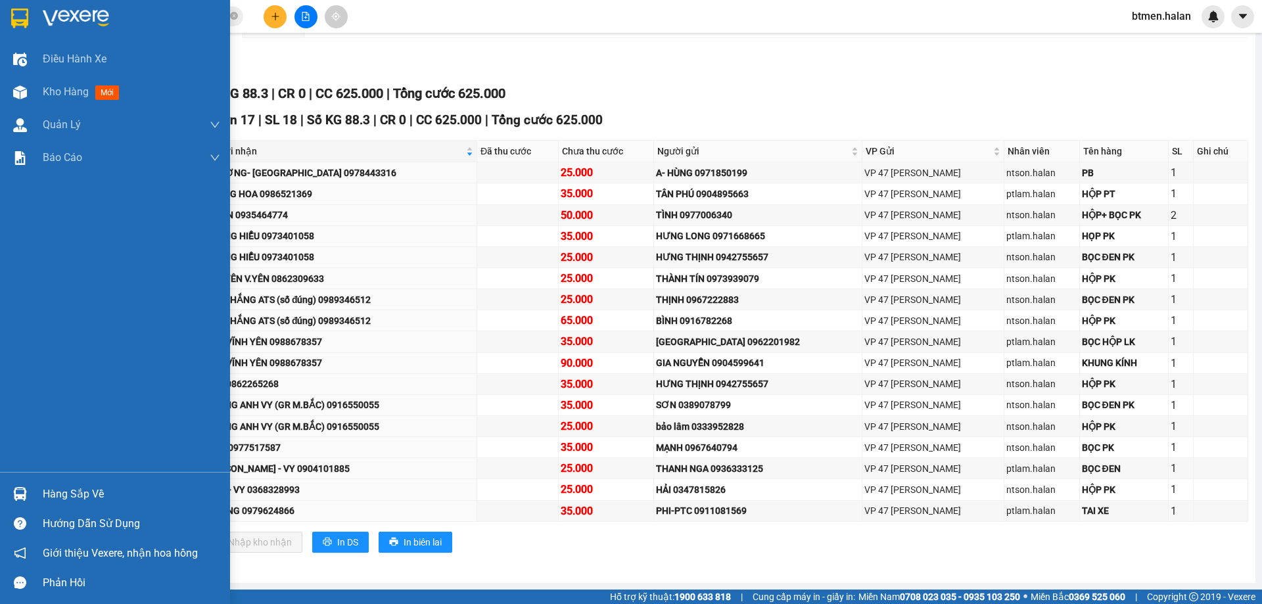
click at [68, 494] on div "Hàng sắp về" at bounding box center [131, 494] width 177 height 20
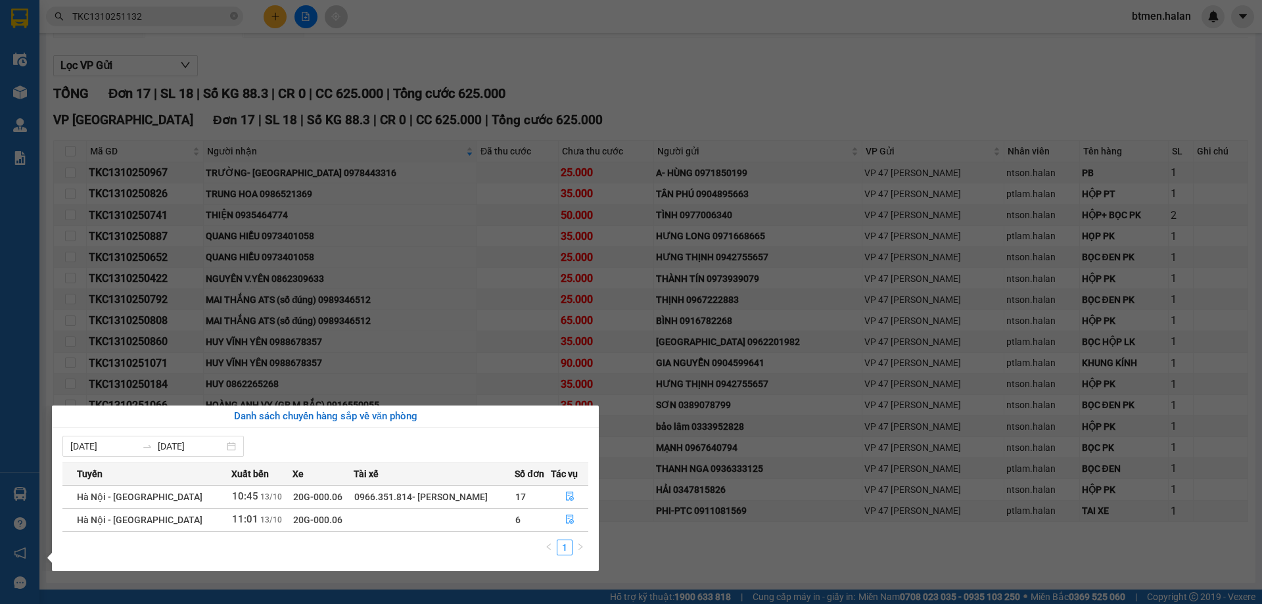
click at [672, 537] on section "Kết quả tìm kiếm ( 1 ) Bộ lọc Mã ĐH Trạng thái Món hàng Thu hộ Tổng cước Chưa c…" at bounding box center [631, 302] width 1262 height 604
